Goal: Task Accomplishment & Management: Manage account settings

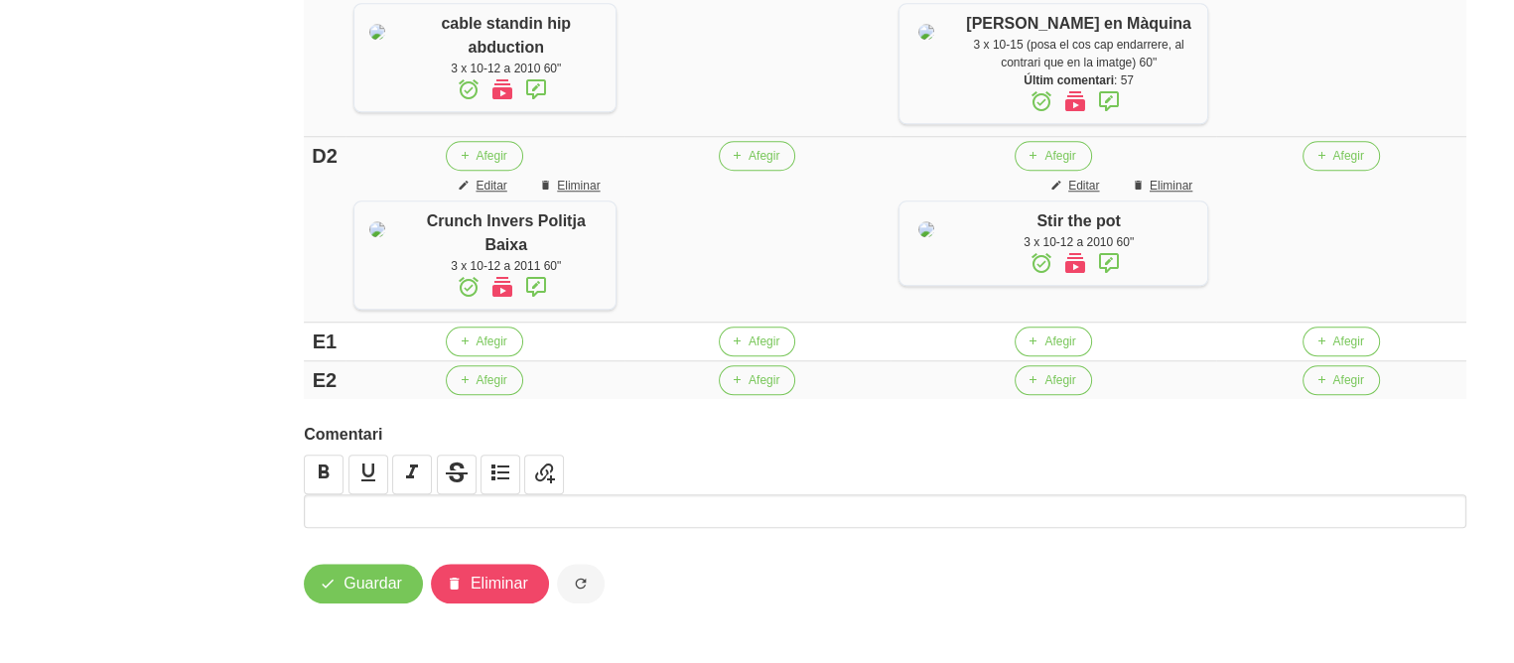
scroll to position [1936, 0]
click at [373, 583] on span "Guardar" at bounding box center [373, 584] width 59 height 24
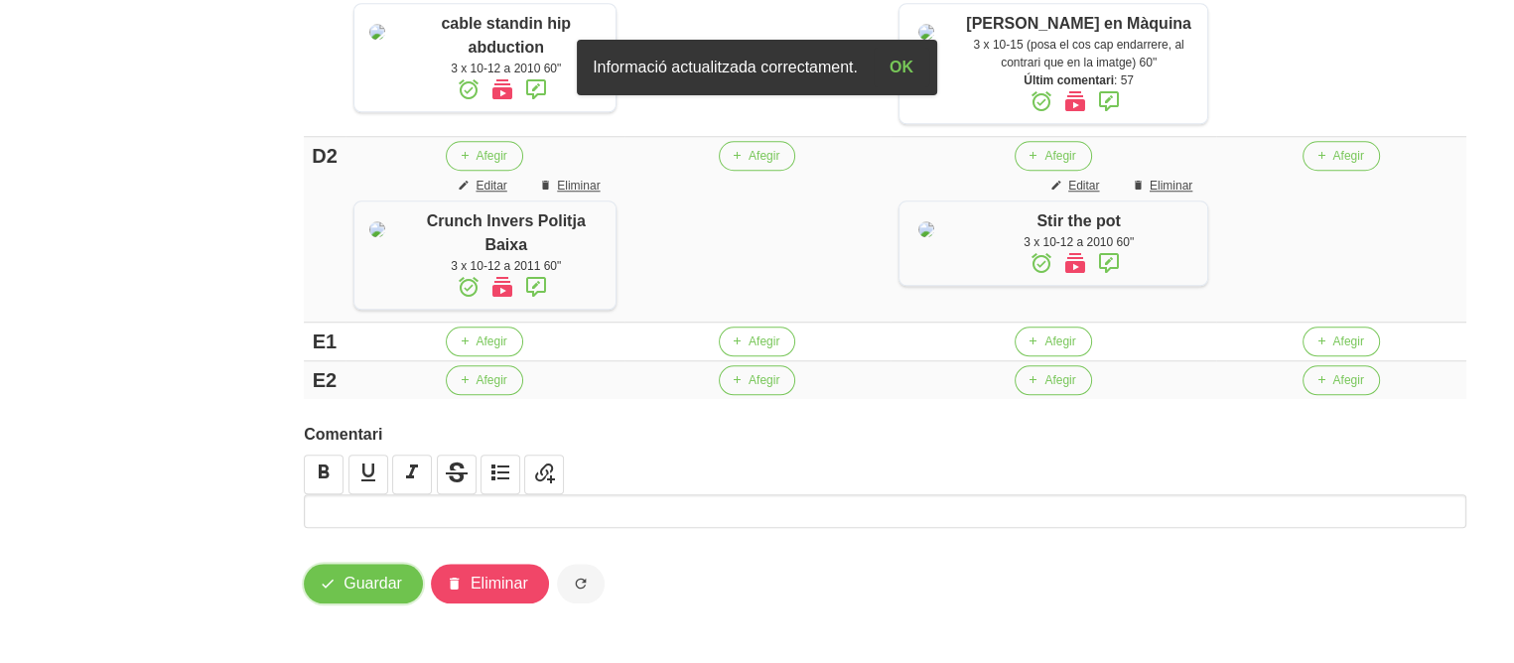
scroll to position [0, 0]
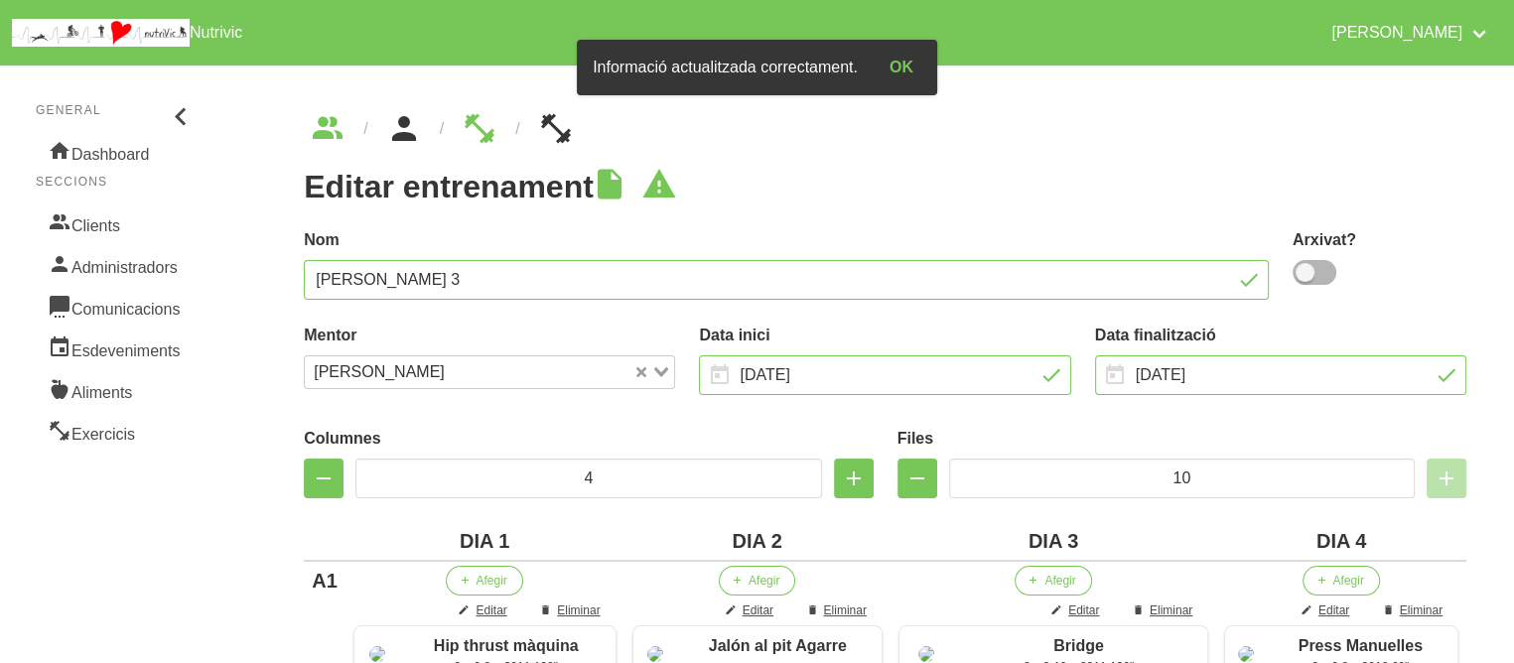
click at [393, 126] on icon "breadcrumbs" at bounding box center [404, 129] width 36 height 54
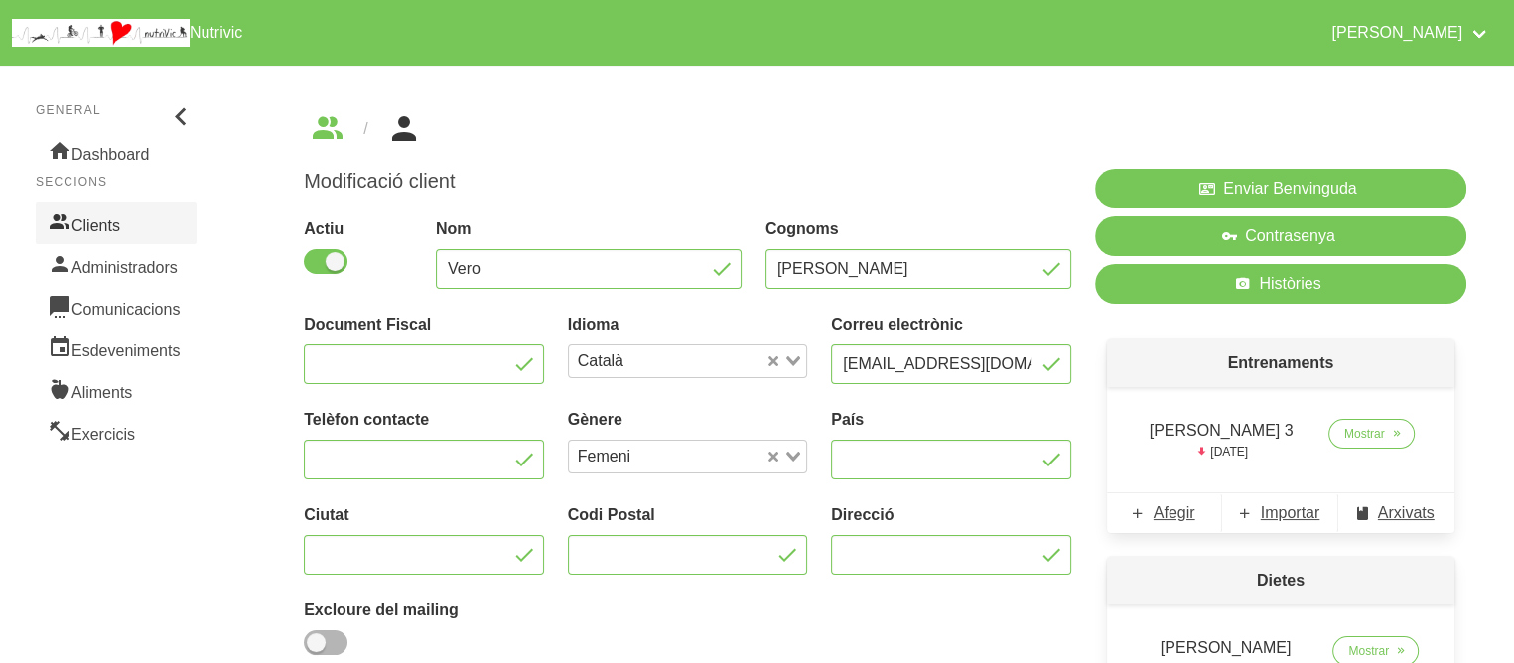
click at [119, 235] on link "Clients" at bounding box center [116, 224] width 161 height 42
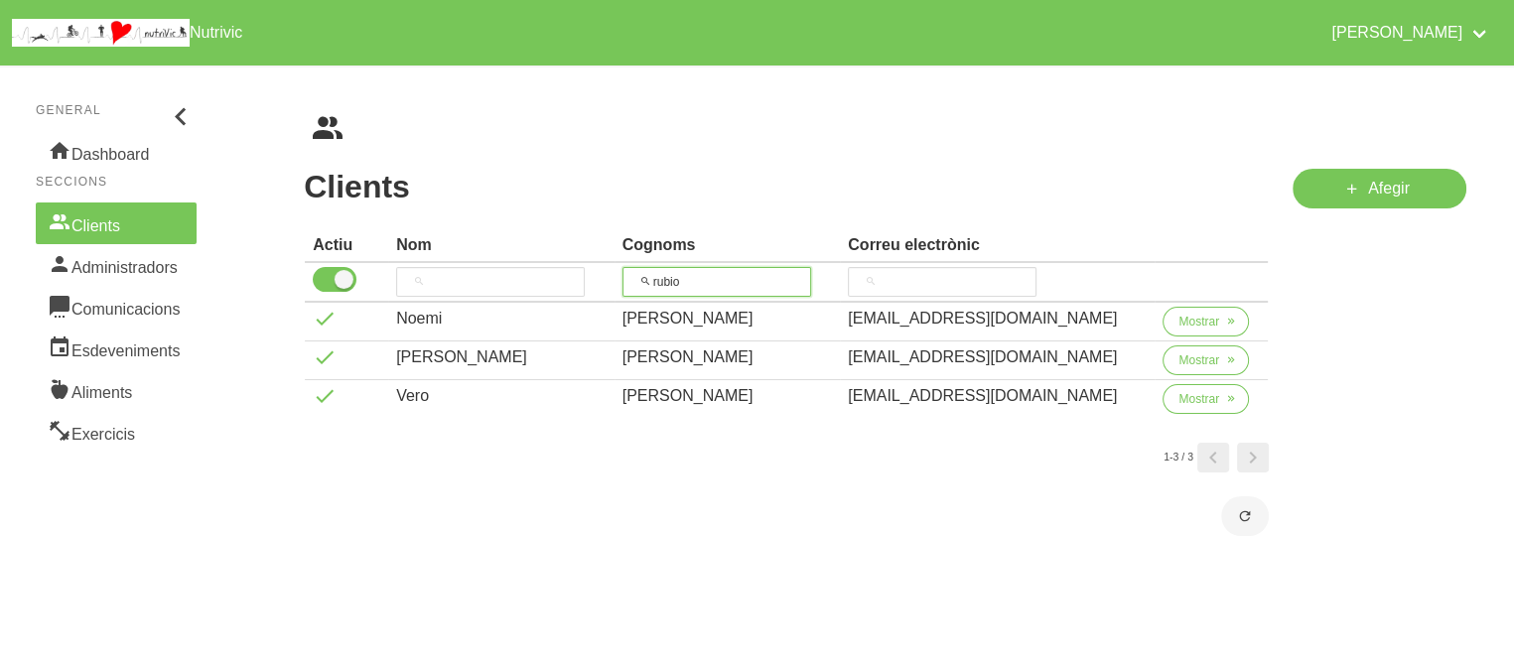
click at [773, 282] on input "rubio" at bounding box center [717, 282] width 189 height 30
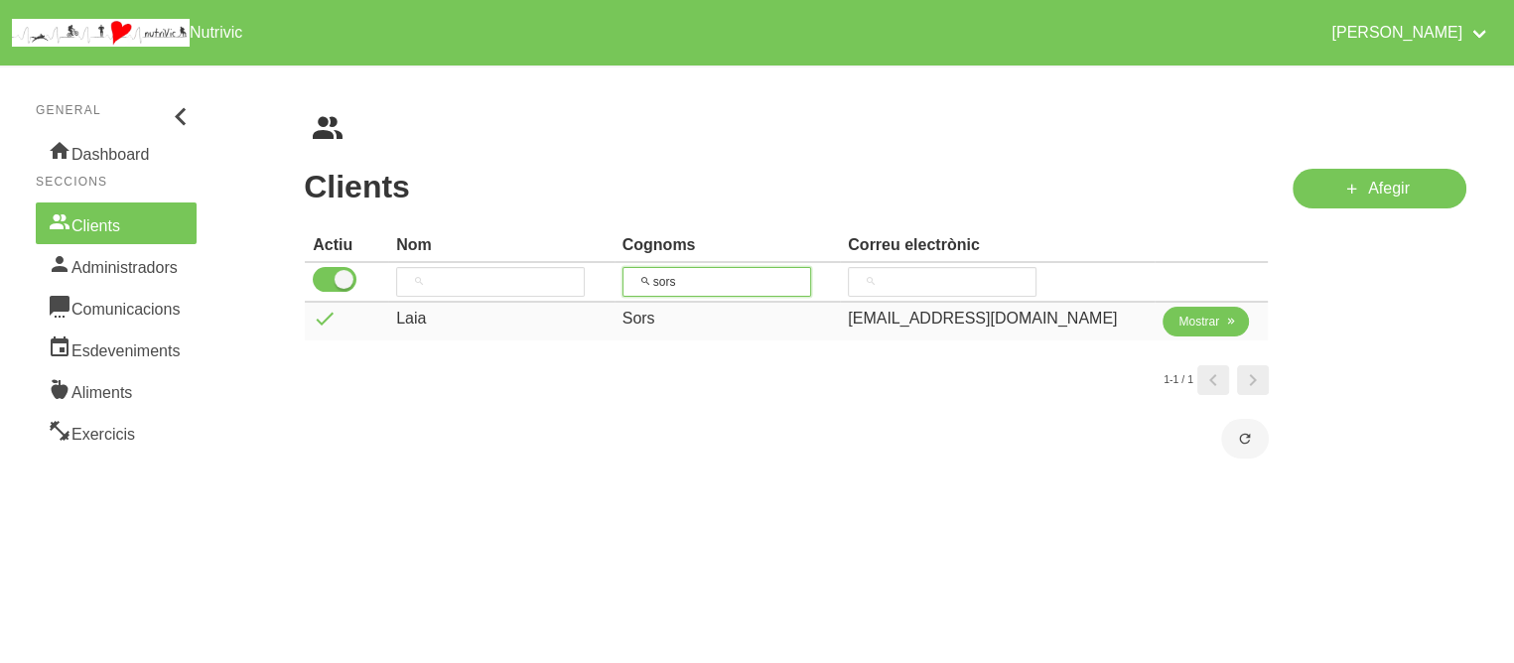
type input "sors"
click at [1195, 320] on span "Mostrar" at bounding box center [1199, 322] width 41 height 18
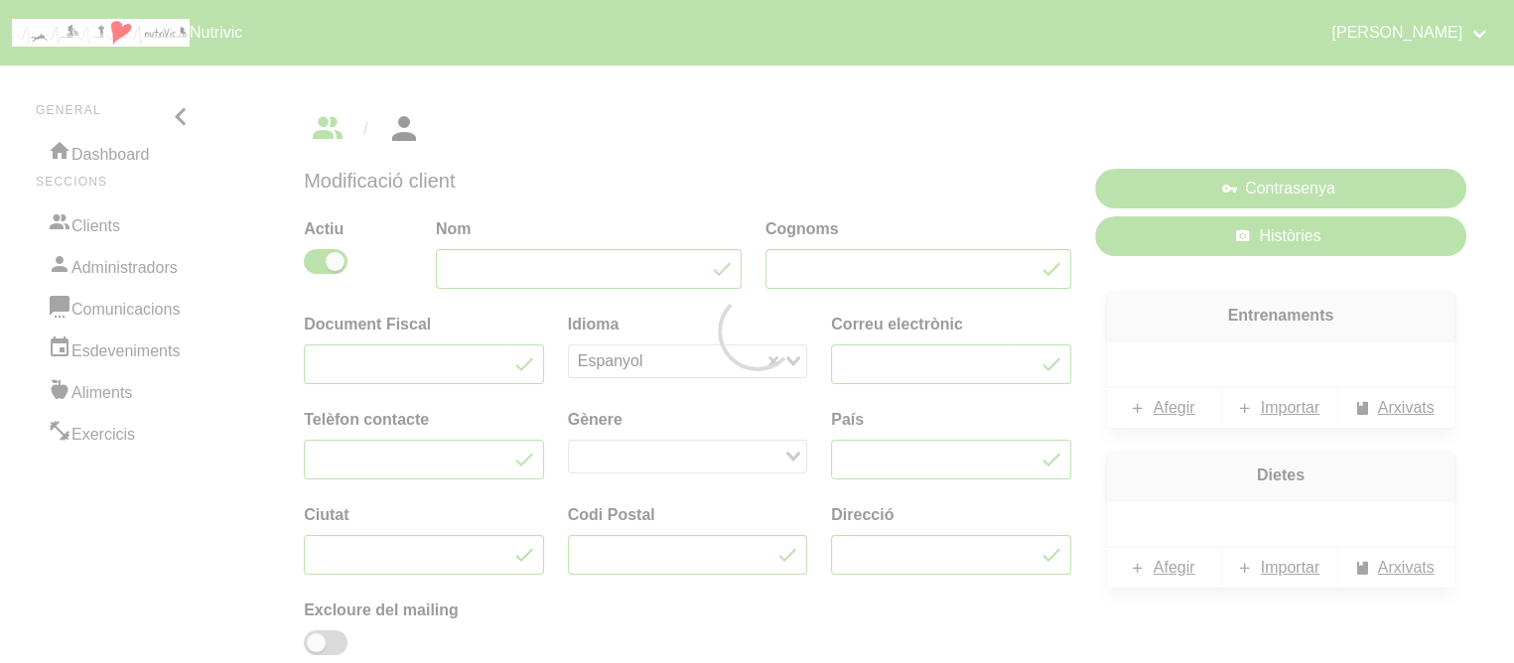
type input "Laia"
type input "Sors"
type input "[EMAIL_ADDRESS][DOMAIN_NAME]"
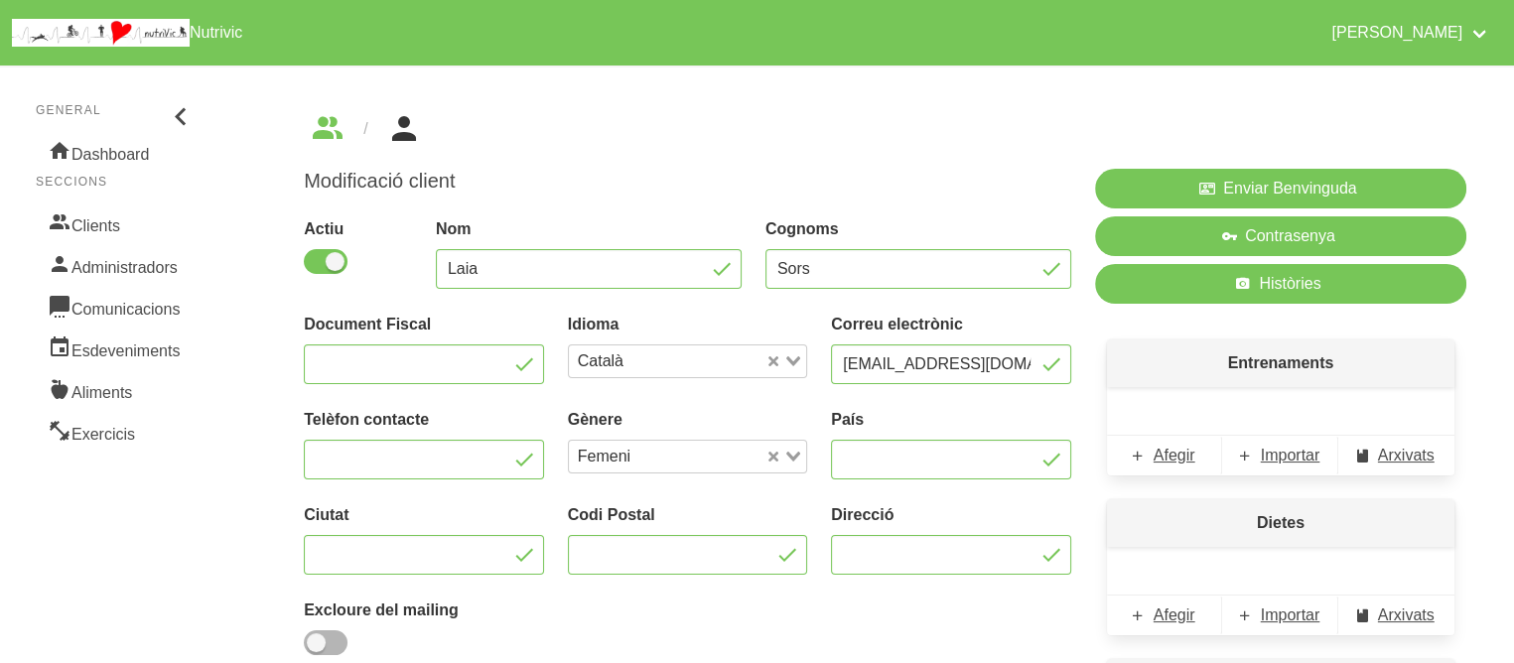
click at [1089, 412] on div "Enviar Benvinguda Contrasenya Històries Entrenaments Afegir Importar Arxivats D…" at bounding box center [1280, 494] width 395 height 674
click at [805, 78] on div "Modificació client Actiu Nom Laia Cognoms Sors Document Fiscal Idioma Català Lo…" at bounding box center [885, 466] width 1258 height 801
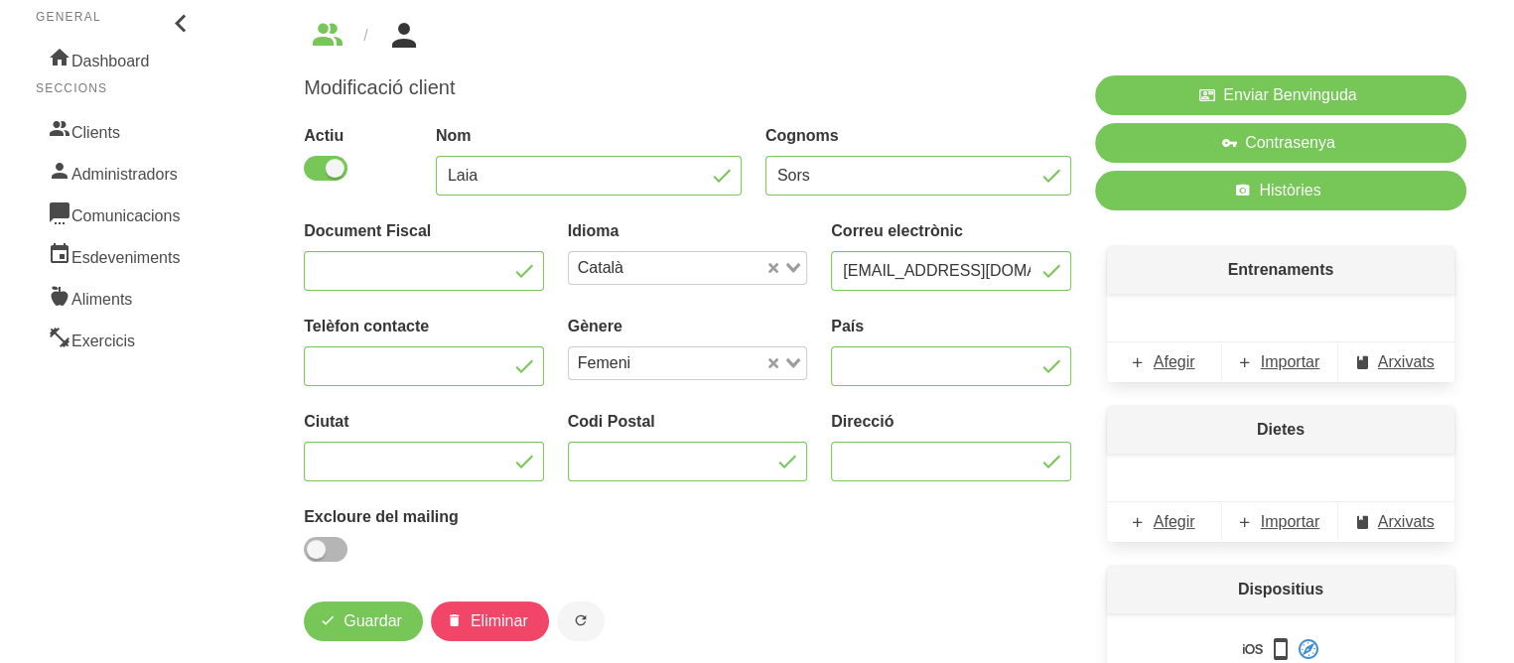
scroll to position [119, 0]
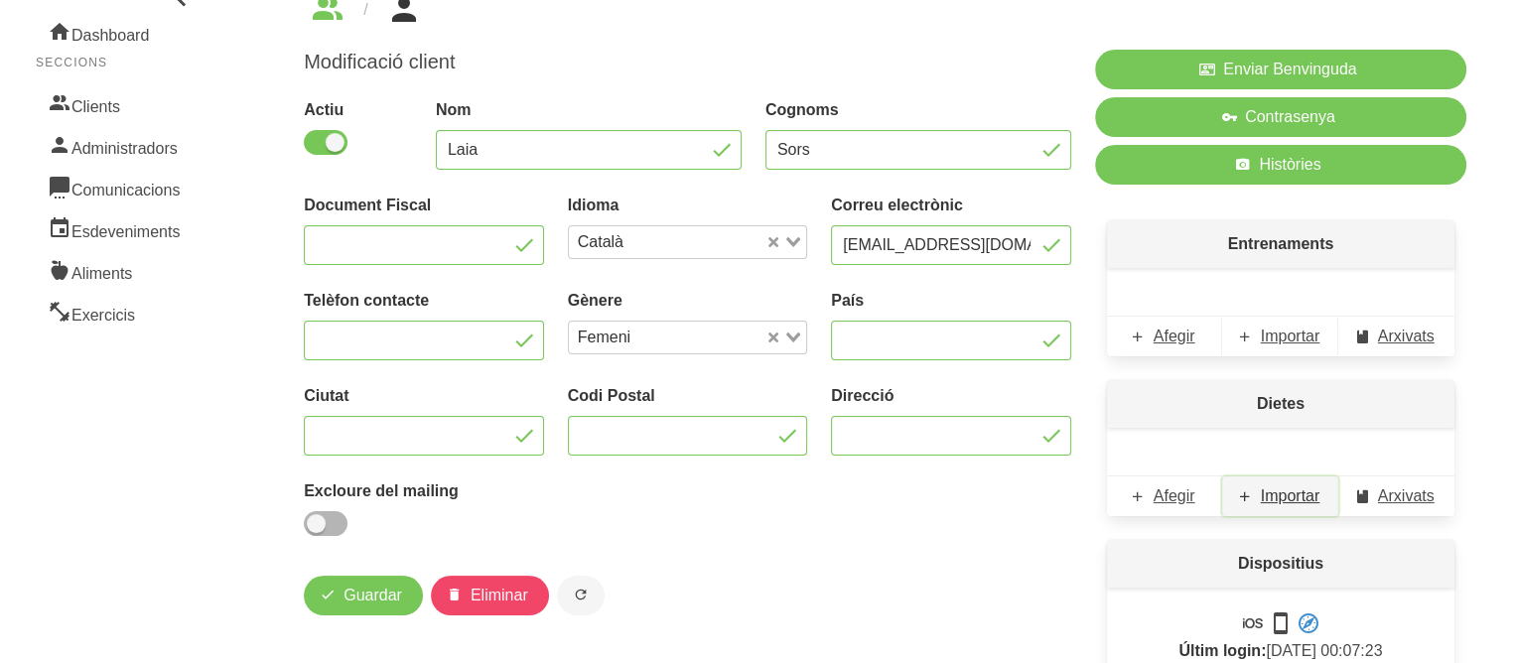
click at [1289, 506] on span "Importar" at bounding box center [1291, 497] width 60 height 24
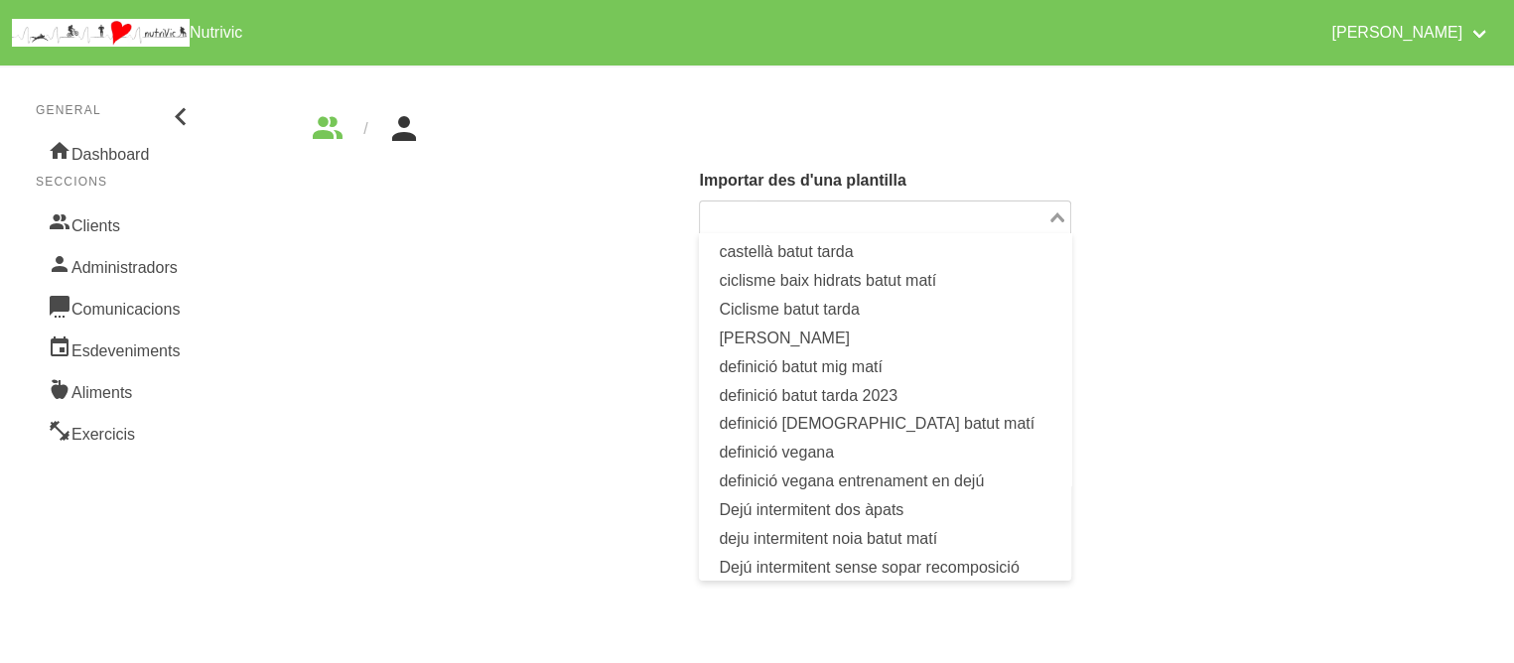
click at [1013, 202] on div "Search for option" at bounding box center [873, 216] width 347 height 28
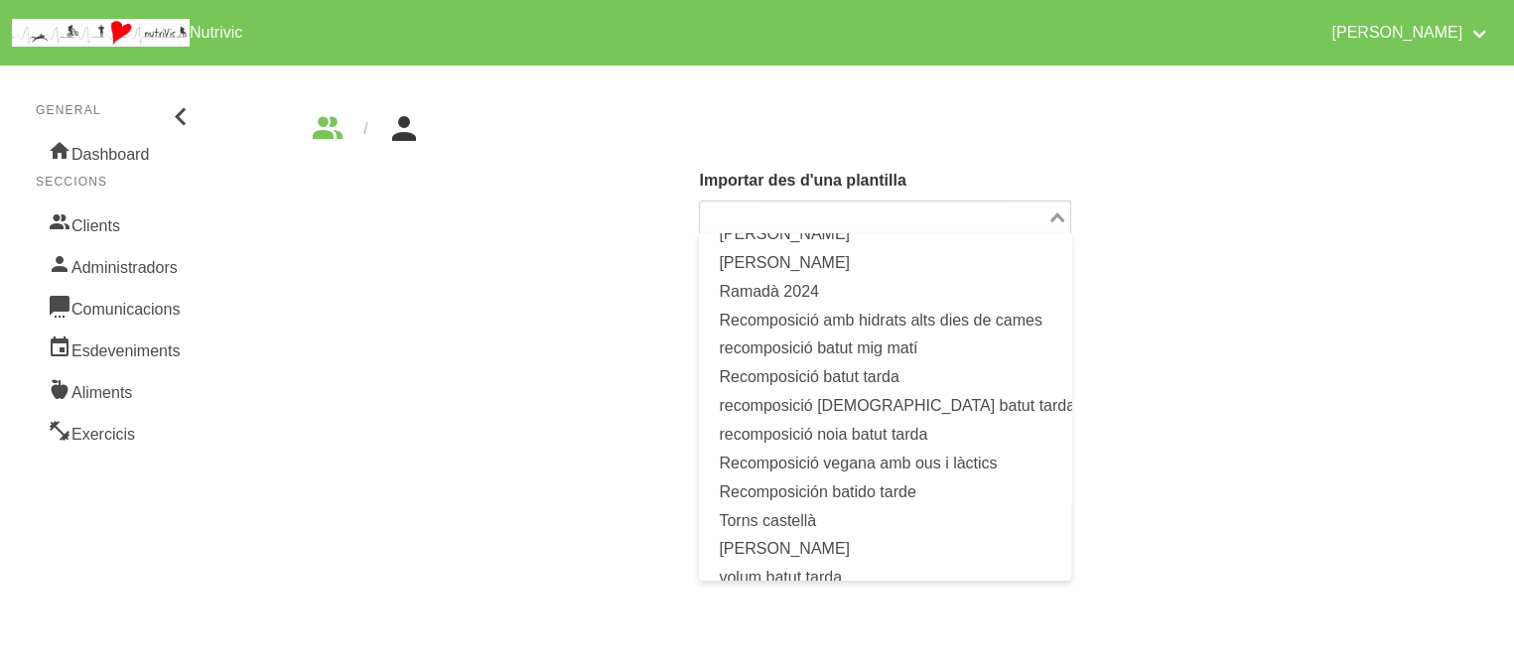
scroll to position [998, 0]
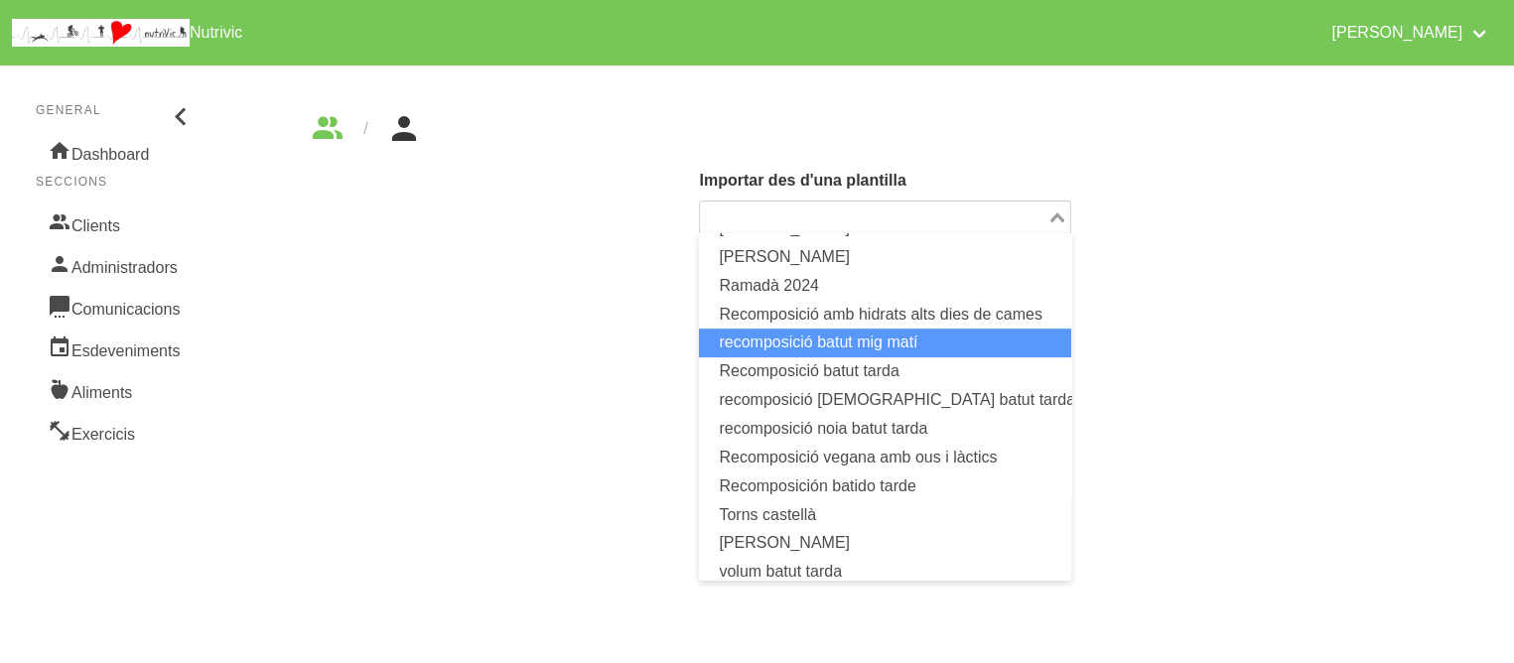
click at [908, 341] on li "recomposició batut mig matí" at bounding box center [884, 343] width 371 height 29
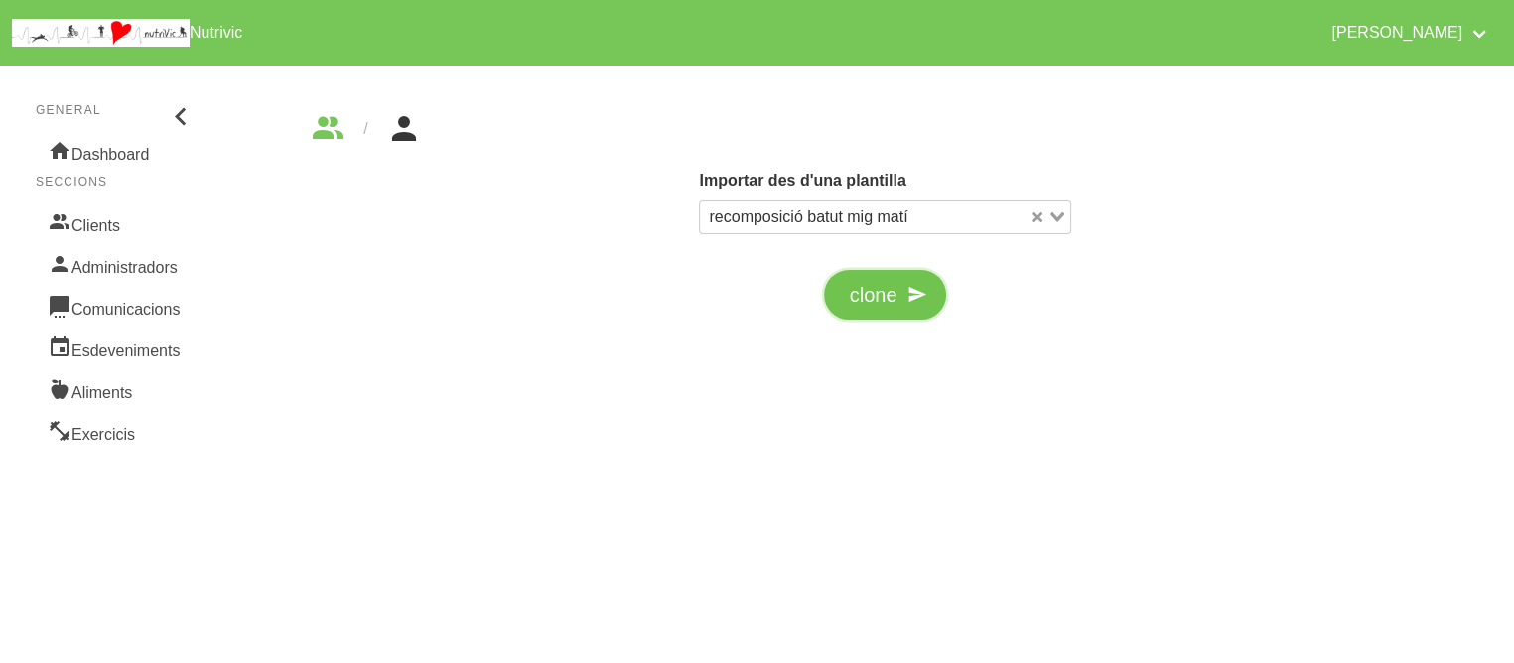
click at [902, 314] on button "clone" at bounding box center [885, 295] width 123 height 50
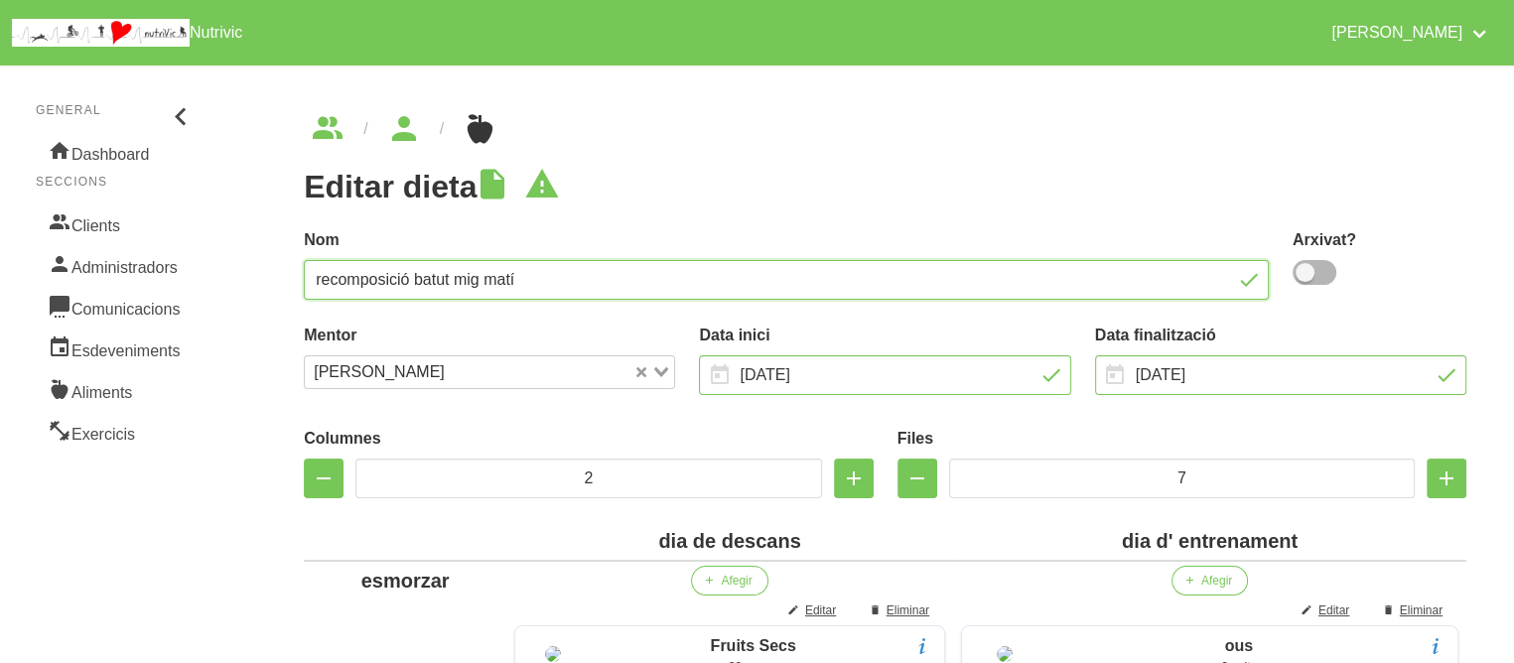
drag, startPoint x: 667, startPoint y: 266, endPoint x: 302, endPoint y: 265, distance: 365.4
click at [302, 265] on div "Nom recomposició batut mig matí" at bounding box center [786, 263] width 989 height 95
type input "[PERSON_NAME]"
click at [1319, 279] on span at bounding box center [1315, 272] width 44 height 25
click at [1306, 279] on input "checkbox" at bounding box center [1299, 272] width 13 height 13
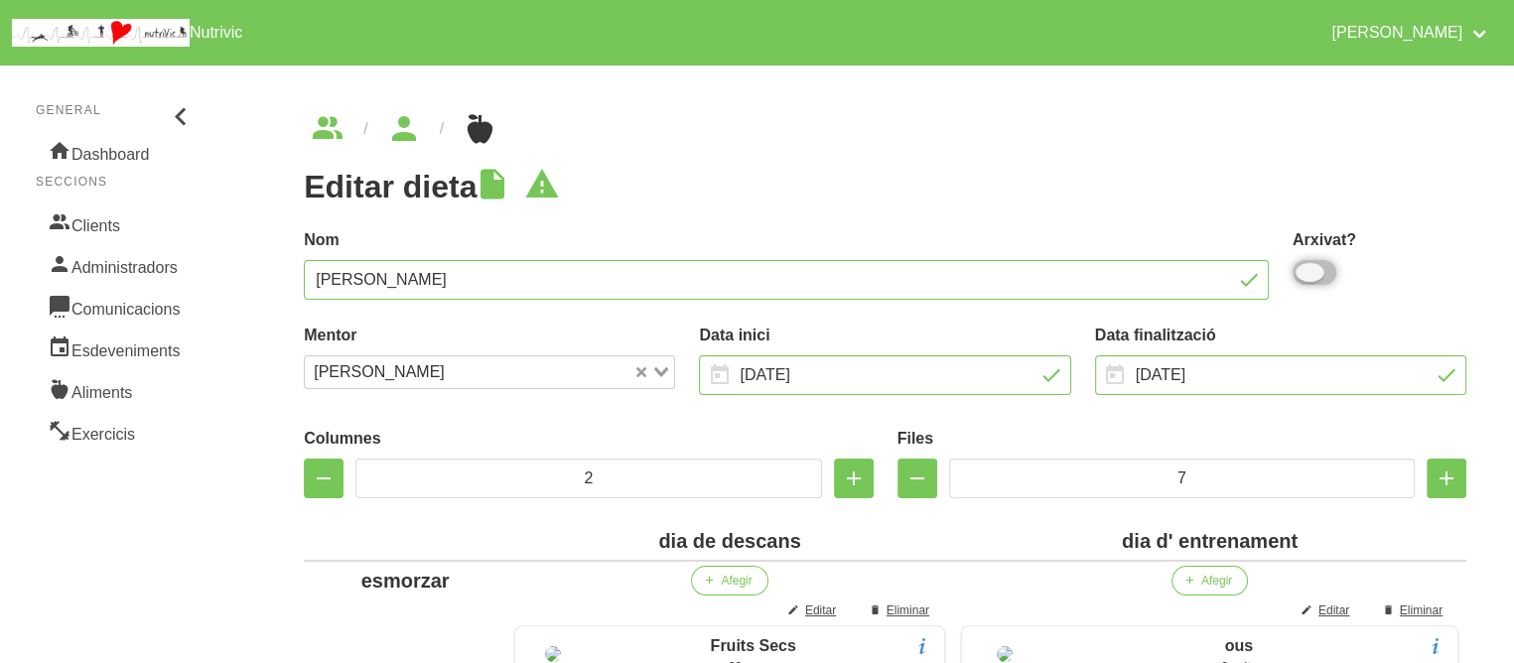
checkbox input "true"
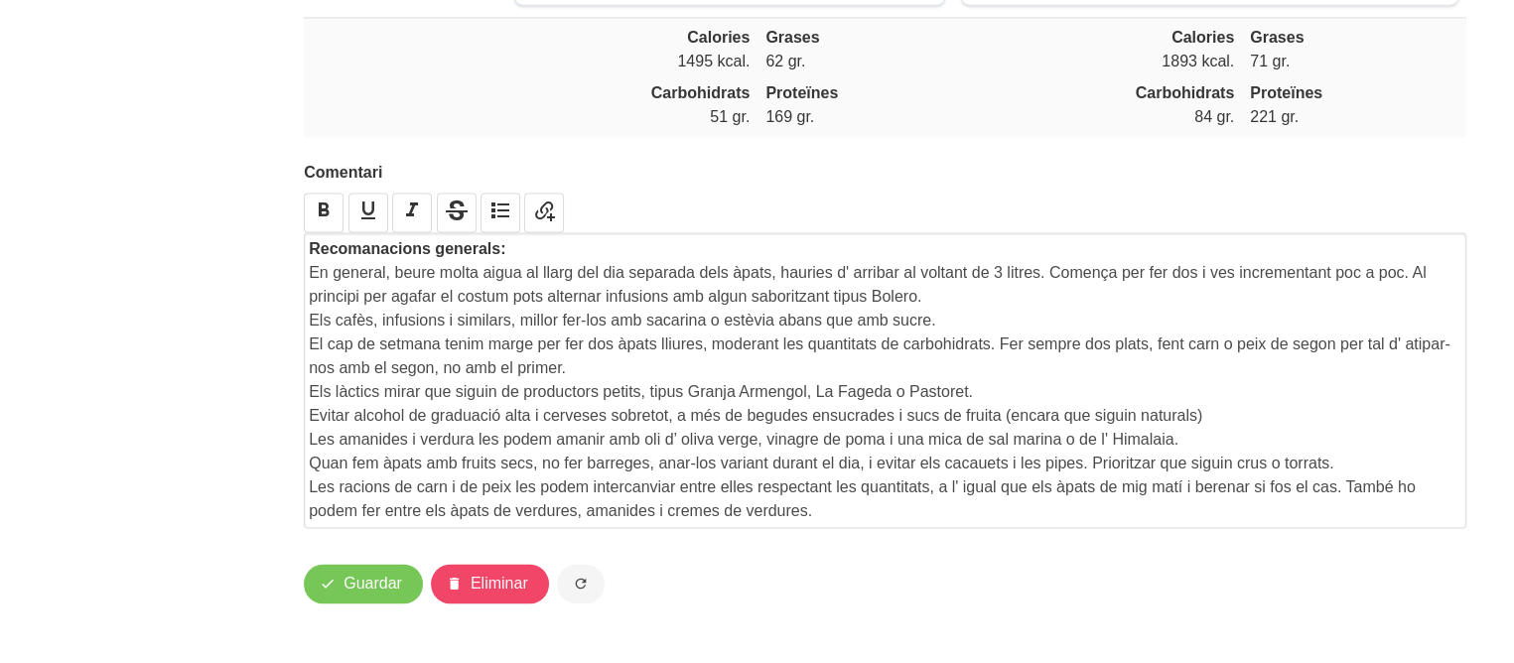
scroll to position [3249, 0]
click at [373, 573] on span "Guardar" at bounding box center [373, 584] width 59 height 24
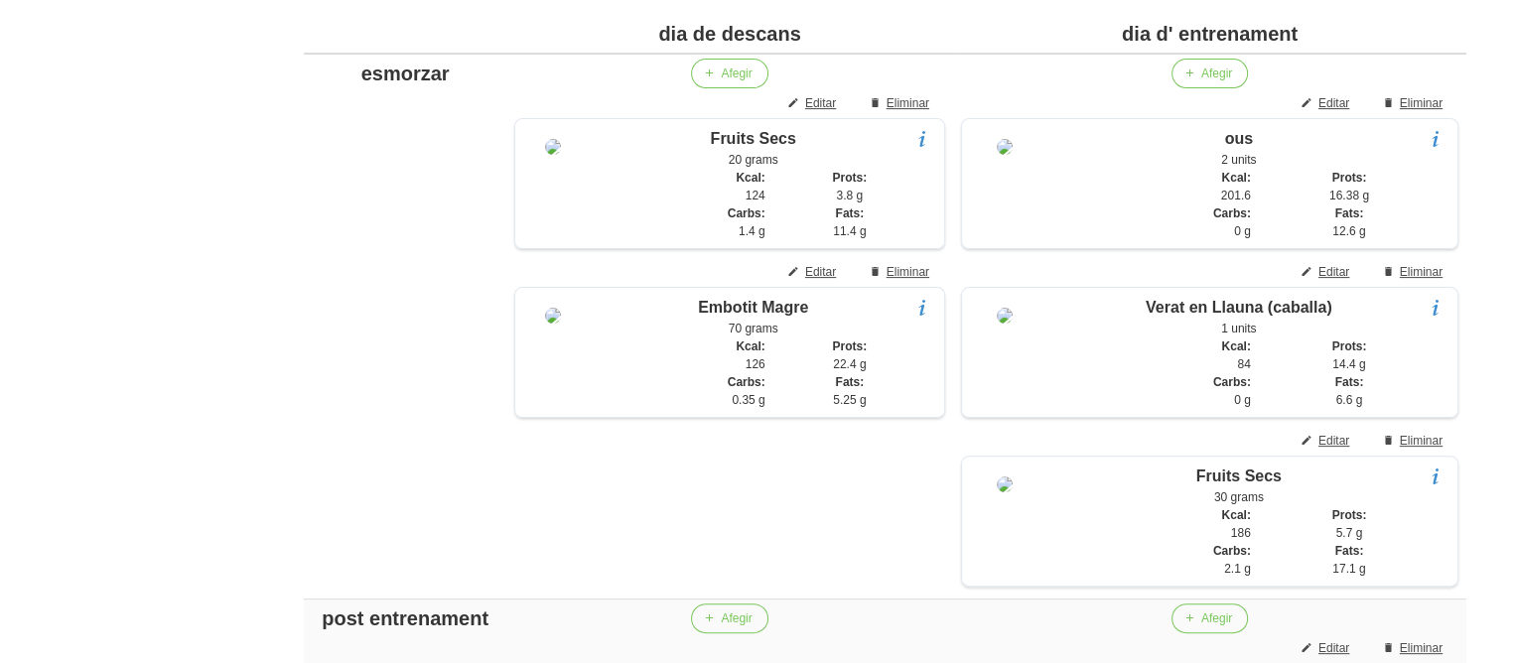
scroll to position [508, 0]
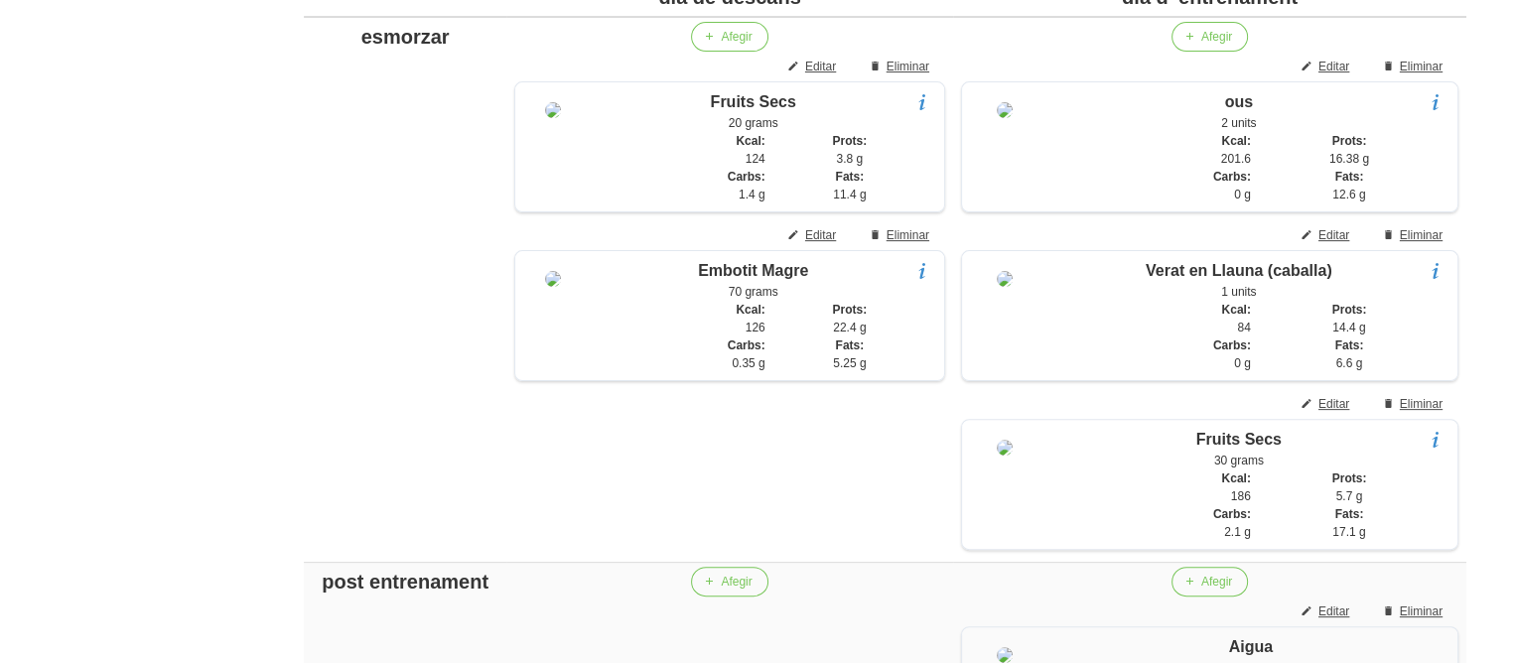
scroll to position [548, 0]
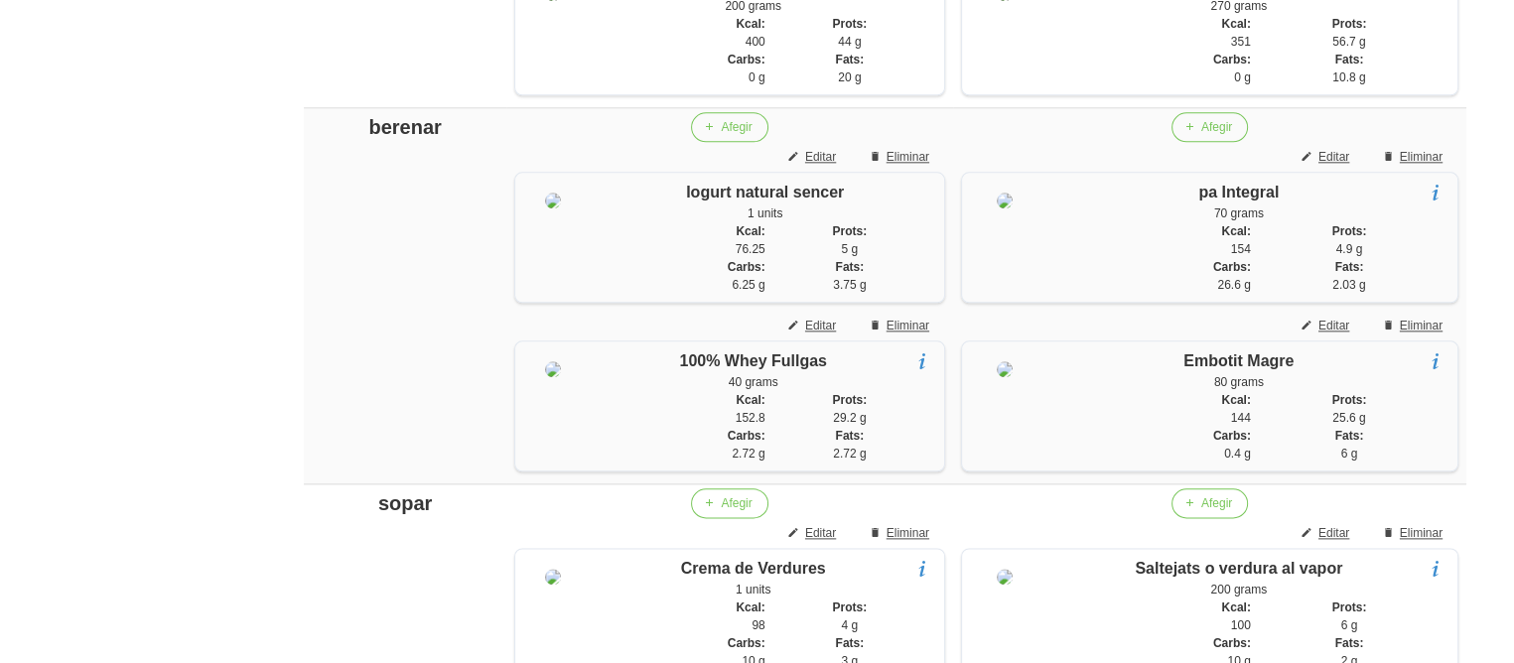
scroll to position [2375, 0]
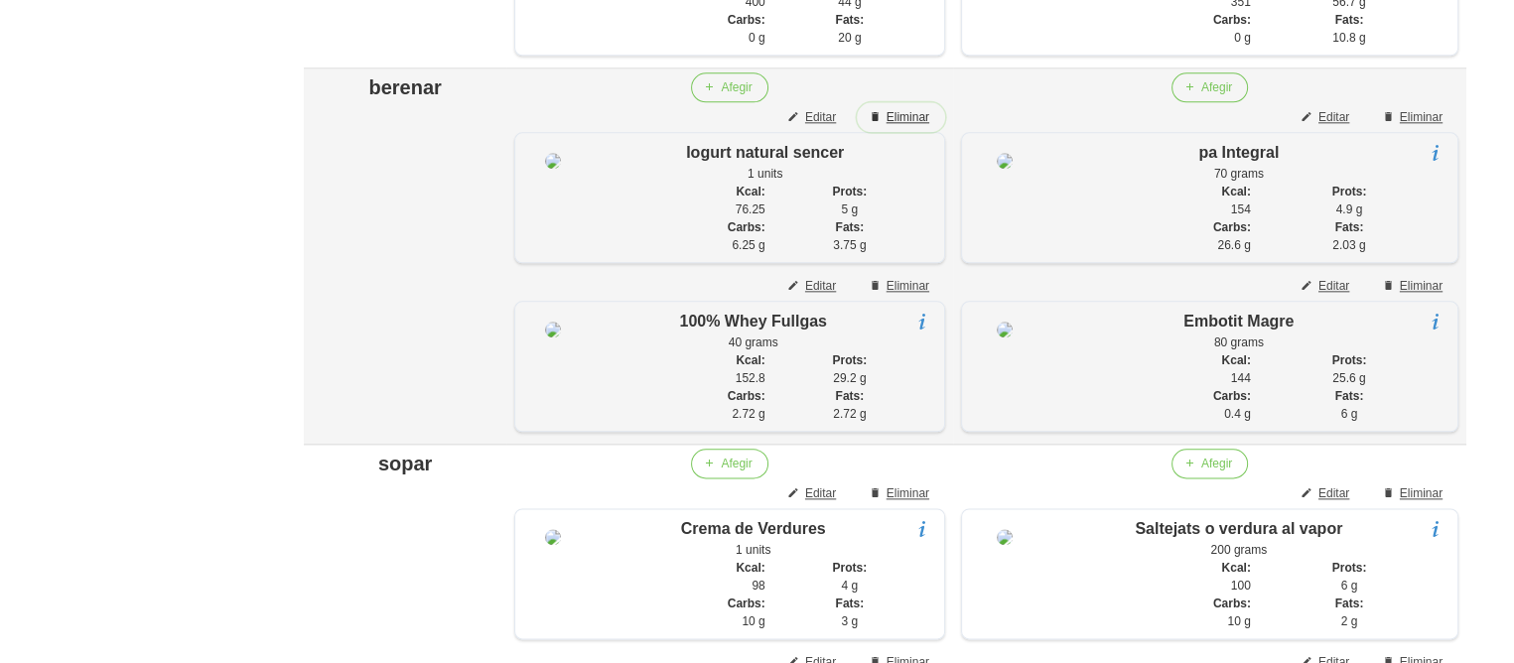
click at [912, 126] on span "Eliminar" at bounding box center [908, 117] width 43 height 18
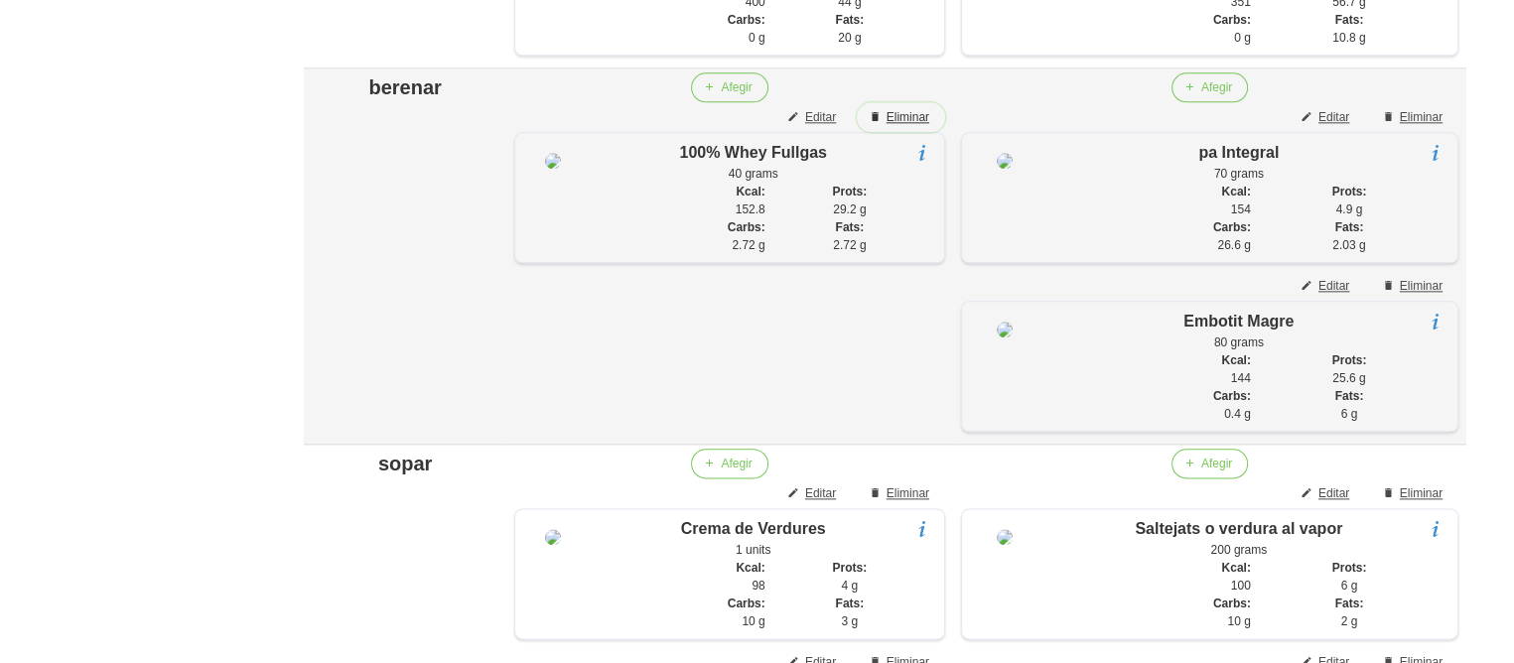
click at [911, 126] on span "Eliminar" at bounding box center [908, 117] width 43 height 18
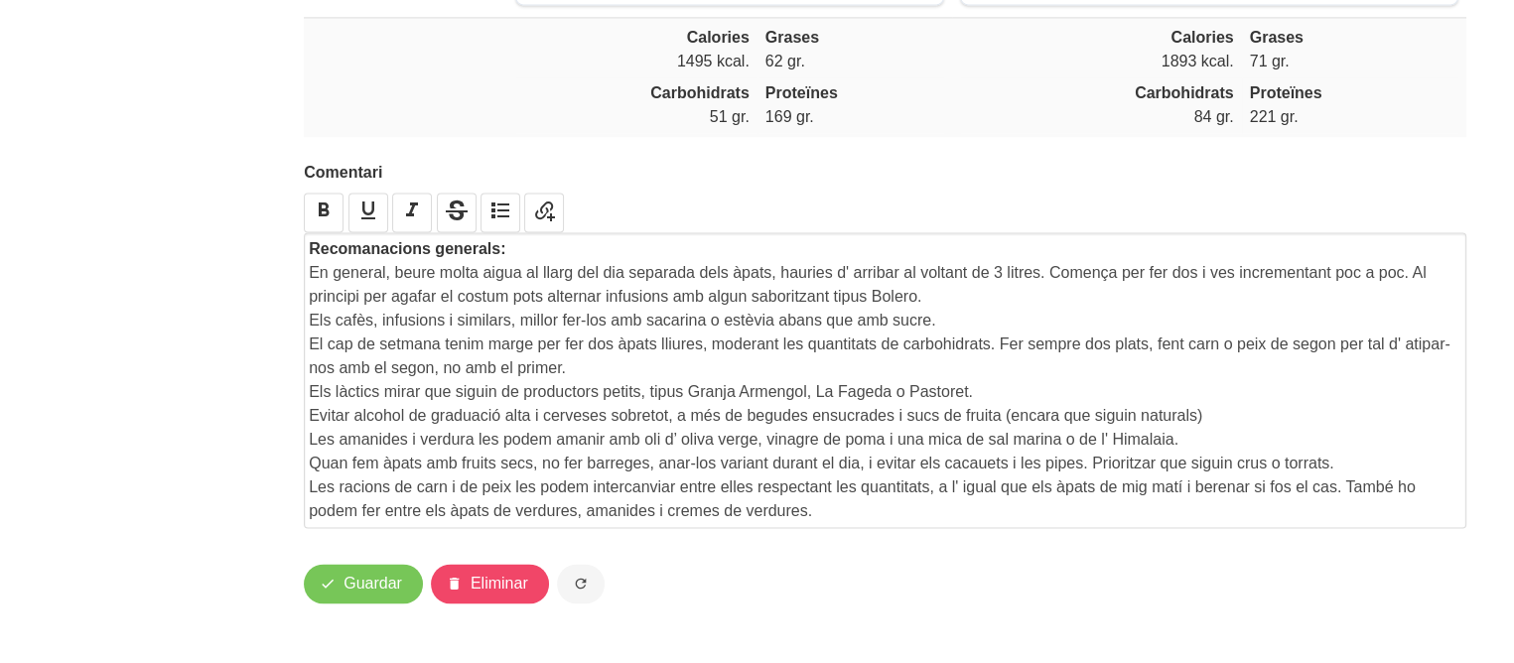
scroll to position [3249, 0]
click at [330, 583] on icon "button" at bounding box center [328, 584] width 16 height 25
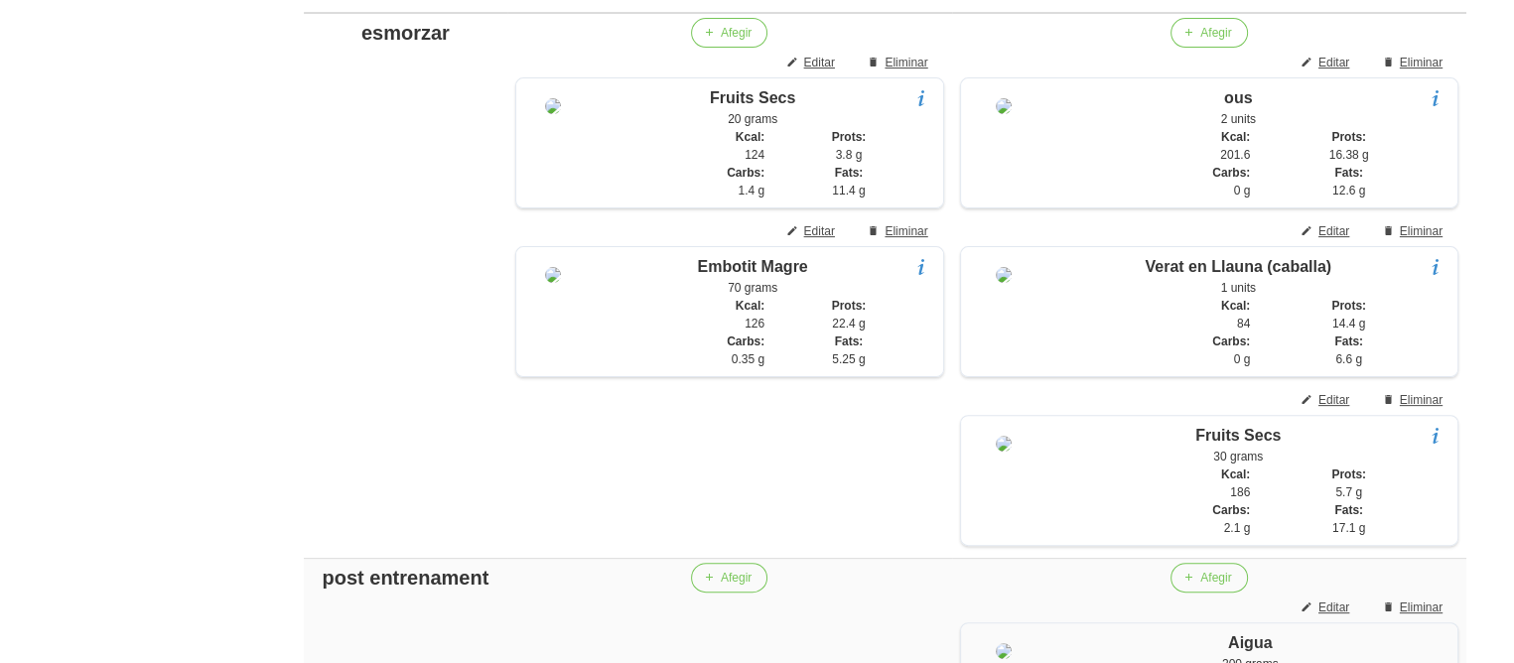
scroll to position [508, 0]
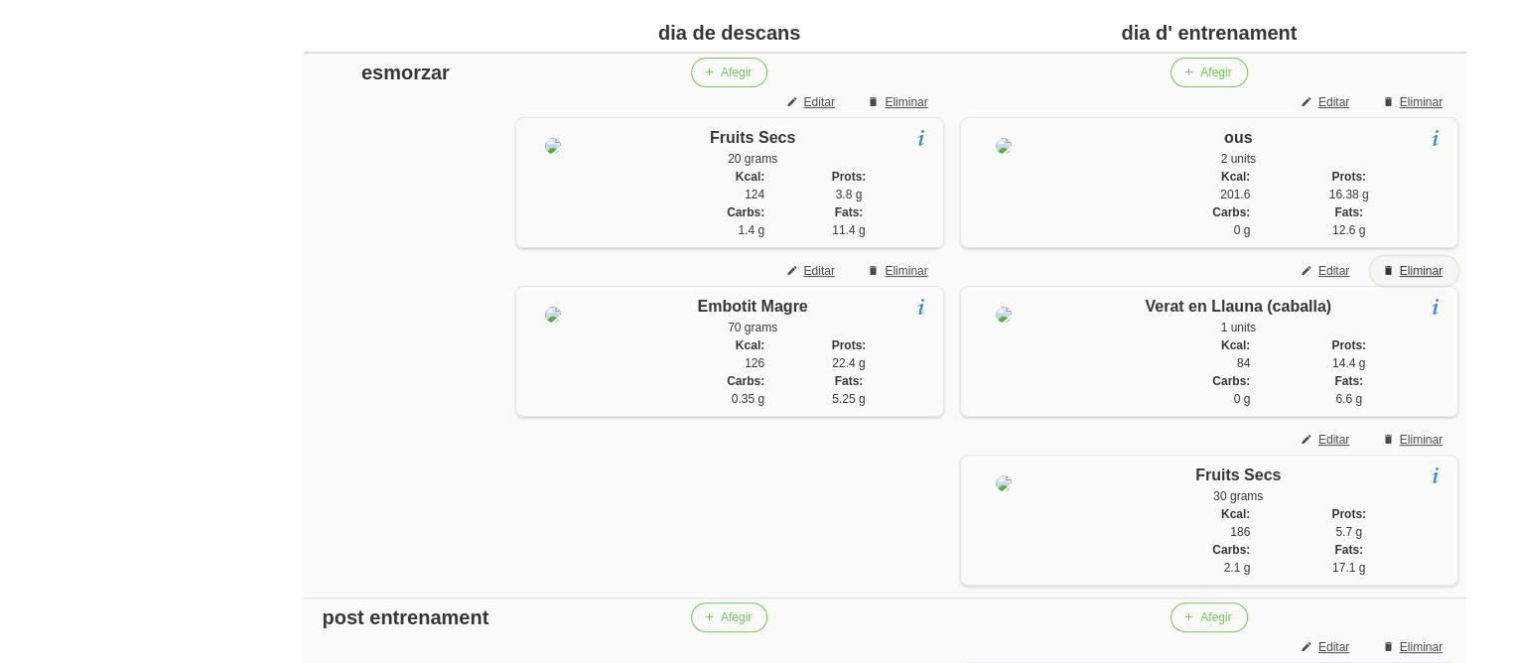
click at [1402, 274] on span "Eliminar" at bounding box center [1421, 271] width 43 height 18
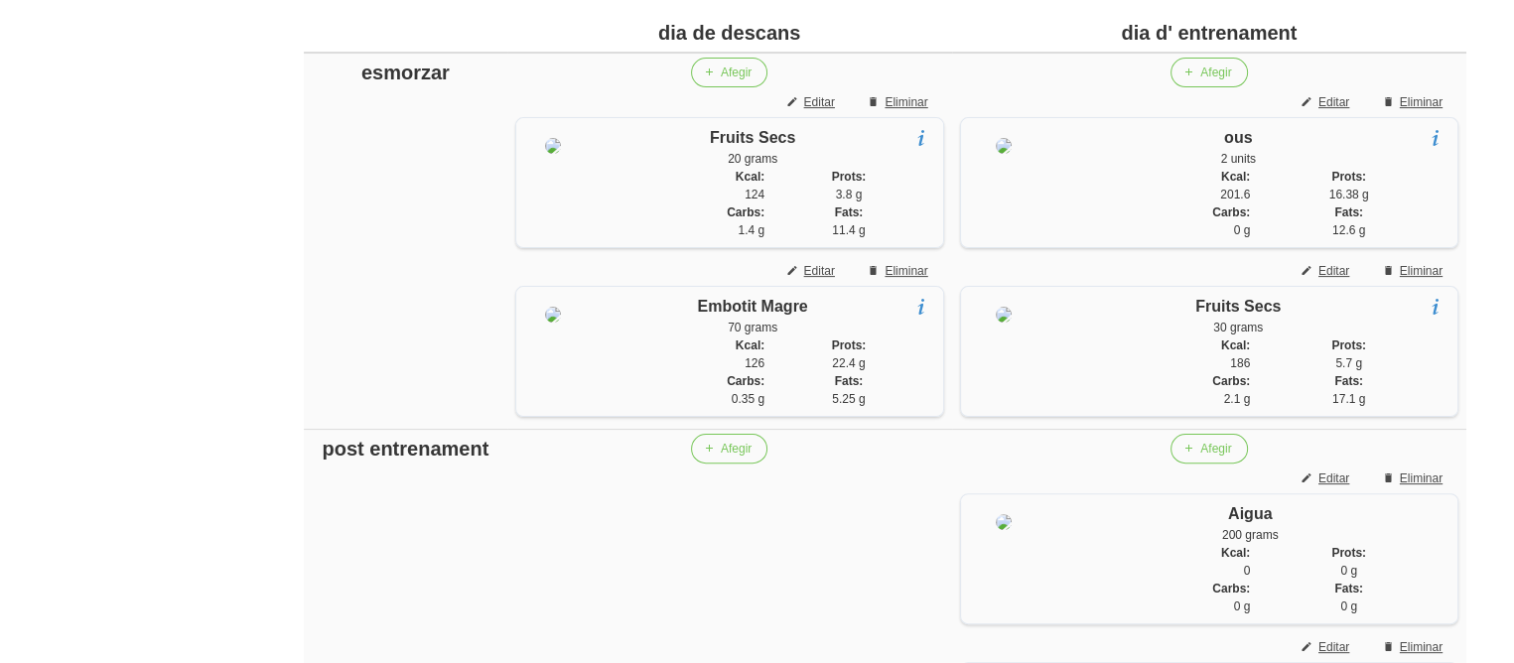
click at [1384, 309] on section "Fruits Secs 30 grams nous, avellanes, anacards, nous de macadamia, pistatxos, a…" at bounding box center [1250, 316] width 395 height 42
click at [734, 64] on span "Afegir" at bounding box center [736, 73] width 31 height 18
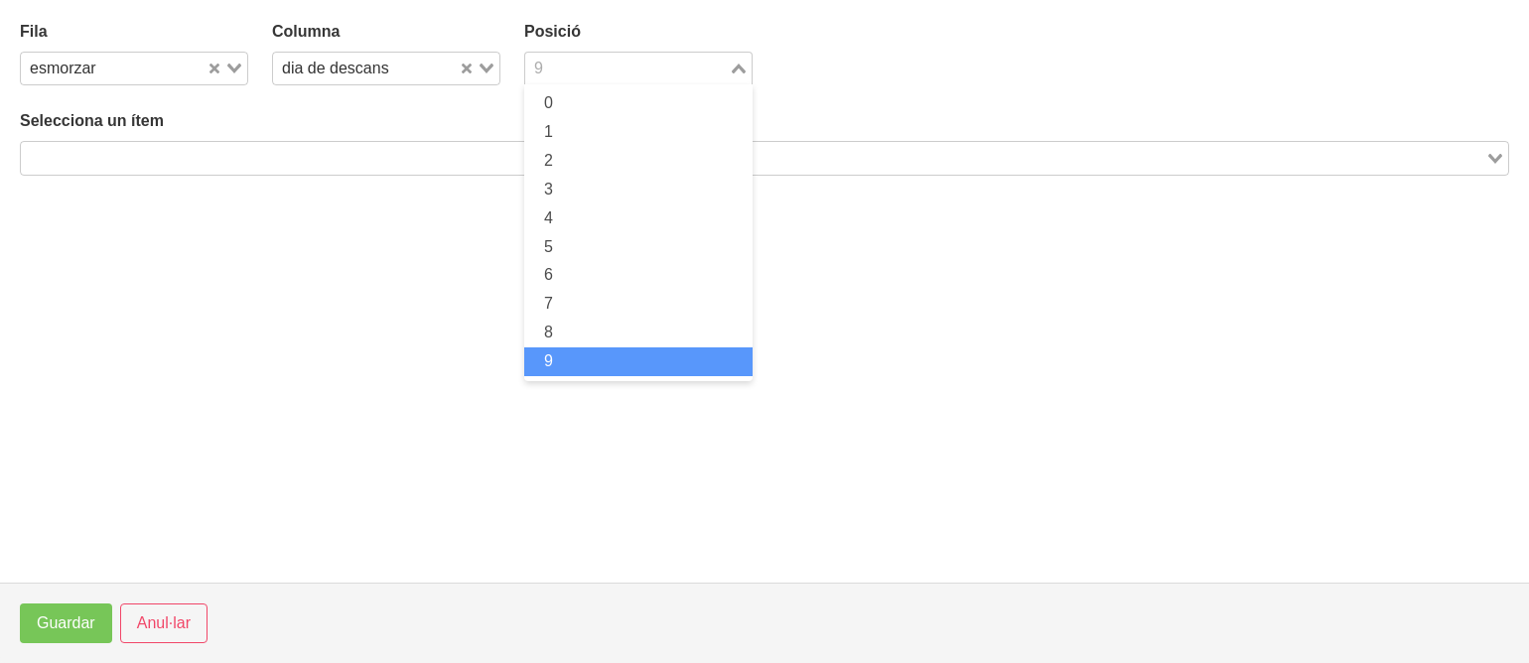
click at [576, 71] on input "Search for option" at bounding box center [627, 69] width 200 height 24
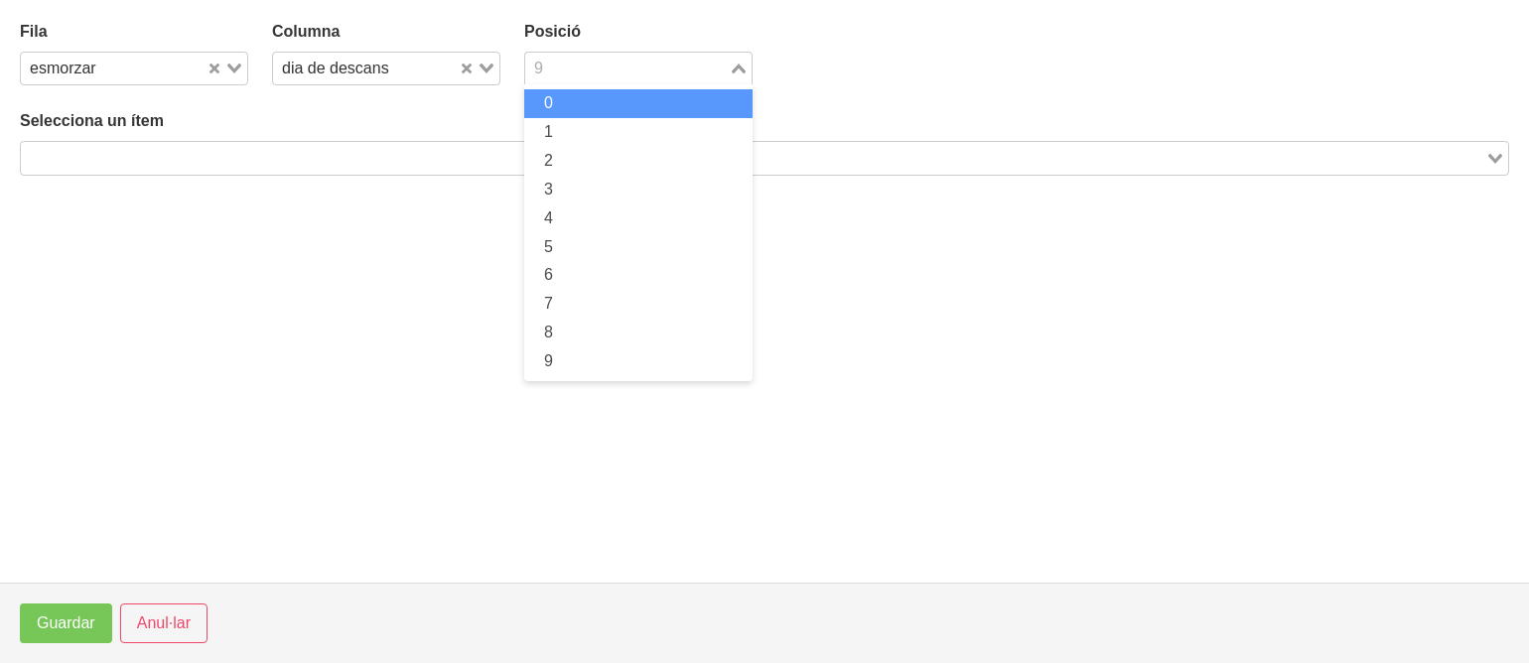
click at [568, 103] on li "0" at bounding box center [638, 103] width 228 height 29
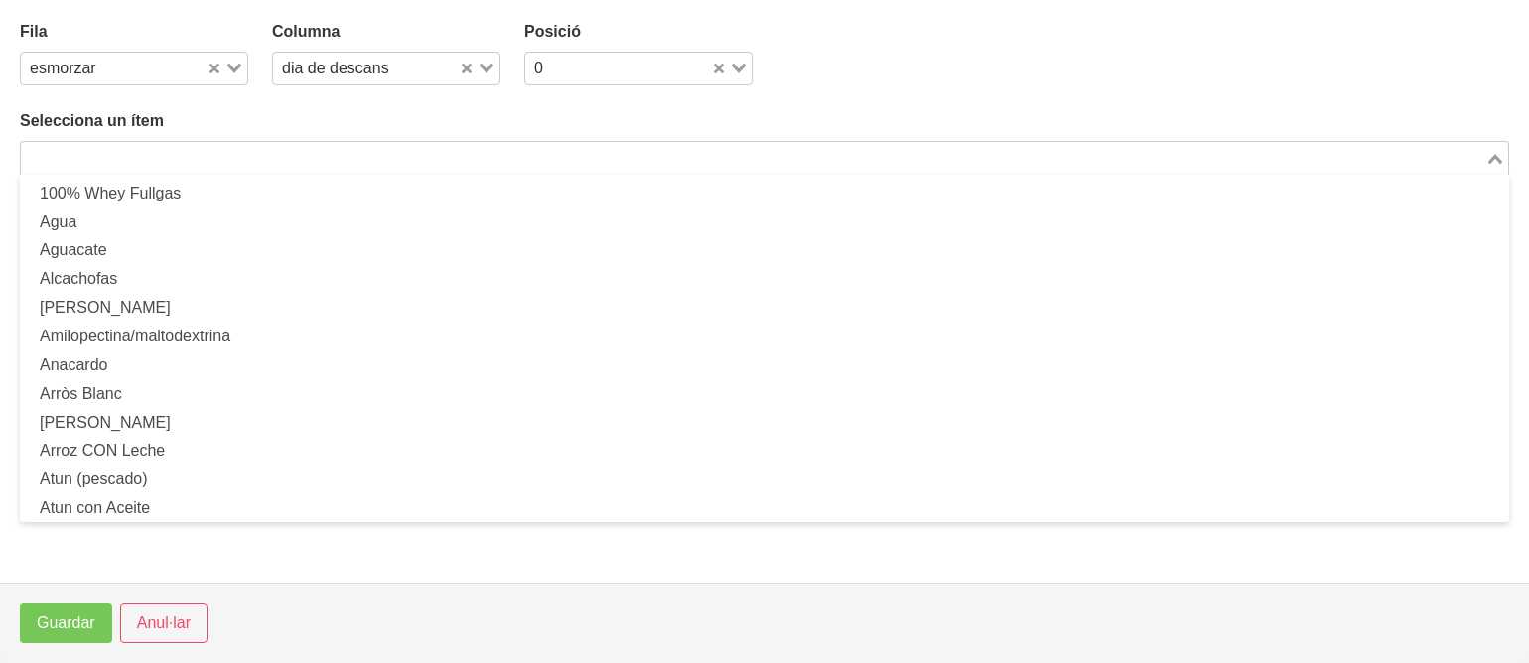
click at [501, 149] on input "Search for option" at bounding box center [753, 158] width 1461 height 24
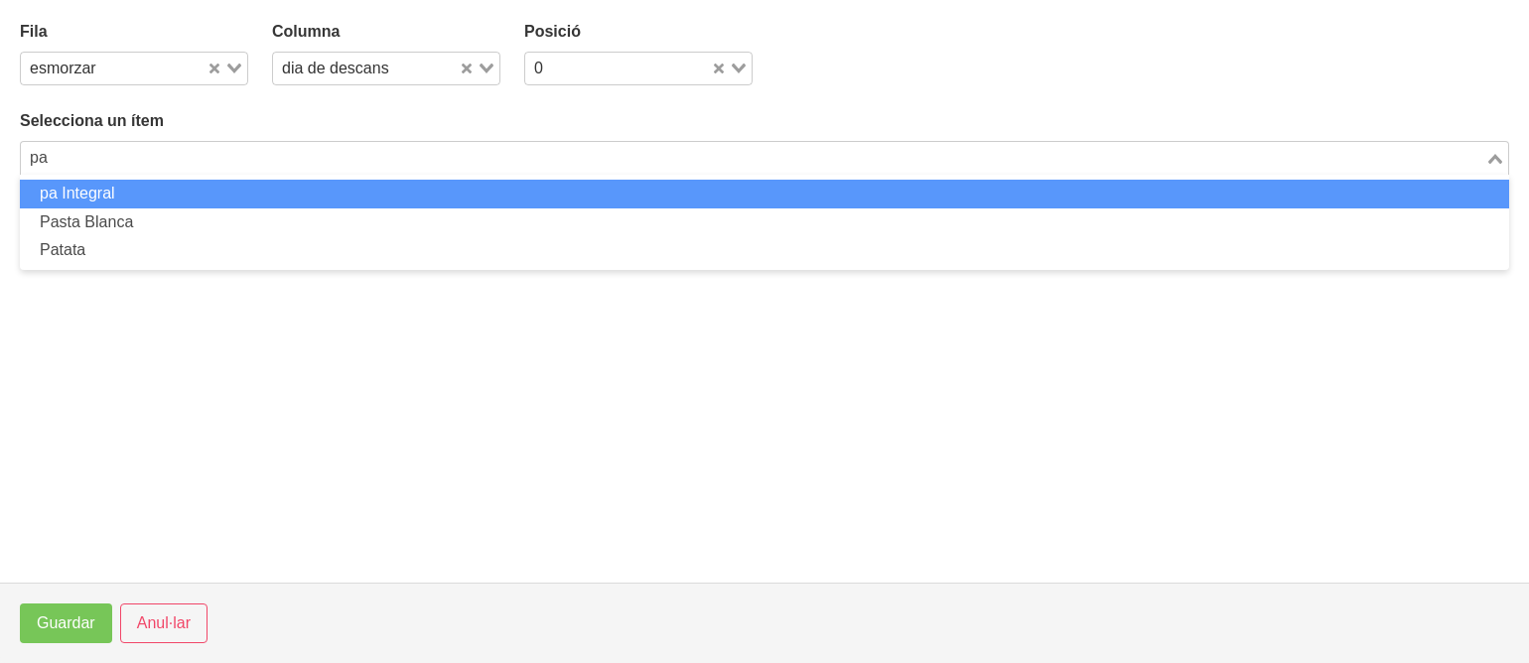
click at [369, 190] on li "pa Integral" at bounding box center [765, 194] width 1490 height 29
type input "pa"
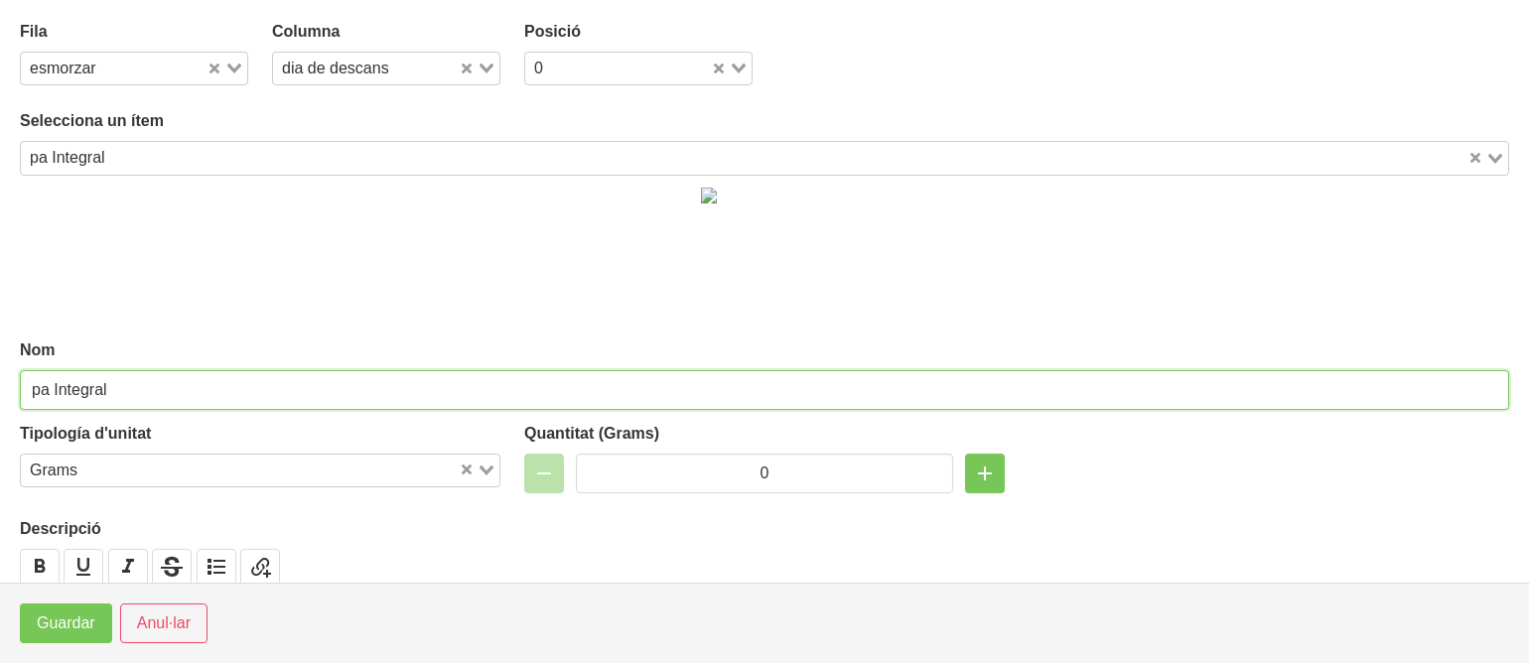
click at [236, 380] on input "pa Integral" at bounding box center [765, 390] width 1490 height 40
drag, startPoint x: 195, startPoint y: 390, endPoint x: 20, endPoint y: 411, distance: 176.0
click at [20, 411] on div "Nom pa Integral o de fajol Tipología d'unitat Grams Loading... Quantitat (Grams…" at bounding box center [765, 399] width 1490 height 447
type input "pa Integral o de fajol"
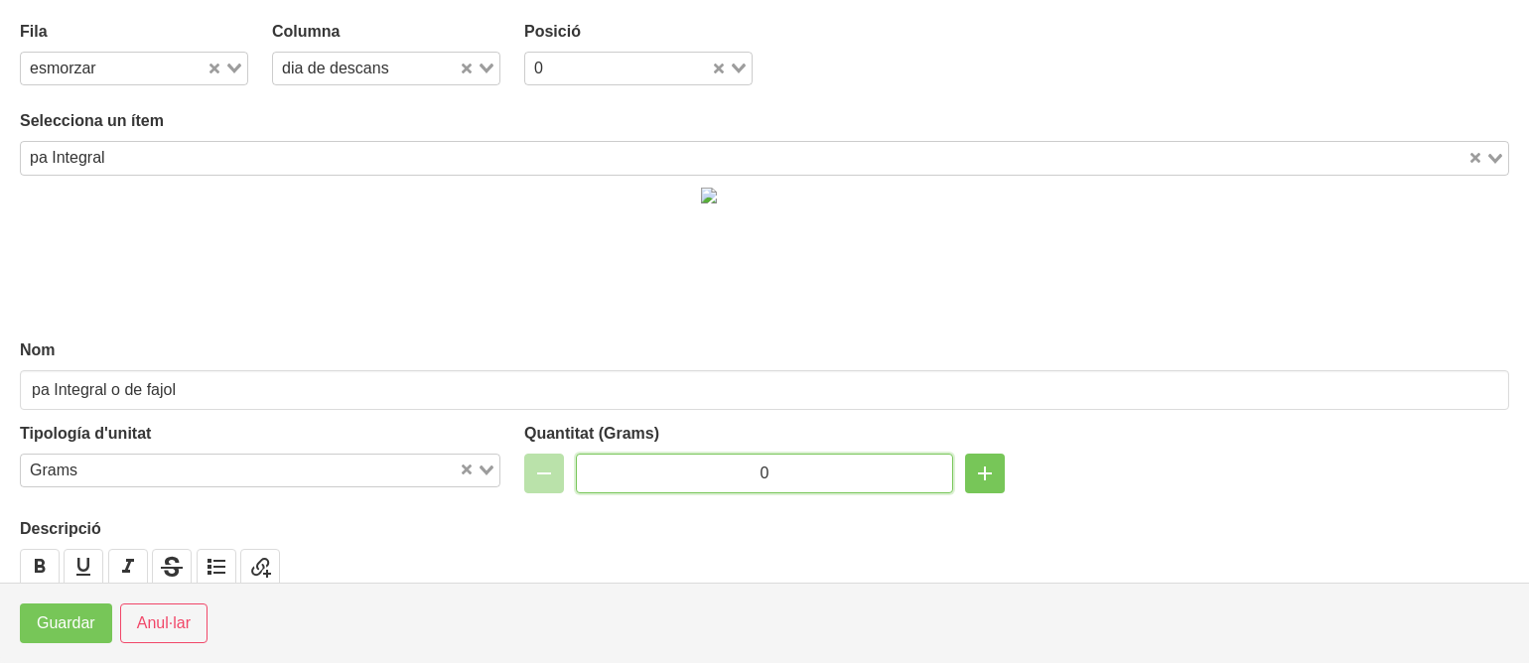
drag, startPoint x: 798, startPoint y: 467, endPoint x: 711, endPoint y: 472, distance: 87.5
click at [711, 472] on input "0" at bounding box center [764, 474] width 377 height 40
type input "40"
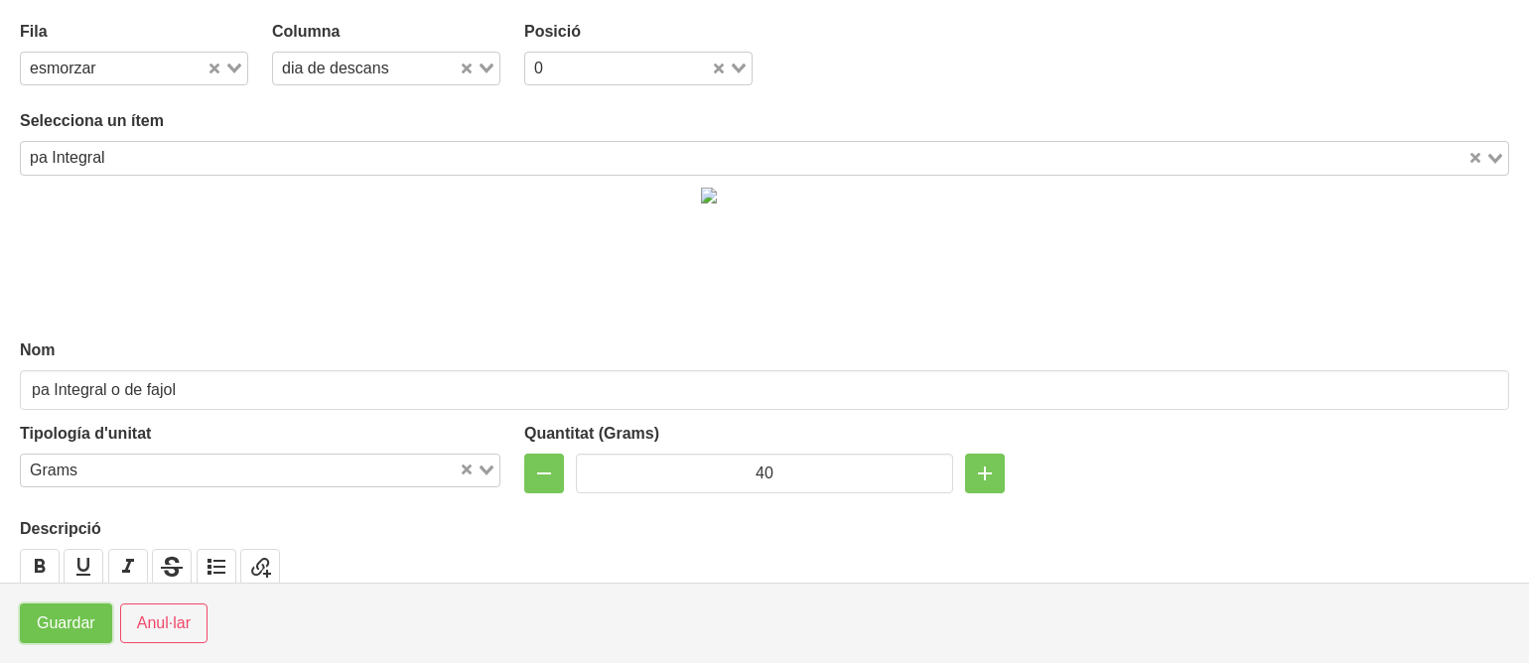
click at [65, 610] on button "Guardar" at bounding box center [66, 624] width 92 height 40
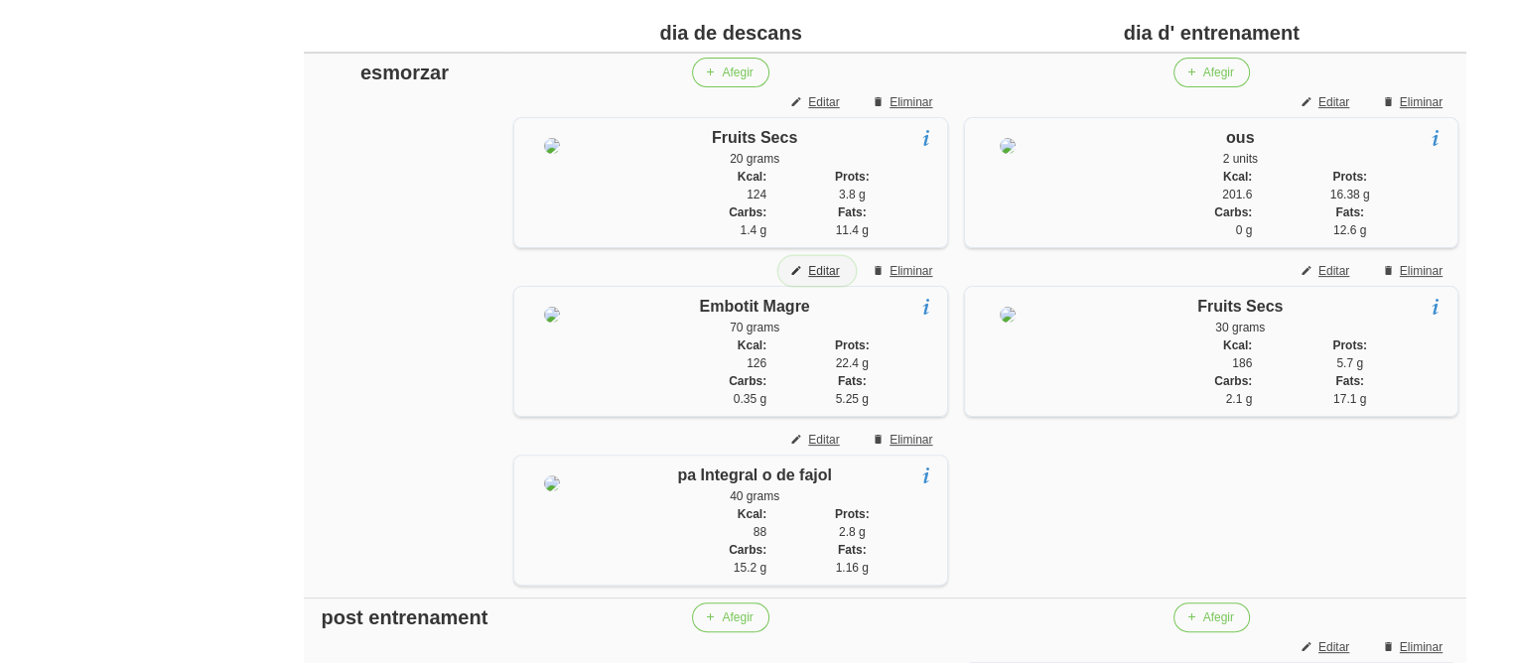
click at [821, 274] on span "Editar" at bounding box center [823, 271] width 31 height 18
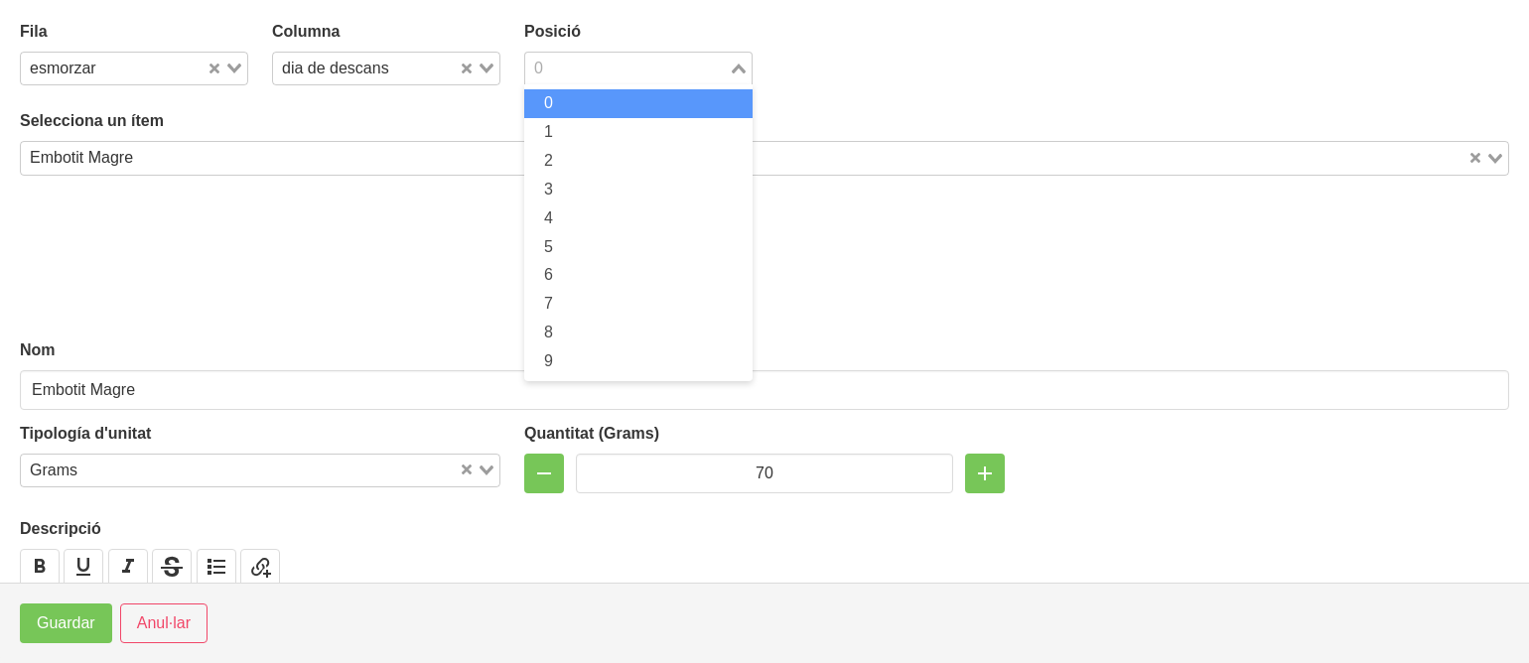
click at [573, 68] on input "Search for option" at bounding box center [627, 69] width 200 height 24
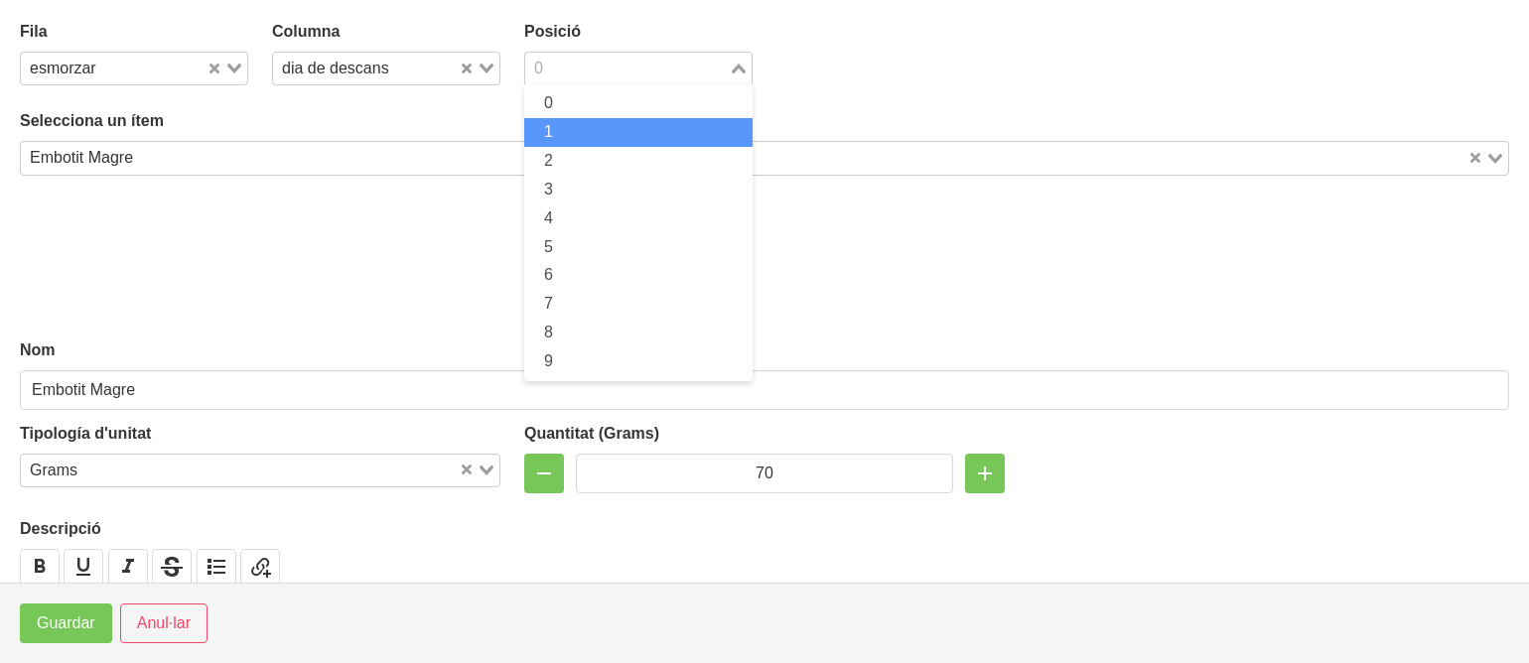
click at [553, 144] on li "1" at bounding box center [638, 132] width 228 height 29
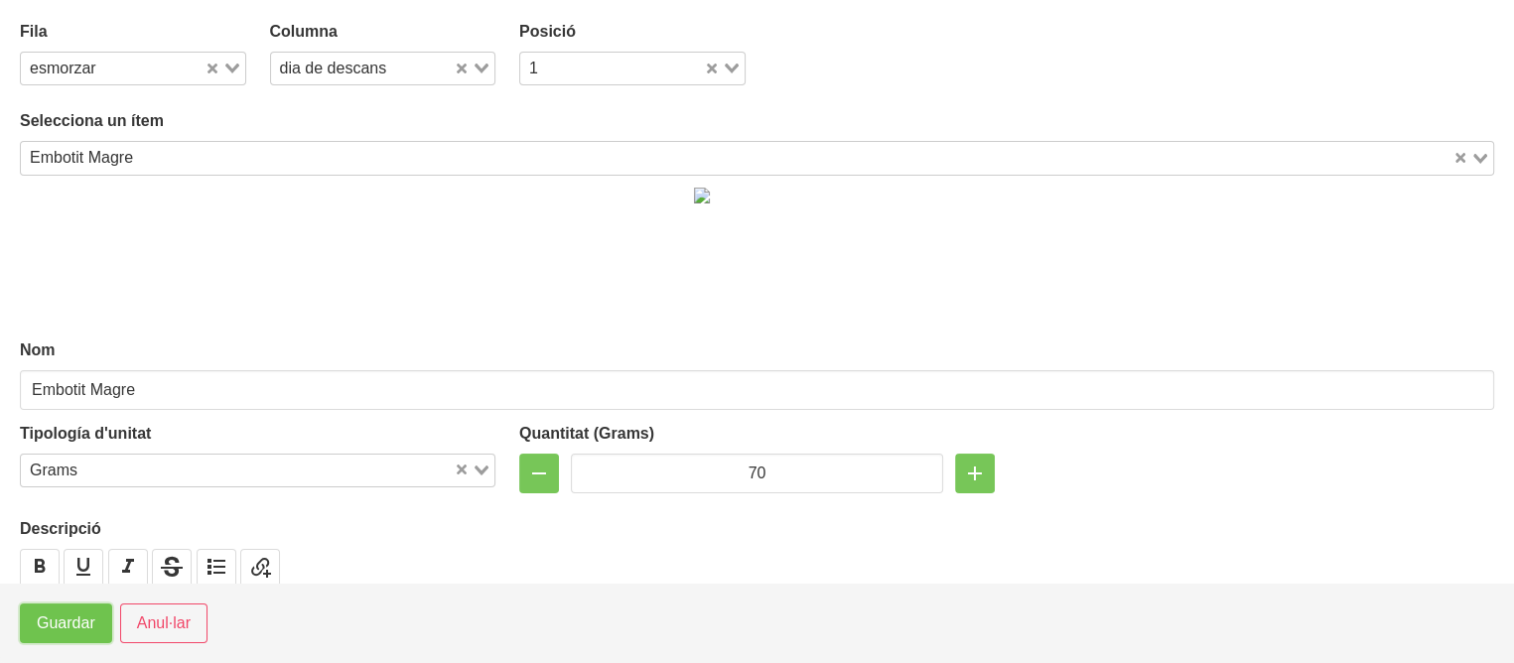
click at [72, 622] on span "Guardar" at bounding box center [66, 624] width 59 height 24
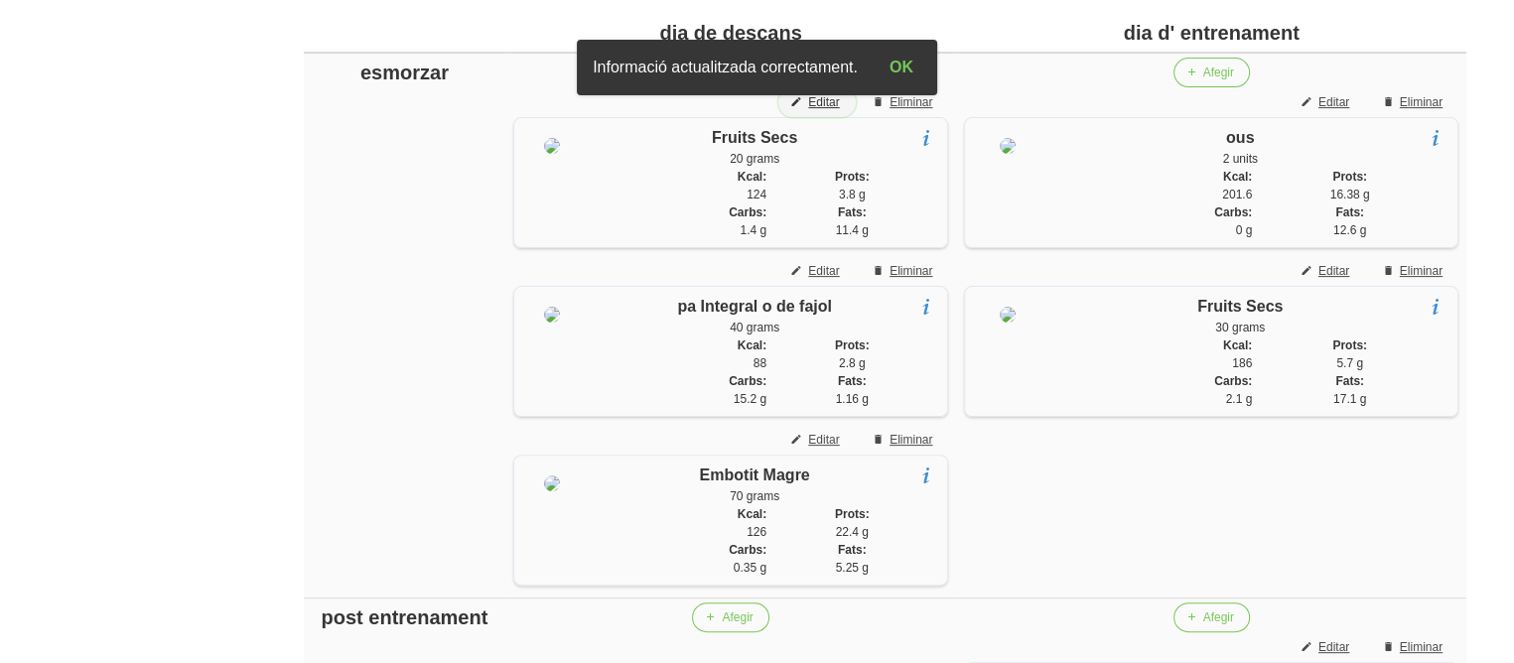
click at [813, 101] on span "Editar" at bounding box center [823, 102] width 31 height 18
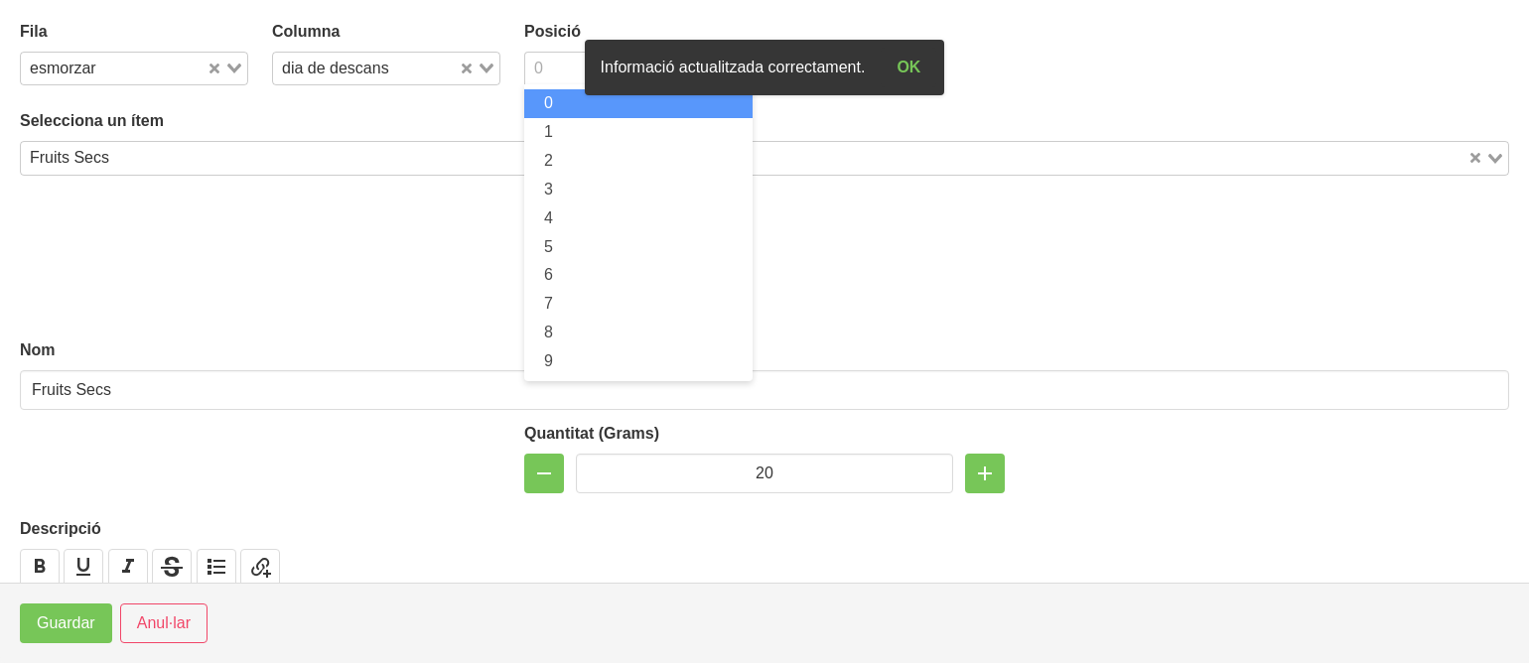
click at [560, 72] on input "Search for option" at bounding box center [627, 69] width 200 height 24
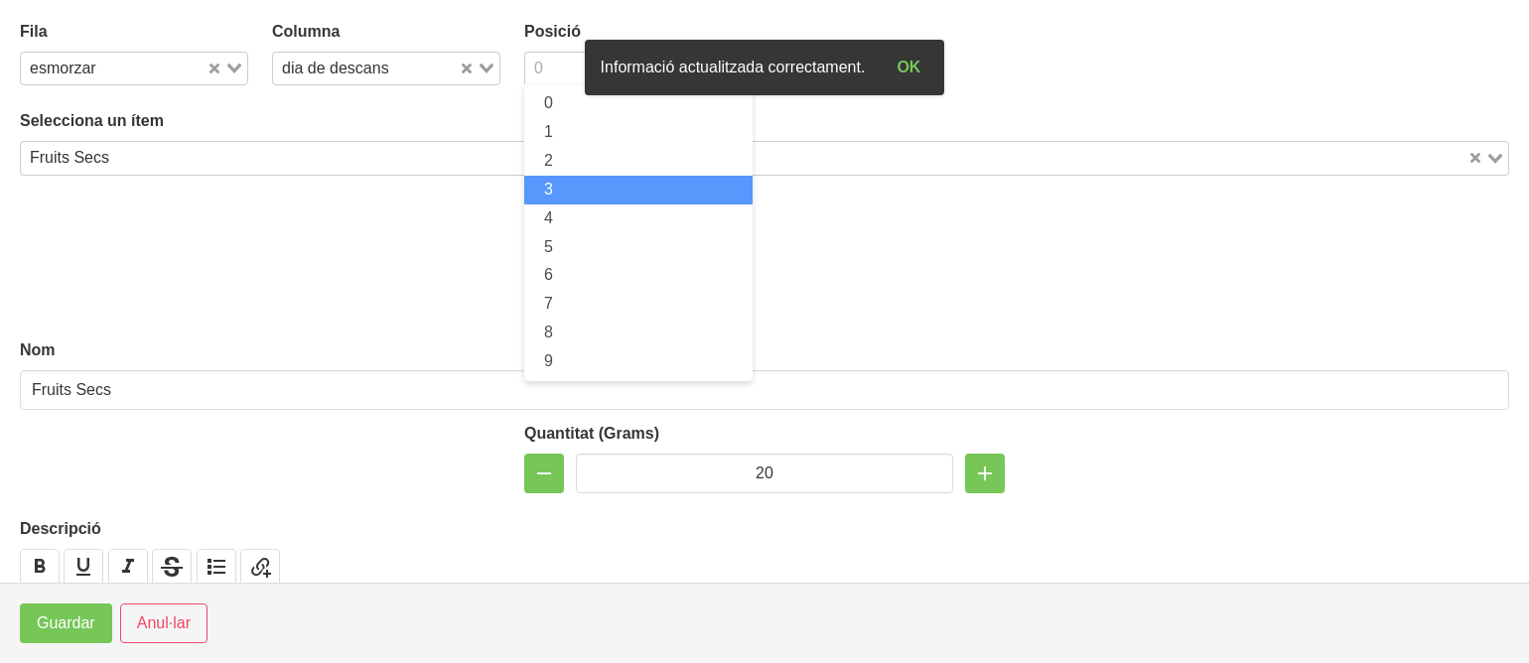
click at [558, 187] on li "3" at bounding box center [638, 190] width 228 height 29
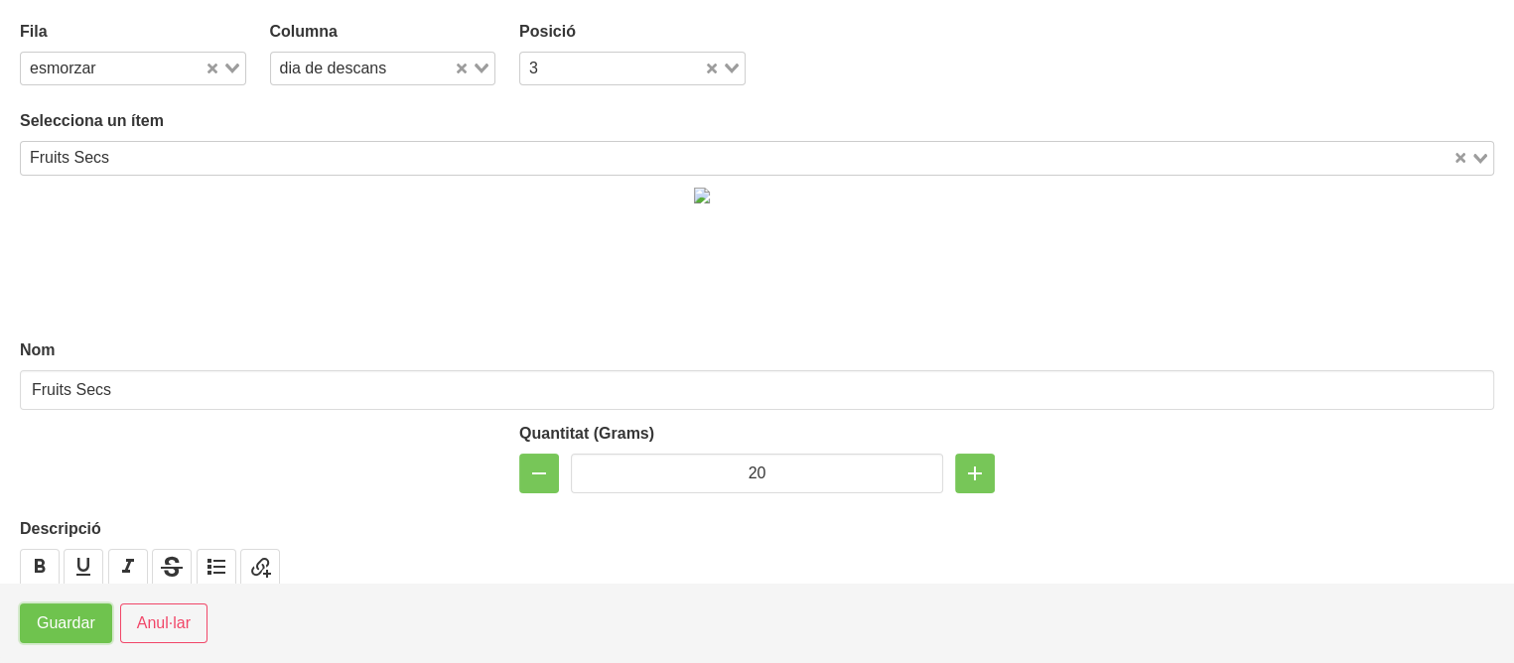
click at [72, 612] on span "Guardar" at bounding box center [66, 624] width 59 height 24
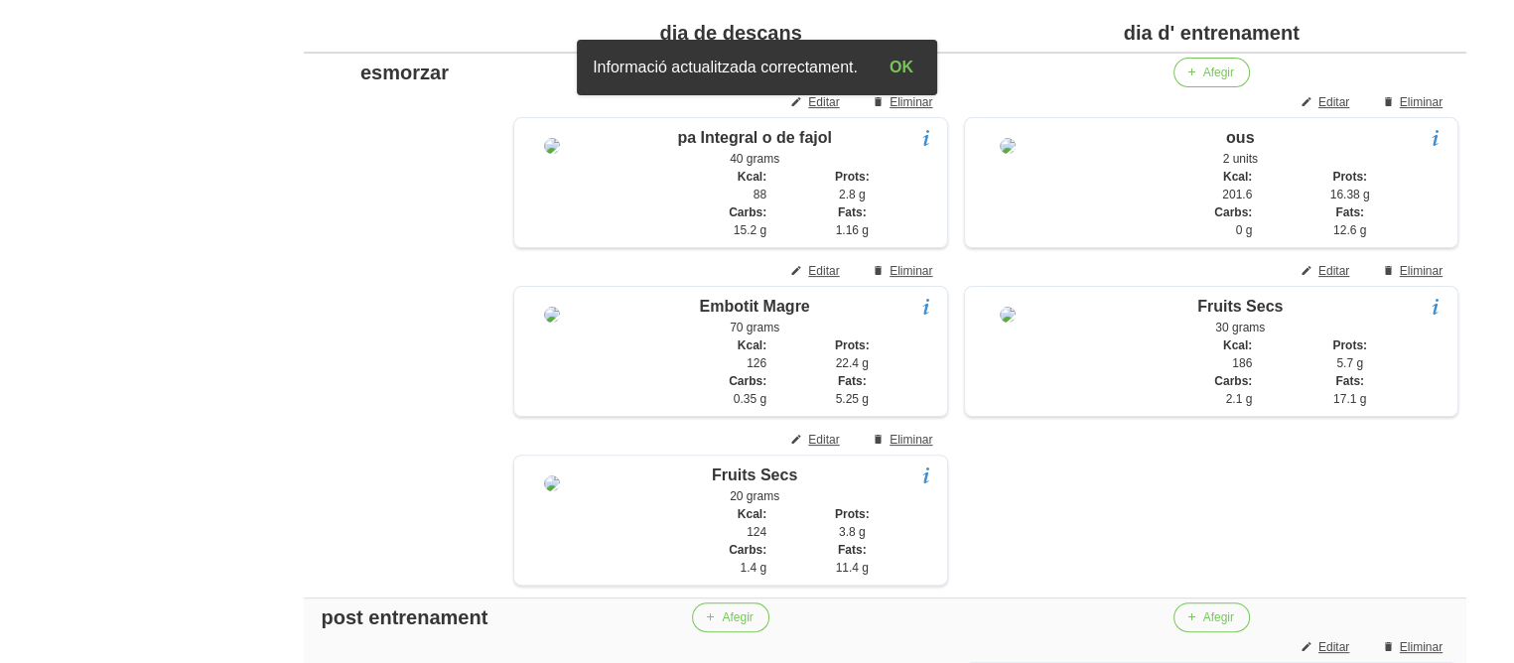
click at [1225, 69] on span "Afegir" at bounding box center [1219, 73] width 31 height 18
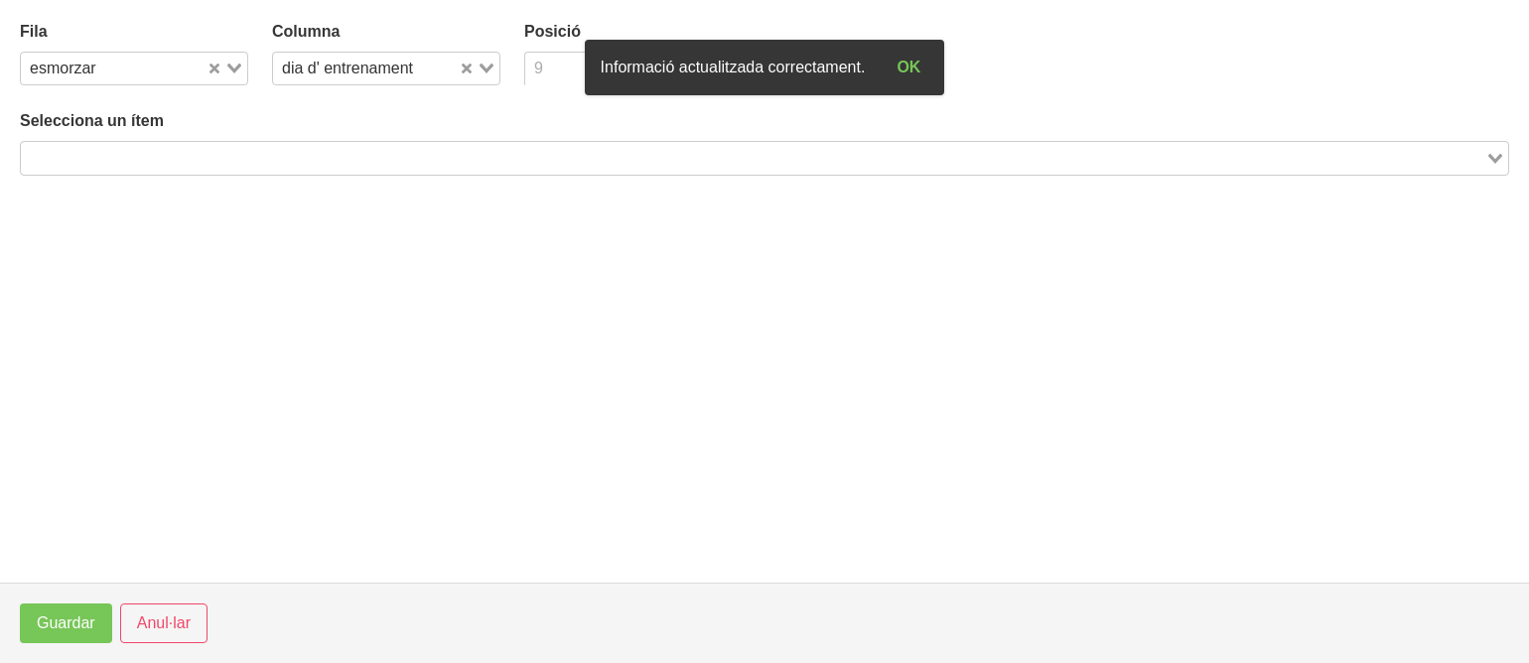
click at [574, 72] on input "Search for option" at bounding box center [627, 69] width 200 height 24
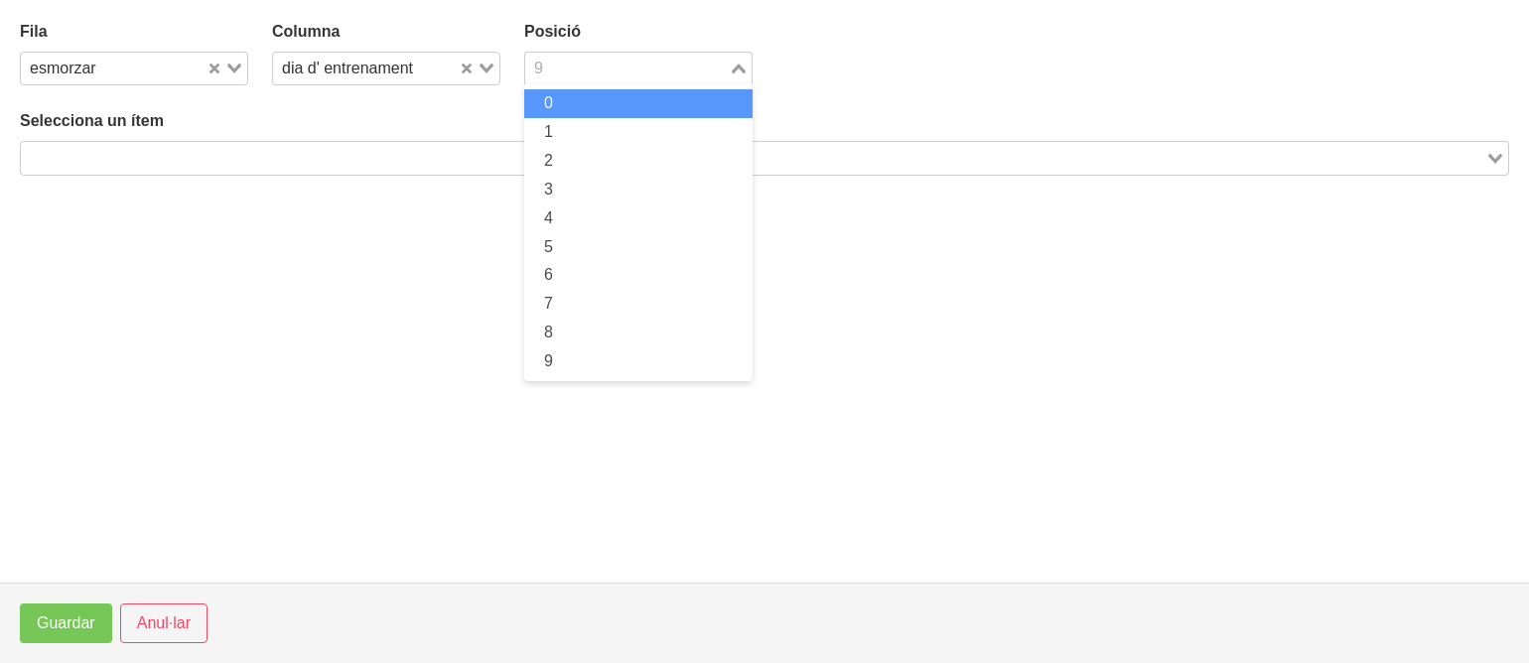
click at [561, 97] on li "0" at bounding box center [638, 103] width 228 height 29
click at [509, 157] on input "Search for option" at bounding box center [753, 158] width 1461 height 24
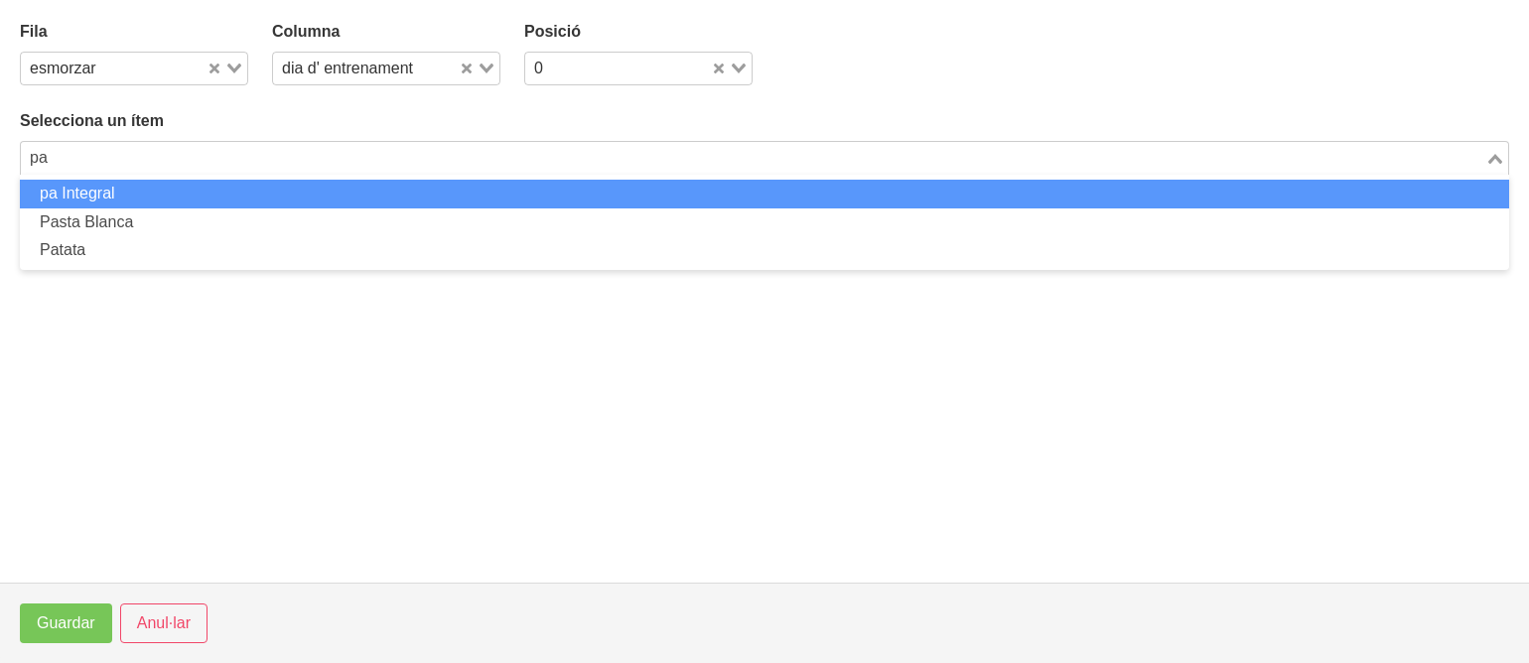
click at [508, 186] on li "pa Integral" at bounding box center [765, 194] width 1490 height 29
type input "pa"
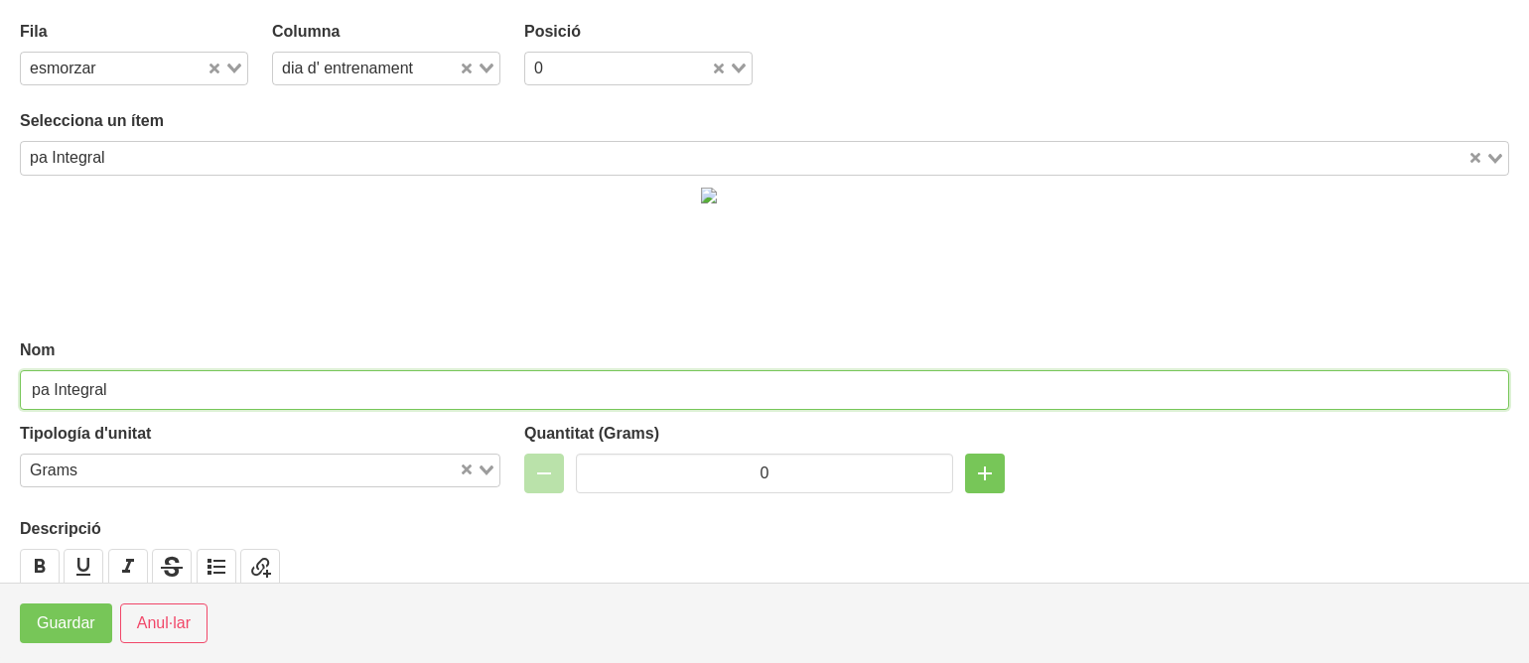
click at [73, 386] on input "pa Integral" at bounding box center [765, 390] width 1490 height 40
type input "pa de fajol"
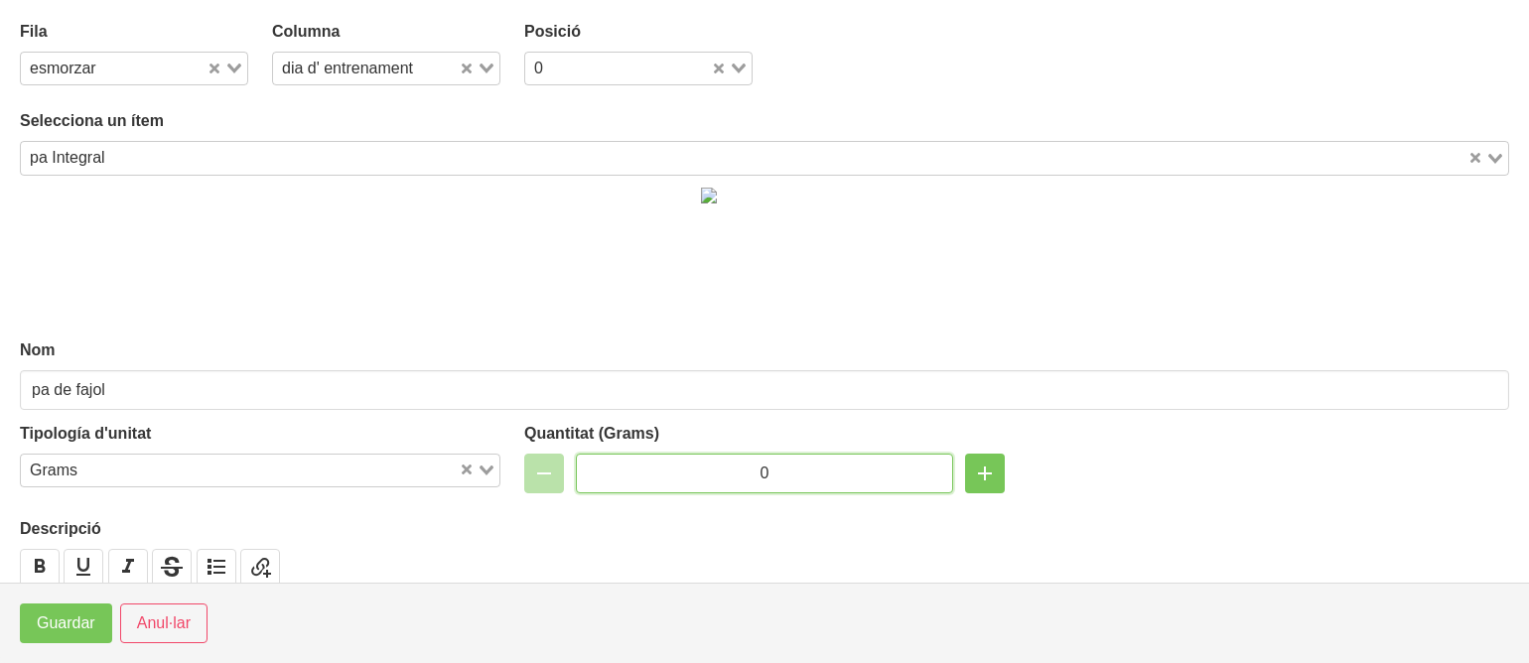
drag, startPoint x: 782, startPoint y: 472, endPoint x: 697, endPoint y: 472, distance: 84.4
click at [697, 472] on input "0" at bounding box center [764, 474] width 377 height 40
type input "40"
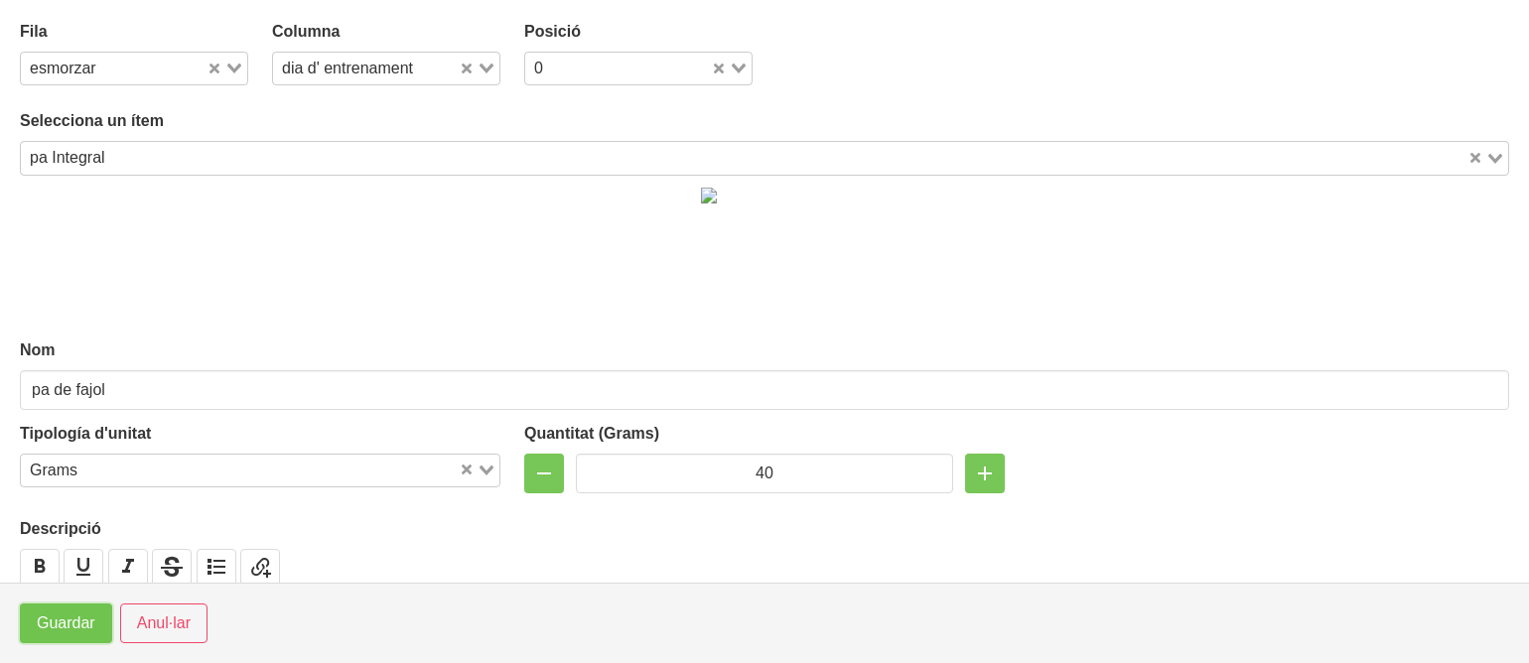
click at [52, 627] on span "Guardar" at bounding box center [66, 624] width 59 height 24
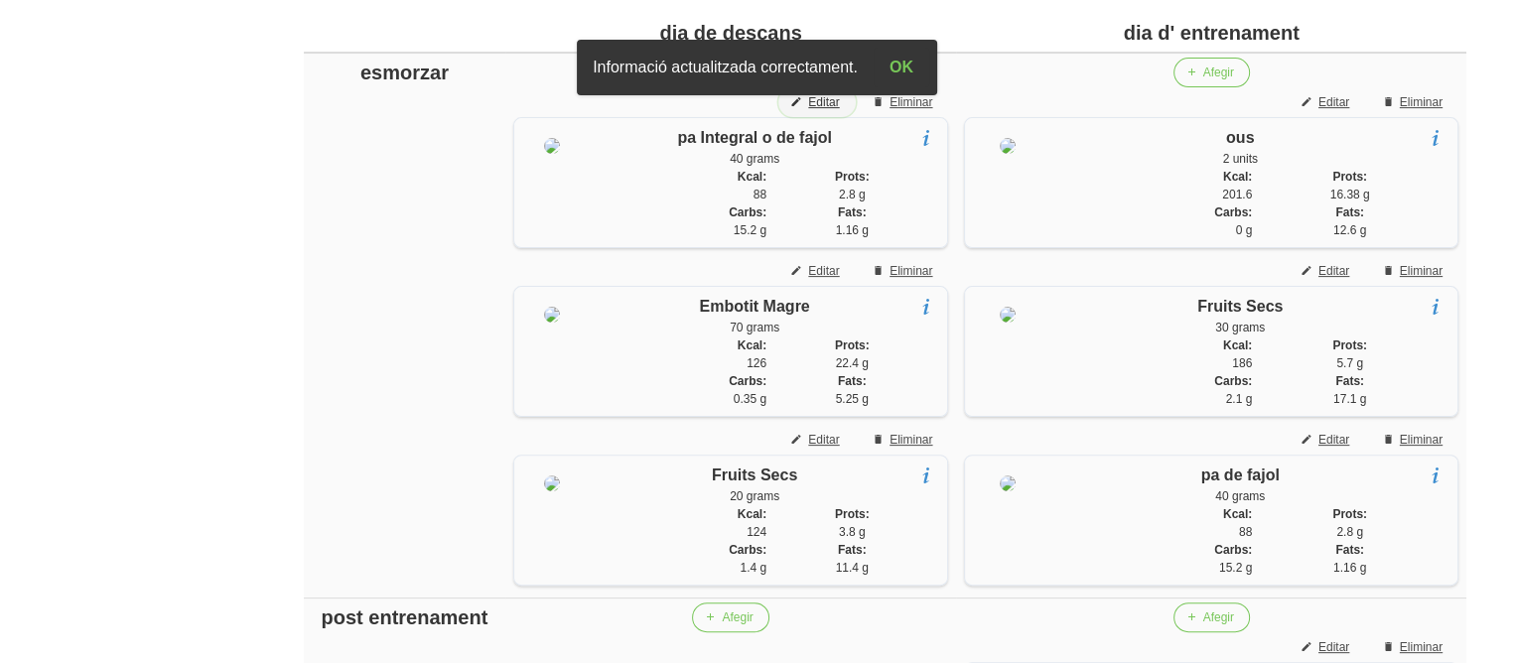
click at [822, 102] on span "Editar" at bounding box center [823, 102] width 31 height 18
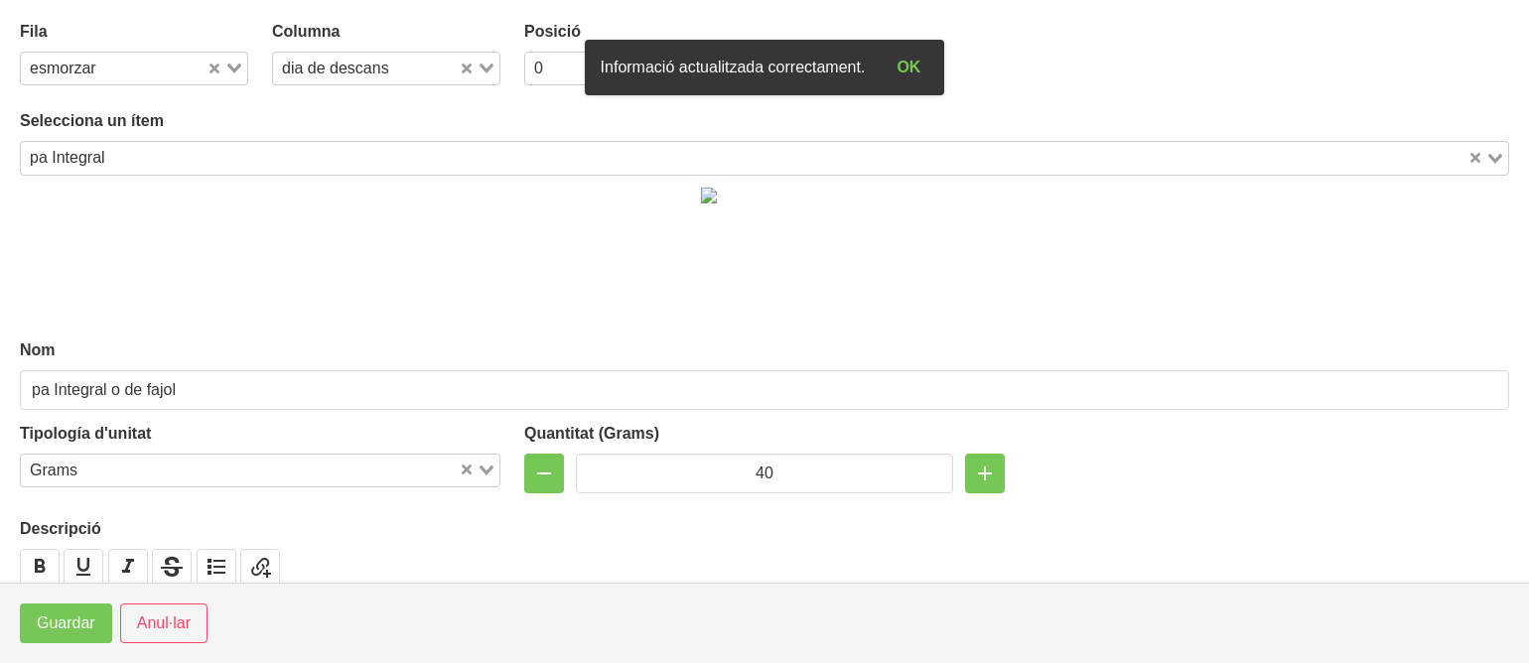
click at [180, 415] on div "Tipología d'unitat Grams Loading..." at bounding box center [260, 457] width 504 height 95
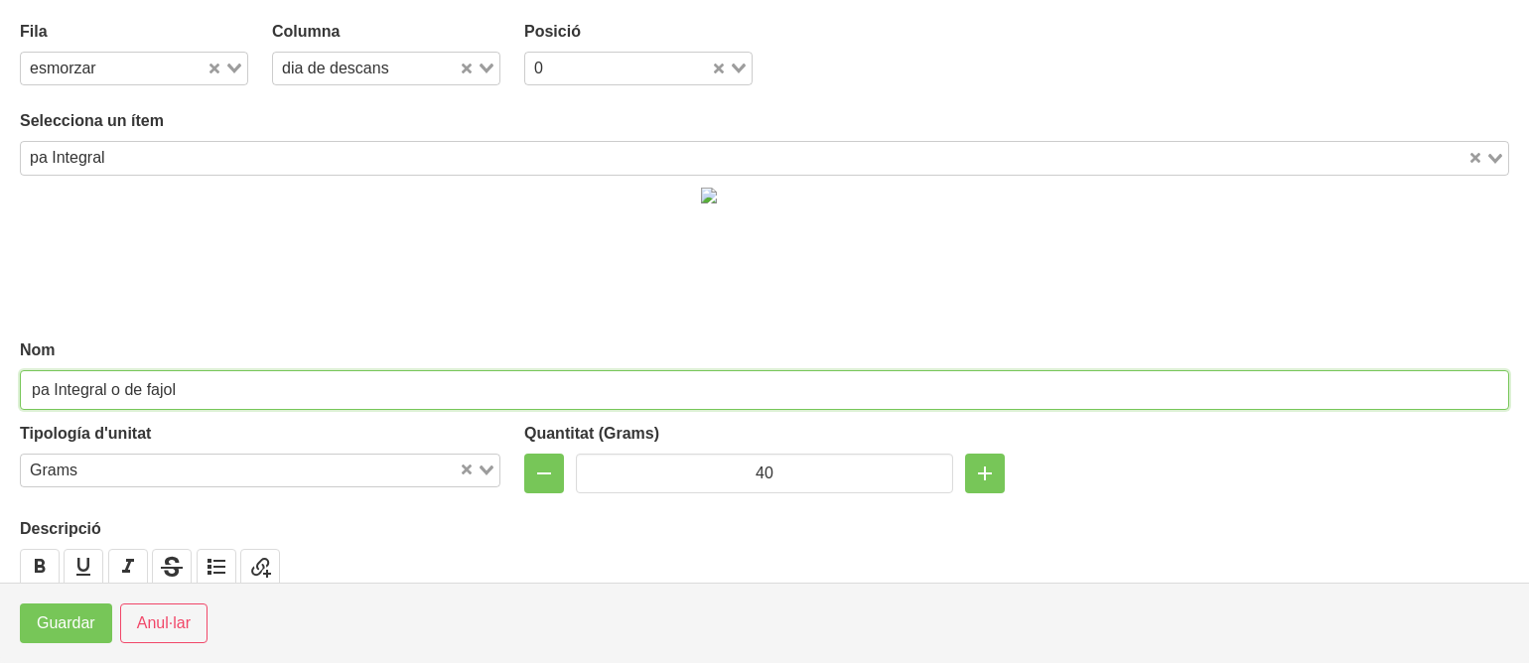
drag, startPoint x: 122, startPoint y: 388, endPoint x: 52, endPoint y: 399, distance: 71.3
click at [52, 399] on input "pa Integral o de fajol" at bounding box center [765, 390] width 1490 height 40
type input "pa de fajol"
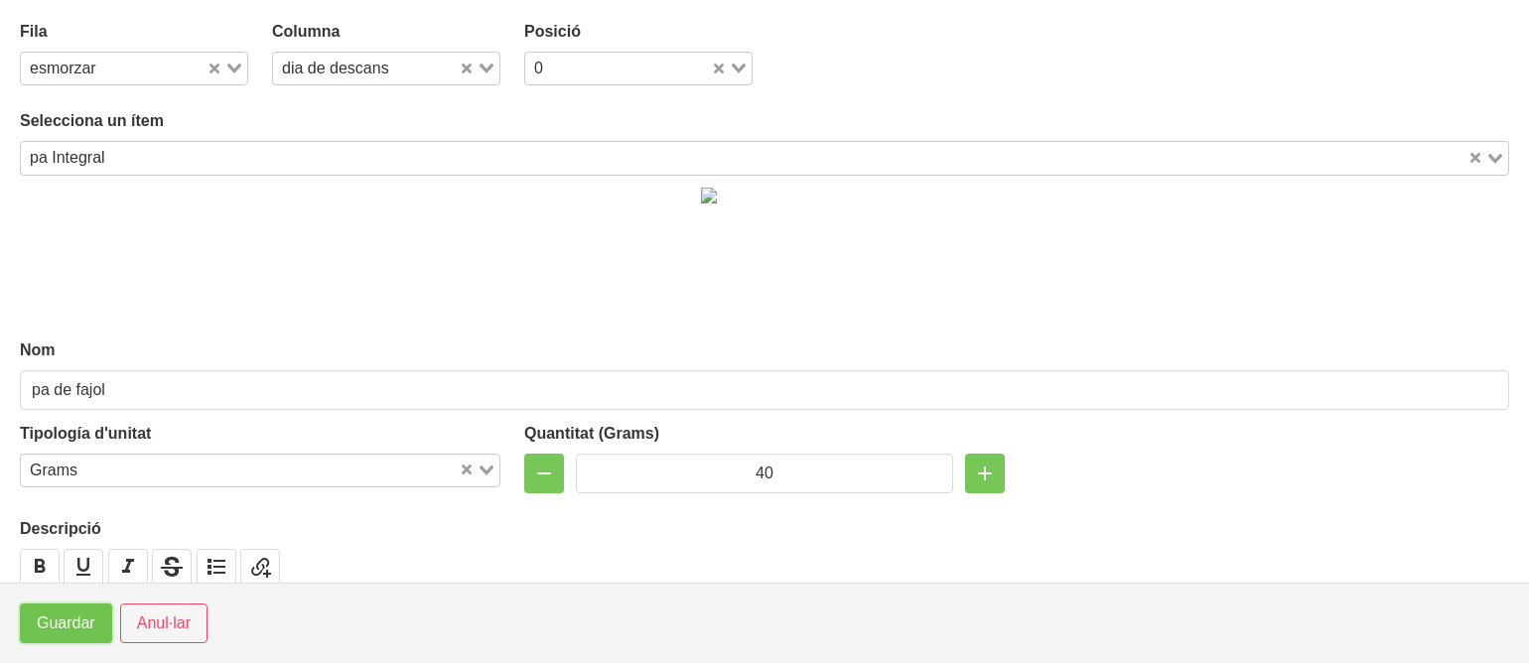
click at [56, 626] on span "Guardar" at bounding box center [66, 624] width 59 height 24
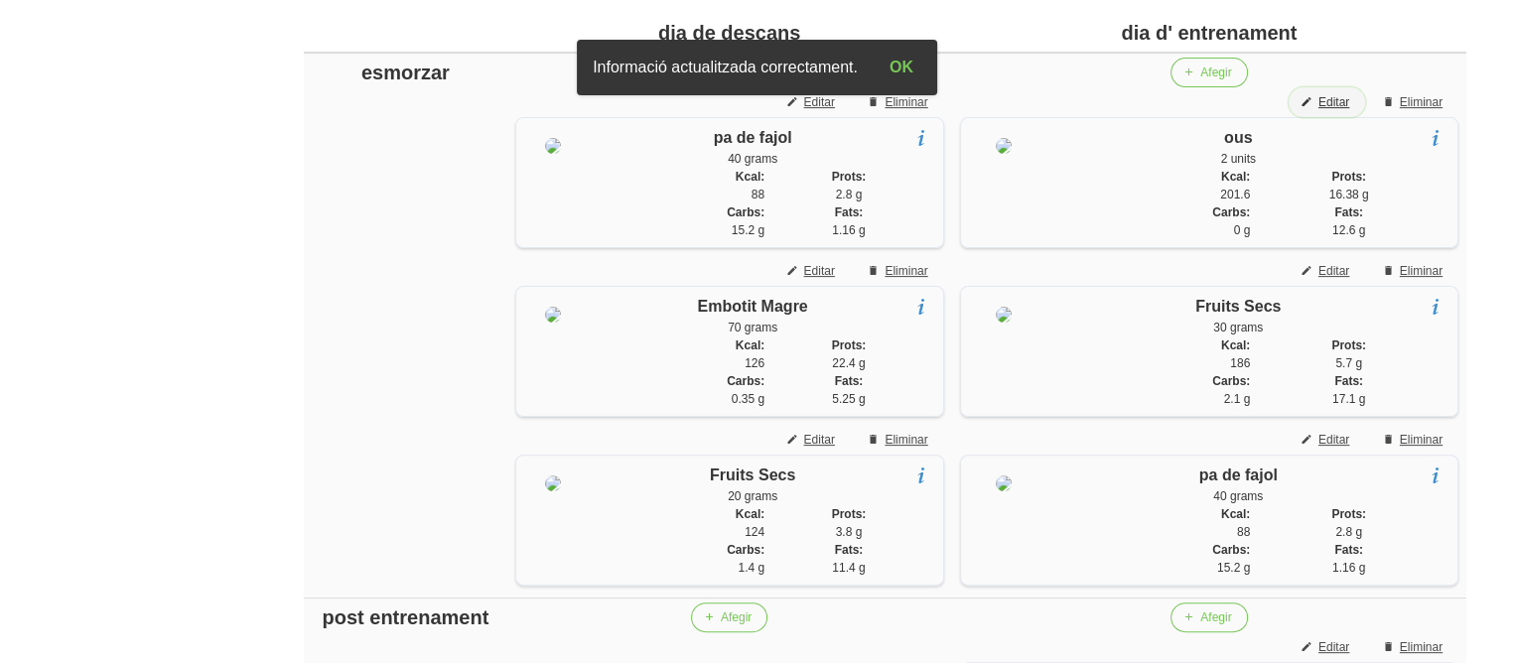
click at [1317, 106] on button "Editar" at bounding box center [1327, 102] width 76 height 30
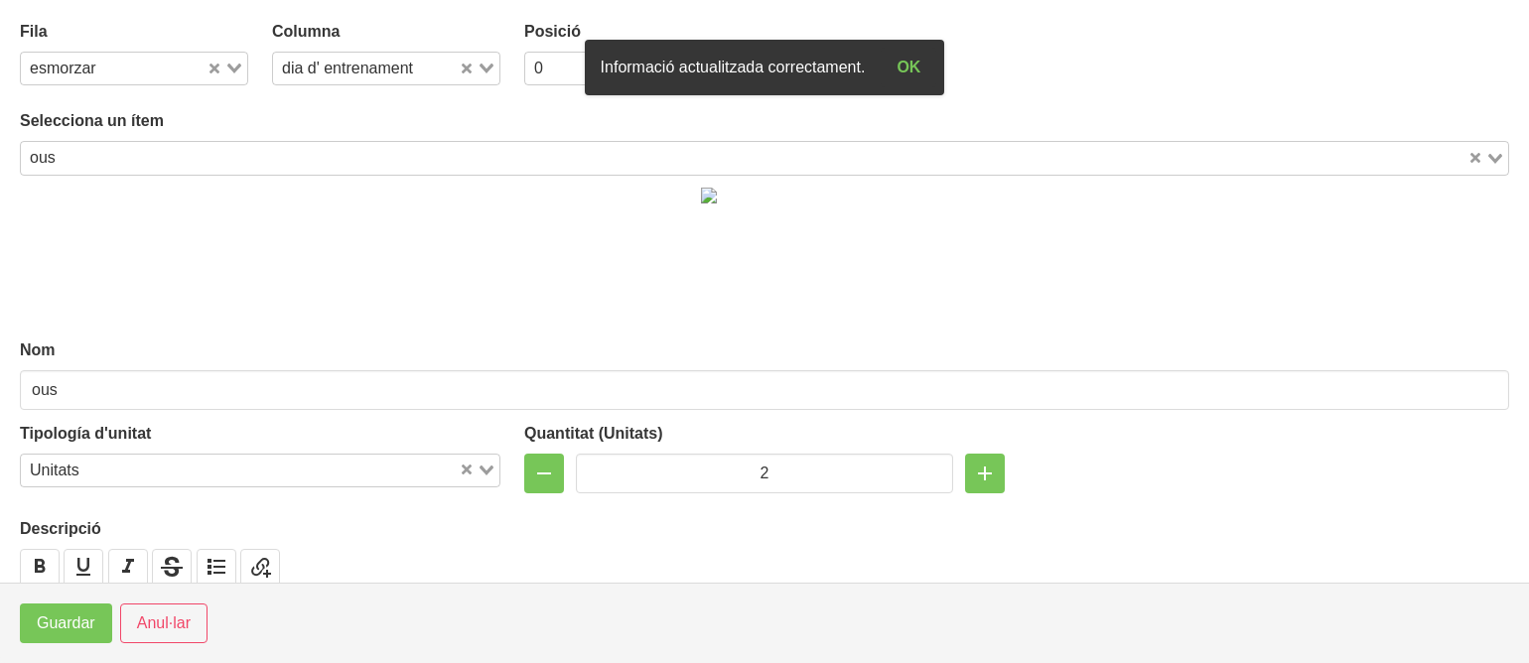
click at [557, 48] on div "Posició 0 Loading..." at bounding box center [638, 53] width 228 height 66
click at [553, 67] on input "Search for option" at bounding box center [629, 69] width 159 height 24
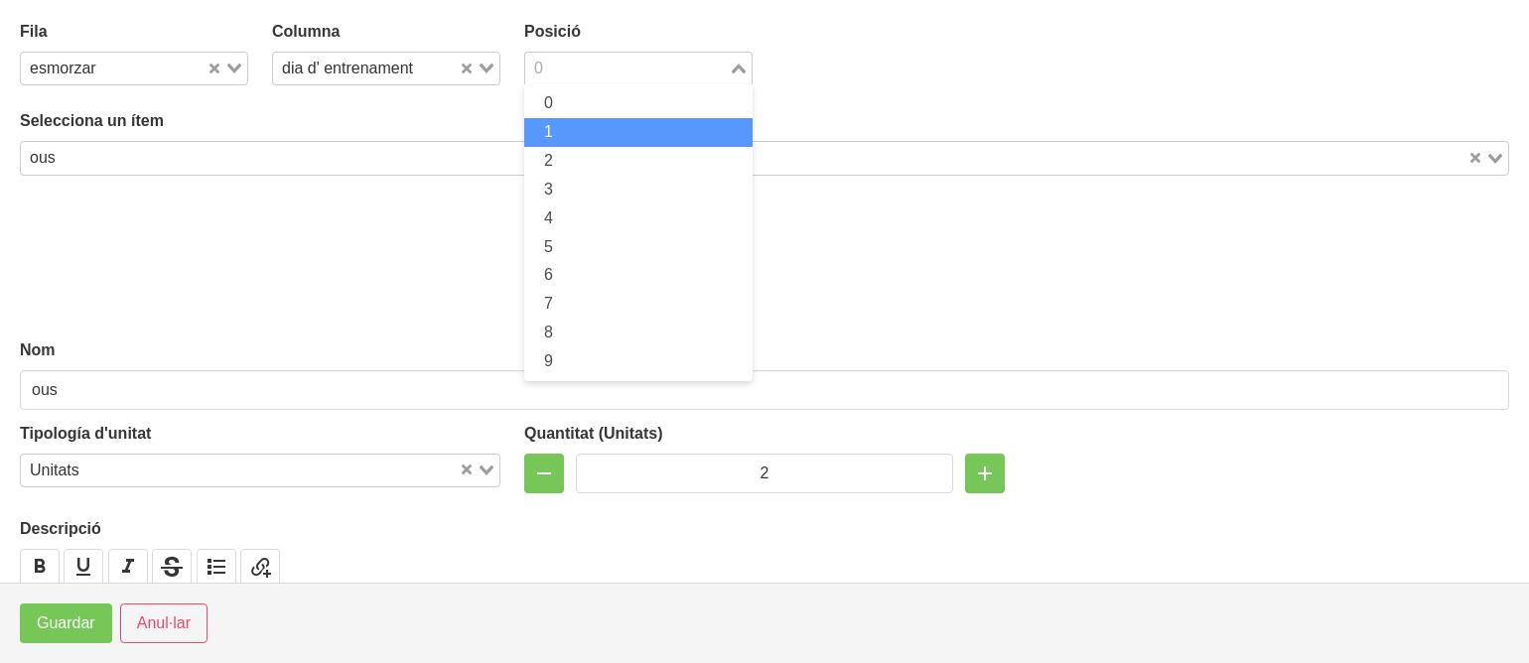
click at [545, 130] on span "1" at bounding box center [548, 131] width 9 height 17
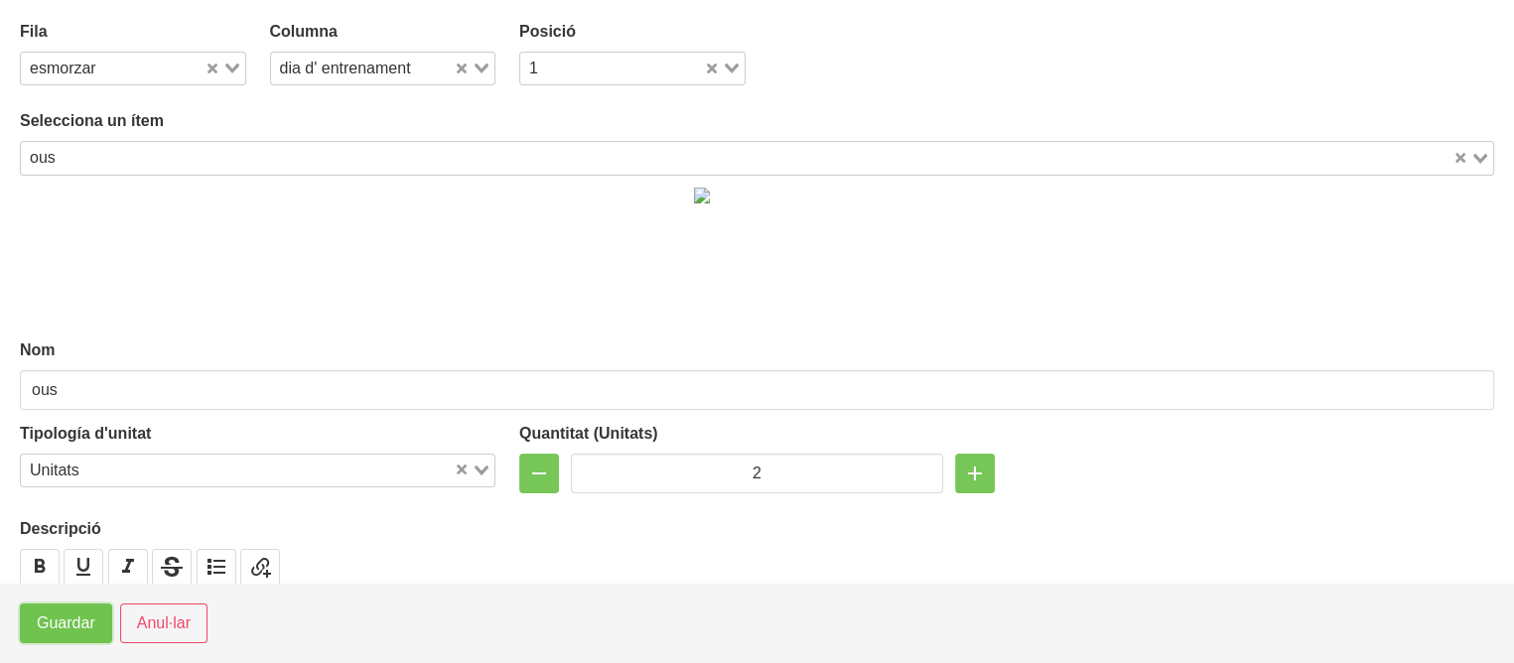
click at [80, 629] on span "Guardar" at bounding box center [66, 624] width 59 height 24
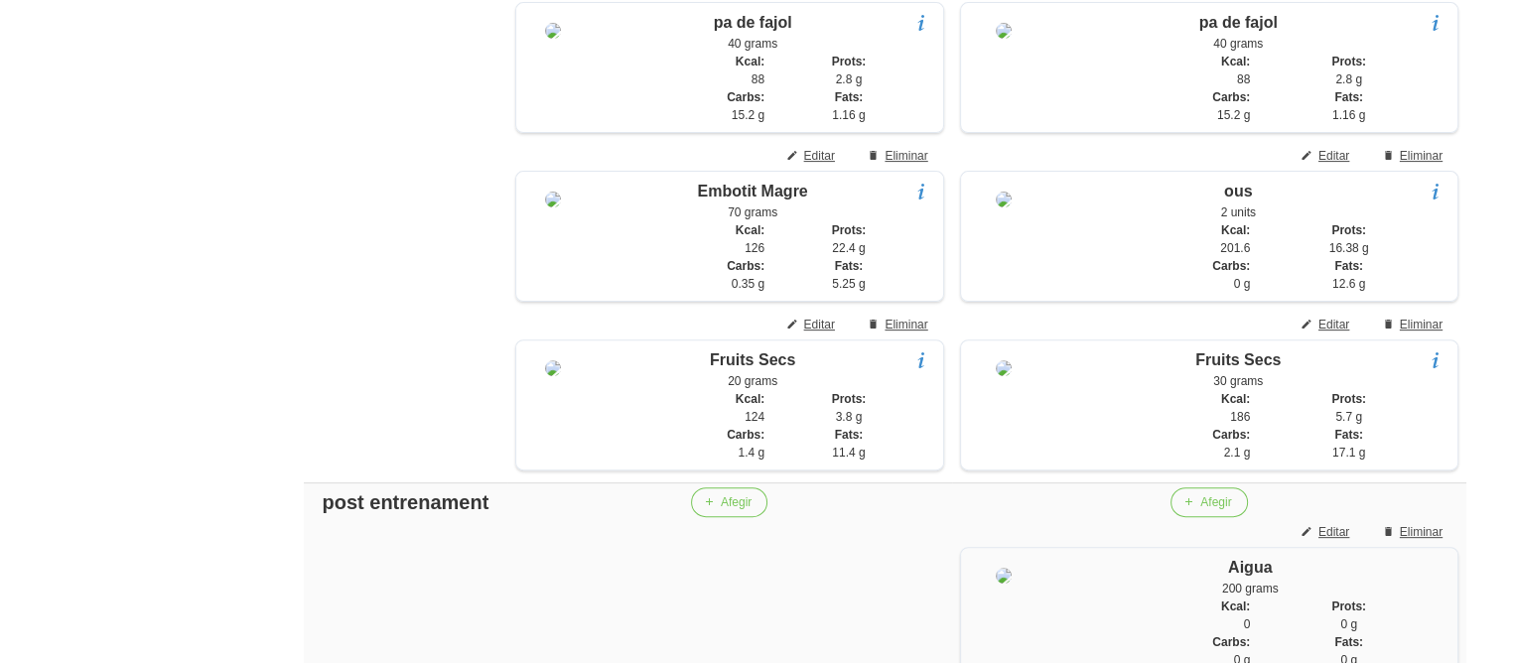
scroll to position [628, 0]
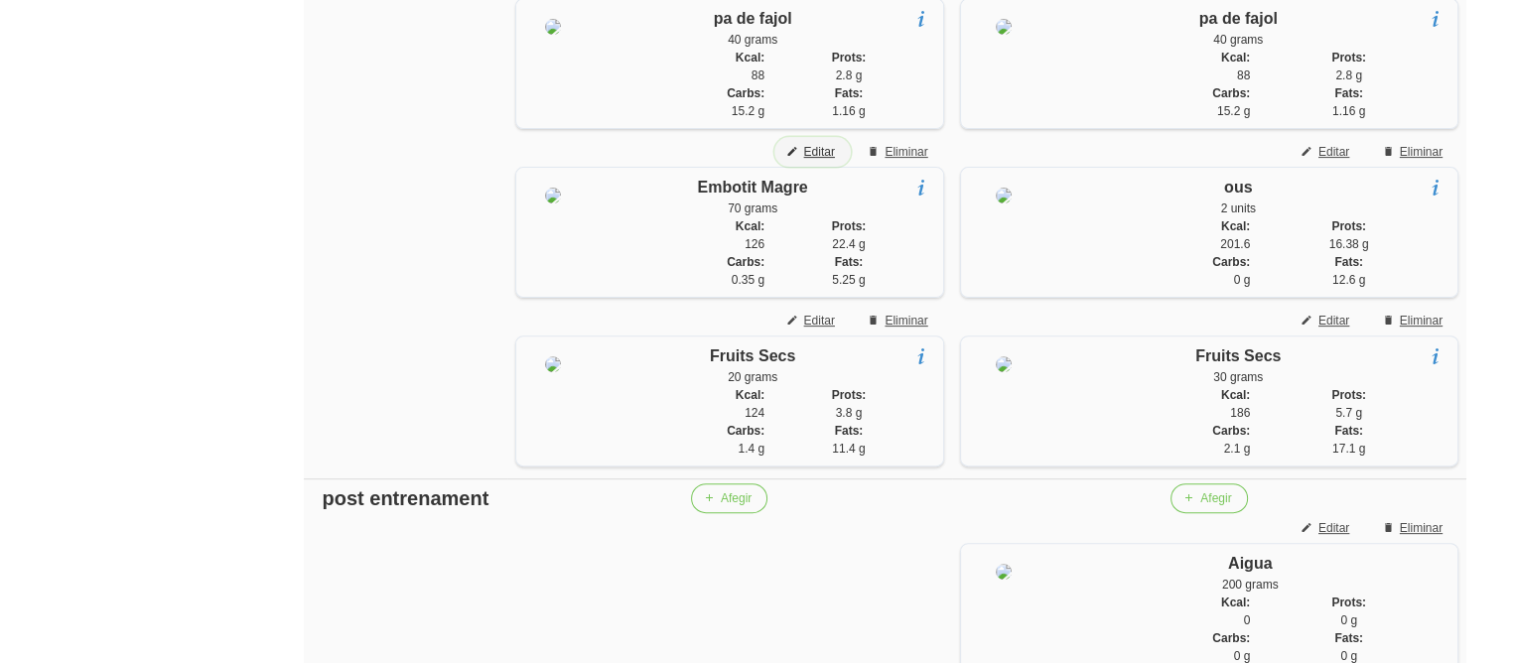
click at [813, 152] on span "Editar" at bounding box center [819, 152] width 31 height 18
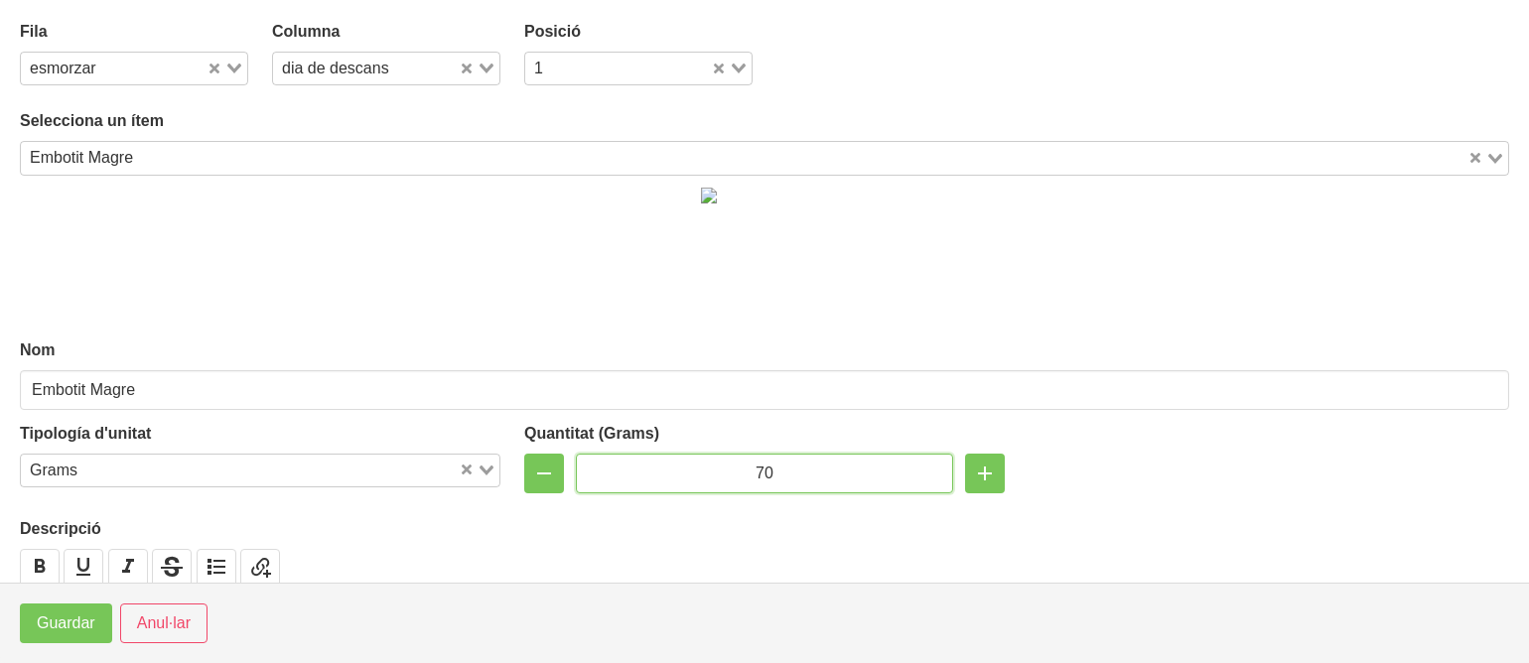
click at [756, 471] on input "70" at bounding box center [764, 474] width 377 height 40
type input "60"
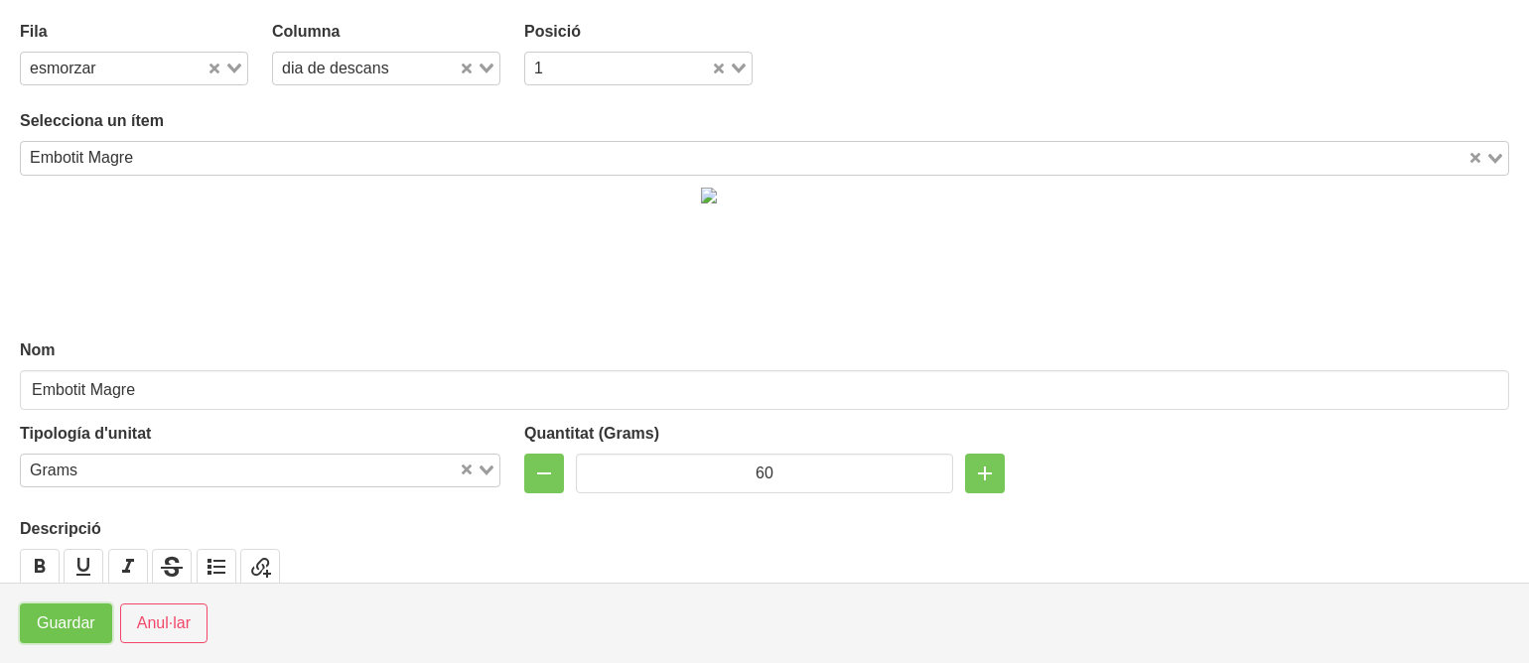
click at [74, 630] on span "Guardar" at bounding box center [66, 624] width 59 height 24
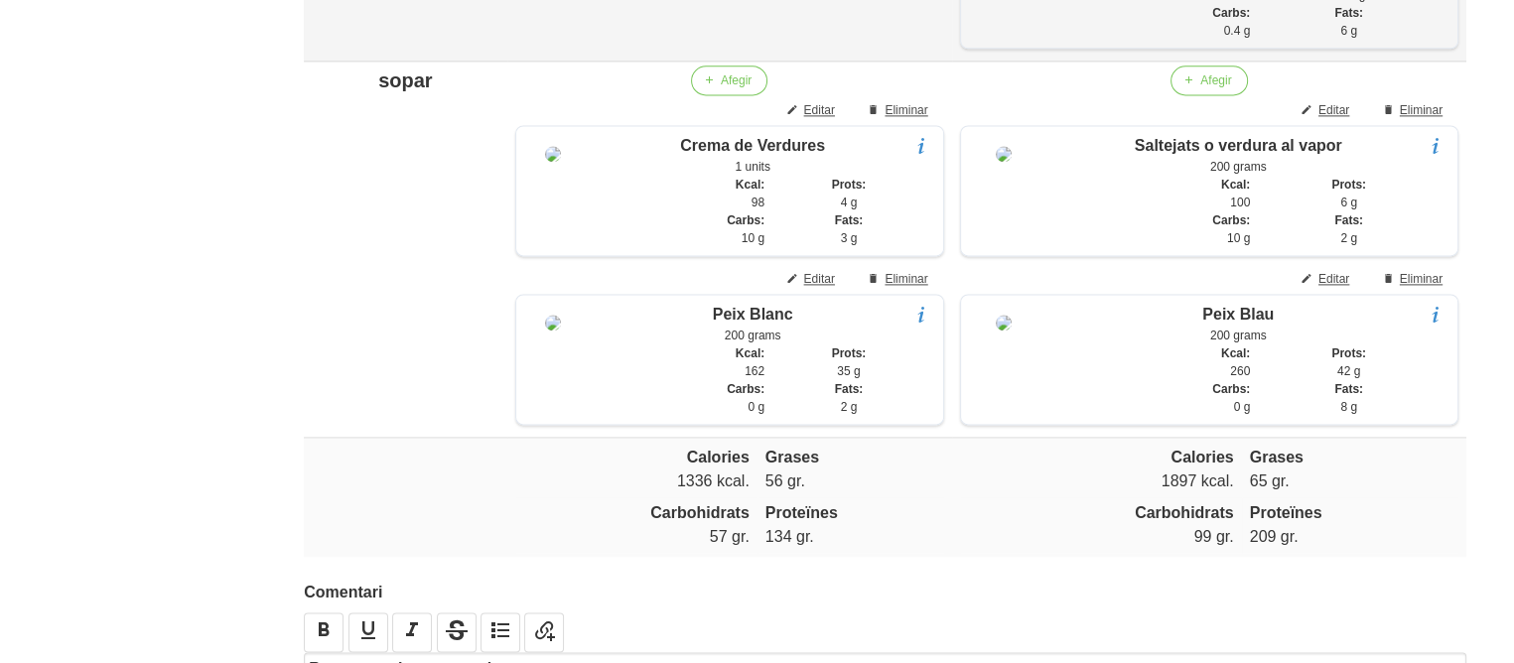
scroll to position [2765, 0]
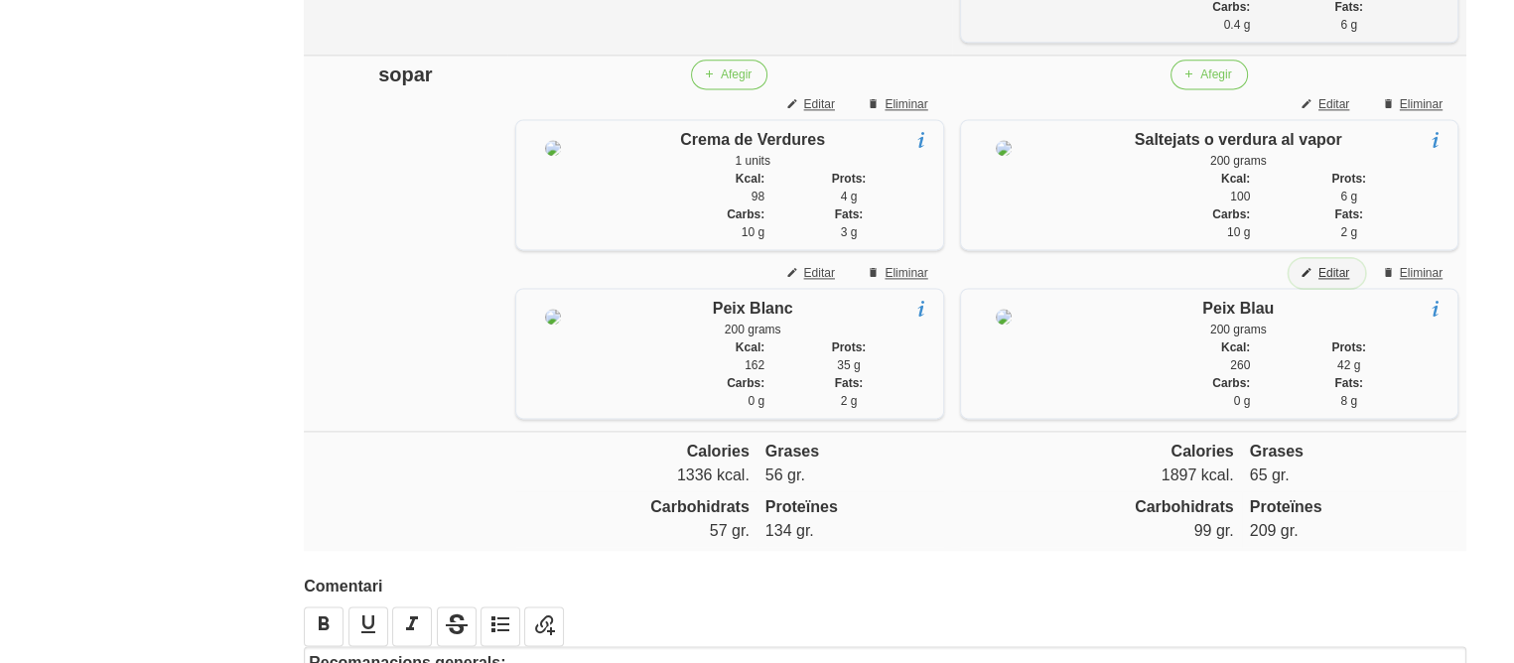
click at [1335, 282] on span "Editar" at bounding box center [1334, 273] width 31 height 18
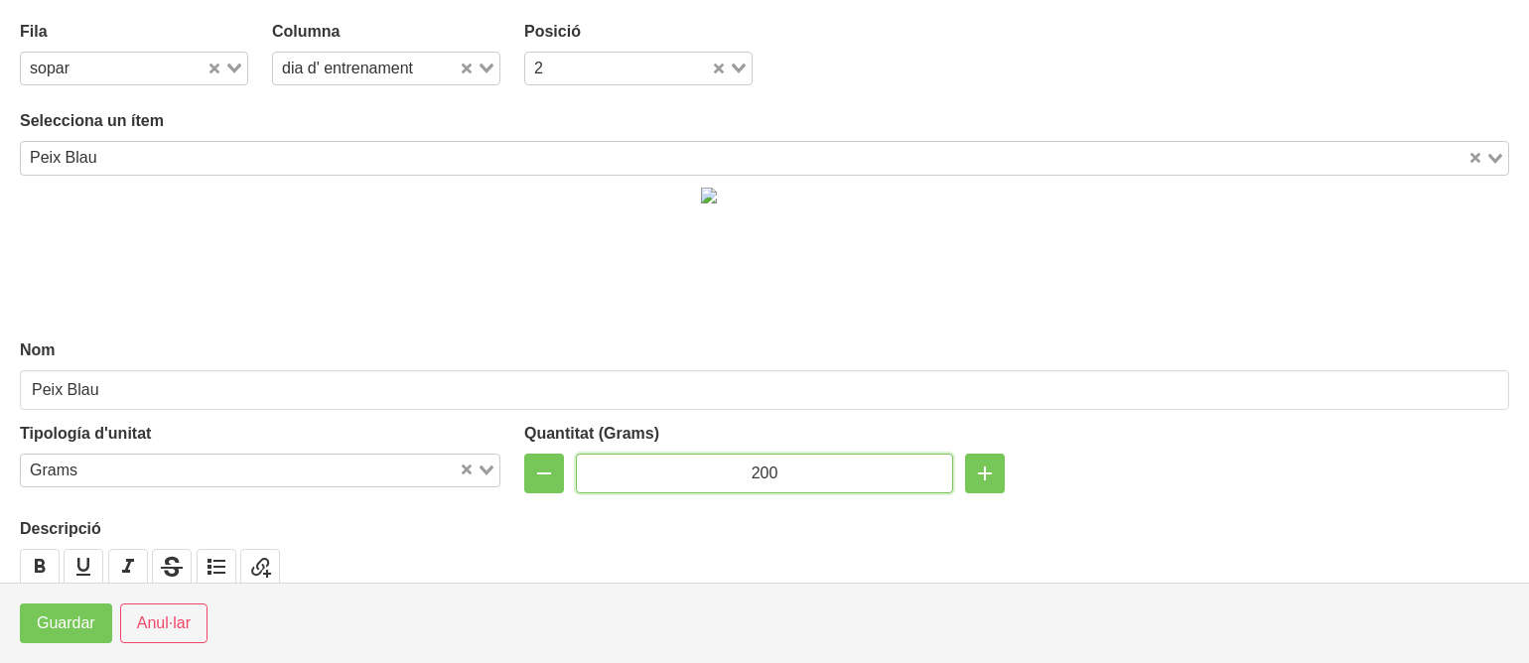
click at [748, 474] on input "200" at bounding box center [764, 474] width 377 height 40
type input "150"
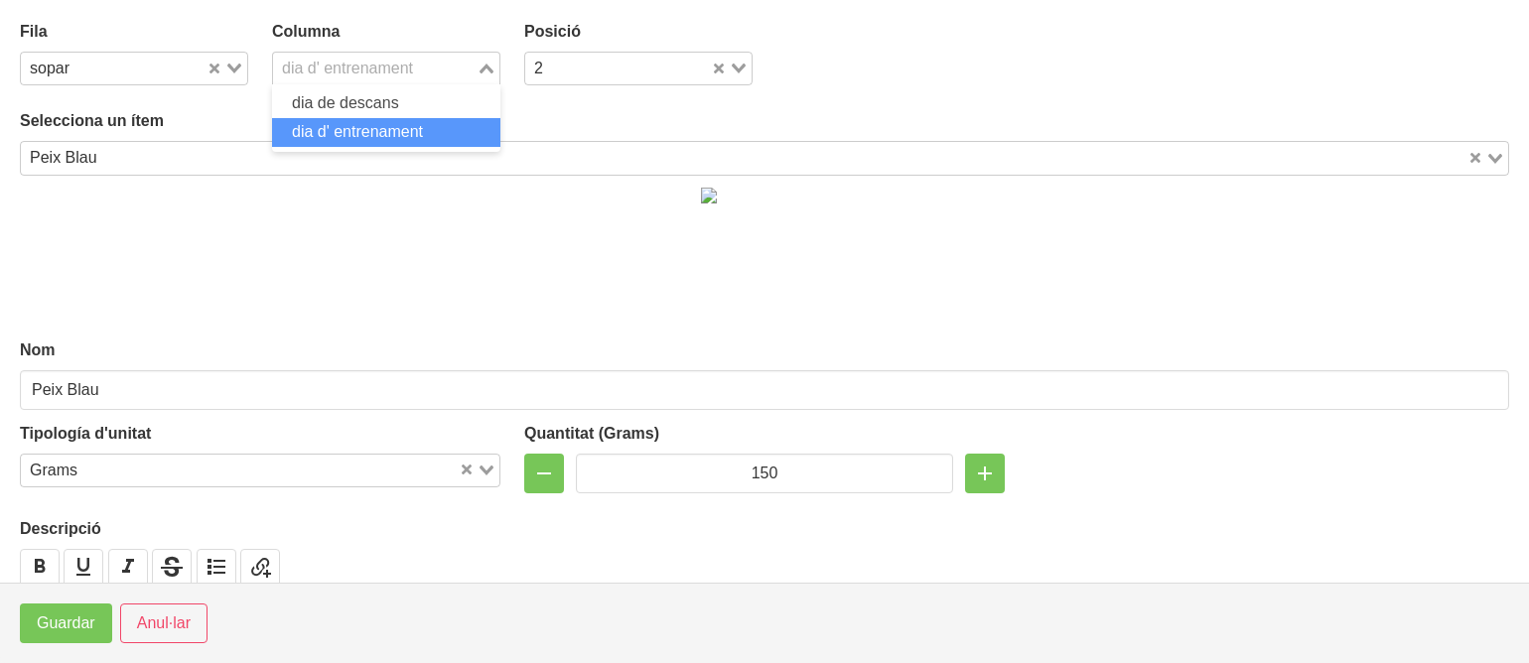
click at [302, 72] on div "dia d' entrenament" at bounding box center [375, 67] width 204 height 28
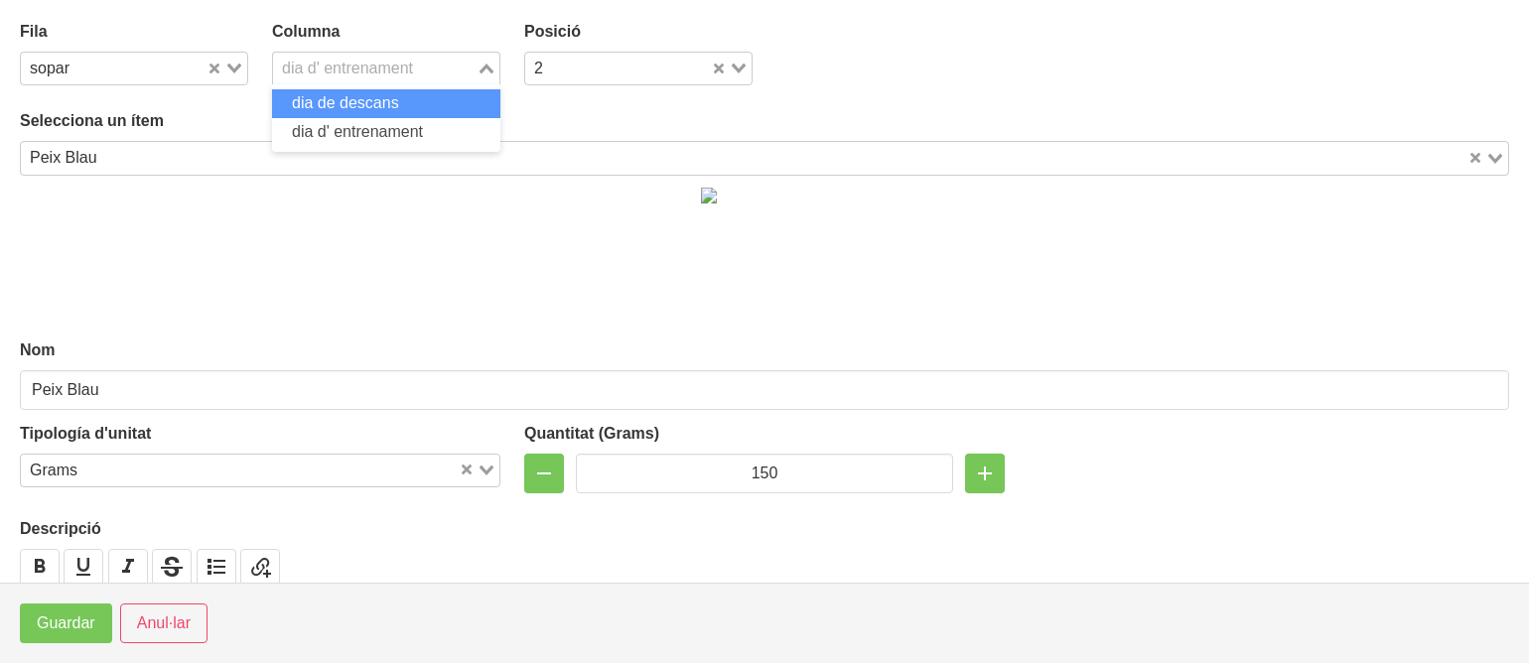
click at [292, 104] on span "dia de descans" at bounding box center [345, 102] width 107 height 17
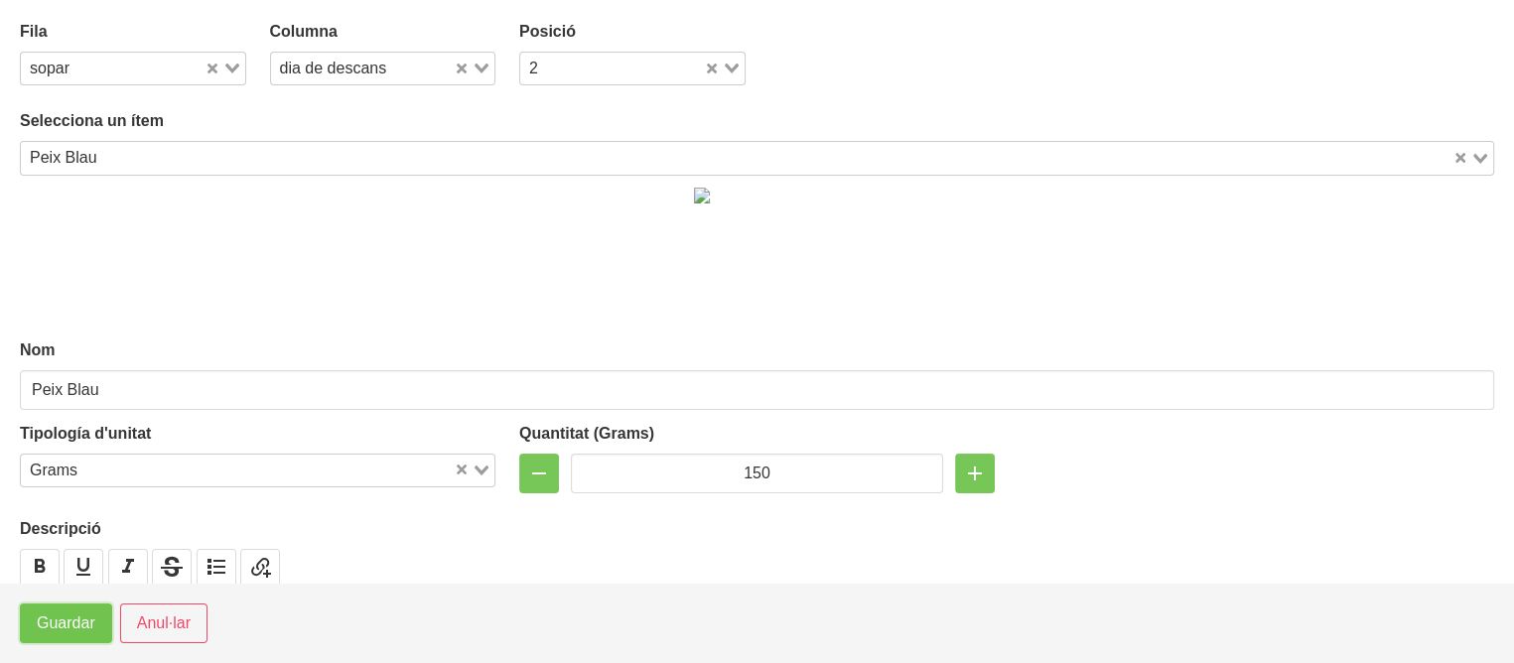
click at [45, 618] on span "Guardar" at bounding box center [66, 624] width 59 height 24
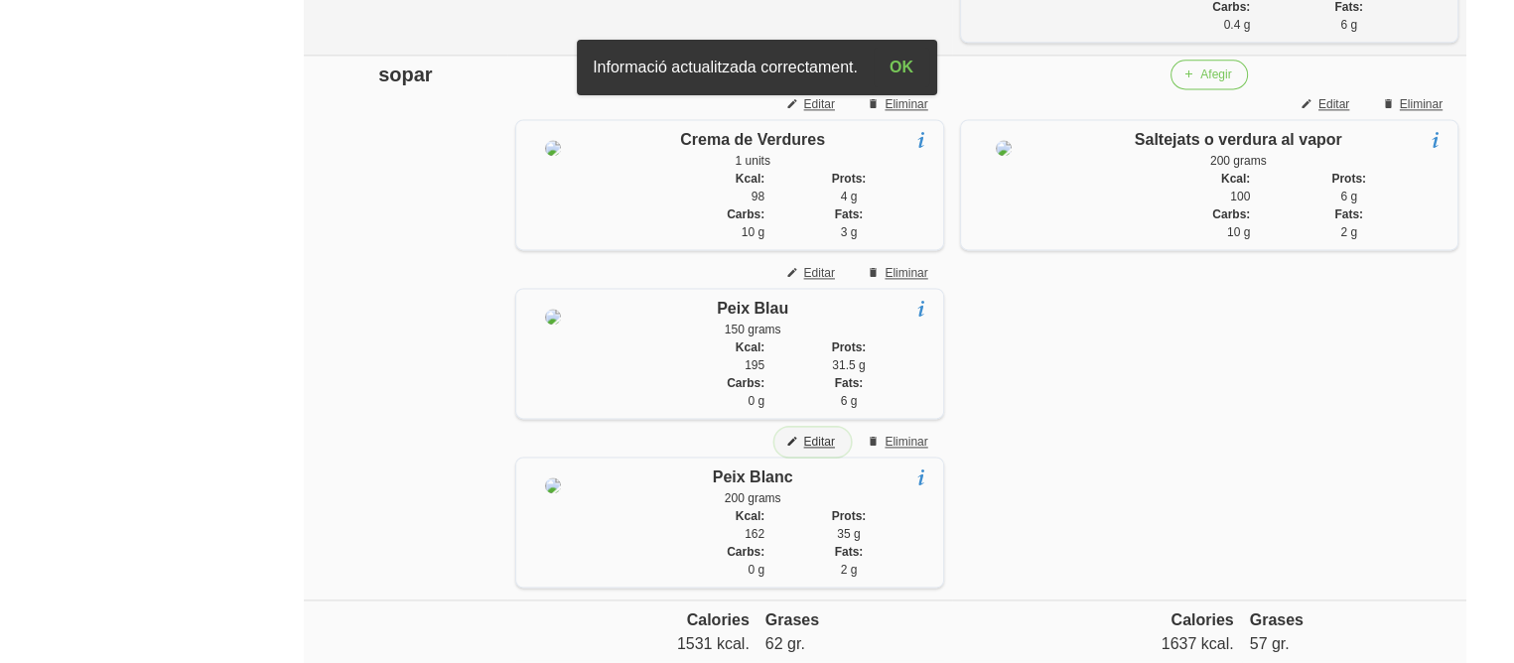
click at [814, 451] on span "Editar" at bounding box center [819, 442] width 31 height 18
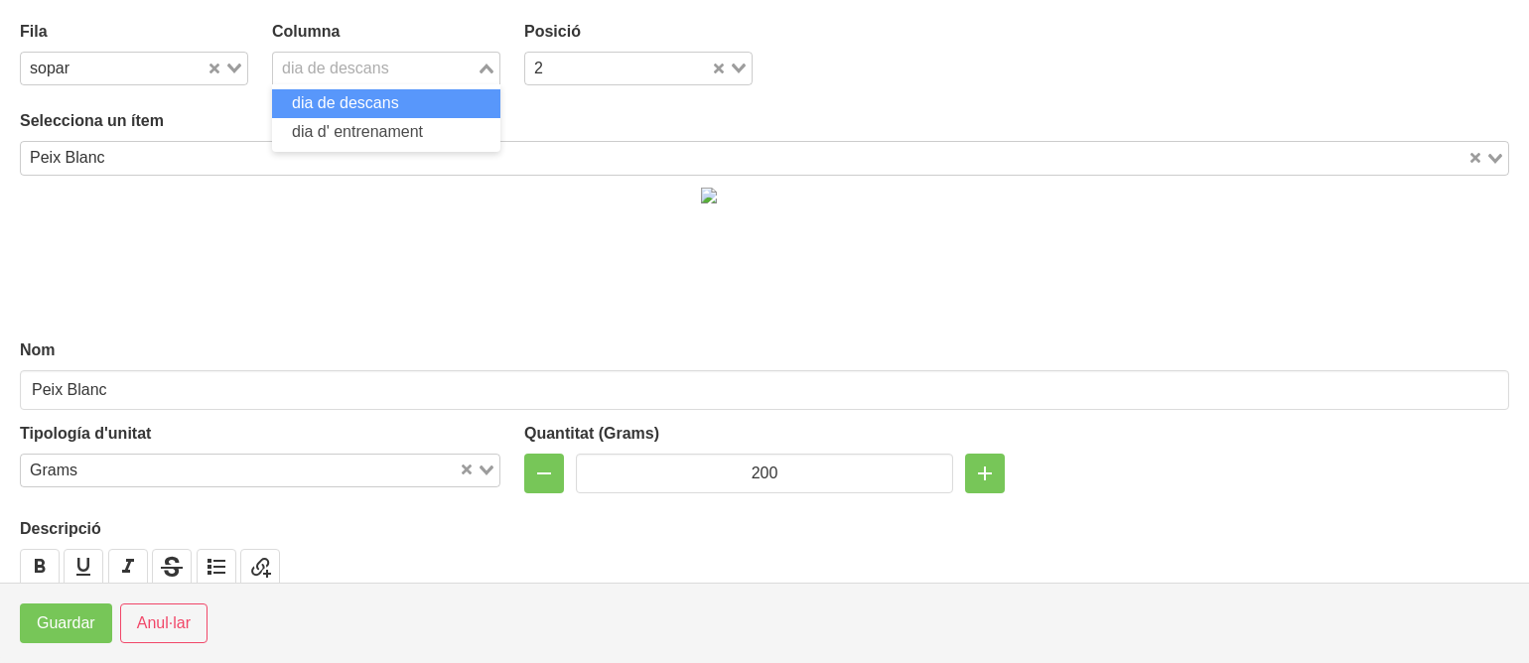
click at [322, 72] on div "dia de descans" at bounding box center [375, 67] width 204 height 28
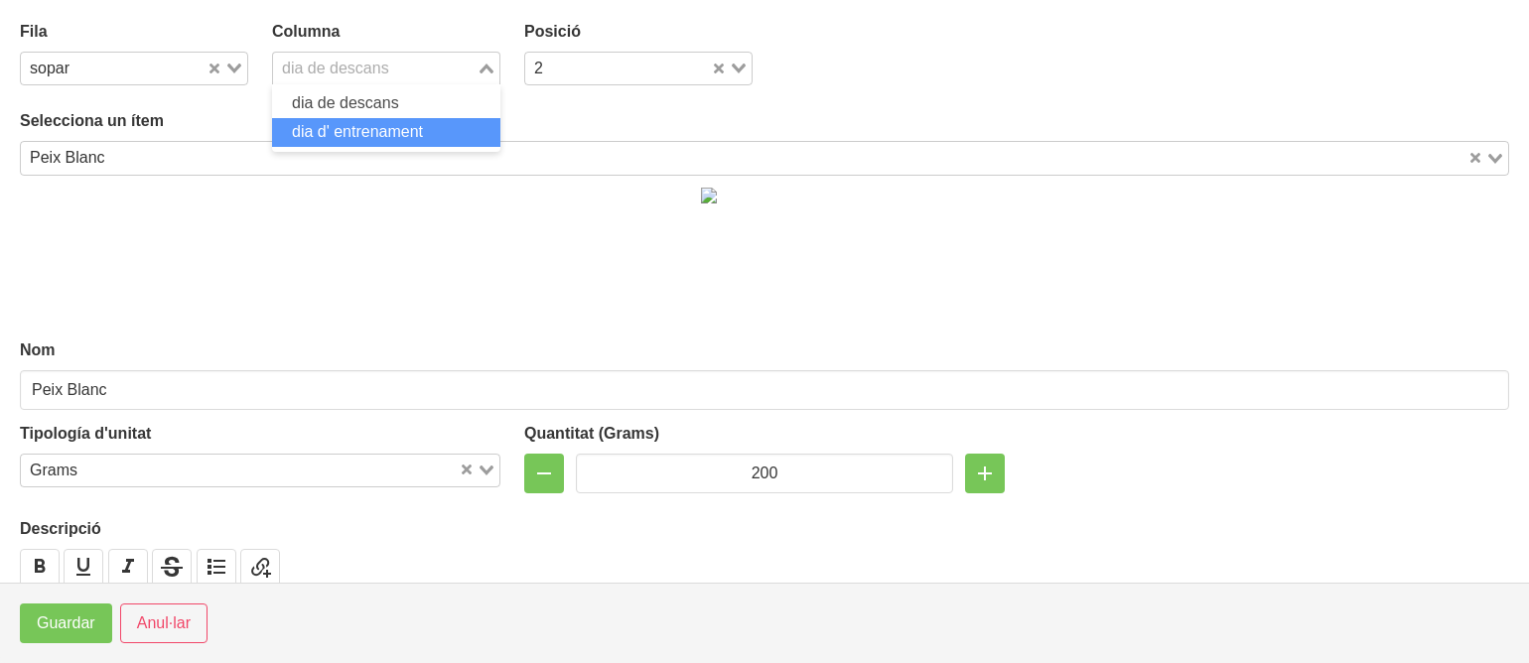
click at [320, 129] on span "dia d' entrenament" at bounding box center [357, 131] width 131 height 17
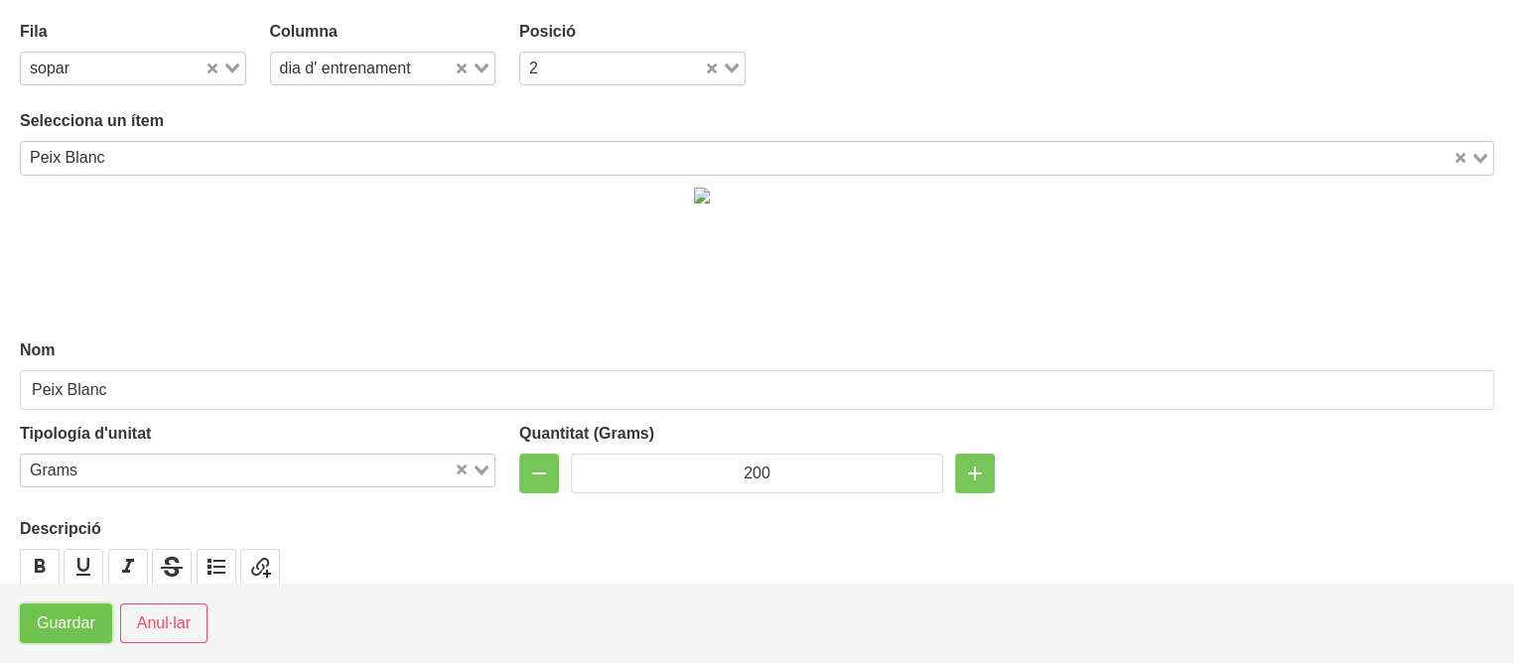
click at [48, 621] on span "Guardar" at bounding box center [66, 624] width 59 height 24
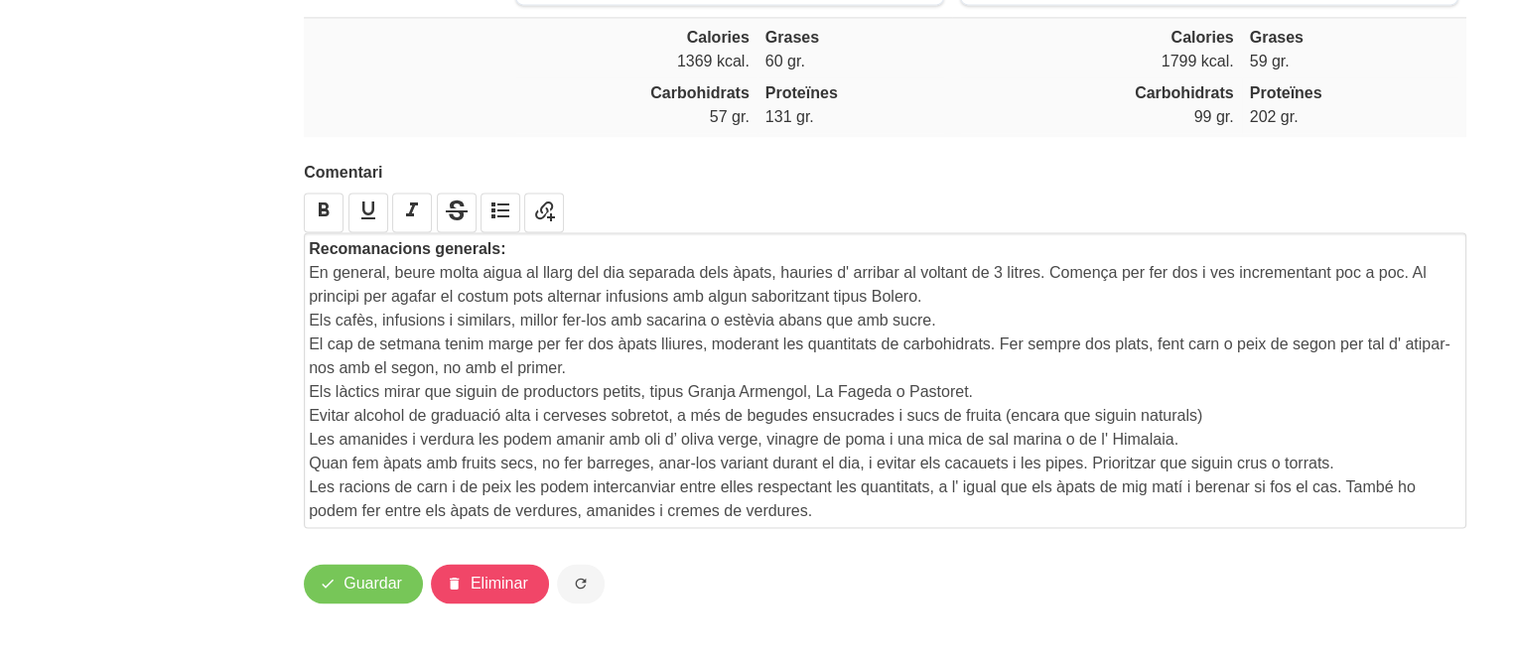
scroll to position [3241, 0]
click at [347, 586] on span "Guardar" at bounding box center [373, 584] width 59 height 24
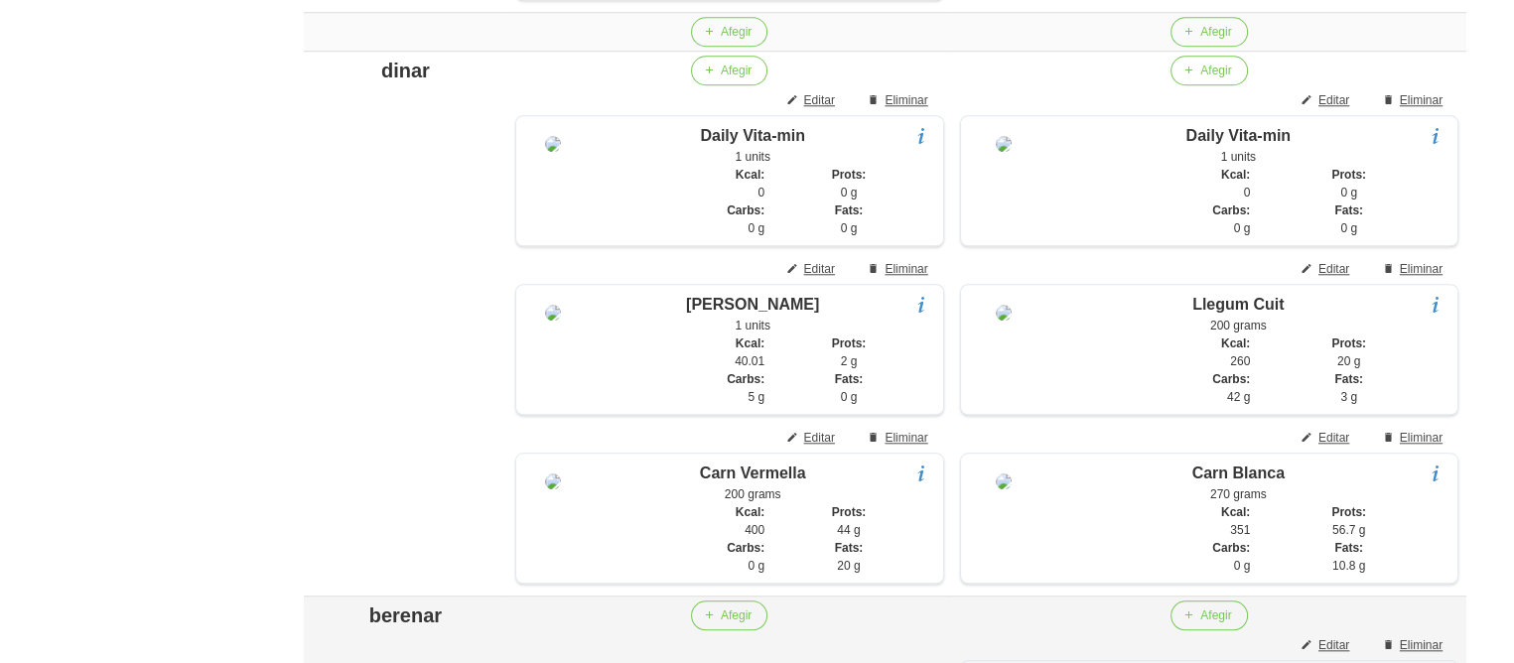
scroll to position [1851, 0]
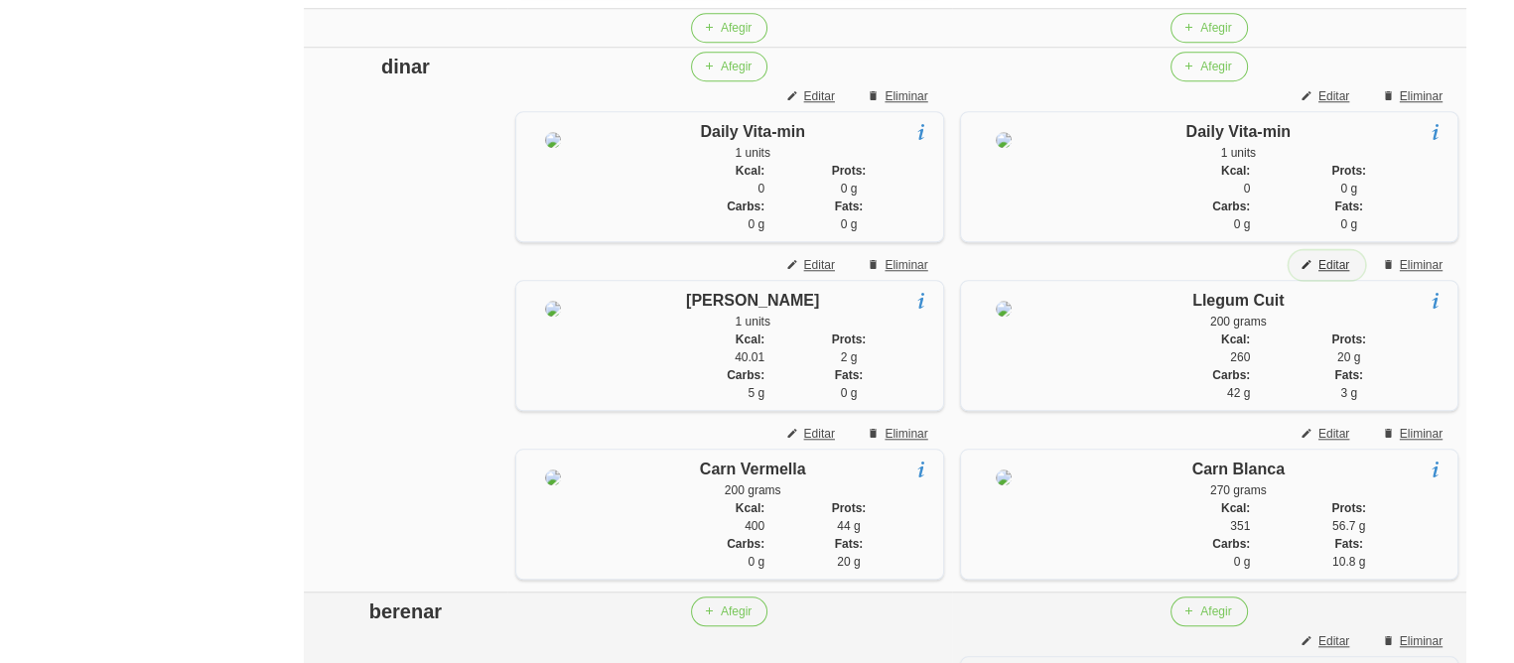
click at [1329, 274] on span "Editar" at bounding box center [1334, 265] width 31 height 18
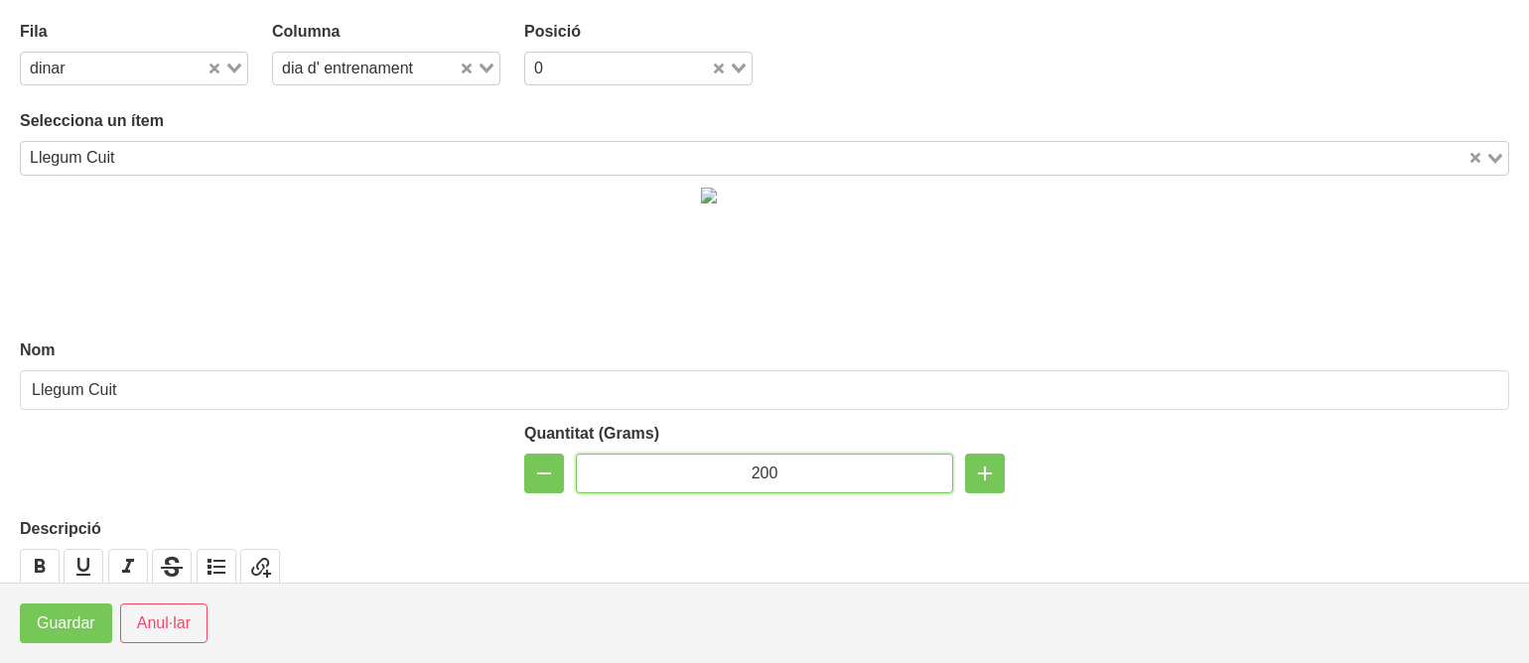
click at [755, 472] on input "200" at bounding box center [764, 474] width 377 height 40
type input "100"
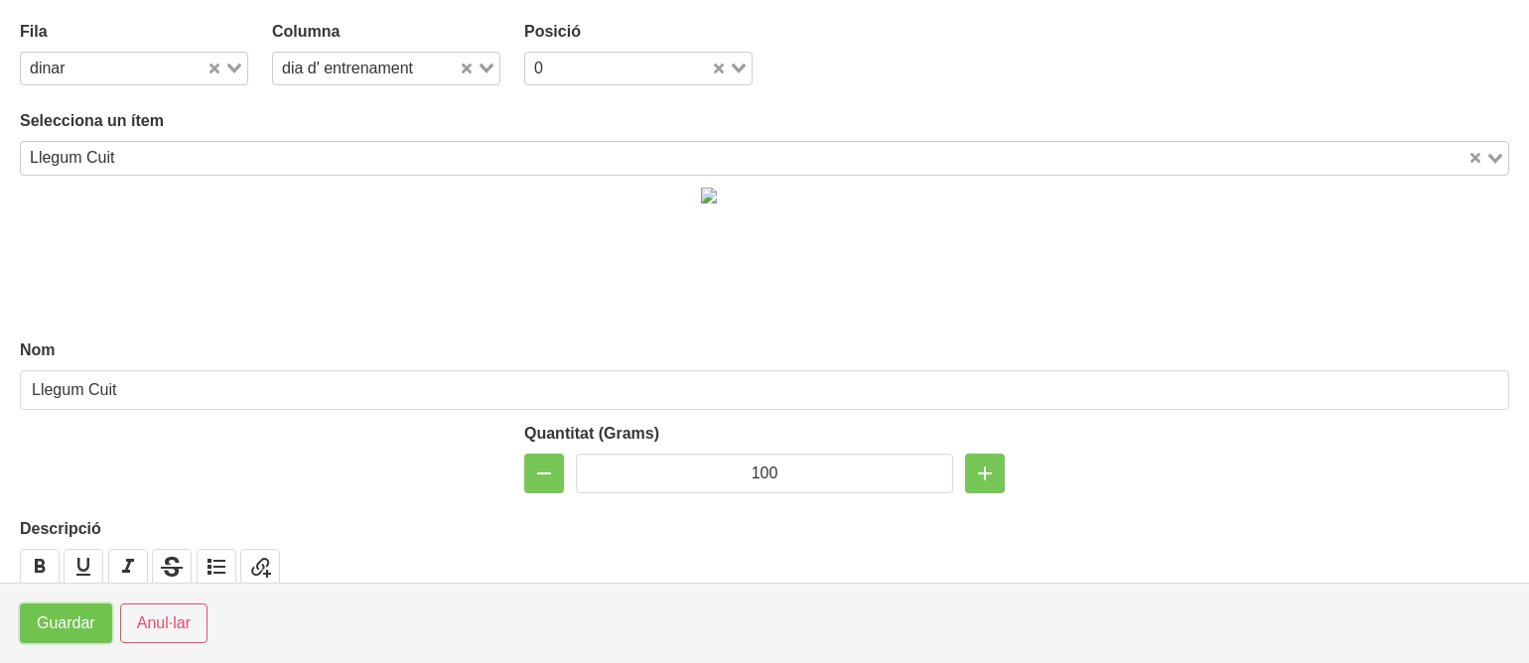
click at [69, 611] on button "Guardar" at bounding box center [66, 624] width 92 height 40
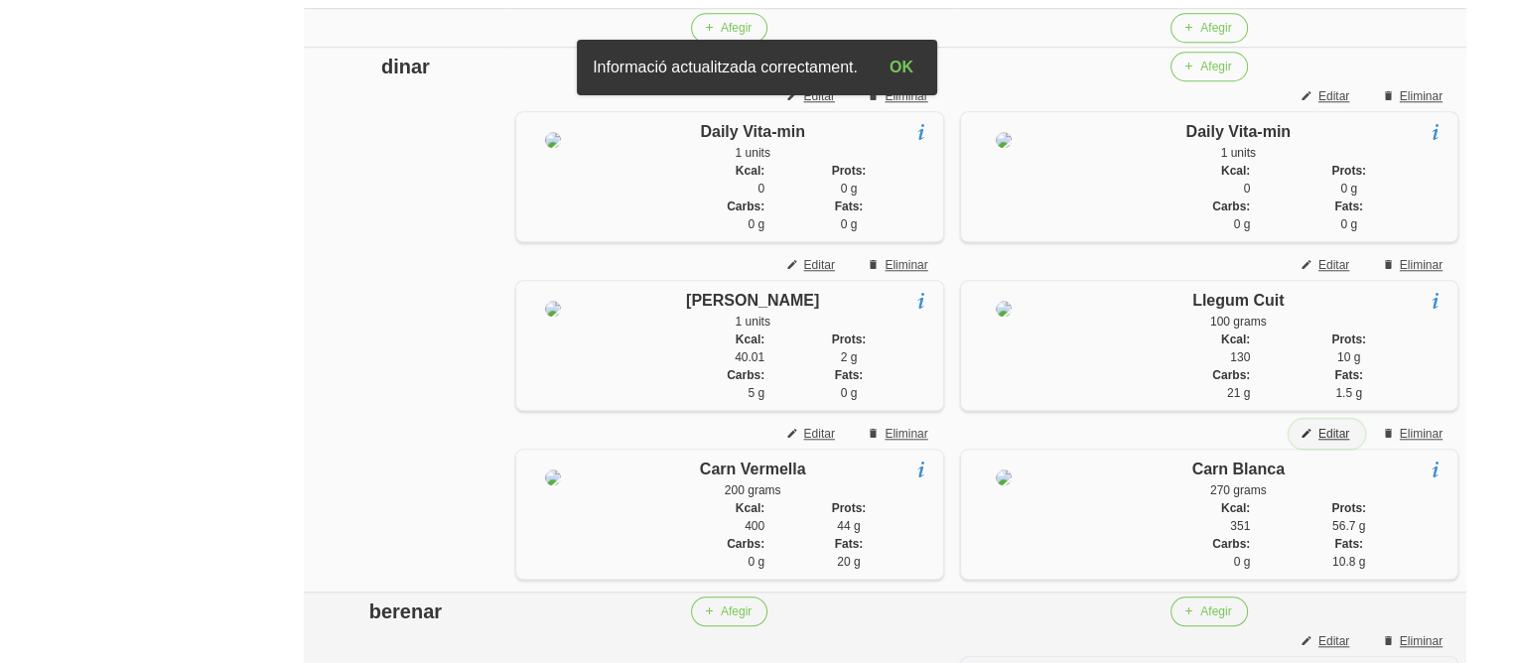
click at [1331, 443] on span "Editar" at bounding box center [1334, 434] width 31 height 18
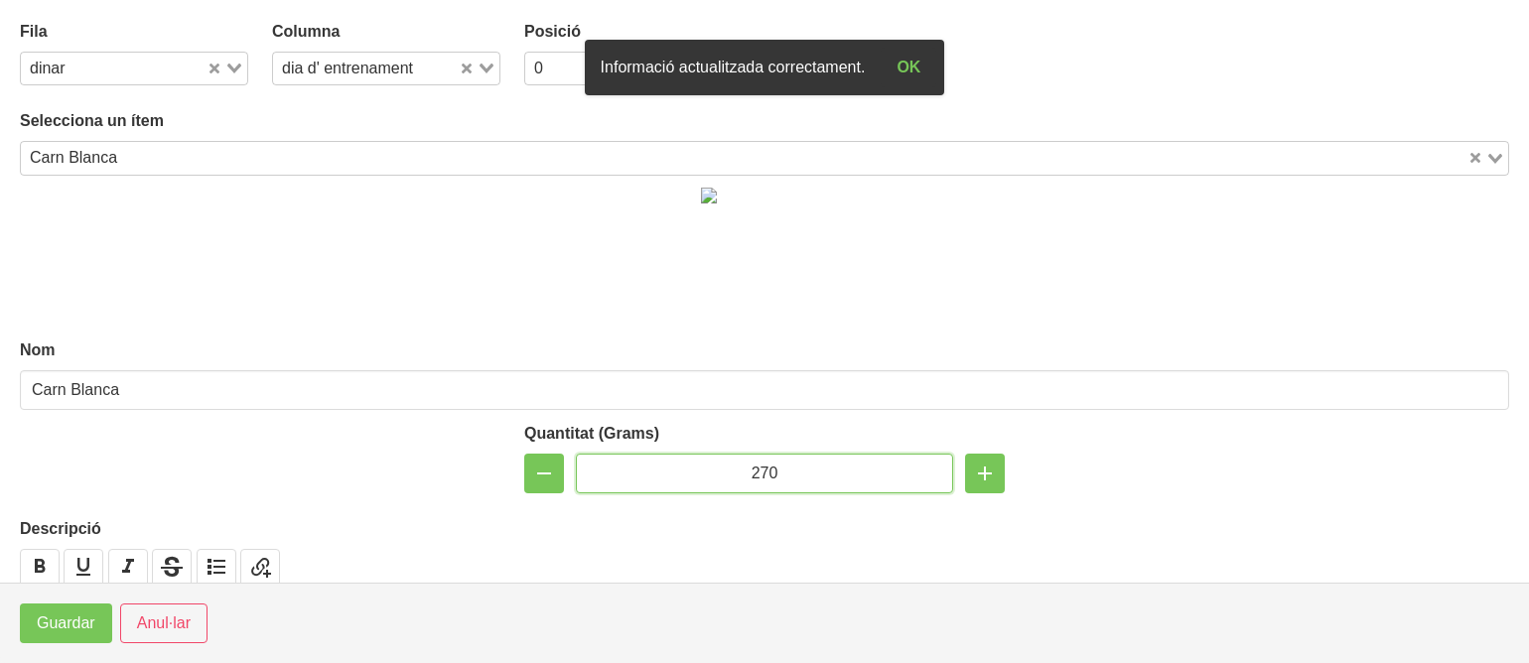
click at [764, 473] on input "270" at bounding box center [764, 474] width 377 height 40
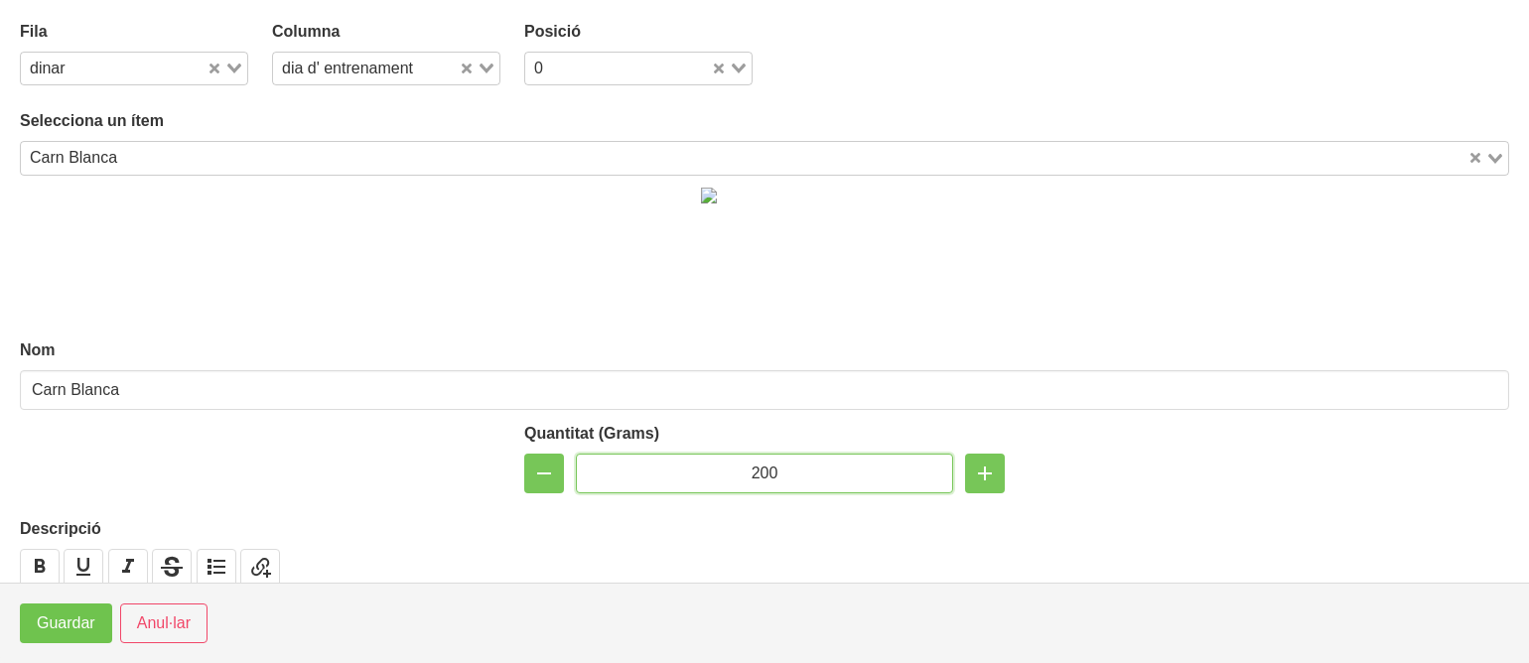
type input "200"
click at [72, 623] on span "Guardar" at bounding box center [66, 624] width 59 height 24
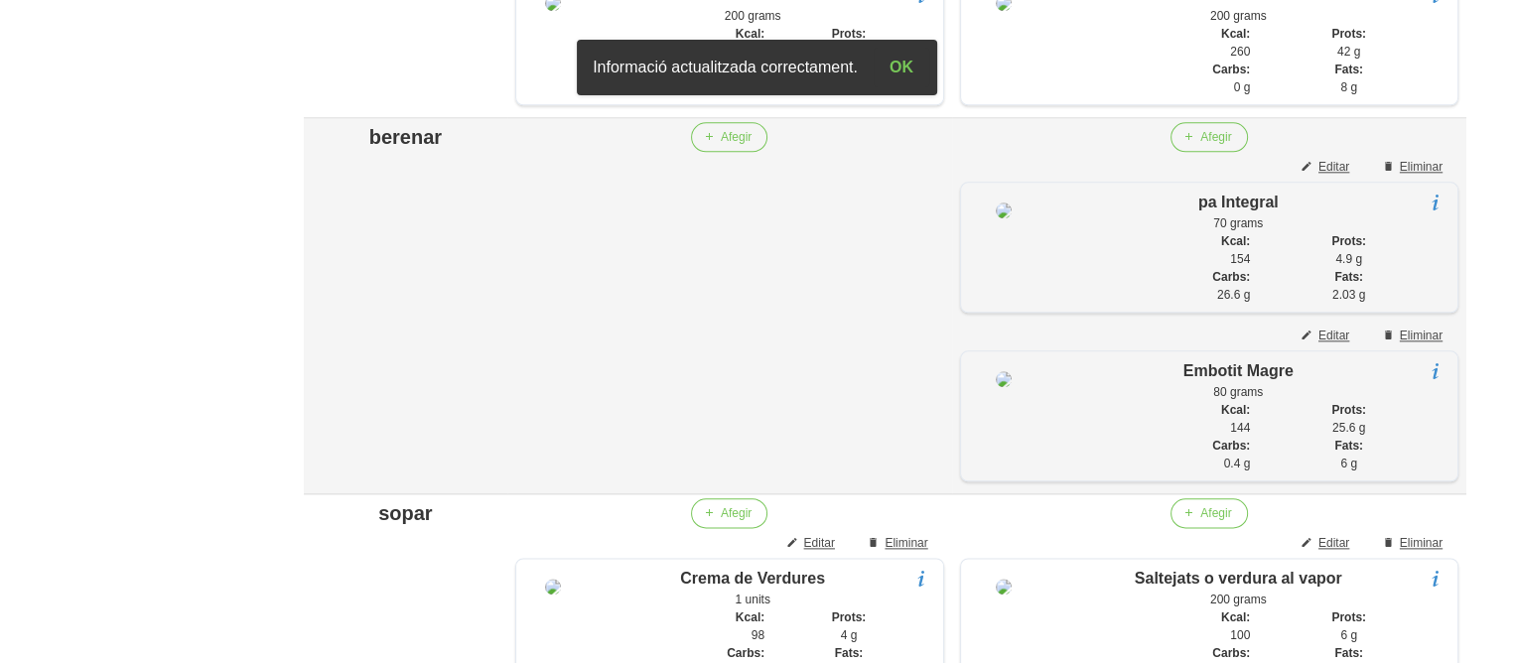
scroll to position [2328, 0]
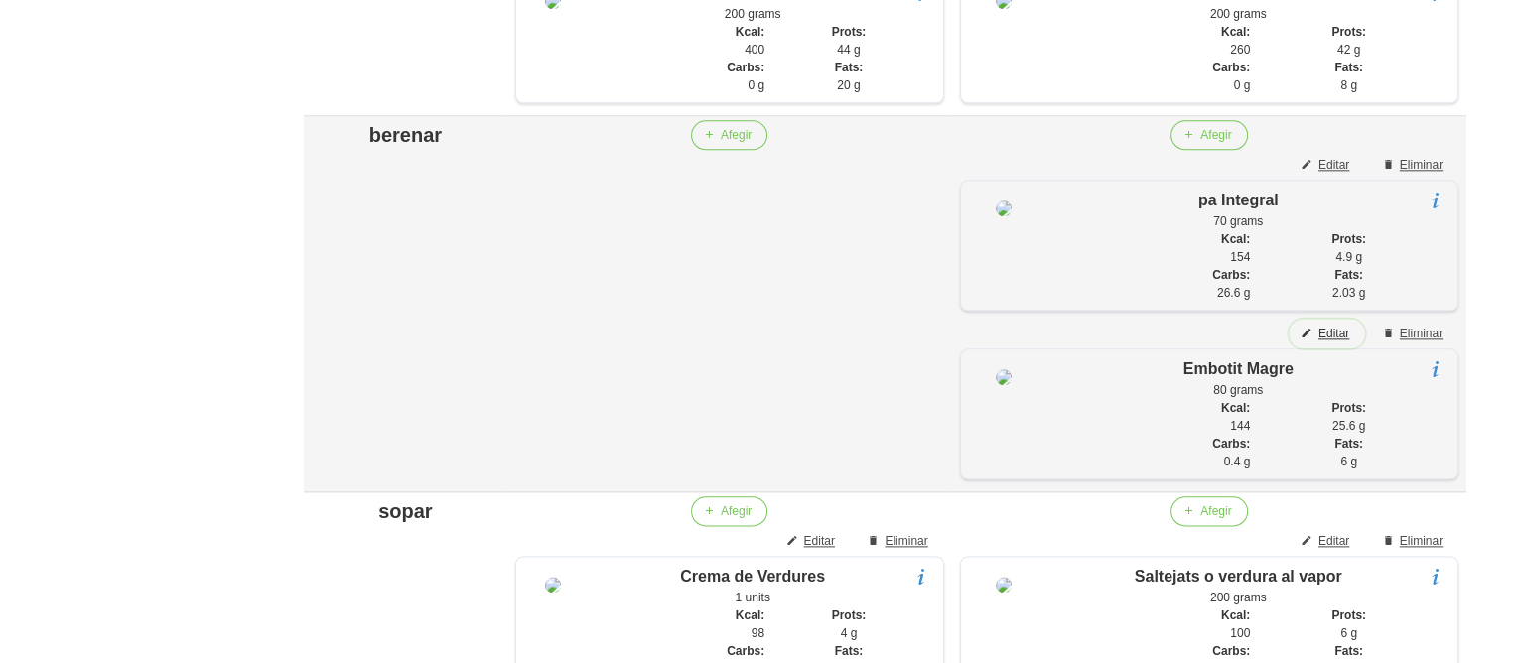
click at [1331, 343] on span "Editar" at bounding box center [1334, 334] width 31 height 18
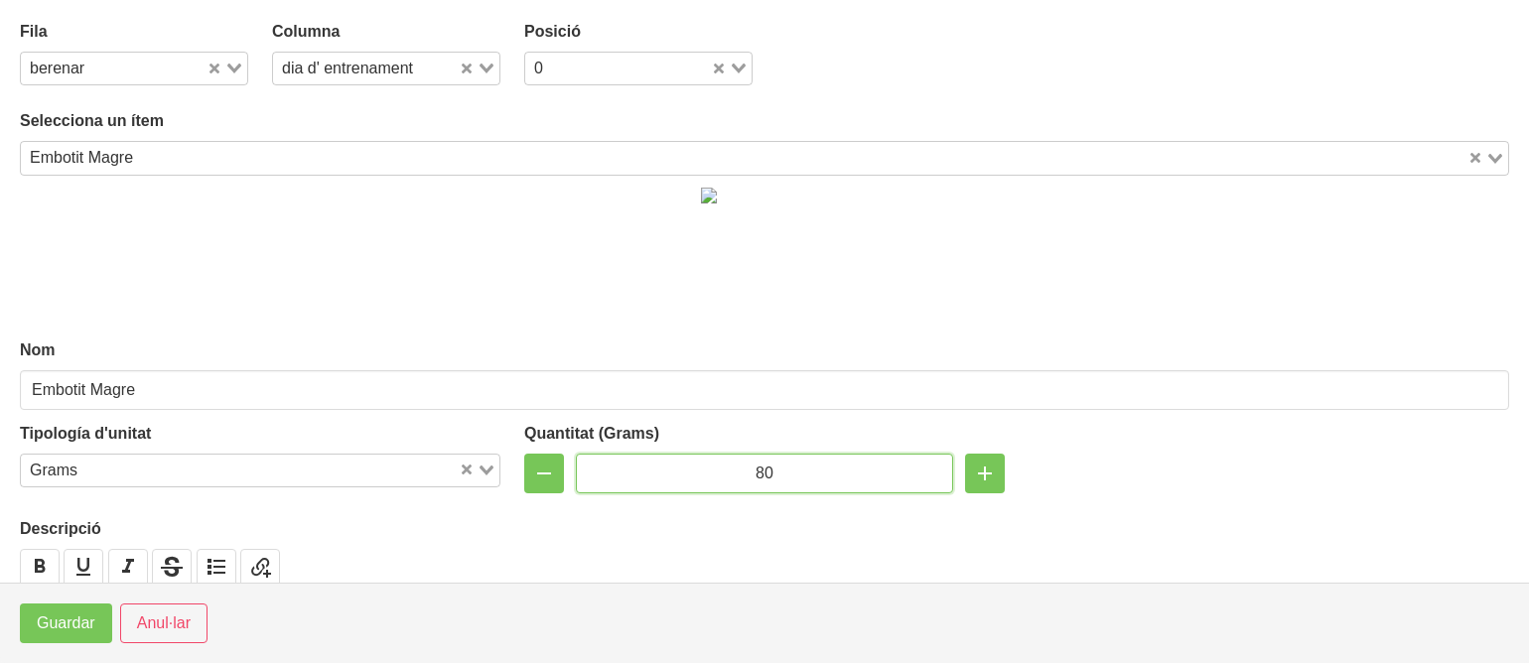
click at [758, 464] on input "80" at bounding box center [764, 474] width 377 height 40
type input "60"
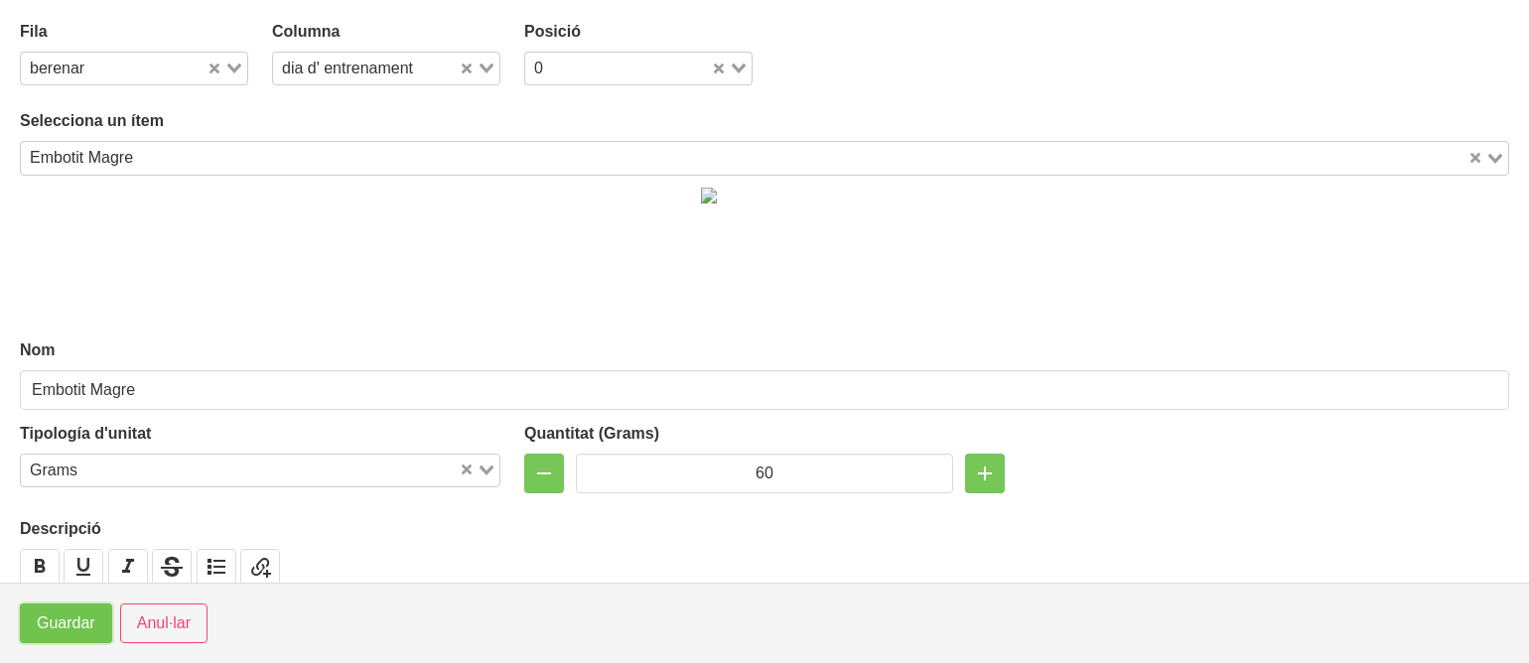
click at [68, 613] on span "Guardar" at bounding box center [66, 624] width 59 height 24
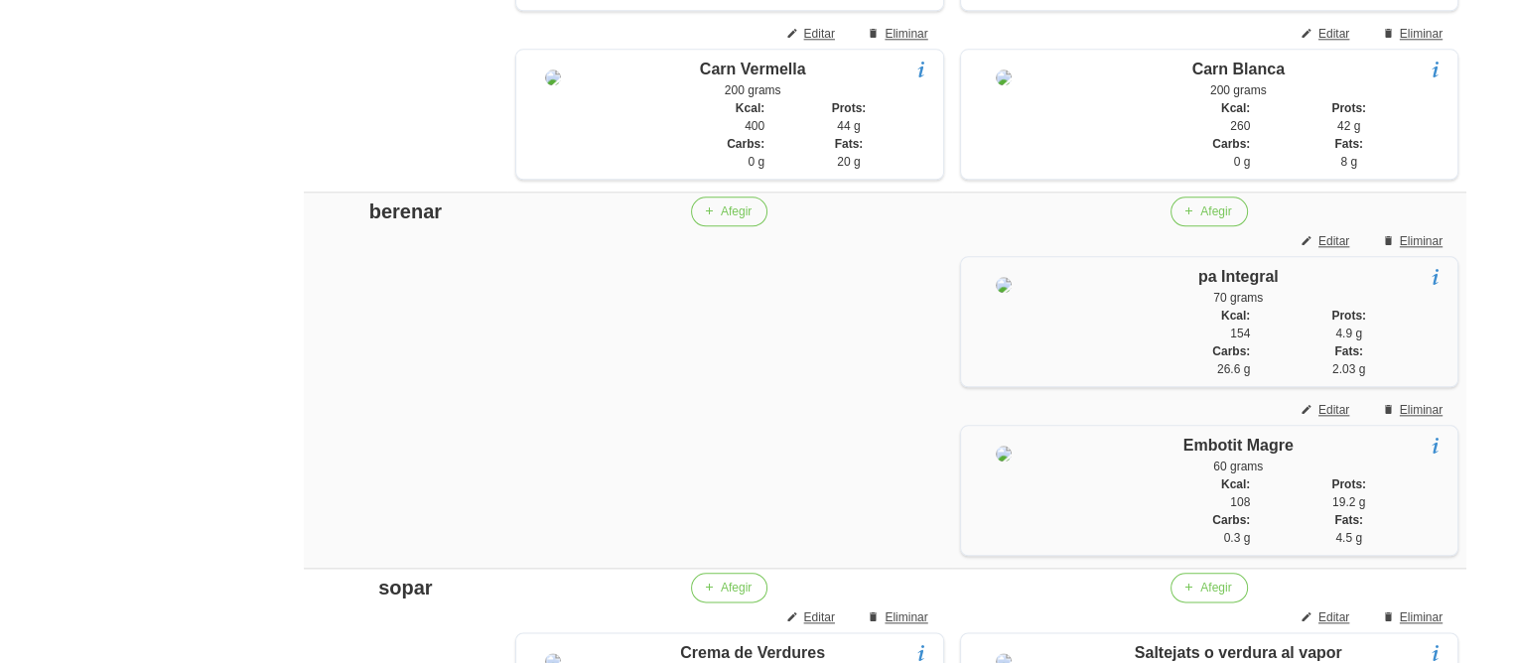
scroll to position [2248, 0]
click at [1336, 253] on span "Editar" at bounding box center [1334, 244] width 31 height 18
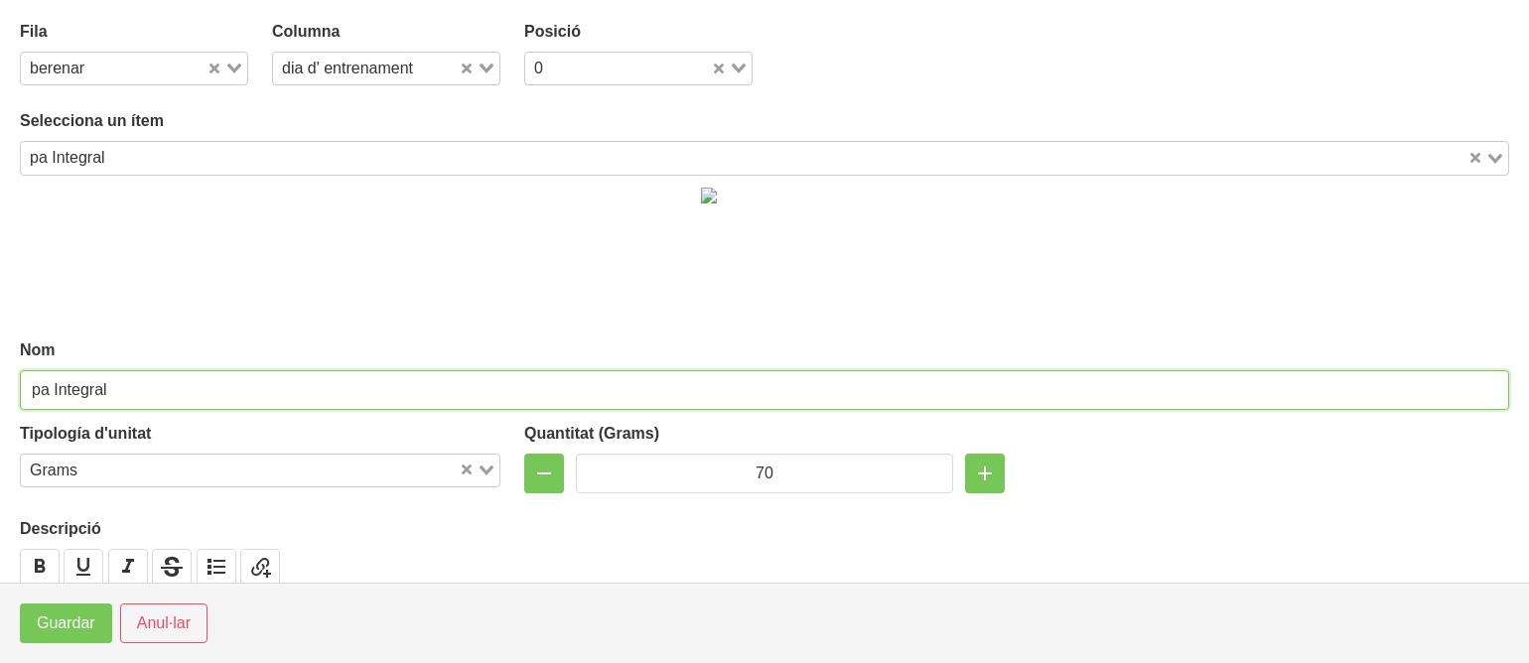
click at [94, 384] on input "pa Integral" at bounding box center [765, 390] width 1490 height 40
type input "pa de fajol"
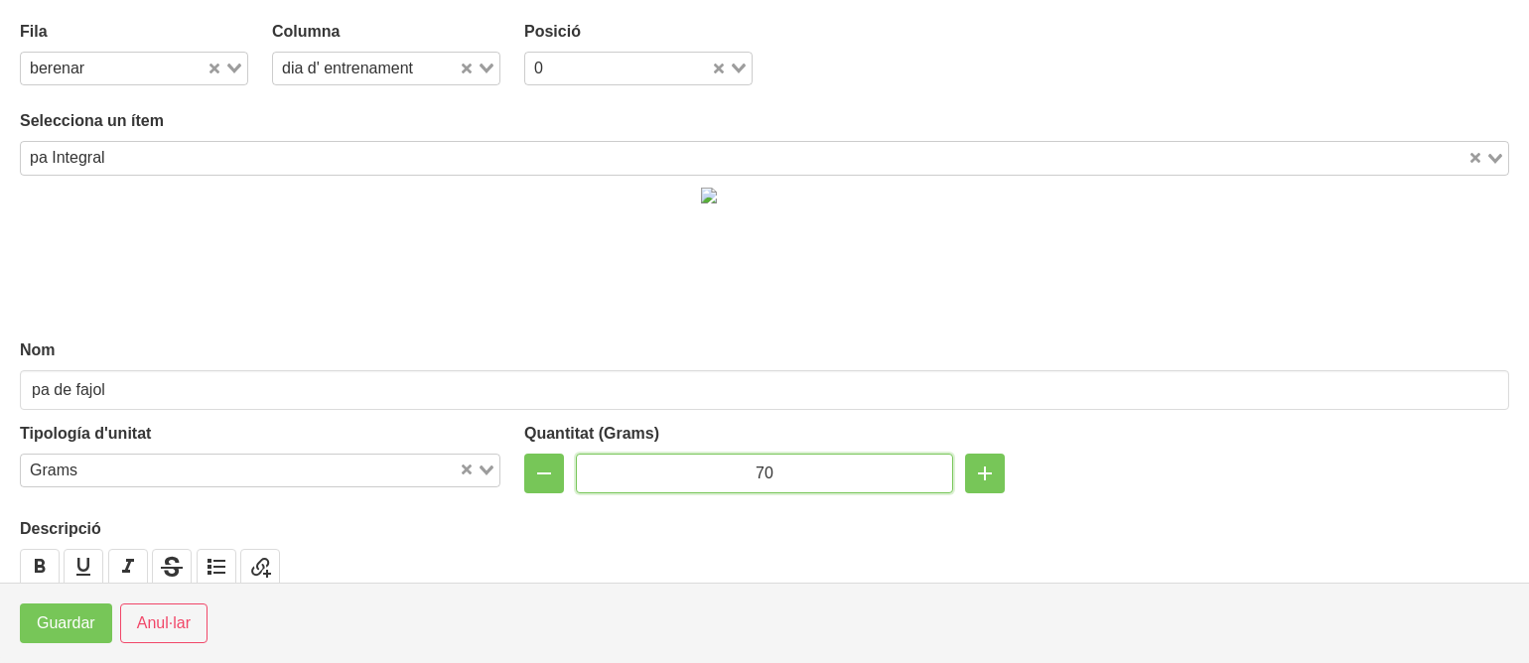
click at [758, 476] on input "70" at bounding box center [764, 474] width 377 height 40
type input "50"
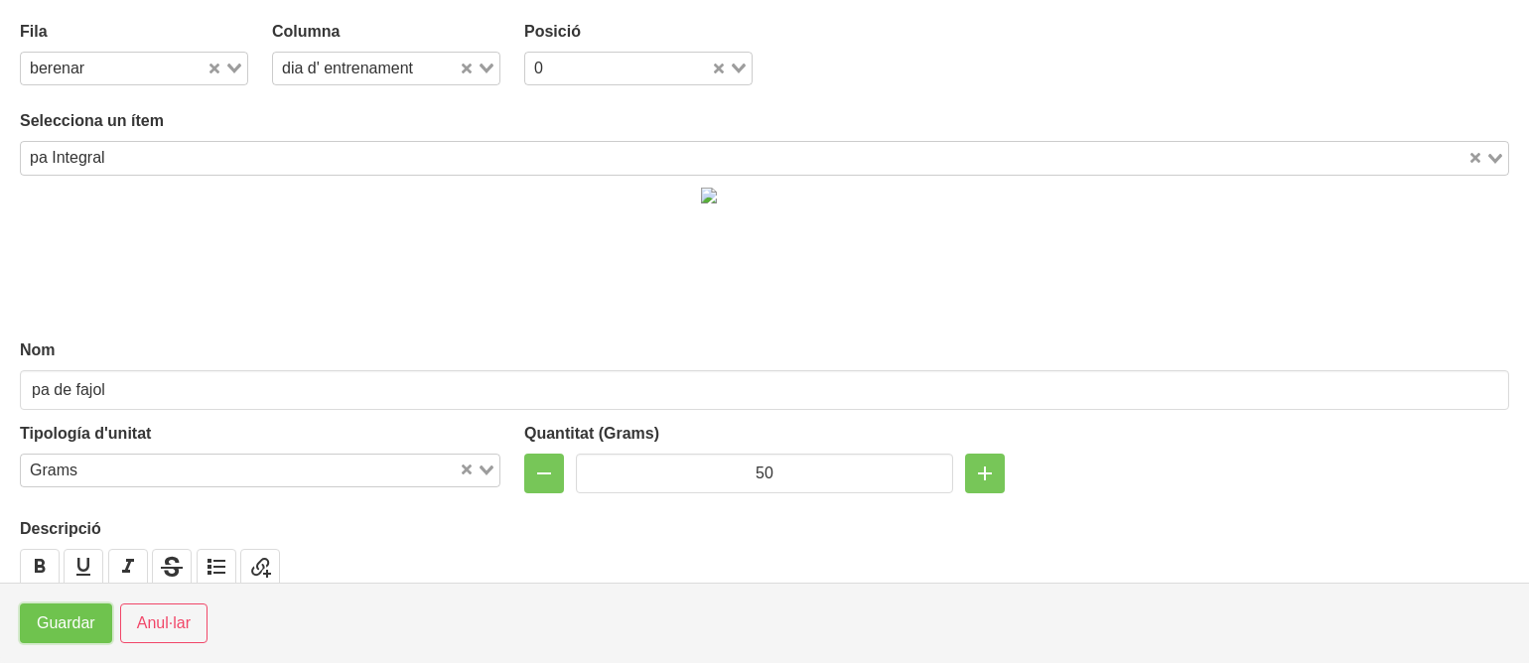
click at [70, 635] on span "Guardar" at bounding box center [66, 624] width 59 height 24
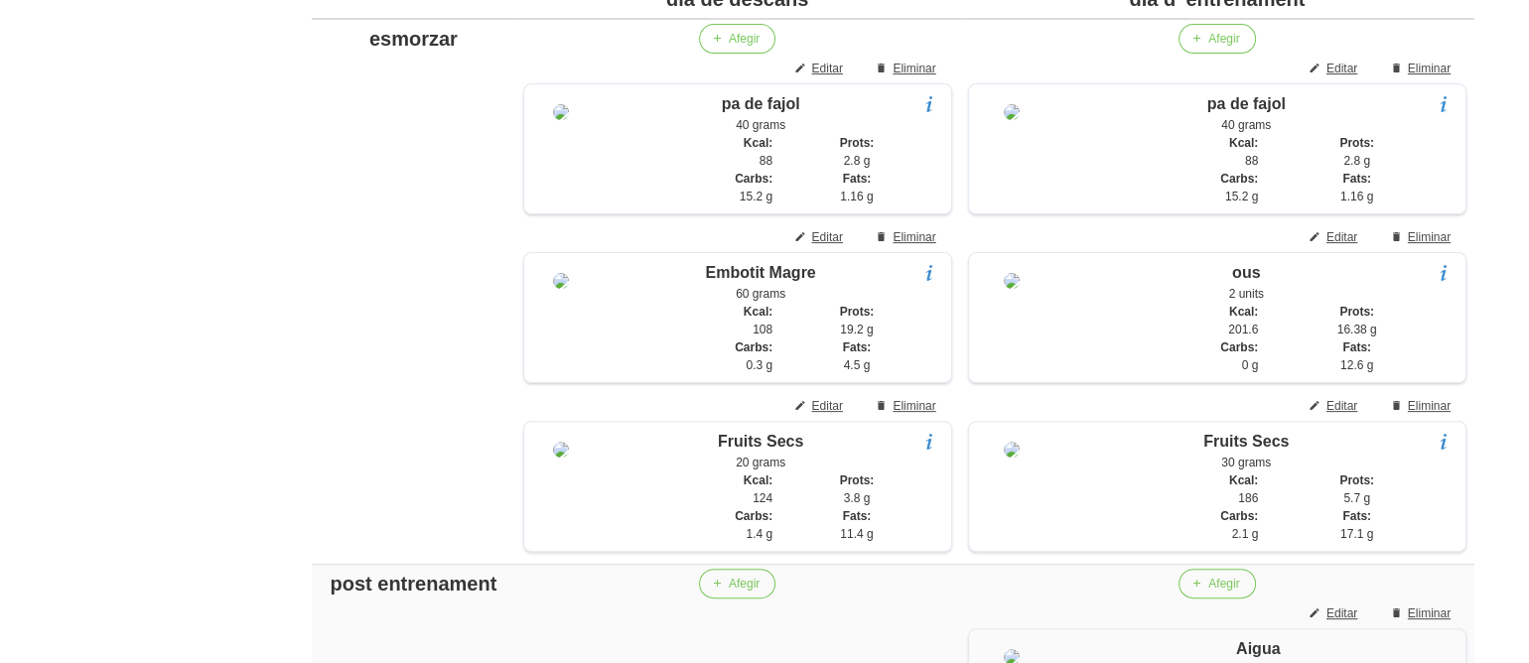
scroll to position [540, 0]
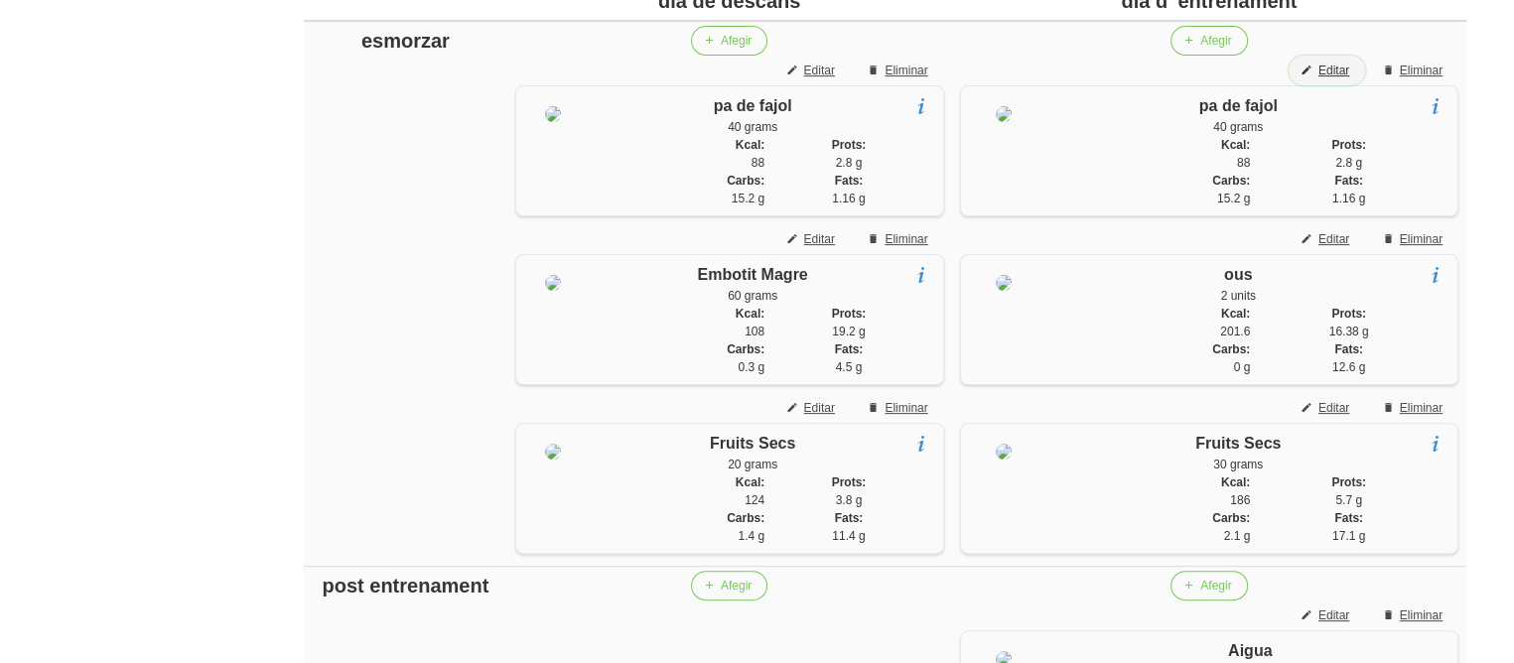
click at [1339, 67] on span "Editar" at bounding box center [1334, 71] width 31 height 18
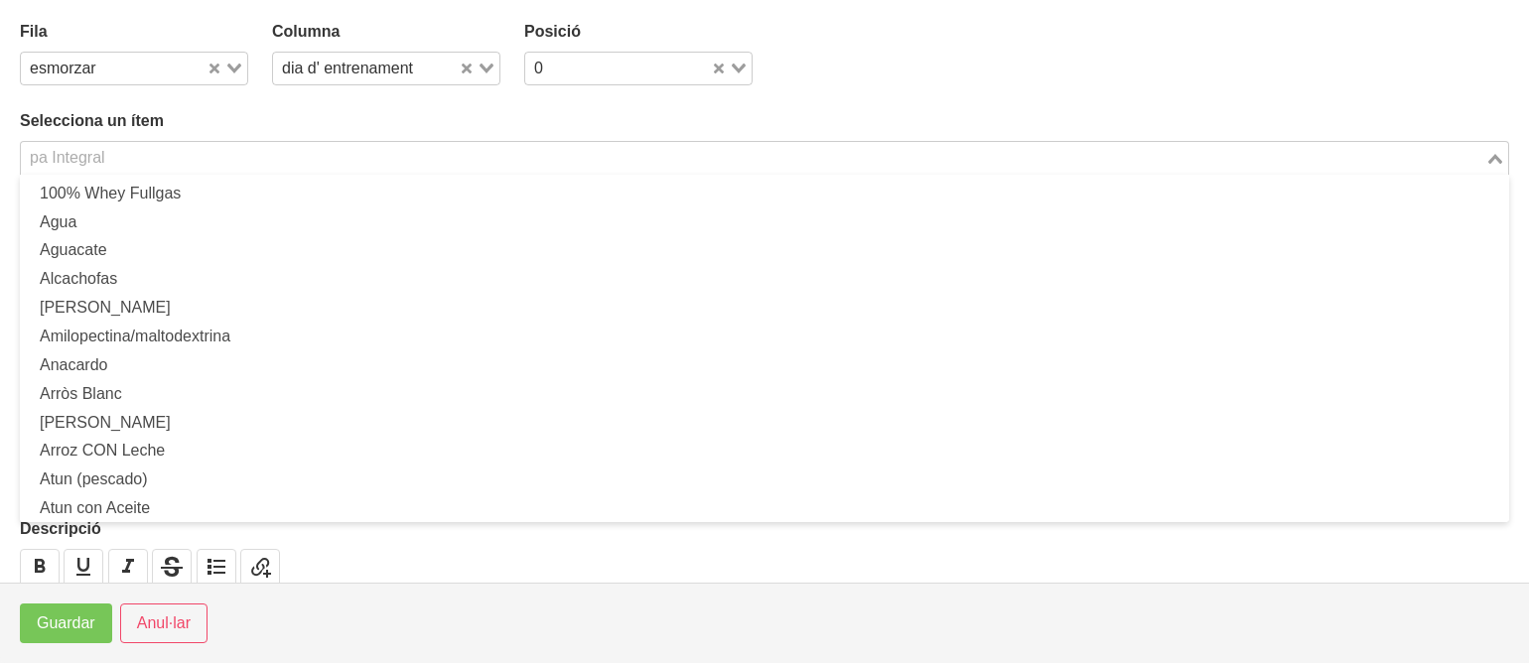
click at [805, 158] on input "Search for option" at bounding box center [753, 158] width 1461 height 24
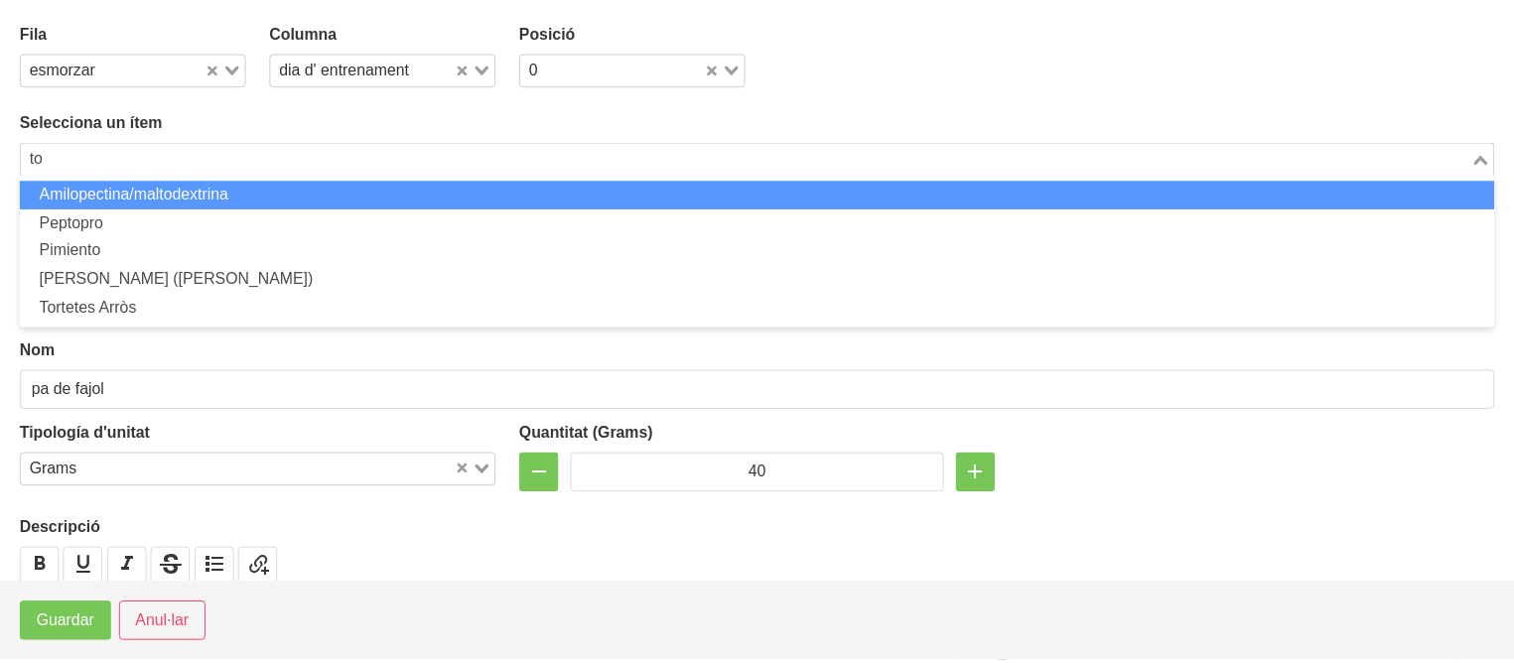
scroll to position [0, 0]
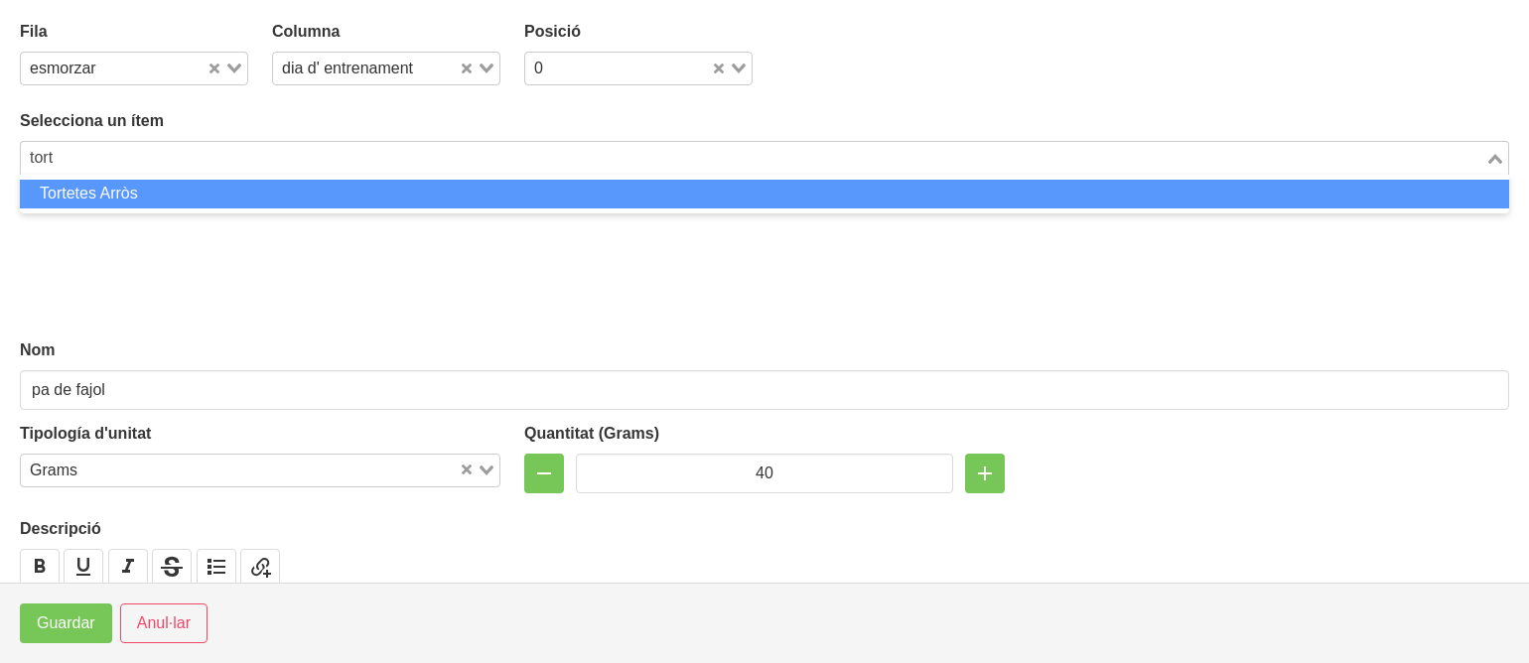
click at [768, 197] on li "Tortetes Arròs" at bounding box center [765, 194] width 1490 height 29
type input "tort"
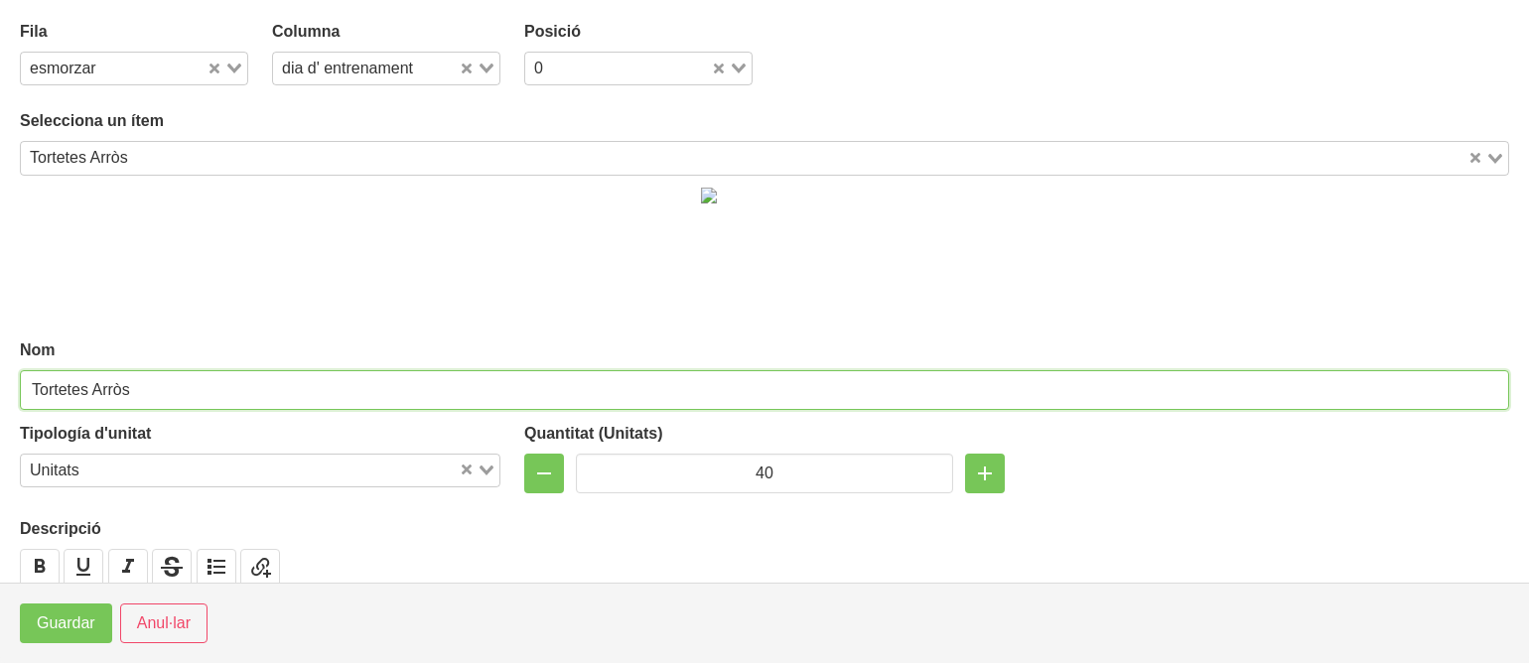
click at [99, 385] on input "Tortetes Arròs" at bounding box center [765, 390] width 1490 height 40
click at [186, 390] on input "Tortetes d' arròs" at bounding box center [765, 390] width 1490 height 40
type input "Tortetes d' arròs o blat de moro"
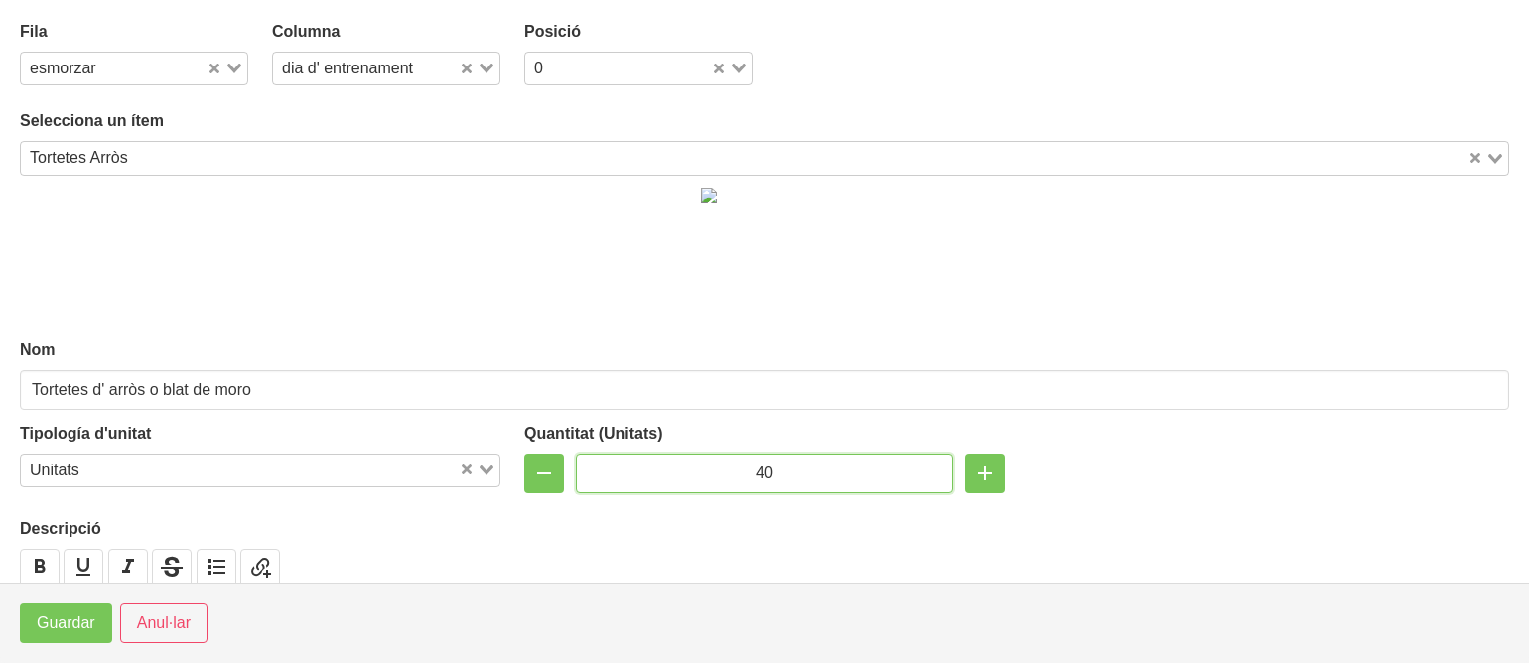
drag, startPoint x: 781, startPoint y: 476, endPoint x: 703, endPoint y: 481, distance: 77.6
click at [703, 481] on input "40" at bounding box center [764, 474] width 377 height 40
type input "4"
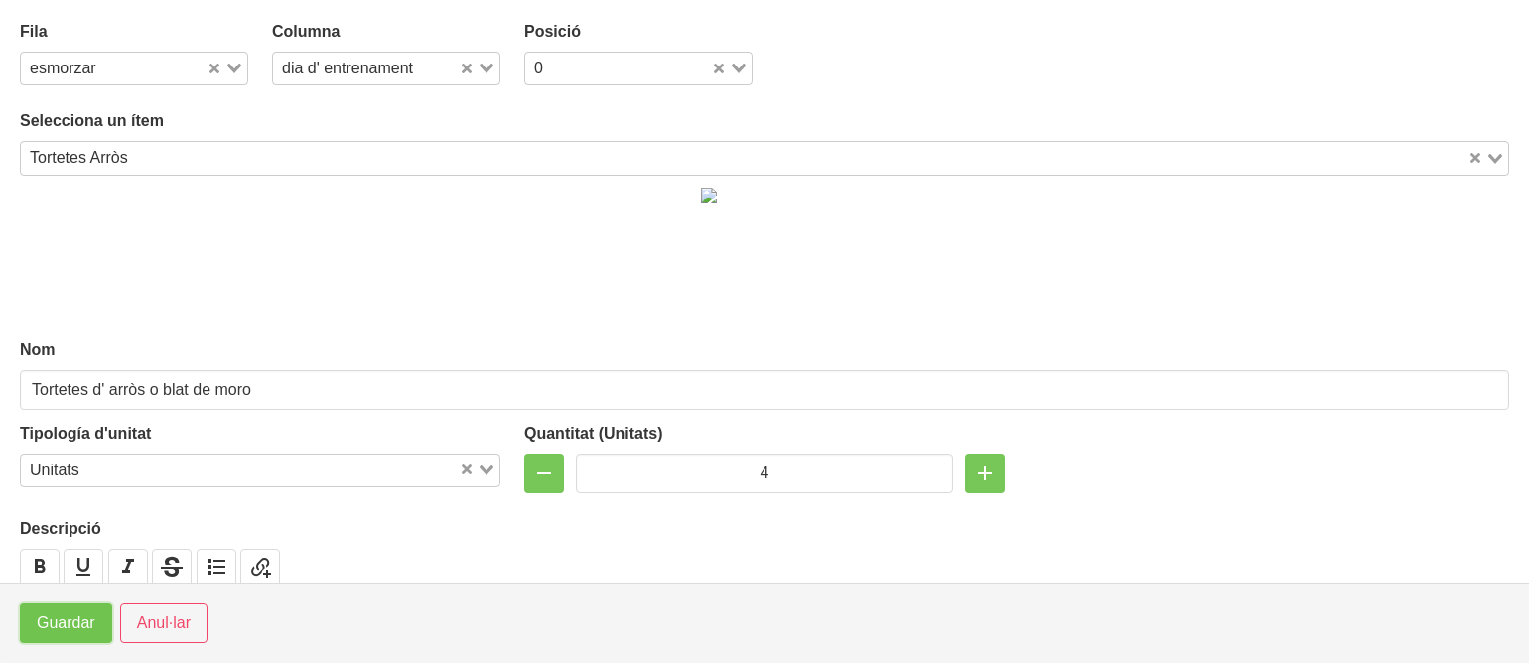
click at [78, 619] on span "Guardar" at bounding box center [66, 624] width 59 height 24
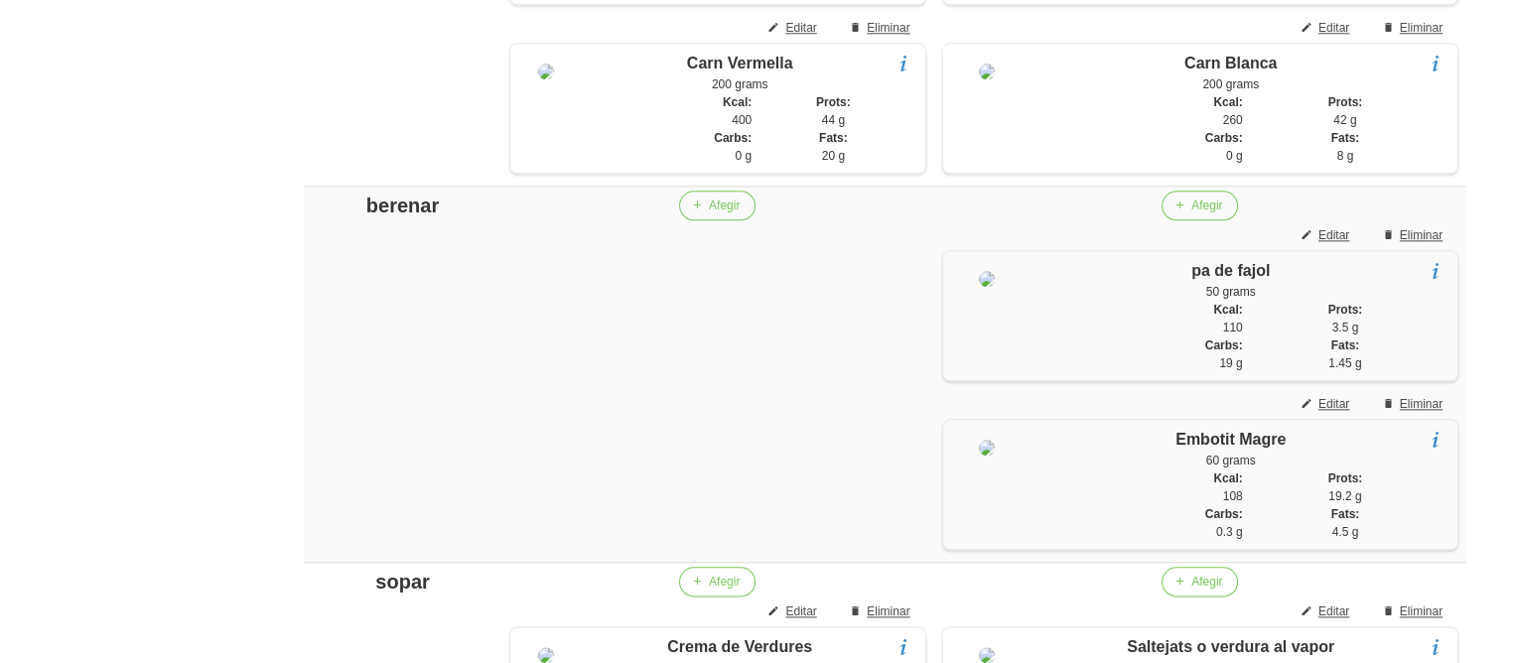
scroll to position [2232, 0]
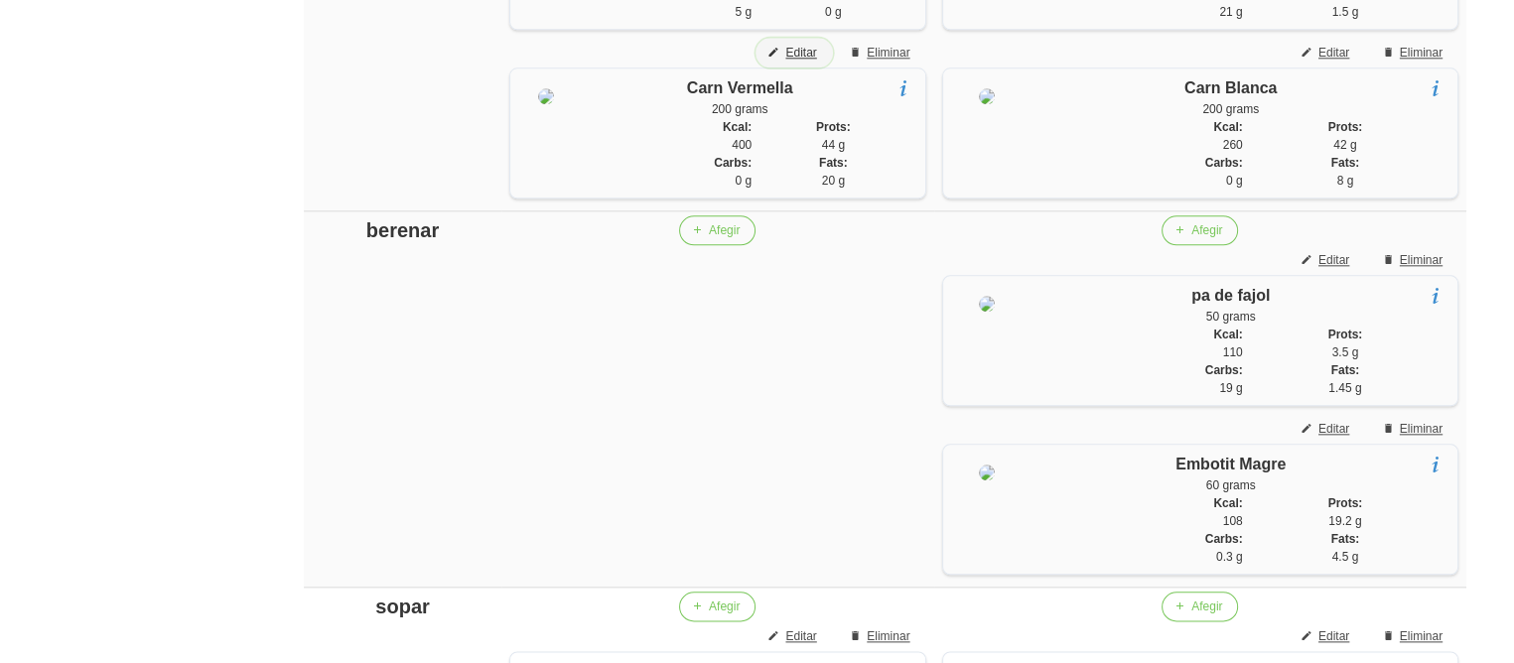
click at [794, 62] on span "Editar" at bounding box center [801, 53] width 31 height 18
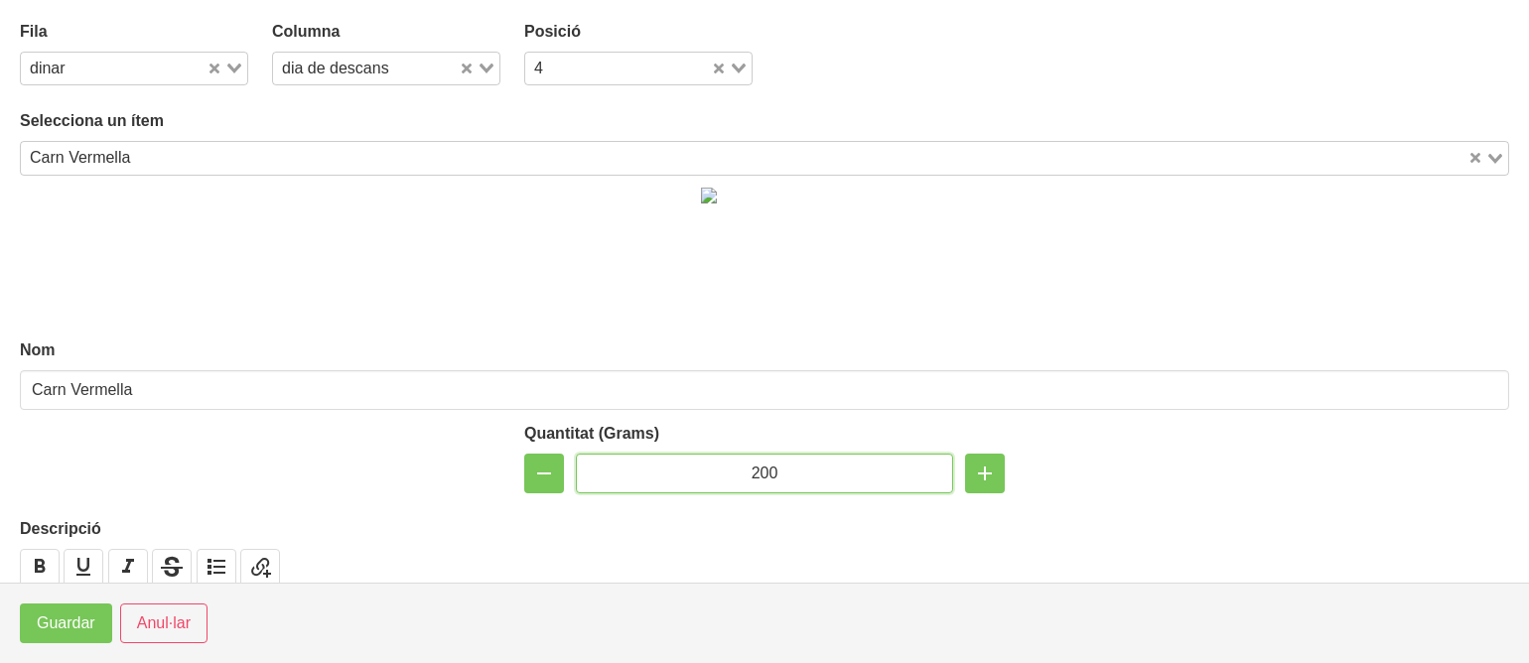
click at [753, 471] on input "200" at bounding box center [764, 474] width 377 height 40
type input "150"
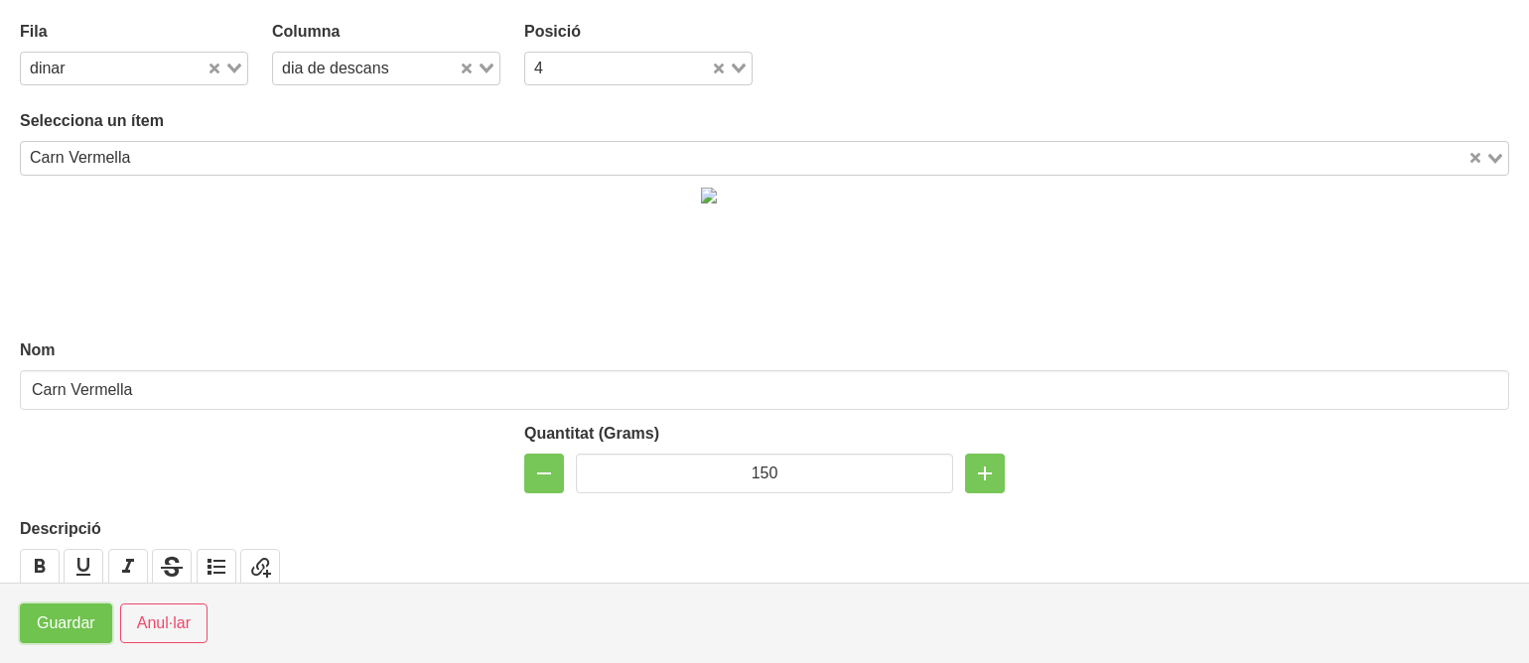
click at [76, 623] on span "Guardar" at bounding box center [66, 624] width 59 height 24
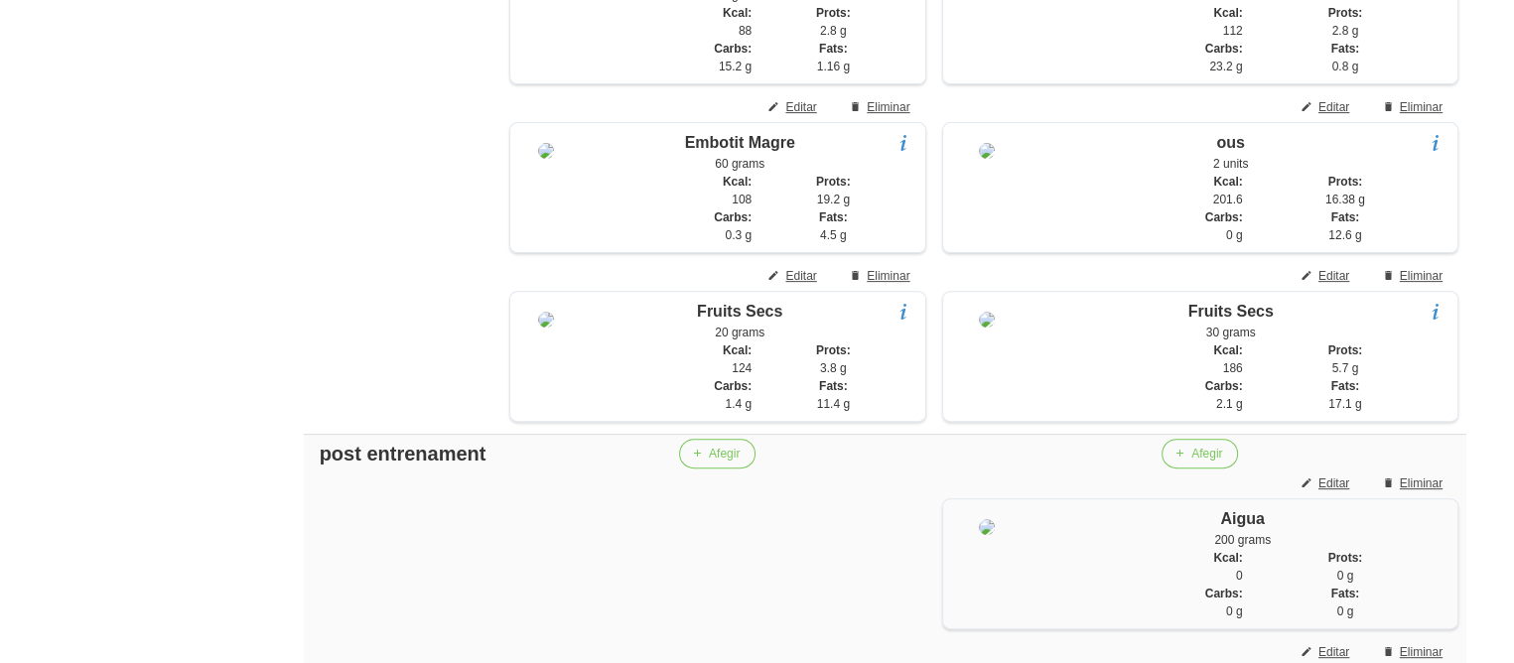
scroll to position [588, 0]
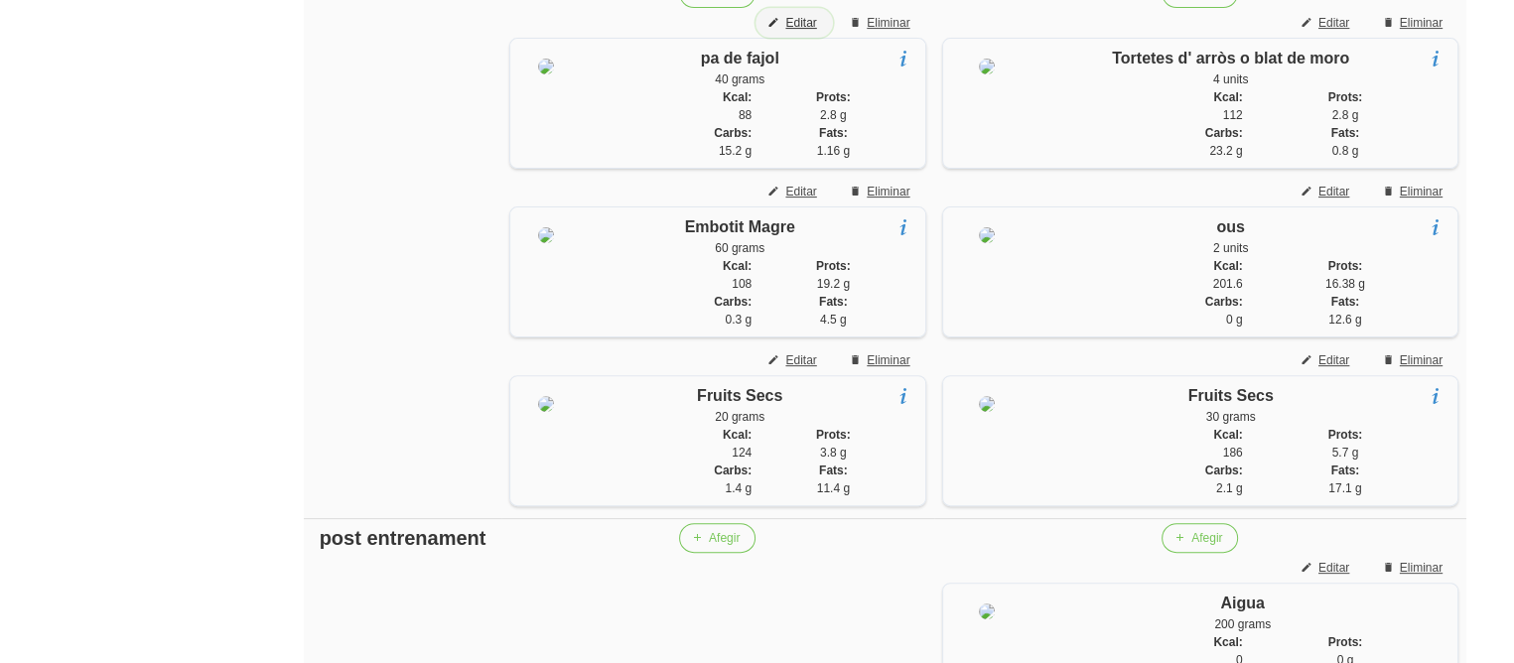
click at [803, 23] on span "Editar" at bounding box center [801, 23] width 31 height 18
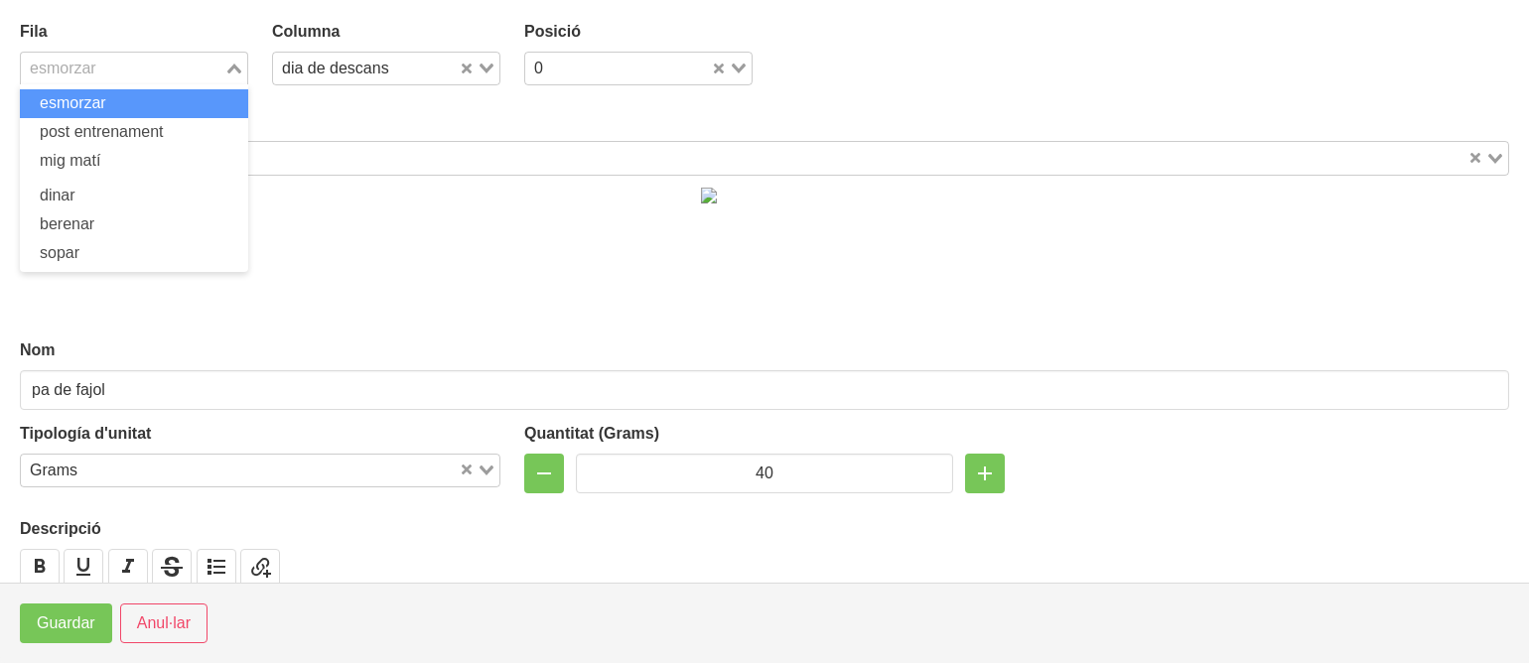
click at [135, 67] on input "Search for option" at bounding box center [123, 69] width 200 height 24
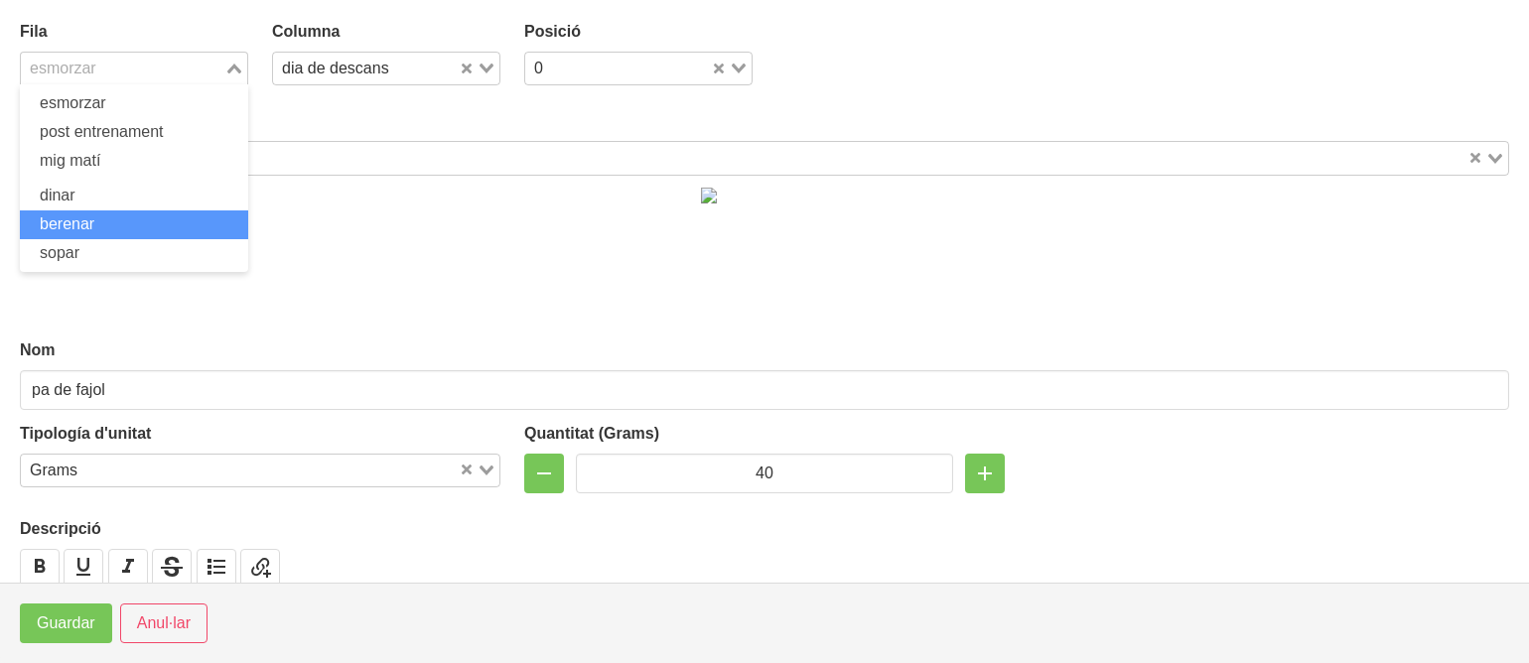
click at [94, 224] on span "berenar" at bounding box center [67, 223] width 55 height 17
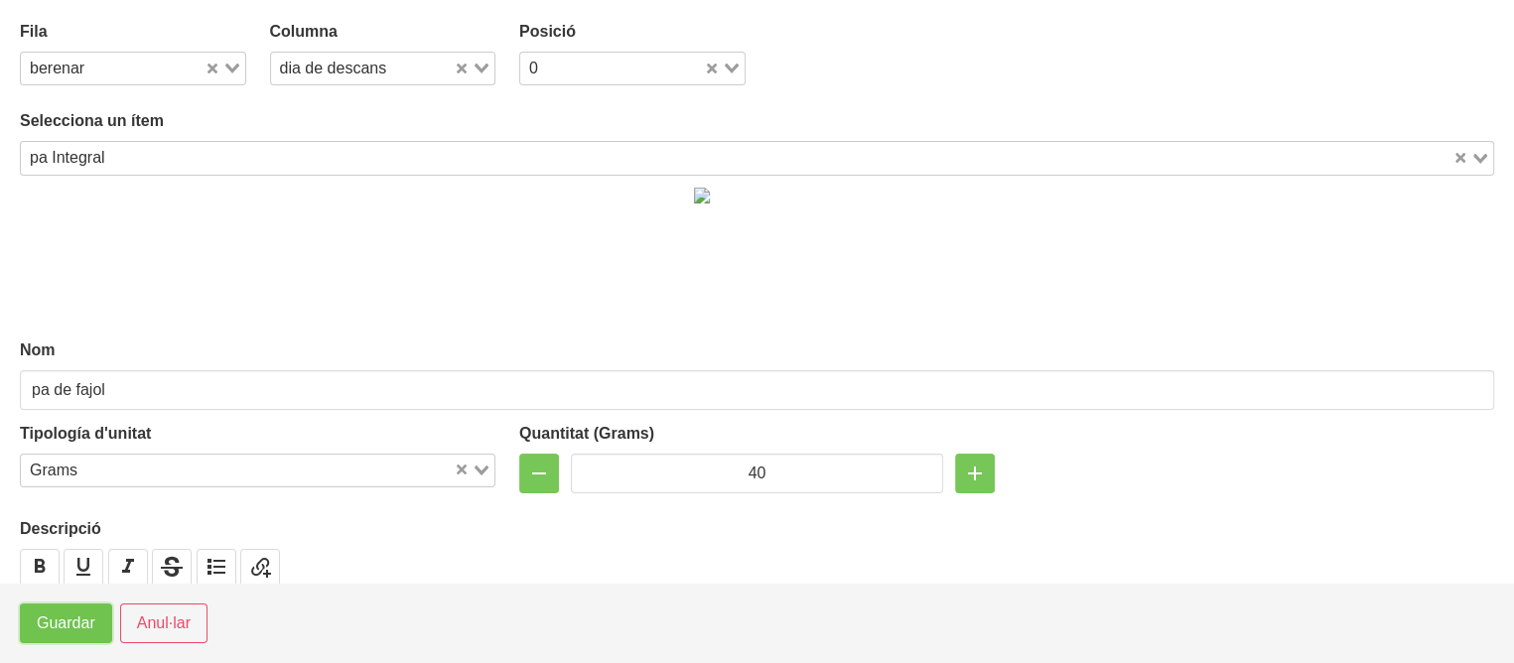
click at [59, 637] on button "Guardar" at bounding box center [66, 624] width 92 height 40
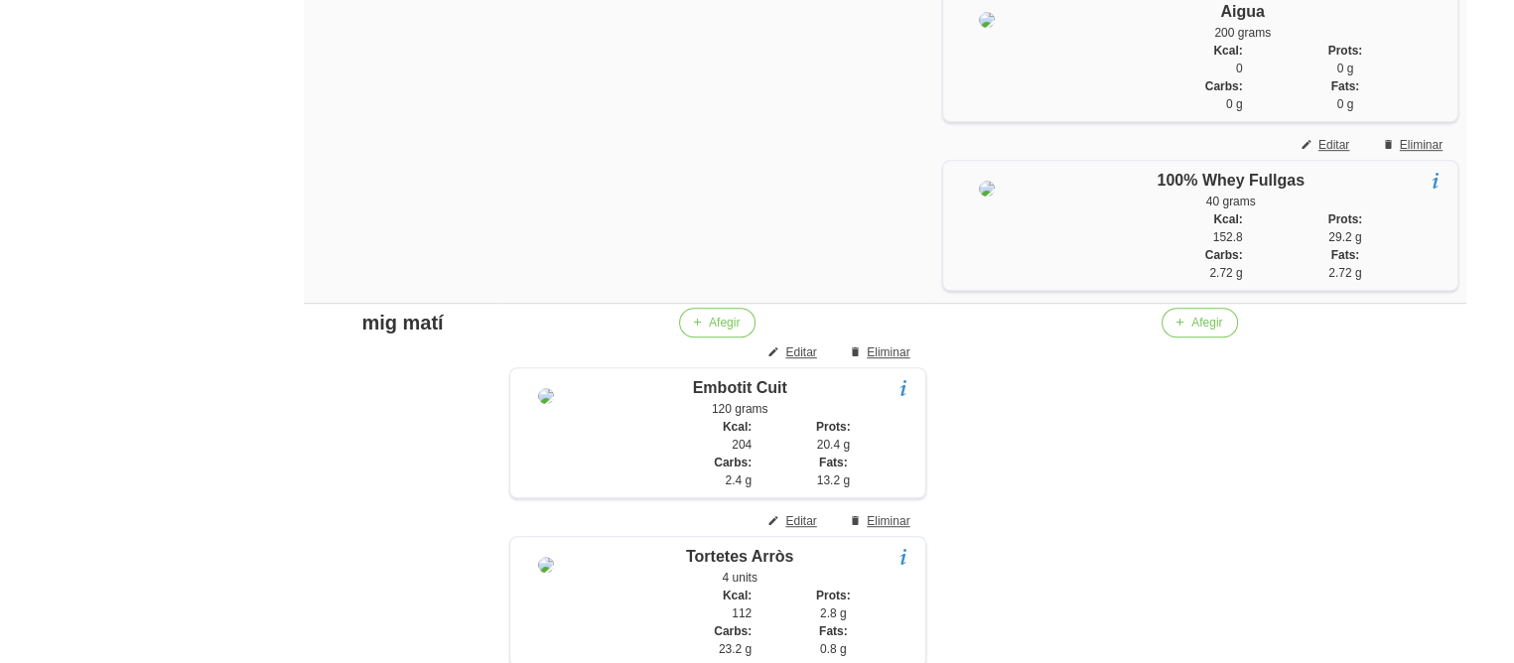
scroll to position [1184, 0]
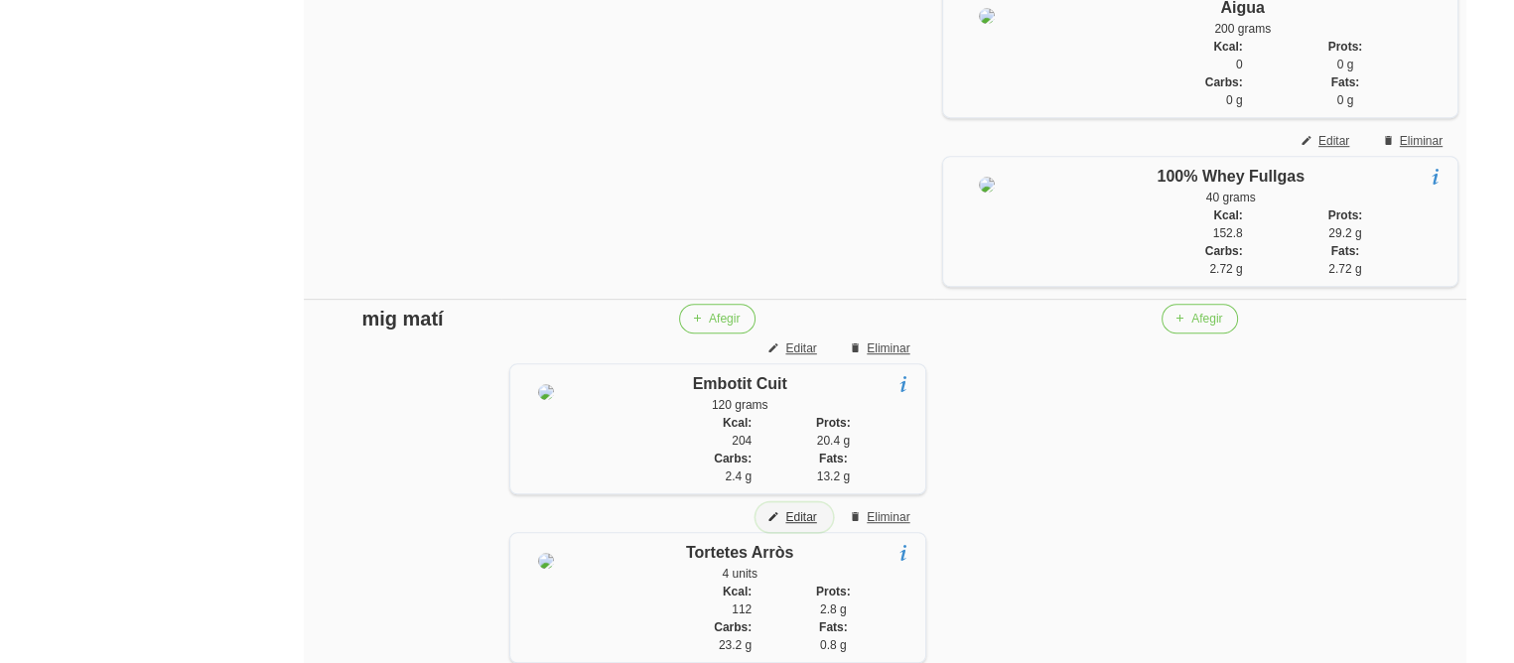
click at [814, 525] on span "Editar" at bounding box center [801, 517] width 31 height 18
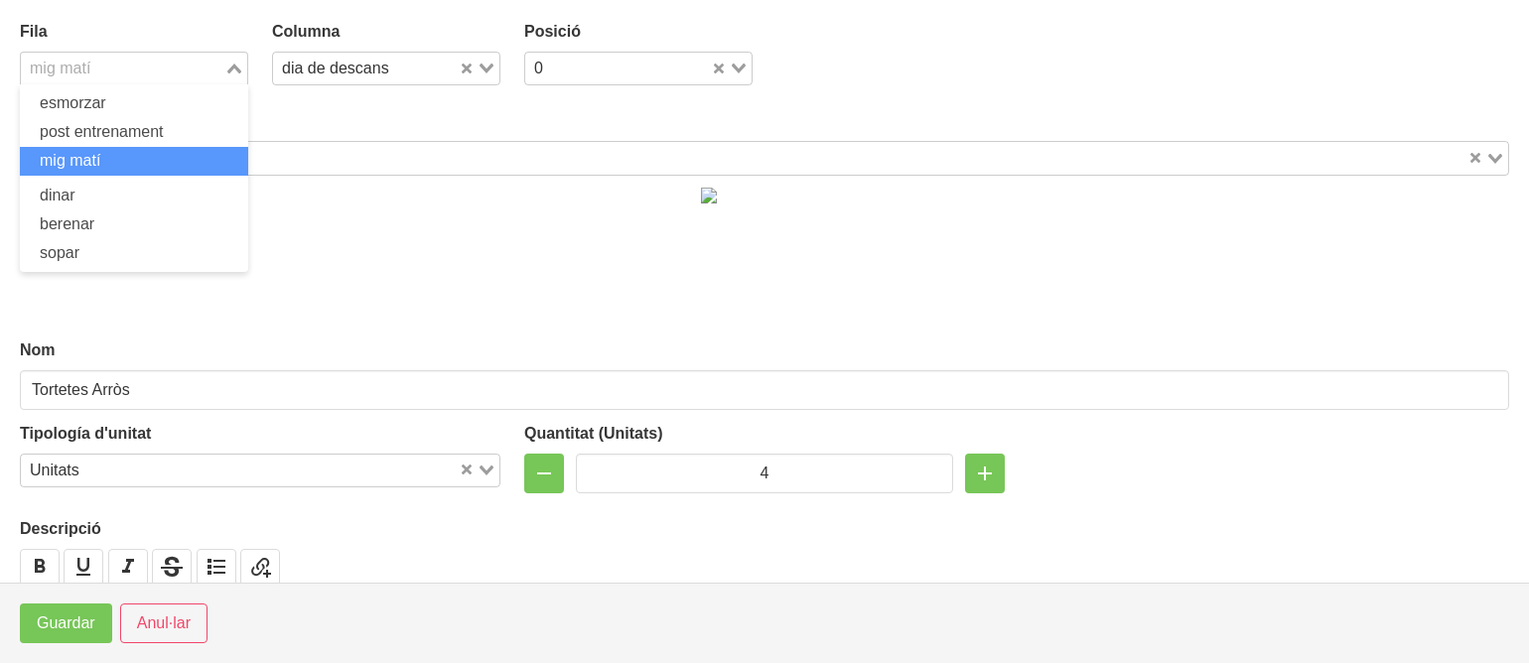
click at [132, 66] on input "Search for option" at bounding box center [123, 69] width 200 height 24
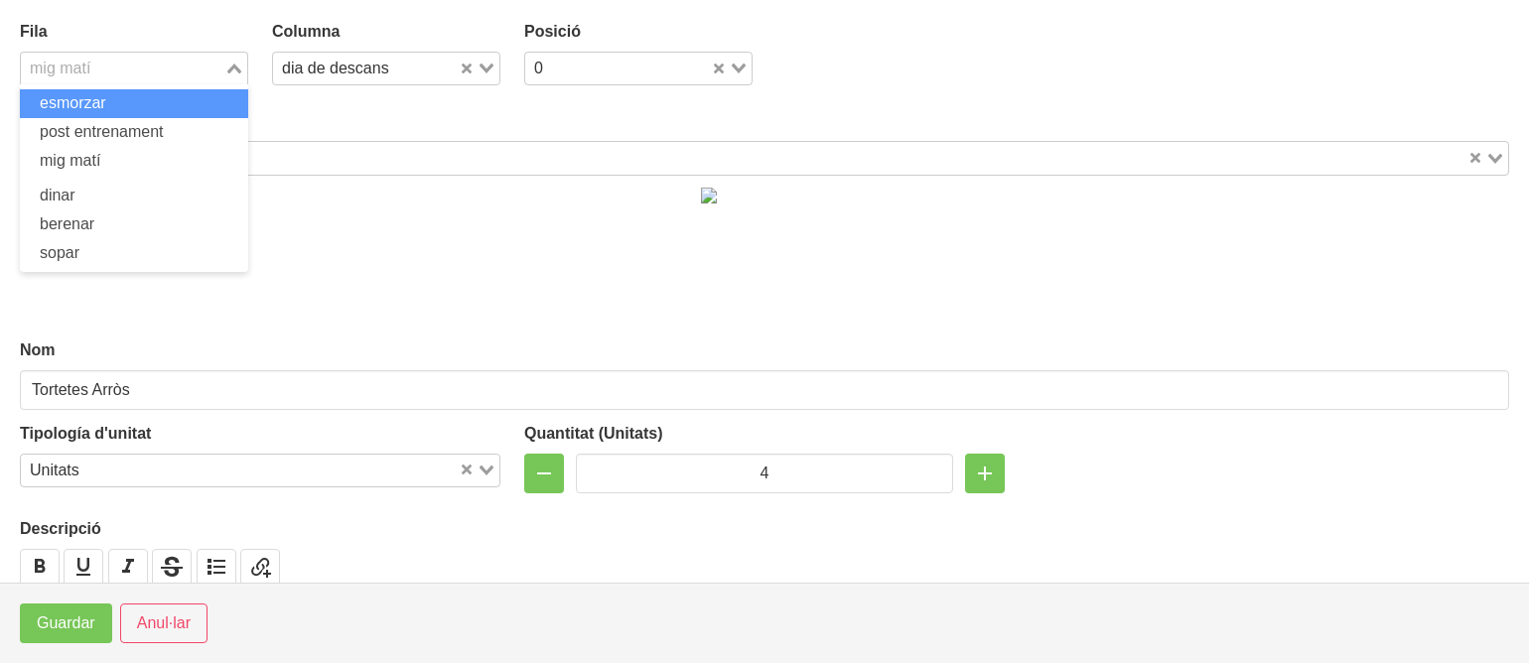
click at [117, 92] on li "esmorzar" at bounding box center [134, 103] width 228 height 29
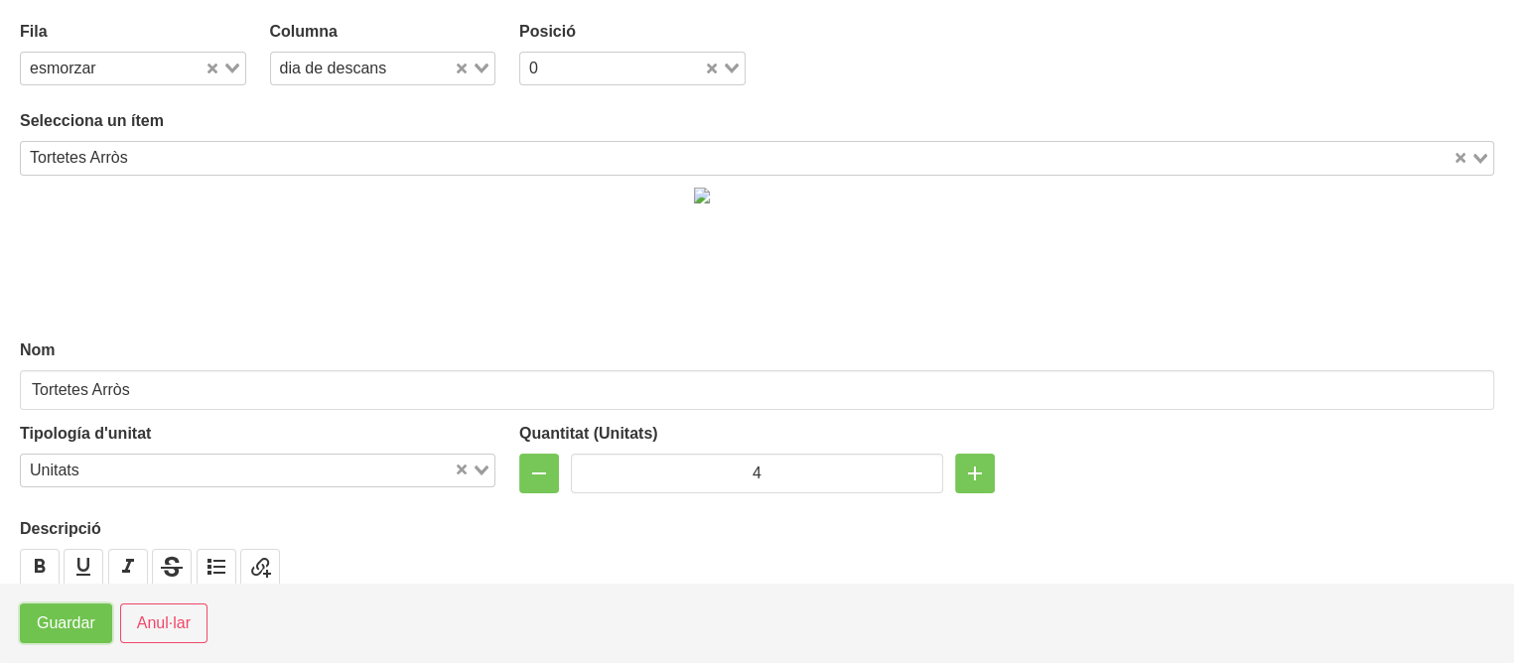
click at [62, 607] on button "Guardar" at bounding box center [66, 624] width 92 height 40
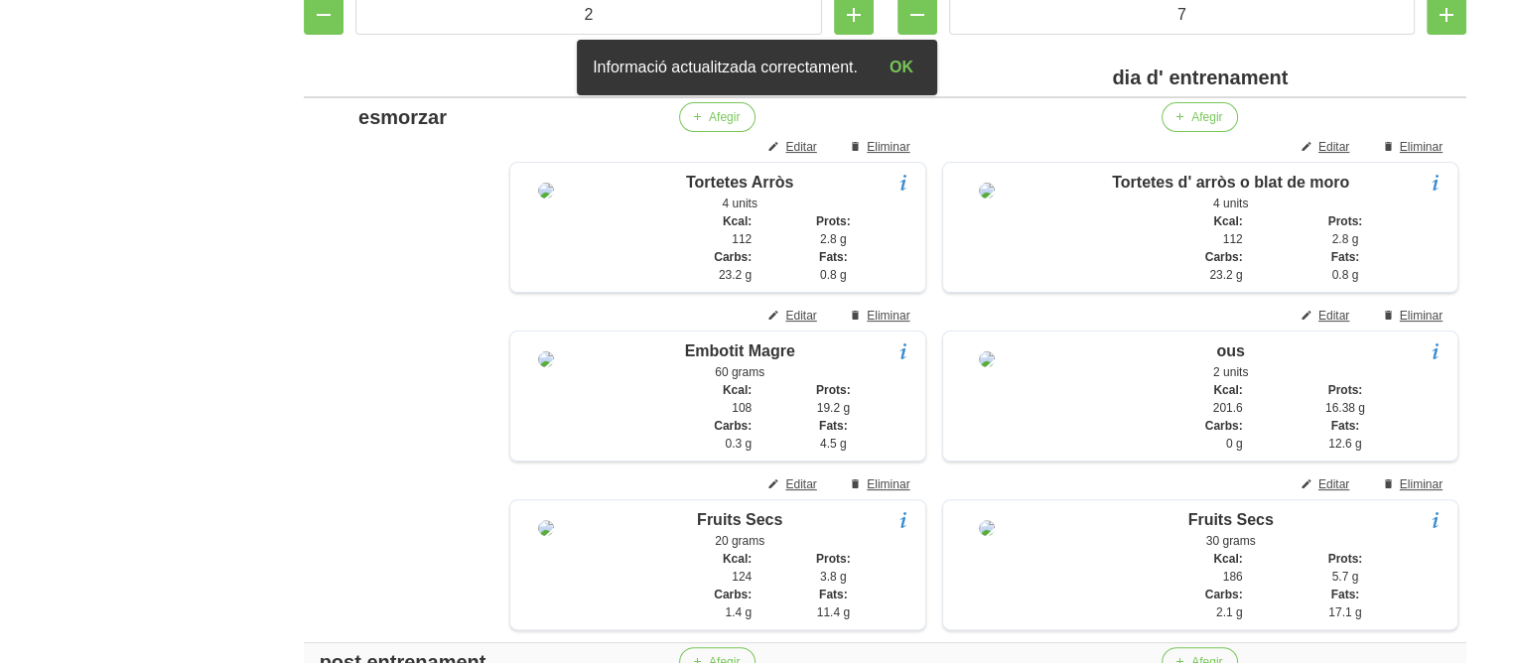
scroll to position [429, 0]
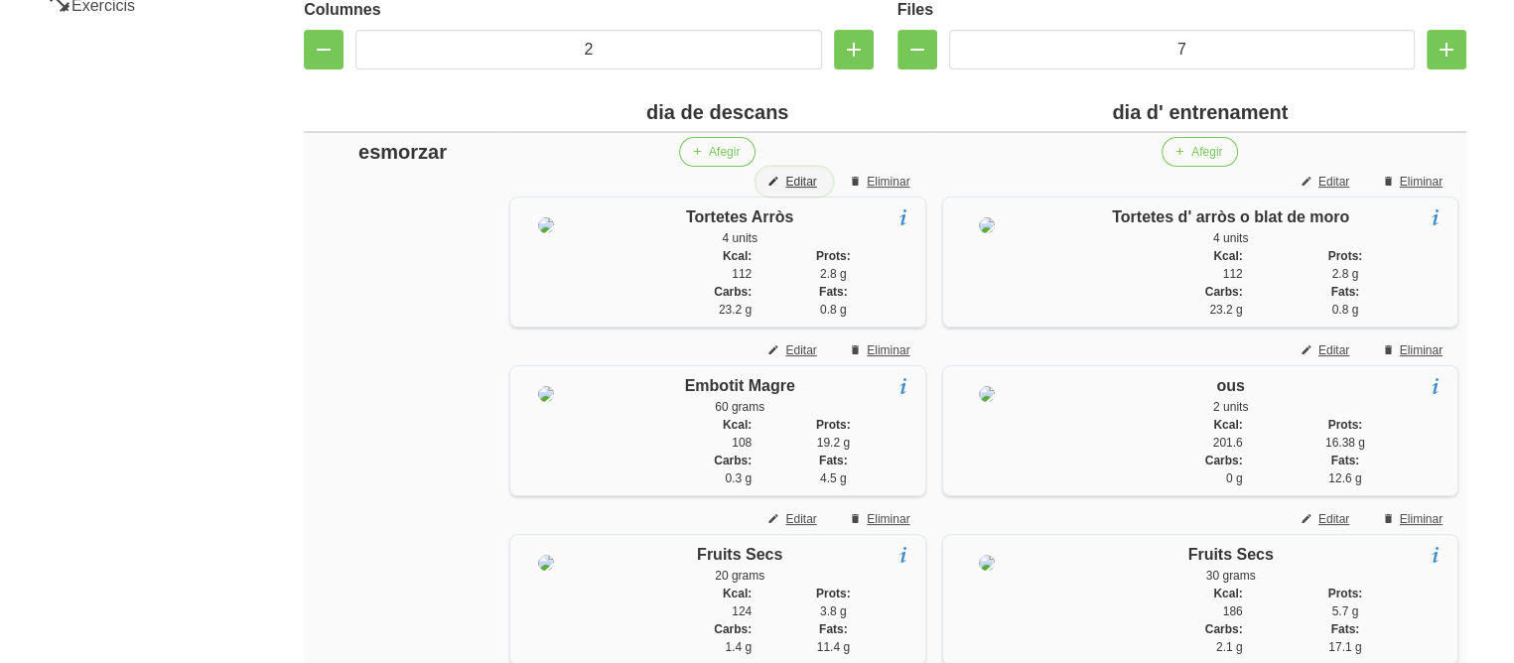
click at [793, 177] on span "Editar" at bounding box center [801, 182] width 31 height 18
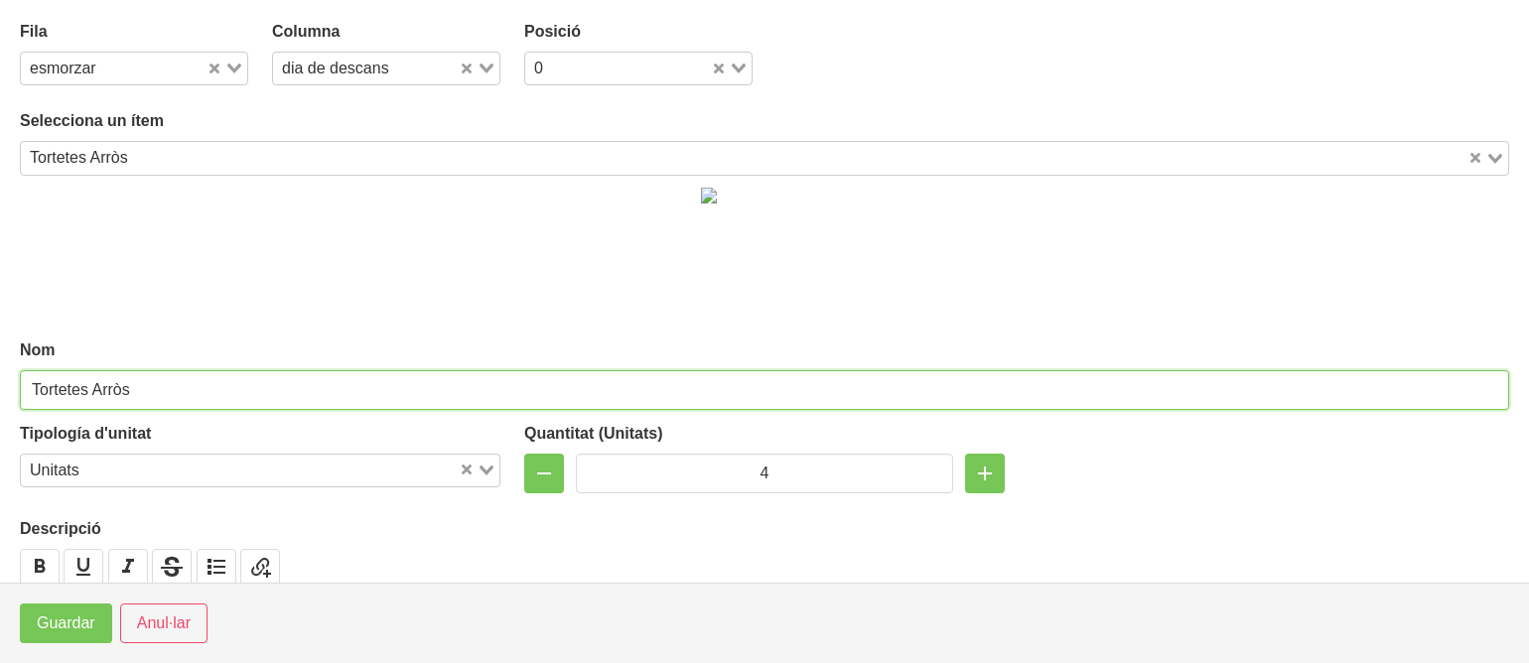
click at [97, 388] on input "Tortetes Arròs" at bounding box center [765, 390] width 1490 height 40
click at [167, 391] on input "Tortetes d' arròs" at bounding box center [765, 390] width 1490 height 40
type input "Tortetes d' arròs o blat de moro"
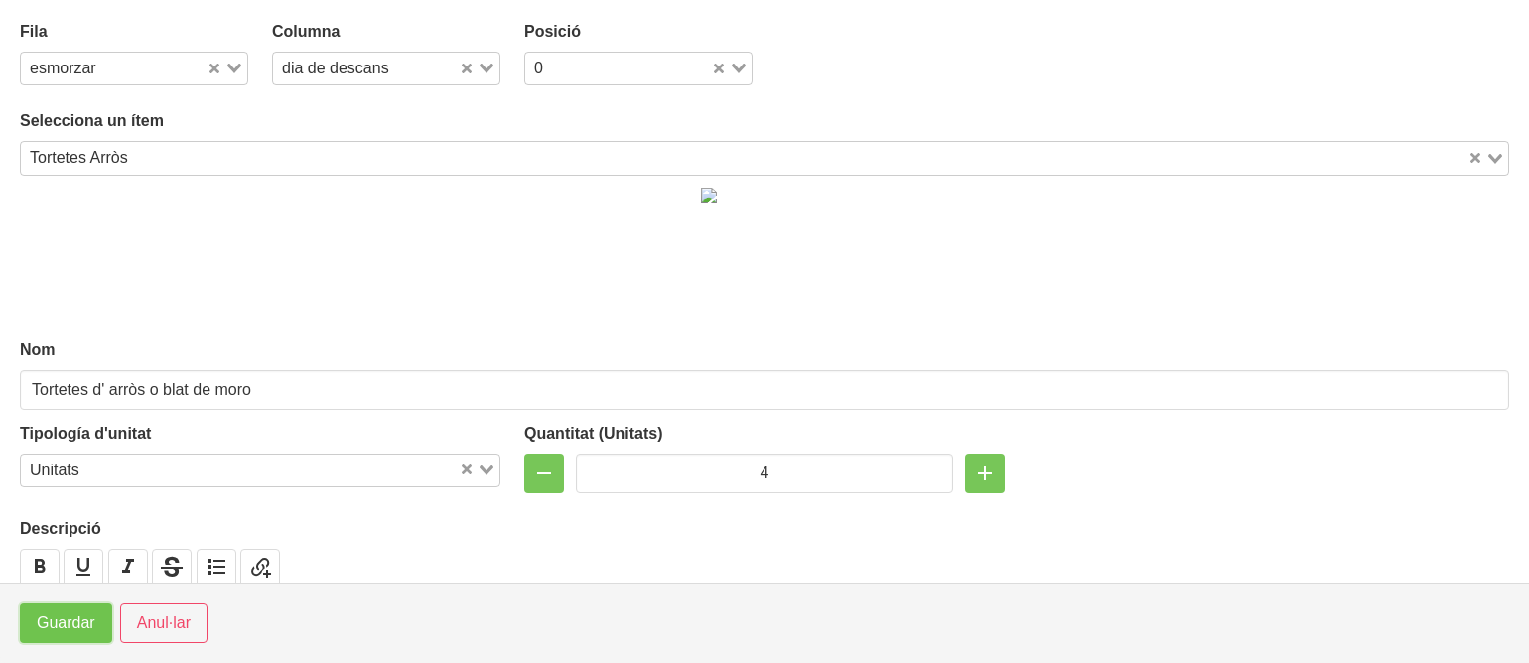
click at [32, 627] on button "Guardar" at bounding box center [66, 624] width 92 height 40
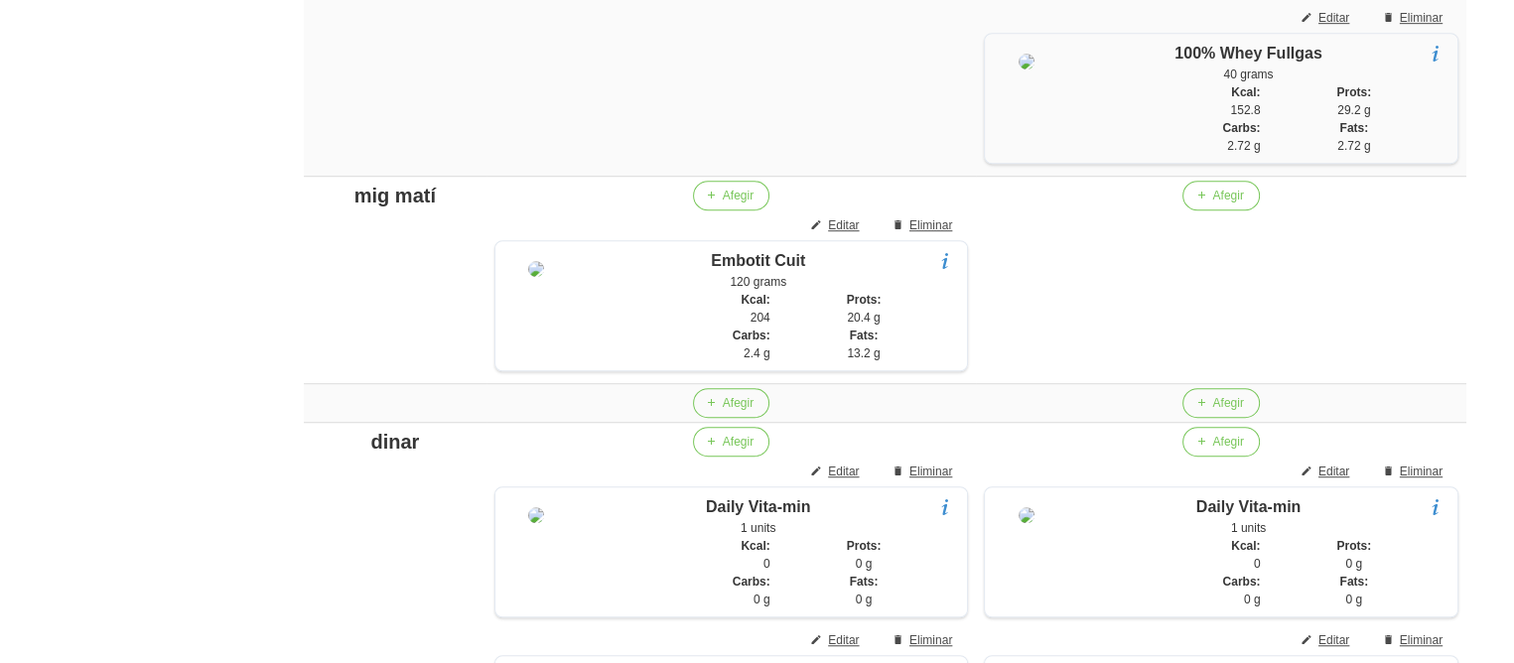
scroll to position [1303, 0]
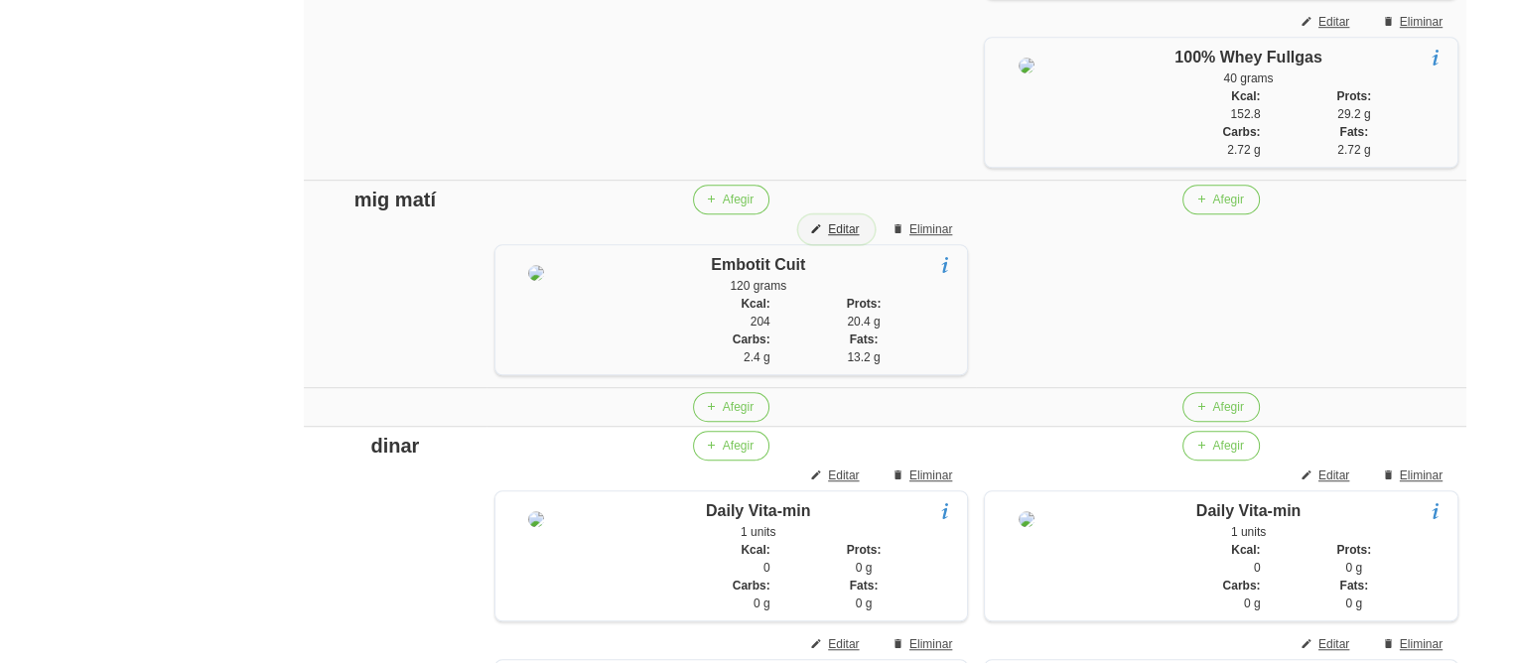
click at [831, 238] on span "Editar" at bounding box center [843, 229] width 31 height 18
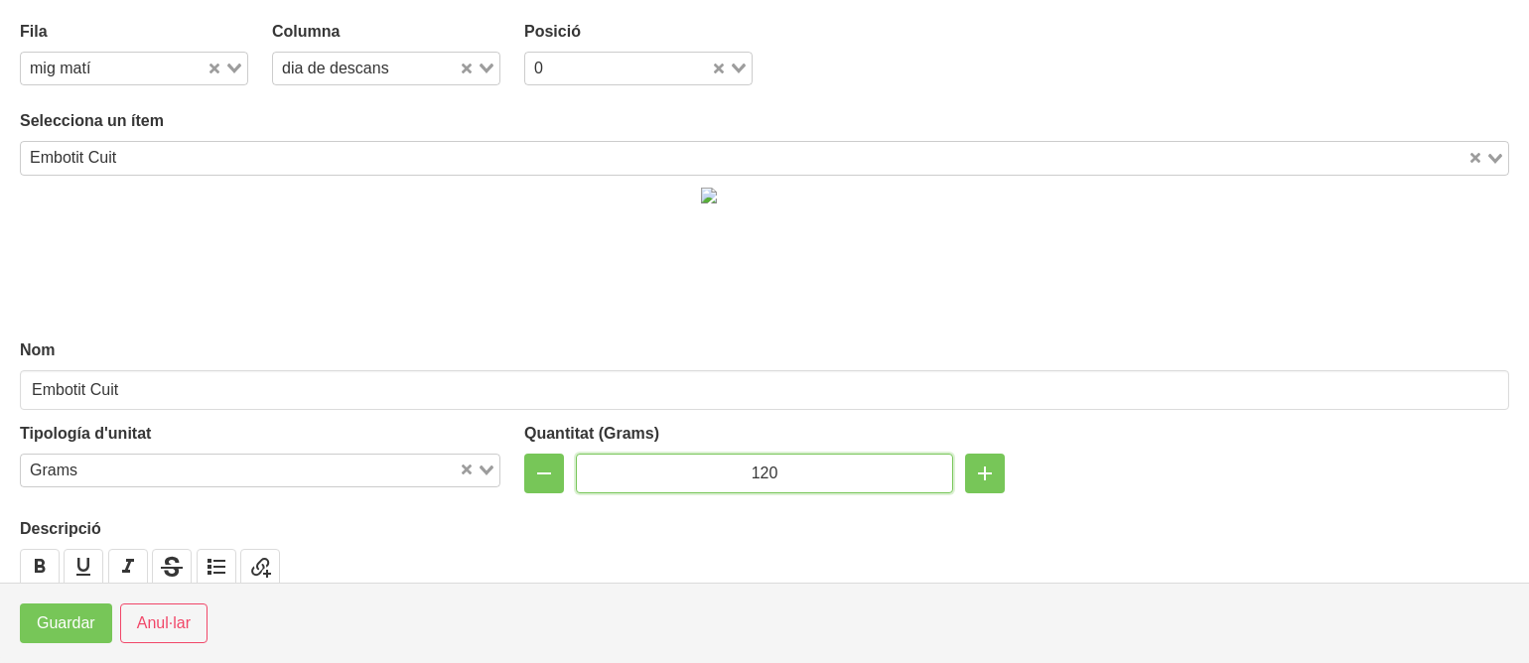
click at [750, 486] on input "120" at bounding box center [764, 474] width 377 height 40
type input "100"
click at [128, 57] on input "Search for option" at bounding box center [150, 69] width 107 height 24
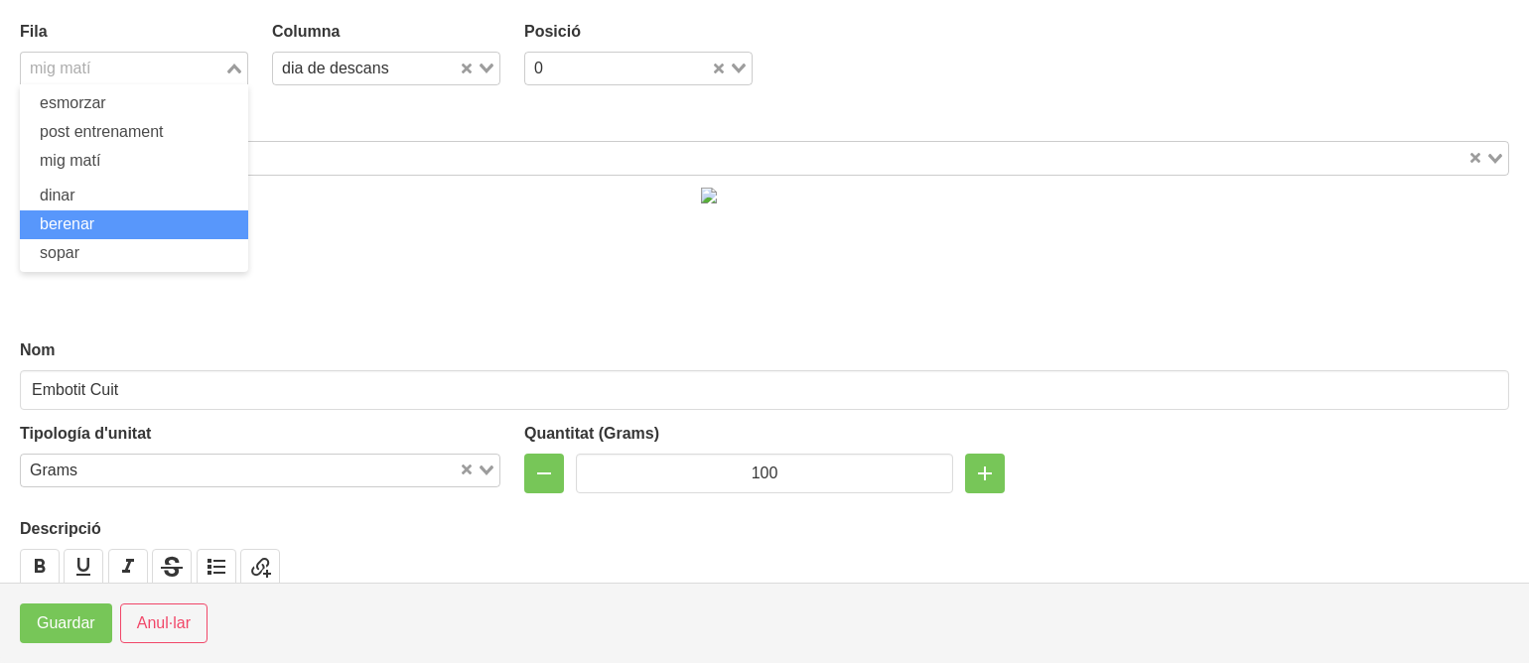
click at [77, 229] on span "berenar" at bounding box center [67, 223] width 55 height 17
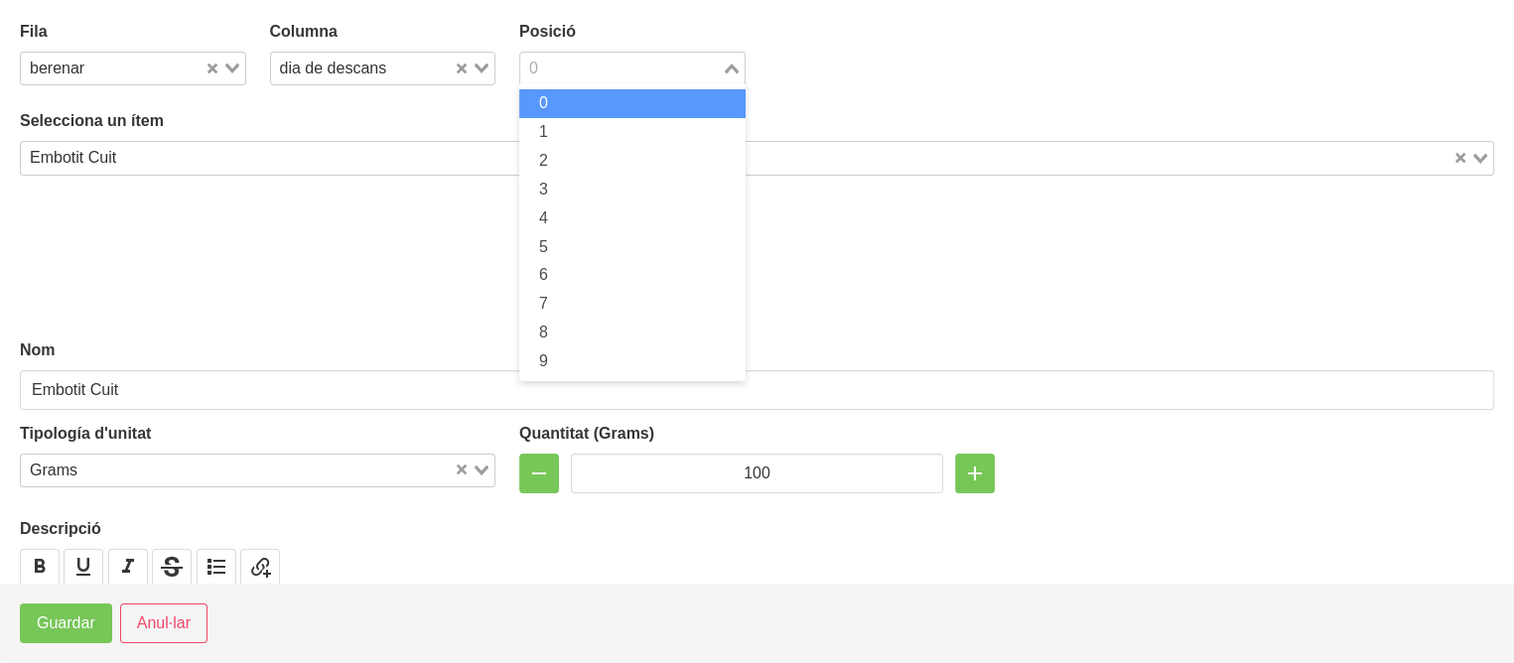
click at [584, 67] on input "Search for option" at bounding box center [621, 69] width 198 height 24
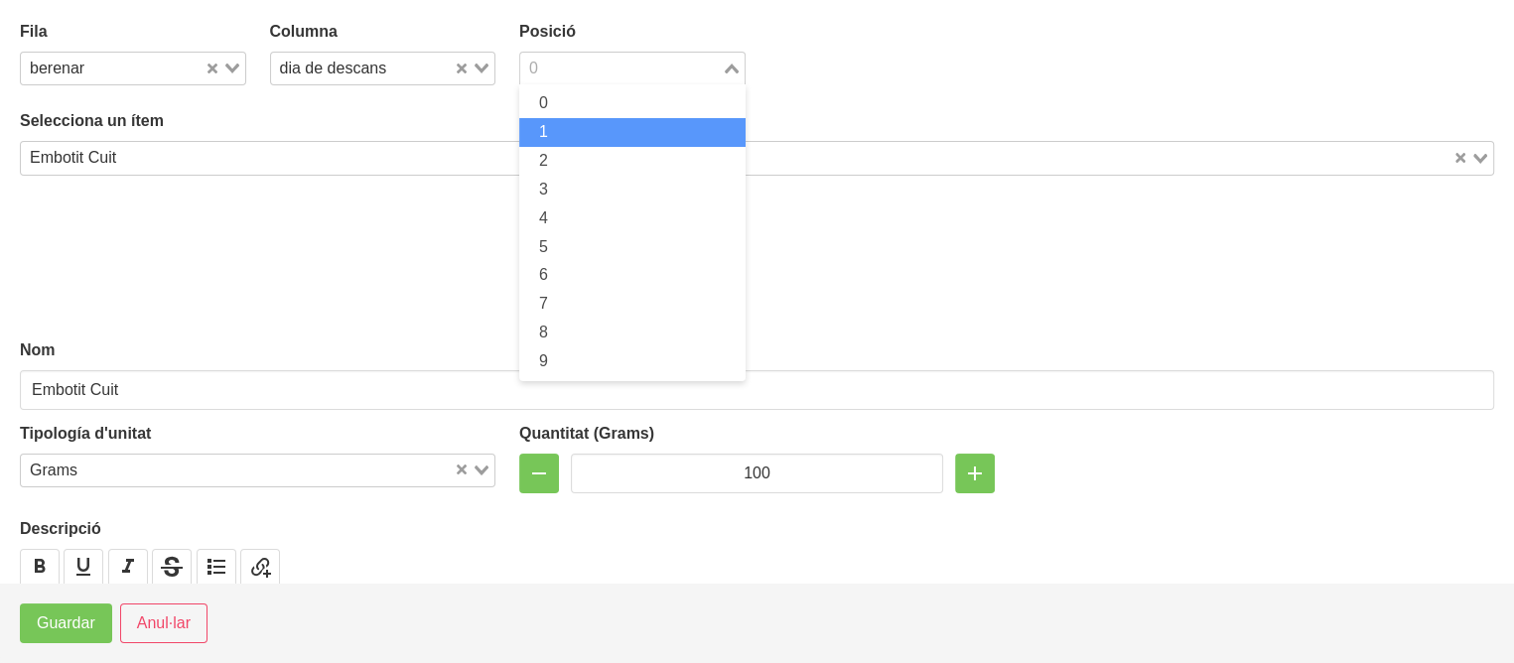
click at [568, 134] on li "1" at bounding box center [632, 132] width 226 height 29
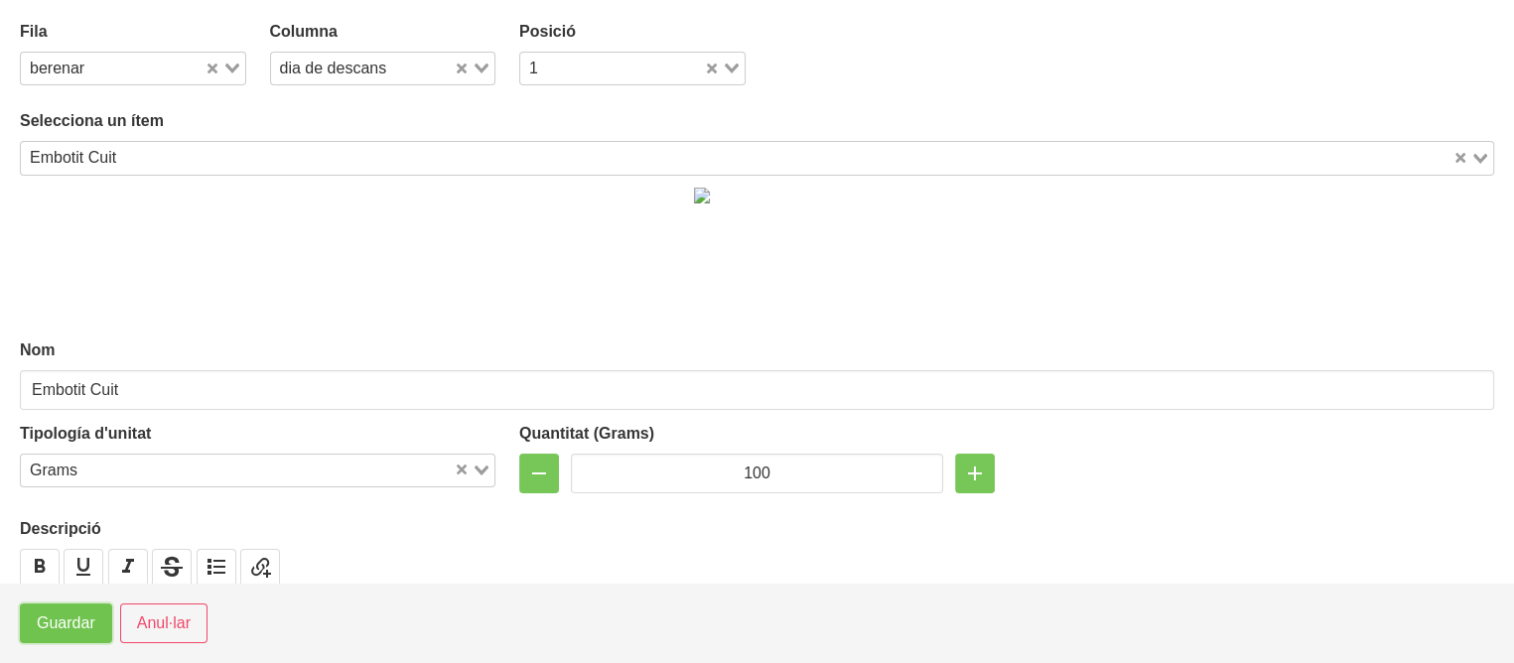
click at [68, 623] on span "Guardar" at bounding box center [66, 624] width 59 height 24
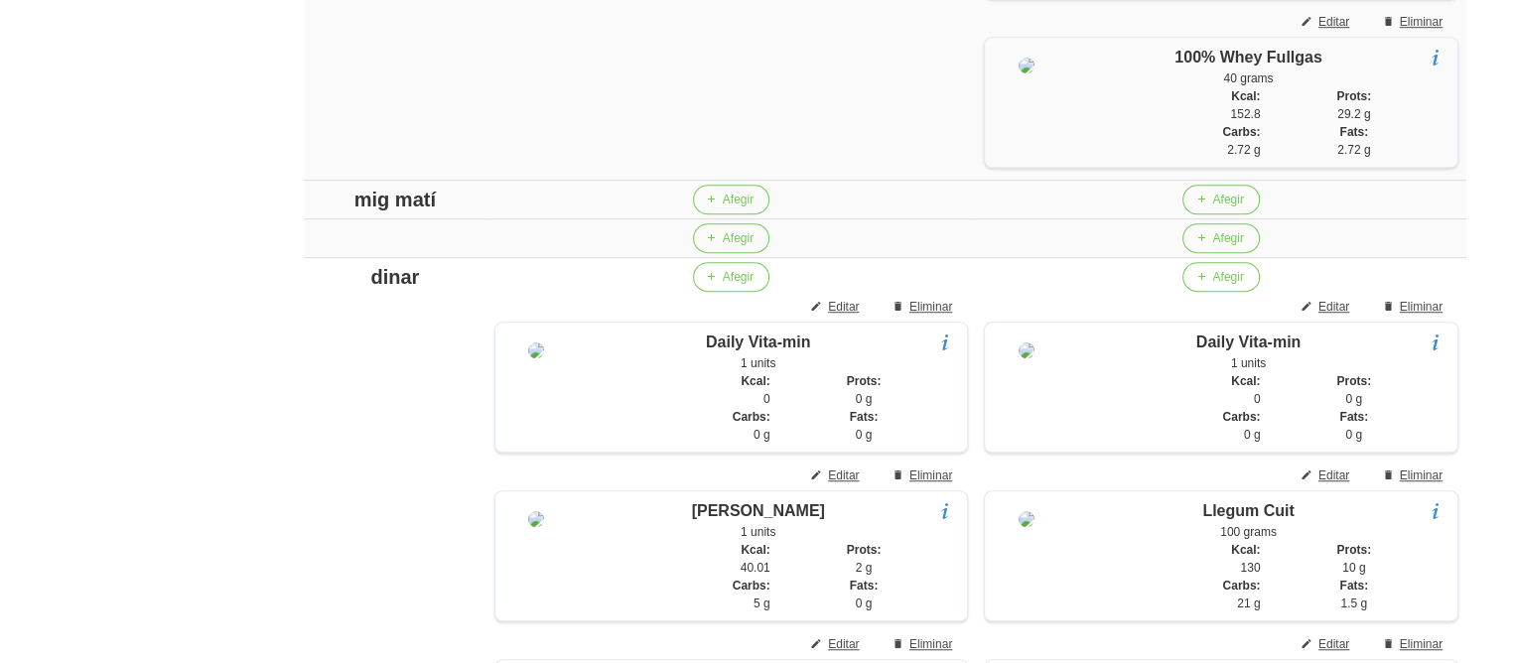
click at [379, 215] on div "mig matí" at bounding box center [395, 200] width 166 height 30
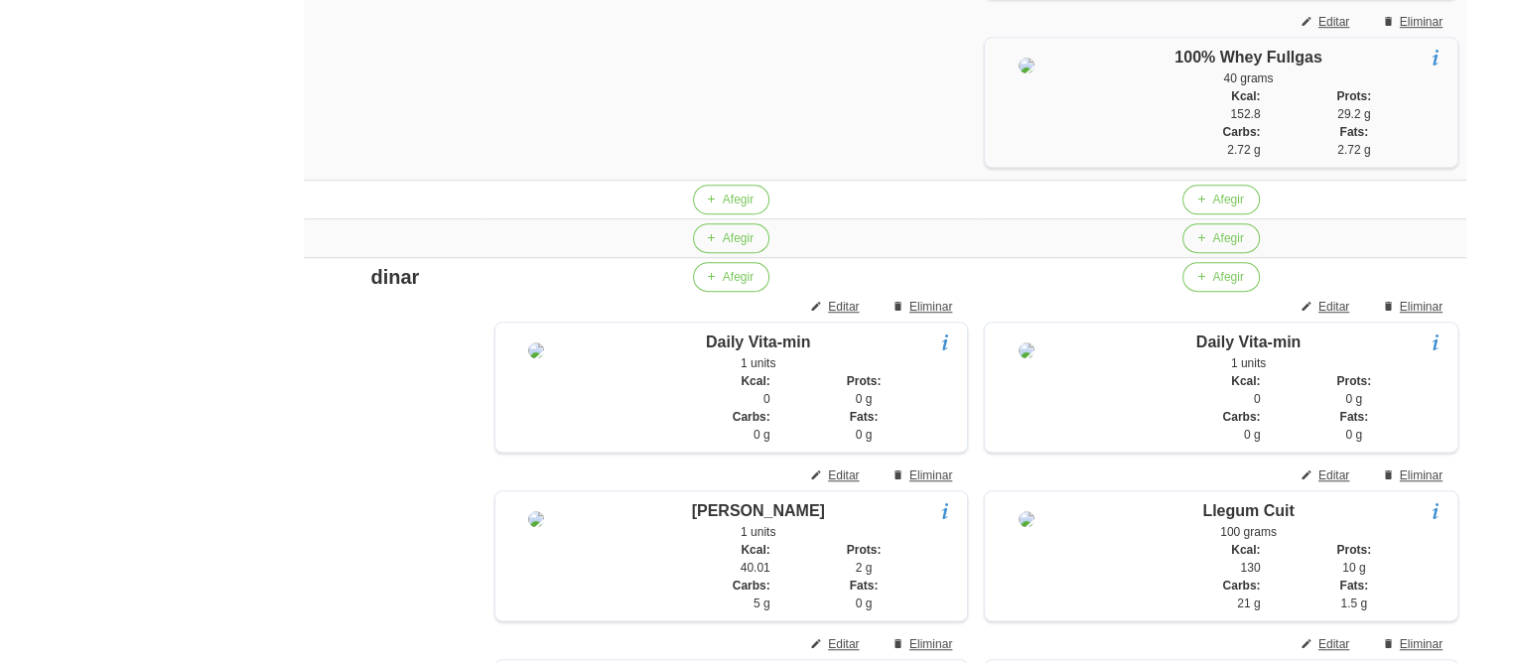
click at [239, 239] on aside "General Dashboard Seccions Clients Administradors Comunicacions Esdeveniments A…" at bounding box center [116, 476] width 256 height 3451
click at [226, 333] on aside "General Dashboard Seccions Clients Administradors Comunicacions Esdeveniments A…" at bounding box center [116, 476] width 256 height 3451
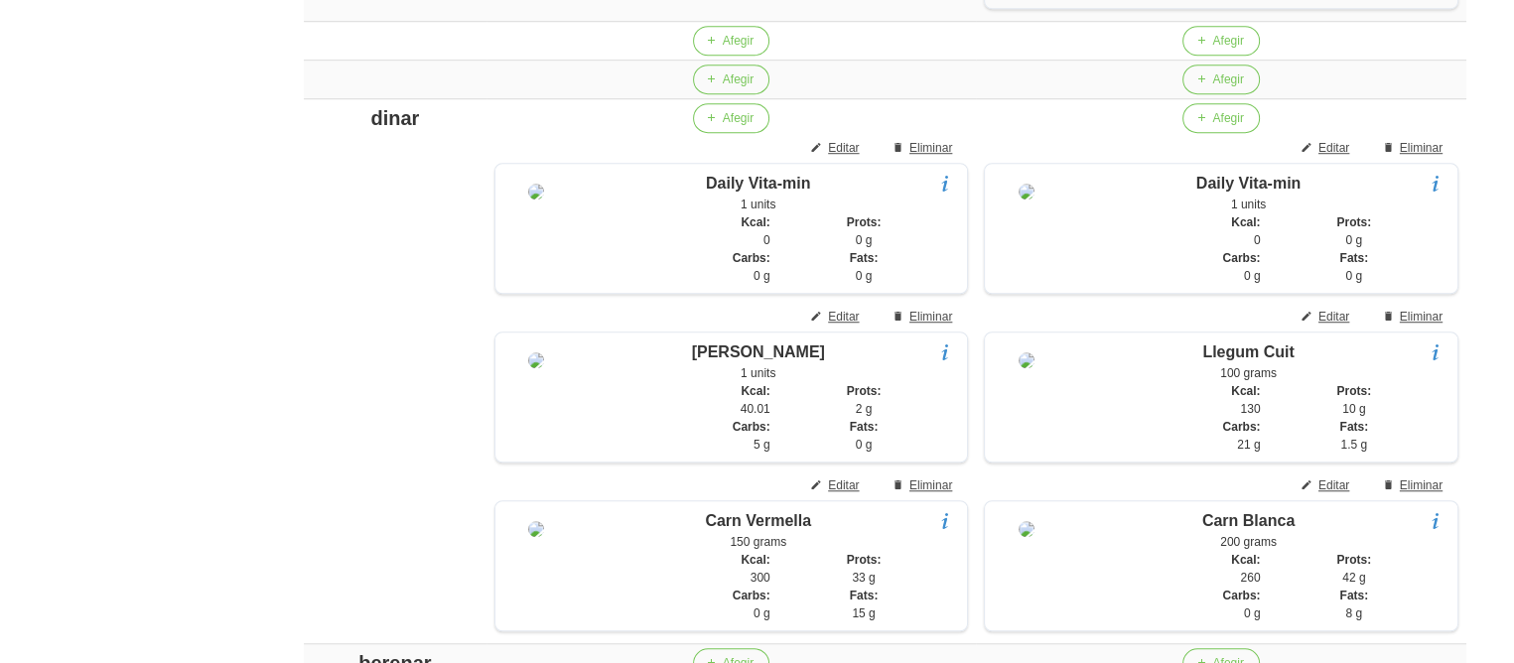
scroll to position [1502, 0]
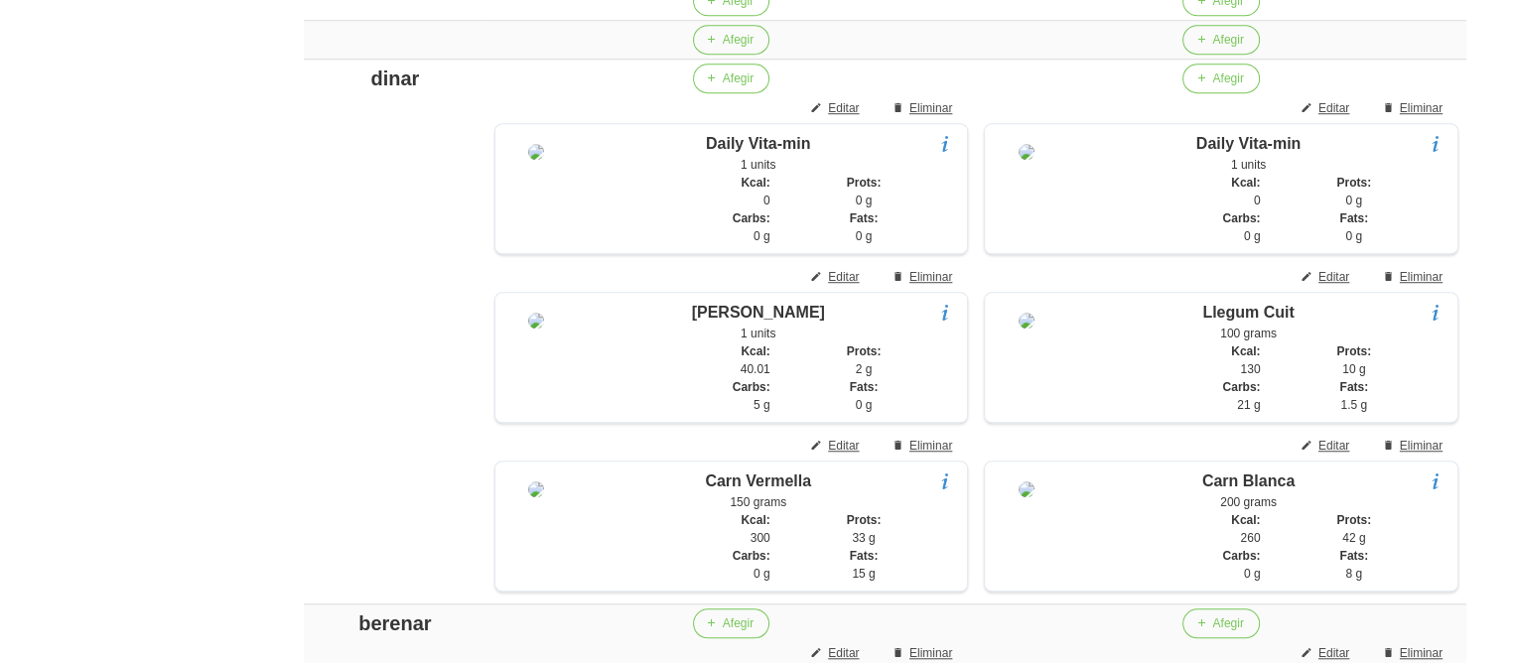
click at [280, 389] on div "Editar dieta false 3487489b-ad13-43ef-9ddf-41f6ae22e318 Nom [PERSON_NAME] Arxiv…" at bounding box center [885, 277] width 1258 height 3427
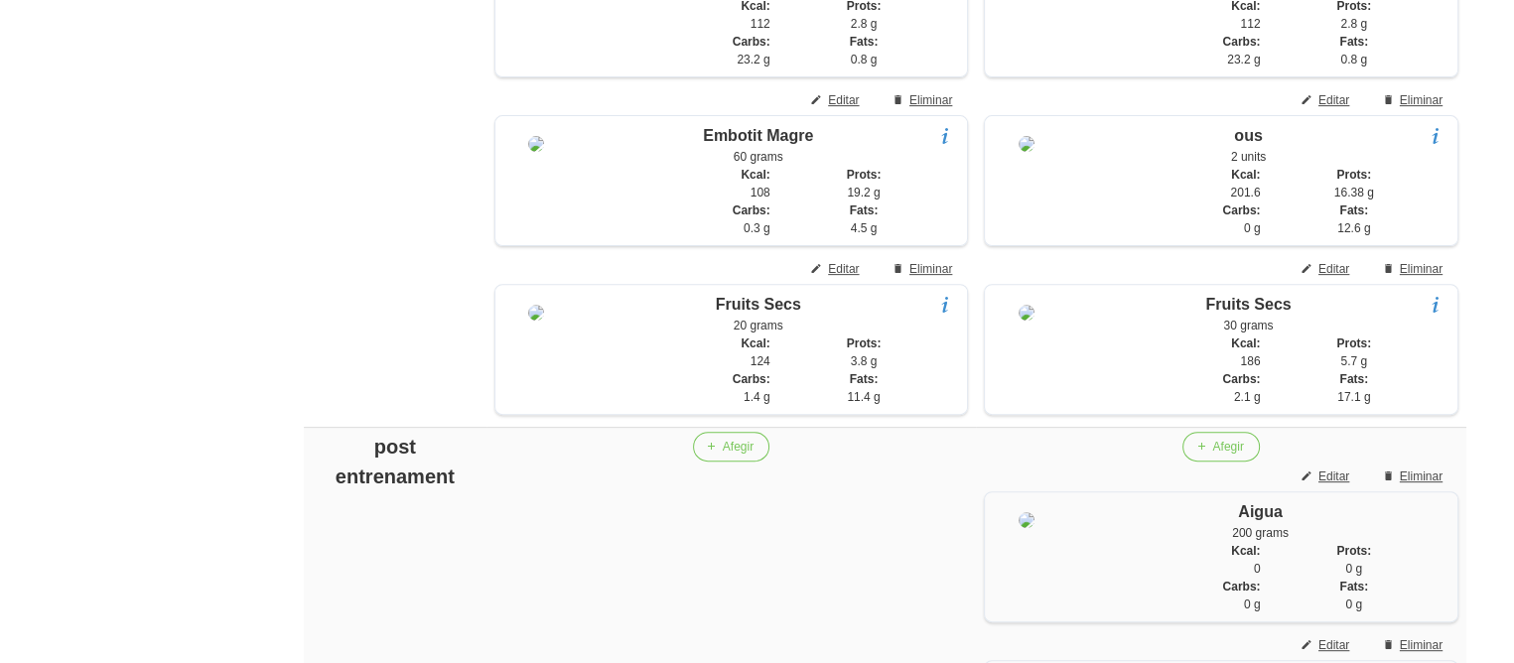
scroll to position [675, 0]
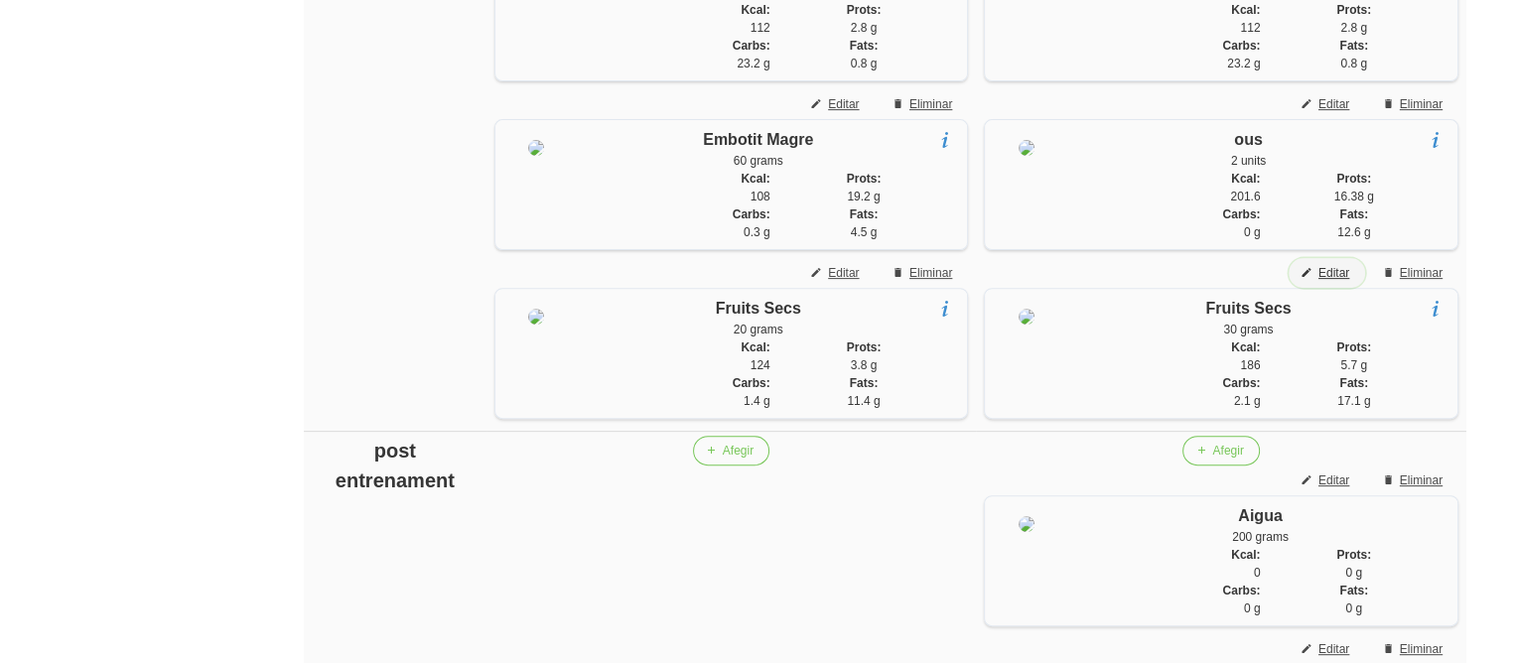
click at [1335, 274] on span "Editar" at bounding box center [1334, 273] width 31 height 18
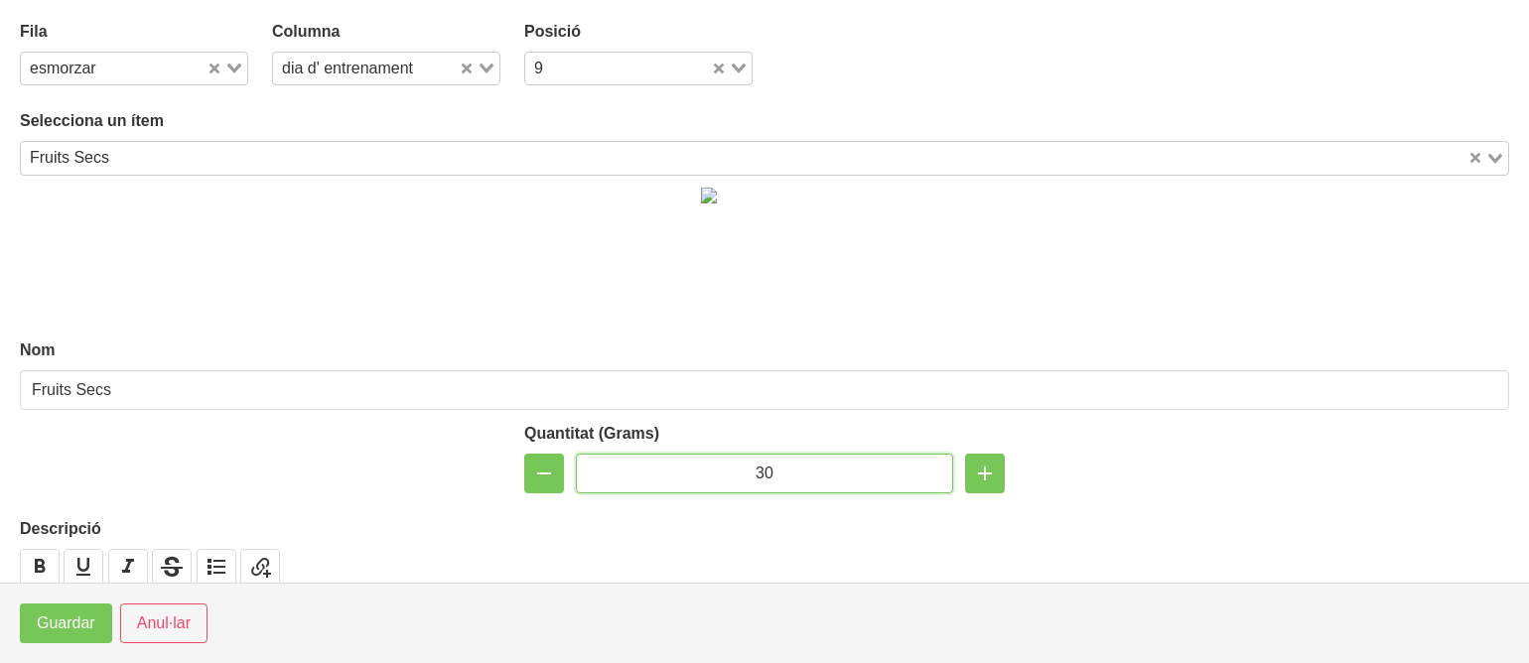
click at [757, 471] on input "30" at bounding box center [764, 474] width 377 height 40
type input "50"
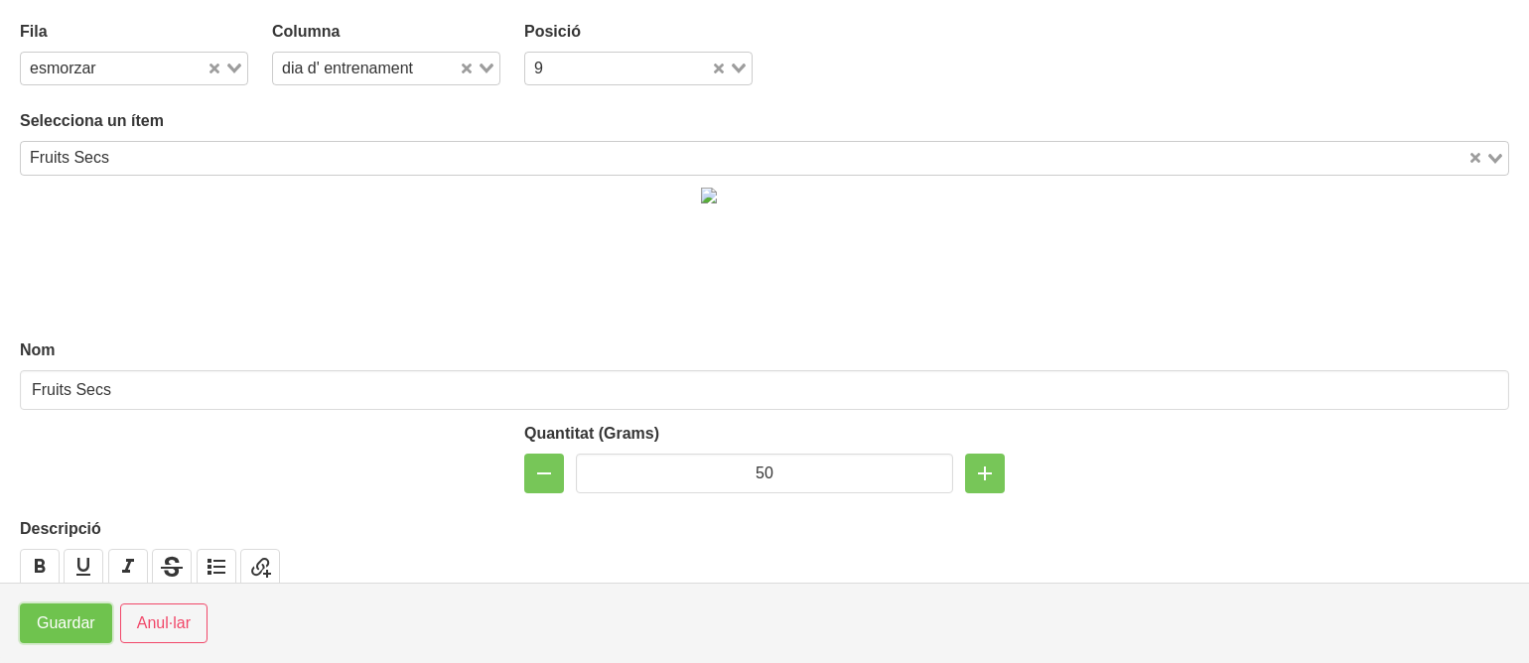
click at [48, 624] on span "Guardar" at bounding box center [66, 624] width 59 height 24
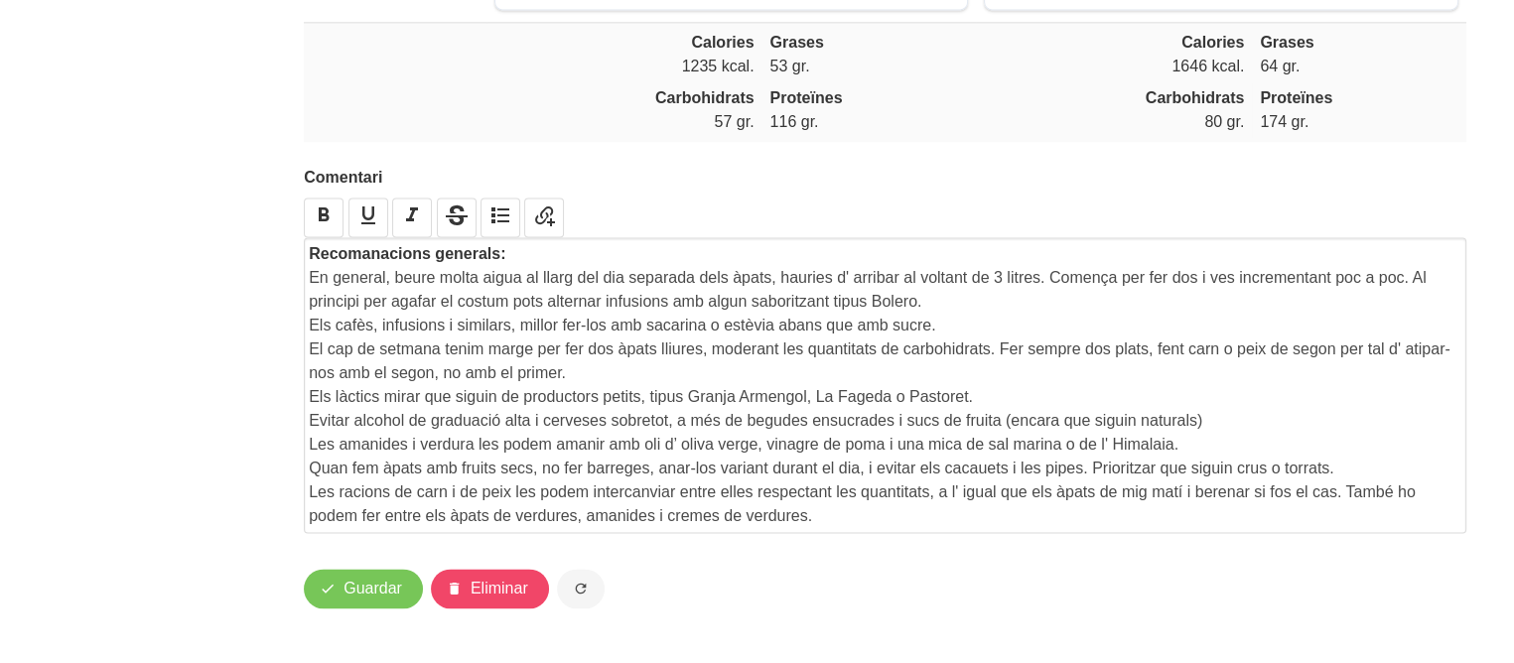
scroll to position [2913, 0]
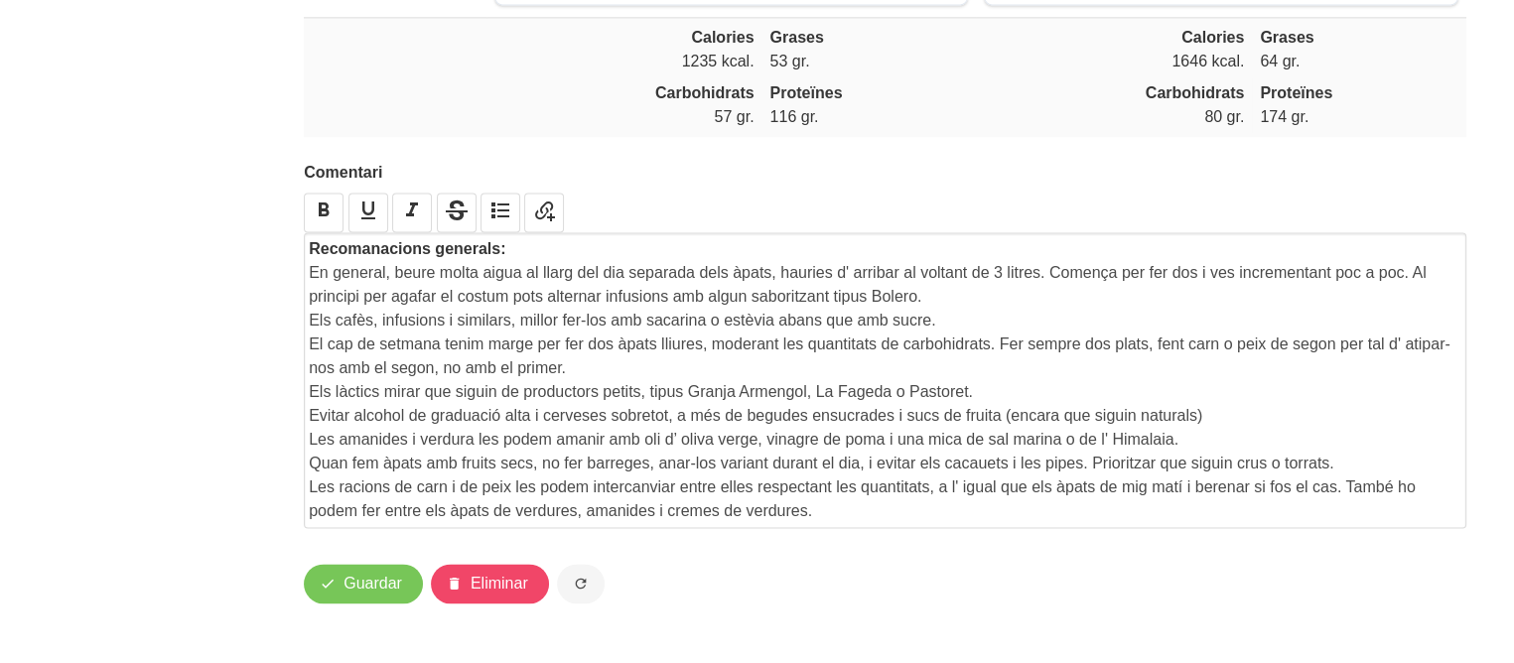
click at [1001, 272] on p "En general, beure molta aigua al llarg del dia separada dels àpats, hauries d' …" at bounding box center [885, 285] width 1153 height 48
click at [1040, 271] on p "En general, beure molta aigua al llarg del dia separada dels àpats, hauries d' …" at bounding box center [885, 285] width 1153 height 48
drag, startPoint x: 1148, startPoint y: 267, endPoint x: 1150, endPoint y: 291, distance: 23.9
click at [1150, 291] on p "En general, beure molta aigua al llarg del dia separada dels àpats, hauries d' …" at bounding box center [885, 285] width 1153 height 48
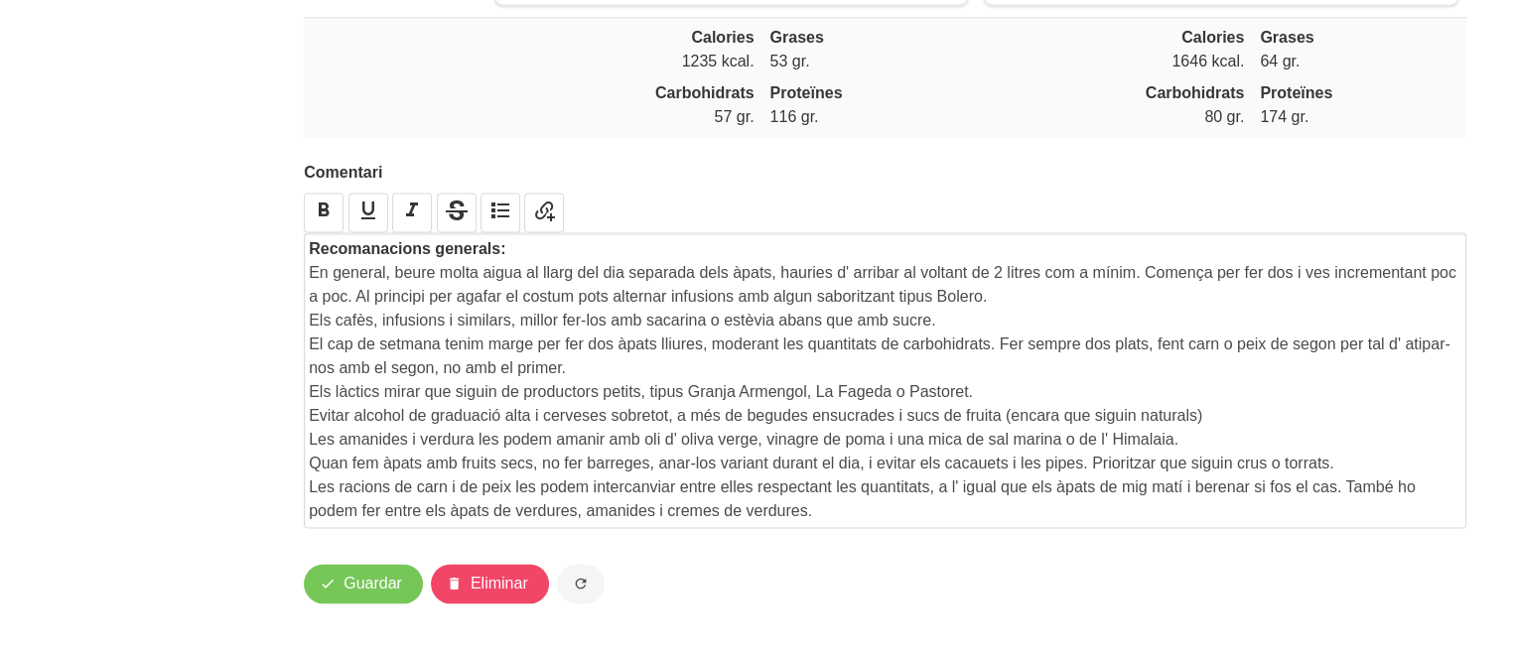
scroll to position [2889, 0]
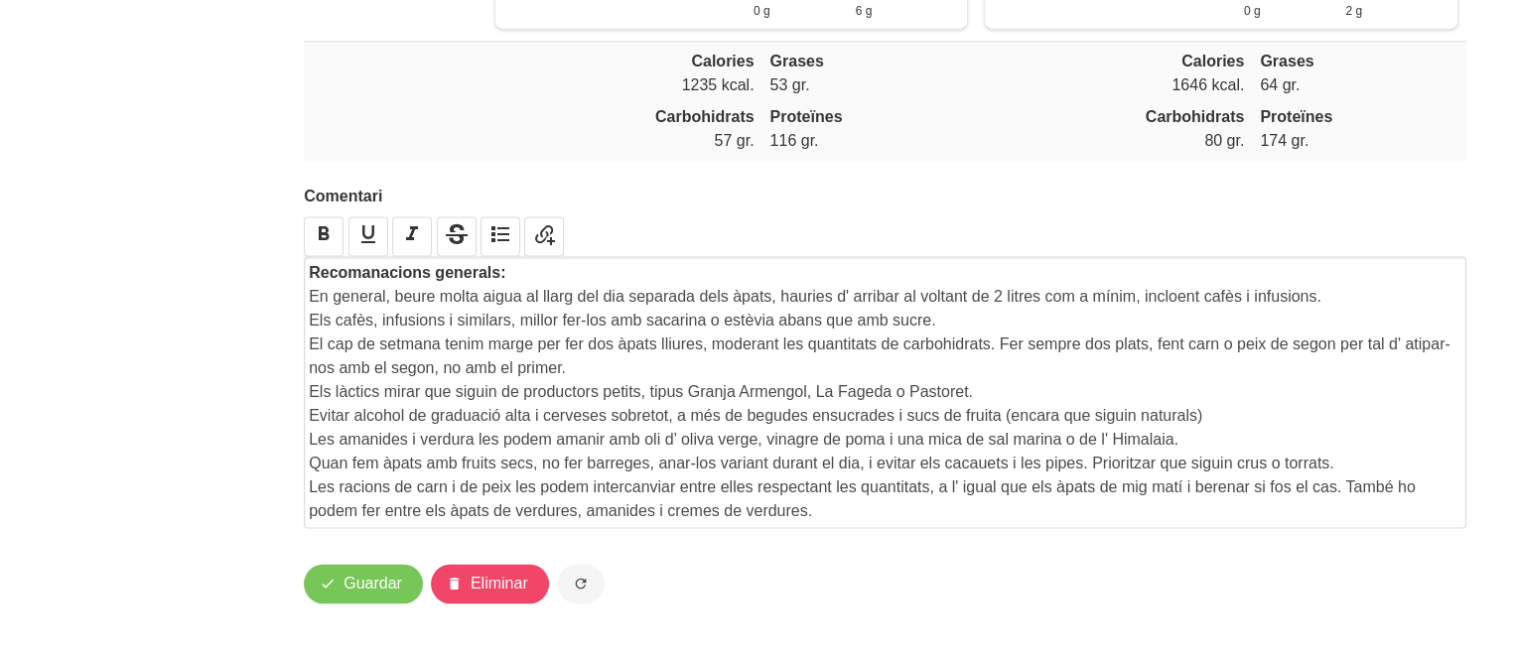
click at [486, 317] on p "Els cafès, infusions i similars, millor fer-los amb sacarina o estèvia abans qu…" at bounding box center [885, 321] width 1153 height 24
click at [918, 322] on p "Els cafès, infusions, millor fer-los amb sacarina o estèvia abans que amb sucre." at bounding box center [885, 321] width 1153 height 24
drag, startPoint x: 994, startPoint y: 386, endPoint x: 973, endPoint y: 374, distance: 24.0
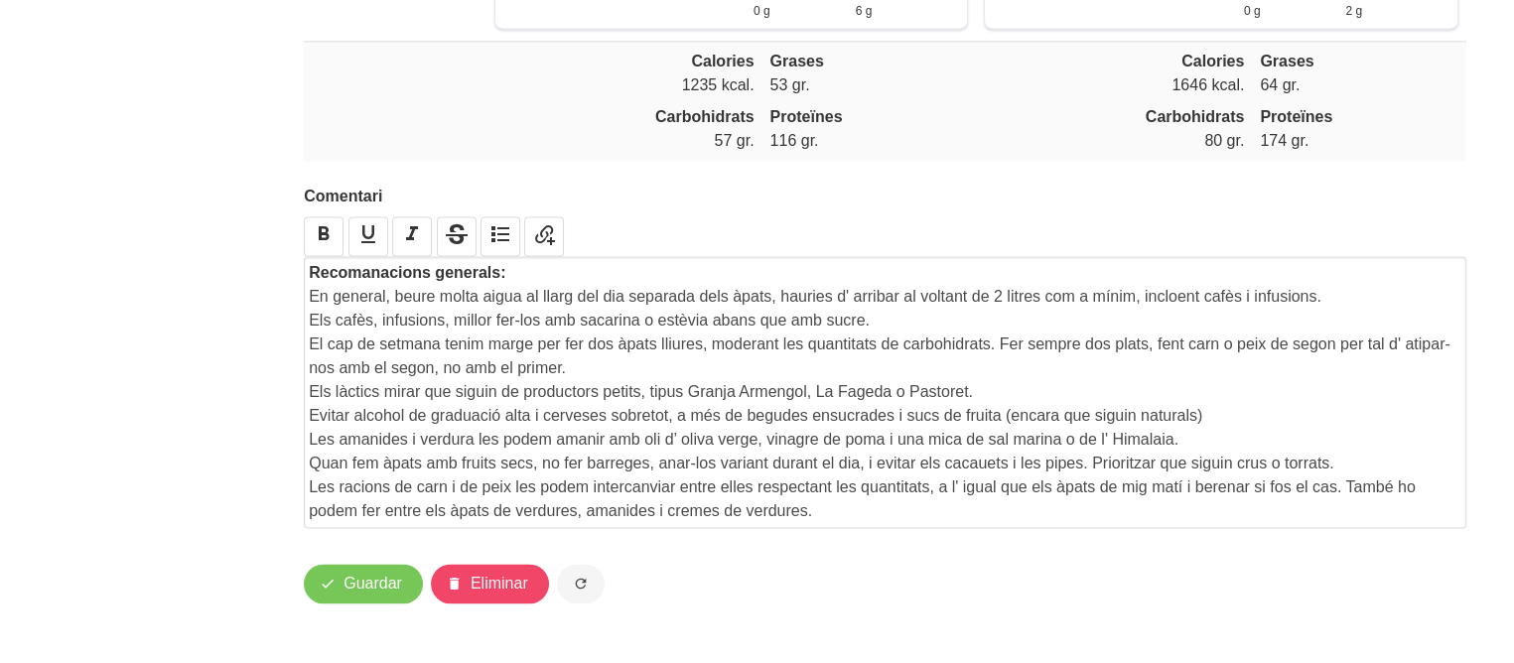
click at [973, 374] on div "Recomanacions generals: En general, beure molta aigua al llarg del dia separada…" at bounding box center [885, 392] width 1153 height 262
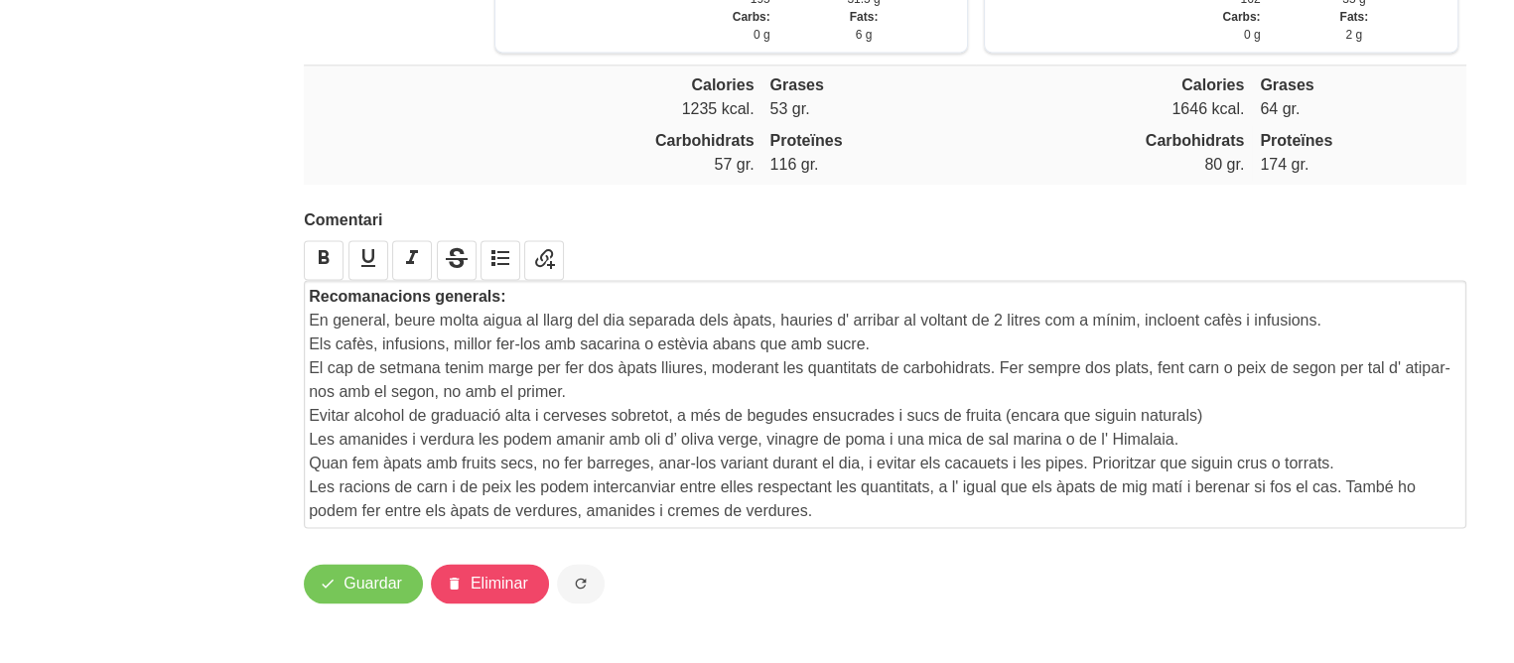
click at [1262, 416] on p "Evitar alcohol de graduació alta i cerveses sobretot, a més de begudes ensucrad…" at bounding box center [885, 416] width 1153 height 24
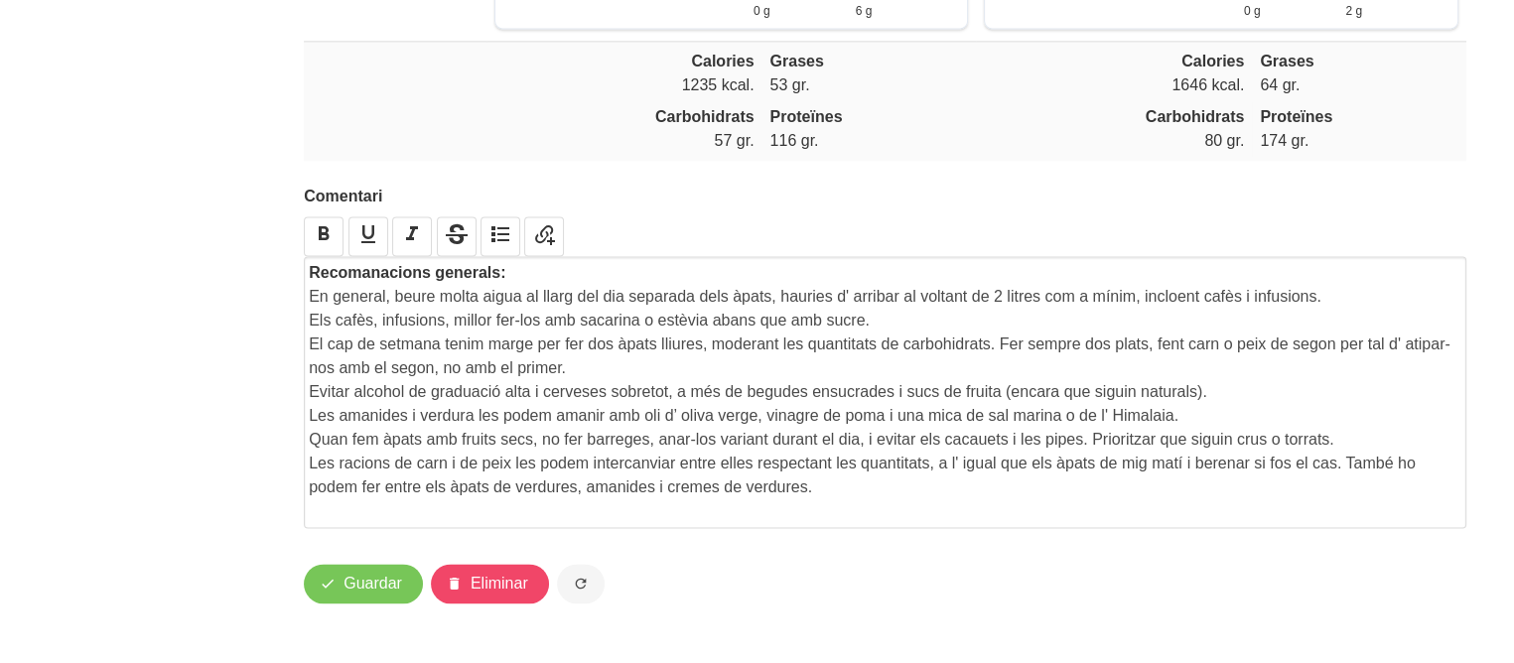
click at [1251, 294] on p "En general, beure molta aigua al llarg del dia separada dels àpats, hauries d' …" at bounding box center [885, 297] width 1153 height 24
click at [1318, 306] on p "En general, beure molta aigua al llarg del dia separada dels àpats, hauries d' …" at bounding box center [885, 297] width 1153 height 24
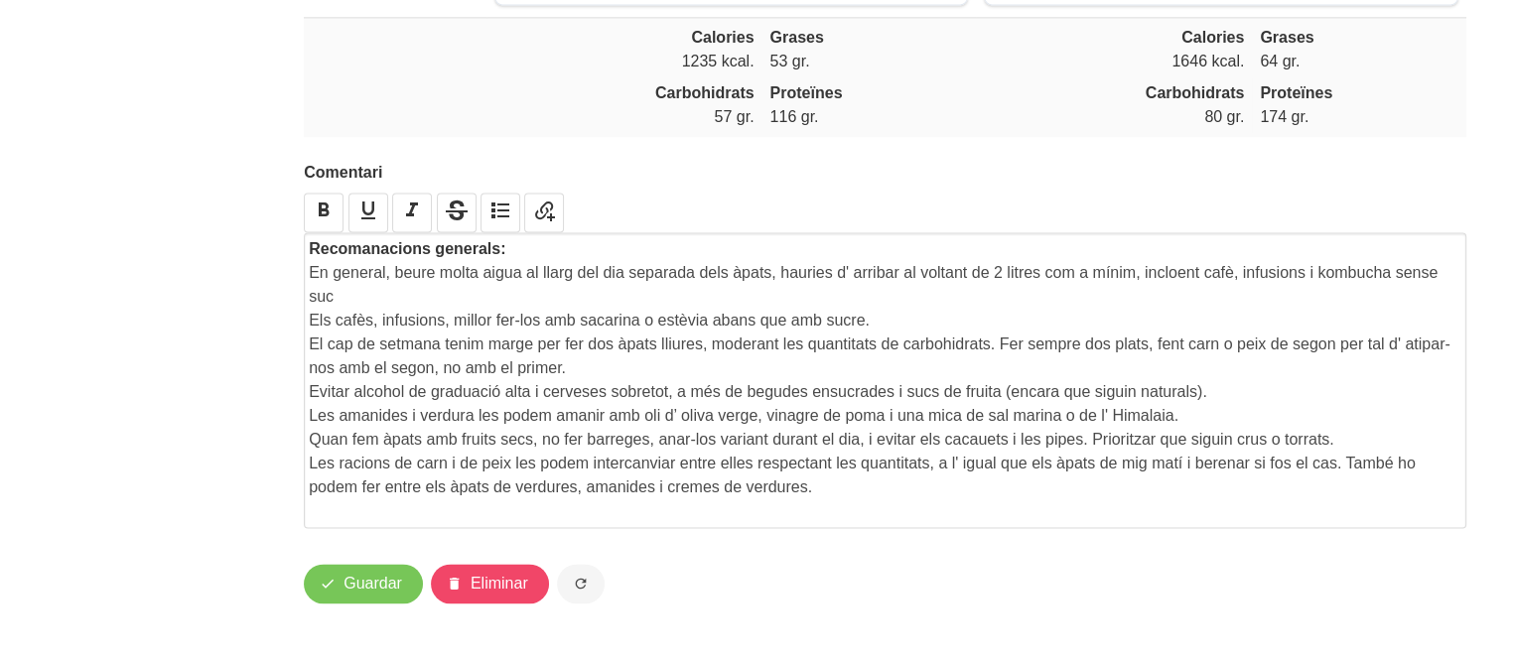
scroll to position [2913, 0]
click at [1171, 511] on p at bounding box center [885, 512] width 1153 height 24
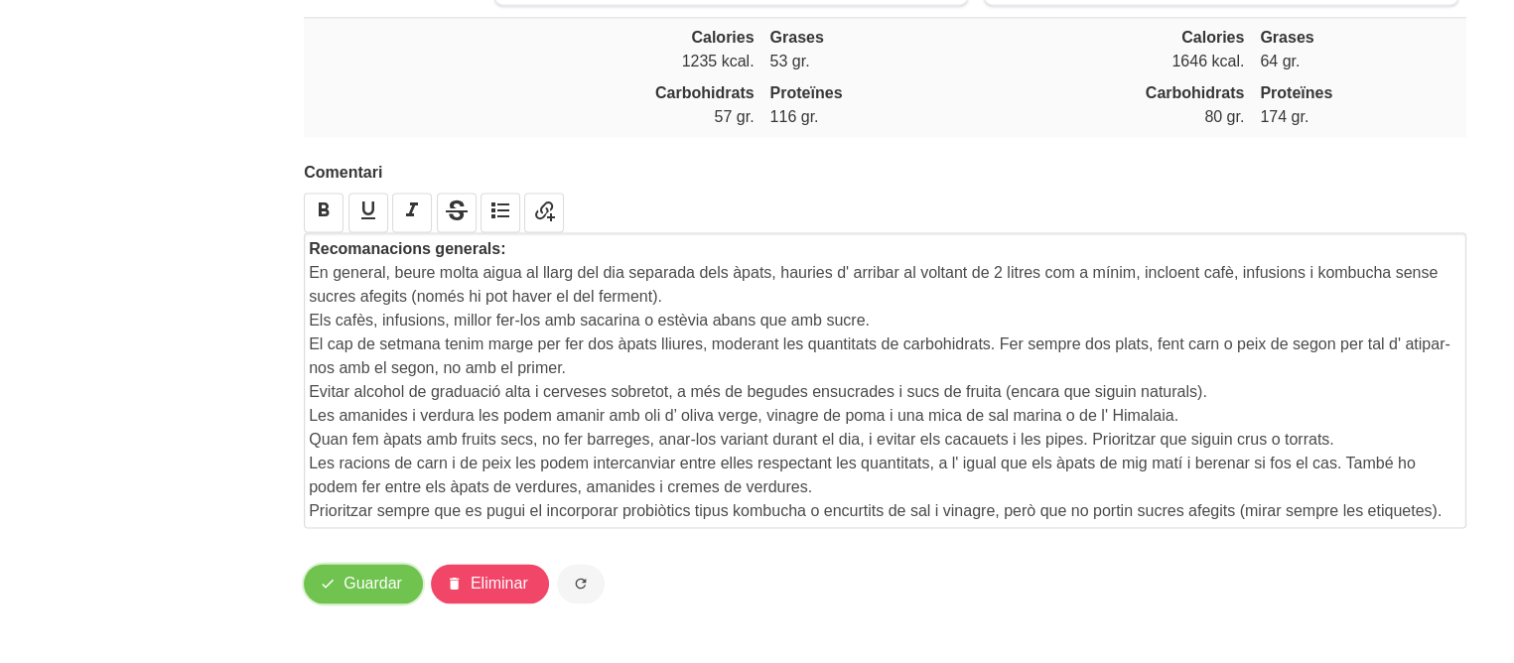
click at [341, 587] on button "Guardar" at bounding box center [363, 584] width 119 height 40
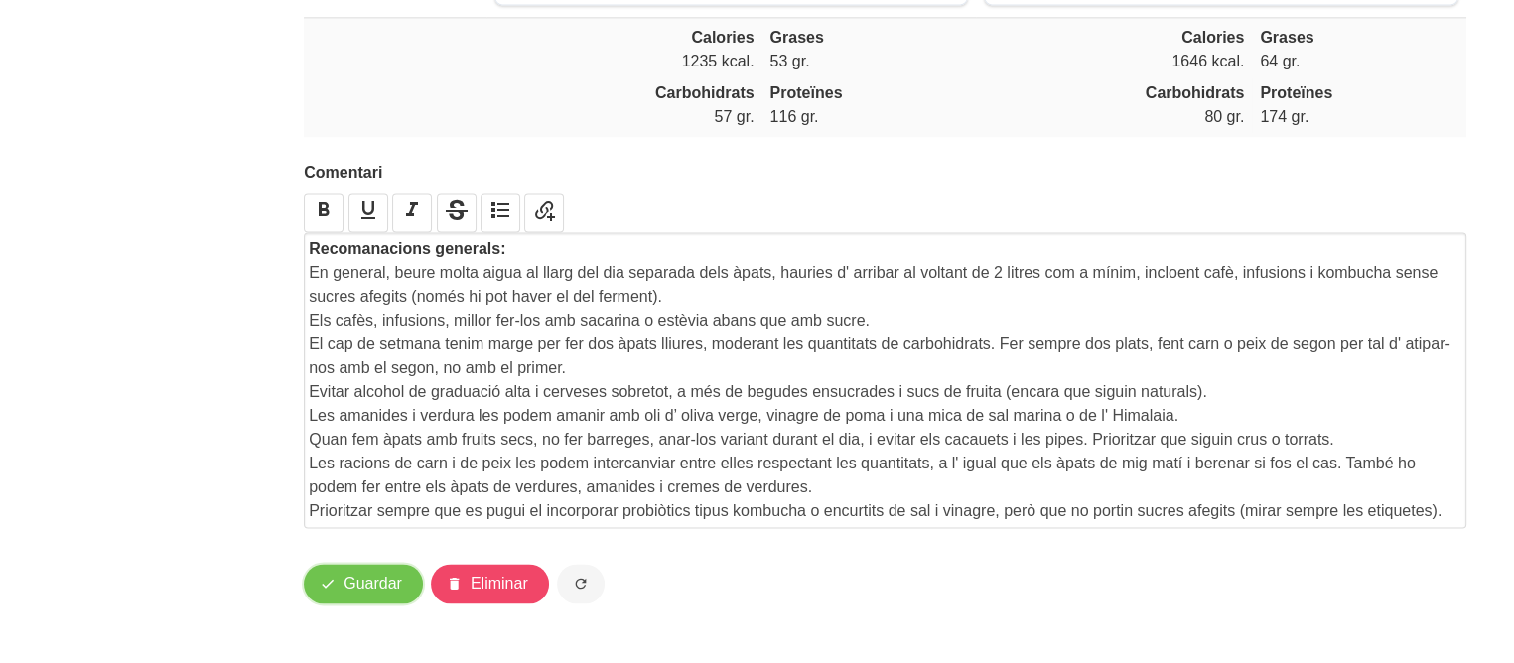
click at [340, 575] on button "Guardar" at bounding box center [363, 584] width 119 height 40
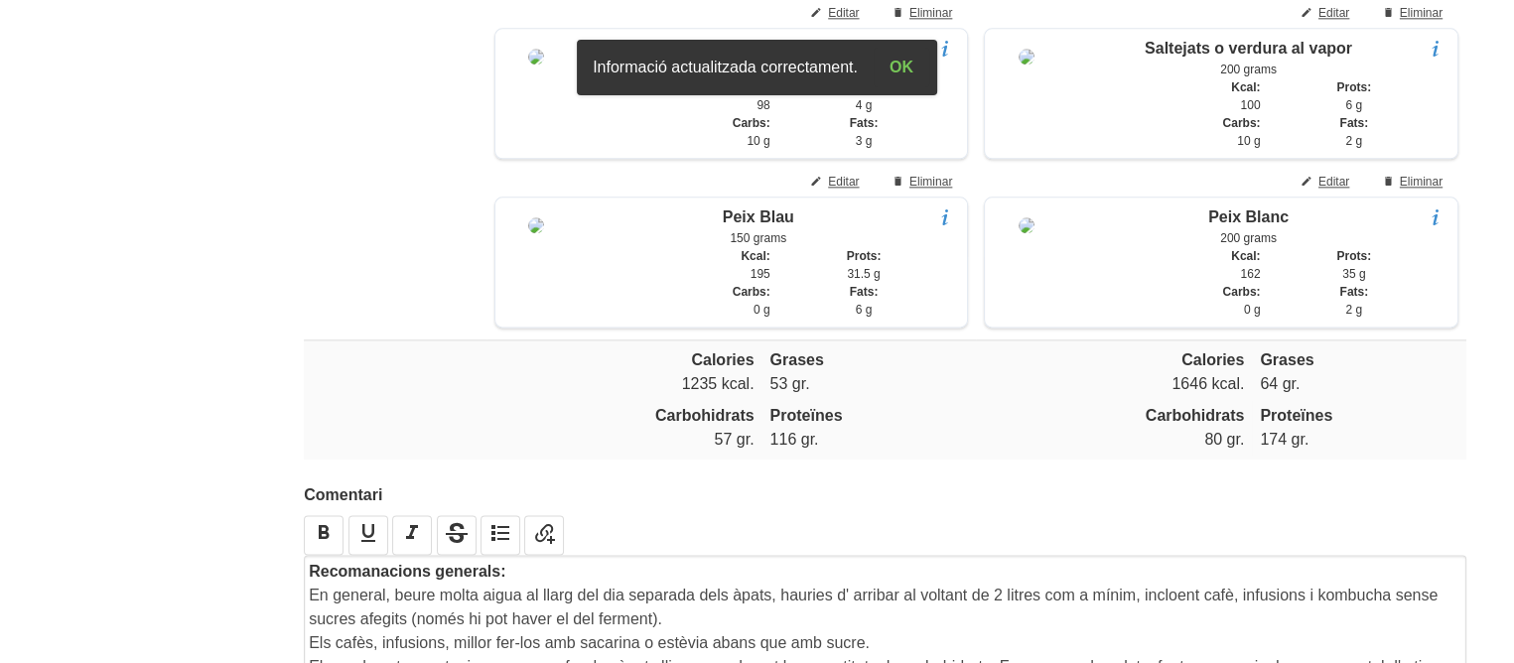
scroll to position [2515, 0]
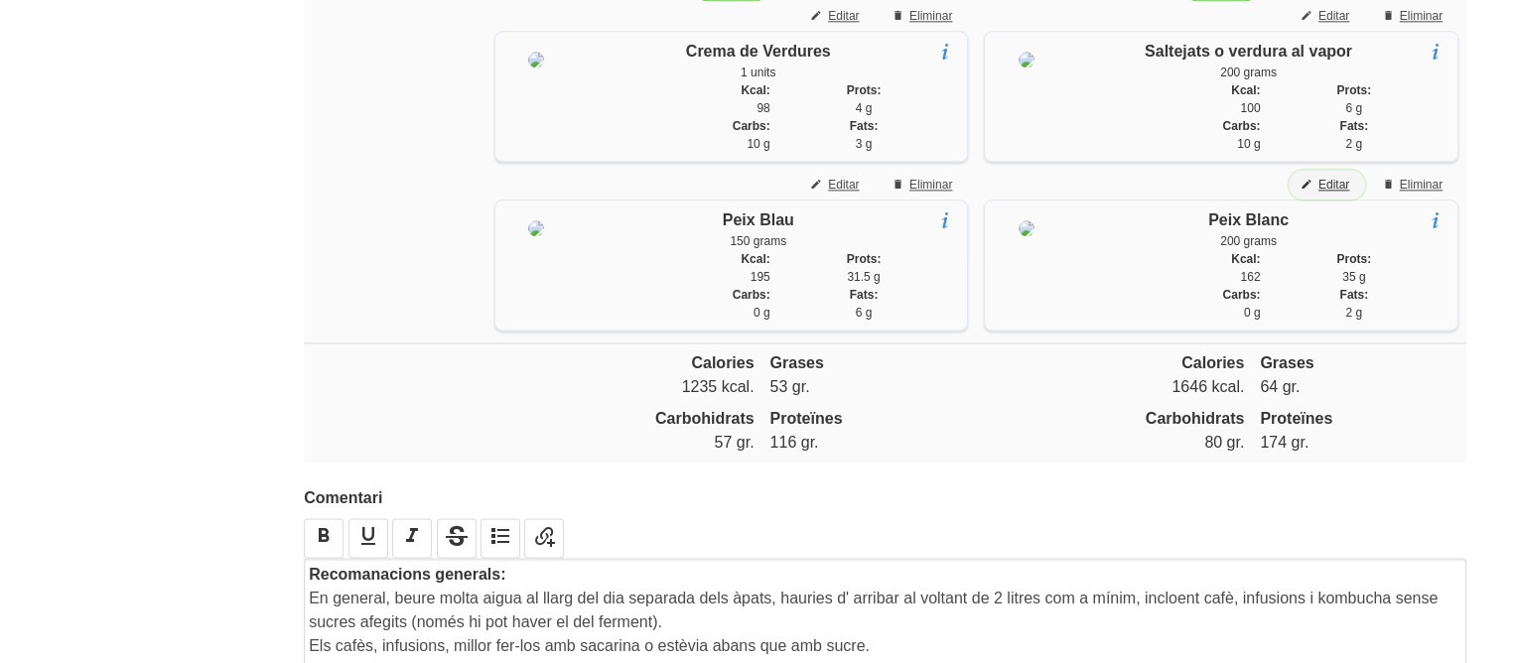
click at [1334, 194] on span "Editar" at bounding box center [1334, 185] width 31 height 18
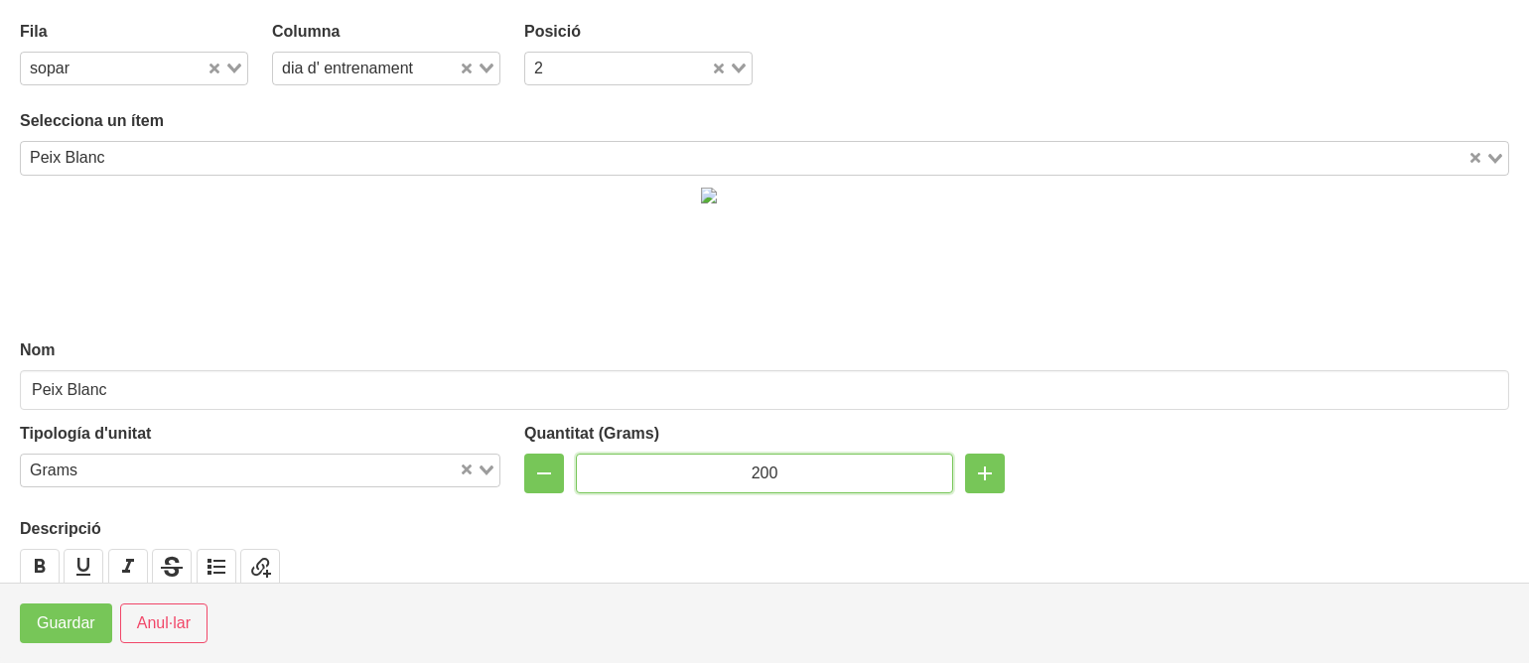
click at [759, 477] on input "200" at bounding box center [764, 474] width 377 height 40
type input "150"
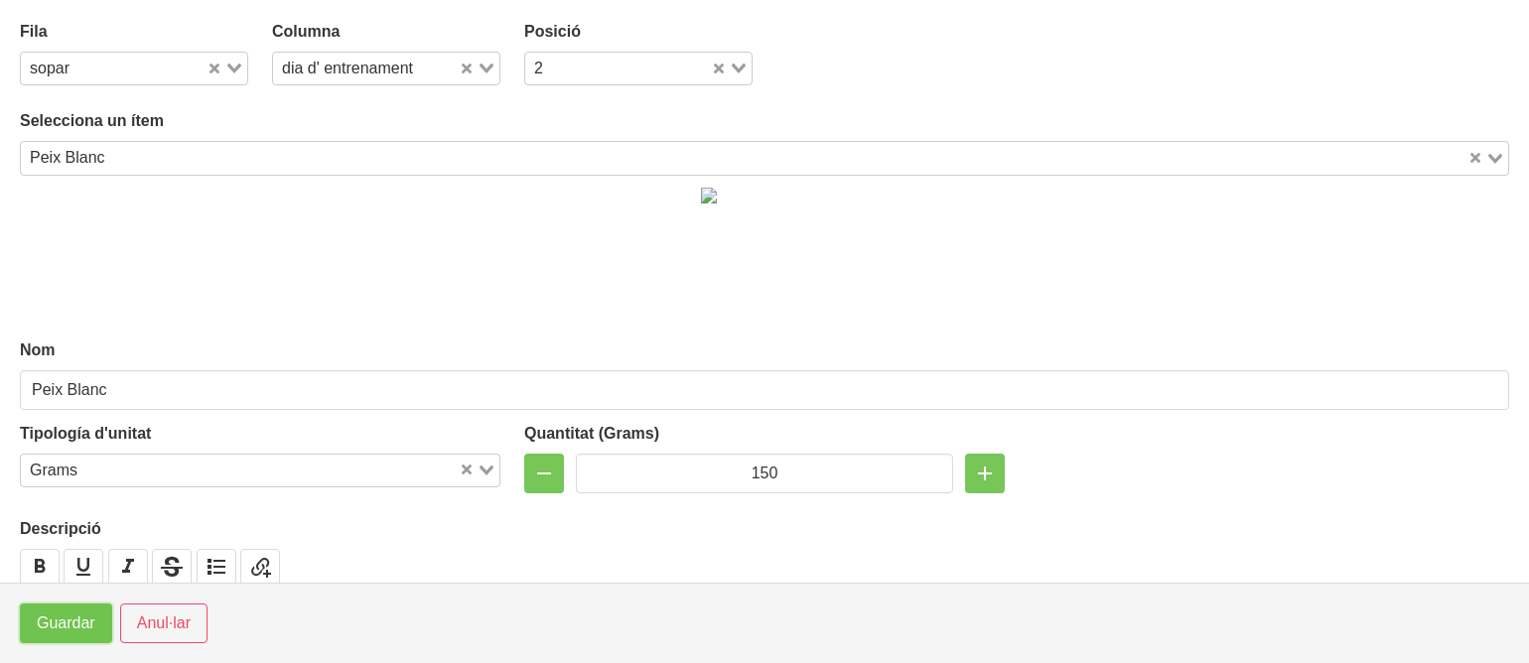
click at [77, 619] on span "Guardar" at bounding box center [66, 624] width 59 height 24
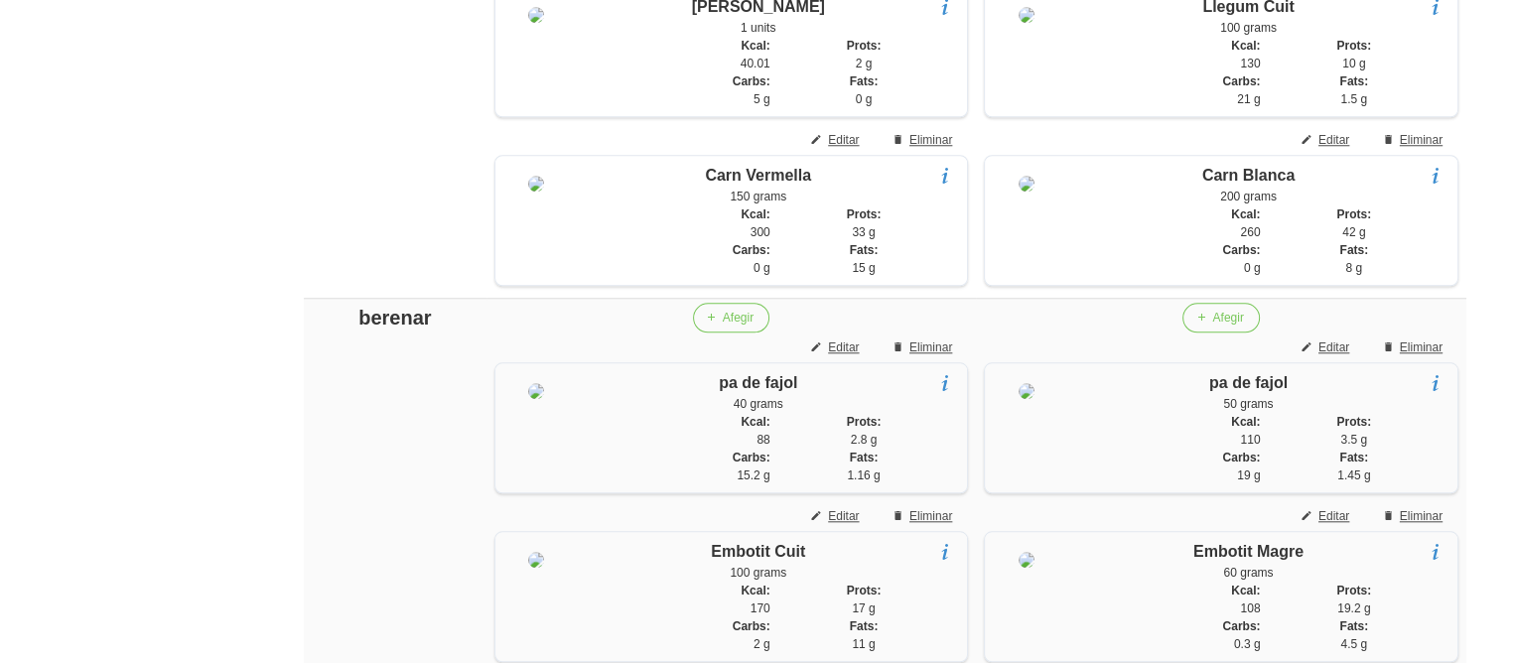
scroll to position [1800, 0]
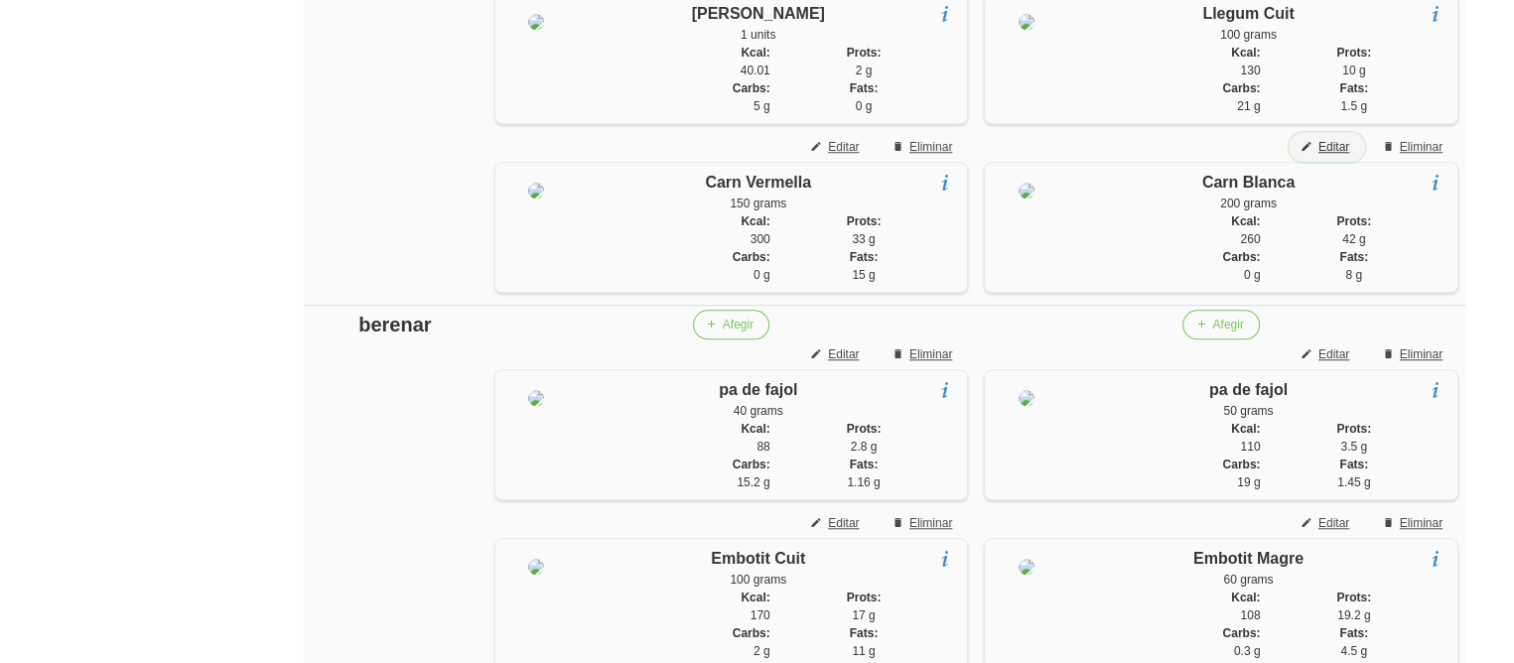
click at [1339, 156] on span "Editar" at bounding box center [1334, 147] width 31 height 18
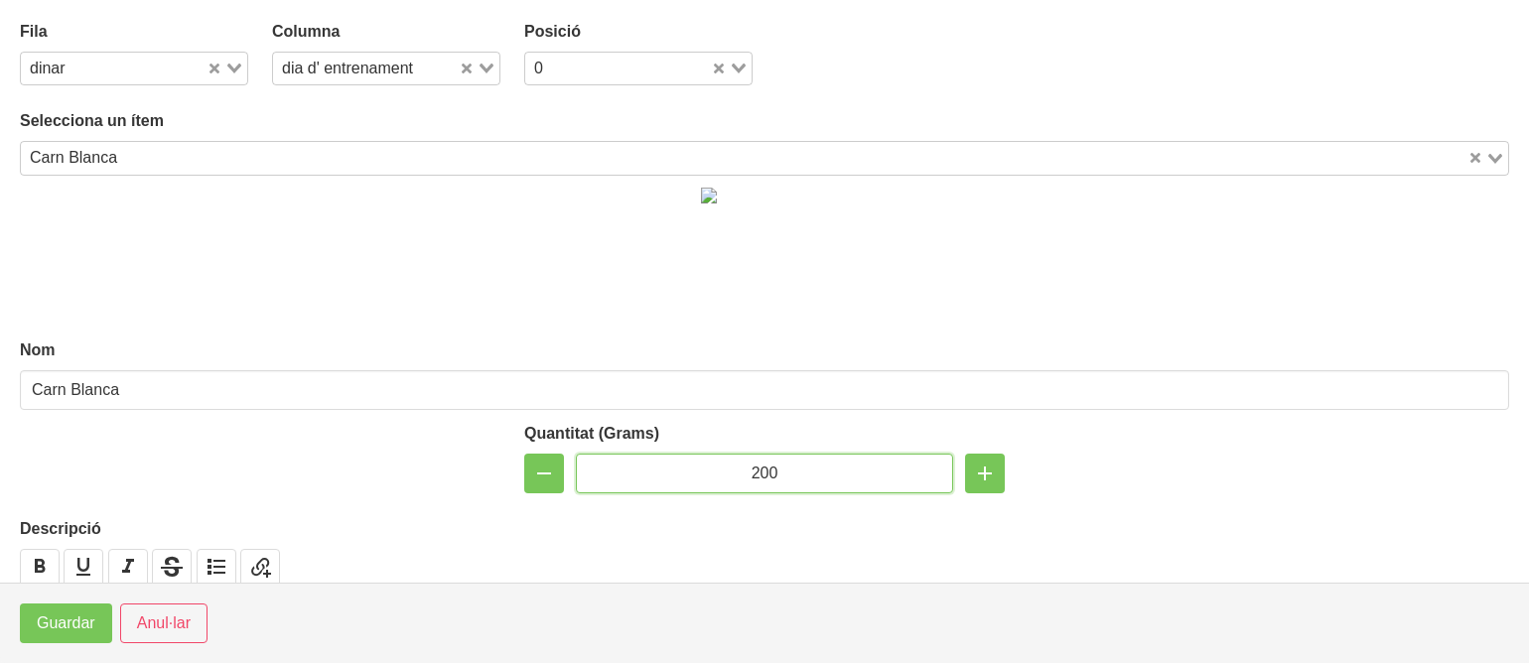
click at [749, 473] on input "200" at bounding box center [764, 474] width 377 height 40
type input "150"
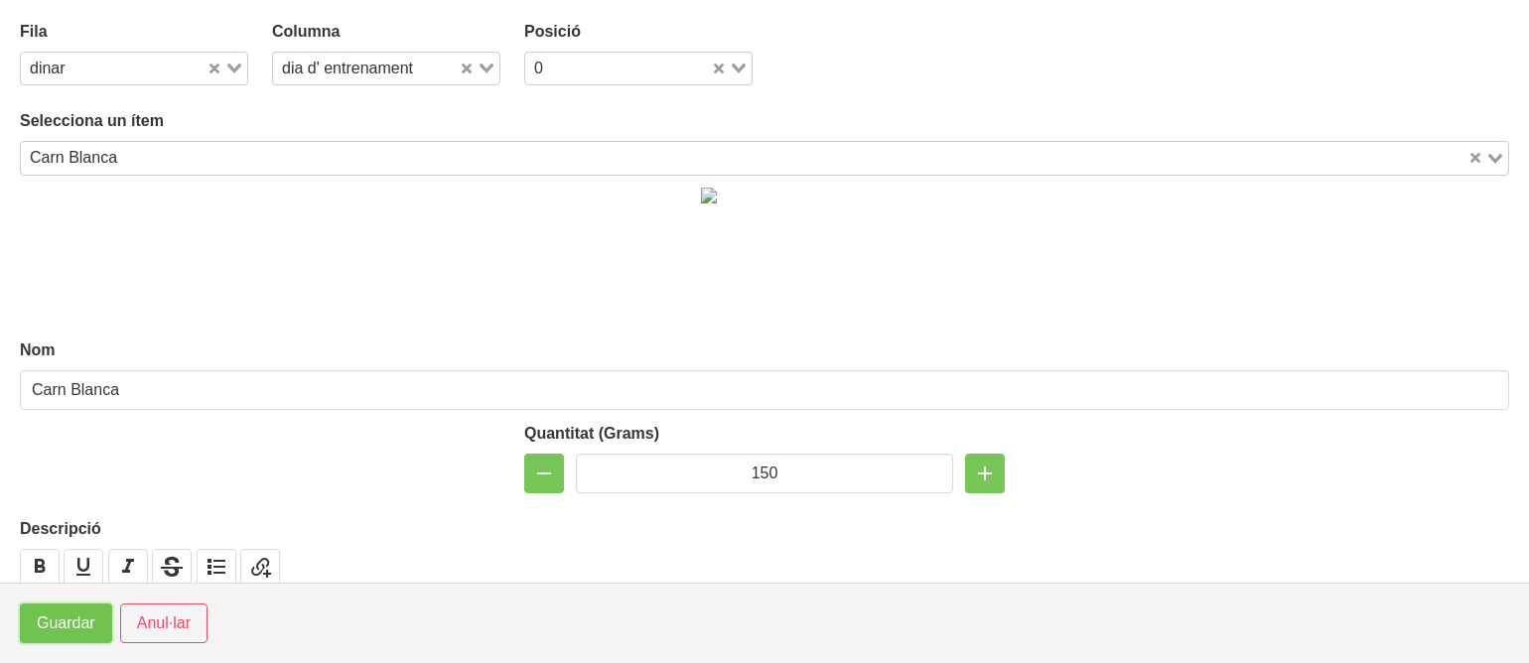
click at [45, 621] on span "Guardar" at bounding box center [66, 624] width 59 height 24
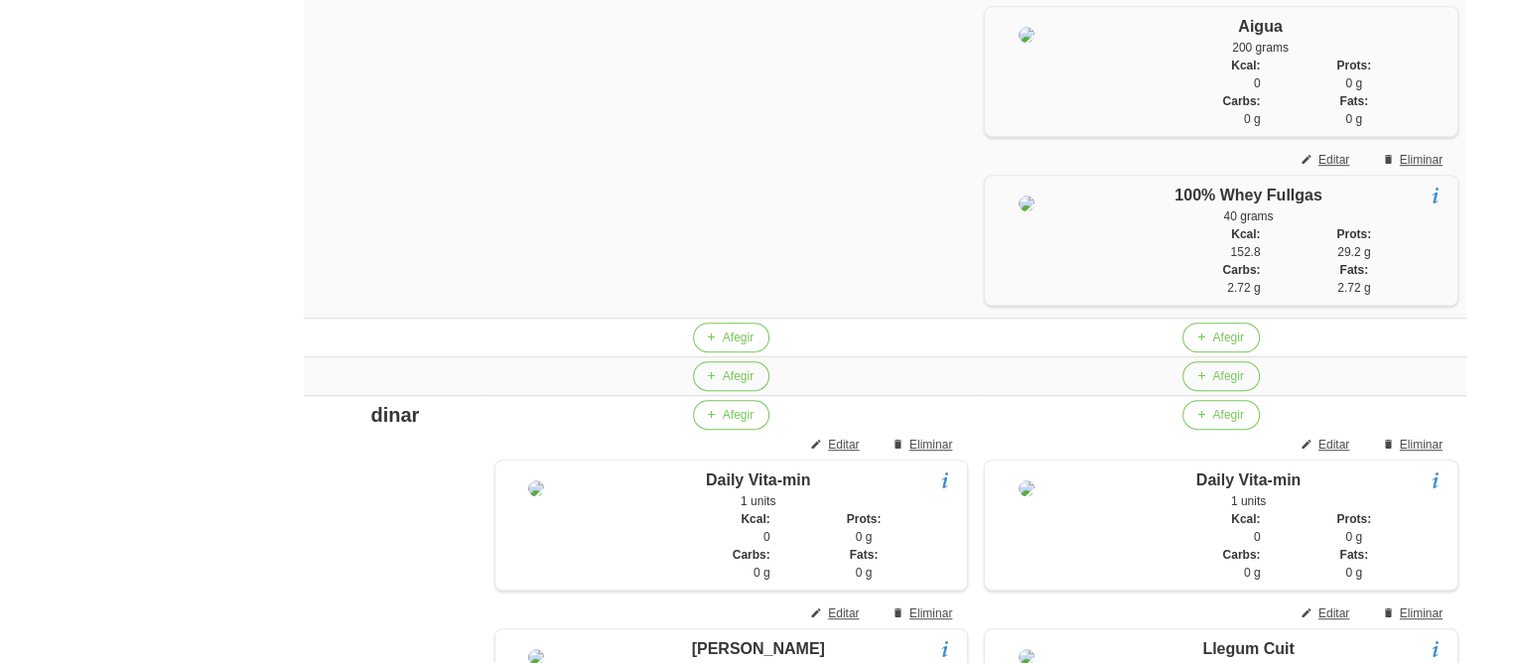
scroll to position [1125, 0]
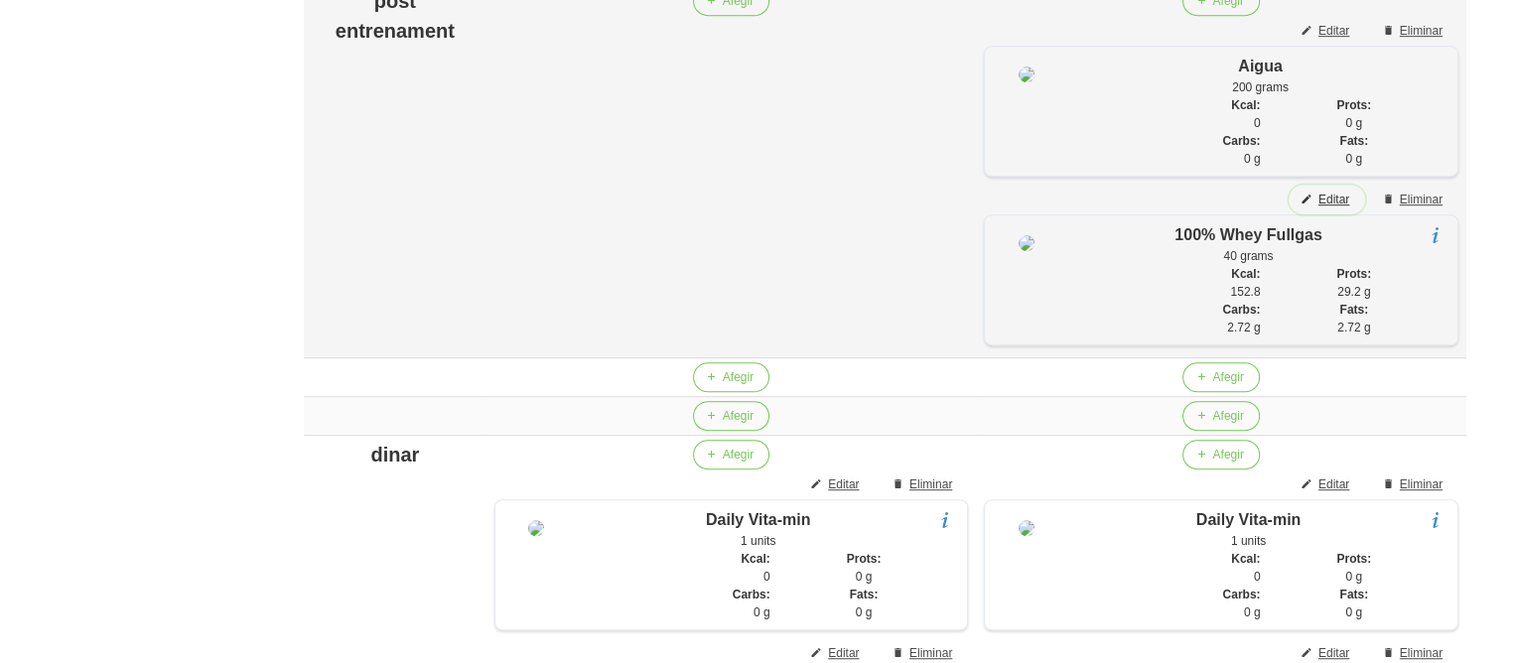
click at [1333, 209] on span "Editar" at bounding box center [1334, 200] width 31 height 18
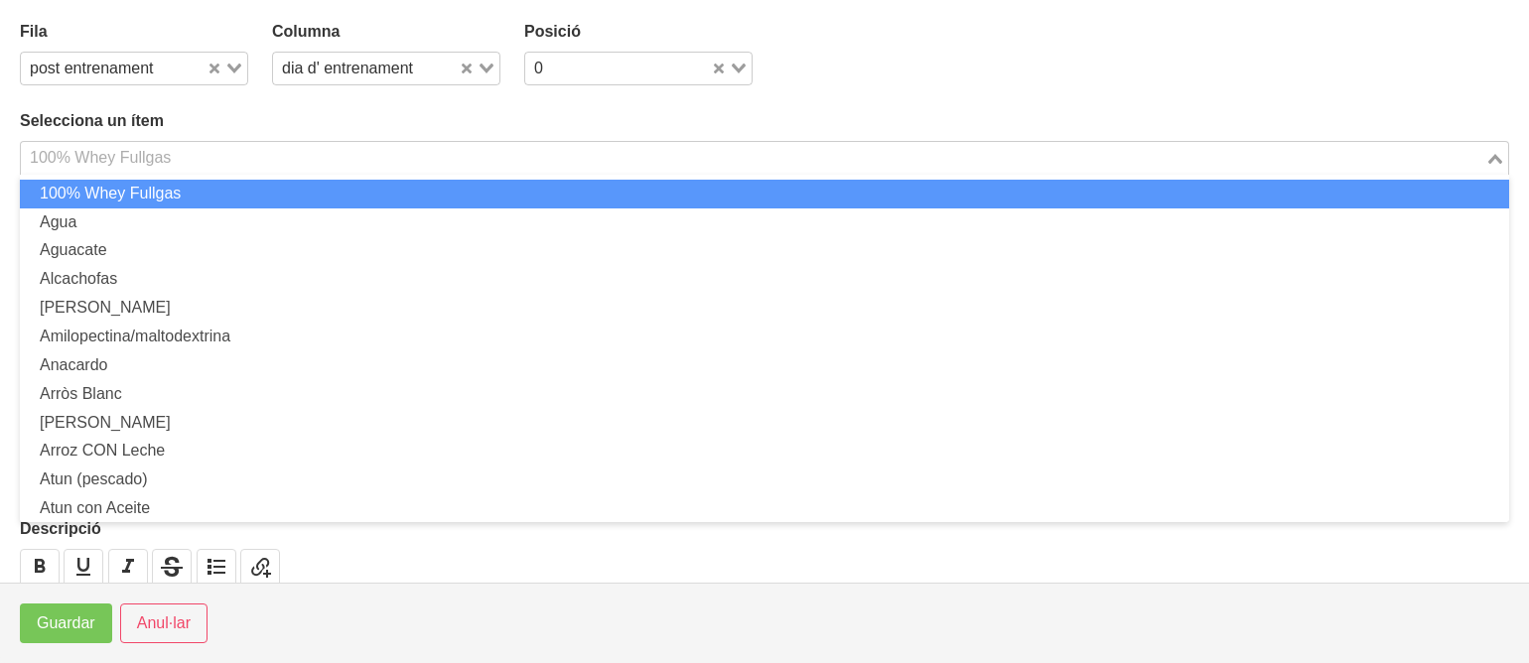
click at [83, 165] on div "100% Whey Fullgas" at bounding box center [753, 156] width 1465 height 28
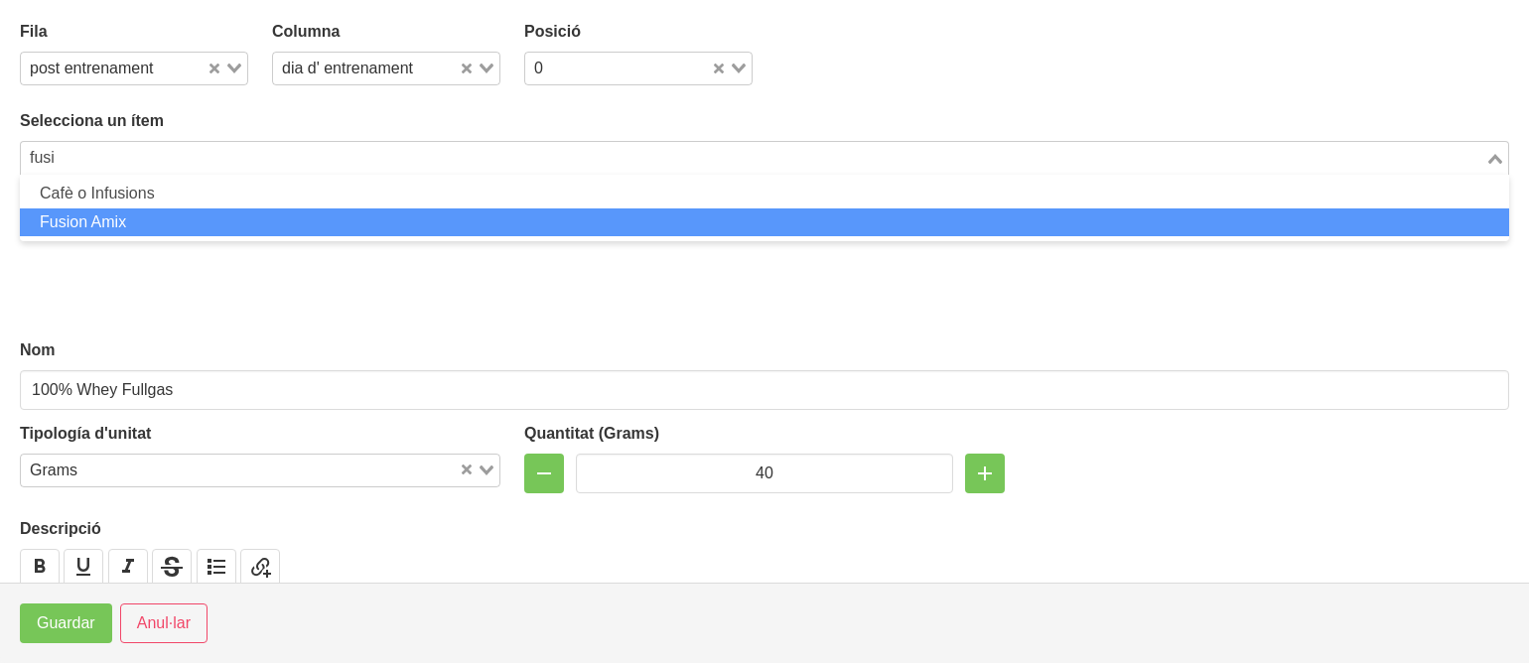
click at [98, 215] on li "Fusion Amix" at bounding box center [765, 223] width 1490 height 29
type input "fusi"
type input "Fusion Amix"
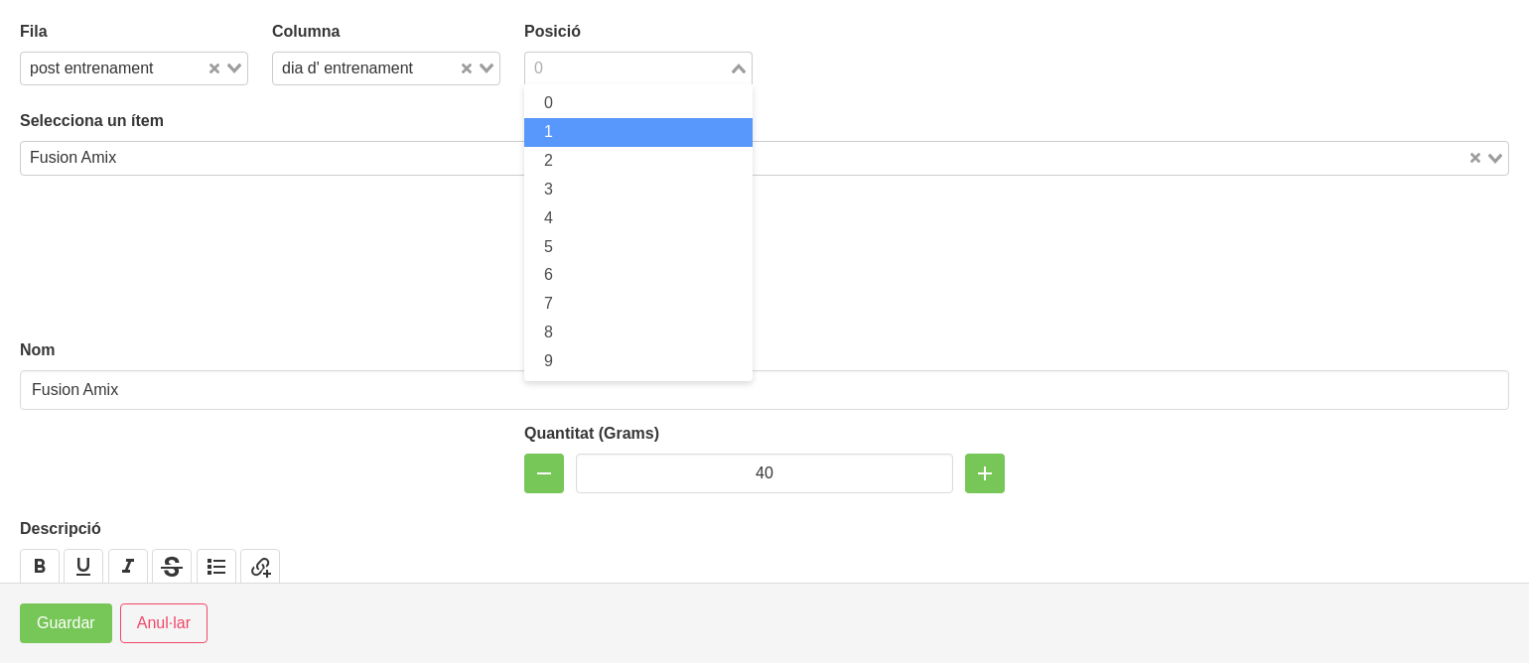
drag, startPoint x: 563, startPoint y: 70, endPoint x: 551, endPoint y: 136, distance: 67.6
click at [551, 85] on div "0 Loading... 0 1 2 3 4 5 6 7 8 9" at bounding box center [638, 69] width 228 height 34
click at [551, 136] on li "1" at bounding box center [638, 132] width 228 height 29
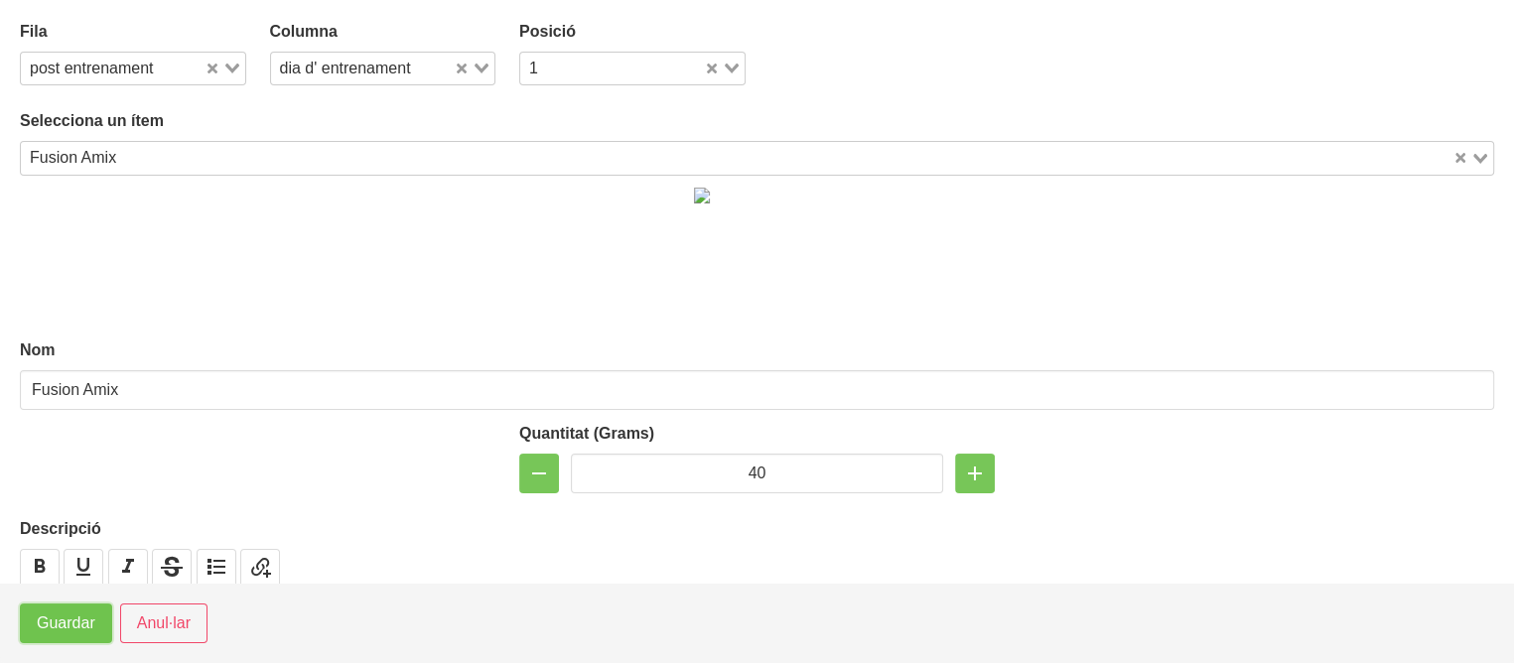
click at [79, 626] on span "Guardar" at bounding box center [66, 624] width 59 height 24
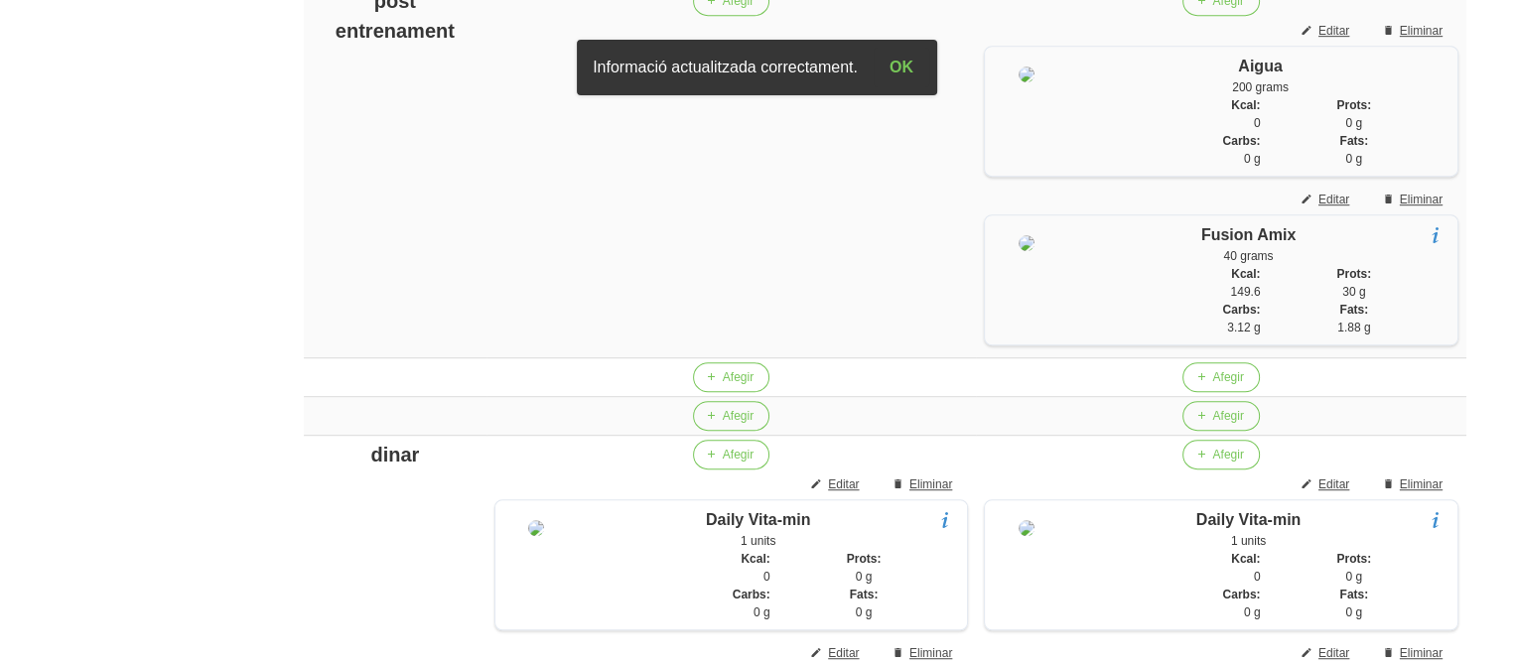
click at [116, 320] on aside "General Dashboard Seccions Clients Administradors Comunicacions Esdeveniments A…" at bounding box center [116, 653] width 256 height 3451
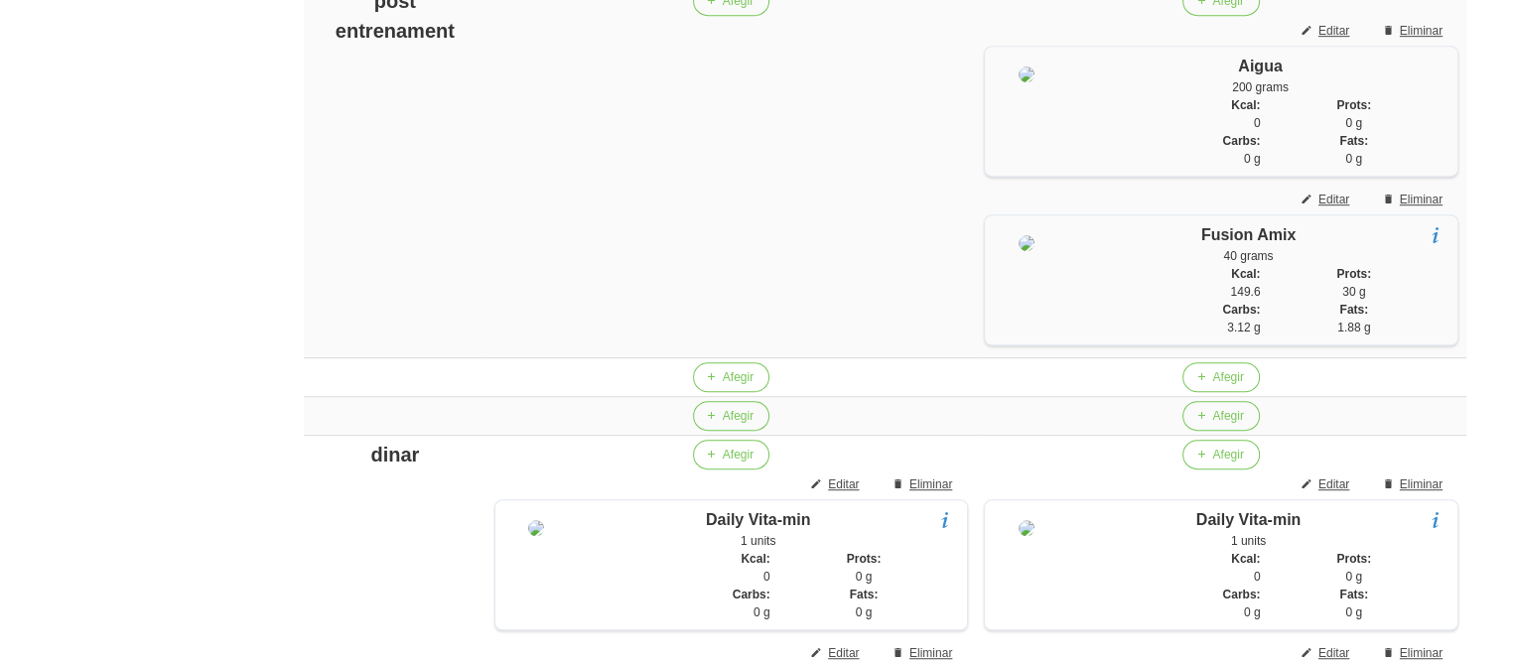
click at [184, 250] on aside "General Dashboard Seccions Clients Administradors Comunicacions Esdeveniments A…" at bounding box center [116, 653] width 256 height 3451
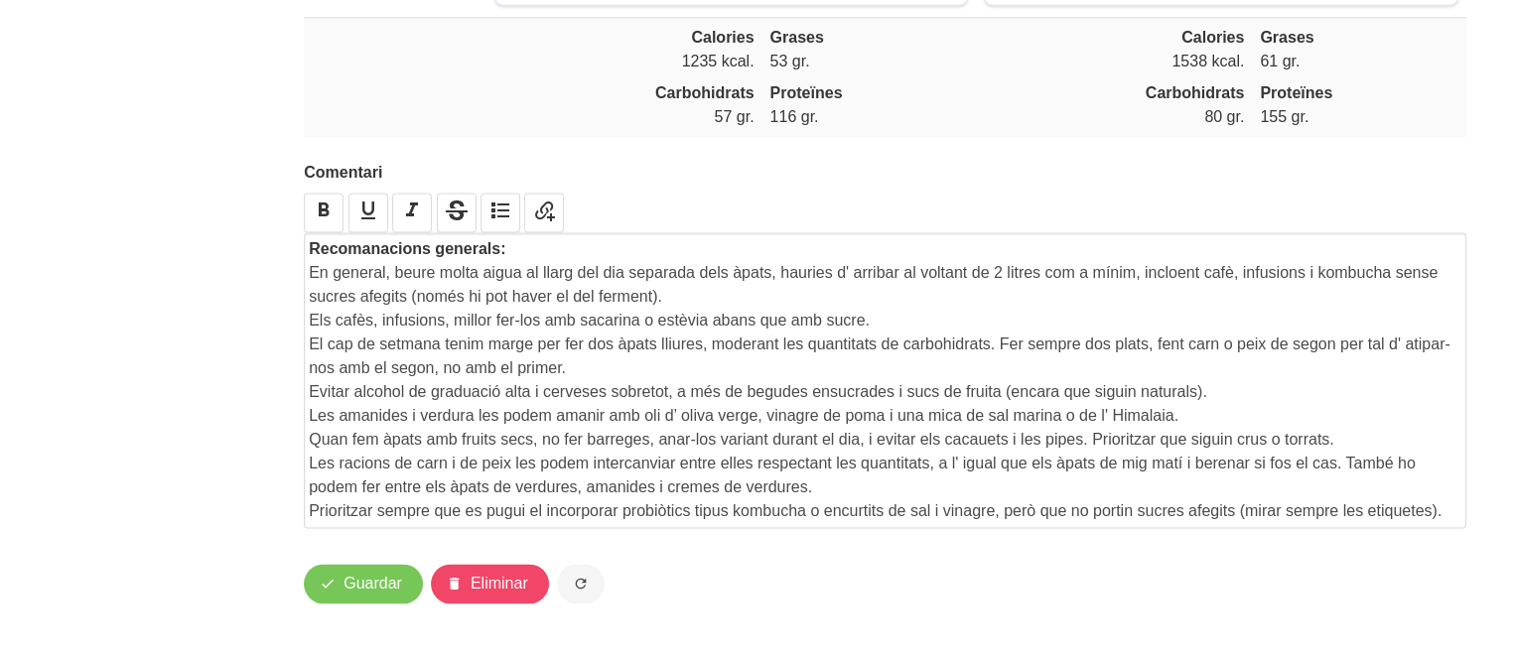
scroll to position [2889, 0]
click at [1429, 494] on p "Les racions de carn i de peix les podem intercanviar entre elles respectant les…" at bounding box center [885, 476] width 1153 height 48
click at [1362, 452] on p "Quan fem àpats amb fruits secs, no fer barreges, anar-los variant durant el dia…" at bounding box center [885, 440] width 1153 height 24
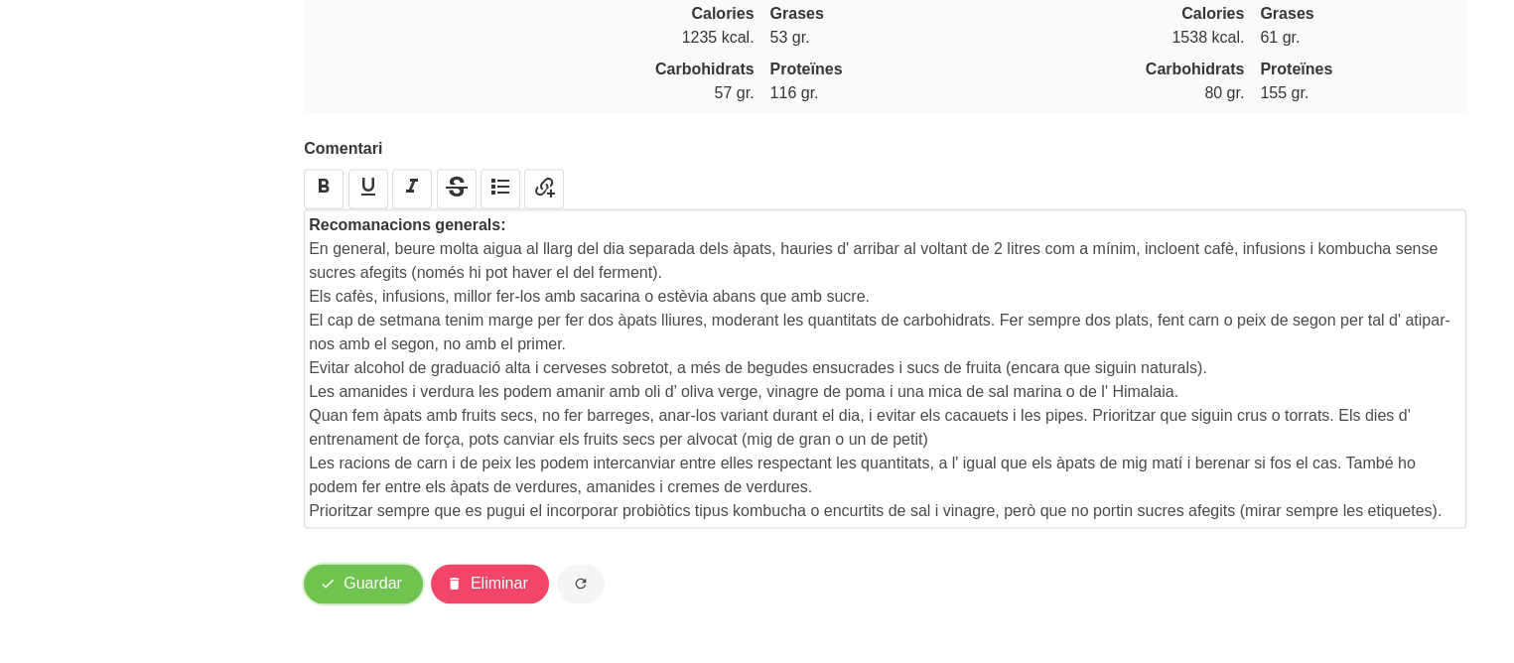
click at [379, 596] on span "Guardar" at bounding box center [373, 584] width 59 height 24
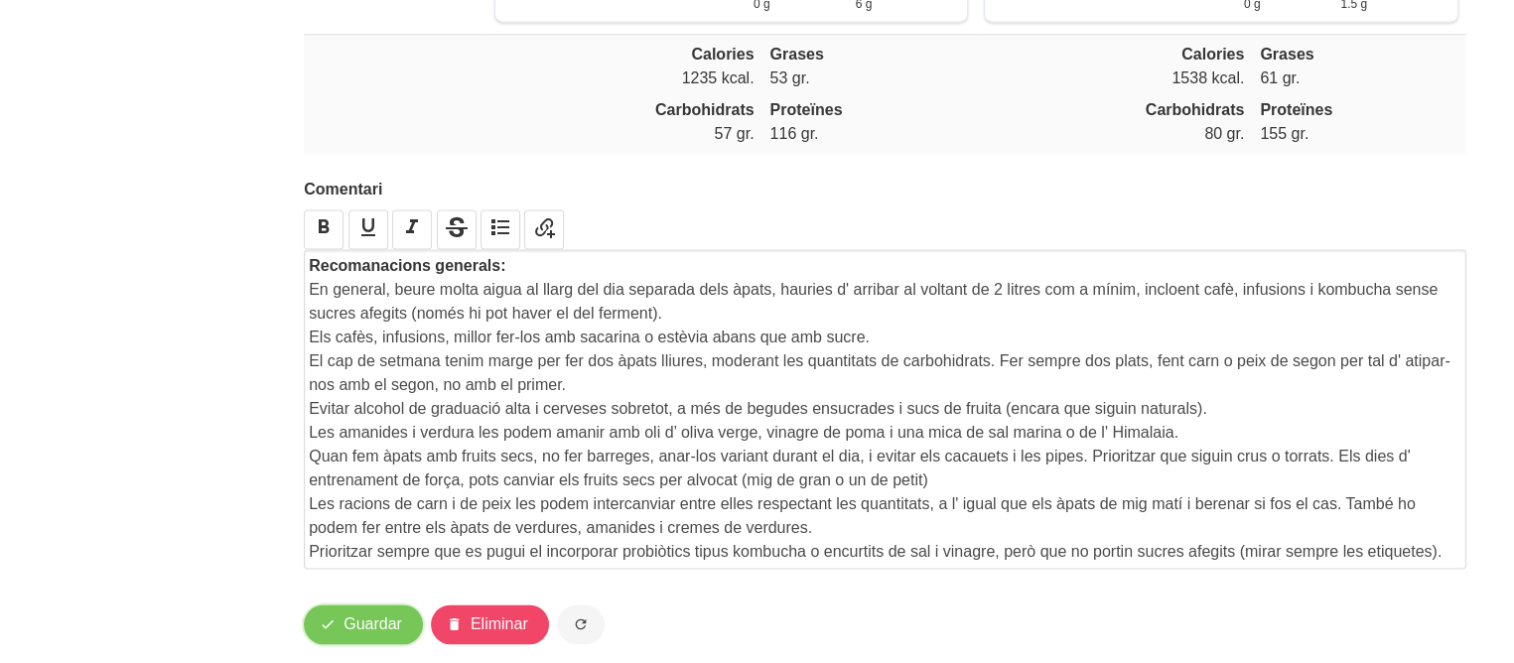
scroll to position [2936, 0]
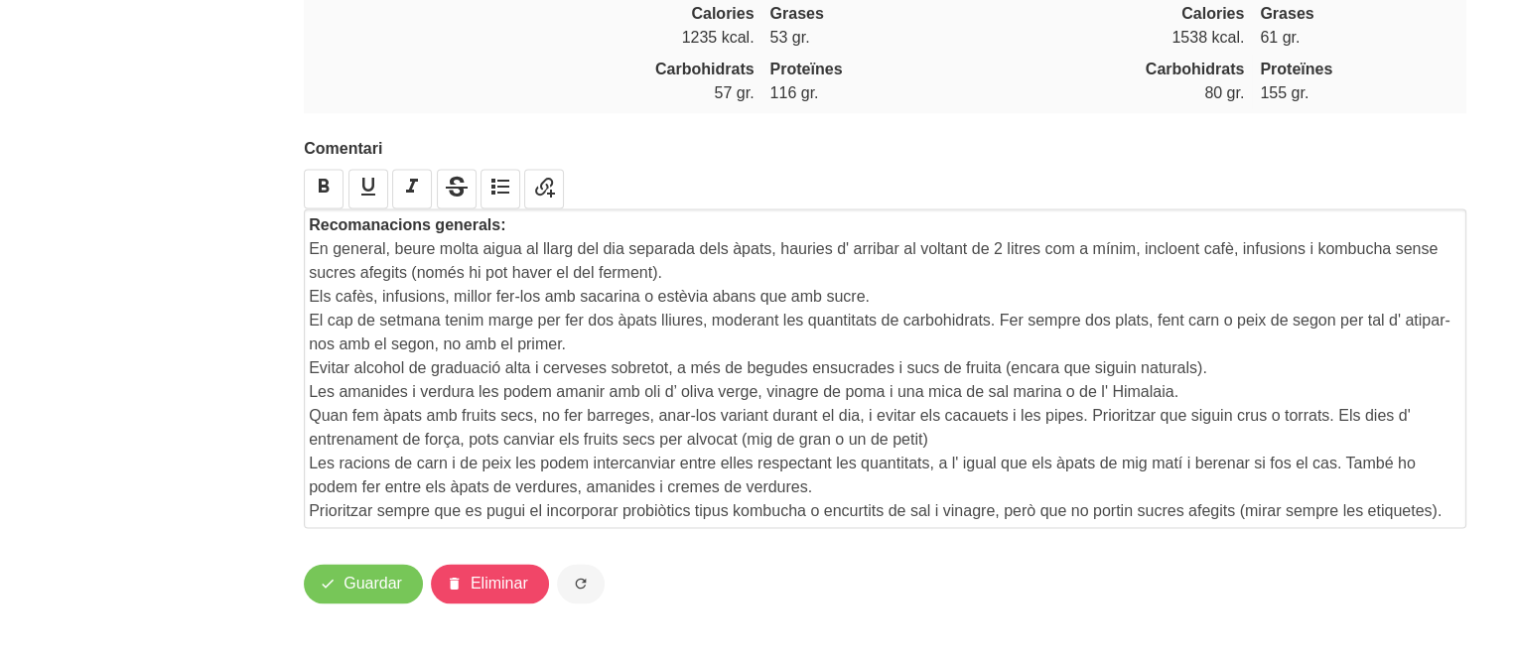
click at [1446, 517] on p "Prioritzar sempre que es pugui el incorporar probiòtics tipus kombucha o encurt…" at bounding box center [885, 512] width 1153 height 24
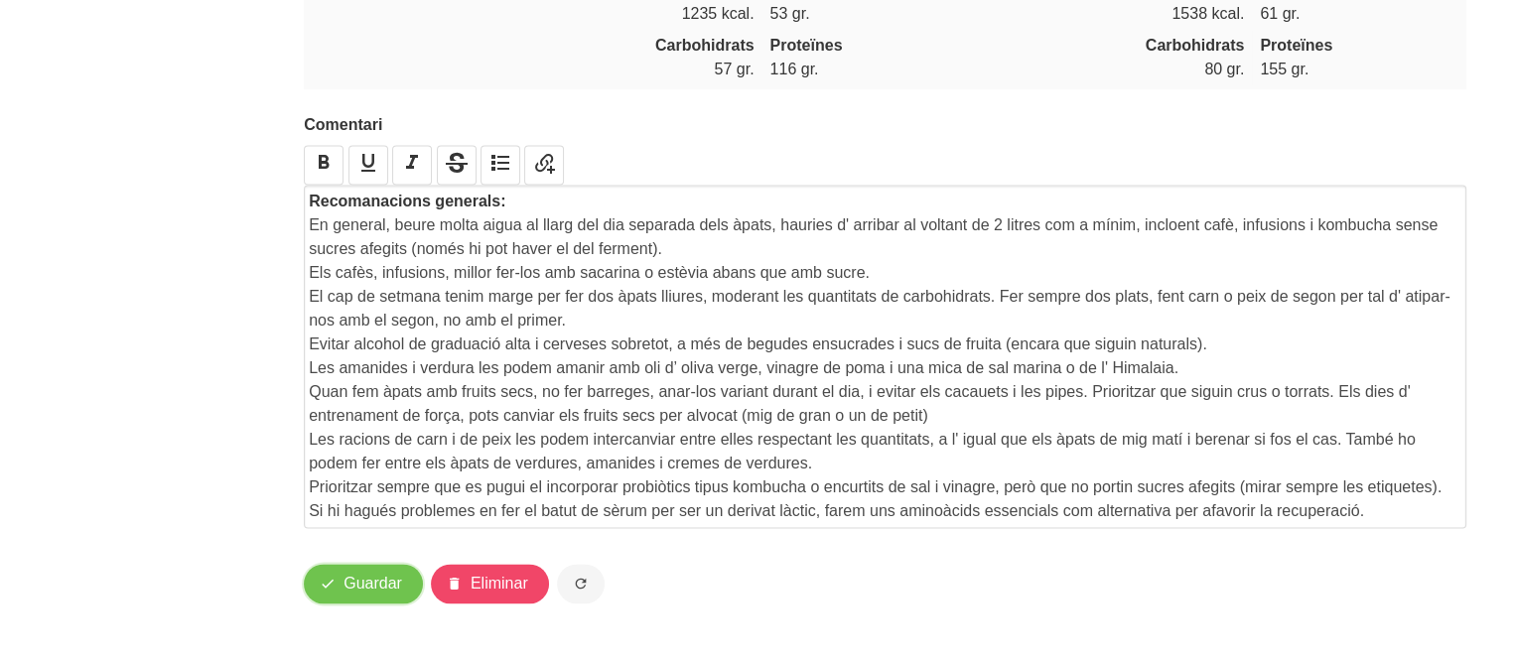
click at [353, 596] on span "Guardar" at bounding box center [373, 584] width 59 height 24
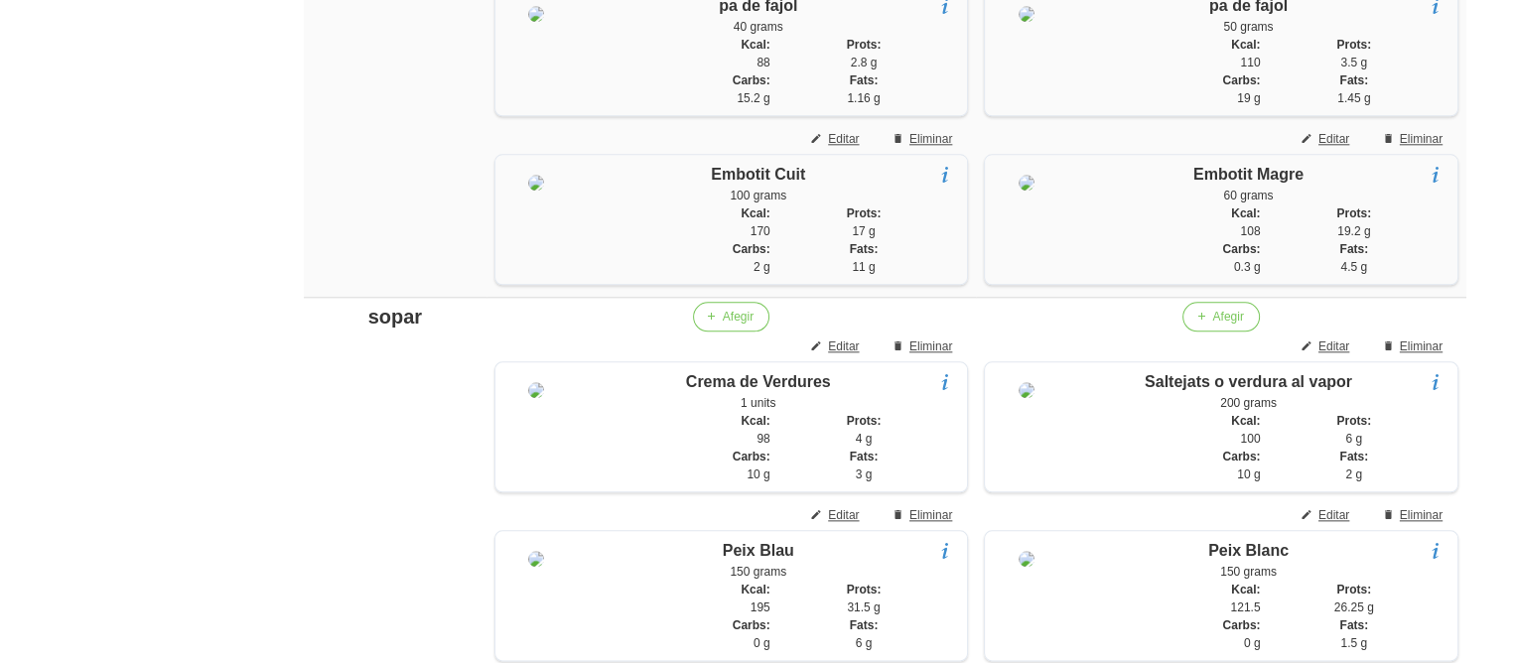
scroll to position [2176, 0]
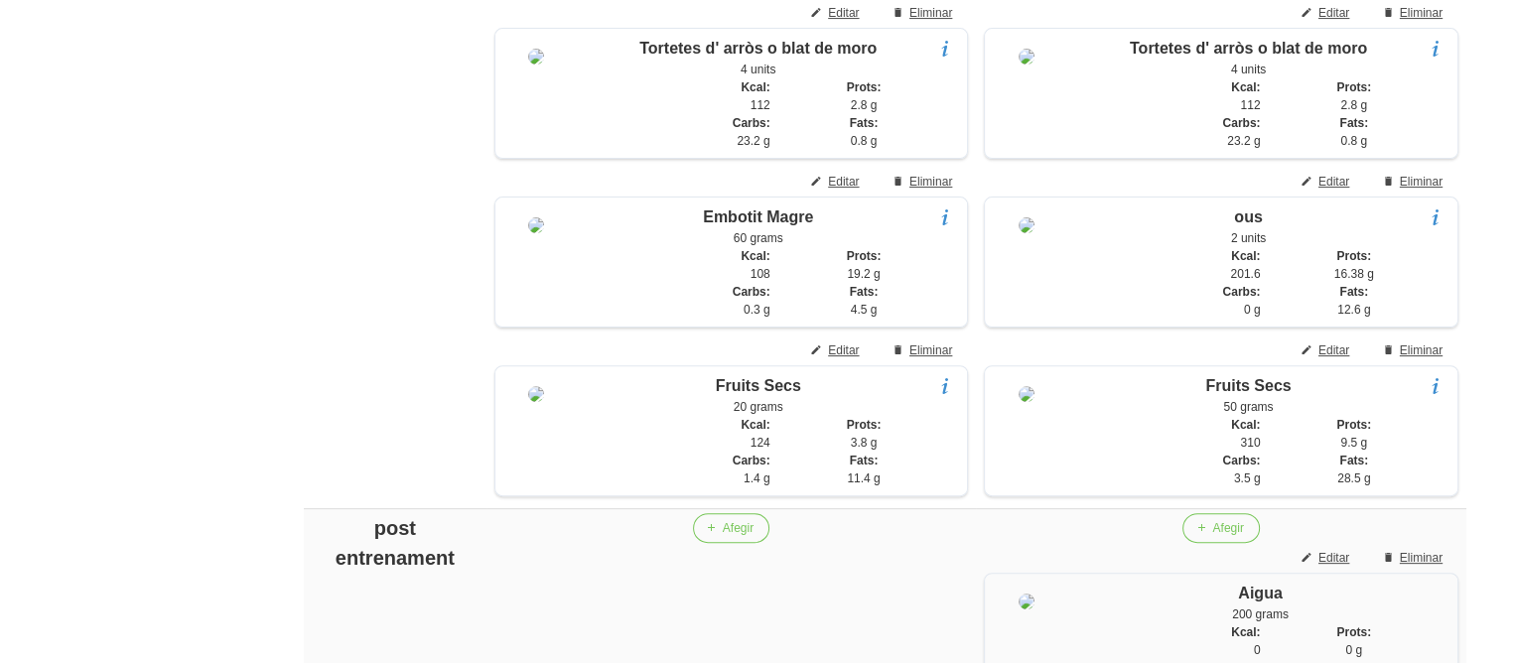
scroll to position [593, 0]
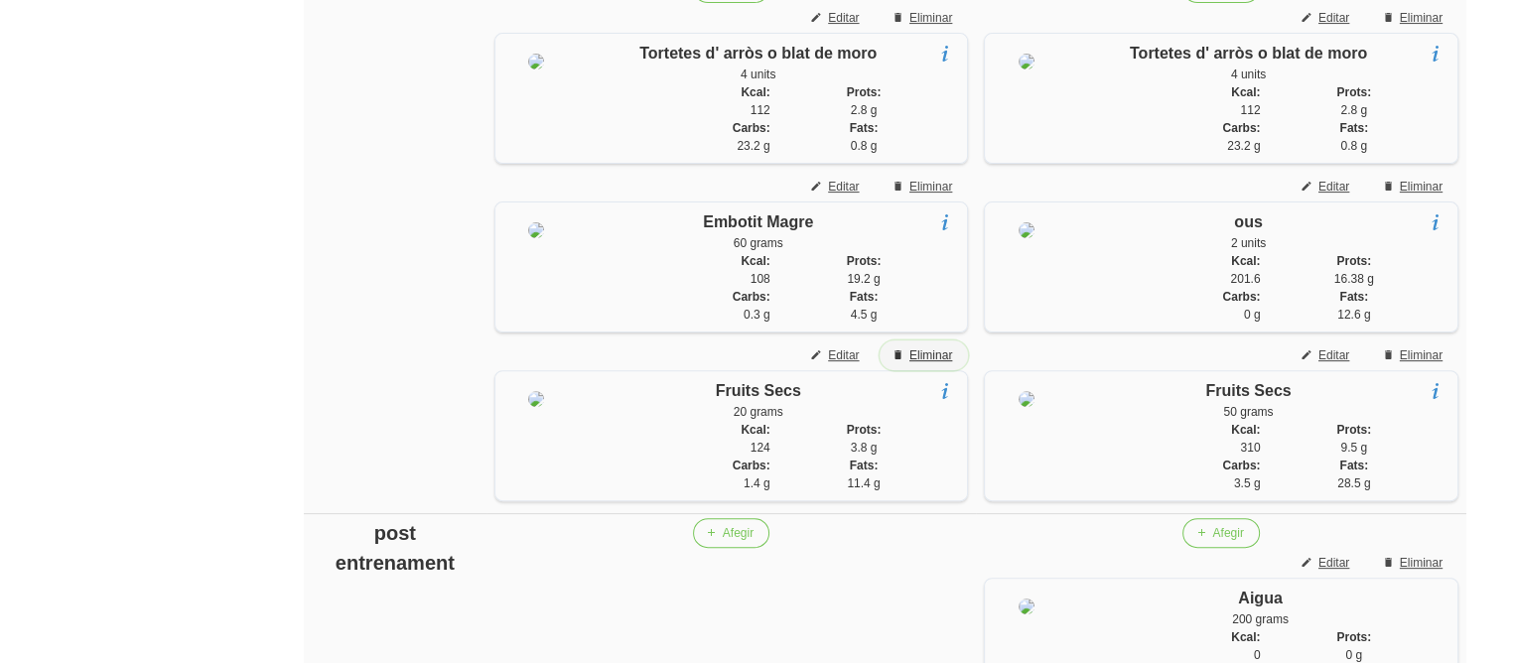
click at [941, 364] on span "Eliminar" at bounding box center [931, 356] width 43 height 18
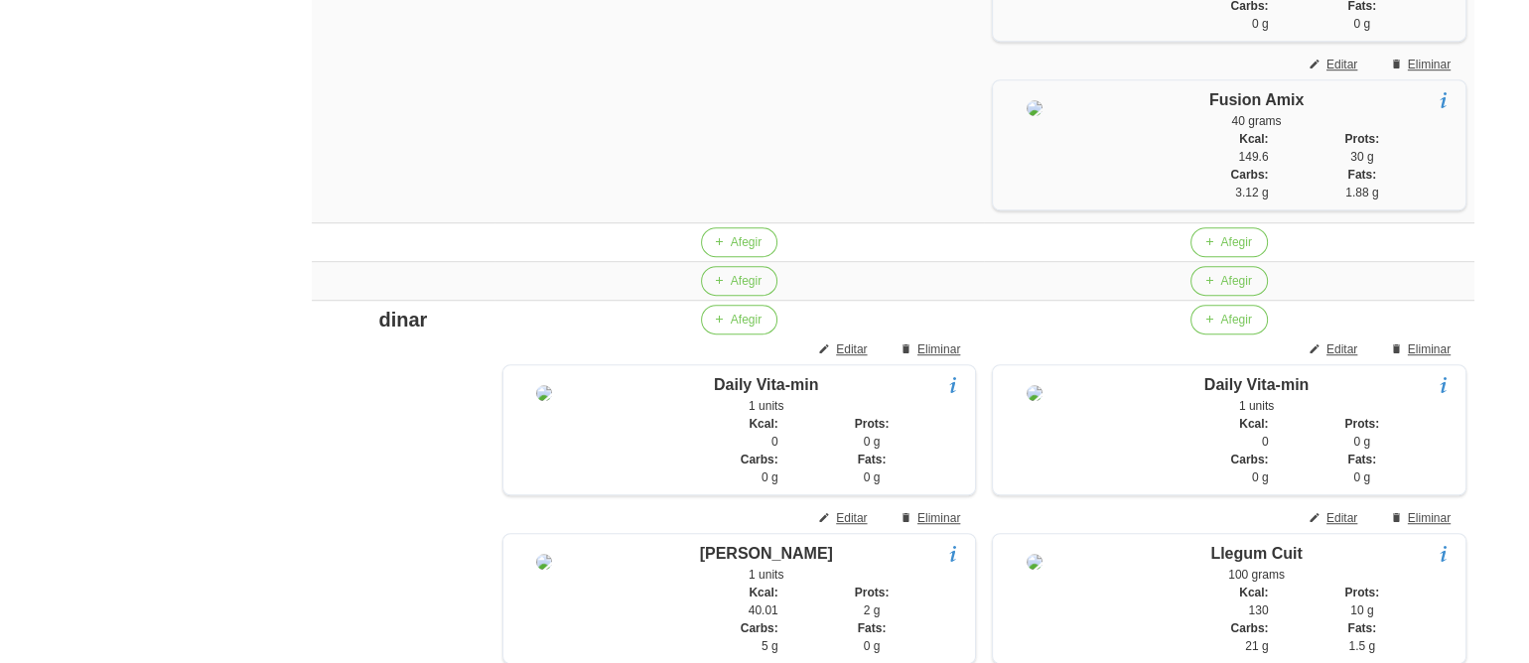
scroll to position [1340, 0]
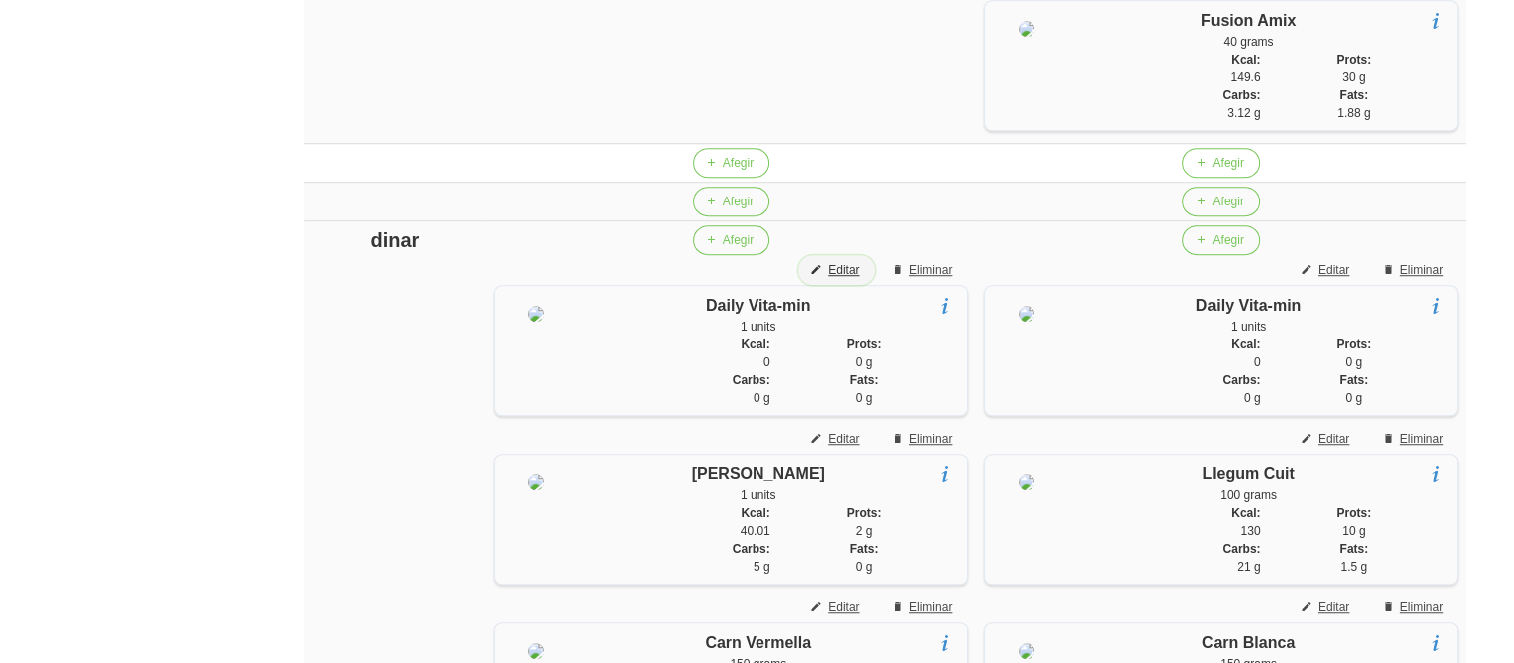
click at [846, 277] on span "Editar" at bounding box center [843, 270] width 31 height 18
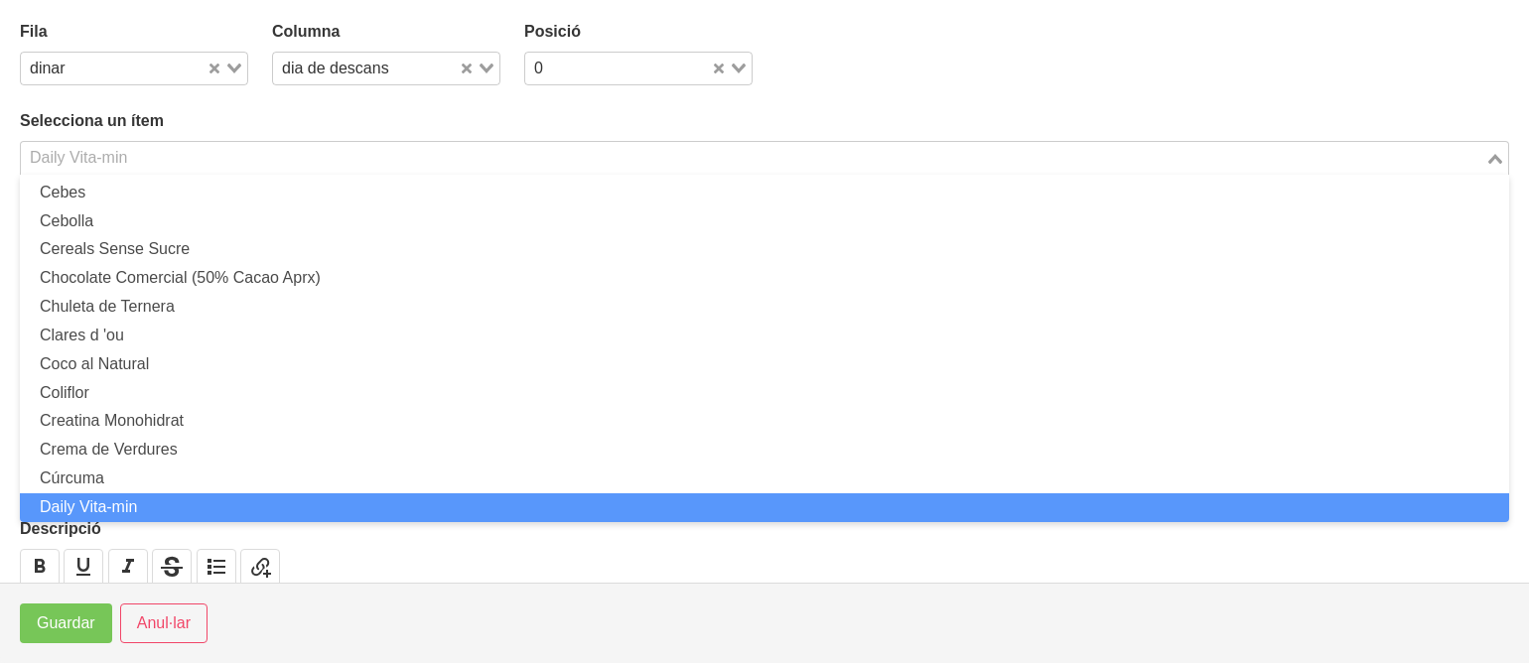
click at [359, 163] on input "Search for option" at bounding box center [753, 158] width 1461 height 24
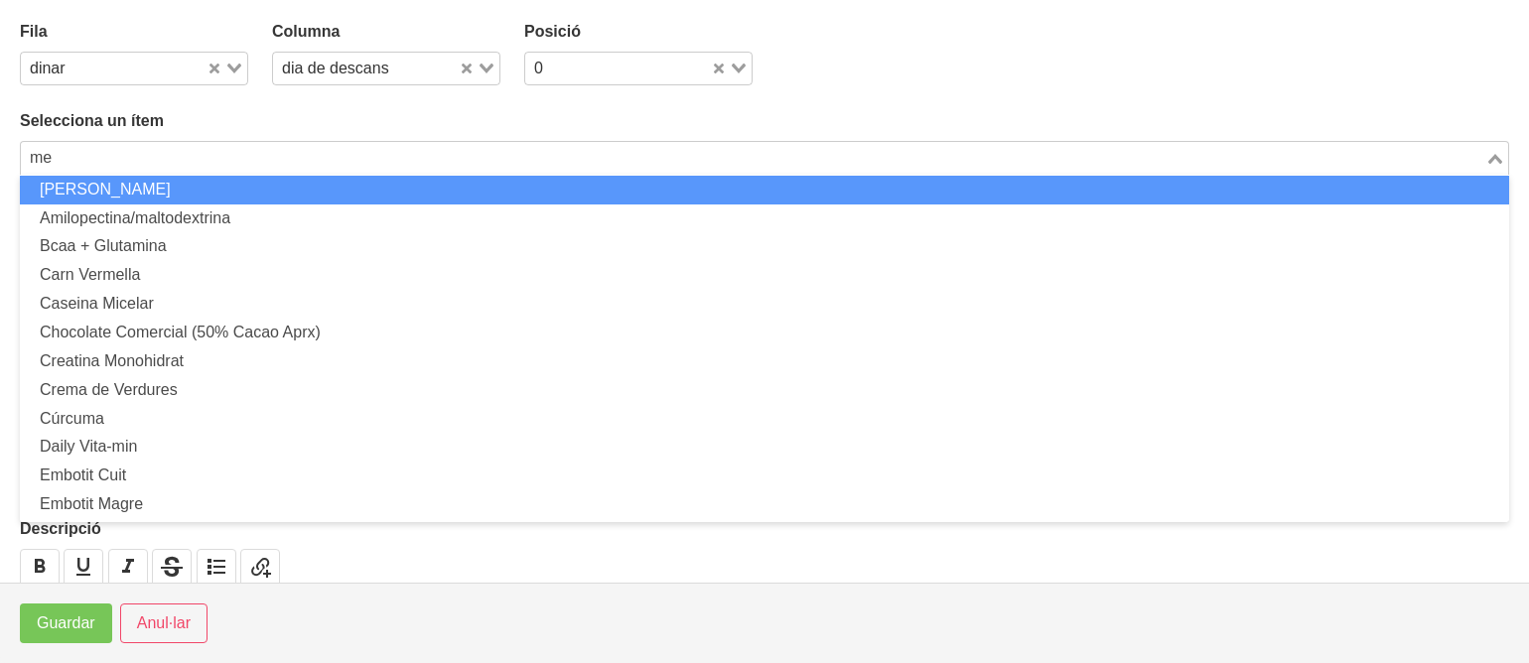
scroll to position [0, 0]
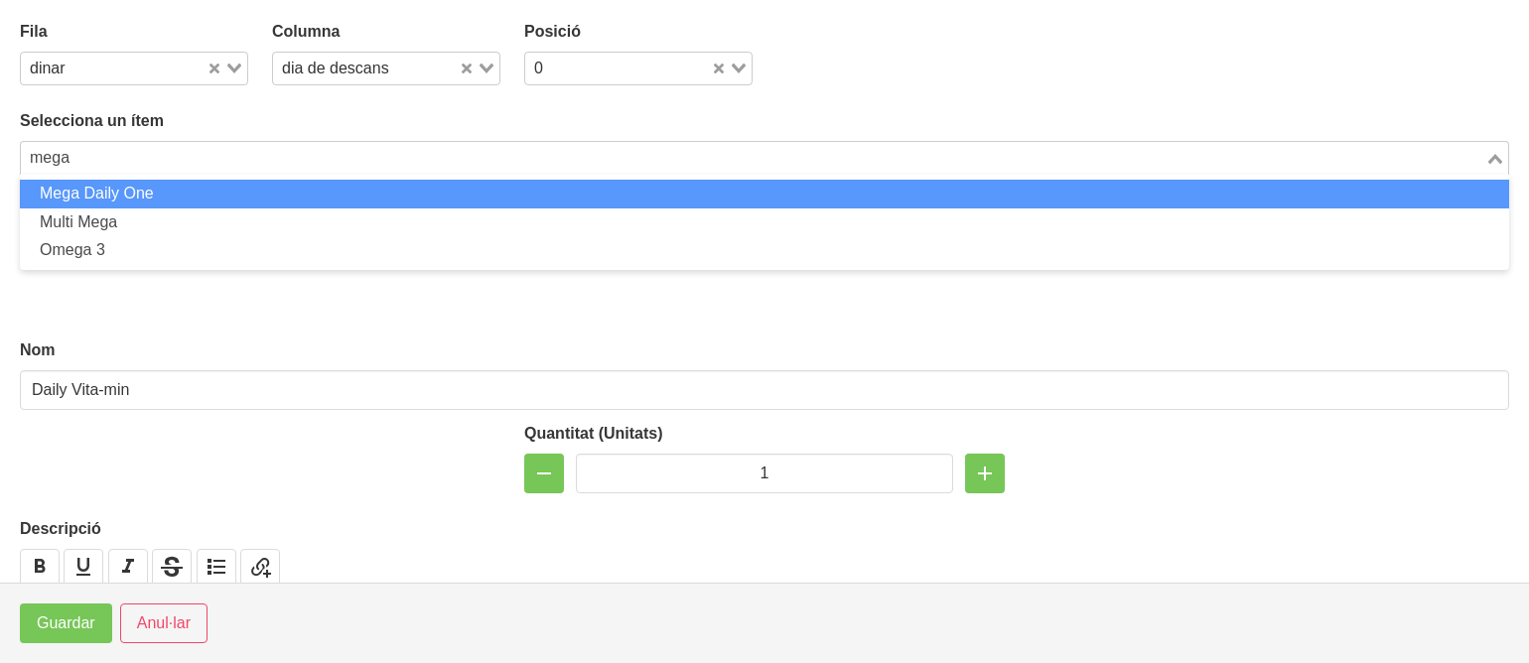
click at [293, 188] on li "Mega Daily One" at bounding box center [765, 194] width 1490 height 29
type input "mega"
type input "Mega Daily One"
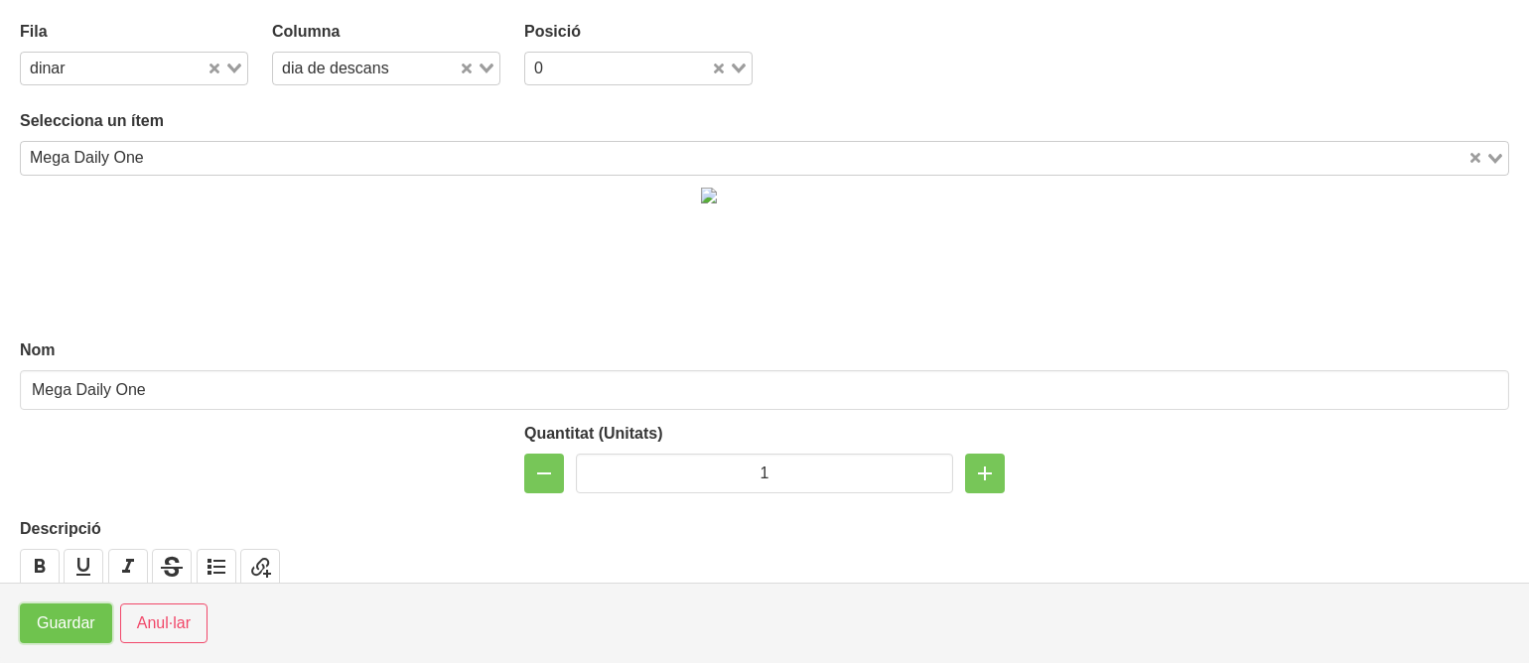
click at [52, 615] on span "Guardar" at bounding box center [66, 624] width 59 height 24
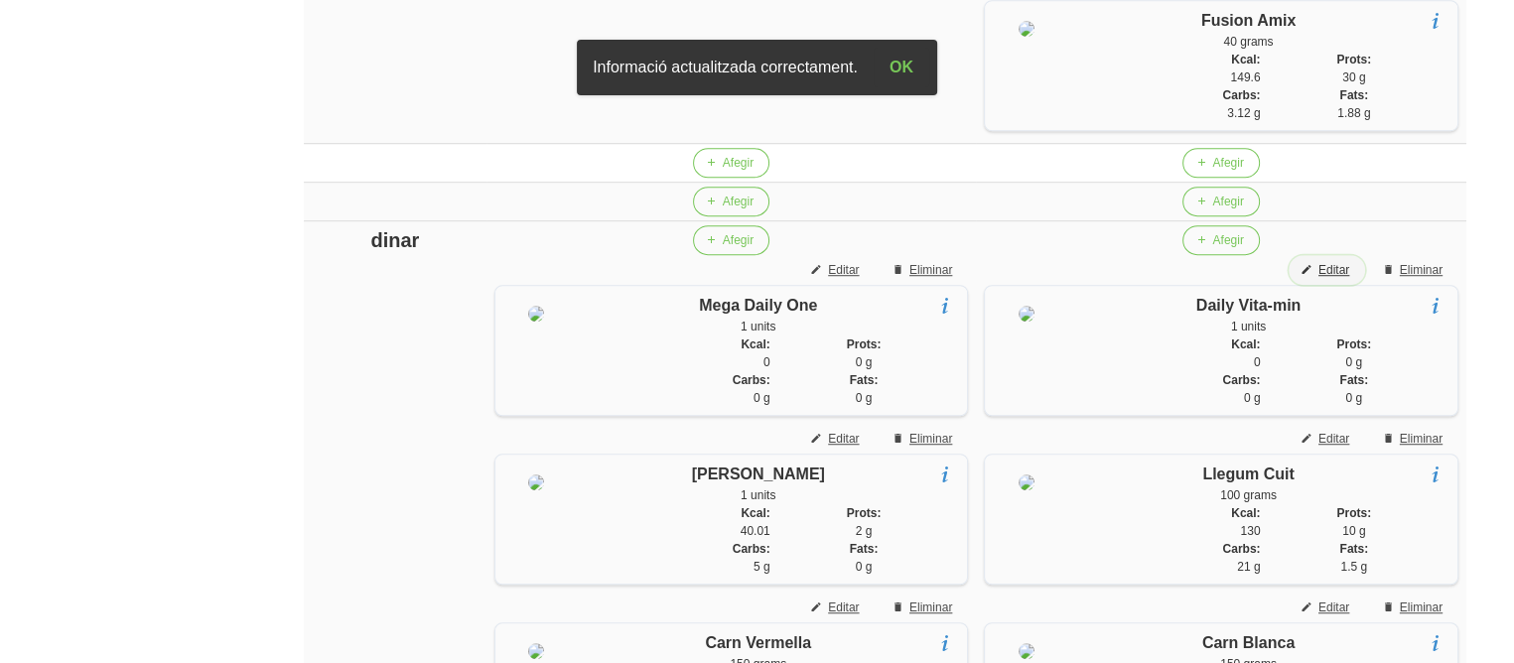
click at [1336, 278] on span "Editar" at bounding box center [1334, 270] width 31 height 18
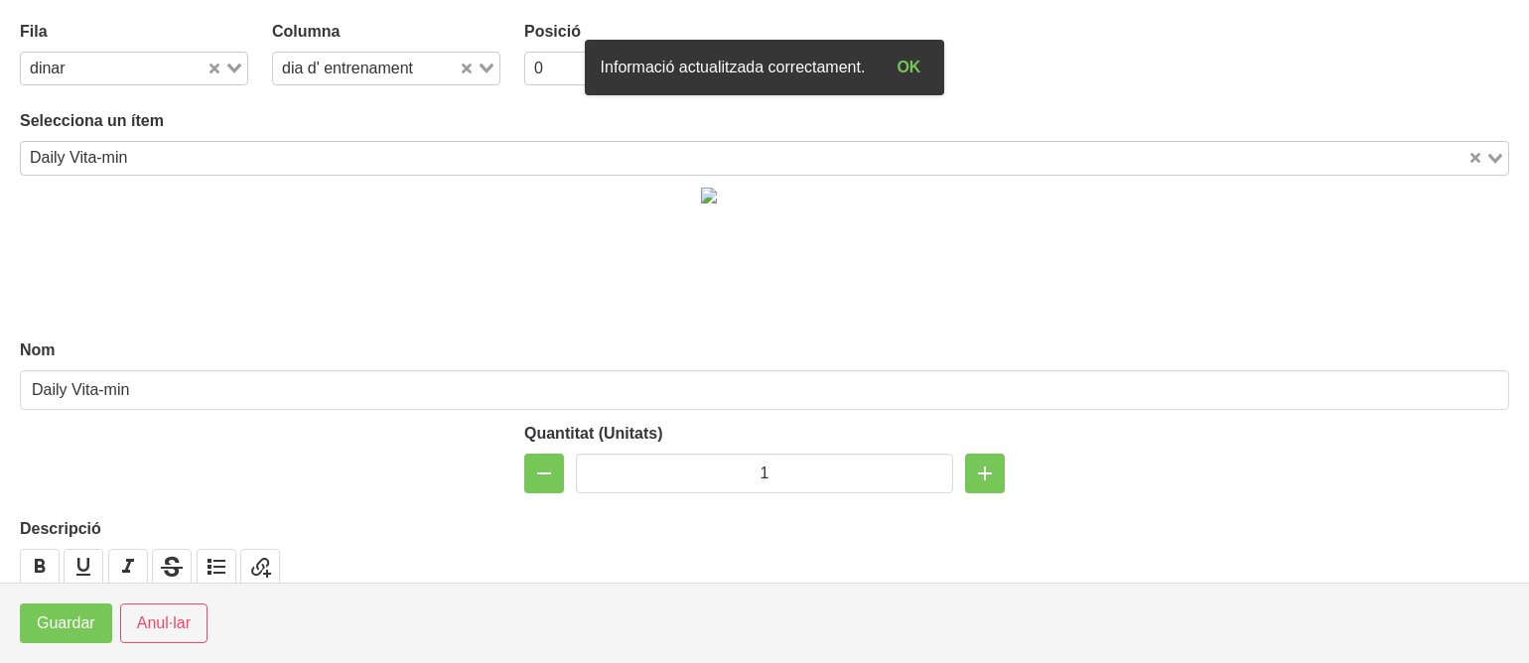
click at [1336, 278] on div at bounding box center [764, 251] width 1513 height 151
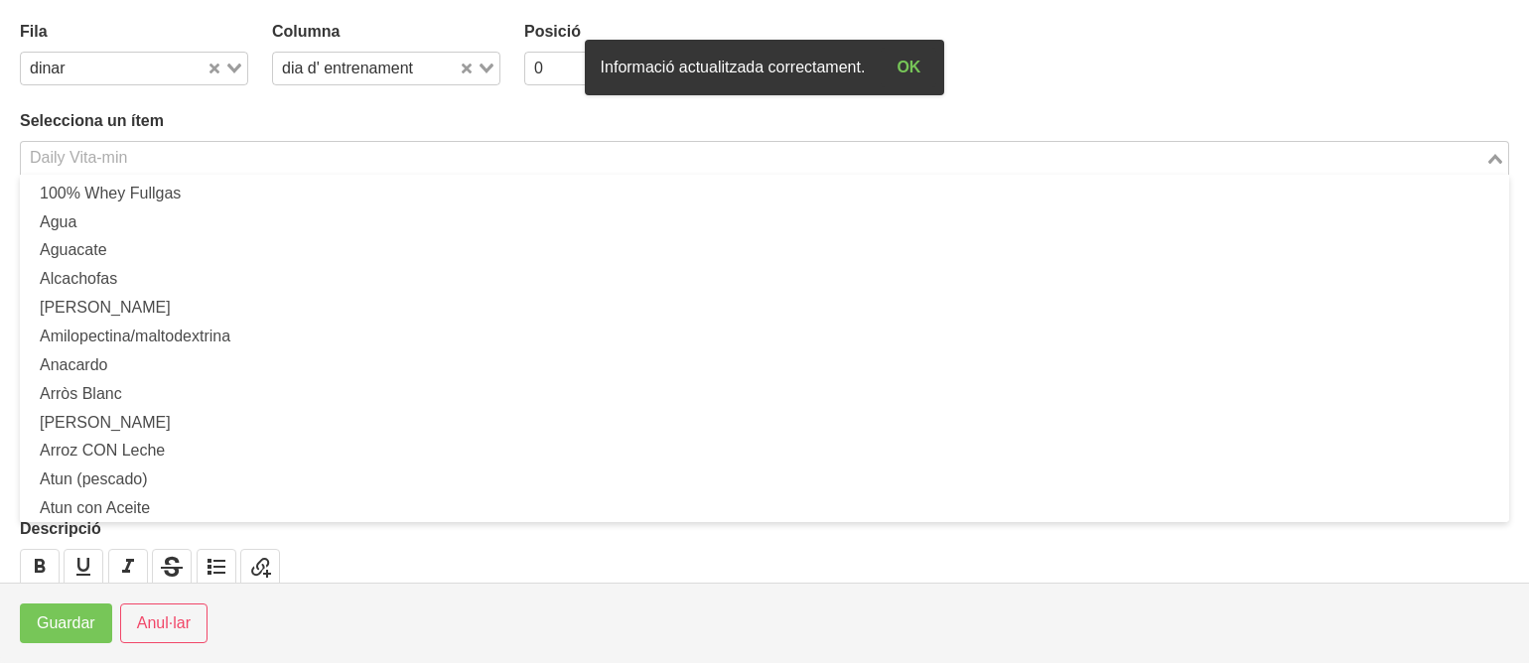
click at [570, 142] on div "Daily Vita-min" at bounding box center [753, 156] width 1465 height 28
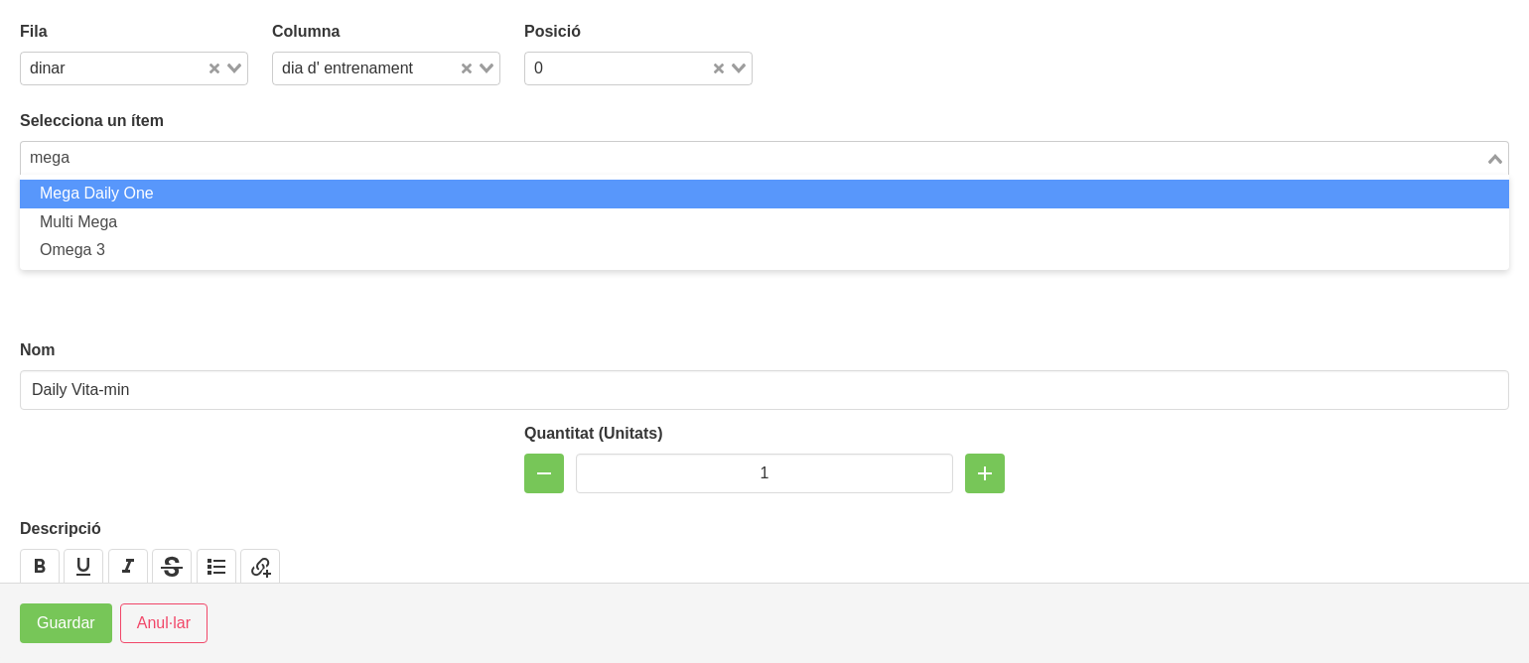
click at [518, 192] on li "Mega Daily One" at bounding box center [765, 194] width 1490 height 29
type input "mega"
type input "Mega Daily One"
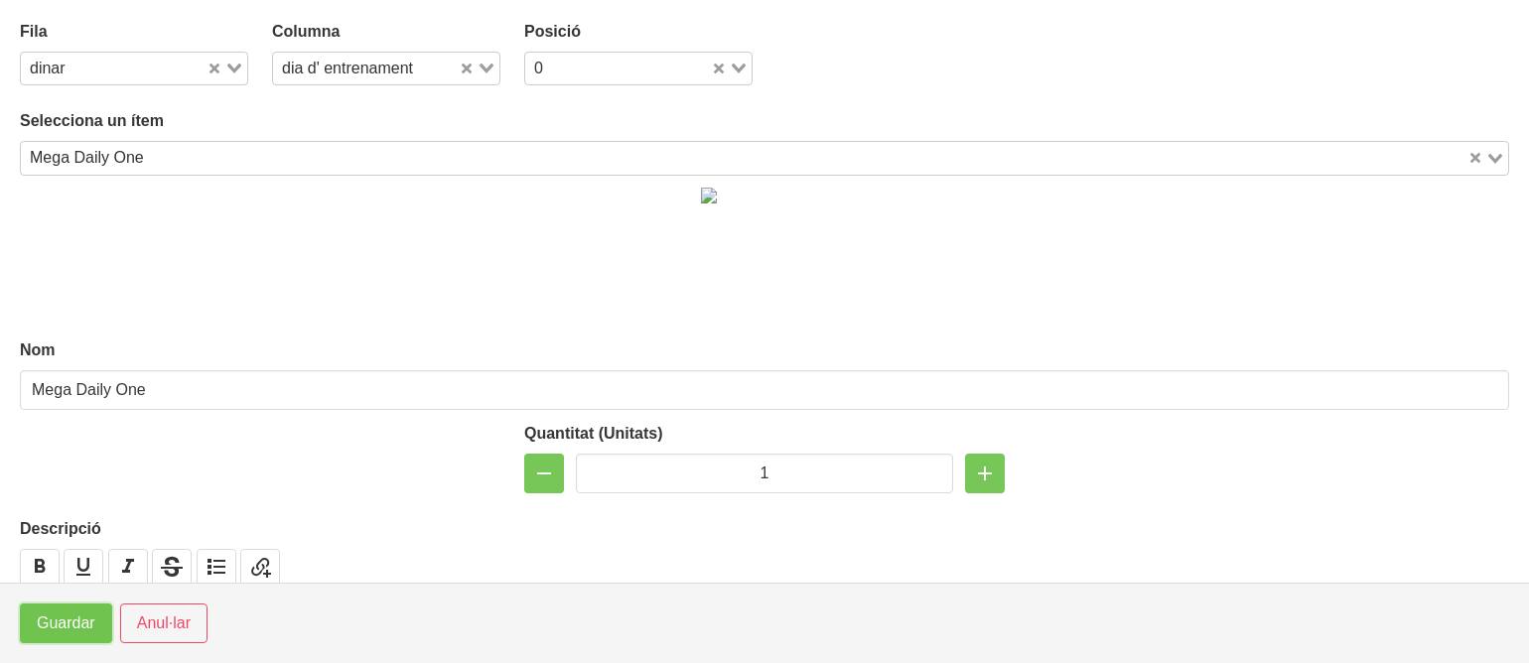
click at [56, 607] on button "Guardar" at bounding box center [66, 624] width 92 height 40
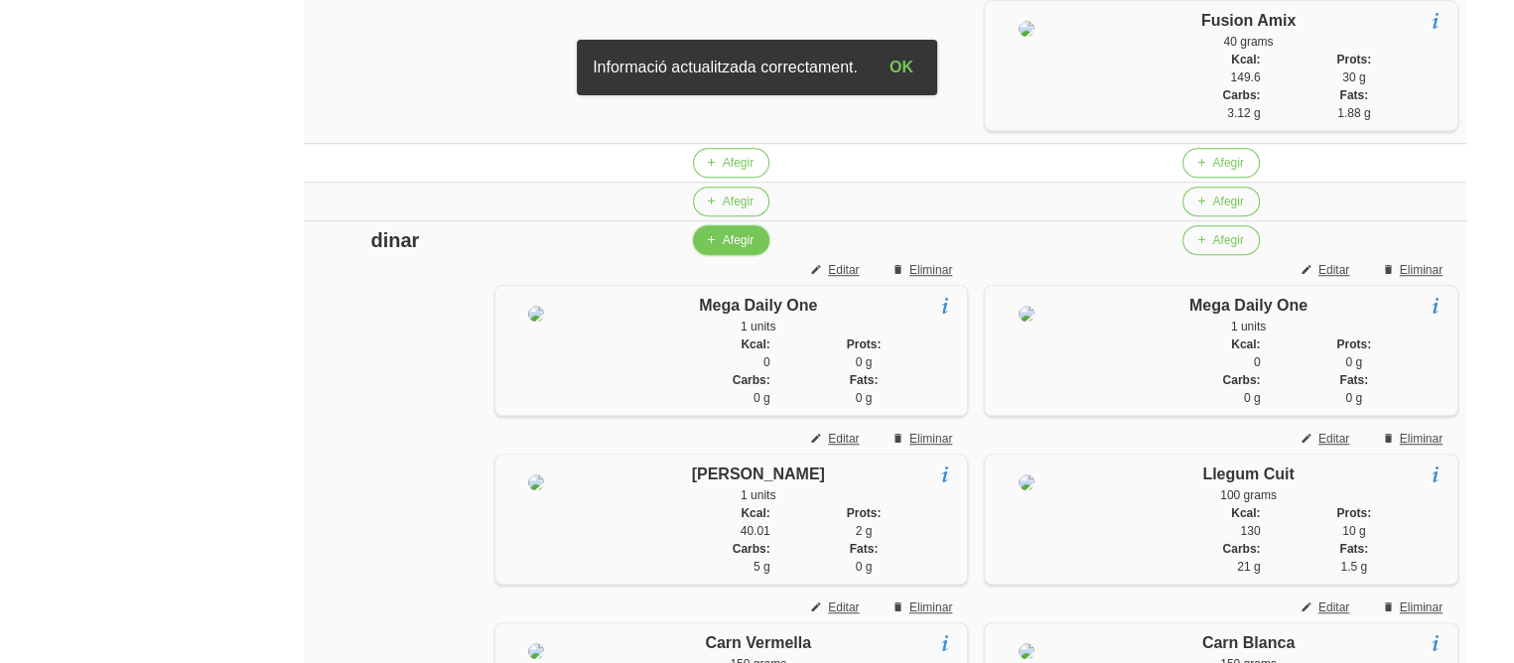
click at [735, 249] on span "Afegir" at bounding box center [738, 240] width 31 height 18
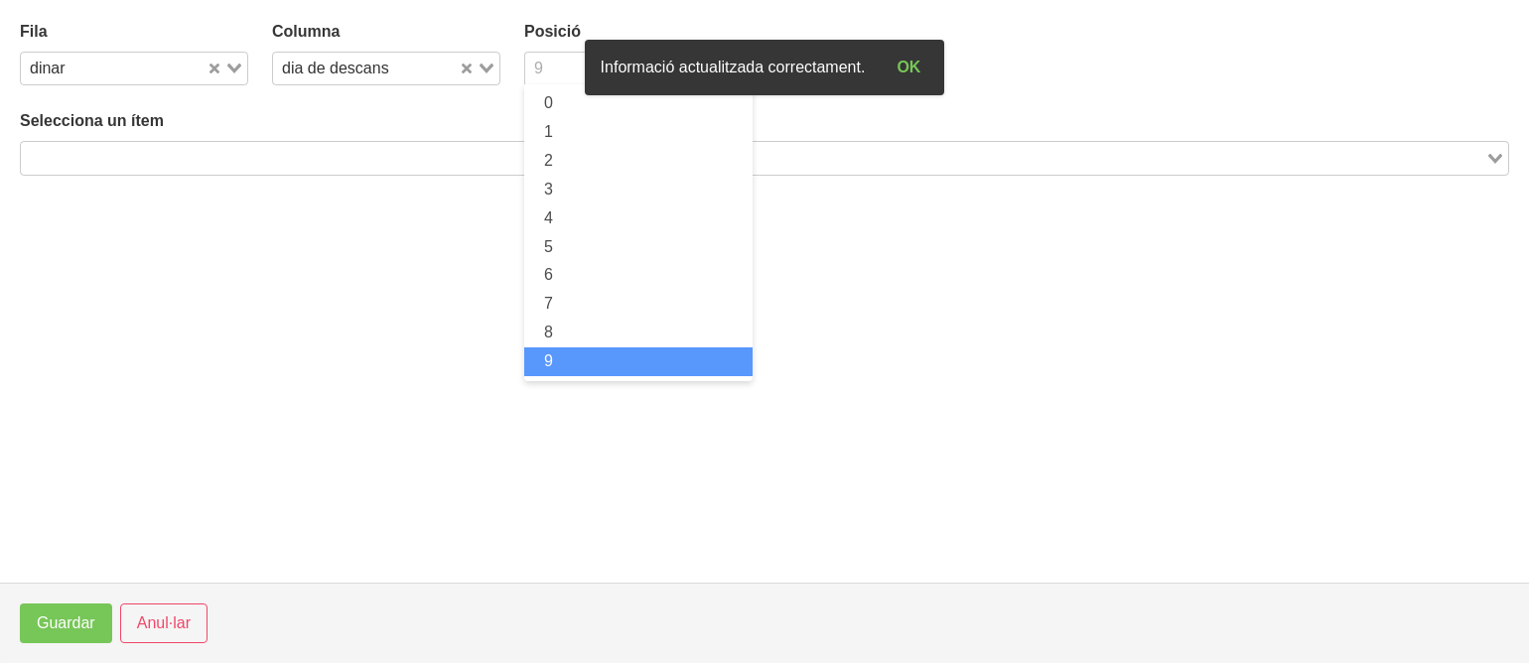
click at [528, 64] on div "9" at bounding box center [627, 67] width 204 height 28
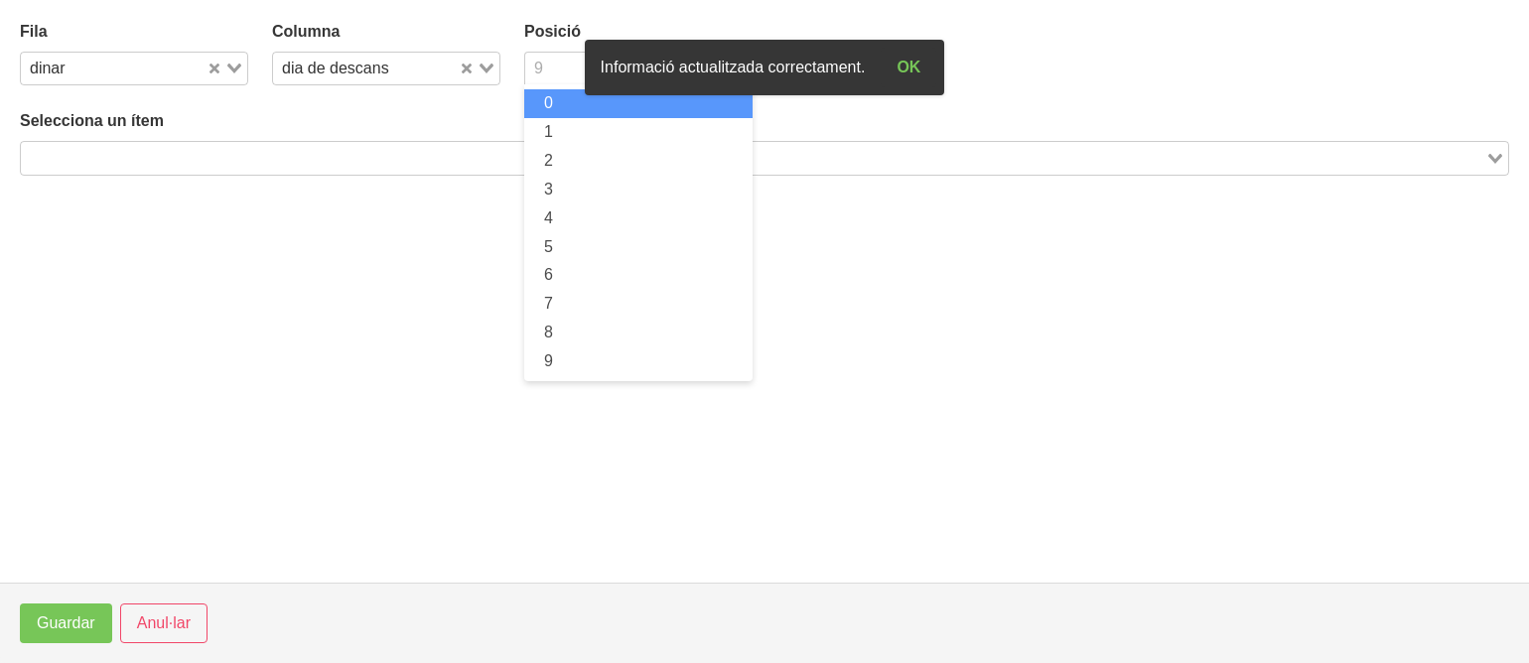
click at [535, 103] on li "0" at bounding box center [638, 103] width 228 height 29
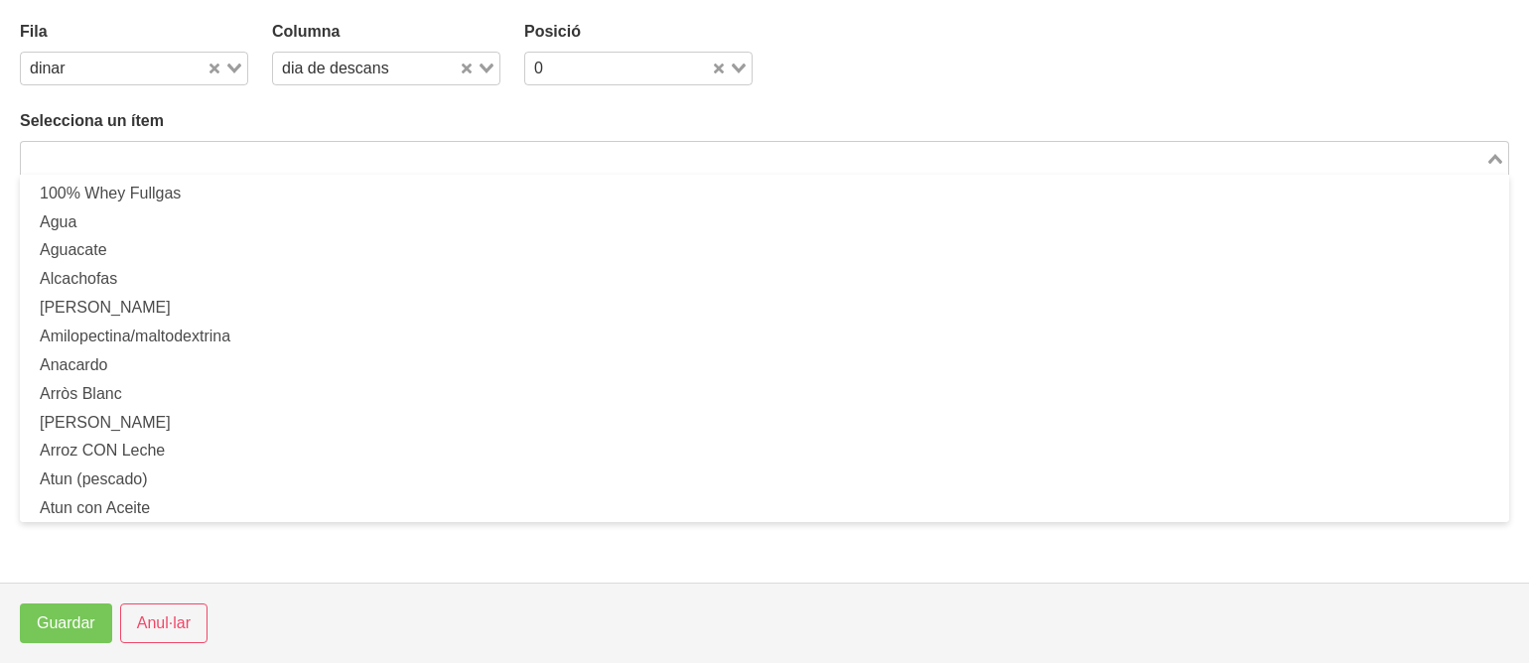
click at [494, 154] on input "Search for option" at bounding box center [753, 158] width 1461 height 24
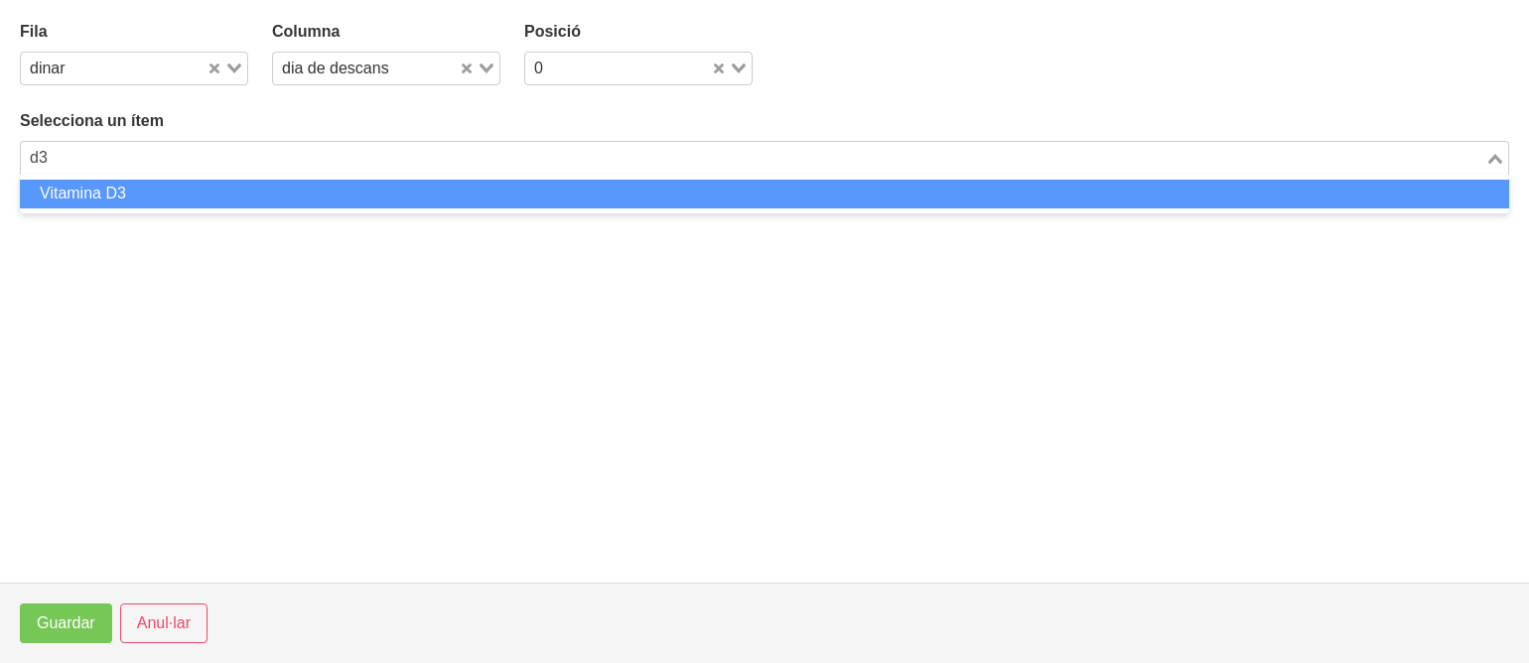
click at [461, 193] on li "Vitamina D3" at bounding box center [765, 194] width 1490 height 29
type input "d3"
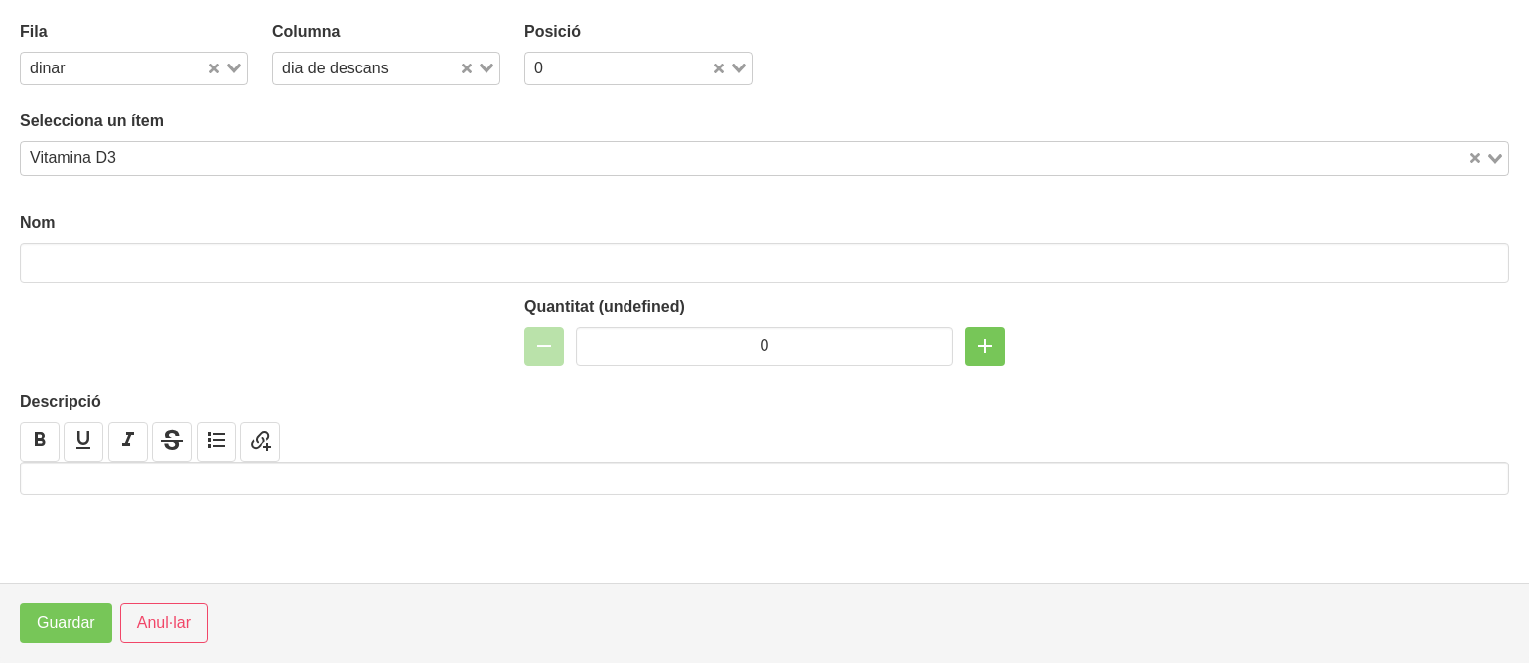
type input "Vitamina D3"
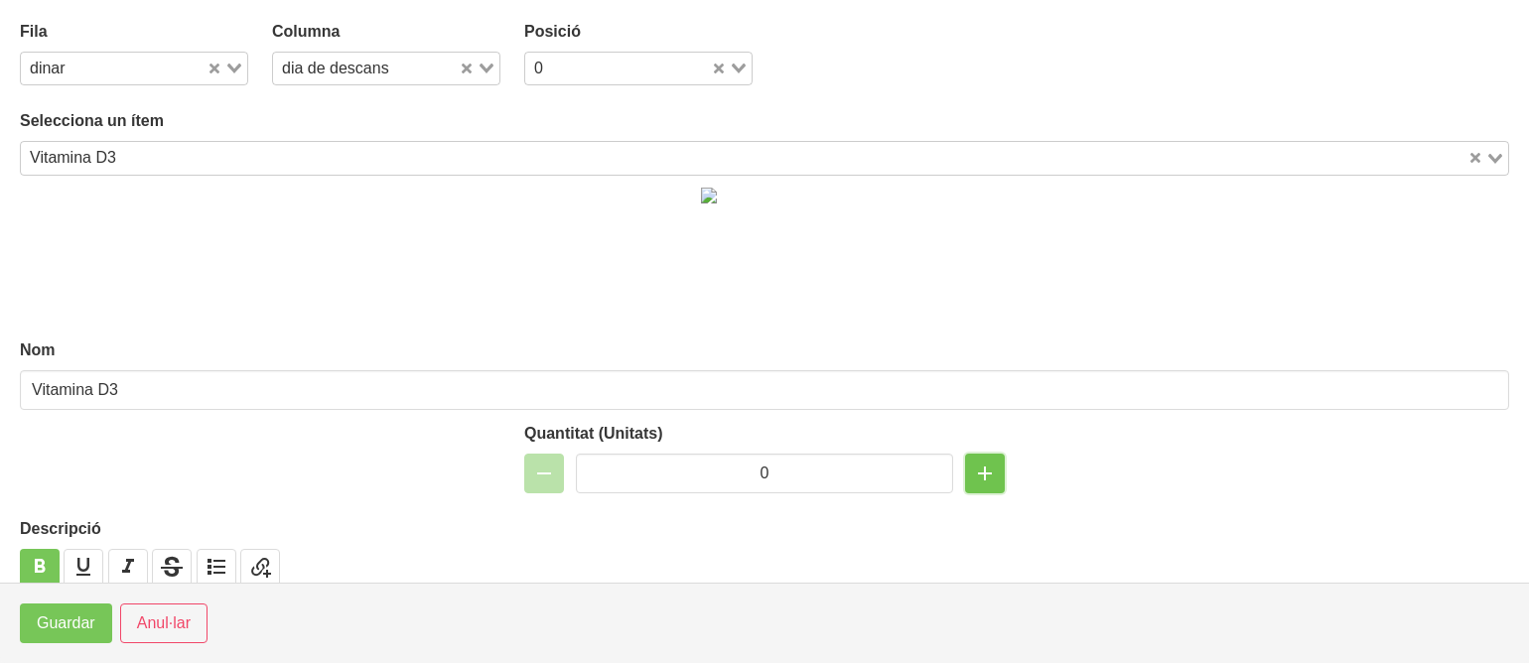
click at [977, 471] on icon "button" at bounding box center [985, 474] width 24 height 36
type input "1"
click at [70, 624] on span "Guardar" at bounding box center [66, 624] width 59 height 24
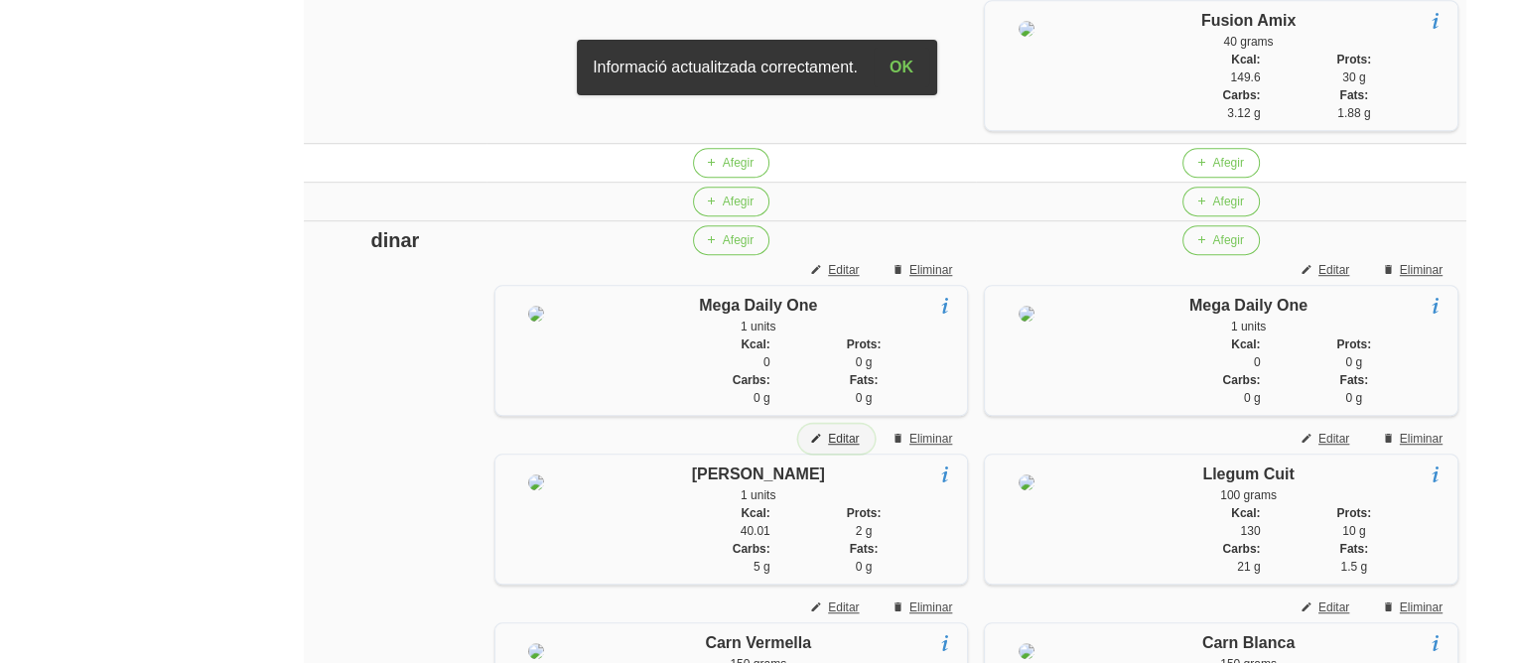
click at [847, 448] on span "Editar" at bounding box center [843, 439] width 31 height 18
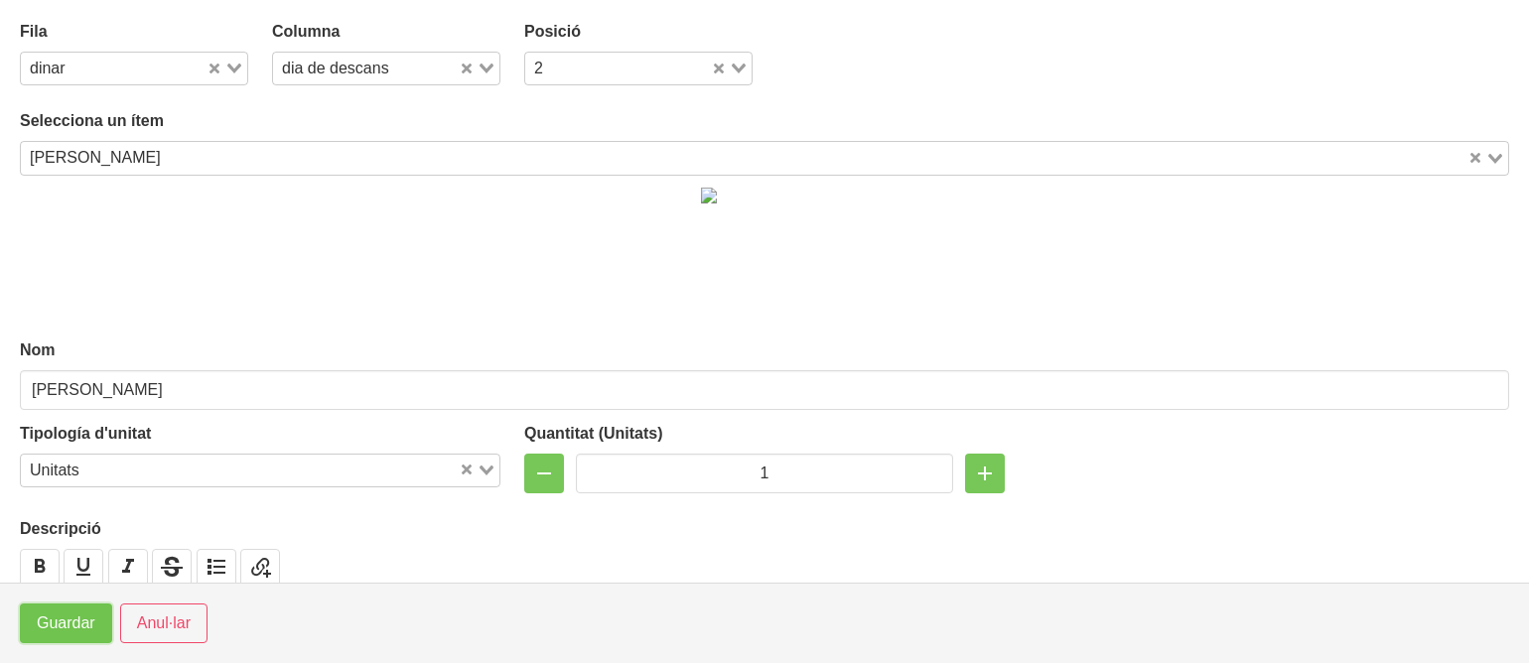
click at [76, 607] on button "Guardar" at bounding box center [66, 624] width 92 height 40
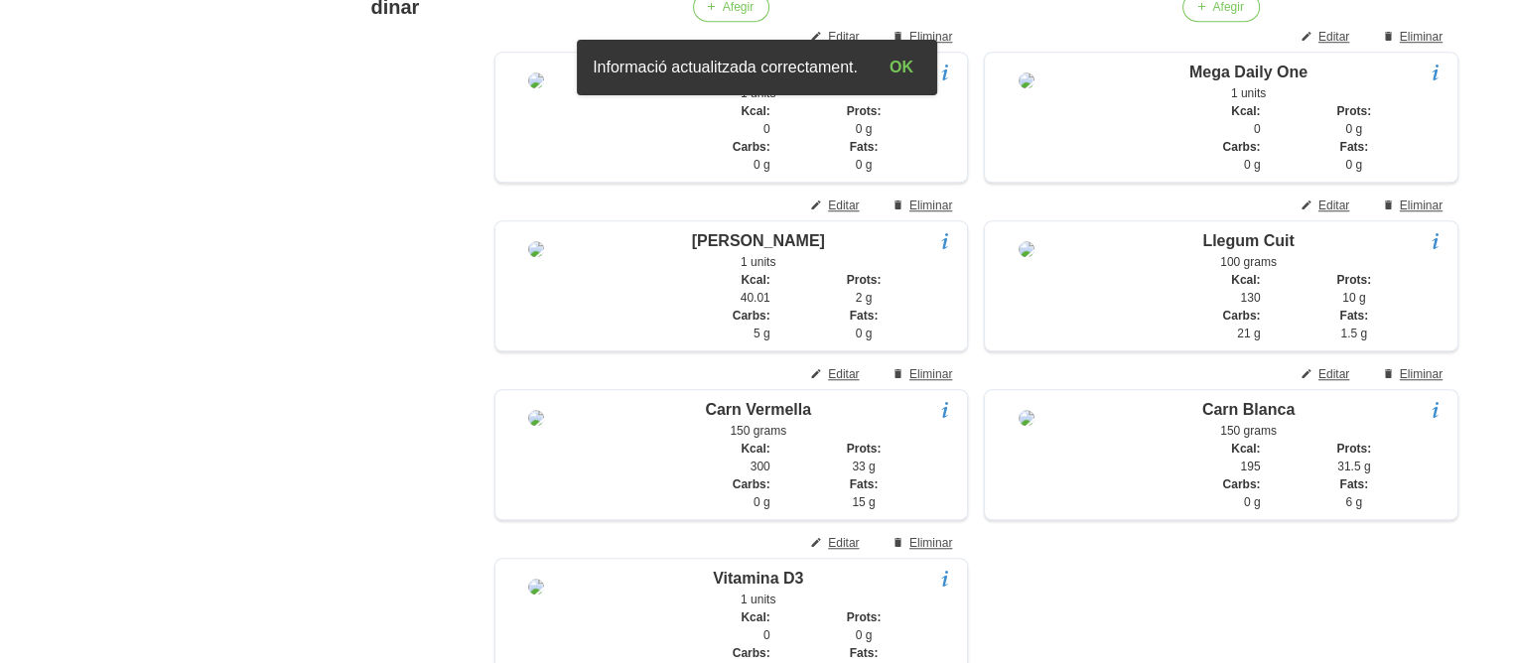
scroll to position [1618, 0]
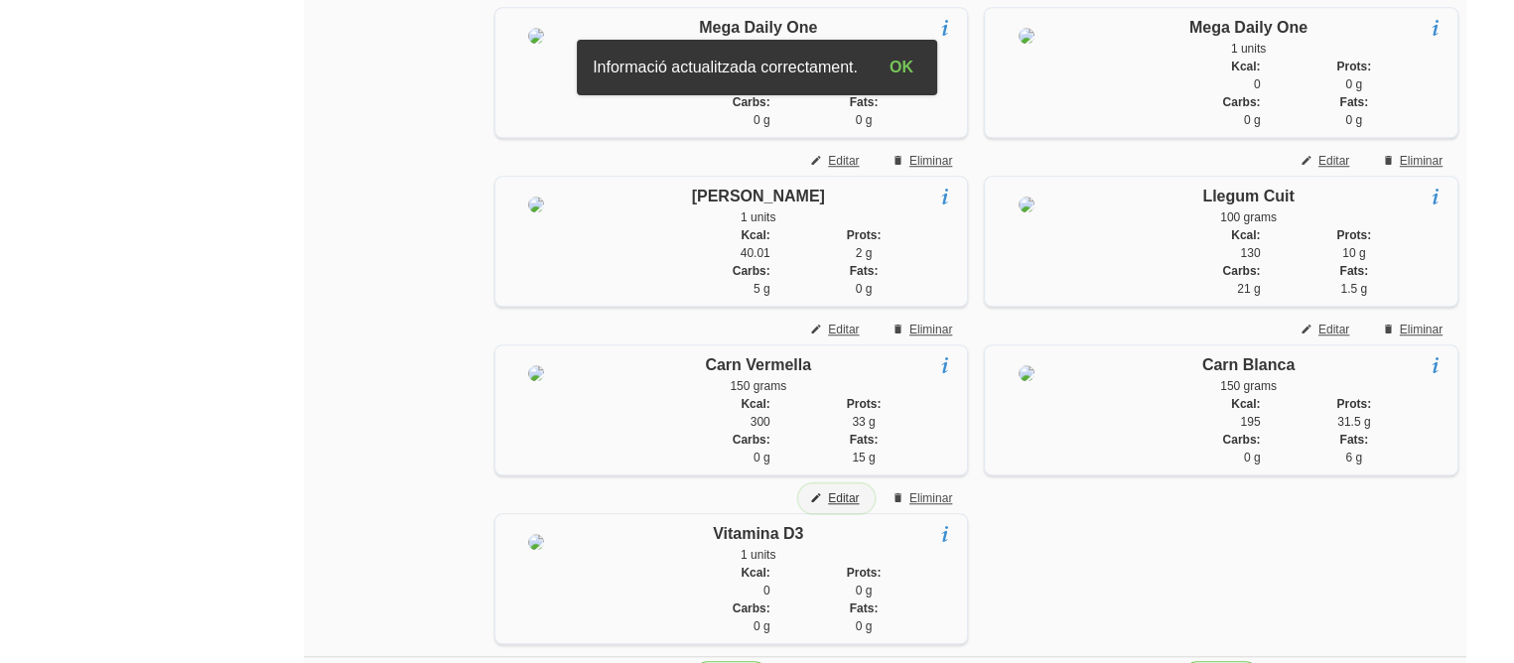
click at [836, 513] on button "Editar" at bounding box center [836, 499] width 76 height 30
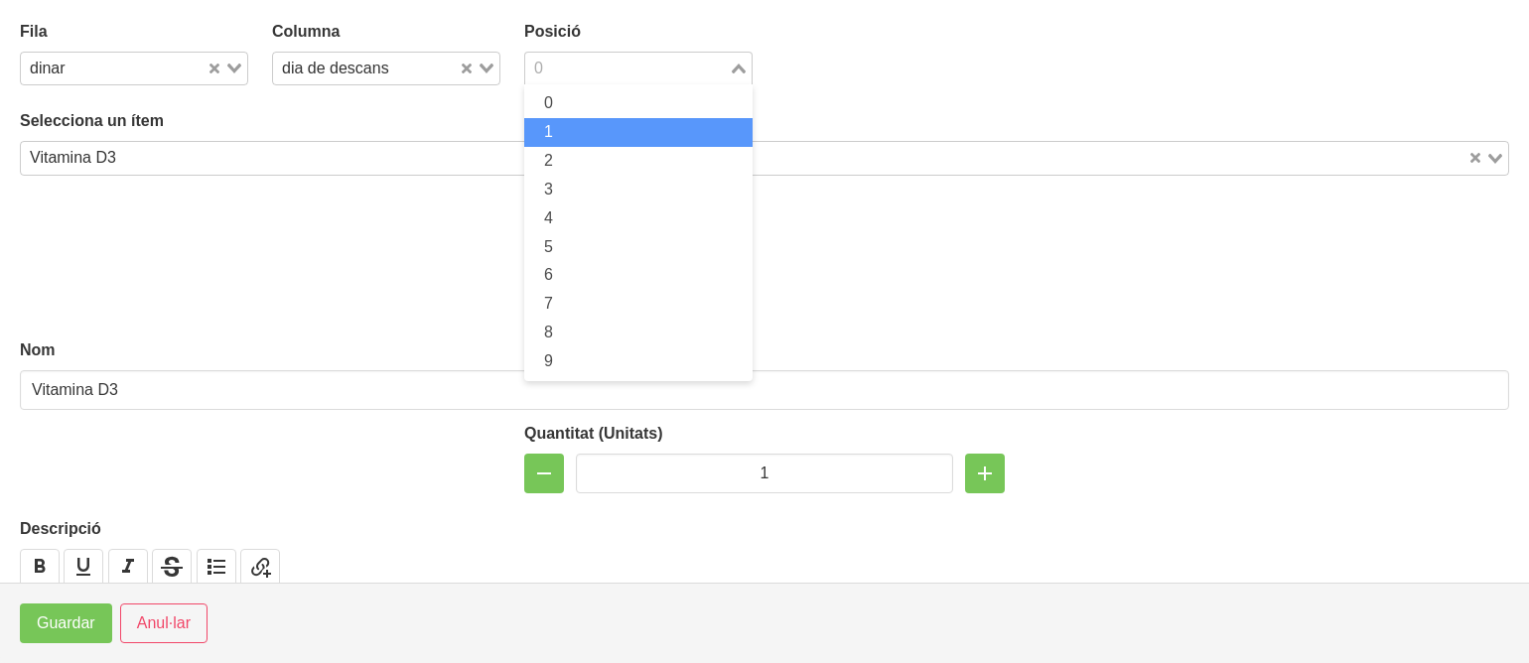
drag, startPoint x: 550, startPoint y: 53, endPoint x: 540, endPoint y: 128, distance: 76.1
click at [540, 85] on div "0 Loading... 0 1 2 3 4 5 6 7 8 9" at bounding box center [638, 69] width 228 height 34
click at [544, 128] on span "1" at bounding box center [548, 131] width 9 height 17
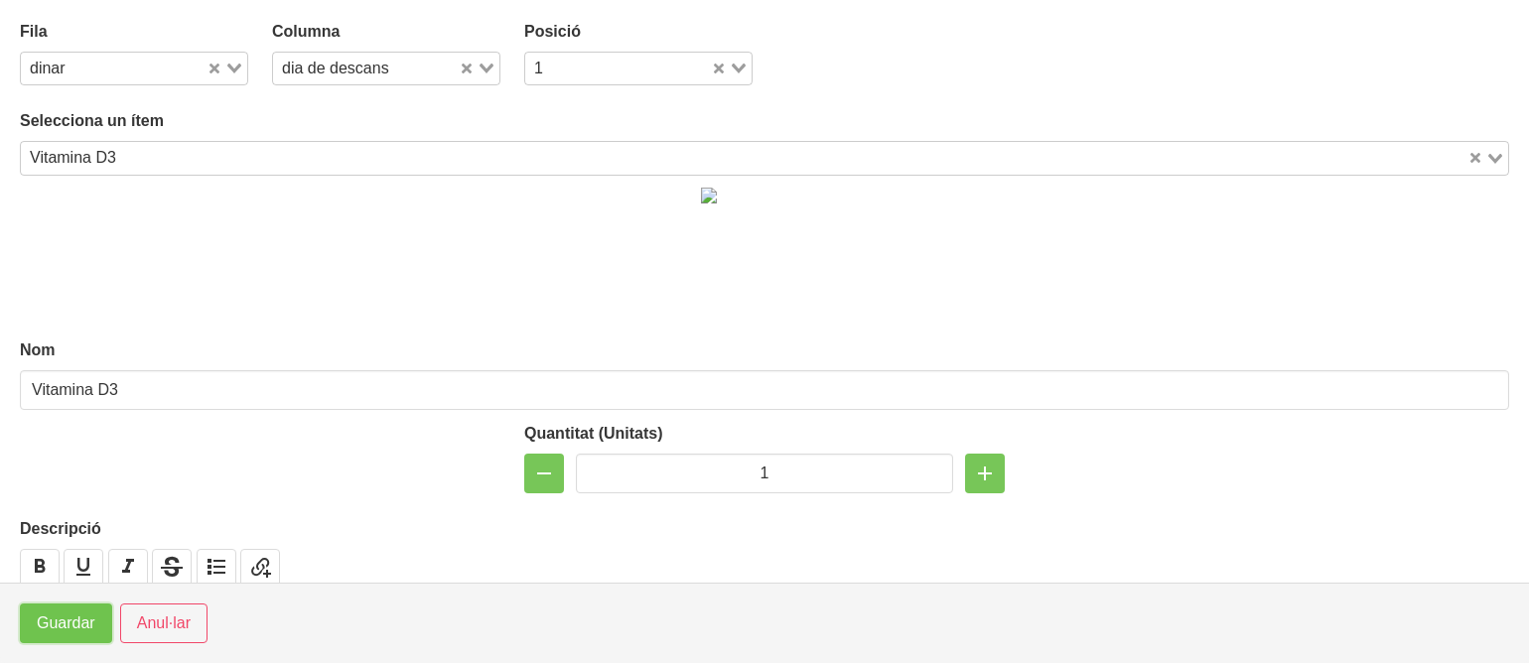
click at [52, 622] on span "Guardar" at bounding box center [66, 624] width 59 height 24
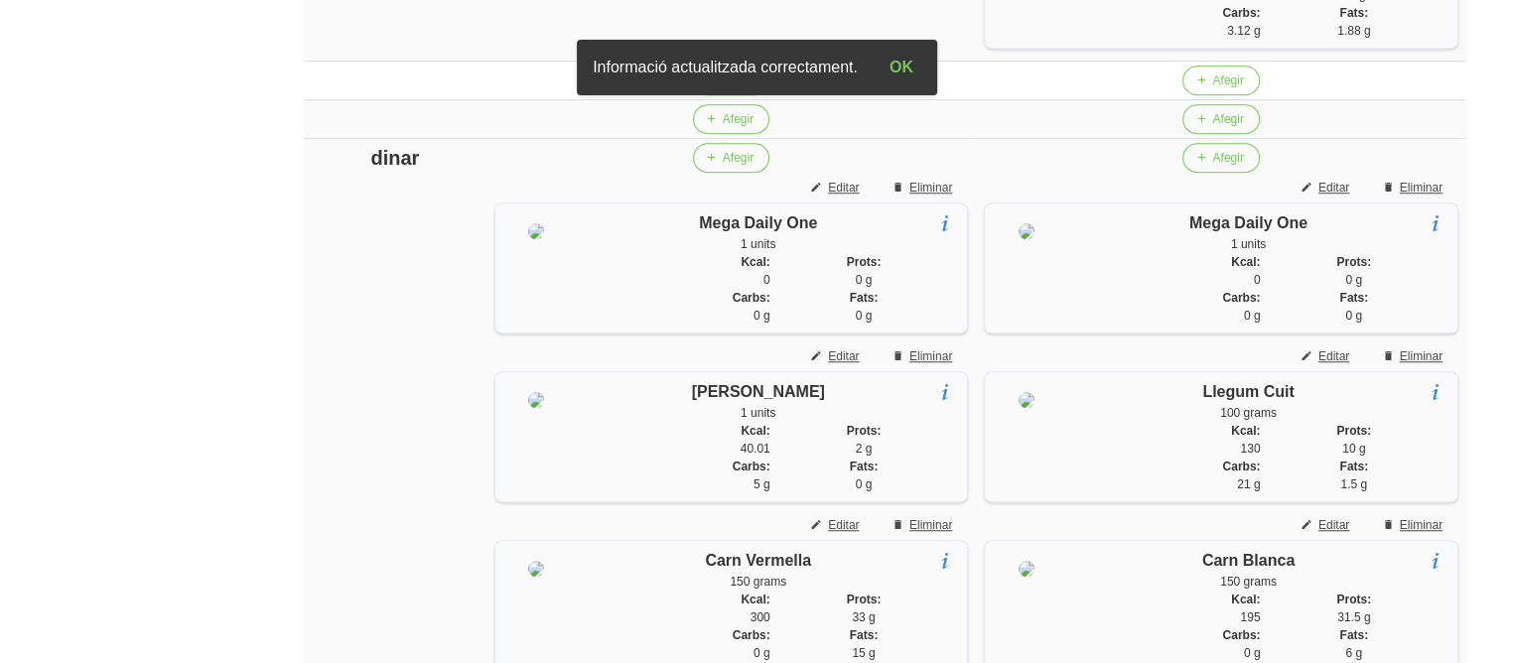
scroll to position [1419, 0]
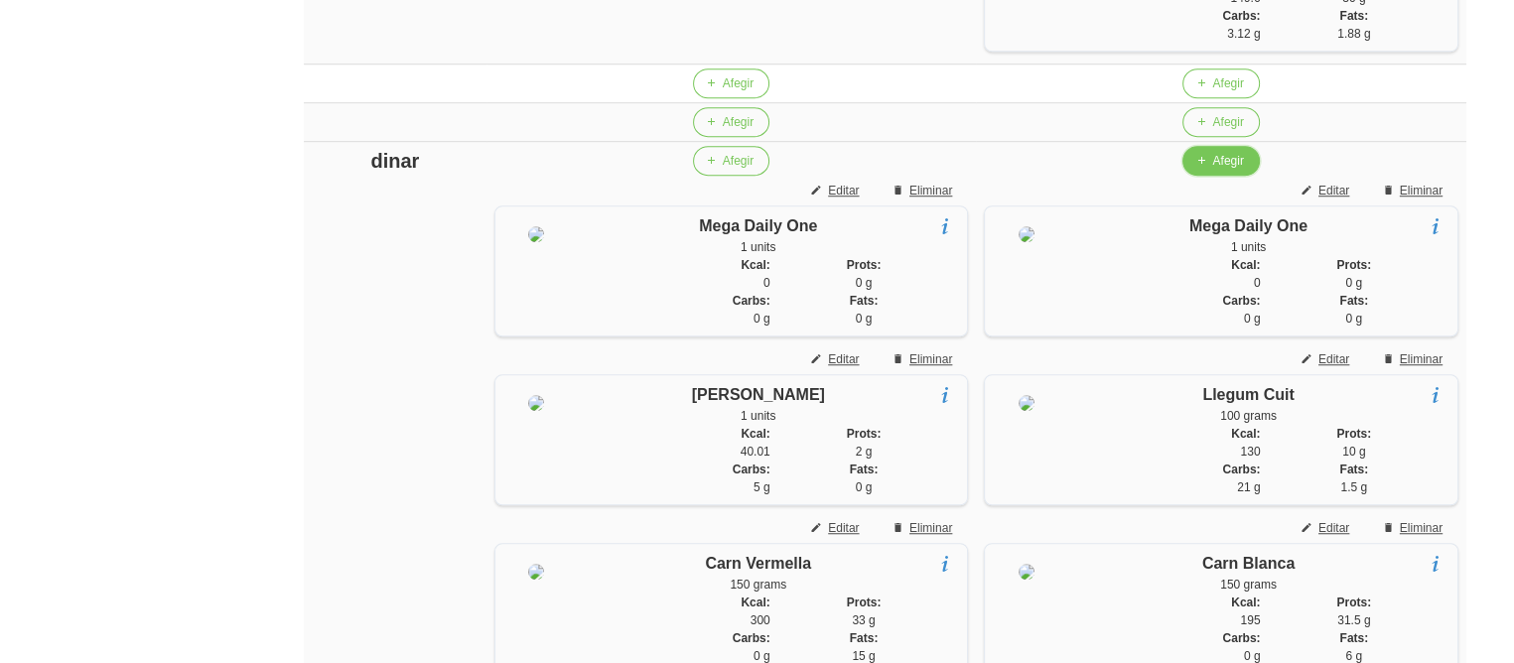
click at [1240, 170] on span "Afegir" at bounding box center [1228, 161] width 31 height 18
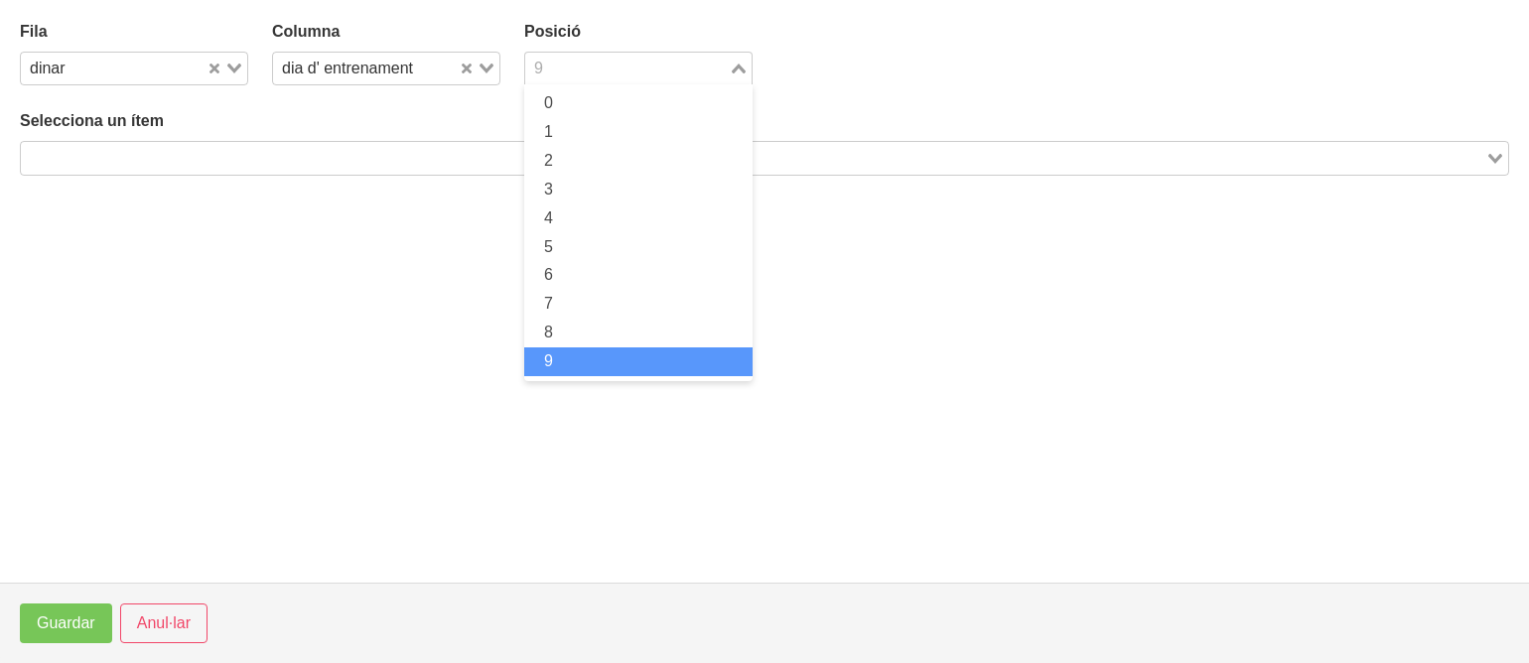
click at [614, 71] on input "Search for option" at bounding box center [627, 69] width 200 height 24
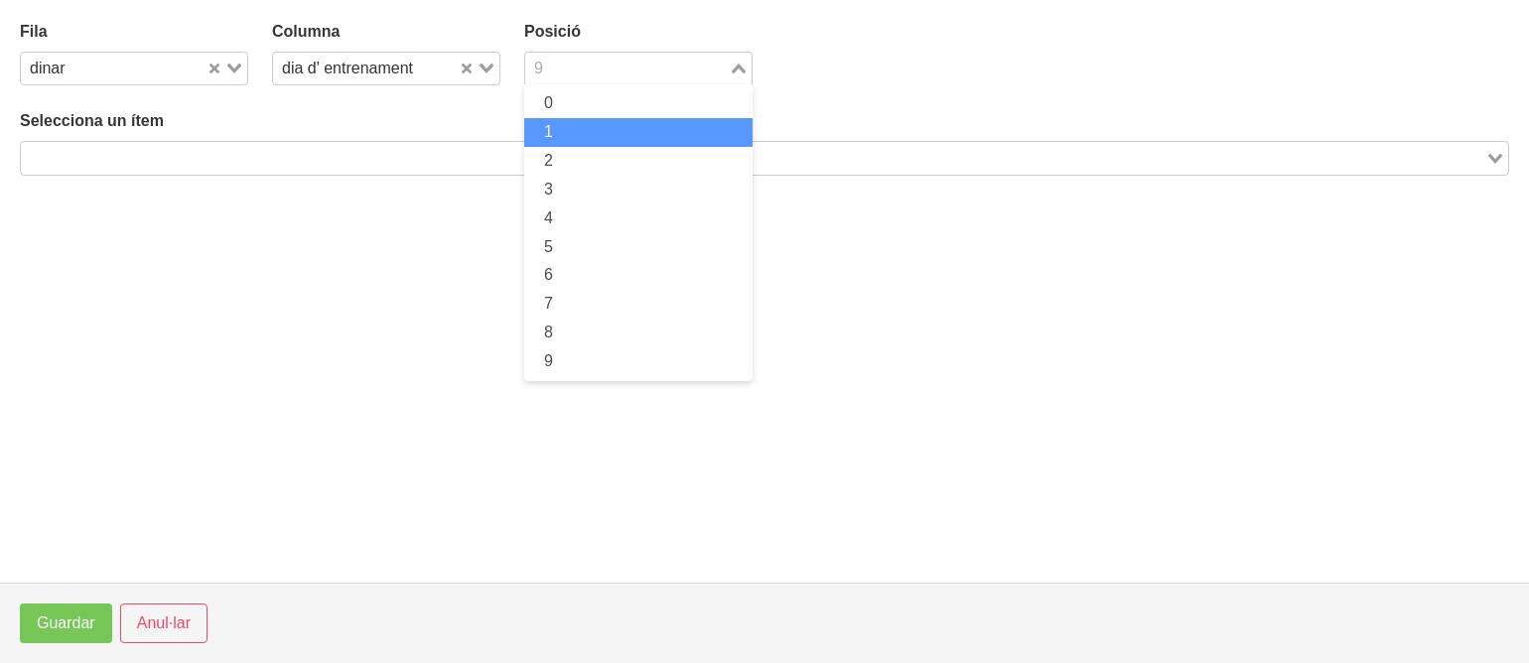
click at [589, 120] on li "1" at bounding box center [638, 132] width 228 height 29
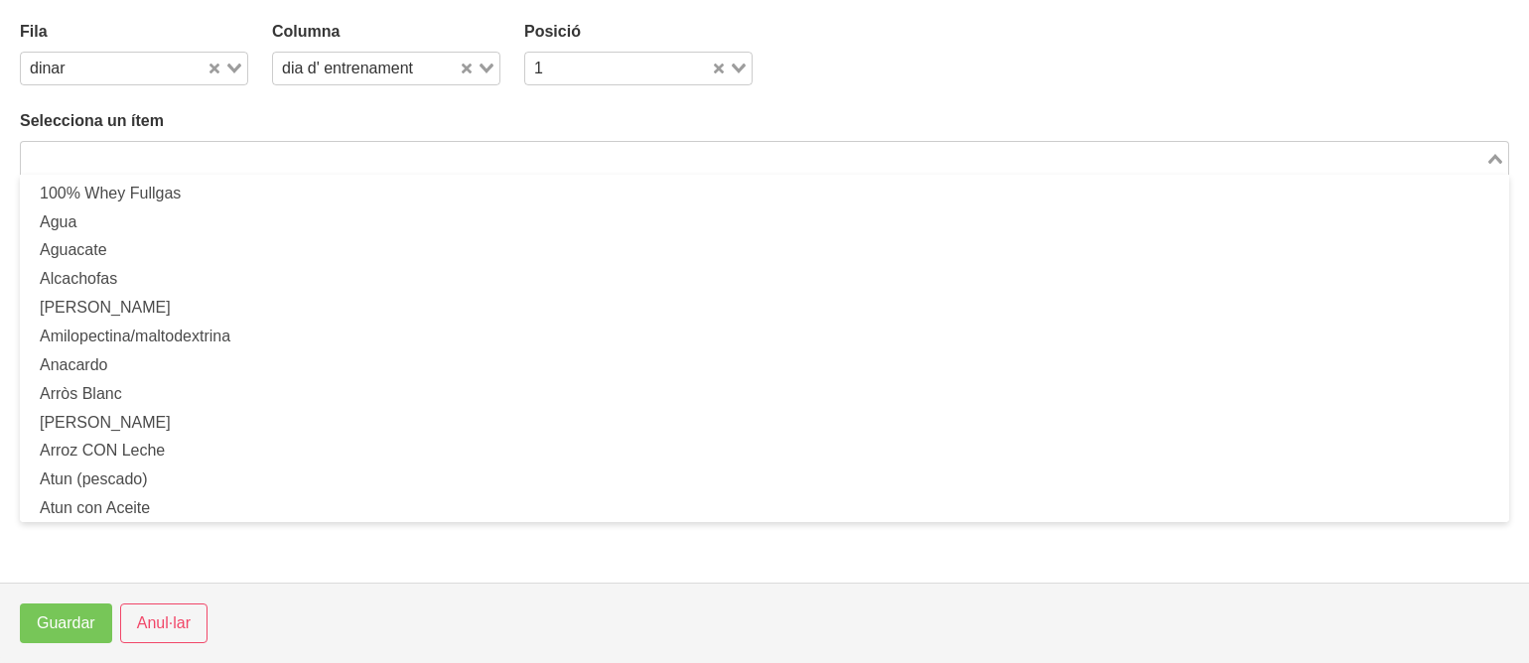
click at [560, 149] on input "Search for option" at bounding box center [753, 158] width 1461 height 24
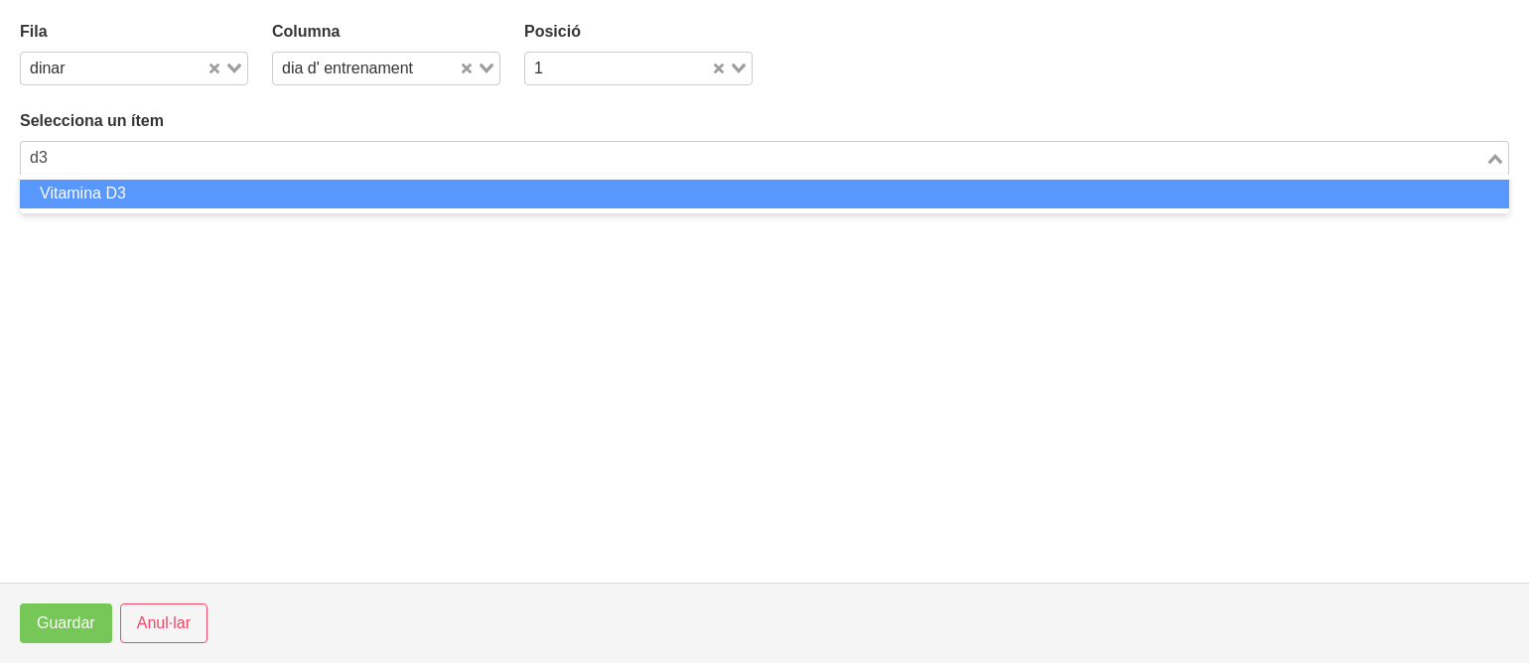
click at [470, 196] on li "Vitamina D3" at bounding box center [765, 194] width 1490 height 29
type input "d3"
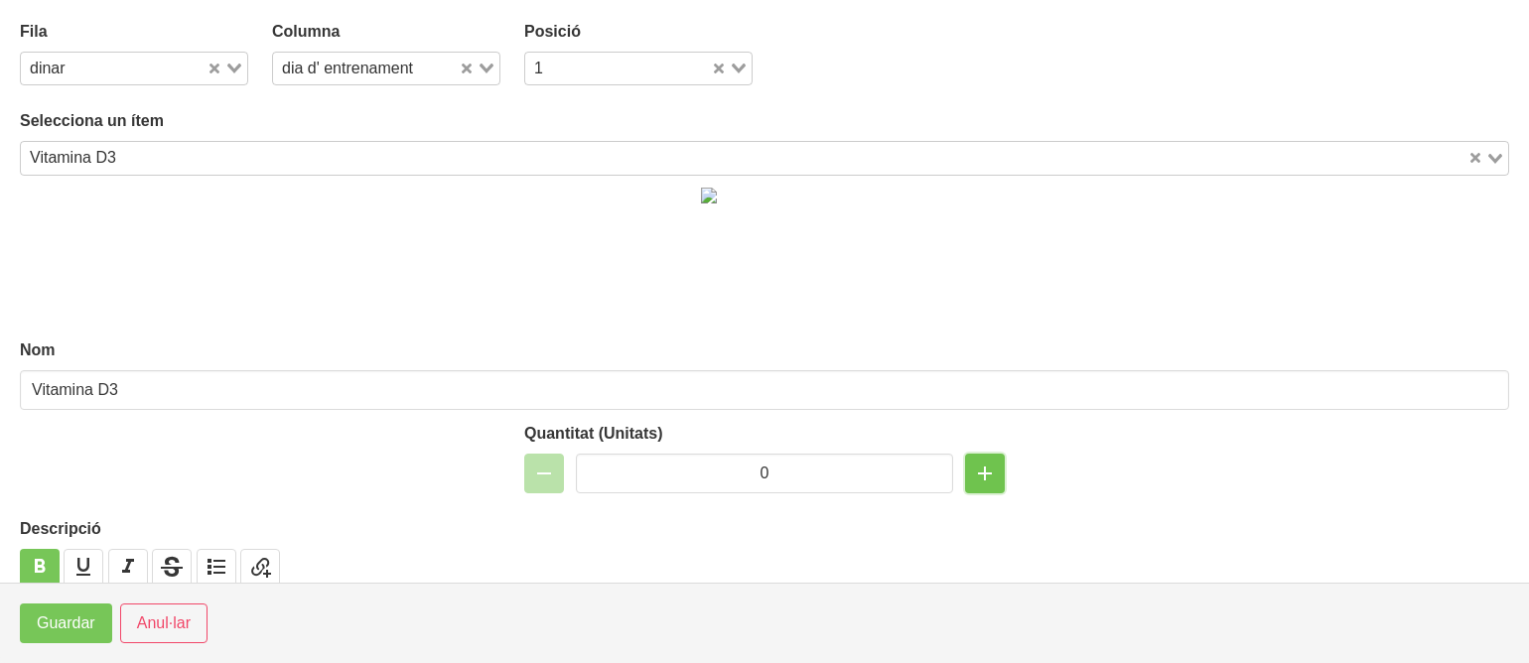
click at [973, 480] on icon "button" at bounding box center [985, 474] width 24 height 36
type input "1"
click at [75, 627] on span "Guardar" at bounding box center [66, 624] width 59 height 24
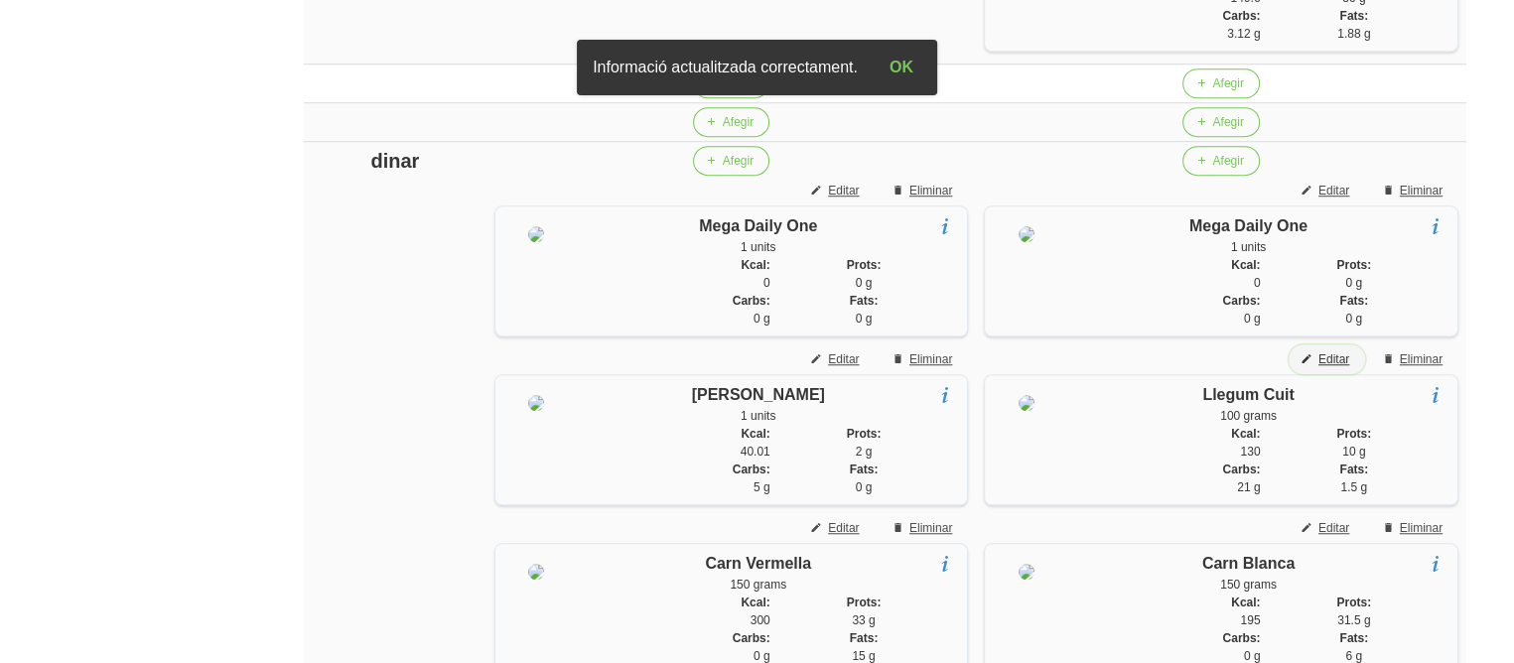
click at [1338, 368] on span "Editar" at bounding box center [1334, 360] width 31 height 18
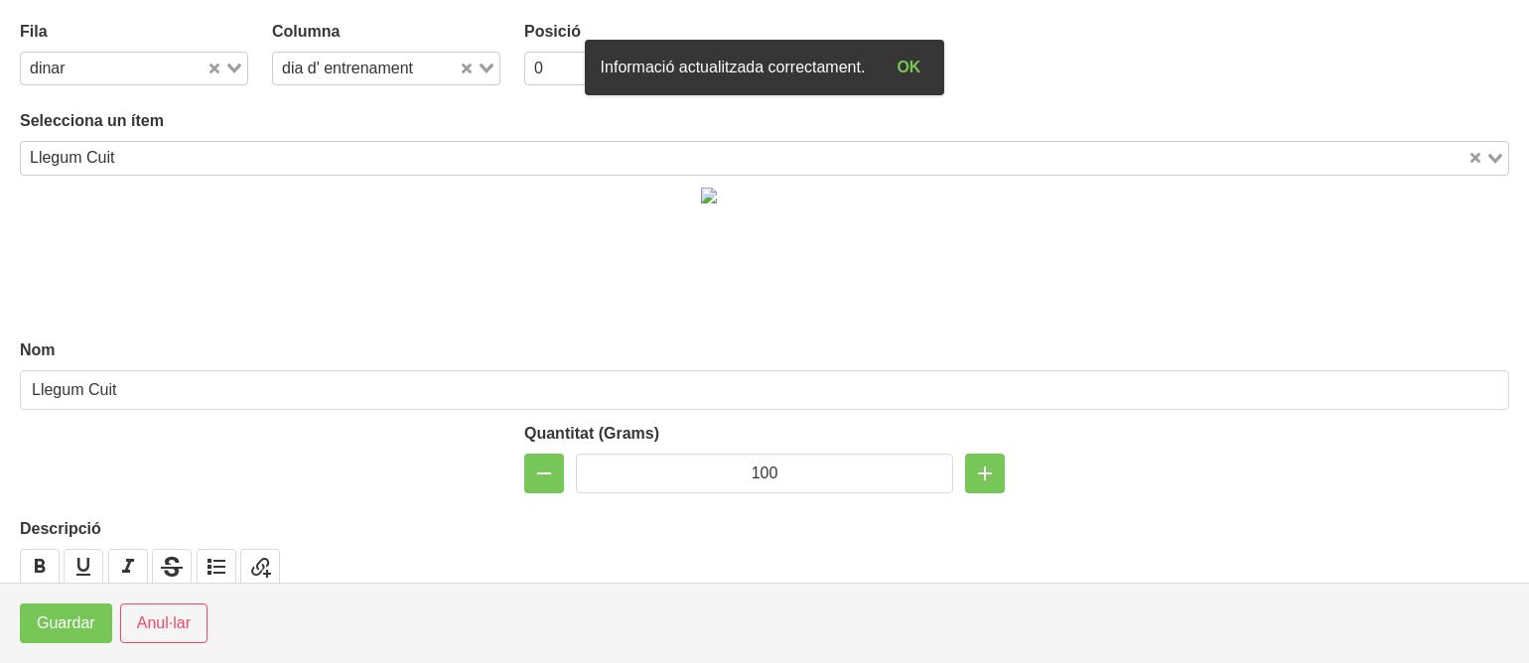
click at [558, 51] on div "Posició 0 Loading..." at bounding box center [638, 53] width 228 height 66
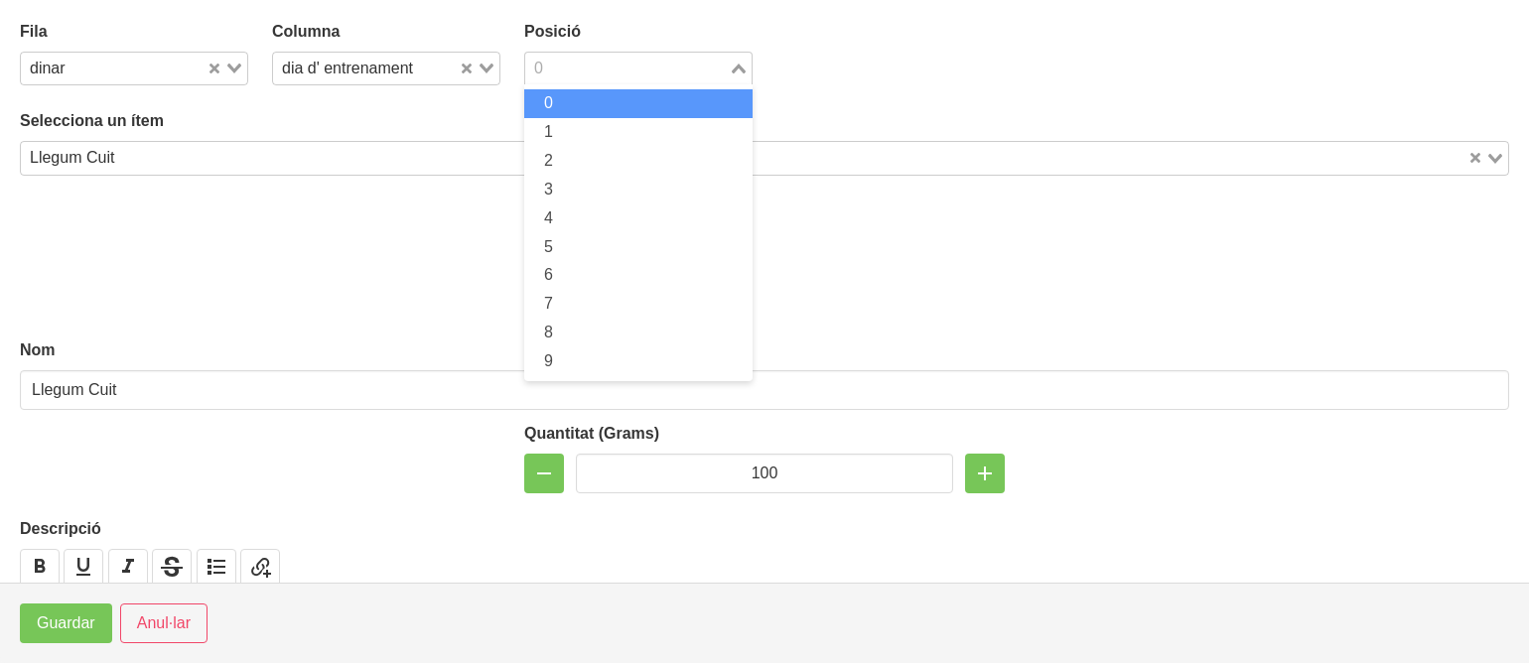
click at [555, 64] on input "Search for option" at bounding box center [627, 69] width 200 height 24
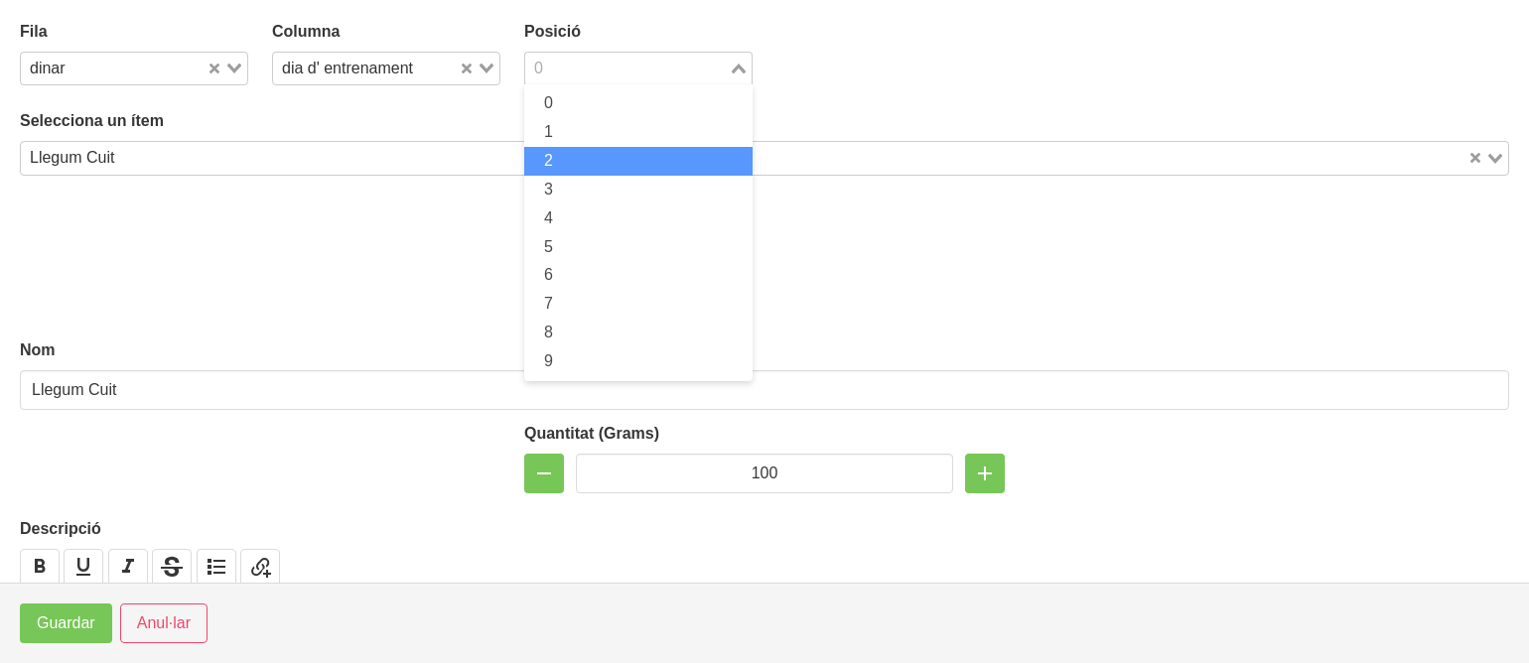
click at [549, 154] on li "2" at bounding box center [638, 161] width 228 height 29
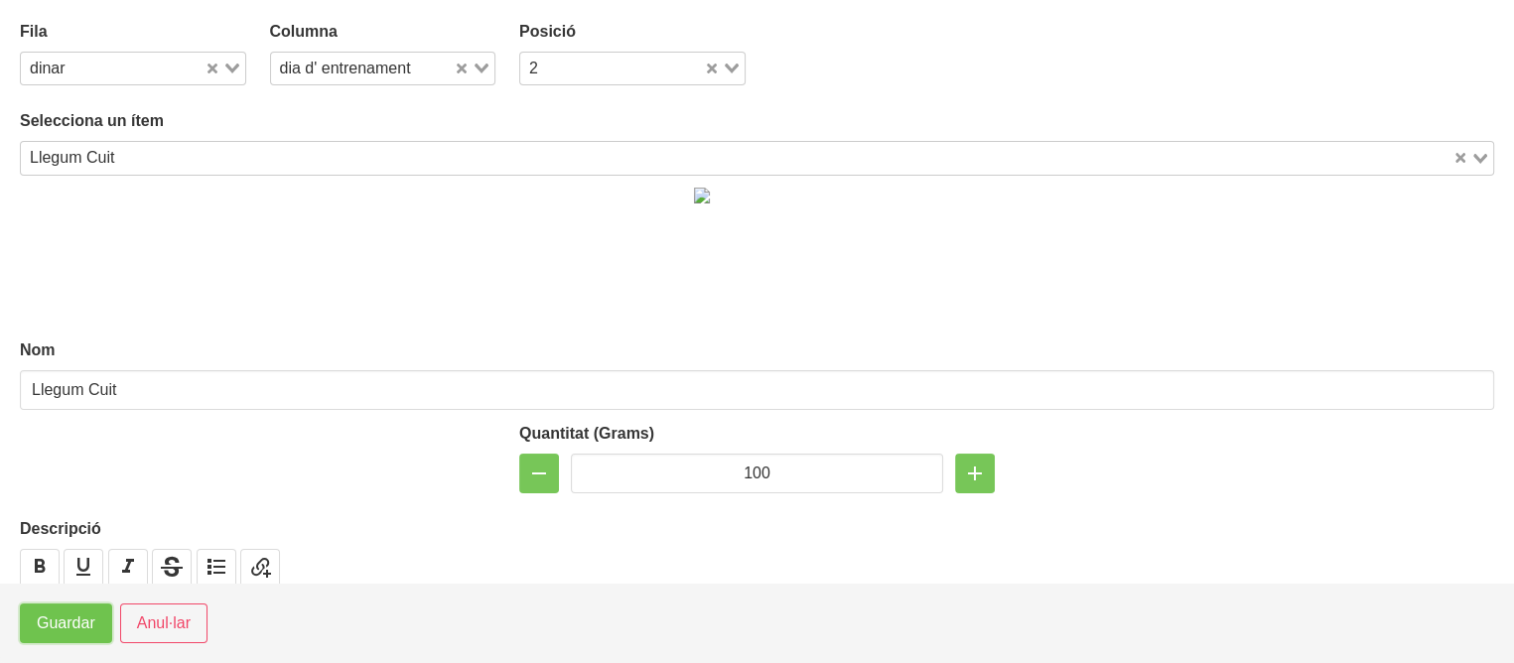
click at [74, 616] on span "Guardar" at bounding box center [66, 624] width 59 height 24
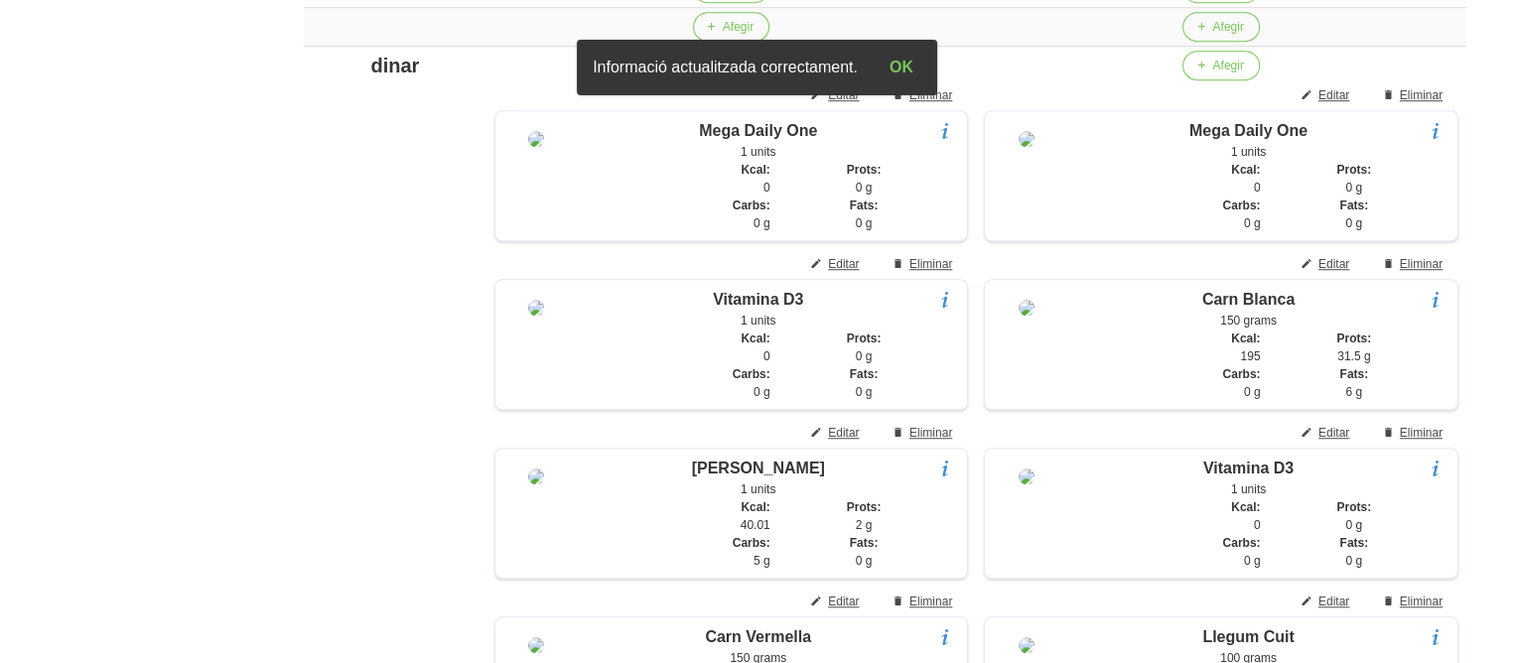
scroll to position [1578, 0]
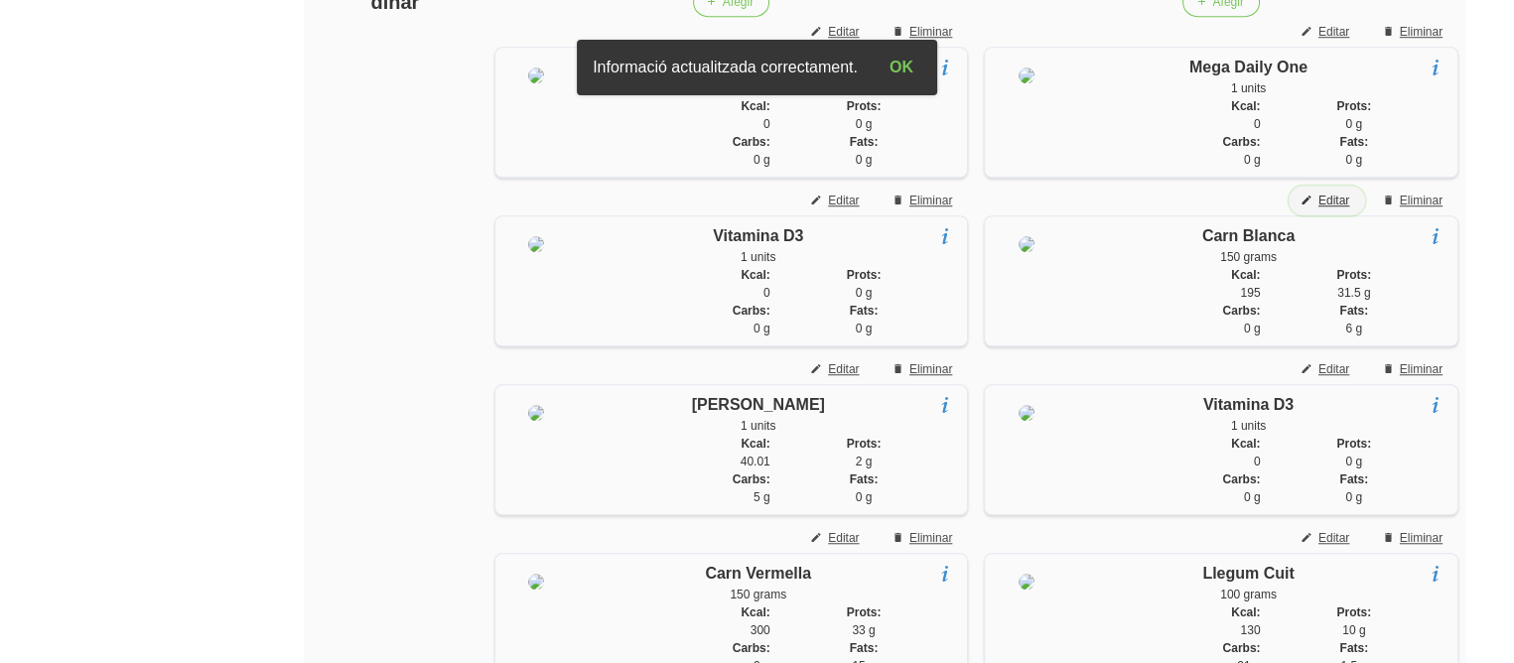
click at [1331, 215] on button "Editar" at bounding box center [1327, 201] width 76 height 30
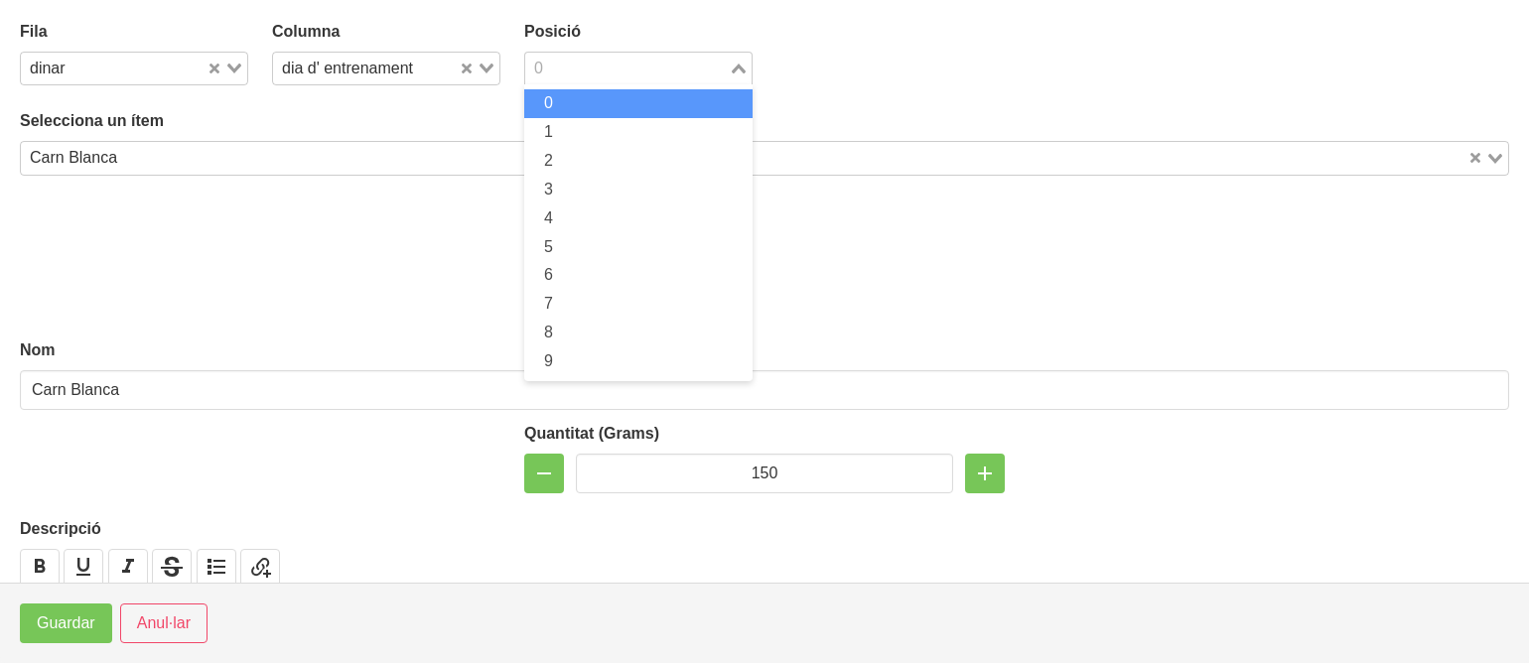
click at [572, 76] on input "Search for option" at bounding box center [627, 69] width 200 height 24
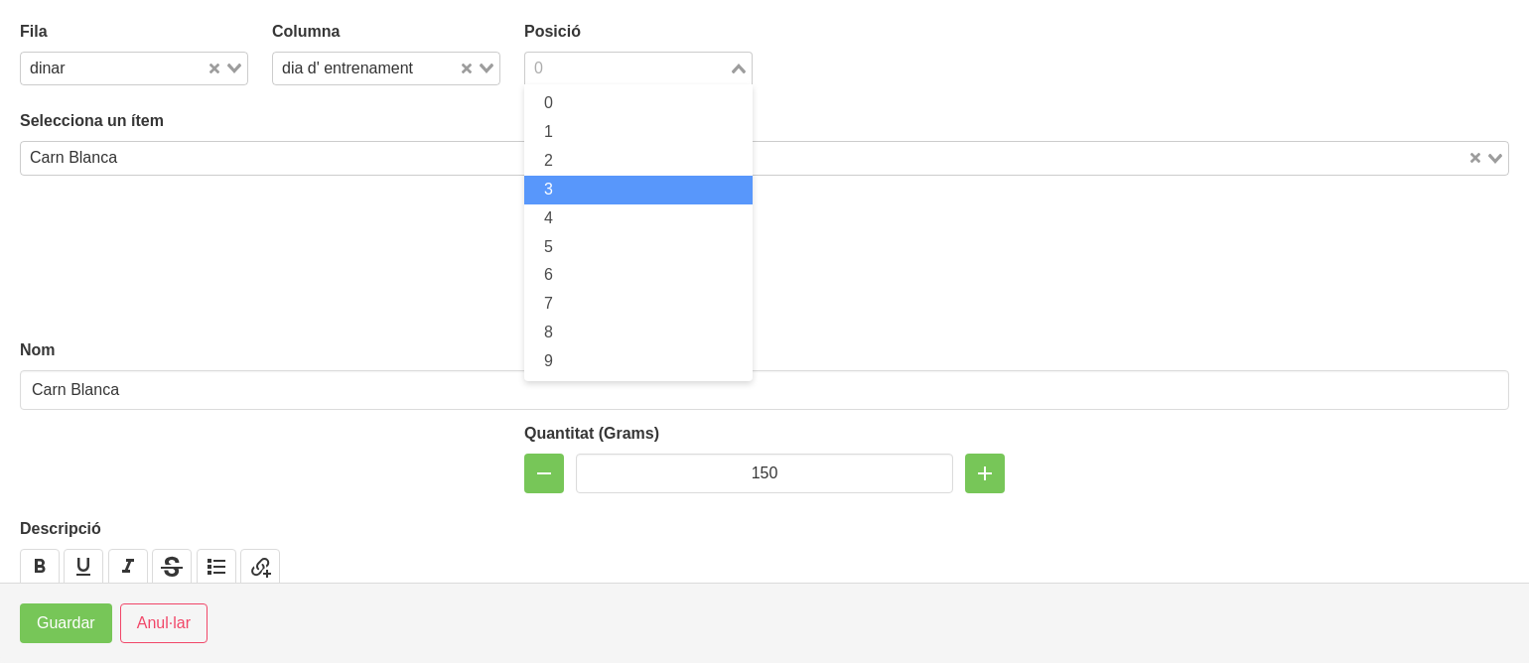
click at [582, 179] on li "3" at bounding box center [638, 190] width 228 height 29
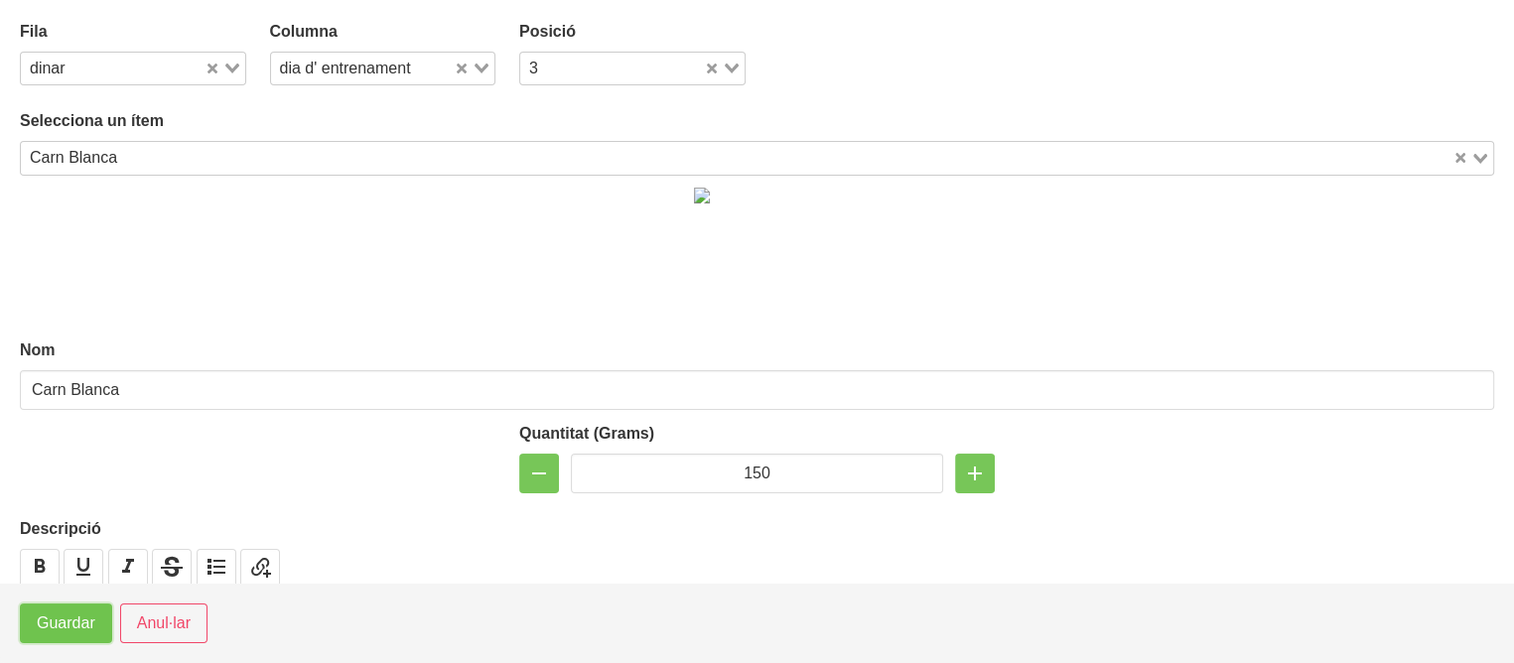
click at [56, 614] on span "Guardar" at bounding box center [66, 624] width 59 height 24
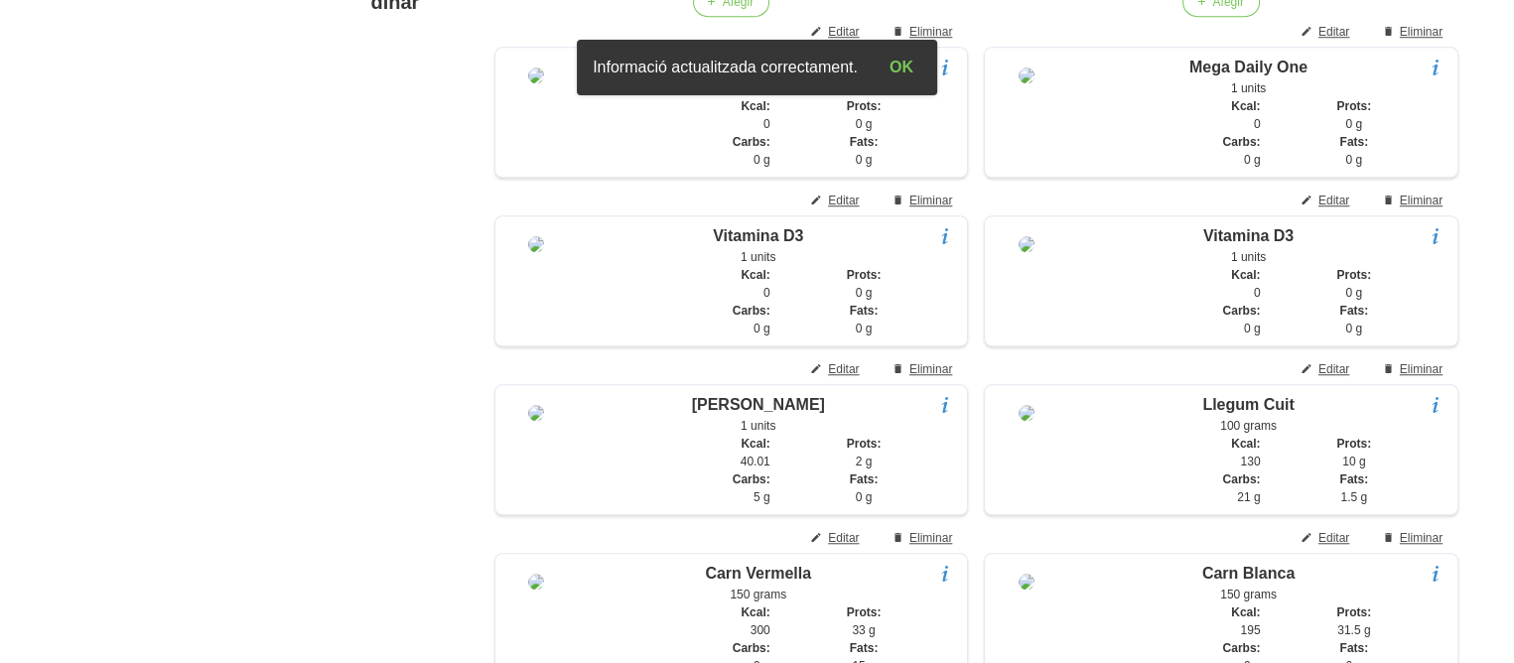
click at [74, 342] on aside "General Dashboard Seccions Clients Administradors Comunicacions Esdeveniments A…" at bounding box center [116, 309] width 256 height 3667
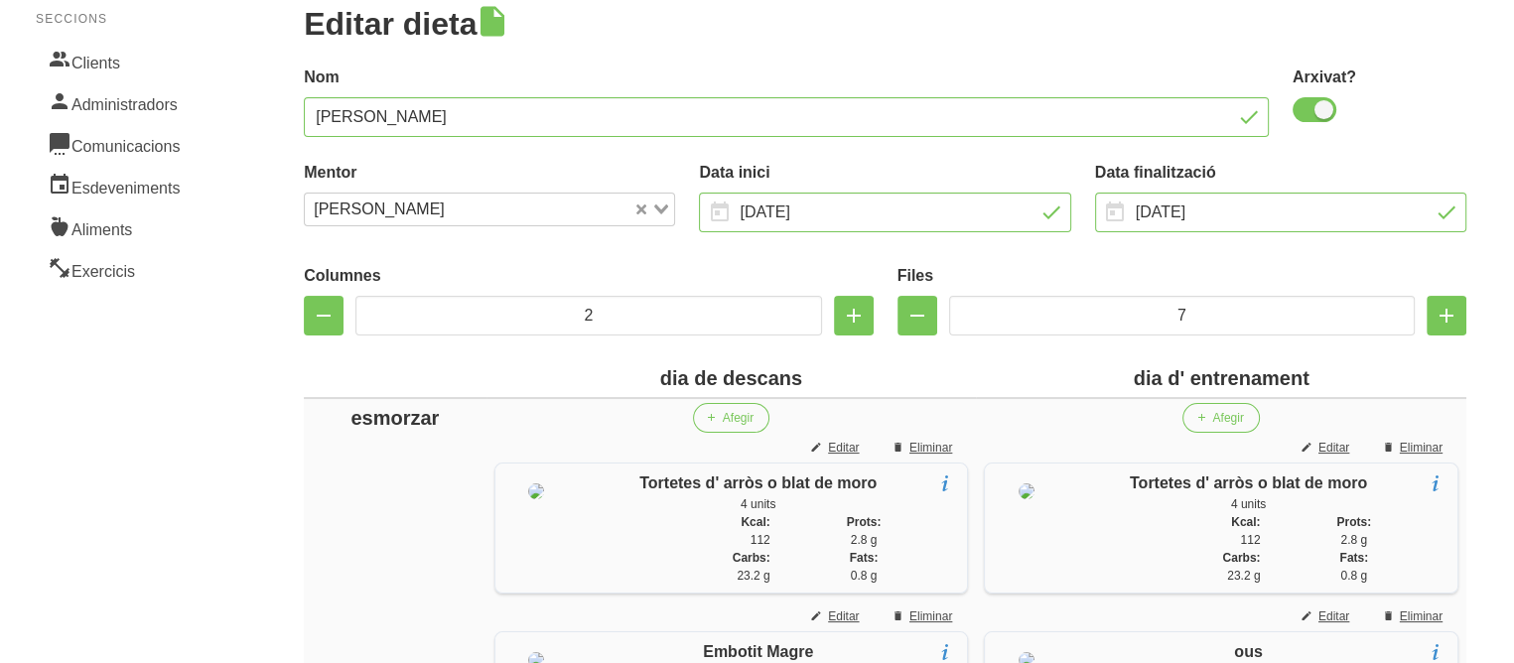
scroll to position [148, 0]
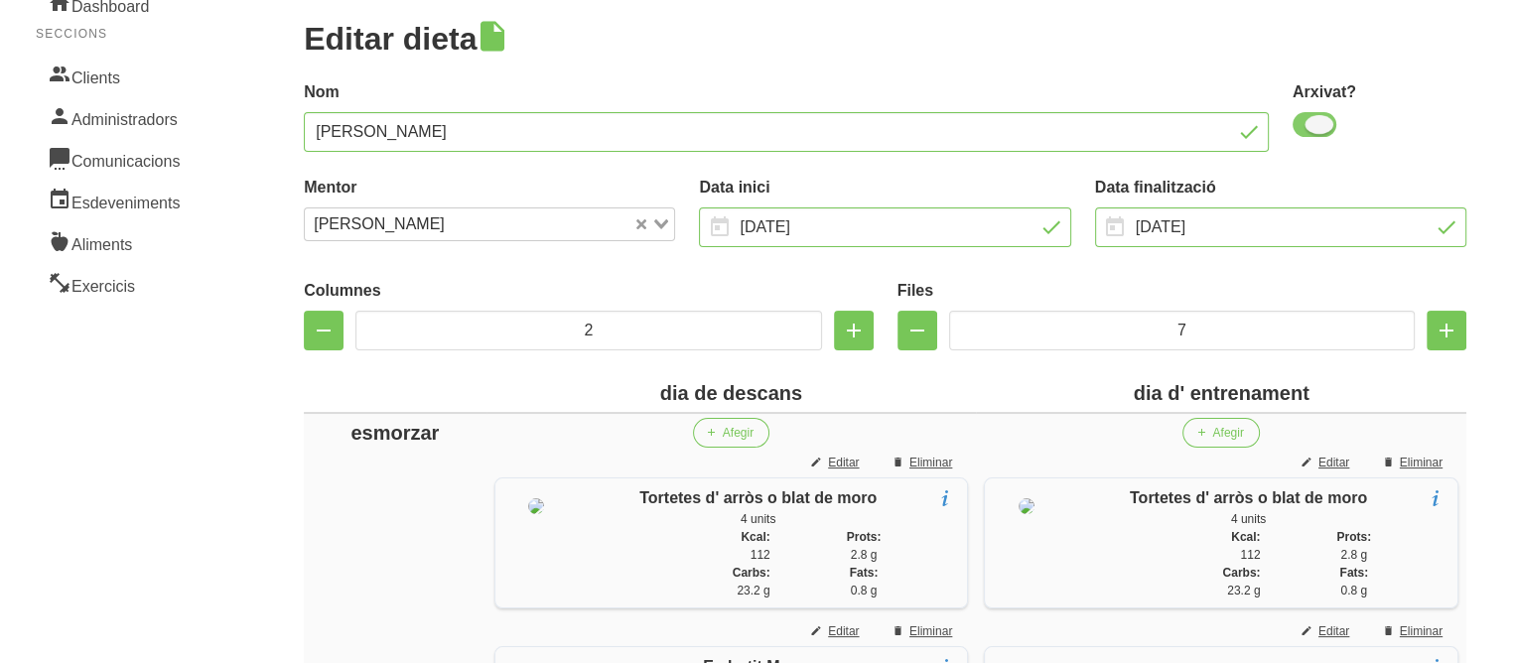
click at [1321, 125] on span at bounding box center [1315, 124] width 44 height 25
click at [1306, 125] on input "checkbox" at bounding box center [1299, 124] width 13 height 13
checkbox input "false"
click at [1165, 86] on label "Nom" at bounding box center [786, 92] width 965 height 24
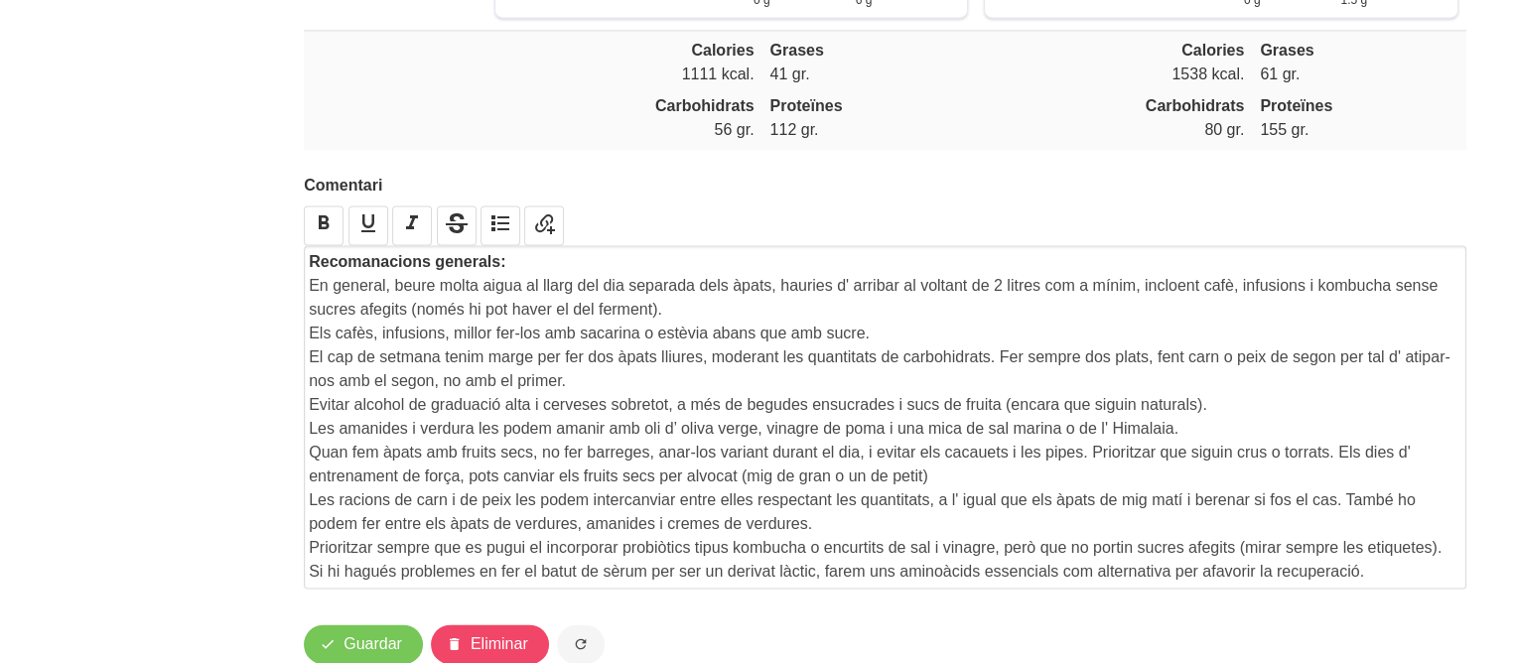
scroll to position [3129, 0]
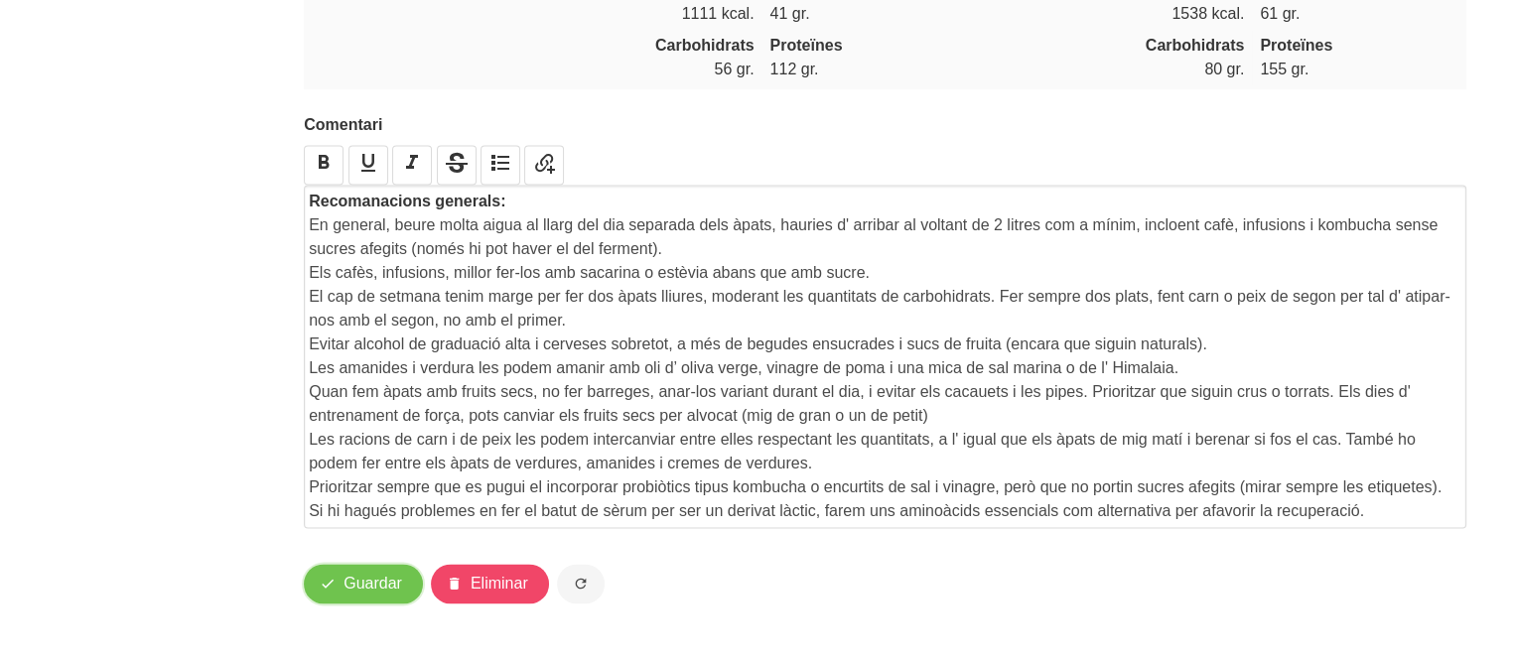
click at [350, 590] on span "Guardar" at bounding box center [373, 584] width 59 height 24
click at [373, 597] on button "Guardar" at bounding box center [363, 584] width 119 height 40
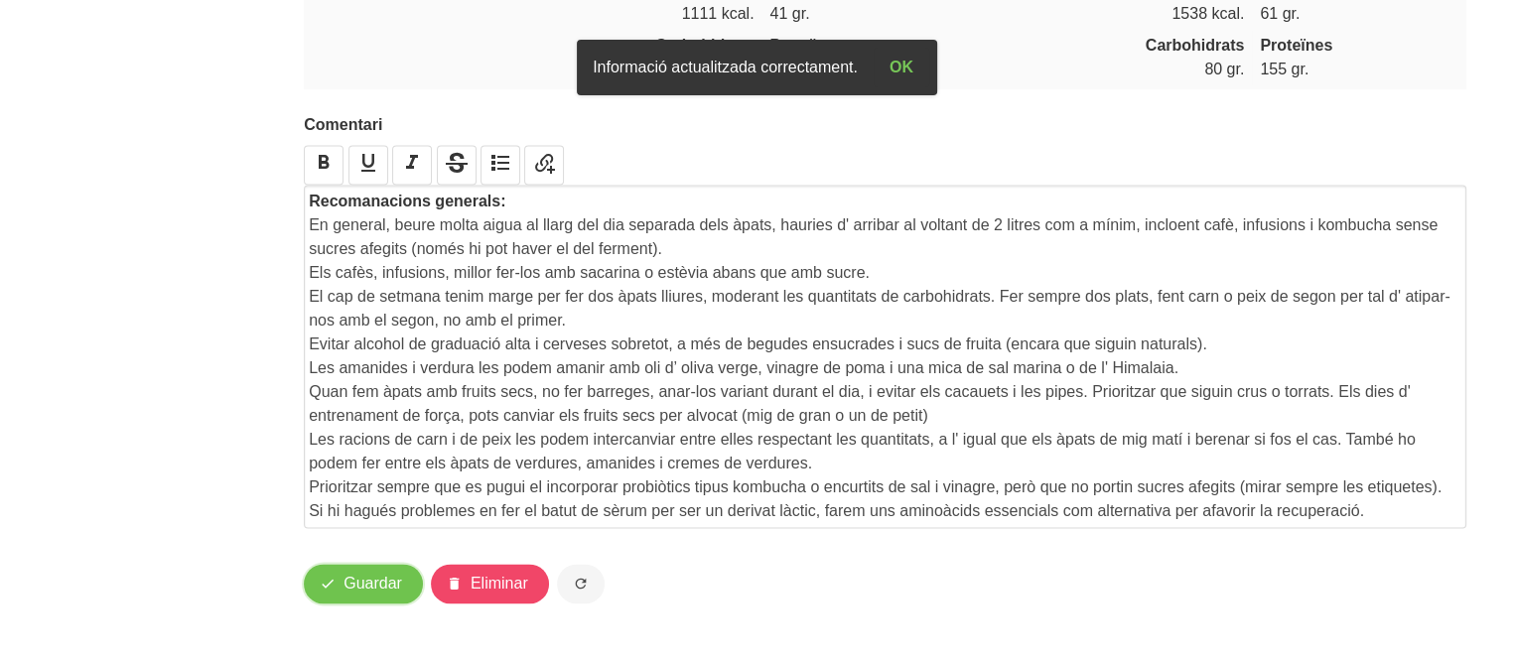
scroll to position [0, 0]
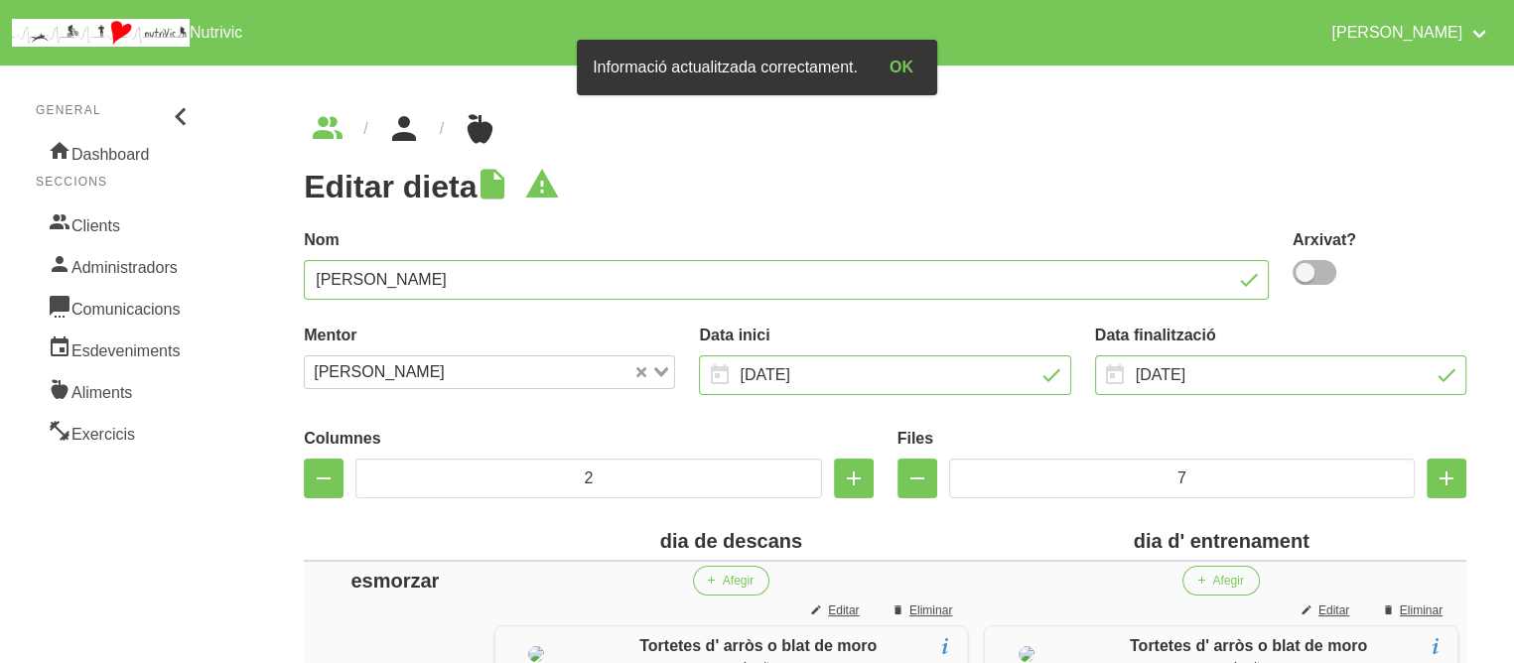
click at [405, 133] on icon "breadcrumbs" at bounding box center [404, 129] width 36 height 54
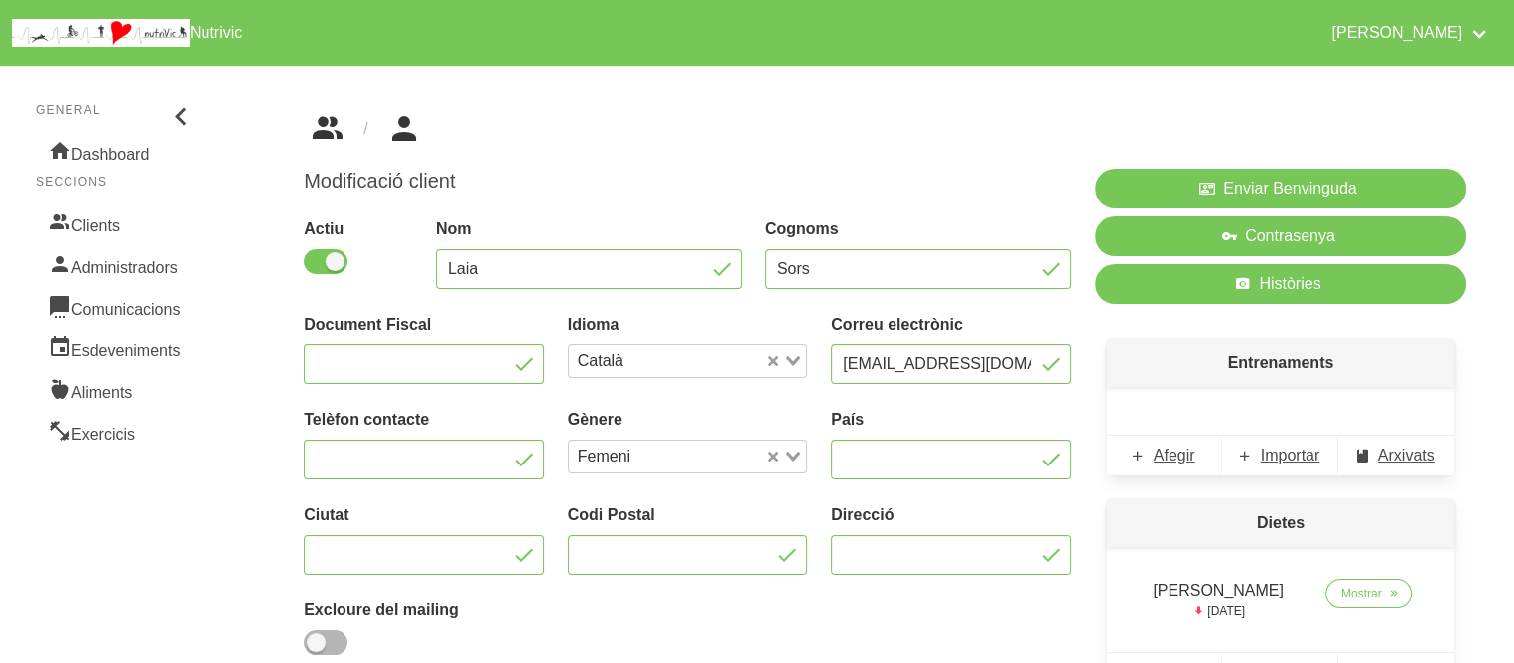
click at [335, 120] on icon "breadcrumbs" at bounding box center [328, 129] width 36 height 54
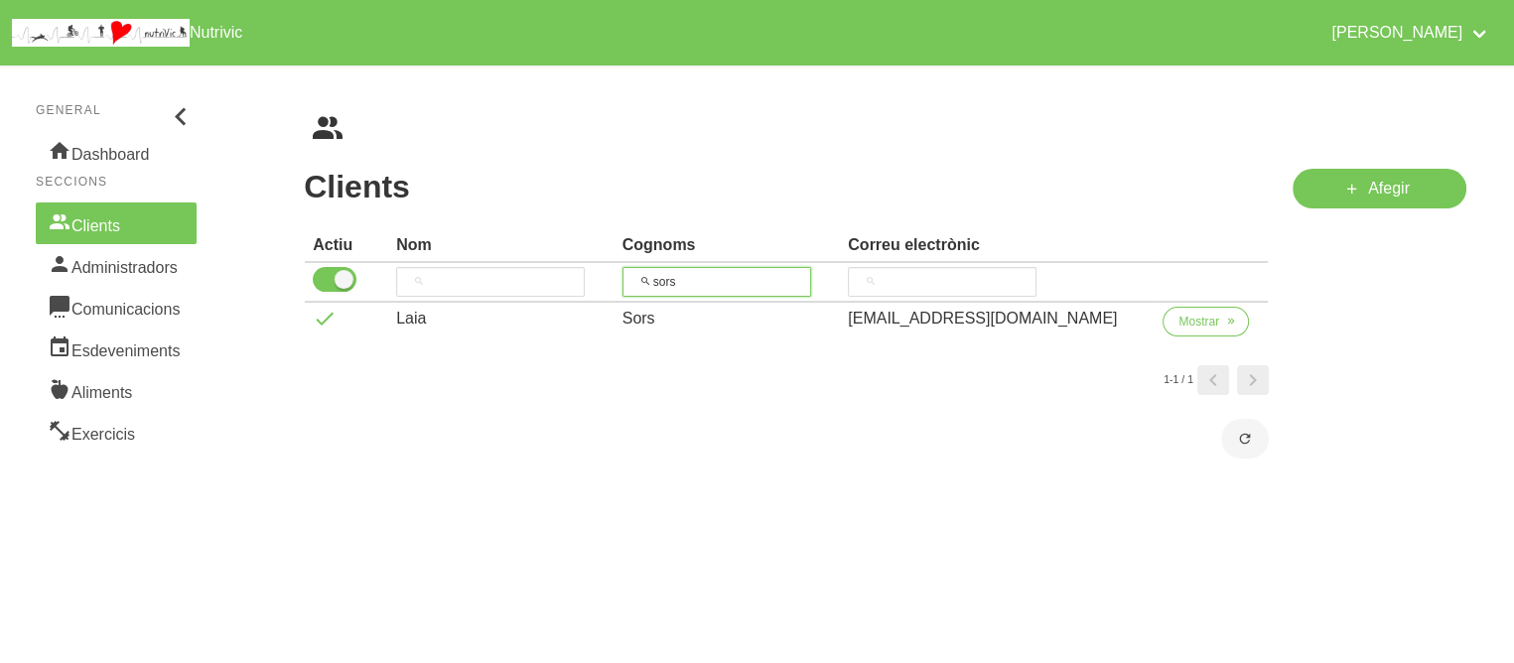
click at [699, 283] on input "sors" at bounding box center [717, 282] width 189 height 30
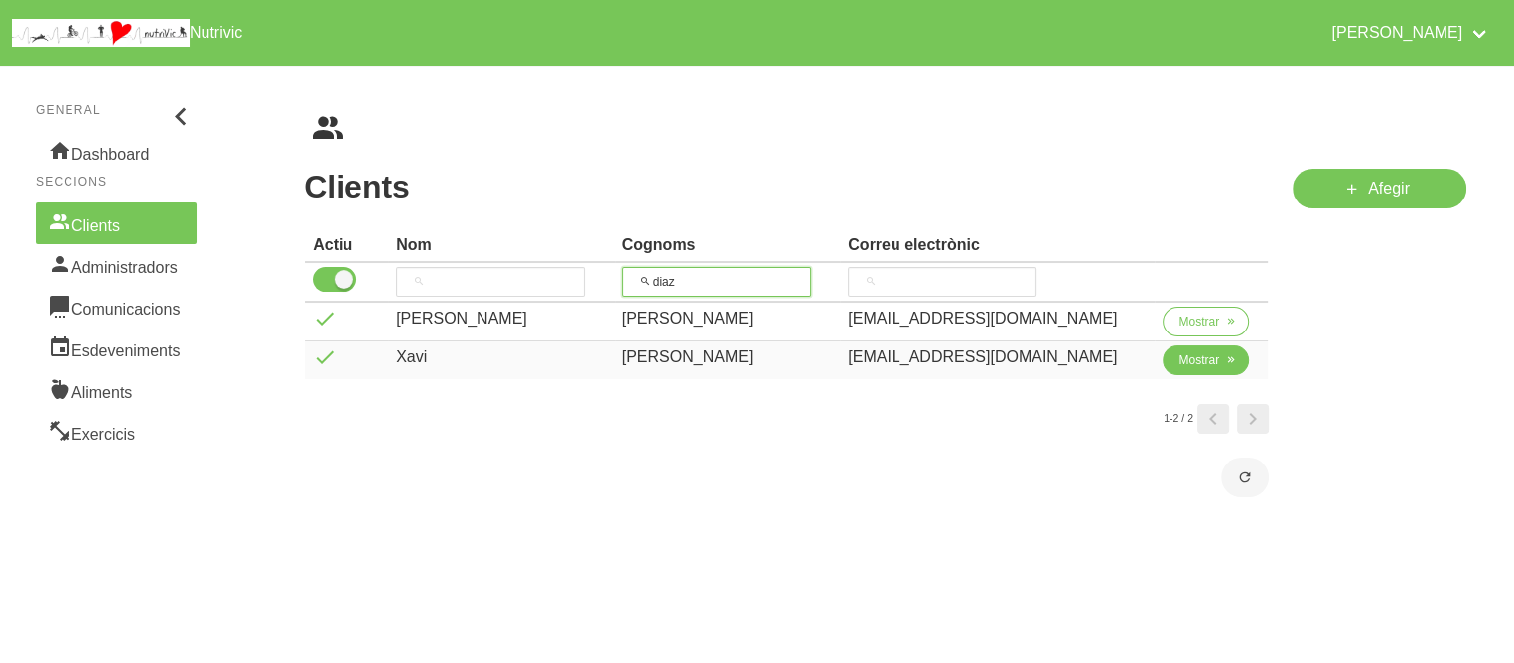
type input "diaz"
click at [1193, 368] on button "Mostrar" at bounding box center [1206, 361] width 86 height 30
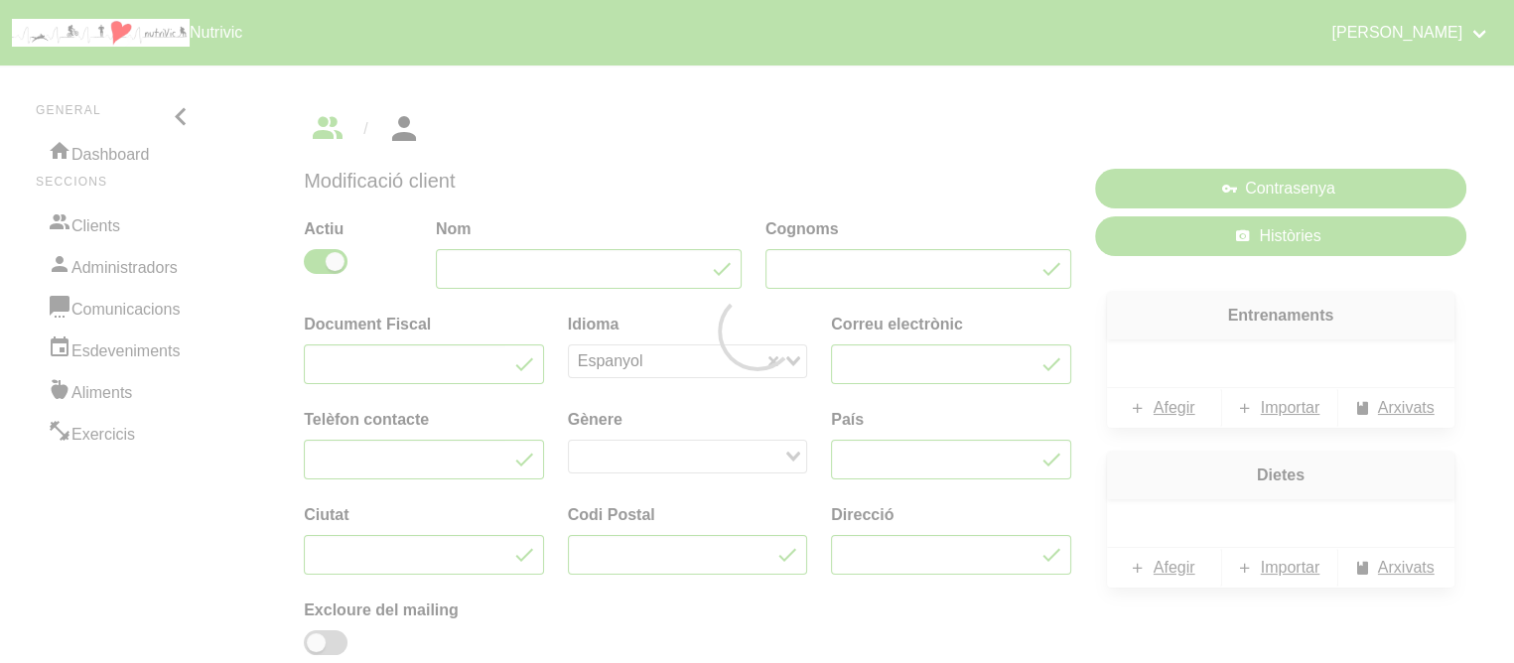
type input "Xavi"
type input "[PERSON_NAME]"
type input "47700960H"
type input "[EMAIL_ADDRESS][DOMAIN_NAME]"
type input "629294040"
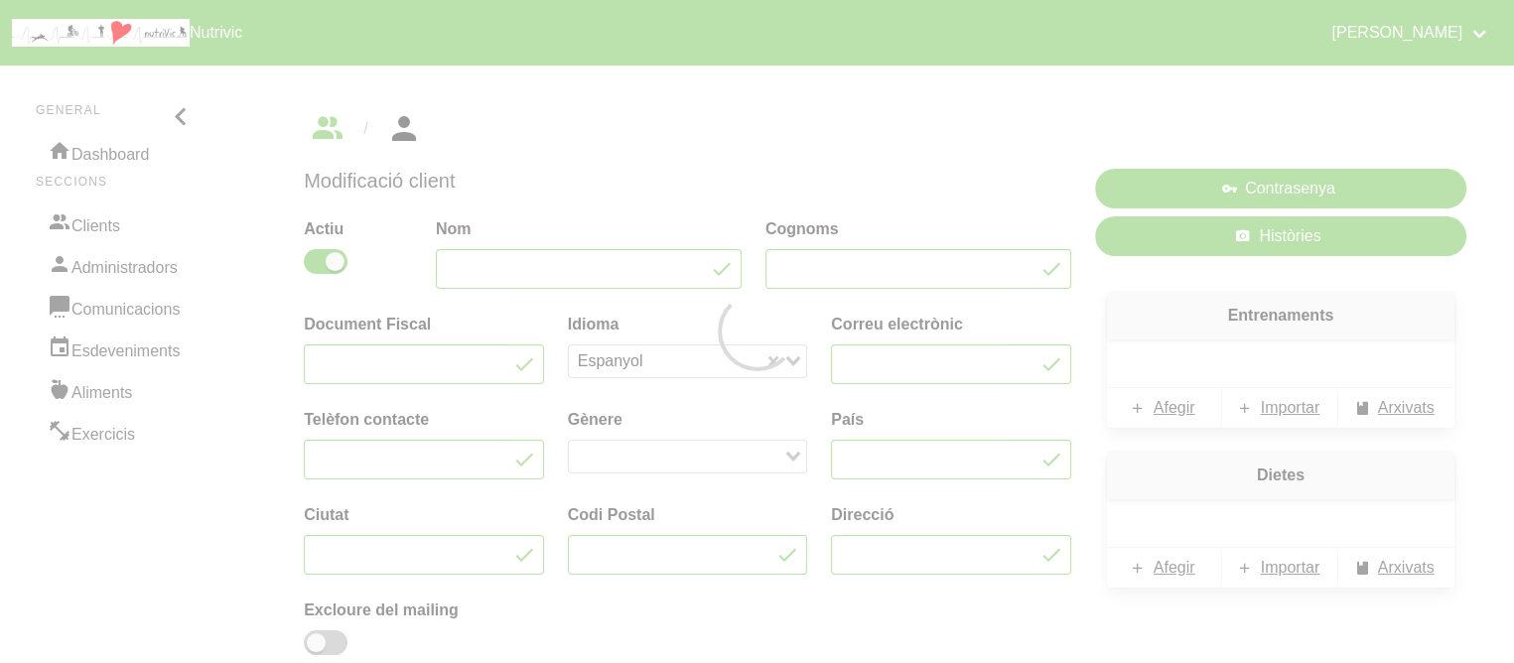
type input "[GEOGRAPHIC_DATA]"
type input "La garriga"
type input "08530"
type input "Carrer Bonaire 7"
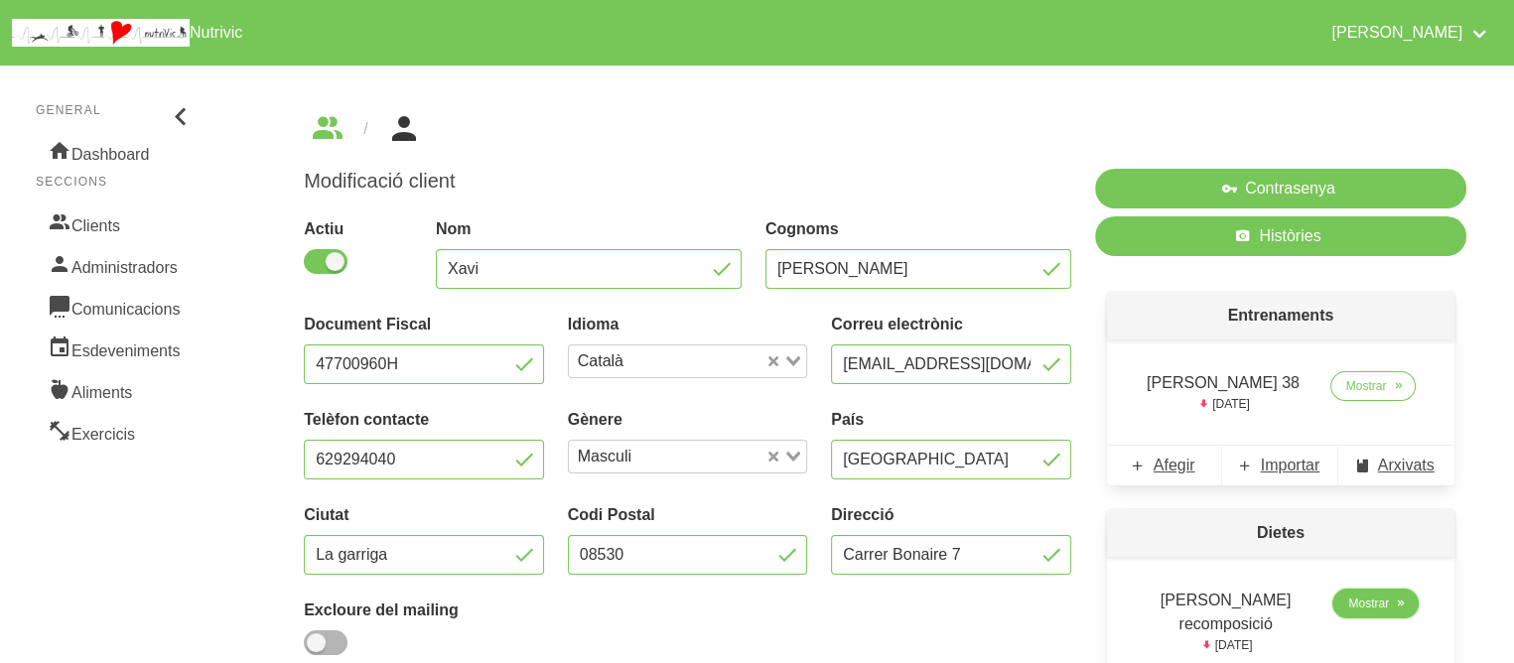
click at [1378, 611] on span "Mostrar" at bounding box center [1369, 604] width 41 height 18
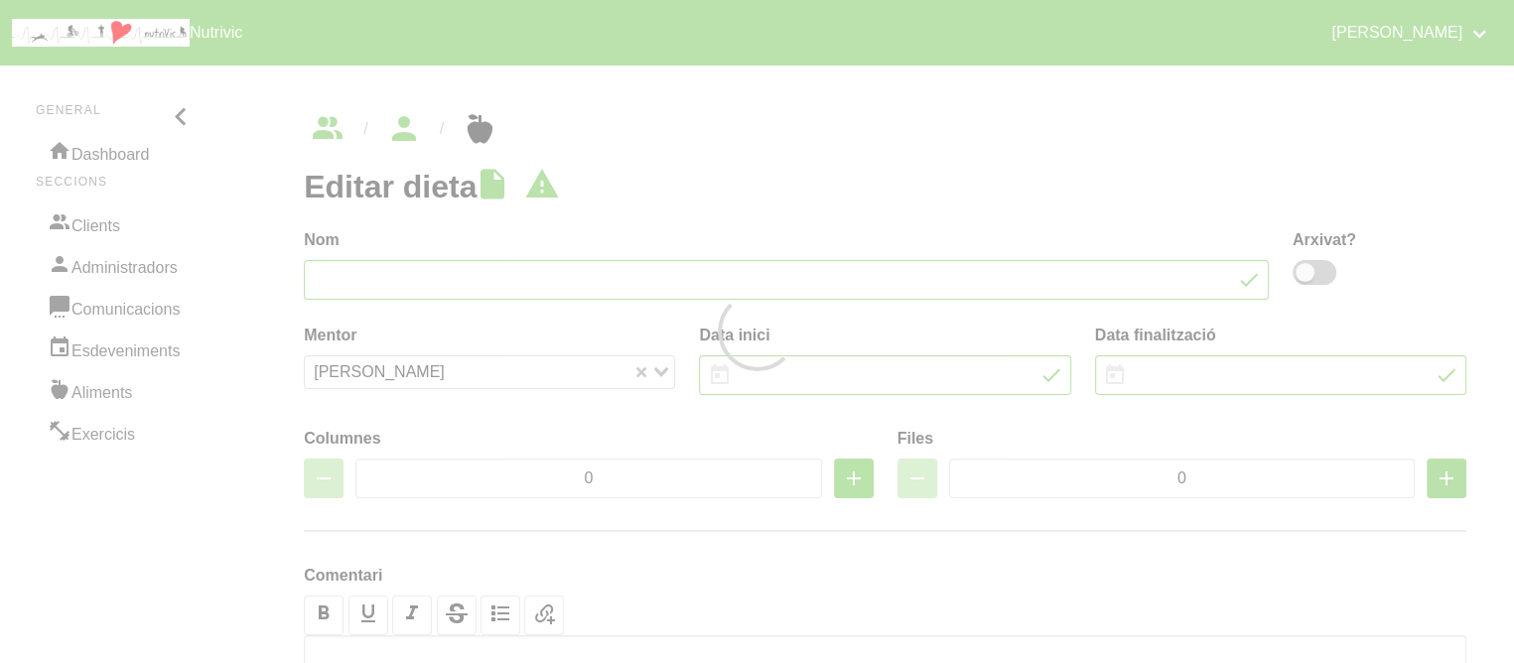
type input "[PERSON_NAME] recomposició"
type input "[DATE]"
type input "2"
type input "6"
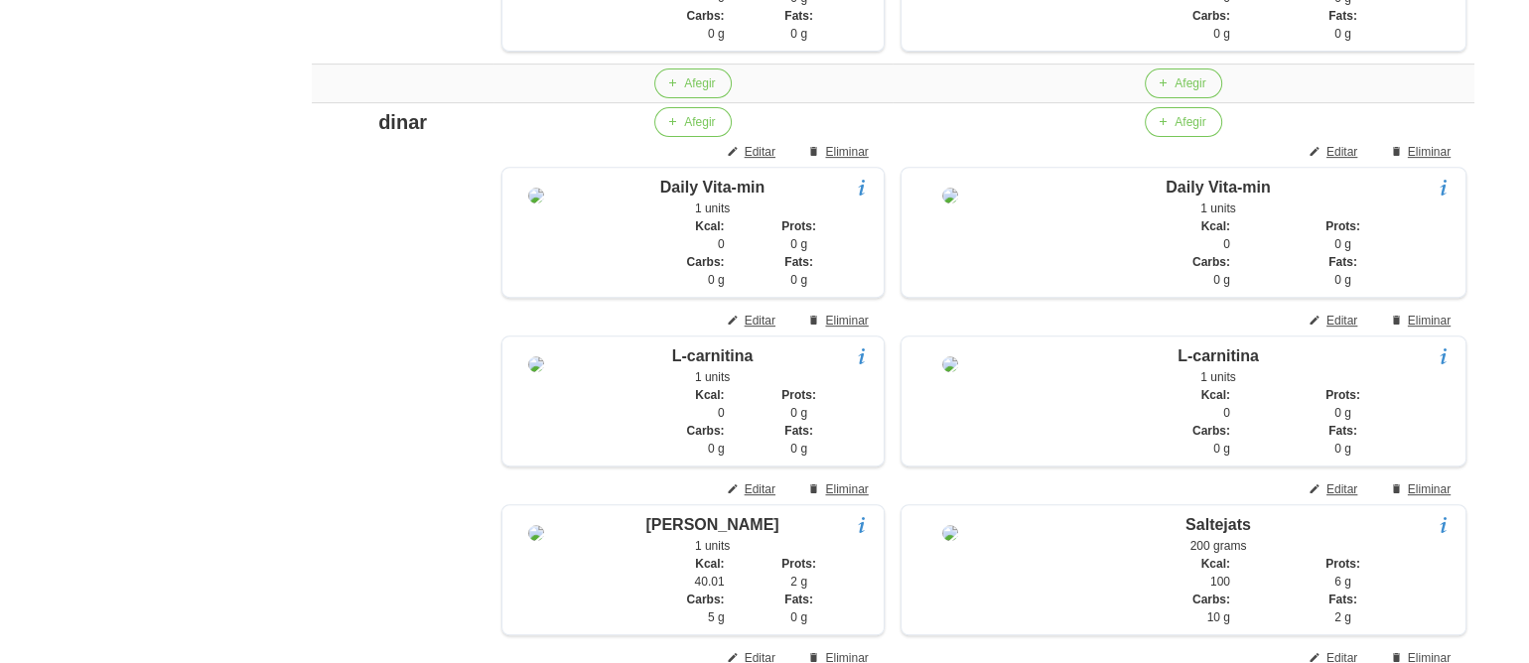
scroll to position [802, 0]
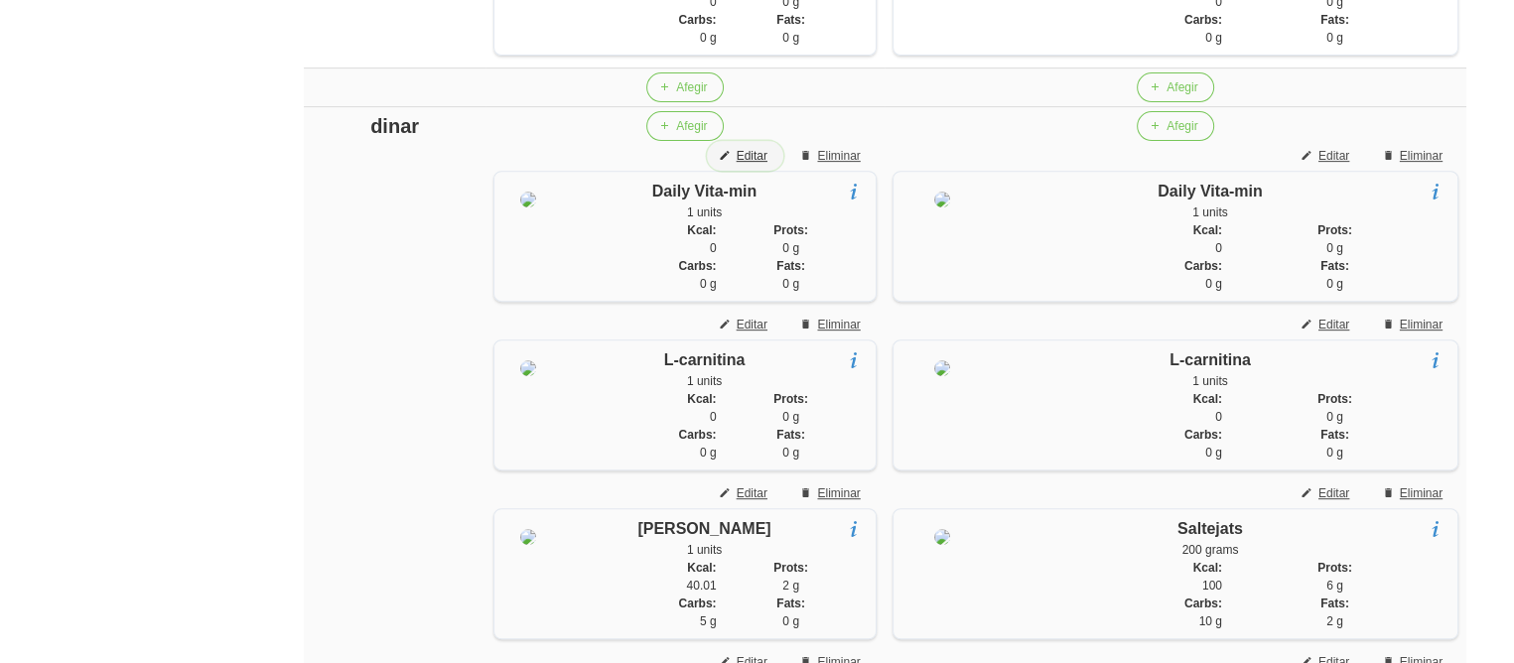
click at [761, 165] on span "Editar" at bounding box center [752, 156] width 31 height 18
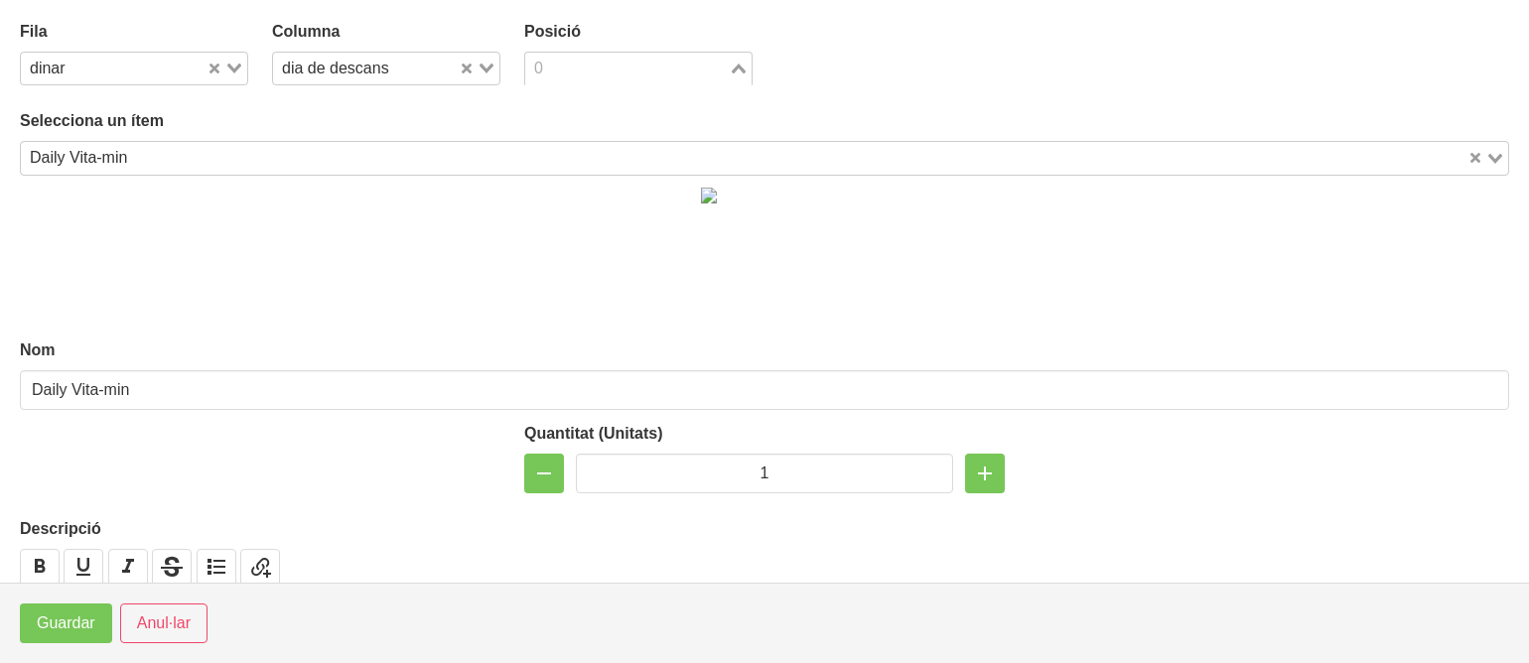
click at [589, 75] on input "Search for option" at bounding box center [627, 69] width 200 height 24
click at [495, 117] on label "Selecciona un ítem" at bounding box center [765, 121] width 1490 height 24
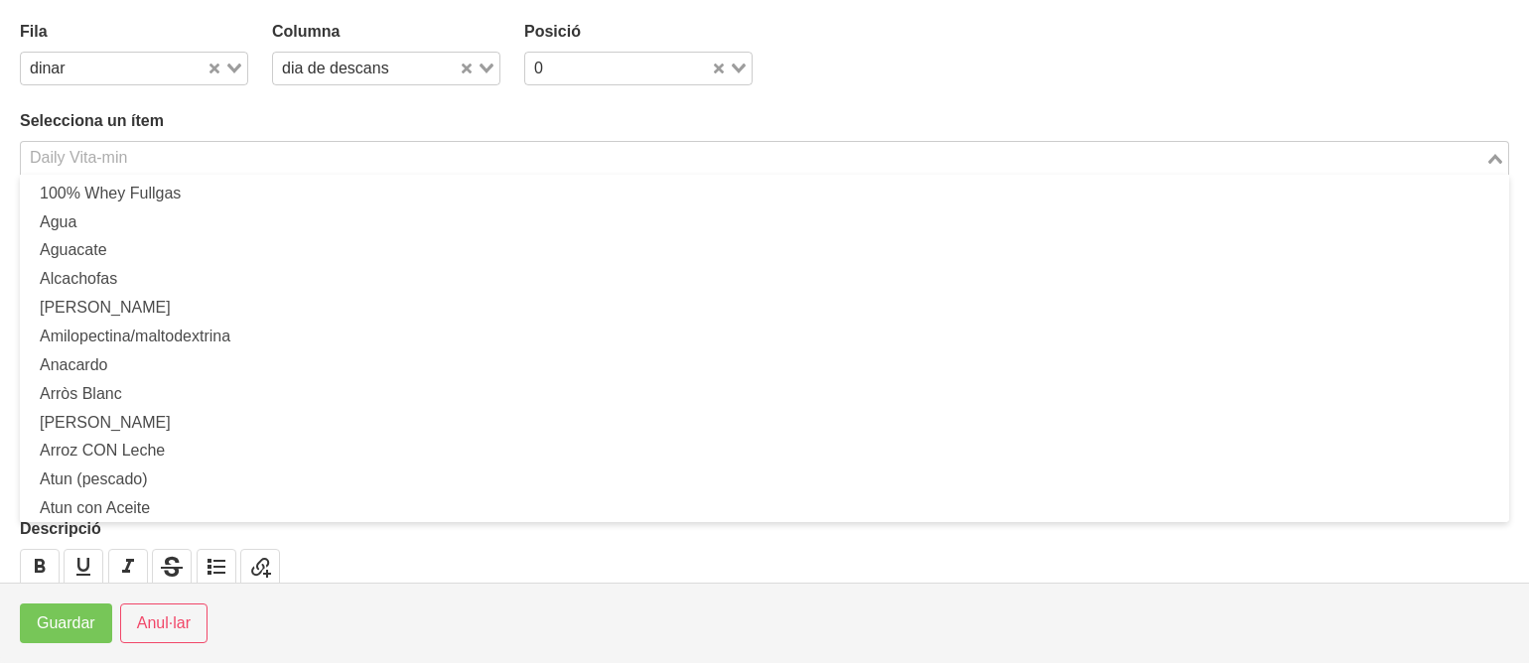
click at [270, 166] on input "Search for option" at bounding box center [753, 158] width 1461 height 24
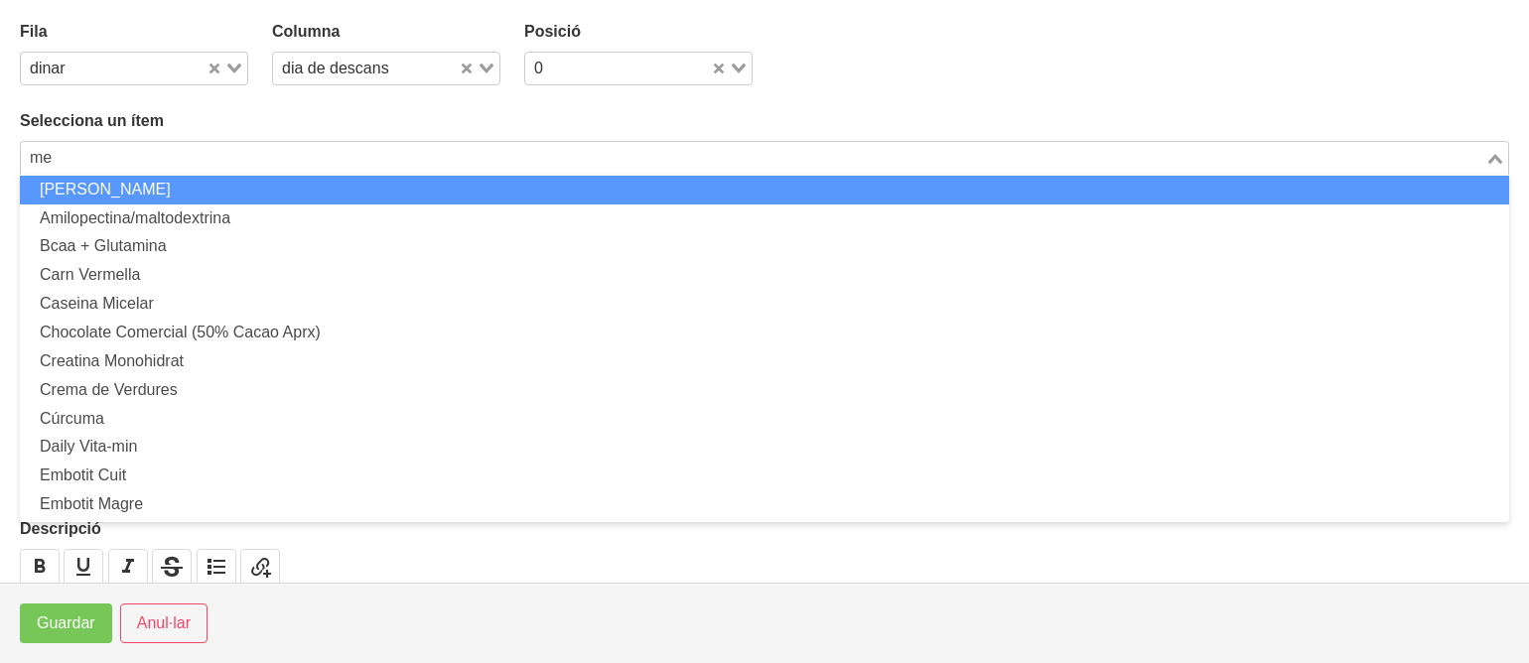
scroll to position [0, 0]
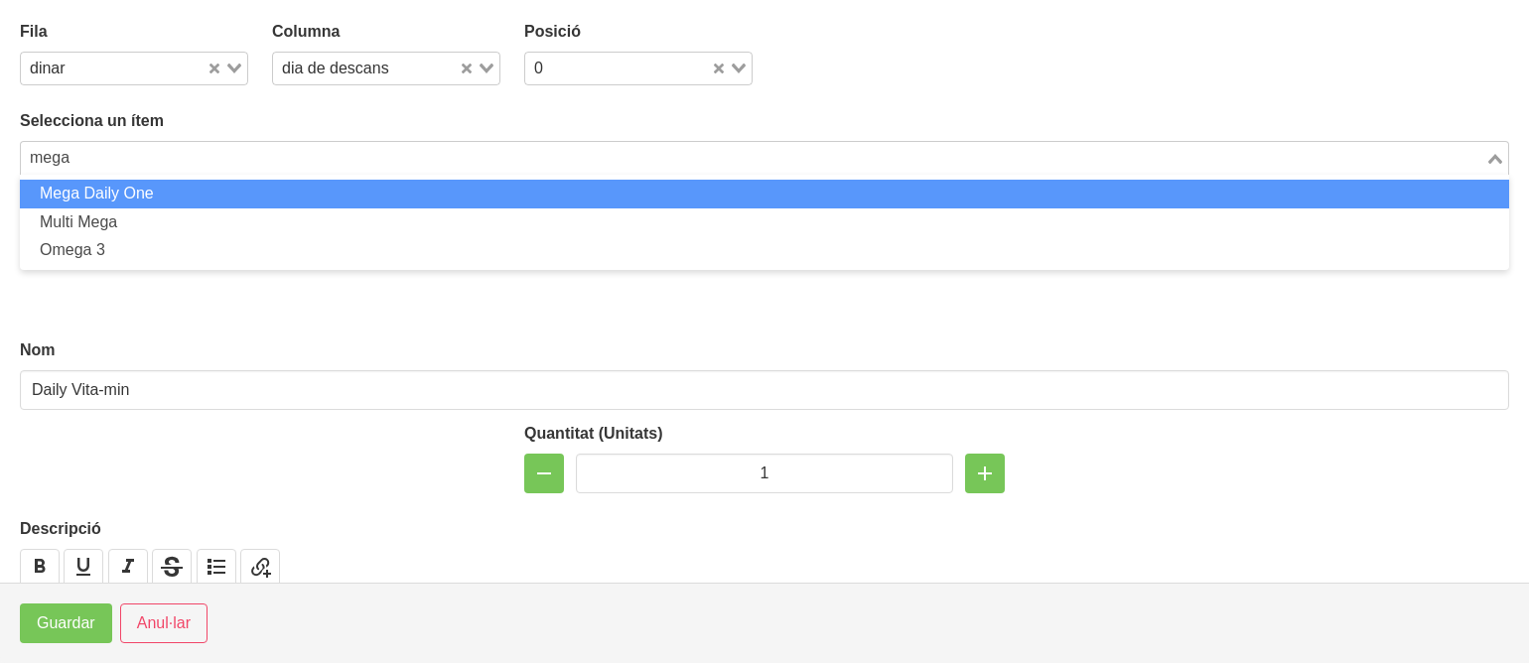
click at [133, 194] on li "Mega Daily One" at bounding box center [765, 194] width 1490 height 29
type input "mega"
type input "Mega Daily One"
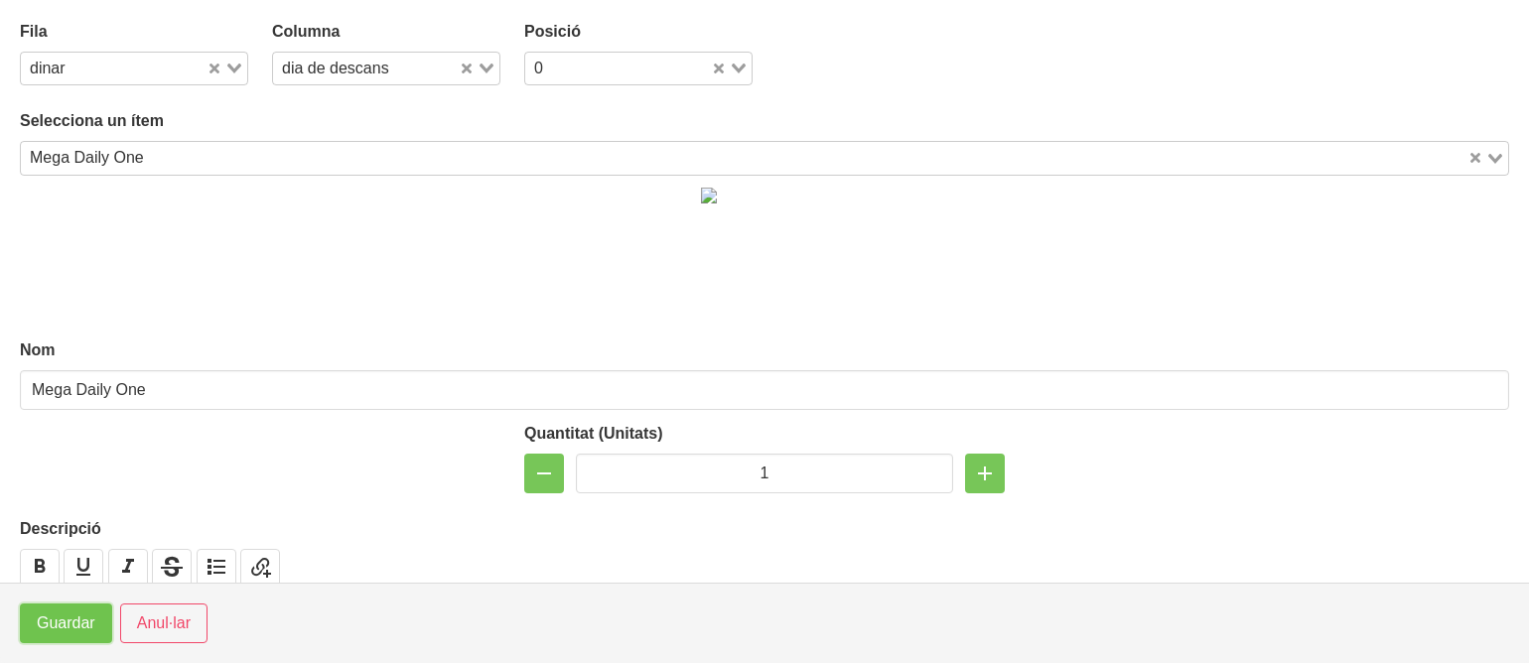
click at [71, 628] on span "Guardar" at bounding box center [66, 624] width 59 height 24
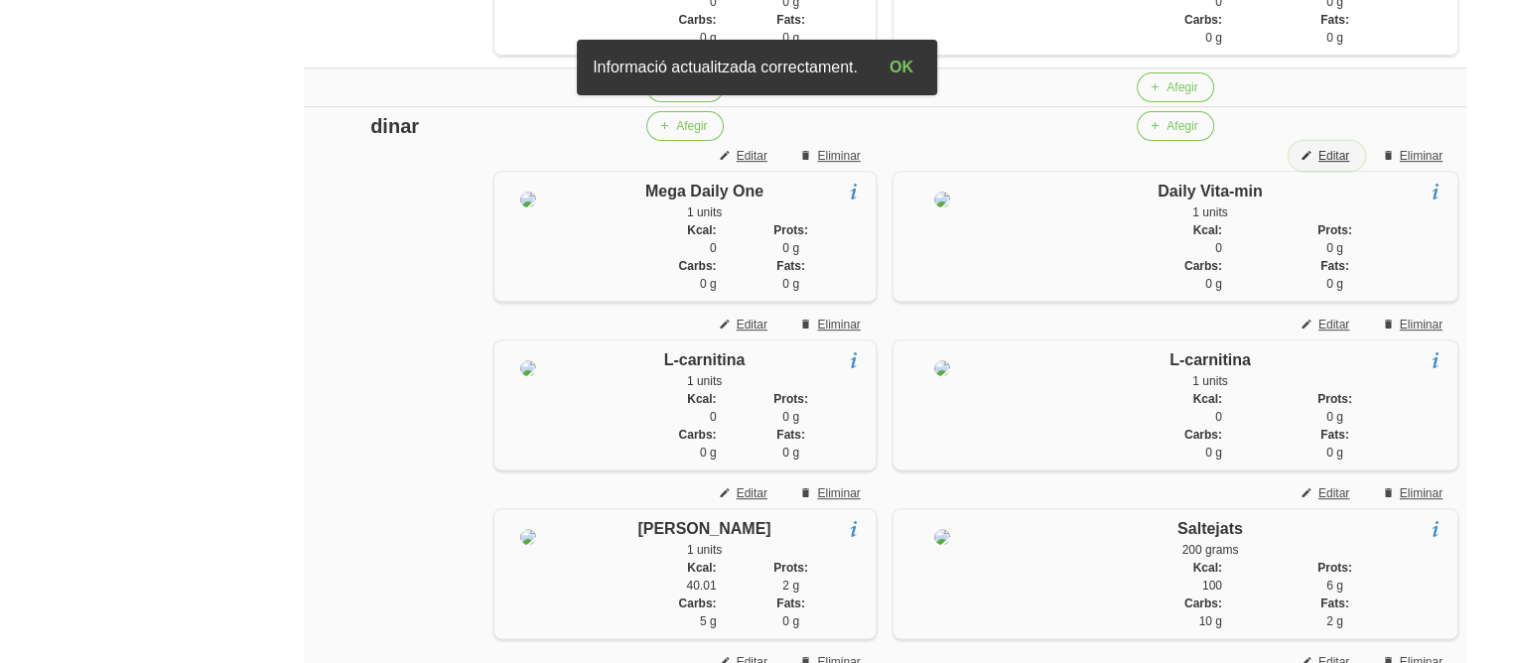
click at [1345, 165] on span "Editar" at bounding box center [1334, 156] width 31 height 18
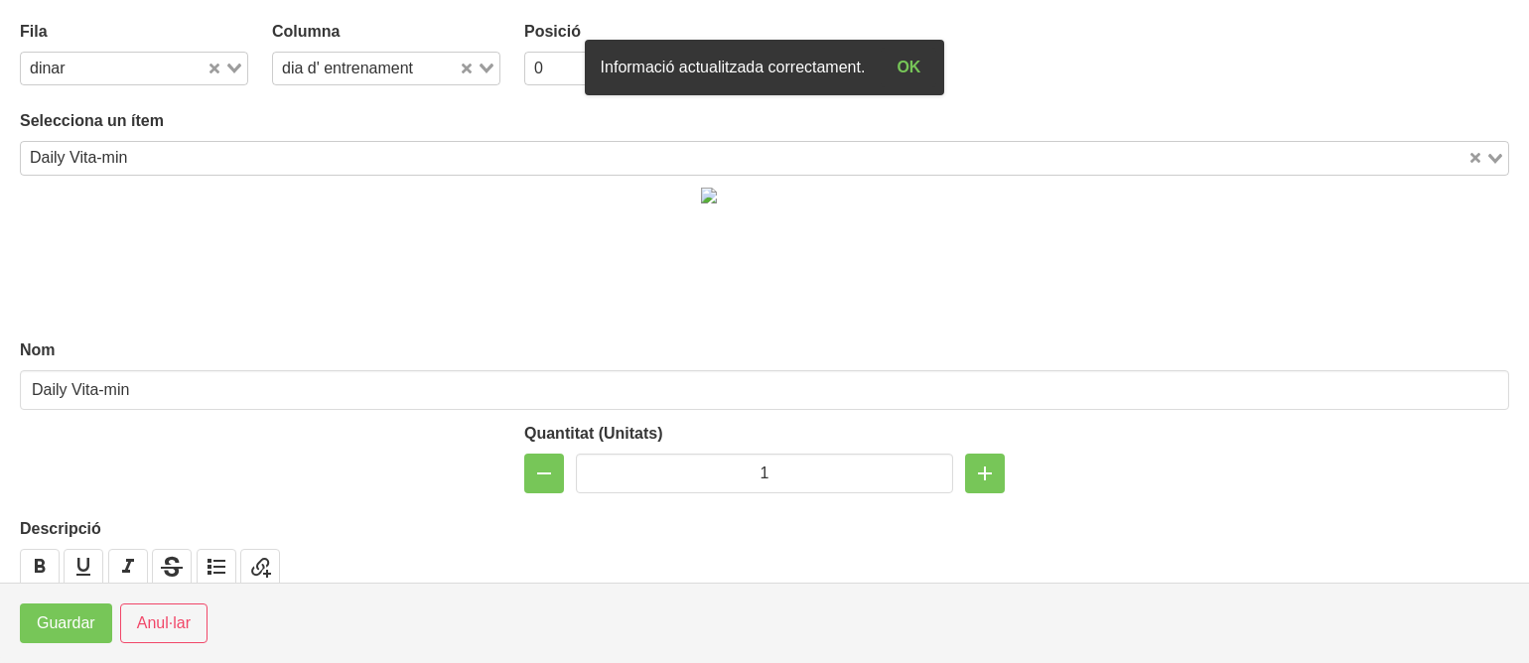
click at [644, 164] on input "Search for option" at bounding box center [800, 158] width 1332 height 24
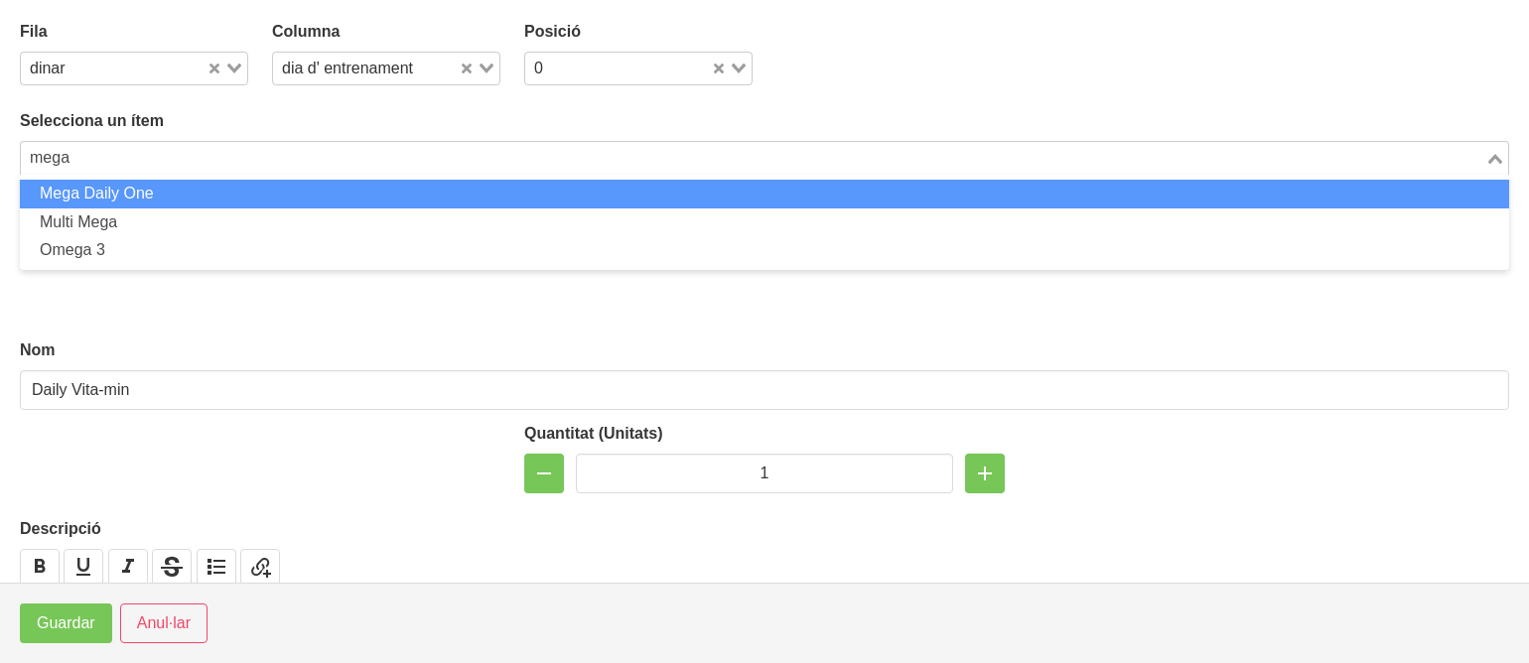
click at [614, 190] on li "Mega Daily One" at bounding box center [765, 194] width 1490 height 29
type input "mega"
type input "Mega Daily One"
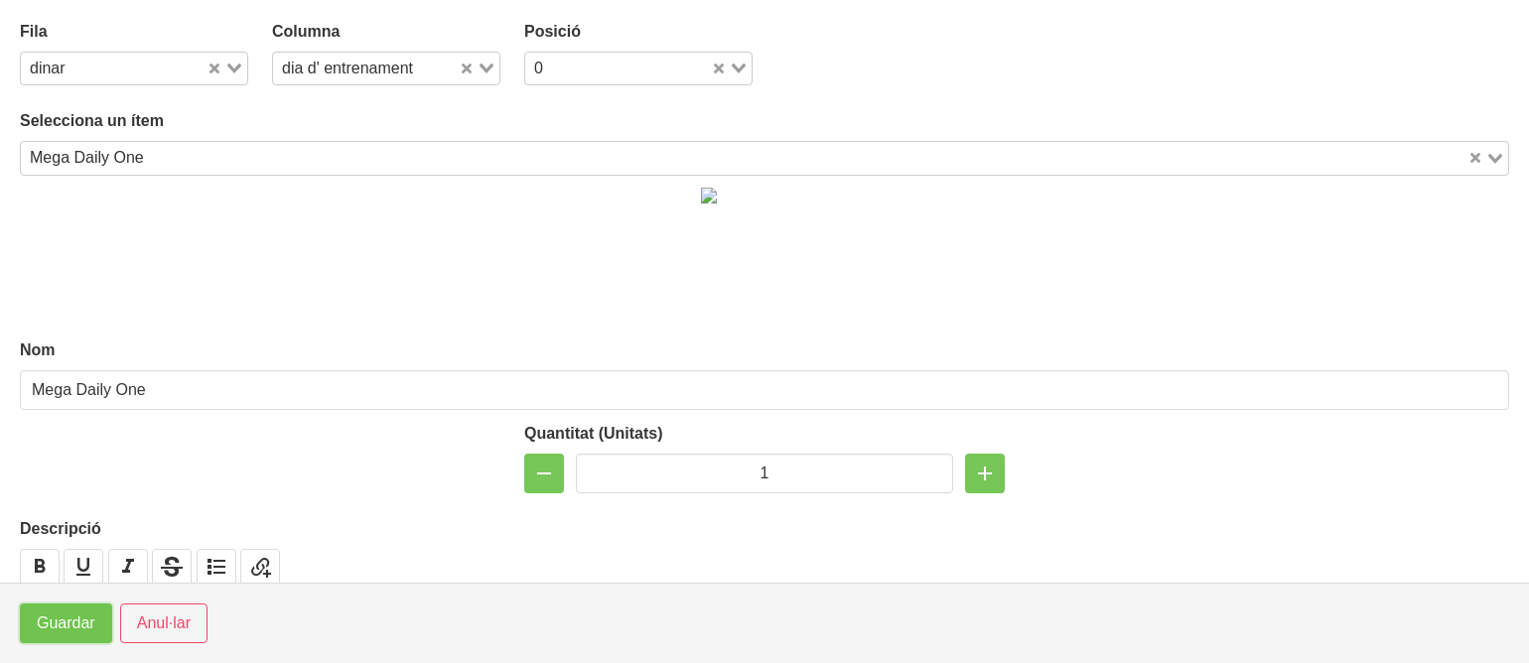
click at [65, 631] on span "Guardar" at bounding box center [66, 624] width 59 height 24
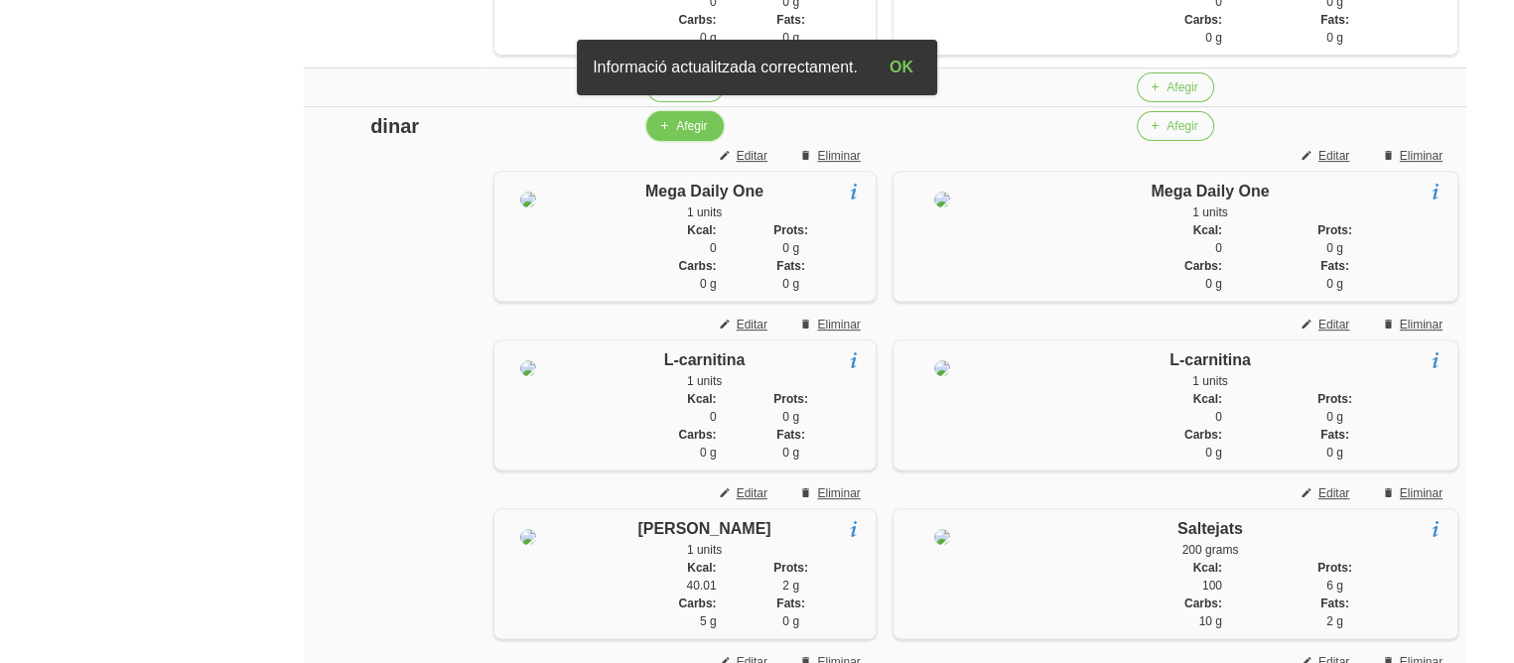
click at [698, 135] on span "Afegir" at bounding box center [691, 126] width 31 height 18
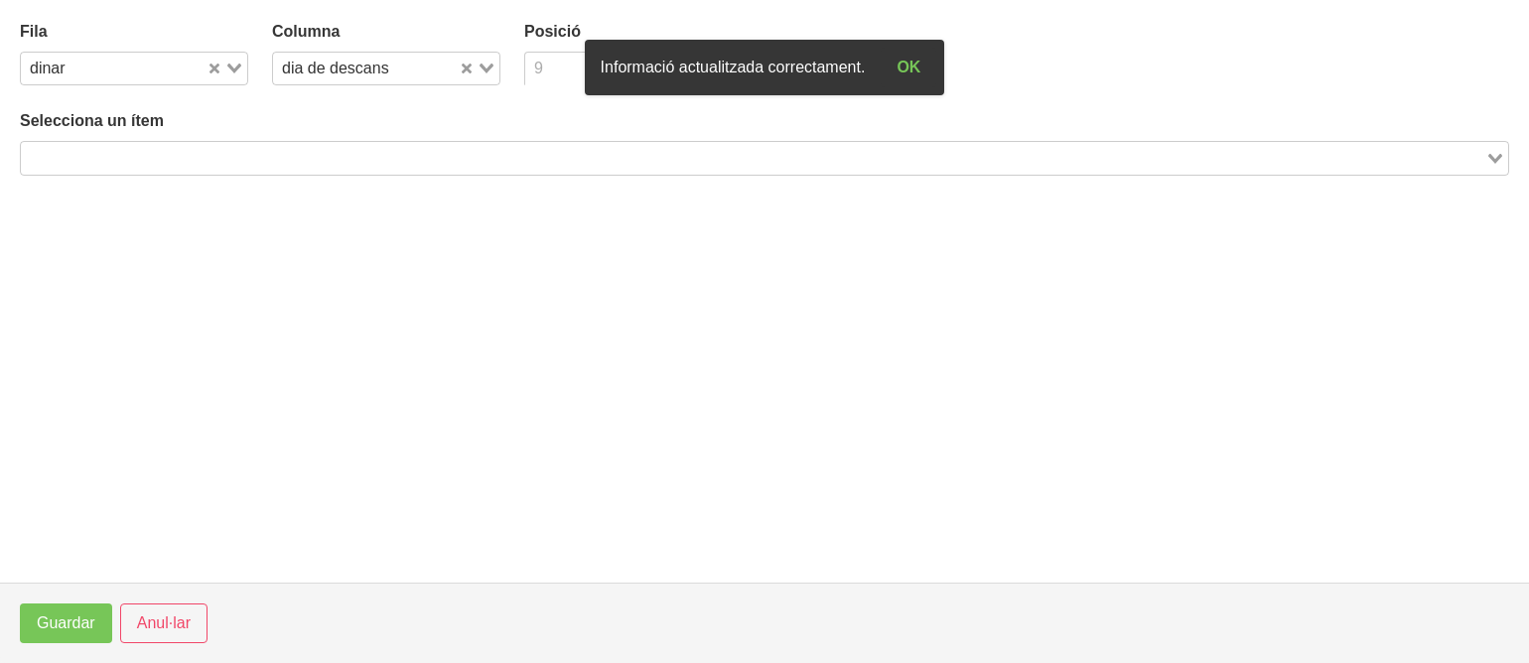
click at [556, 69] on input "Search for option" at bounding box center [627, 69] width 200 height 24
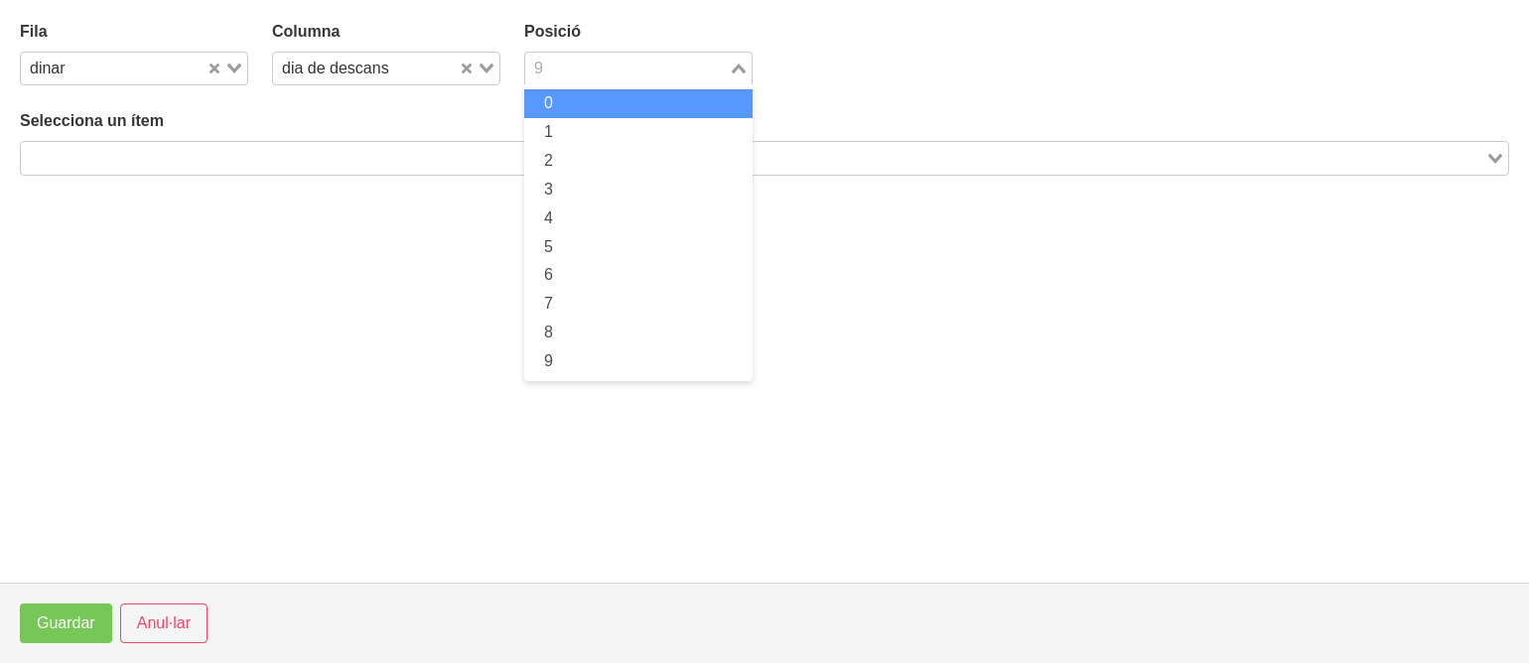
click at [554, 107] on li "0" at bounding box center [638, 103] width 228 height 29
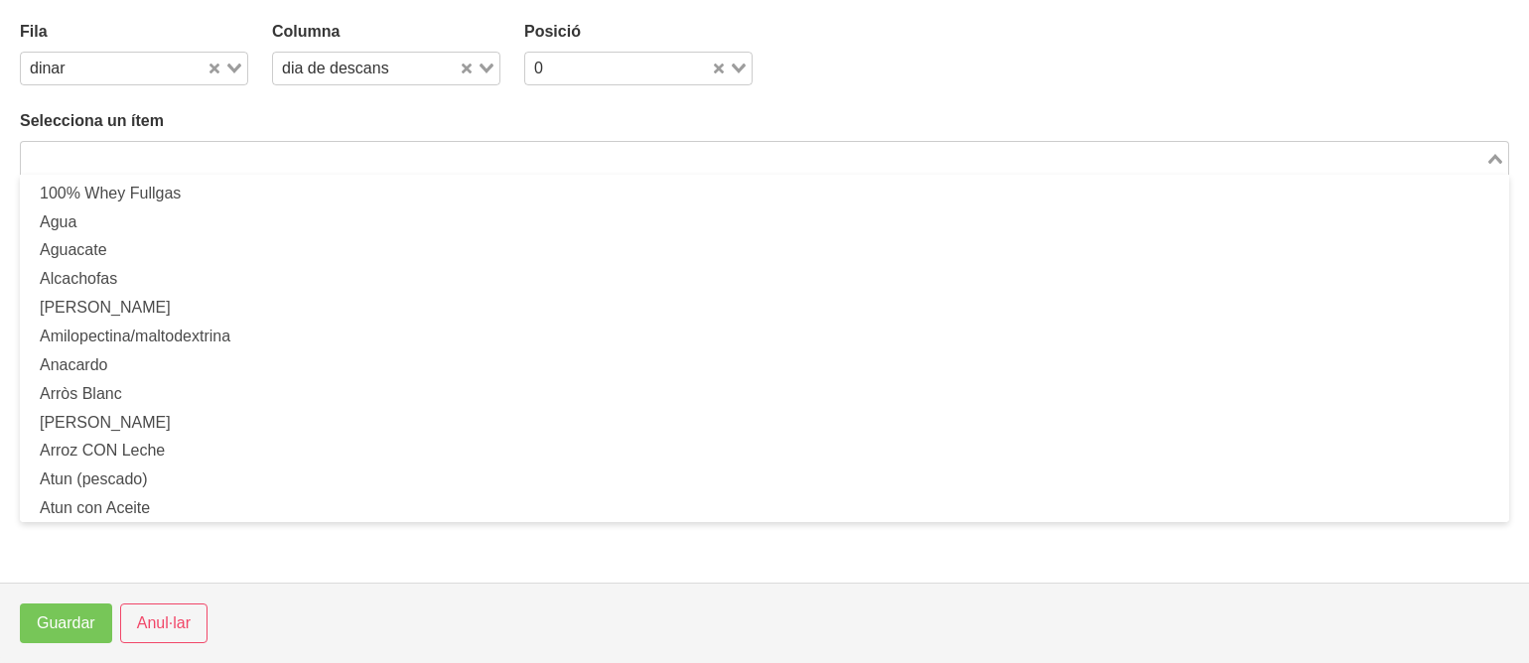
click at [488, 154] on input "Search for option" at bounding box center [753, 158] width 1461 height 24
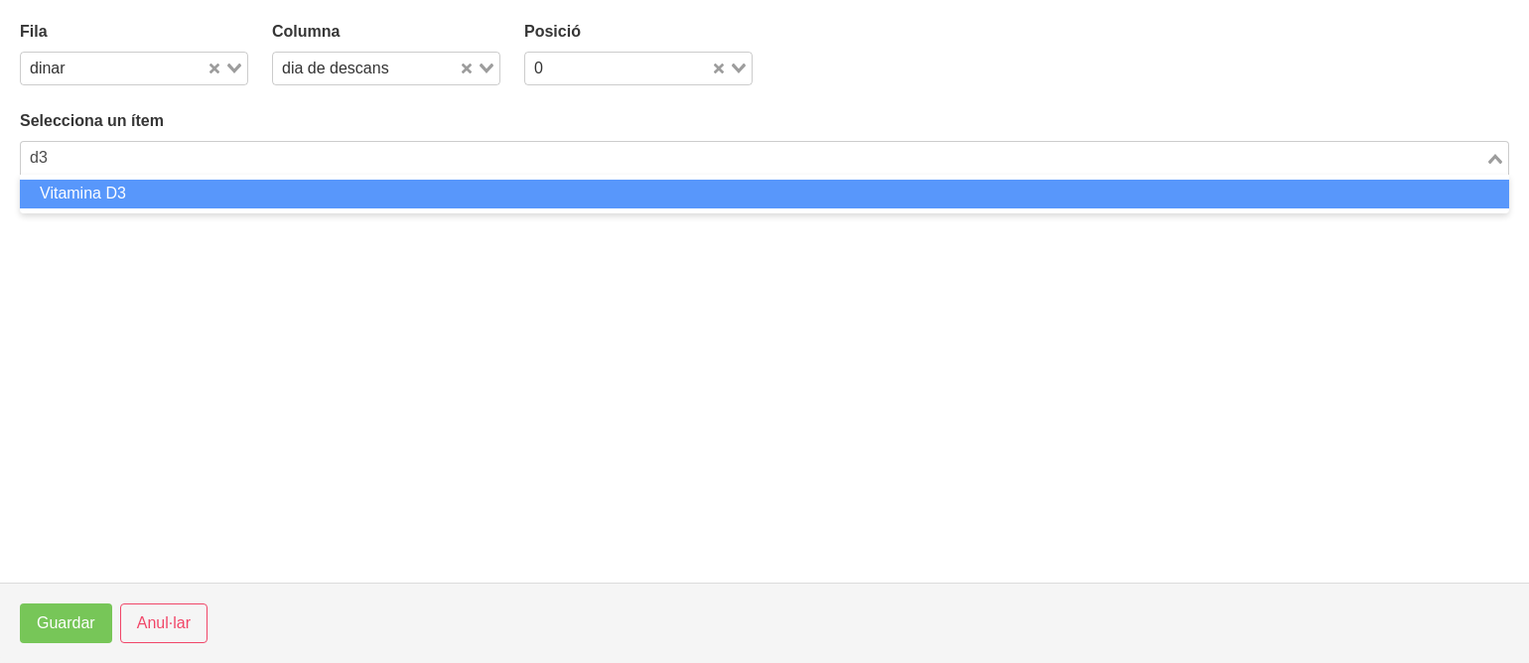
drag, startPoint x: 442, startPoint y: 186, endPoint x: 864, endPoint y: 502, distance: 527.7
click at [864, 502] on section "Fila dinar Loading... Columna dia de descans Loading... Posició 0 Loading... Se…" at bounding box center [764, 291] width 1529 height 583
click at [814, 195] on li "Vitamina D3" at bounding box center [765, 194] width 1490 height 29
type input "d3"
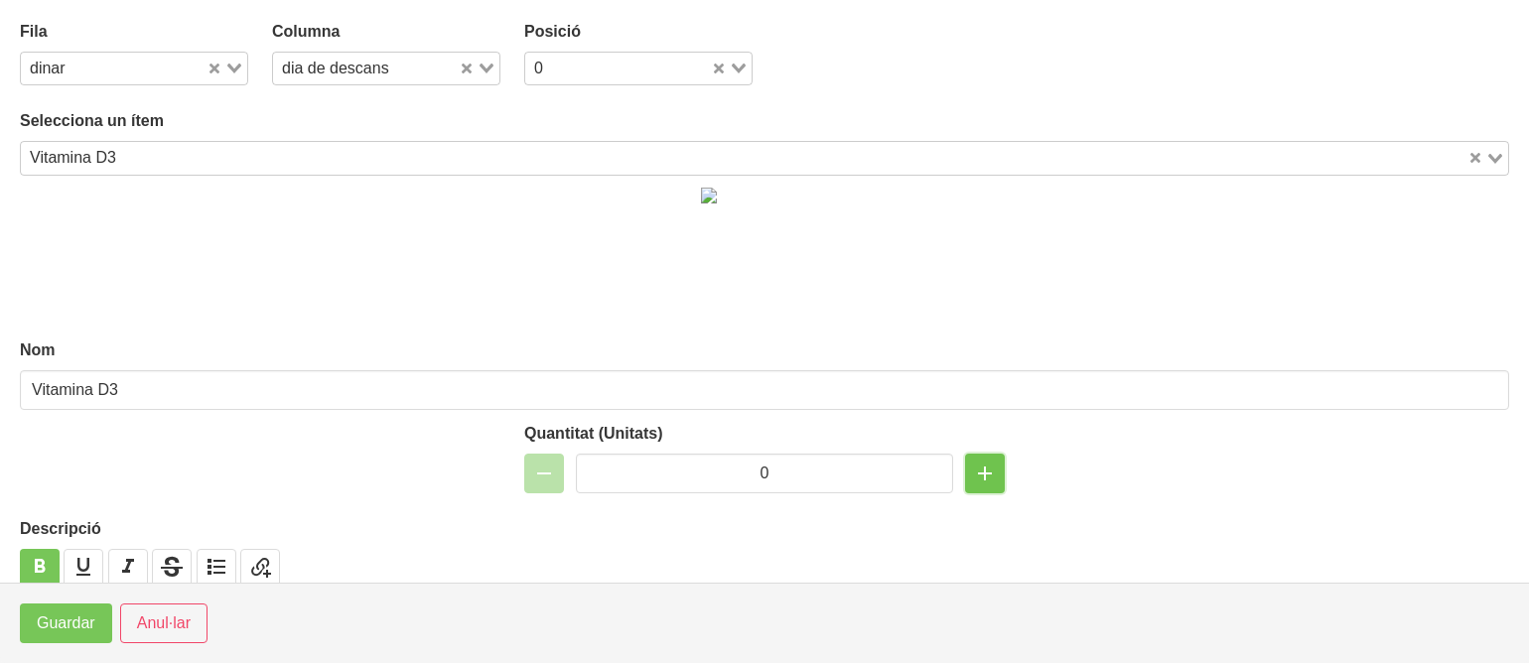
click at [985, 472] on icon "button" at bounding box center [985, 474] width 24 height 36
type input "1"
click at [83, 621] on span "Guardar" at bounding box center [66, 624] width 59 height 24
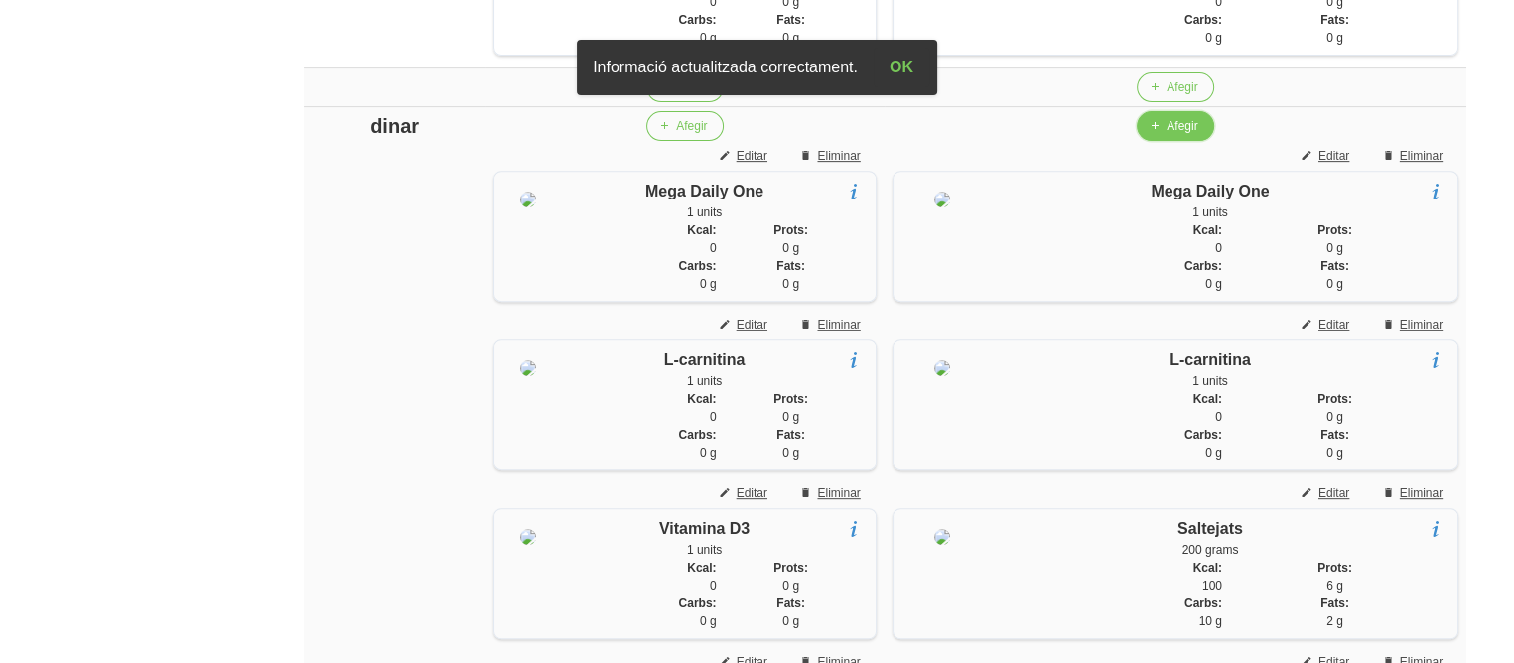
click at [1200, 141] on button "Afegir" at bounding box center [1175, 126] width 76 height 30
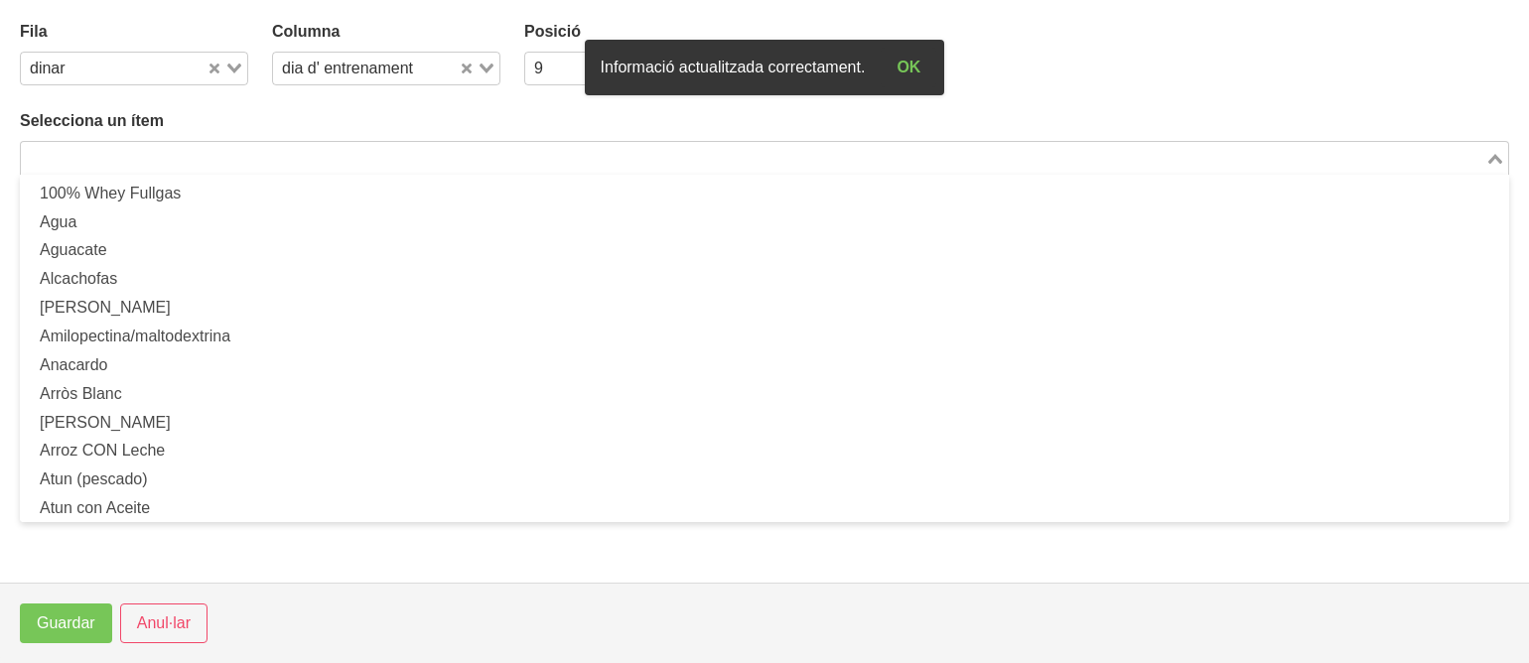
click at [699, 154] on input "Search for option" at bounding box center [753, 158] width 1461 height 24
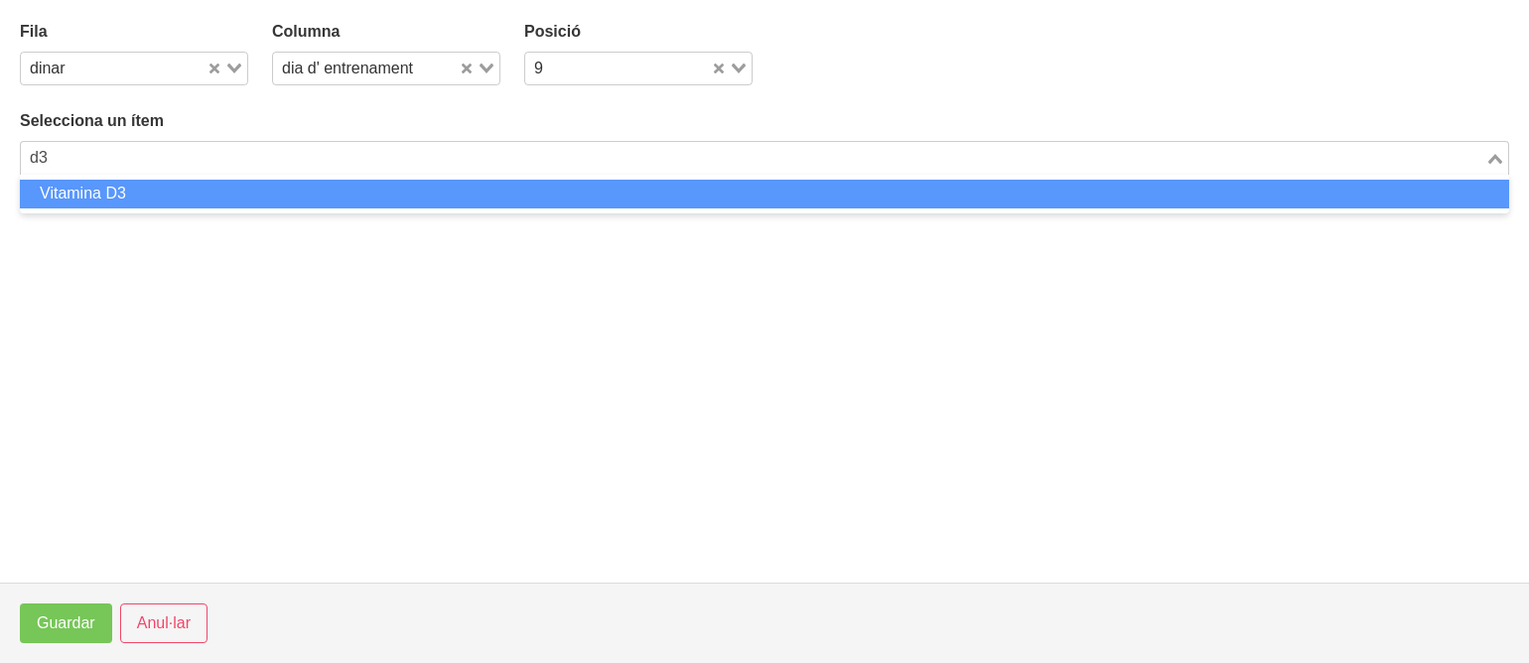
click at [676, 186] on li "Vitamina D3" at bounding box center [765, 194] width 1490 height 29
type input "d3"
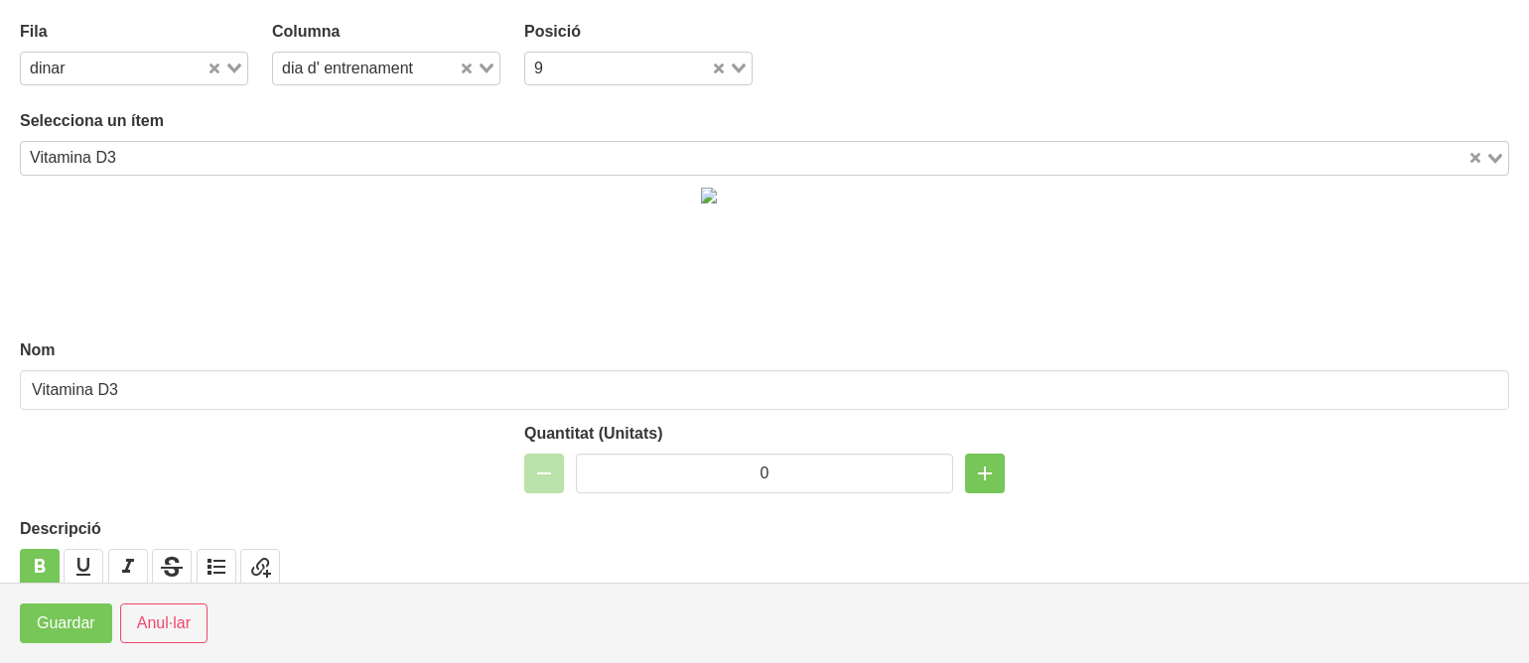
click at [640, 63] on input "Search for option" at bounding box center [629, 69] width 159 height 24
click at [624, 99] on li "0" at bounding box center [638, 103] width 228 height 29
click at [975, 466] on icon "button" at bounding box center [985, 474] width 24 height 36
type input "1"
click at [33, 627] on button "Guardar" at bounding box center [66, 624] width 92 height 40
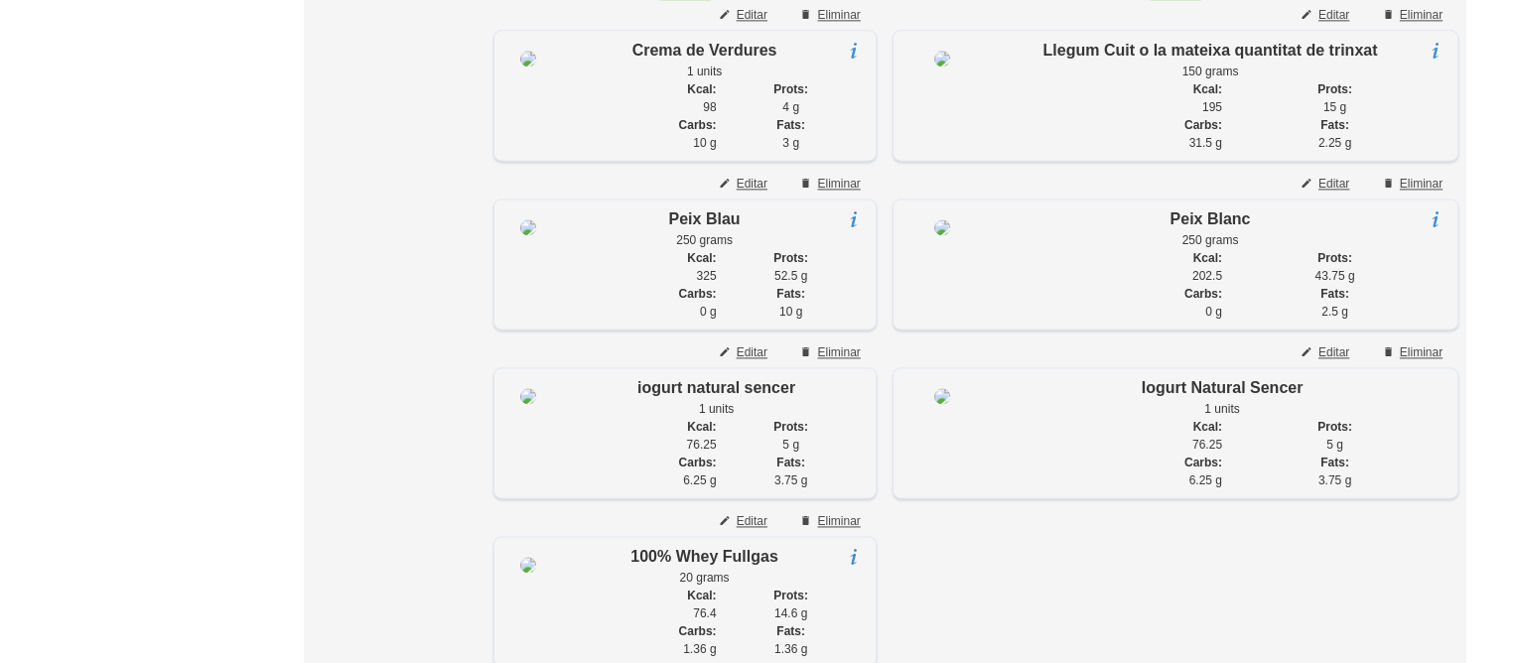
scroll to position [2741, 0]
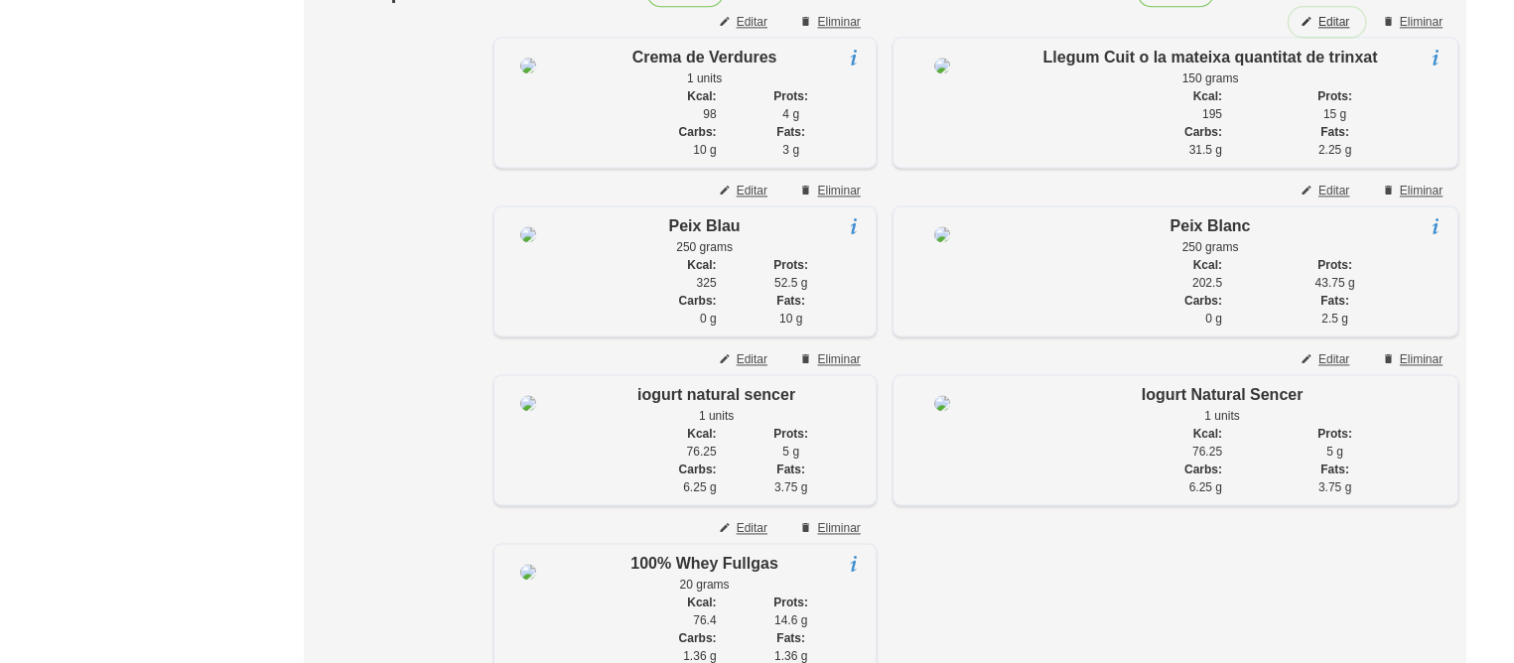
click at [1336, 37] on button "Editar" at bounding box center [1327, 22] width 76 height 30
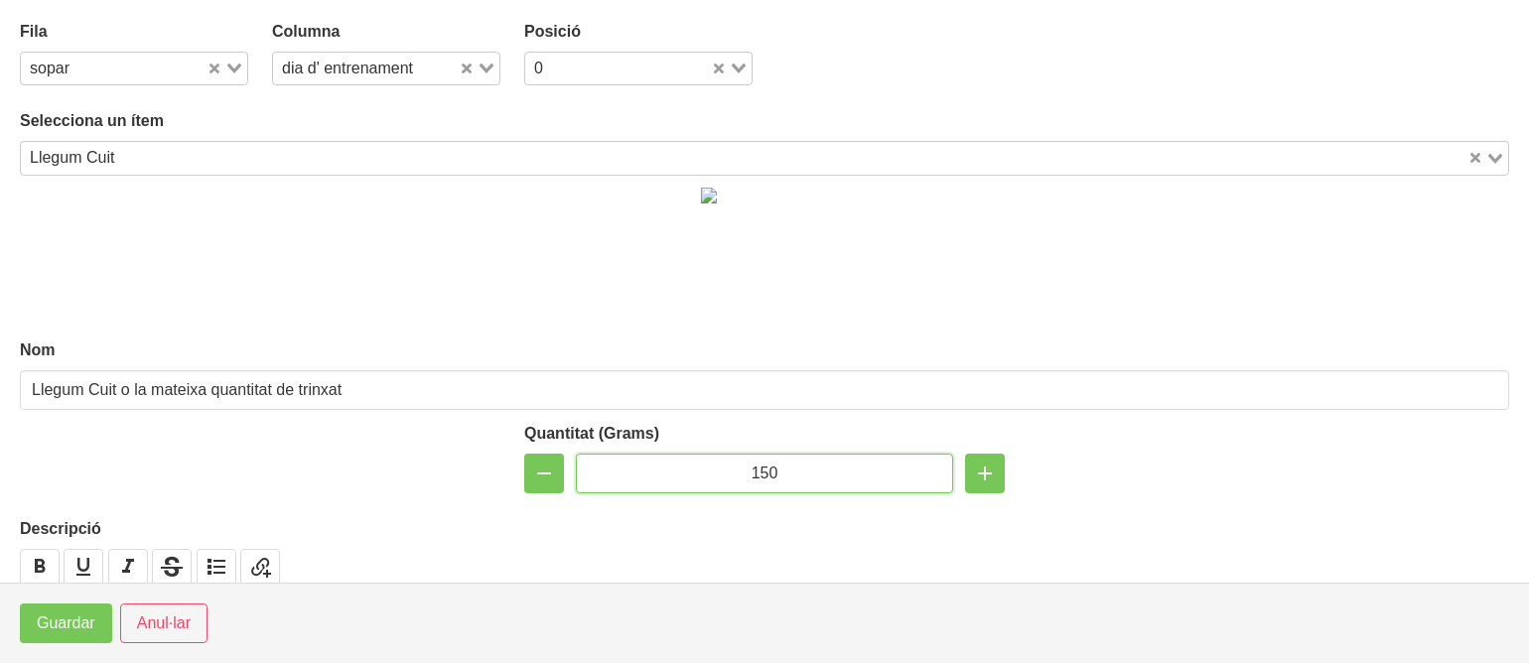
click at [761, 475] on input "150" at bounding box center [764, 474] width 377 height 40
type input "100"
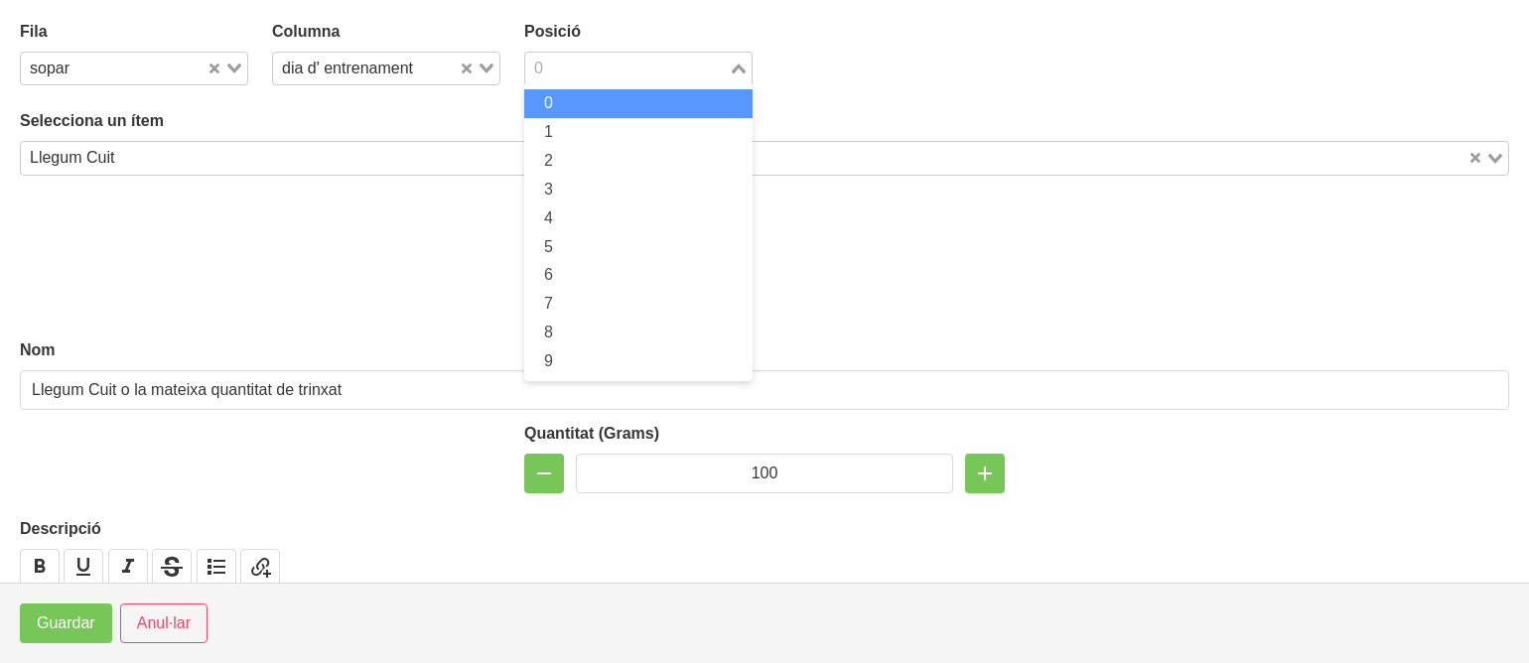
click at [562, 77] on input "Search for option" at bounding box center [627, 69] width 200 height 24
click at [571, 100] on li "0" at bounding box center [638, 103] width 228 height 29
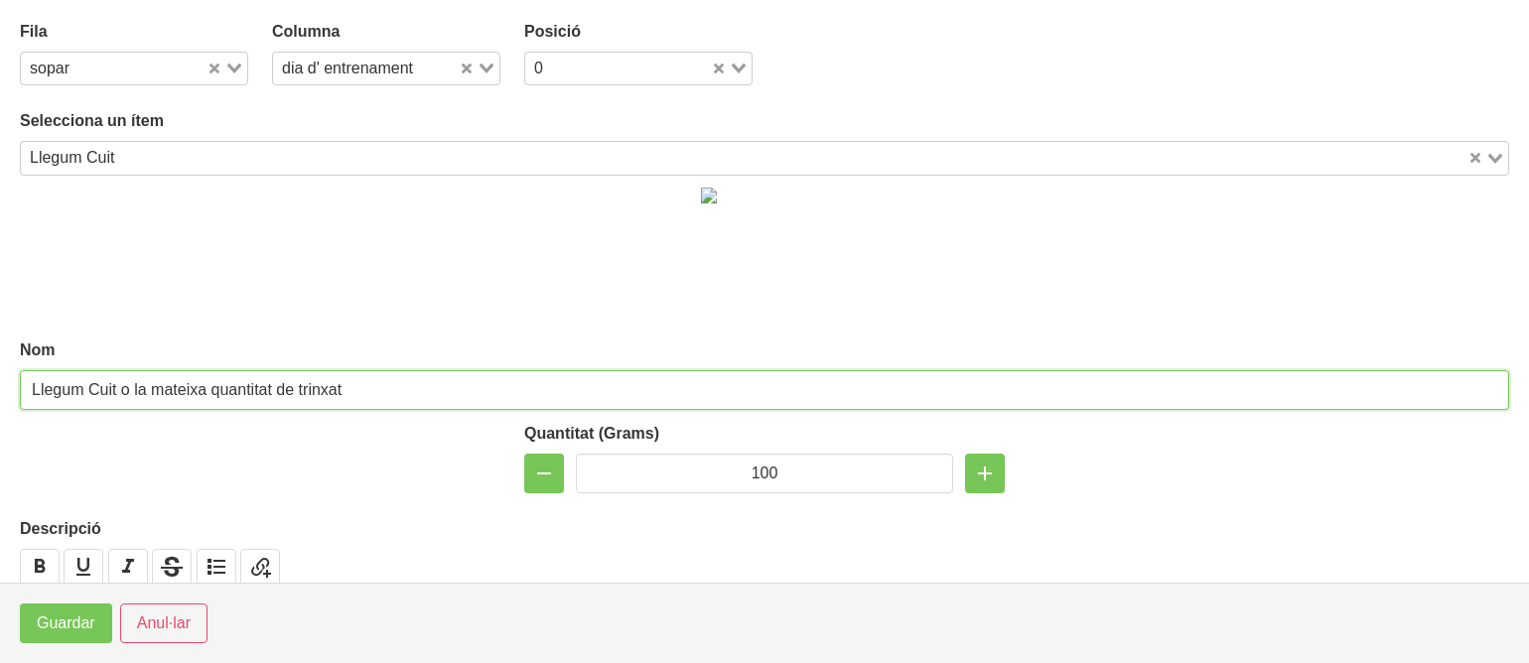
drag, startPoint x: 365, startPoint y: 374, endPoint x: 127, endPoint y: 360, distance: 238.7
click at [127, 360] on div "Nom Llegum Cuit o la mateixa quantitat de trinxat" at bounding box center [765, 375] width 1490 height 72
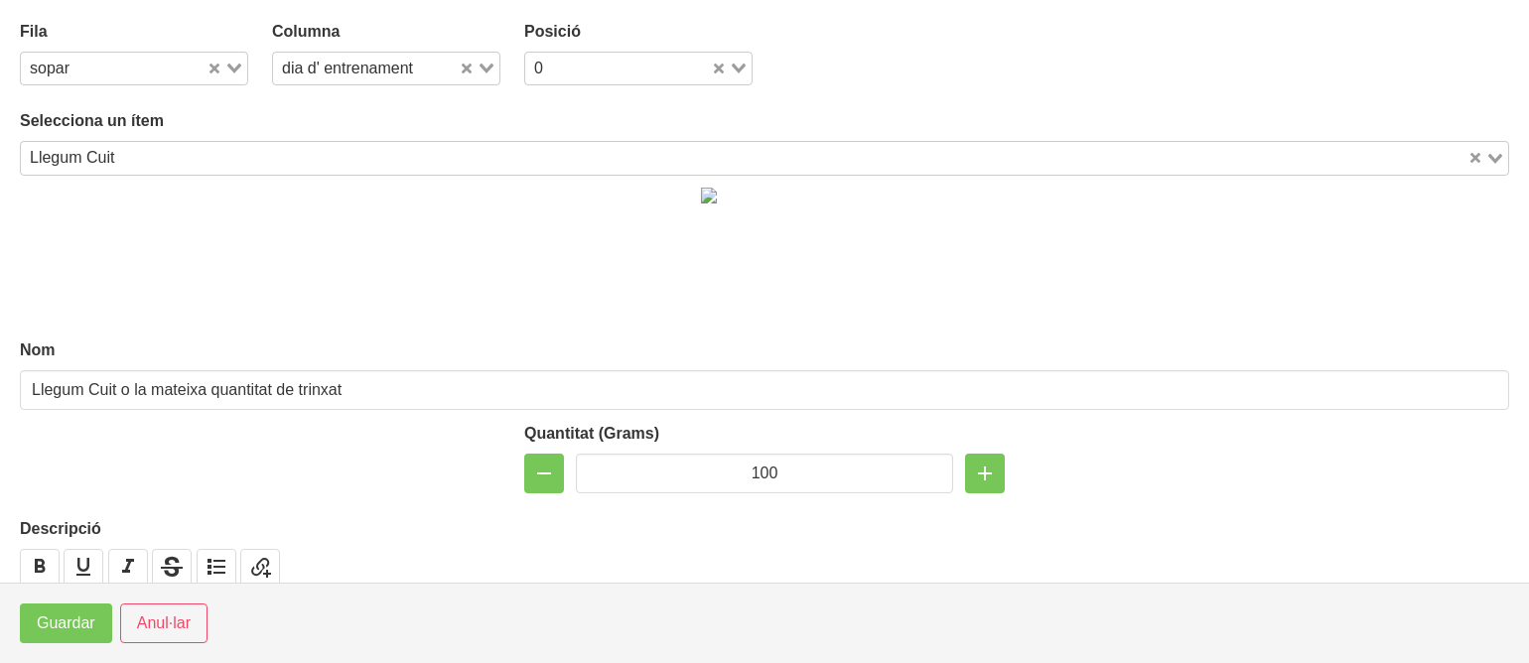
click at [129, 351] on label "Nom" at bounding box center [765, 351] width 1490 height 24
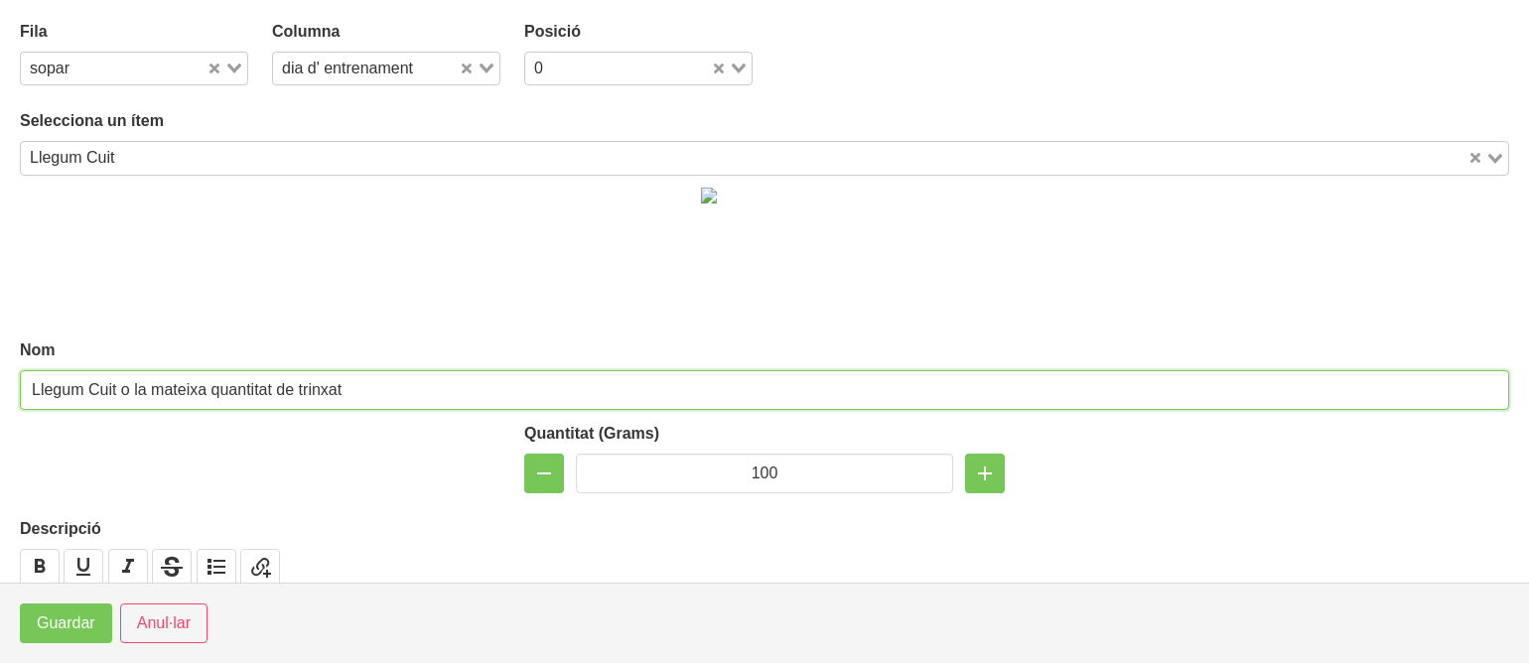
drag, startPoint x: 127, startPoint y: 388, endPoint x: 421, endPoint y: 400, distance: 294.2
click at [421, 400] on input "Llegum Cuit o la mateixa quantitat de trinxat" at bounding box center [765, 390] width 1490 height 40
type input "Llegum Cuit"
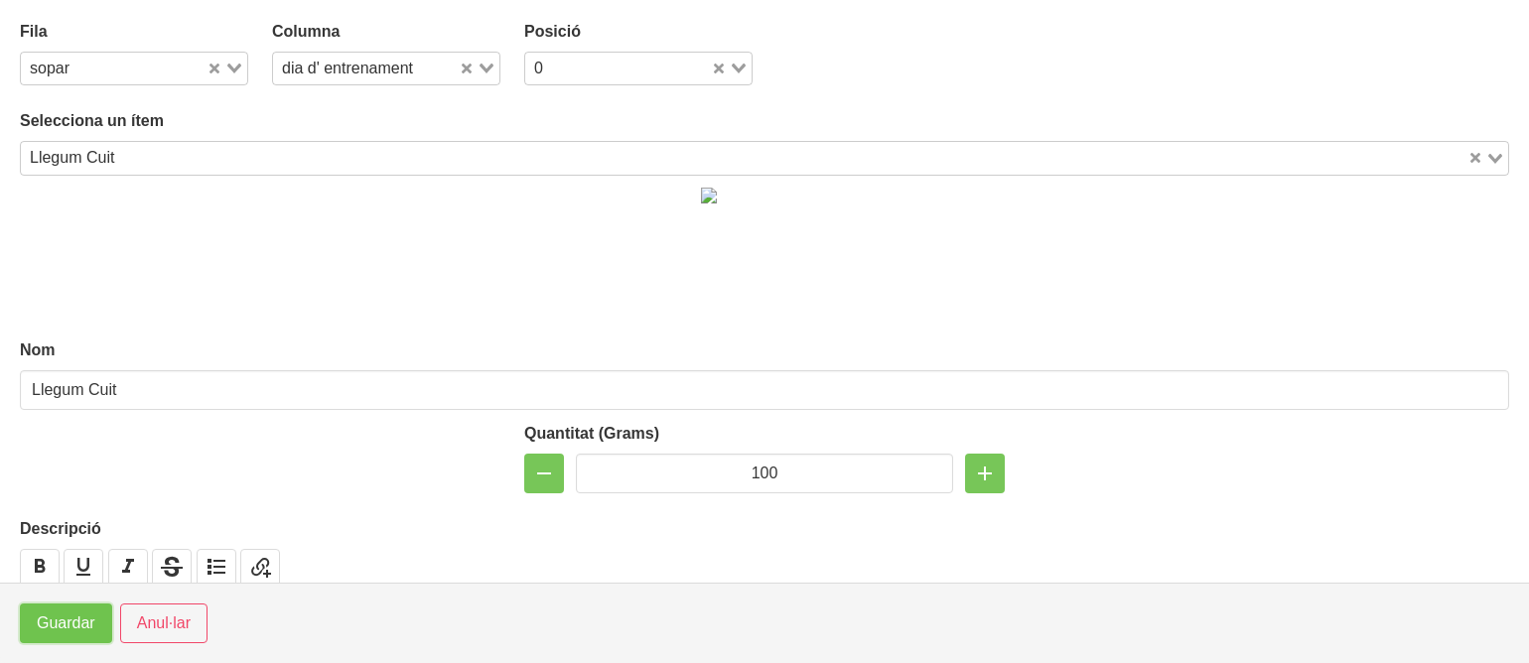
click at [56, 611] on button "Guardar" at bounding box center [66, 624] width 92 height 40
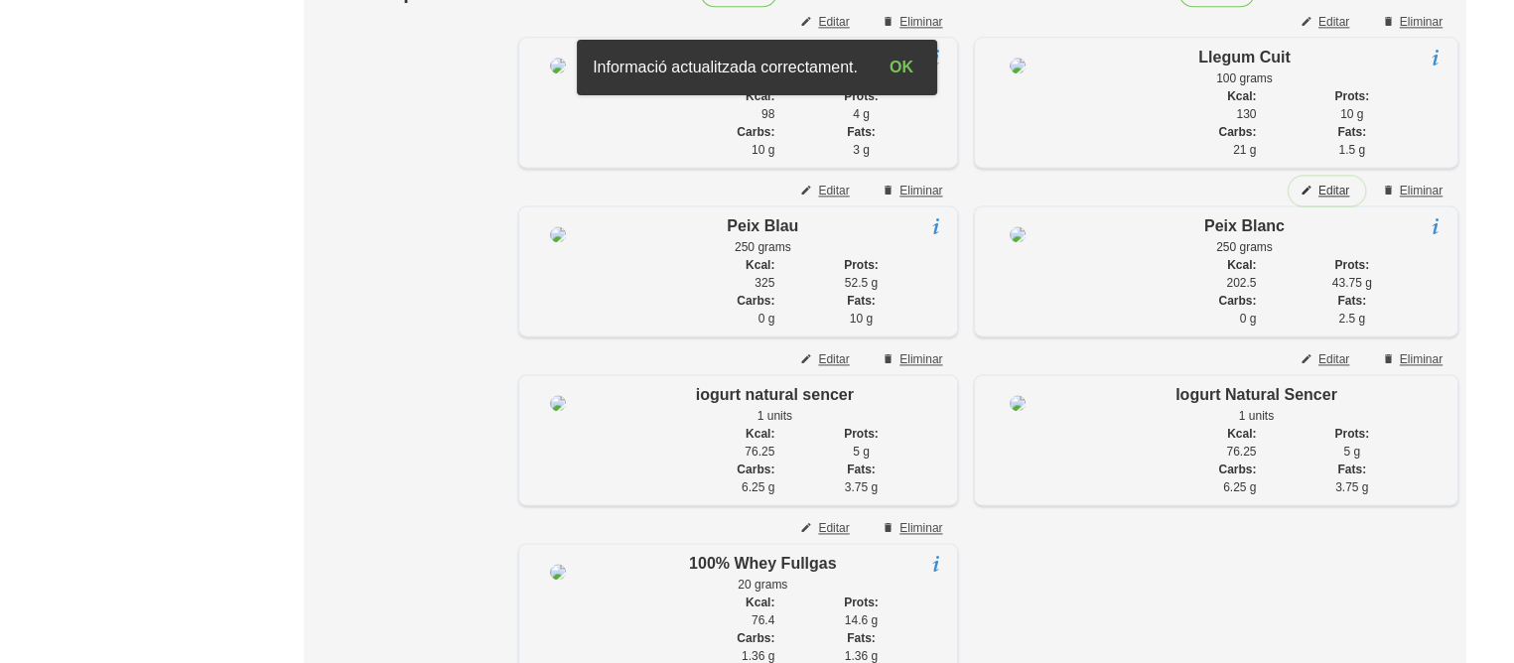
click at [1328, 200] on span "Editar" at bounding box center [1334, 191] width 31 height 18
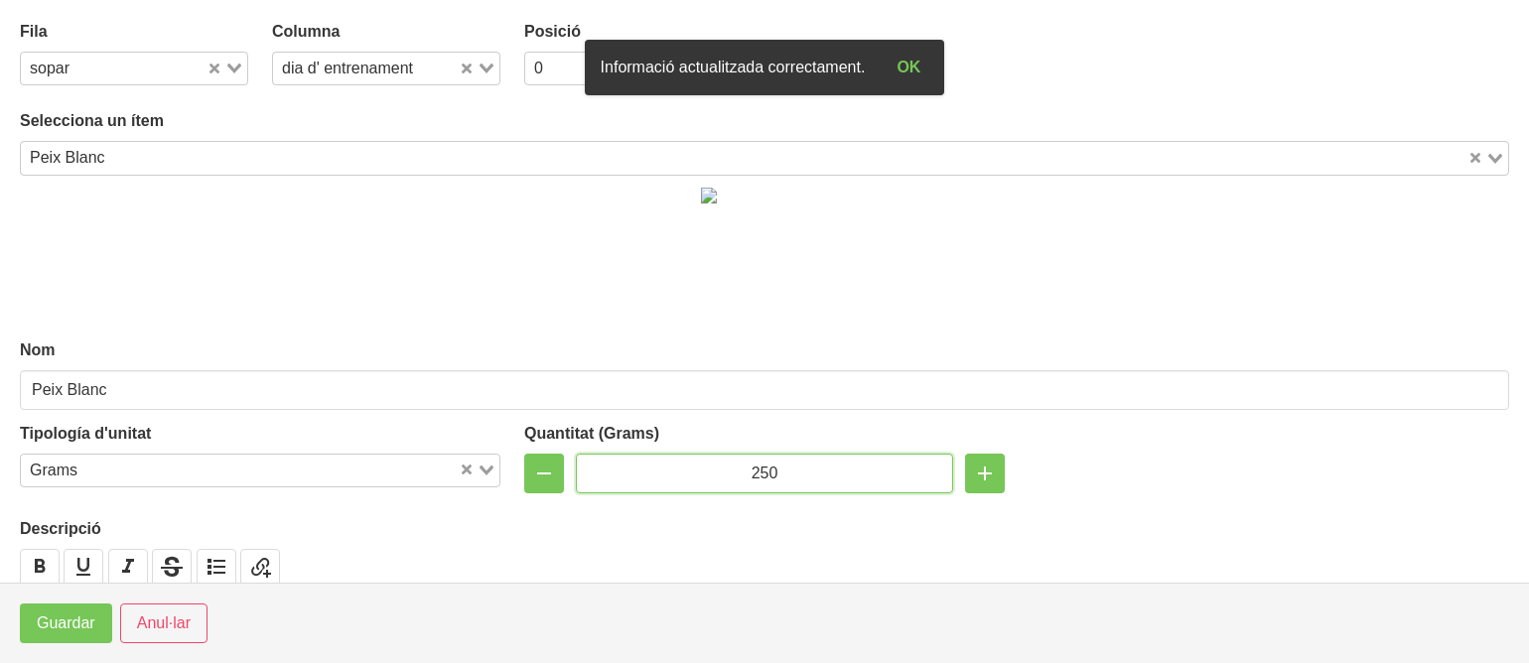
click at [759, 470] on input "250" at bounding box center [764, 474] width 377 height 40
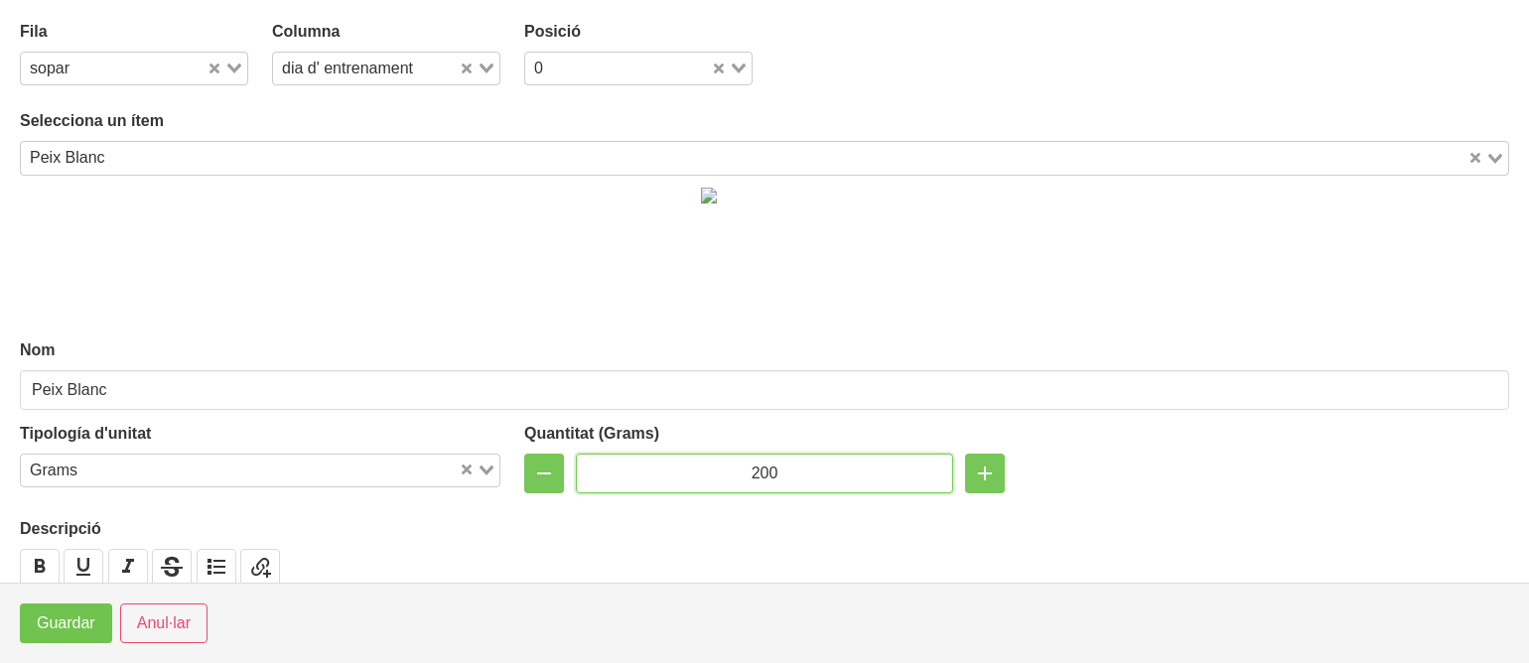
type input "200"
click at [57, 630] on span "Guardar" at bounding box center [66, 624] width 59 height 24
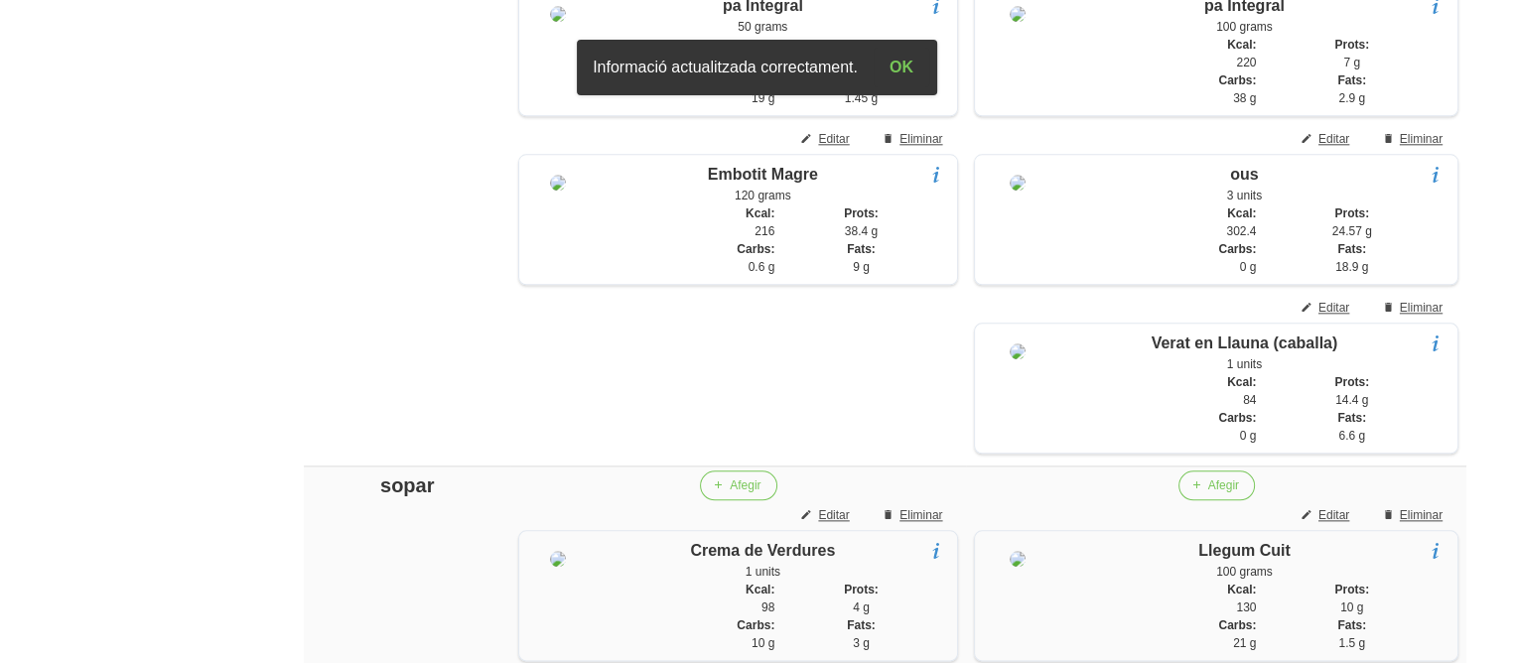
scroll to position [2185, 0]
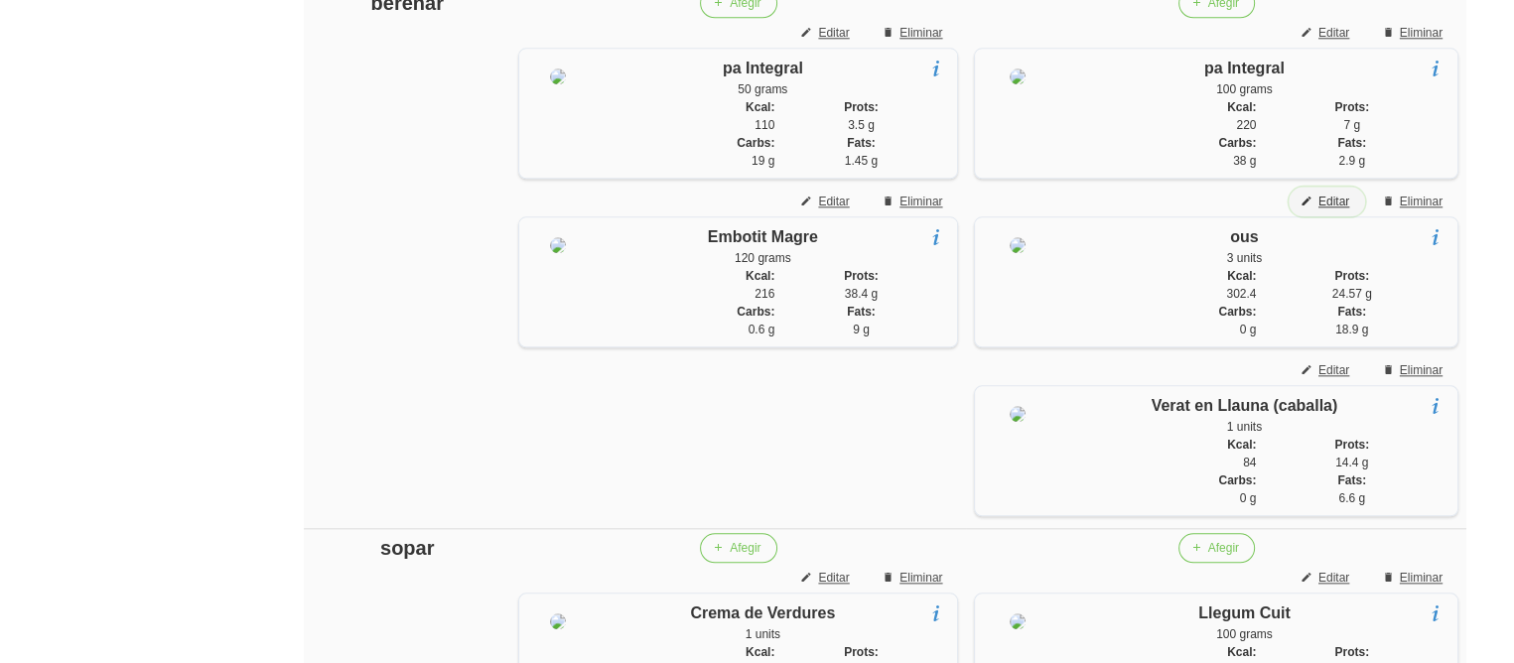
click at [1339, 211] on span "Editar" at bounding box center [1334, 202] width 31 height 18
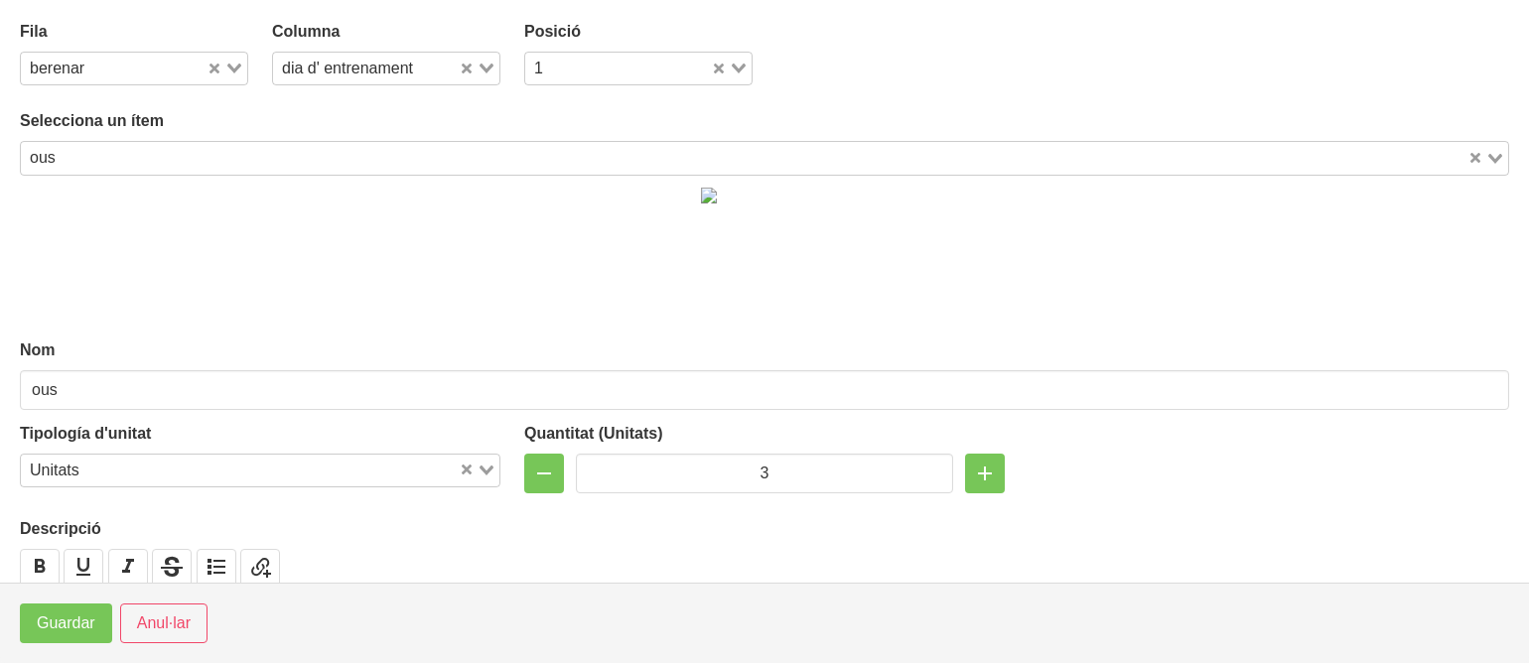
click at [559, 465] on div "3" at bounding box center [764, 474] width 481 height 40
click at [556, 466] on button "button" at bounding box center [544, 474] width 40 height 40
type input "2"
click at [108, 621] on button "Guardar" at bounding box center [66, 624] width 92 height 40
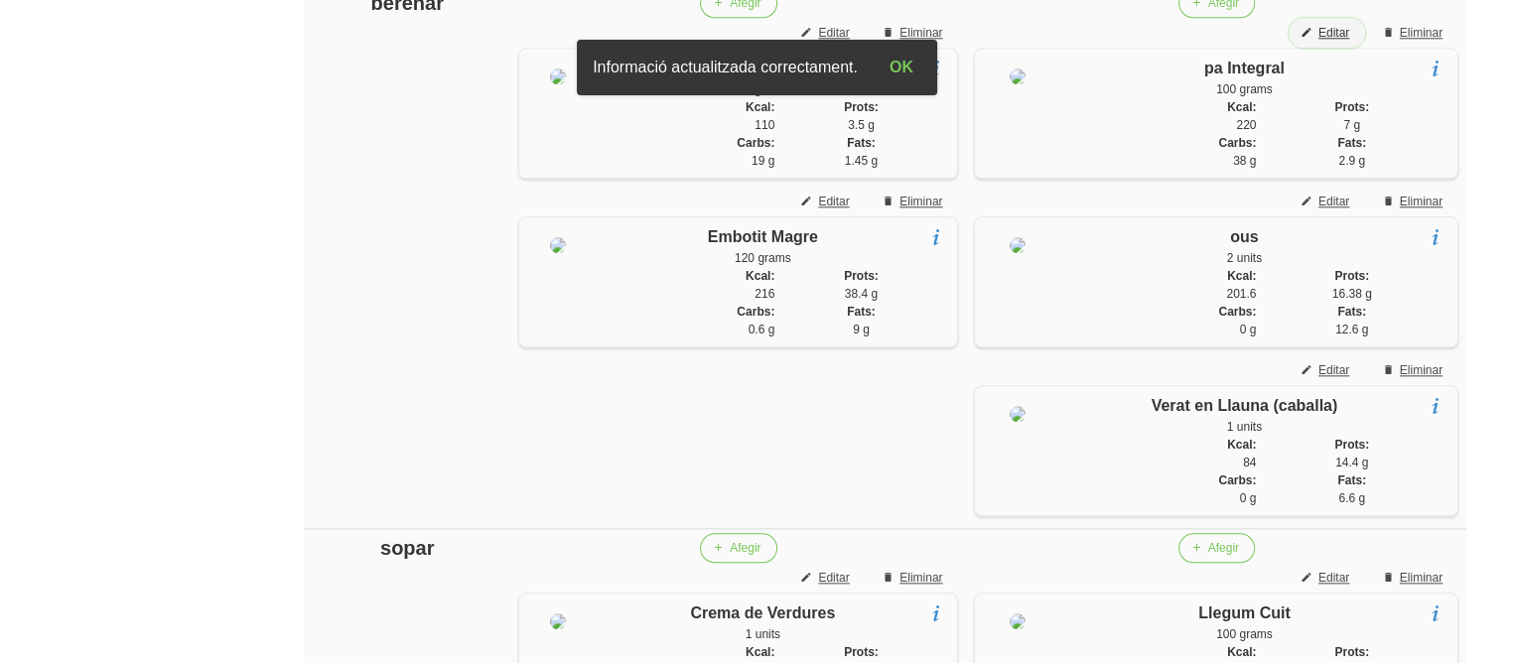
click at [1327, 42] on span "Editar" at bounding box center [1334, 33] width 31 height 18
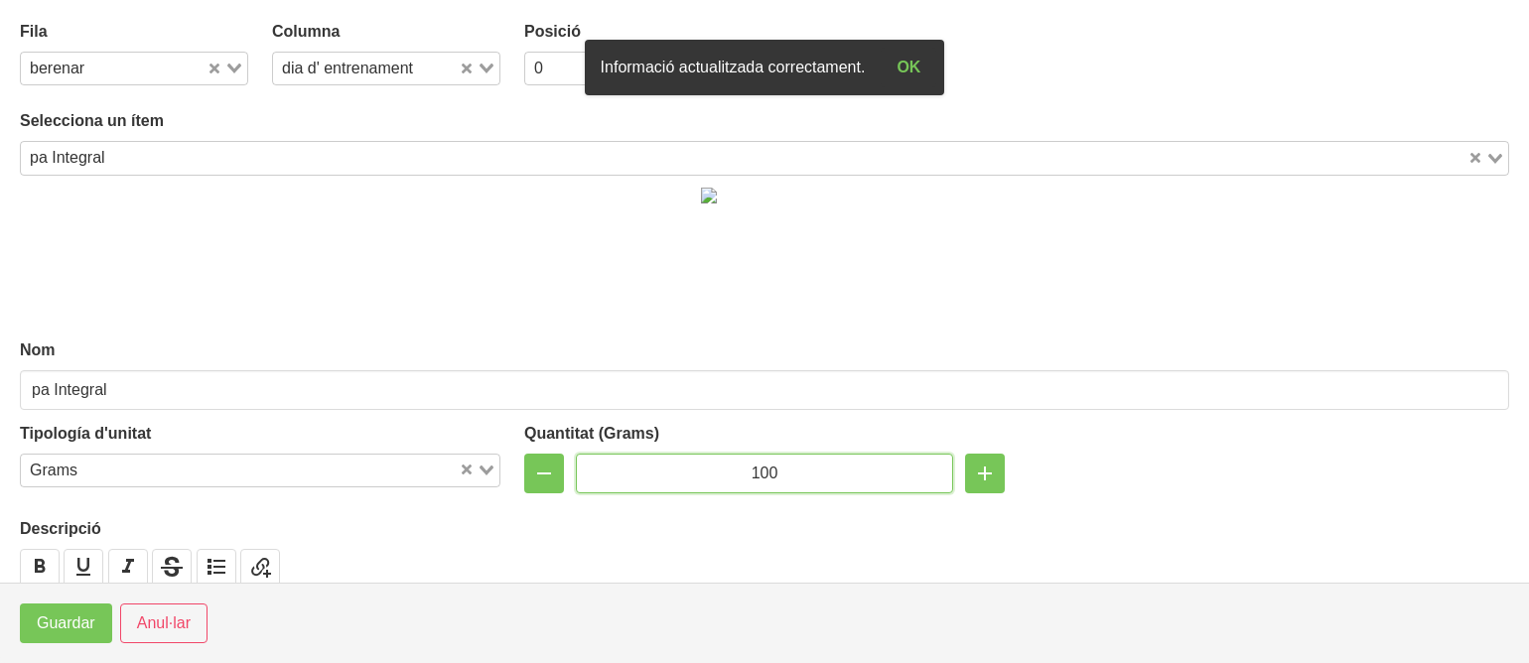
click at [755, 476] on input "100" at bounding box center [764, 474] width 377 height 40
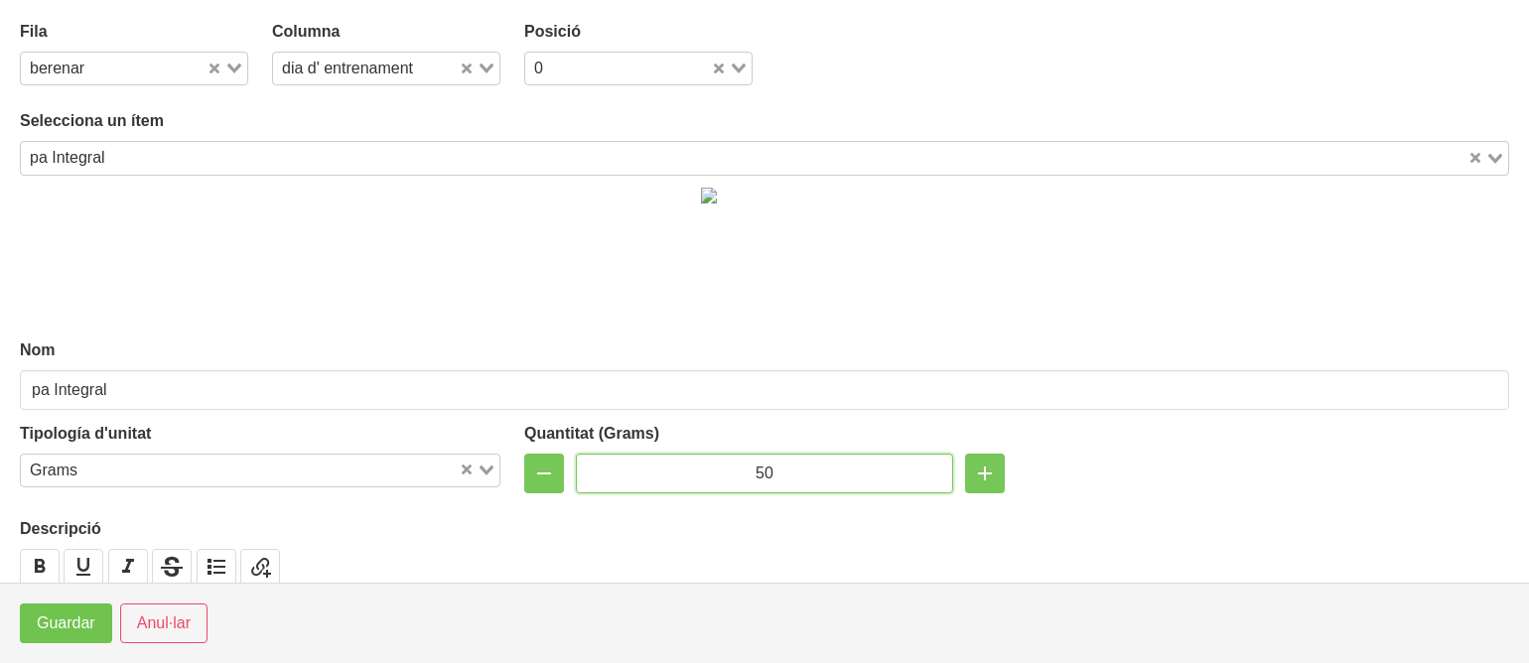
type input "50"
click at [78, 632] on span "Guardar" at bounding box center [66, 624] width 59 height 24
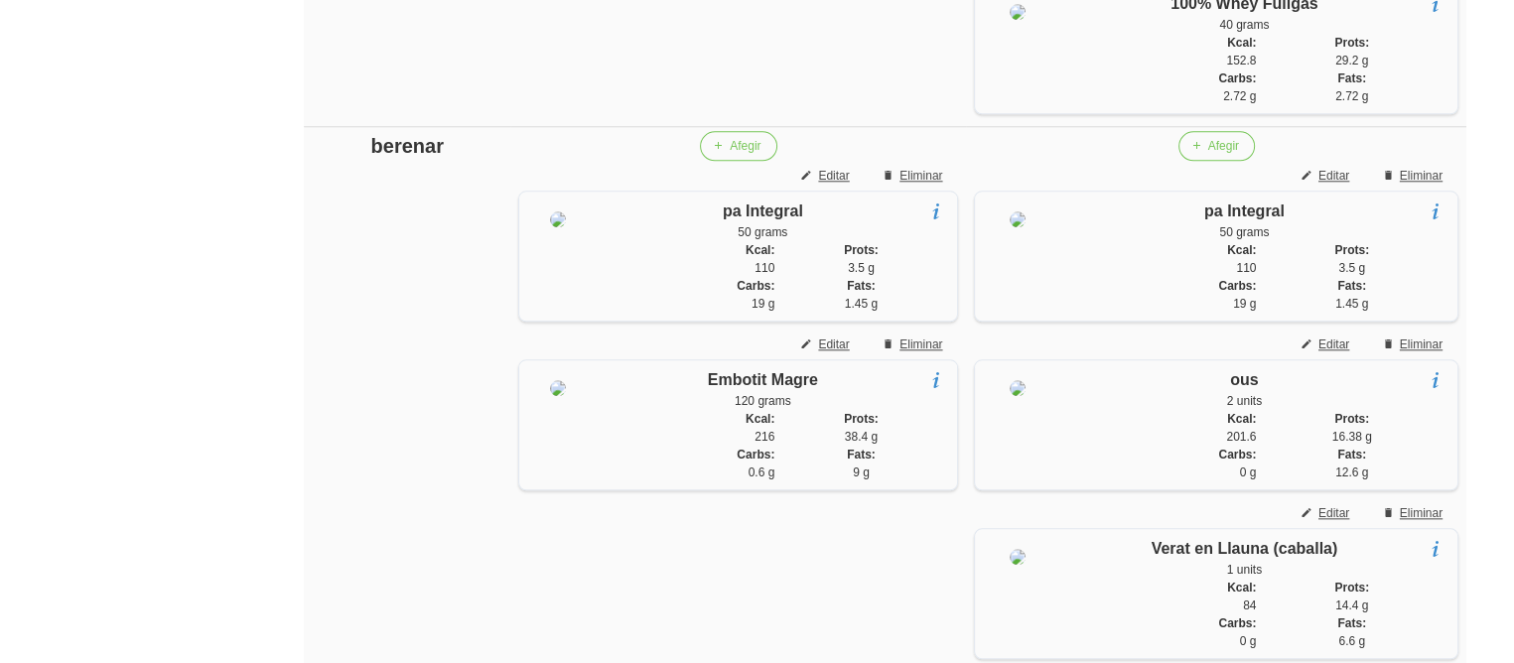
scroll to position [2034, 0]
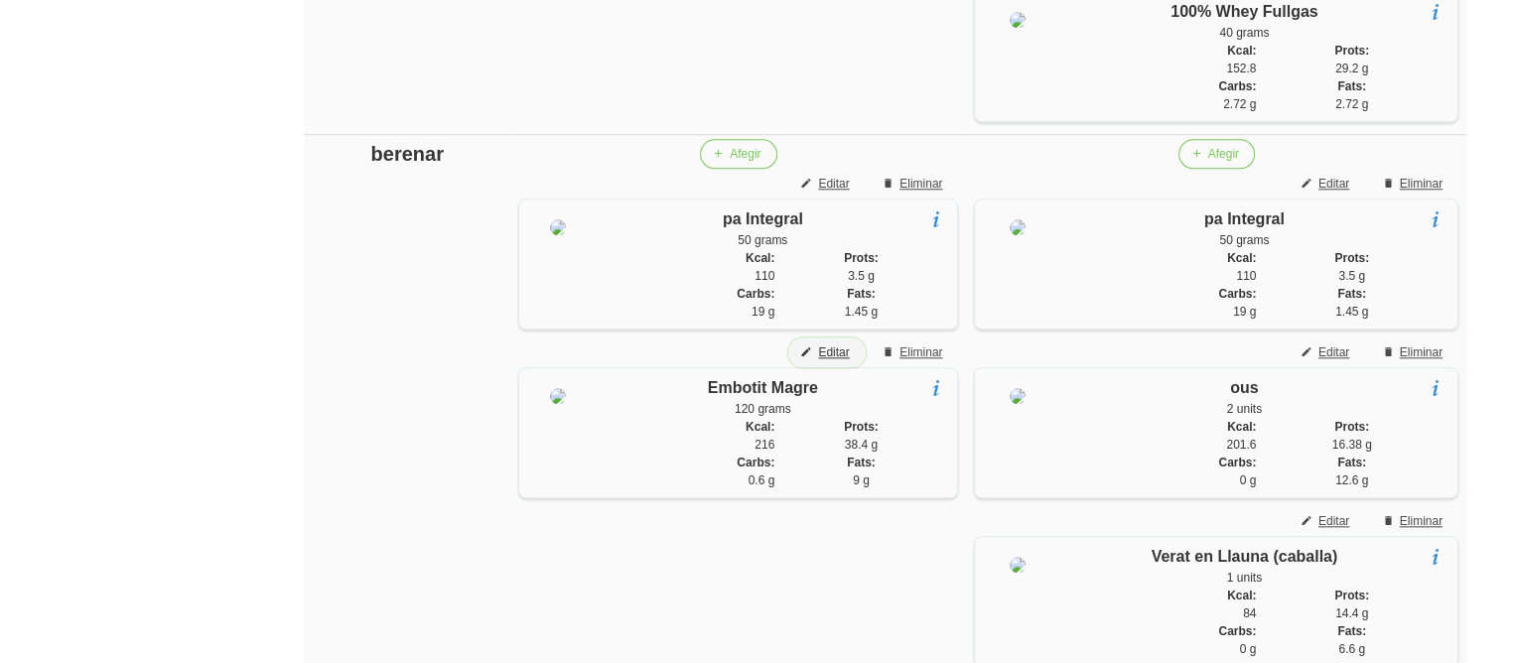
click at [836, 361] on span "Editar" at bounding box center [833, 353] width 31 height 18
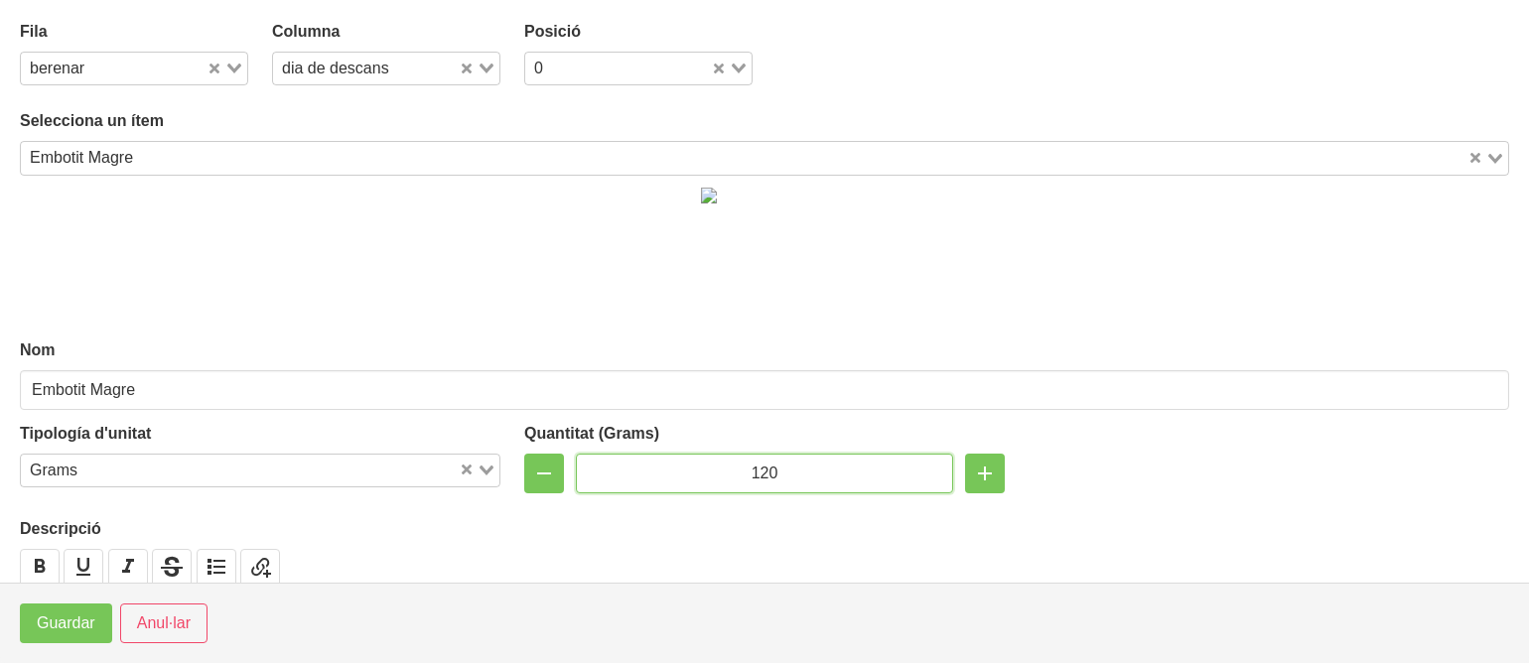
click at [747, 472] on input "120" at bounding box center [764, 474] width 377 height 40
type input "100"
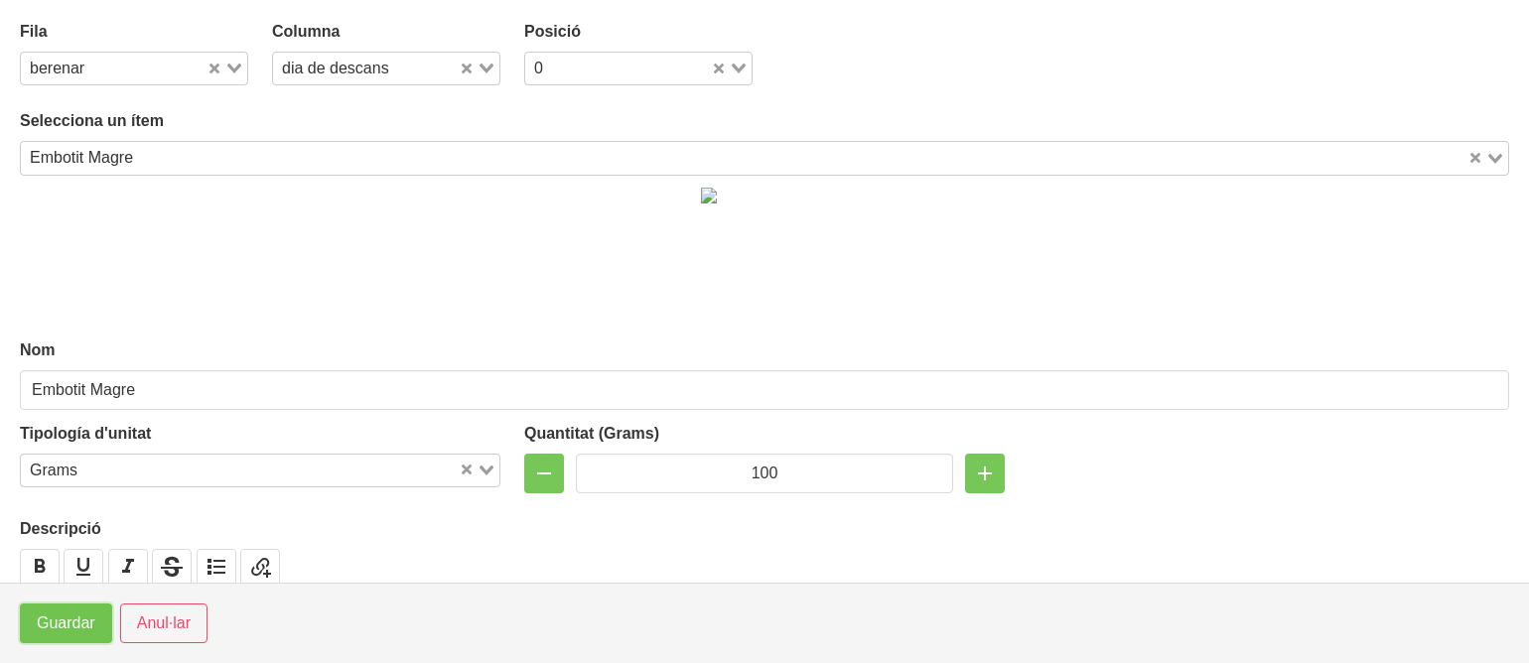
click at [69, 625] on span "Guardar" at bounding box center [66, 624] width 59 height 24
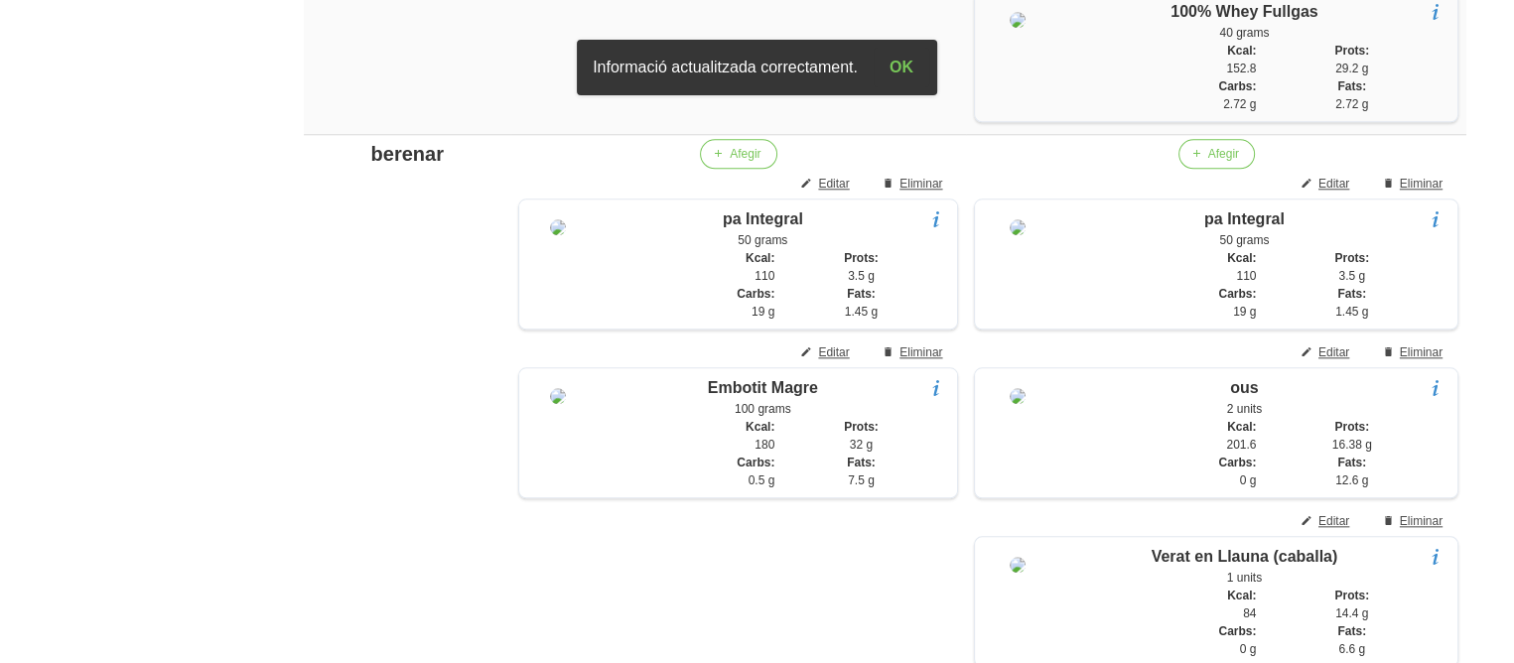
click at [73, 470] on aside "General Dashboard Seccions Clients Administradors Comunicacions Esdeveniments A…" at bounding box center [116, 42] width 256 height 4044
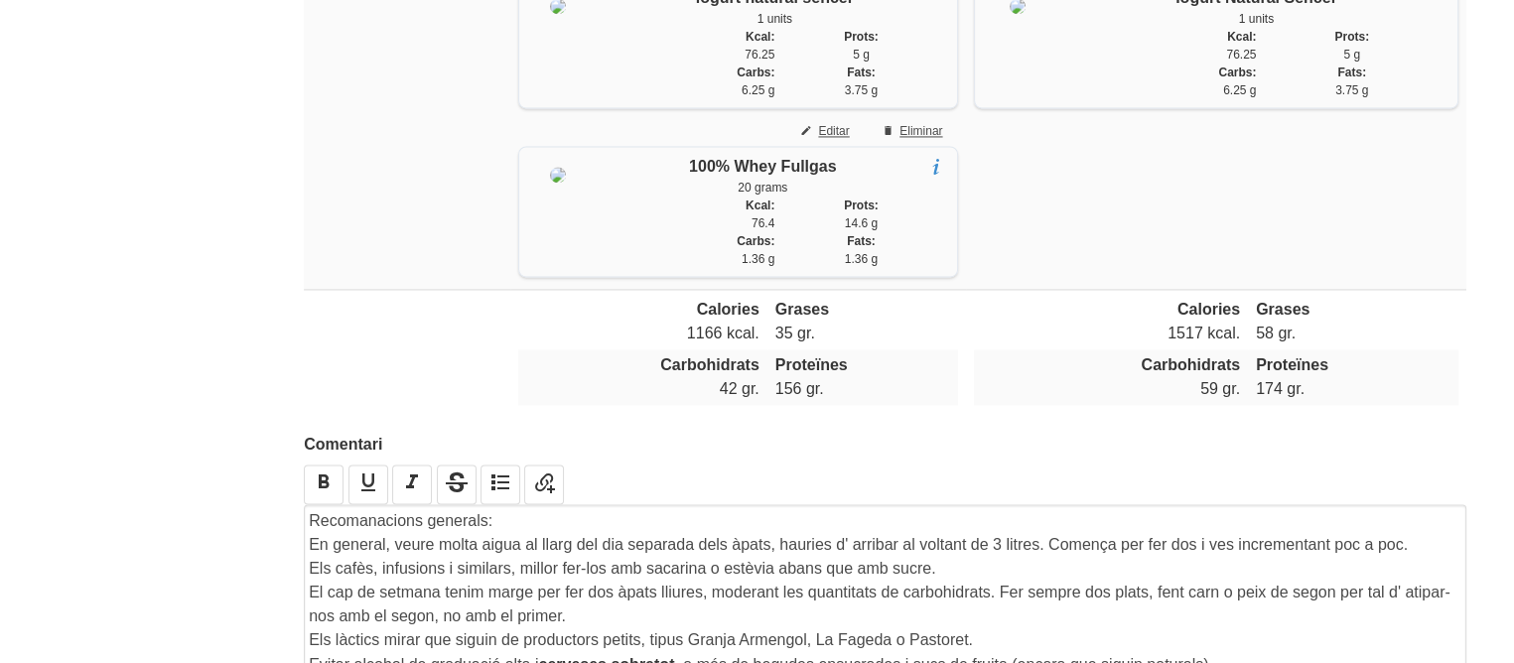
scroll to position [3562, 0]
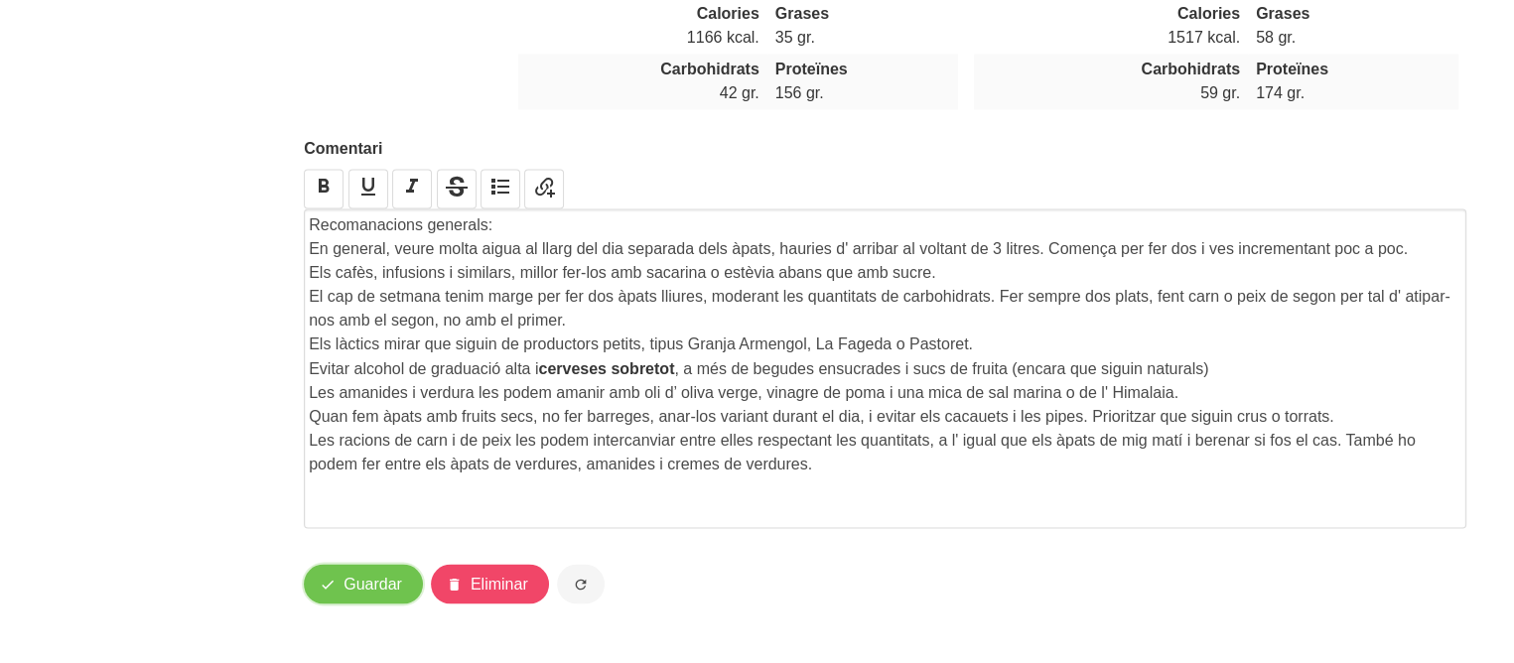
click at [359, 580] on span "Guardar" at bounding box center [373, 584] width 59 height 24
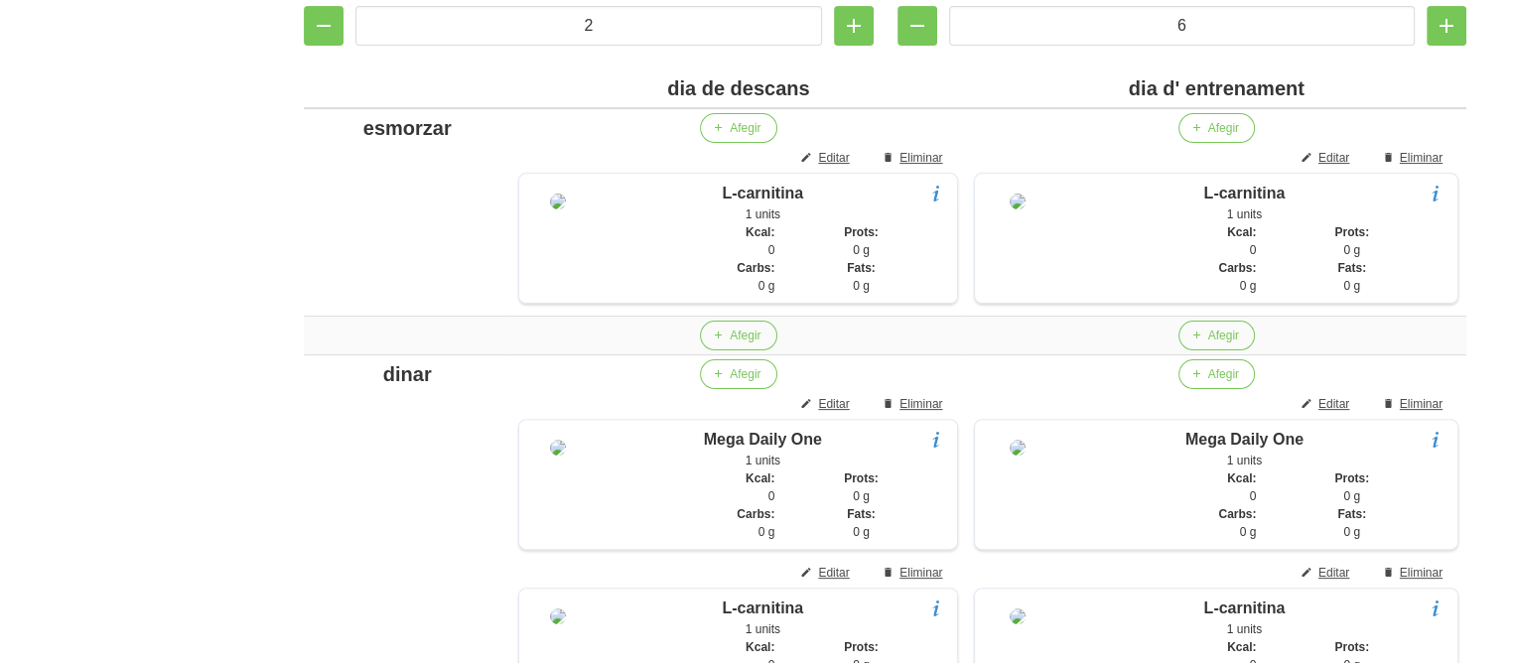
scroll to position [580, 0]
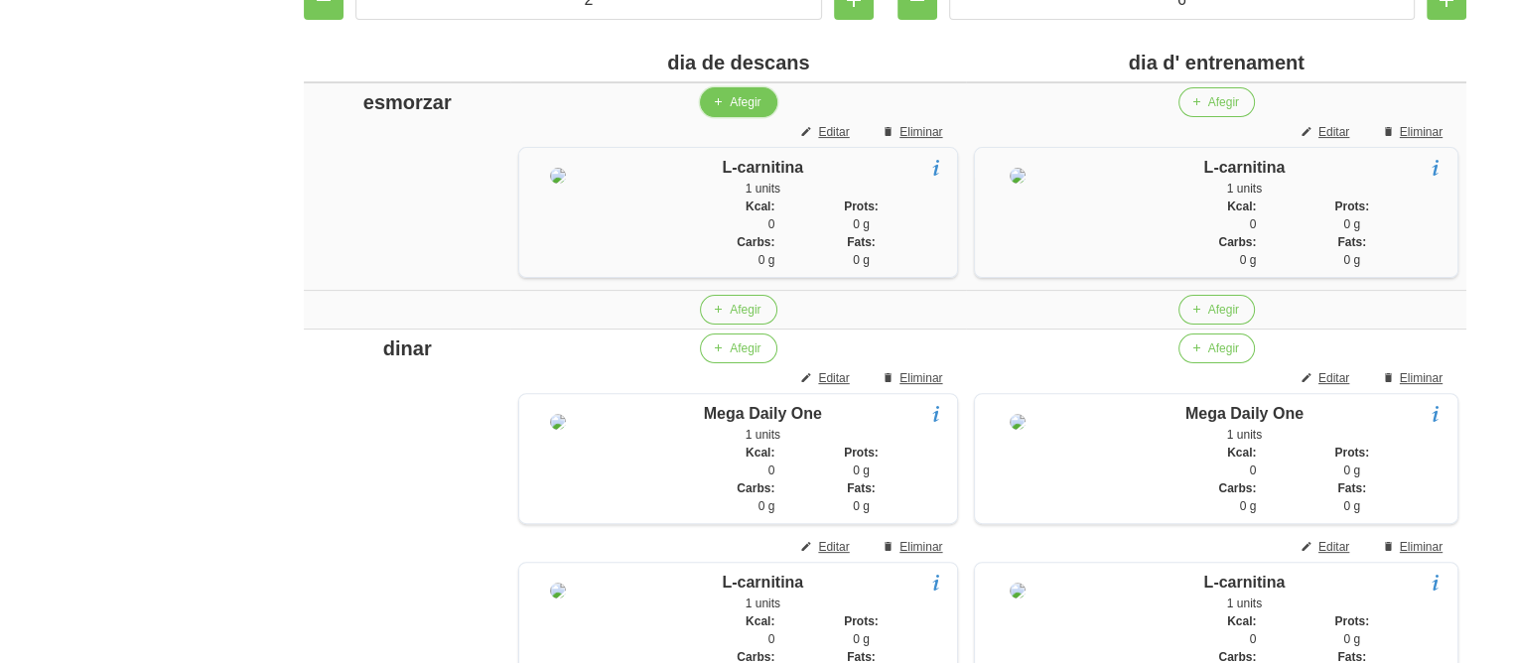
click at [739, 100] on span "Afegir" at bounding box center [745, 102] width 31 height 18
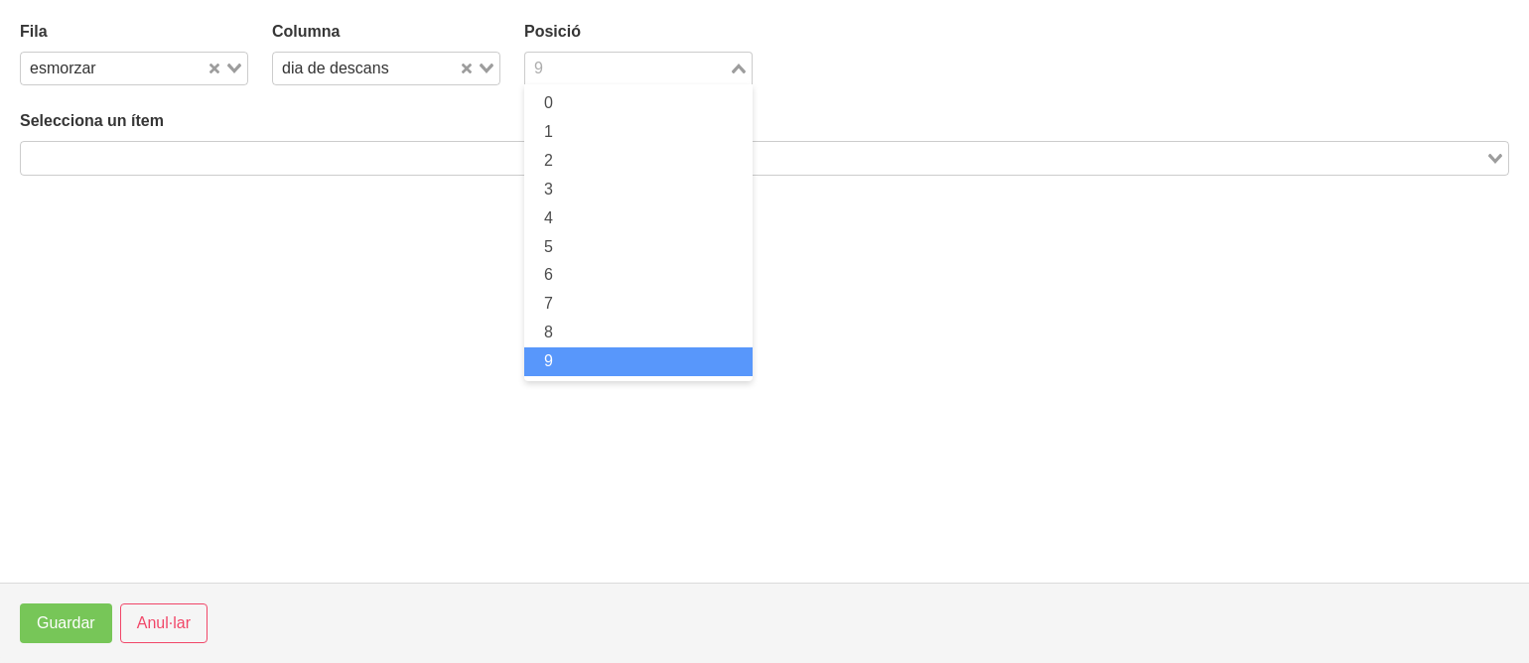
click at [585, 62] on input "Search for option" at bounding box center [627, 69] width 200 height 24
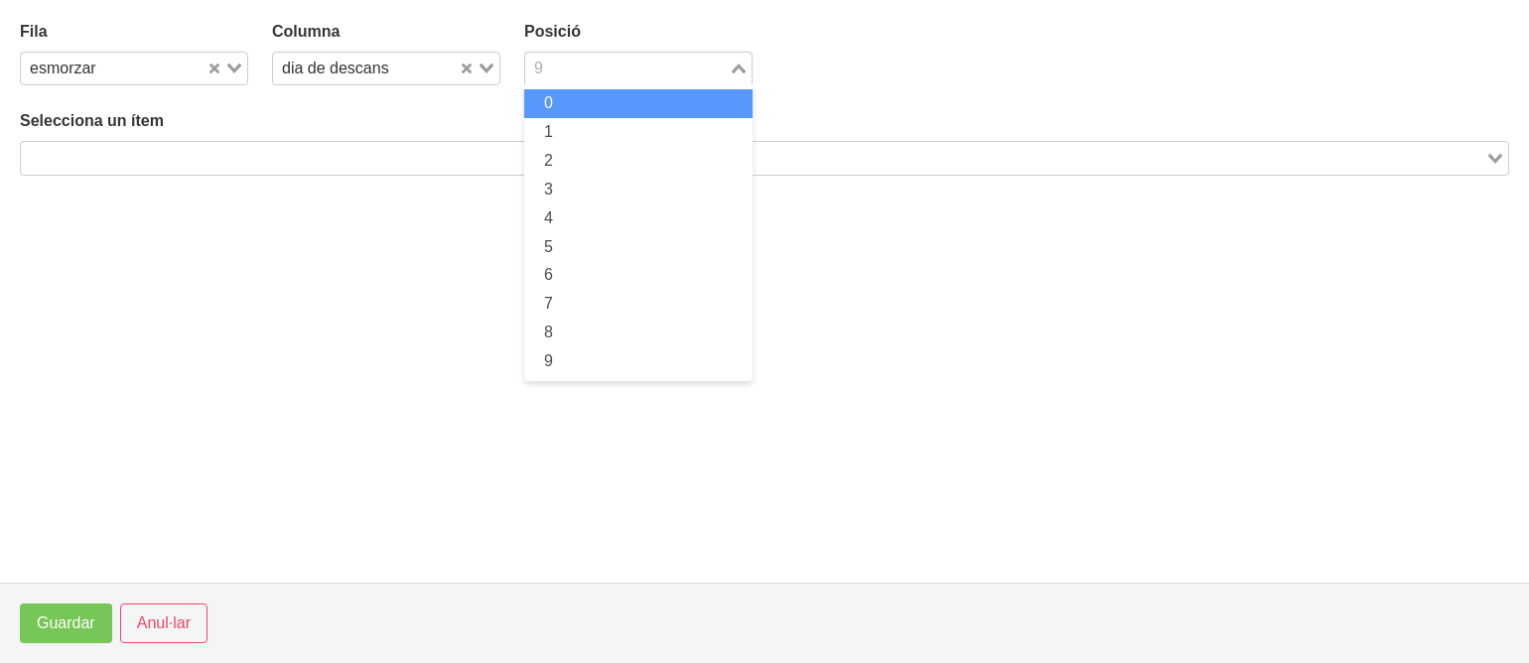
click at [561, 114] on li "0" at bounding box center [638, 103] width 228 height 29
click at [438, 169] on input "Search for option" at bounding box center [753, 158] width 1461 height 24
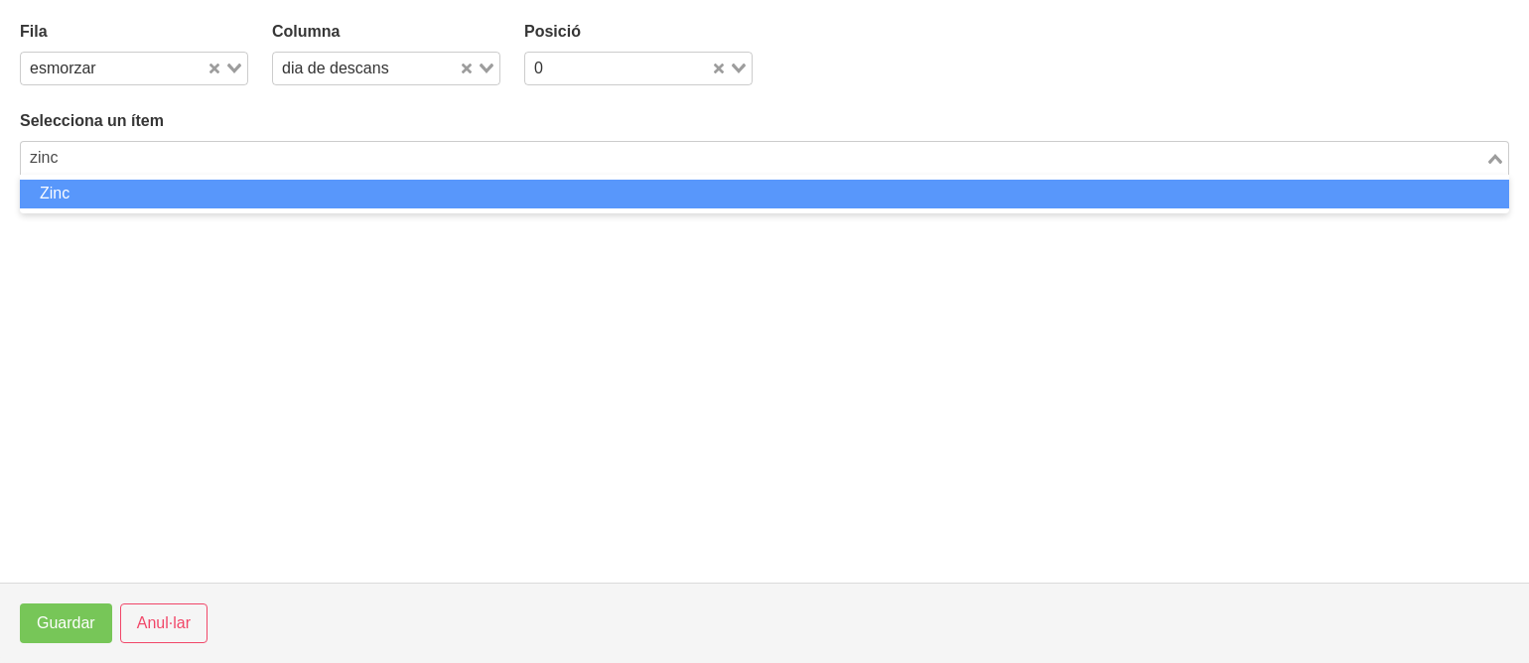
click at [429, 190] on li "Zinc" at bounding box center [765, 194] width 1490 height 29
type input "zinc"
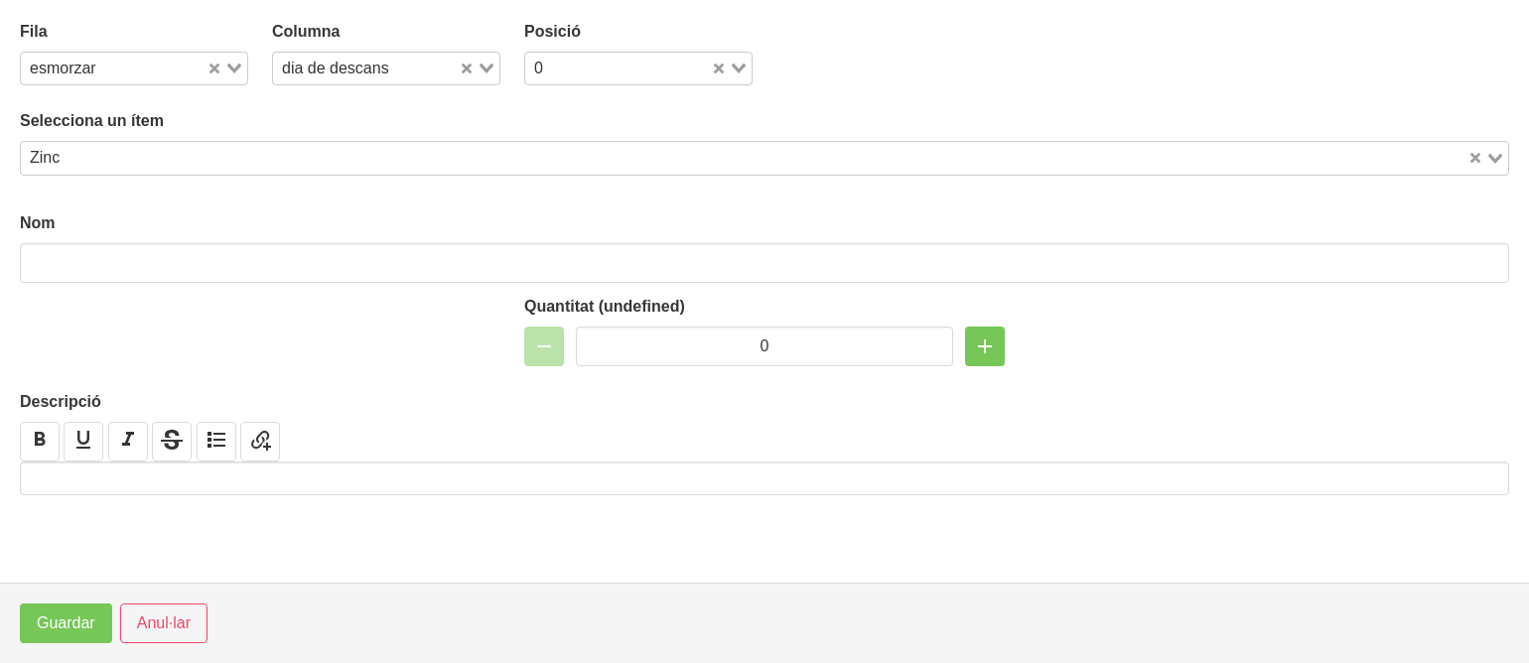
type input "Zinc"
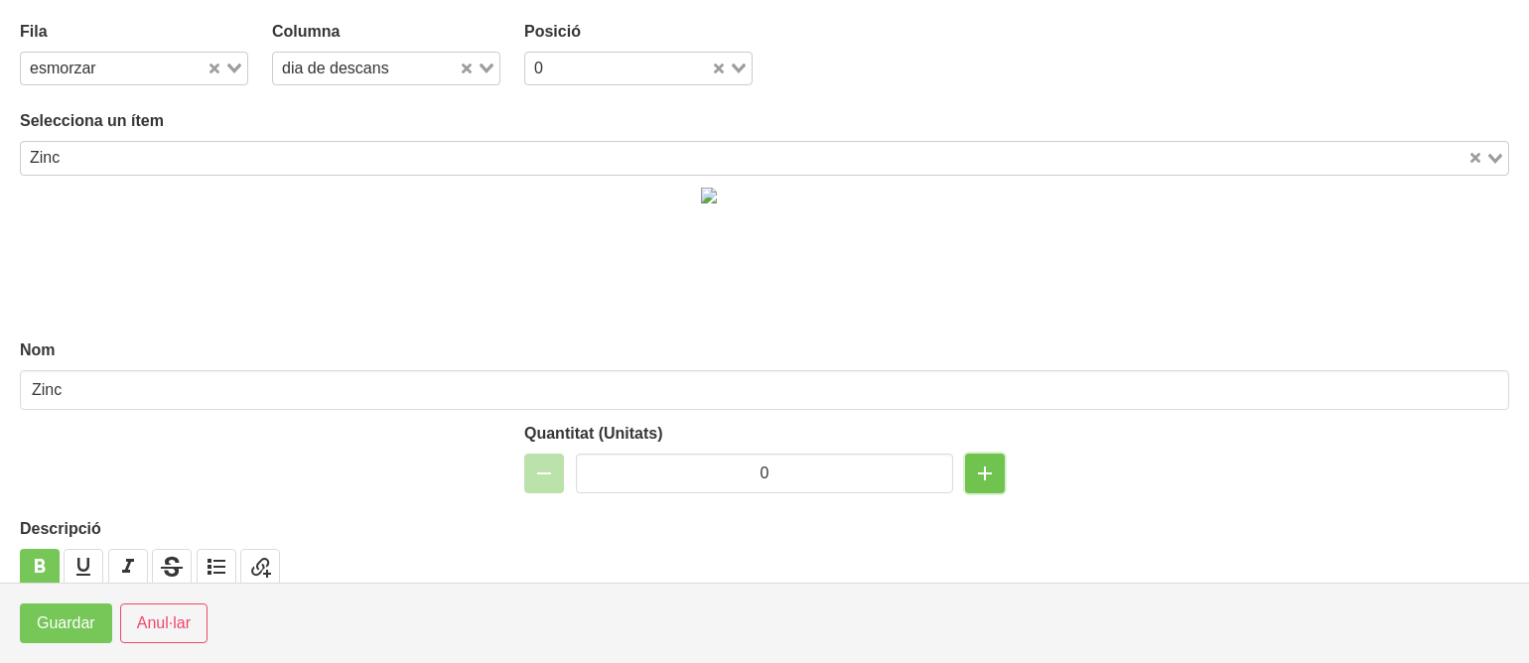
click at [973, 480] on icon "button" at bounding box center [985, 474] width 24 height 36
type input "1"
click at [209, 490] on div at bounding box center [260, 457] width 504 height 95
click at [59, 619] on span "Guardar" at bounding box center [66, 624] width 59 height 24
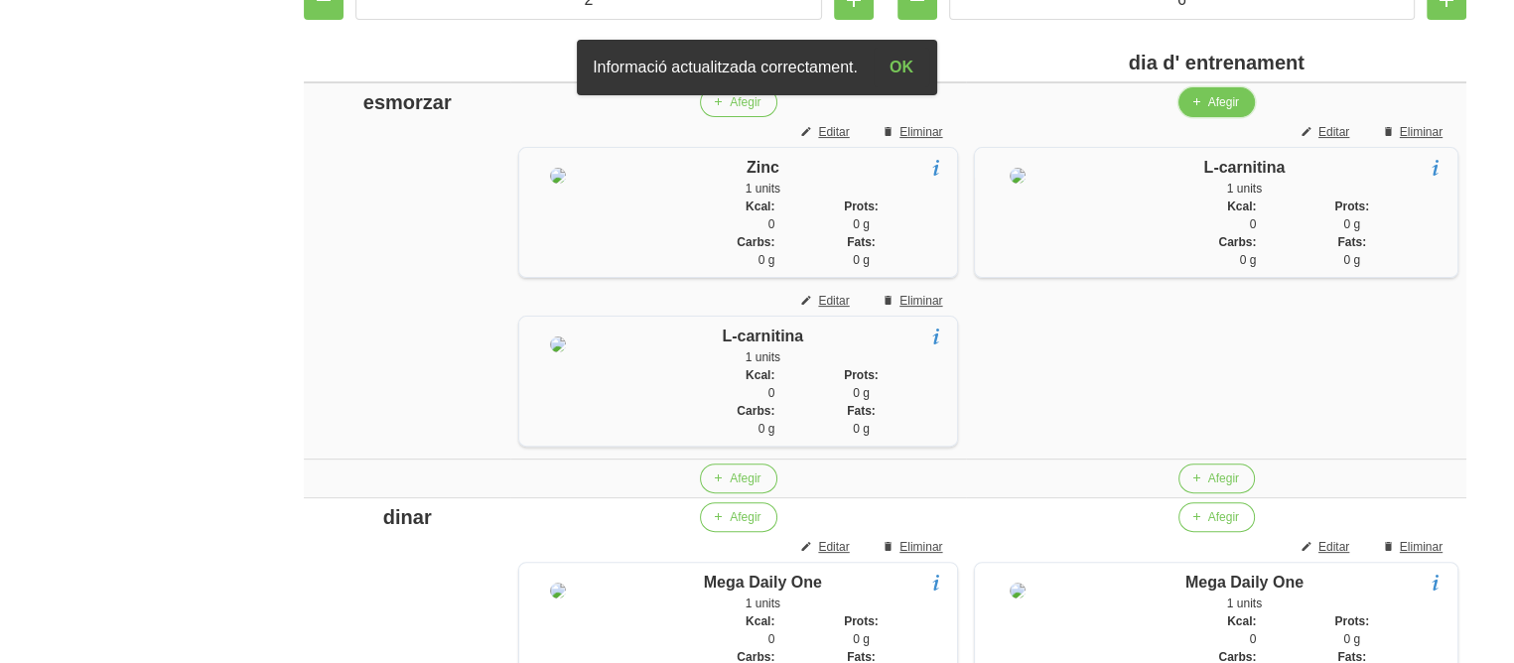
click at [1212, 102] on span "Afegir" at bounding box center [1224, 102] width 31 height 18
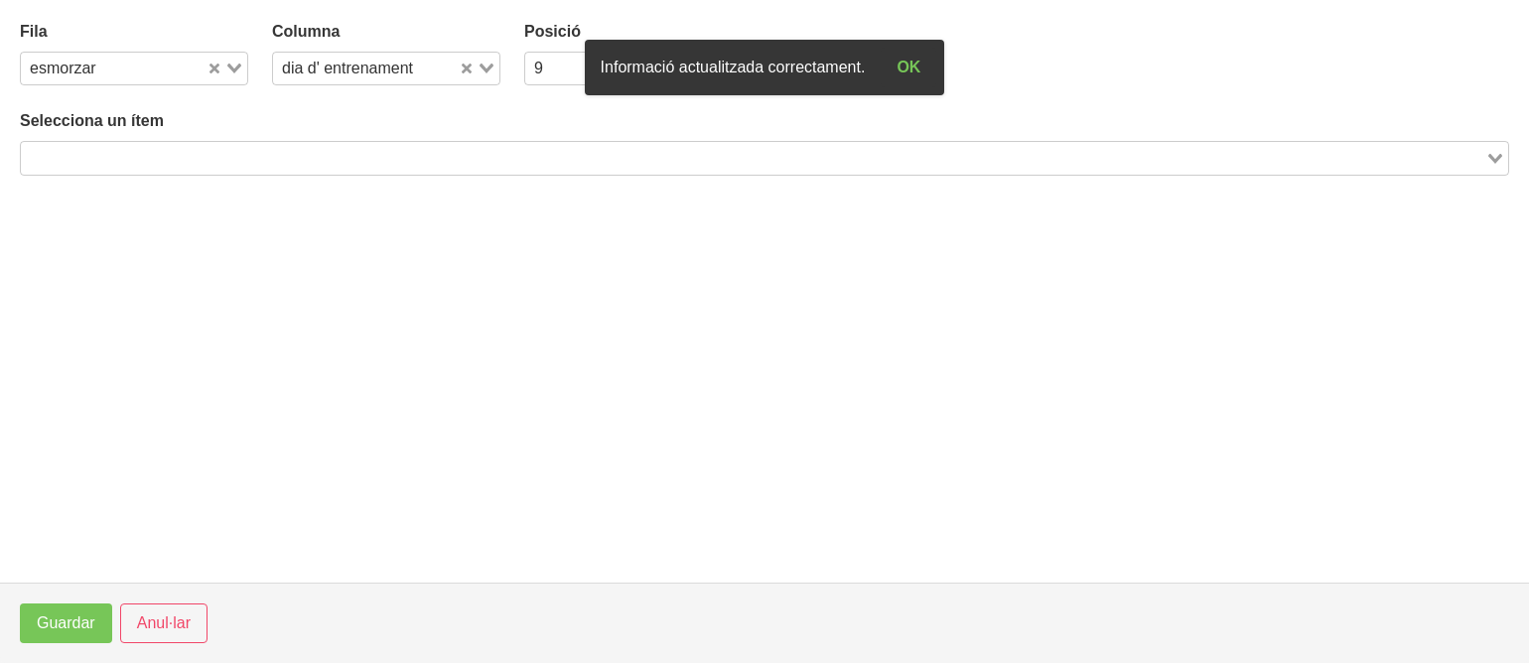
click at [542, 78] on div "9" at bounding box center [618, 67] width 186 height 28
click at [542, 106] on li "0" at bounding box center [638, 103] width 228 height 29
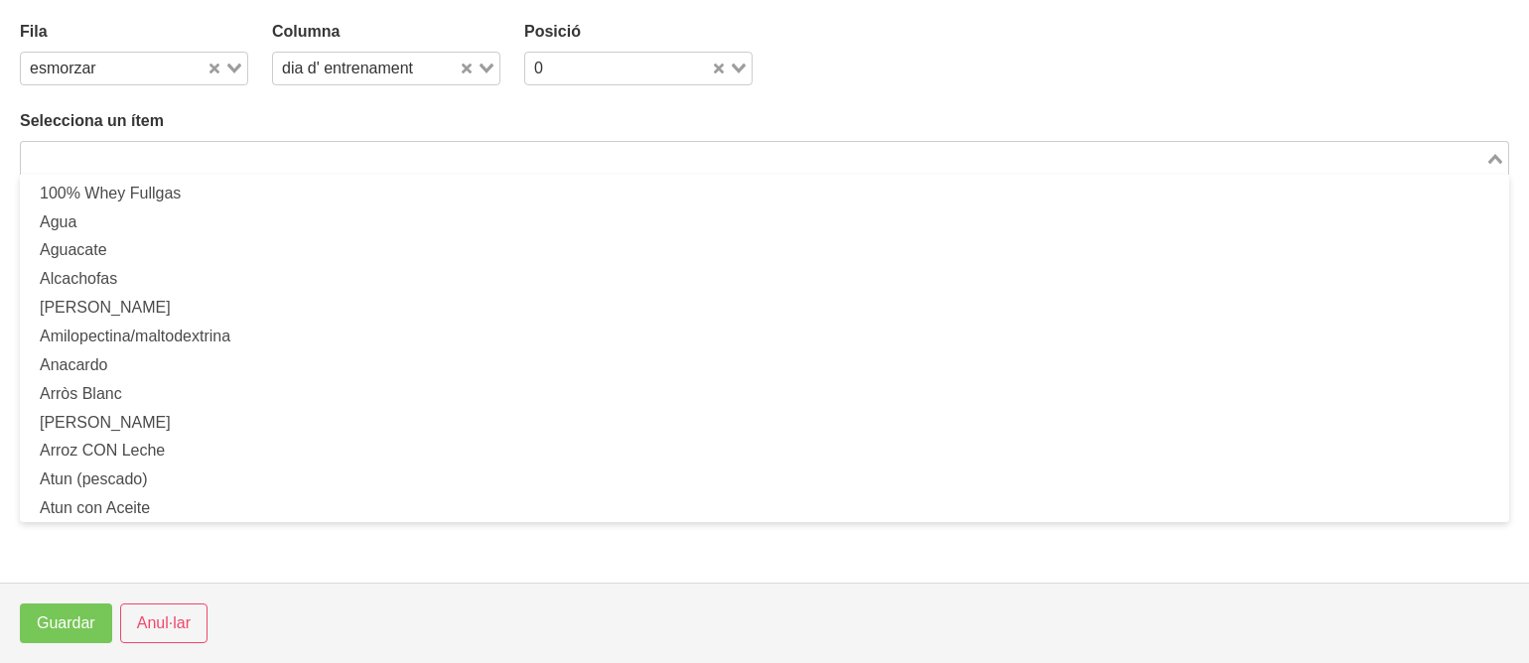
click at [480, 162] on input "Search for option" at bounding box center [753, 158] width 1461 height 24
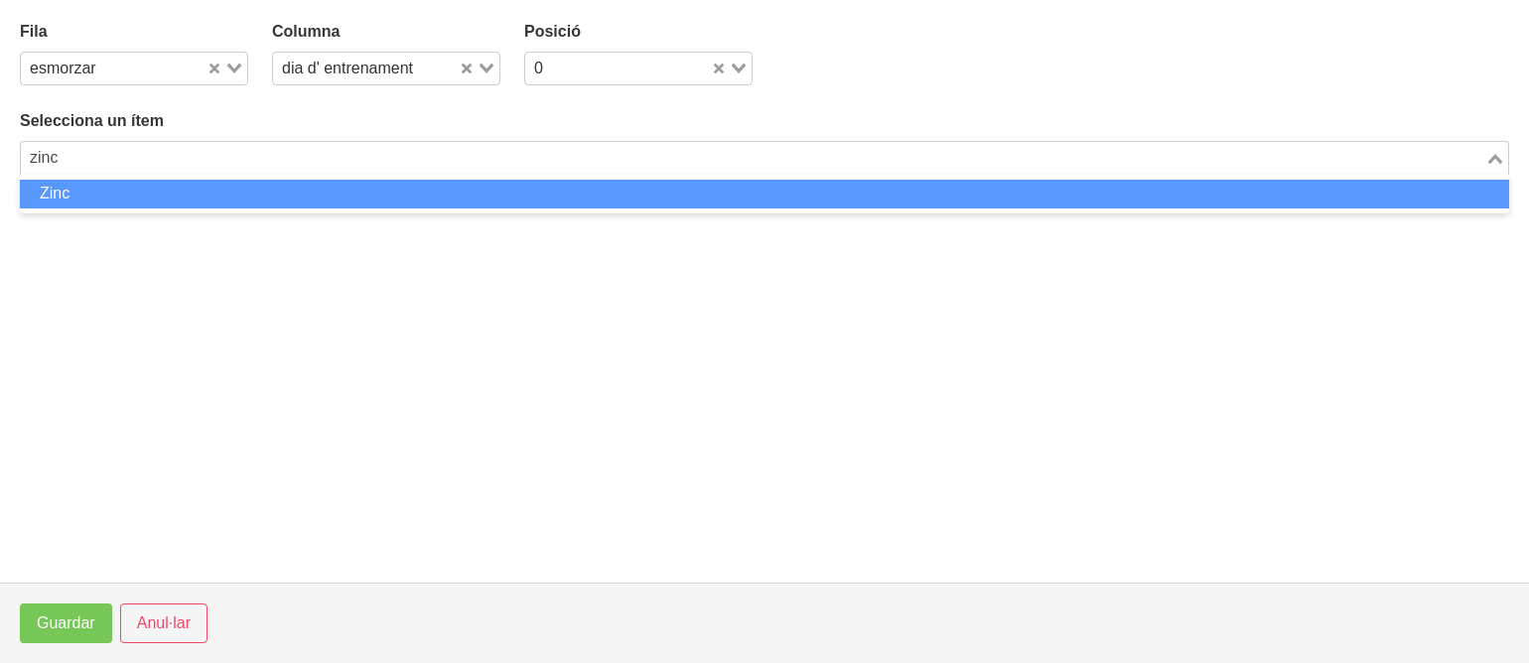
click at [469, 194] on li "Zinc" at bounding box center [765, 194] width 1490 height 29
type input "zinc"
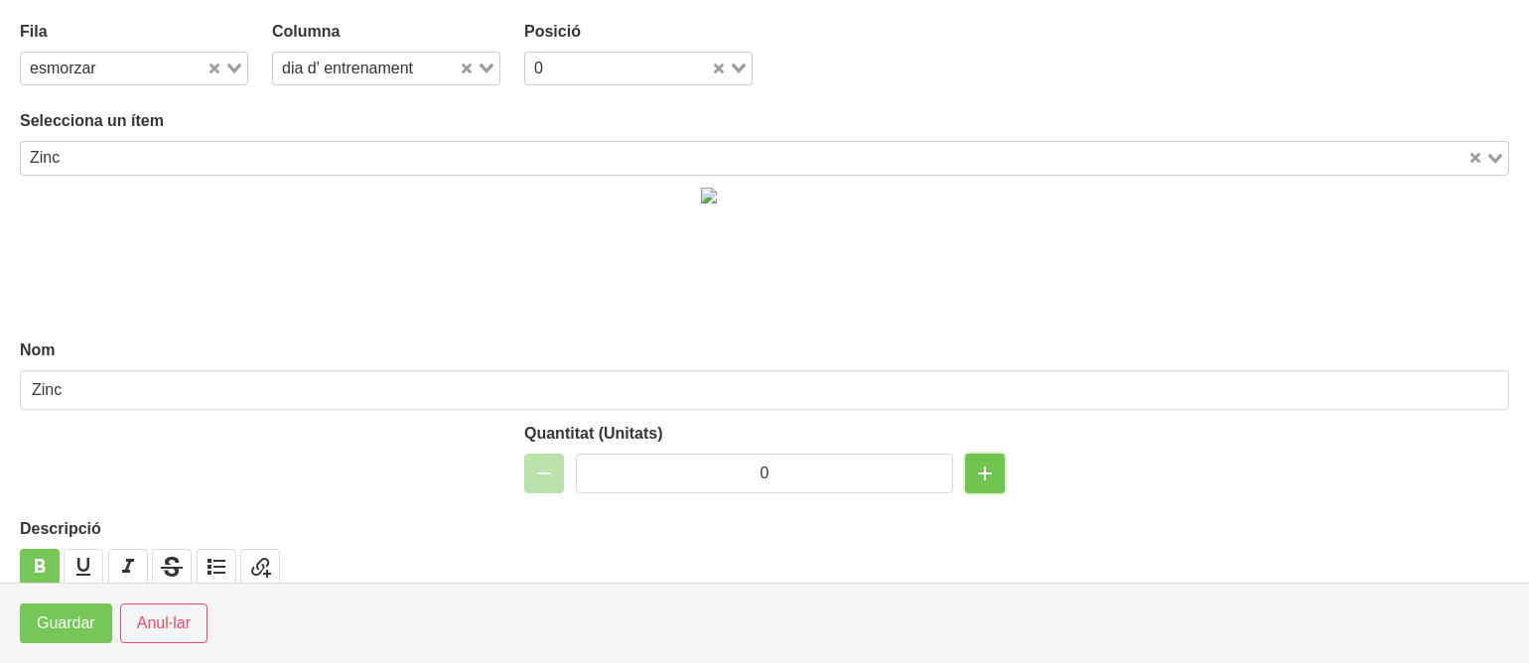
click at [973, 468] on icon "button" at bounding box center [985, 474] width 24 height 36
type input "1"
click at [65, 617] on span "Guardar" at bounding box center [66, 624] width 59 height 24
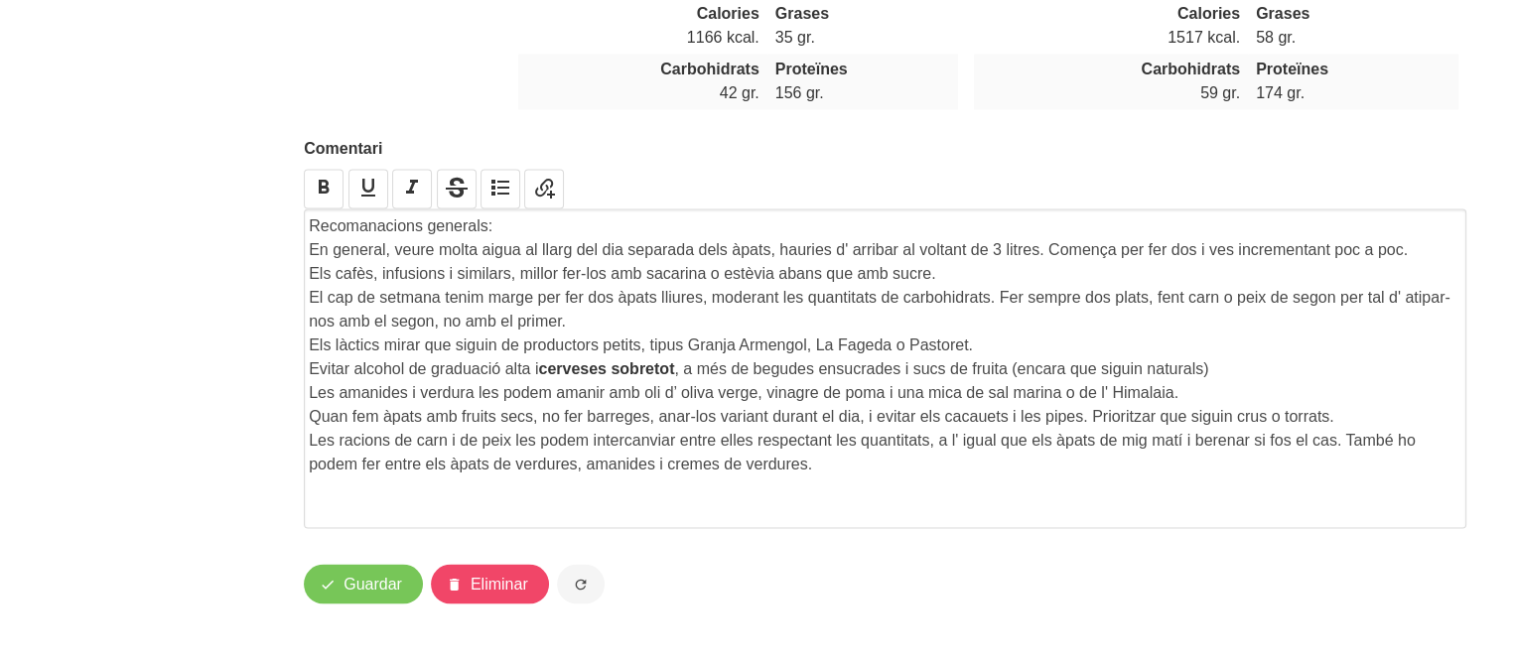
scroll to position [3750, 0]
click at [842, 466] on p "Les racions de carn i de peix les podem intercanviar entre elles respectant les…" at bounding box center [885, 452] width 1153 height 48
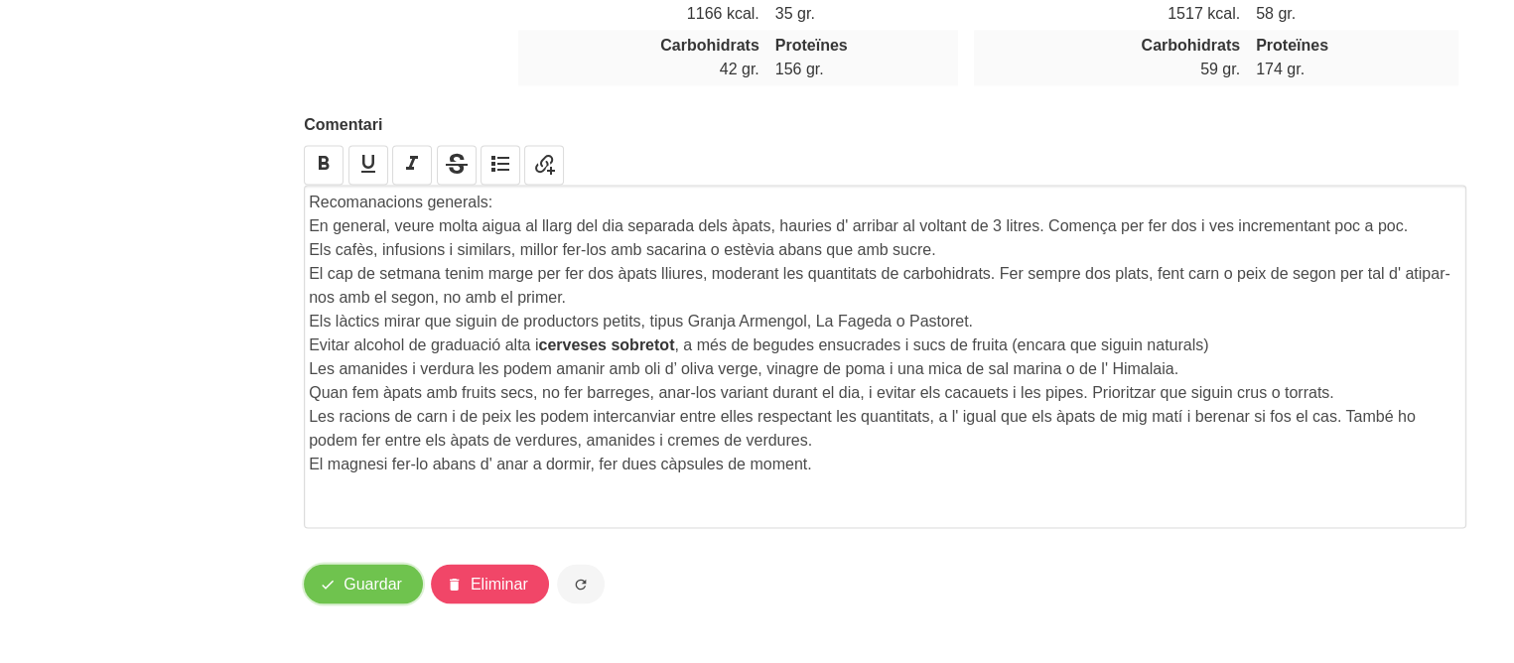
click at [354, 596] on span "Guardar" at bounding box center [373, 584] width 59 height 24
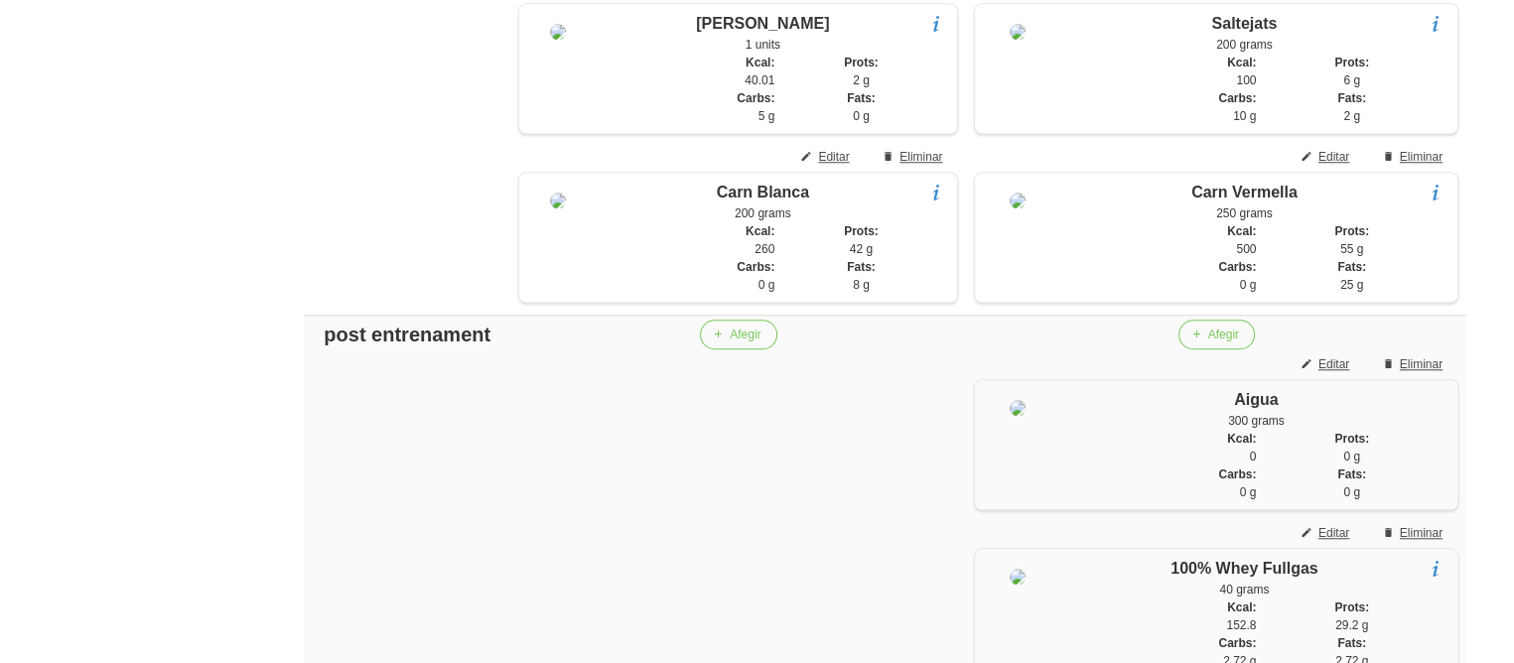
scroll to position [1645, 0]
